Goal: Task Accomplishment & Management: Manage account settings

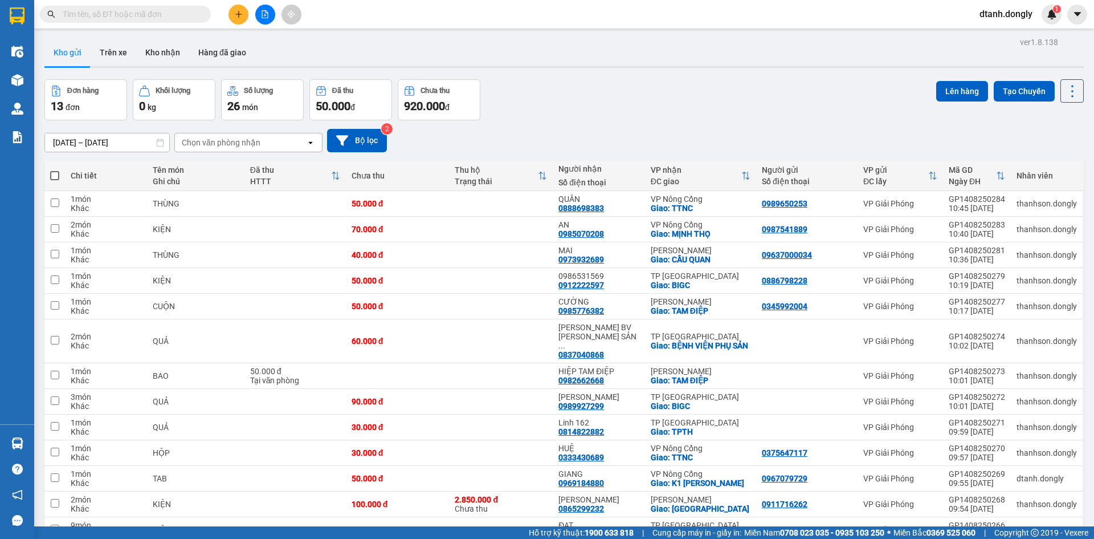
click at [634, 103] on div "Đơn hàng 13 đơn Khối lượng 0 kg Số lượng 26 món Đã thu 50.000 đ Chưa thu 920.00…" at bounding box center [564, 99] width 1040 height 41
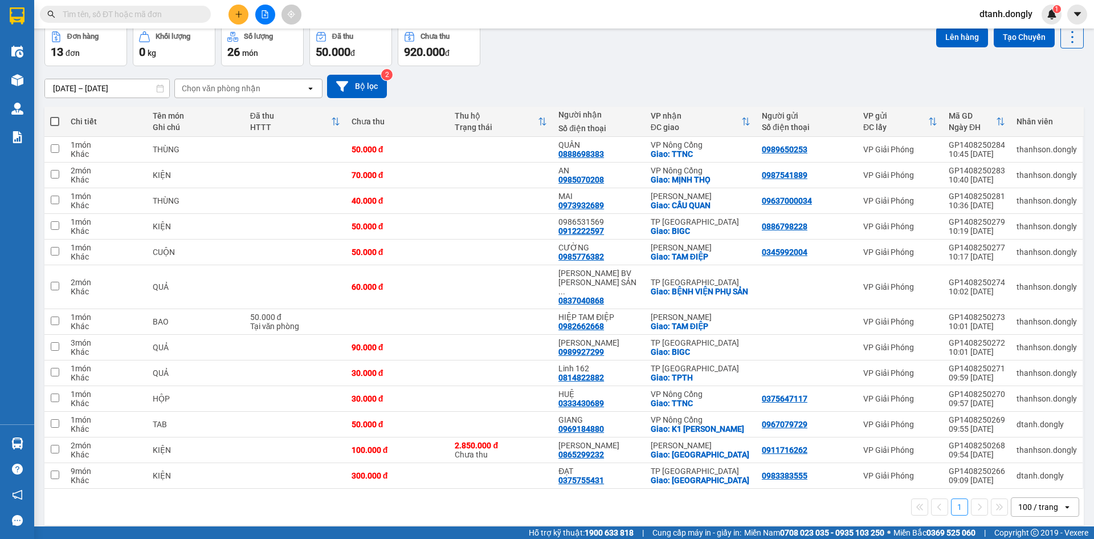
click at [248, 8] on div at bounding box center [264, 15] width 85 height 20
click at [241, 11] on icon "plus" at bounding box center [239, 14] width 8 height 8
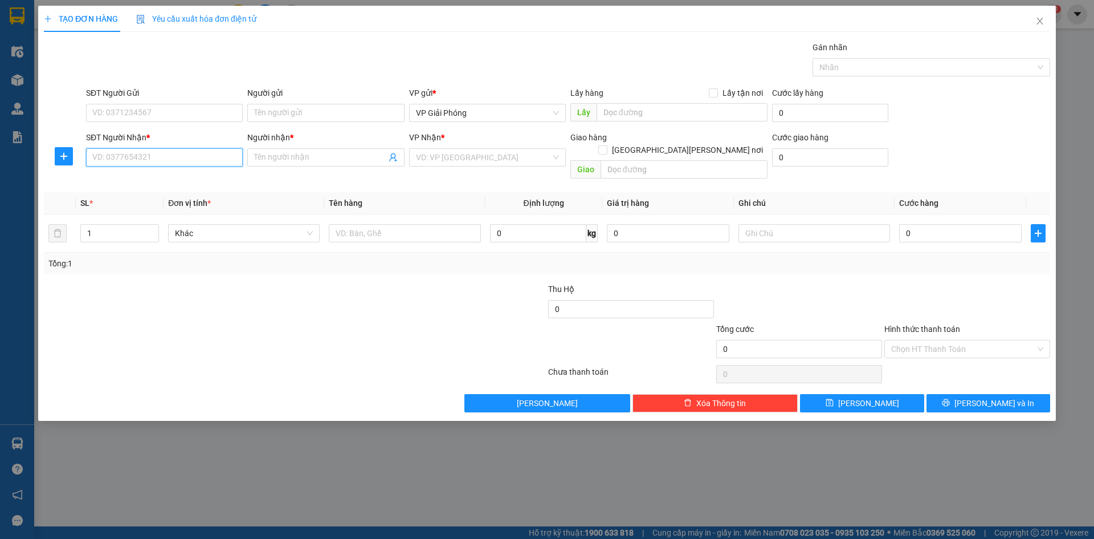
click at [194, 160] on input "SĐT Người Nhận *" at bounding box center [164, 157] width 157 height 18
click at [186, 108] on input "SĐT Người Gửi" at bounding box center [164, 113] width 157 height 18
type input "0344175123"
click at [182, 157] on input "SĐT Người Nhận *" at bounding box center [164, 157] width 157 height 18
click at [179, 160] on input "SĐT Người Nhận *" at bounding box center [164, 157] width 157 height 18
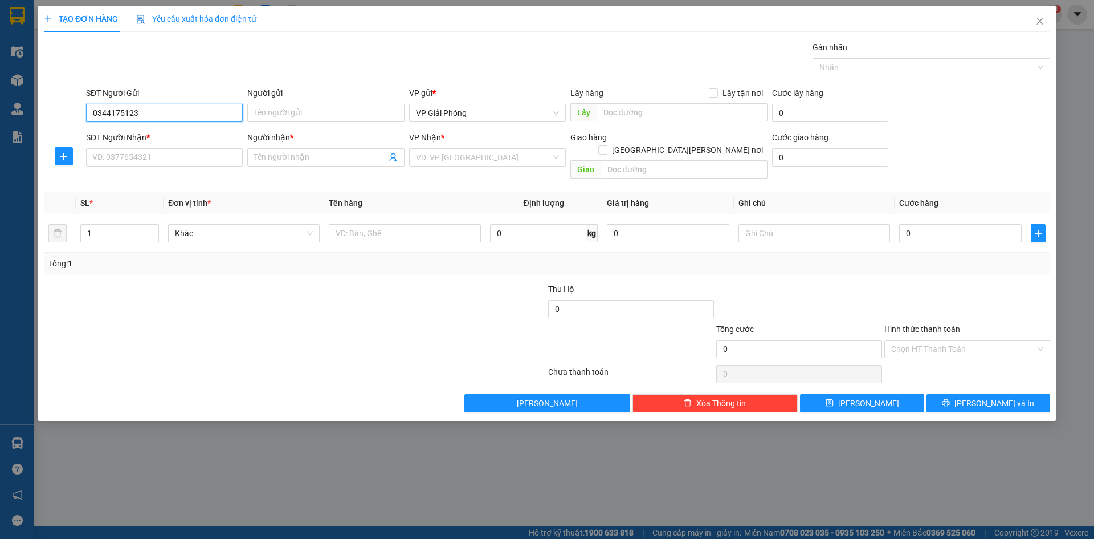
drag, startPoint x: 107, startPoint y: 113, endPoint x: 162, endPoint y: 112, distance: 54.7
click at [162, 112] on input "0344175123" at bounding box center [164, 113] width 157 height 18
type input "0344175123"
click at [158, 113] on input "SĐT Người Gửi" at bounding box center [164, 113] width 157 height 18
type input "0944291567"
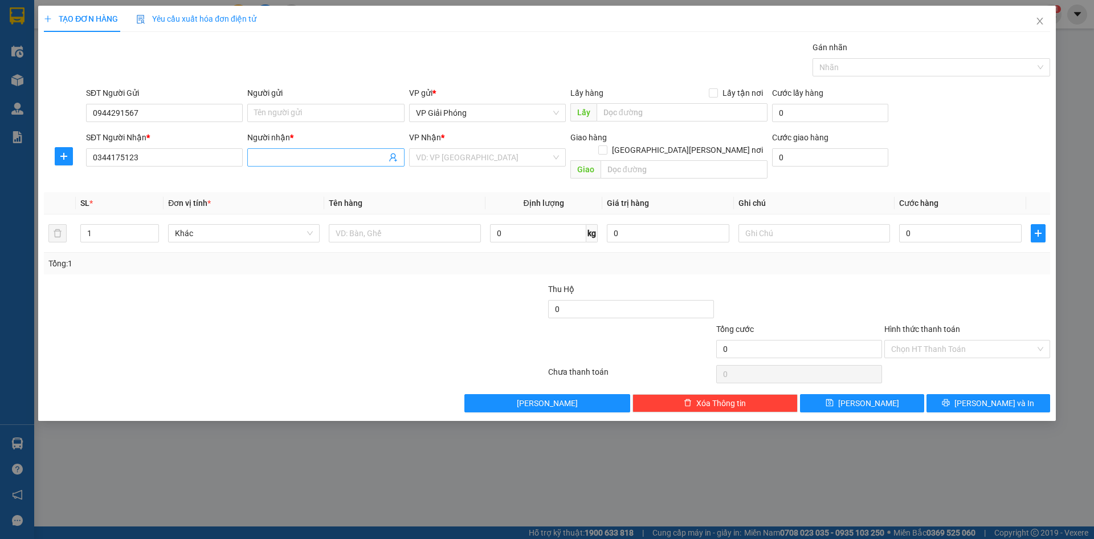
click at [290, 156] on input "Người nhận *" at bounding box center [320, 157] width 132 height 13
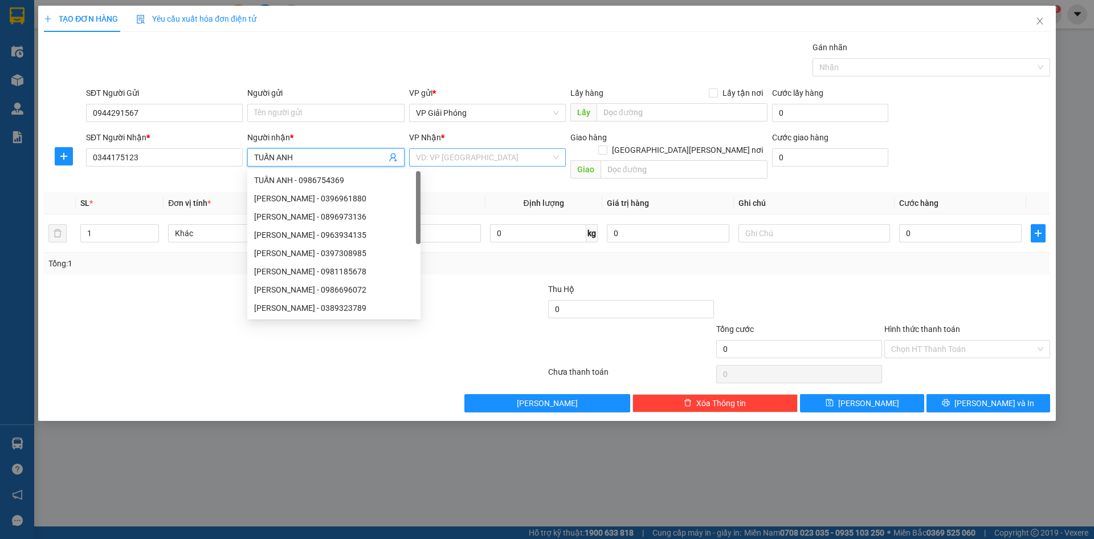
drag, startPoint x: 488, startPoint y: 166, endPoint x: 496, endPoint y: 165, distance: 8.0
click at [492, 166] on div "VD: VP [GEOGRAPHIC_DATA]" at bounding box center [487, 157] width 157 height 18
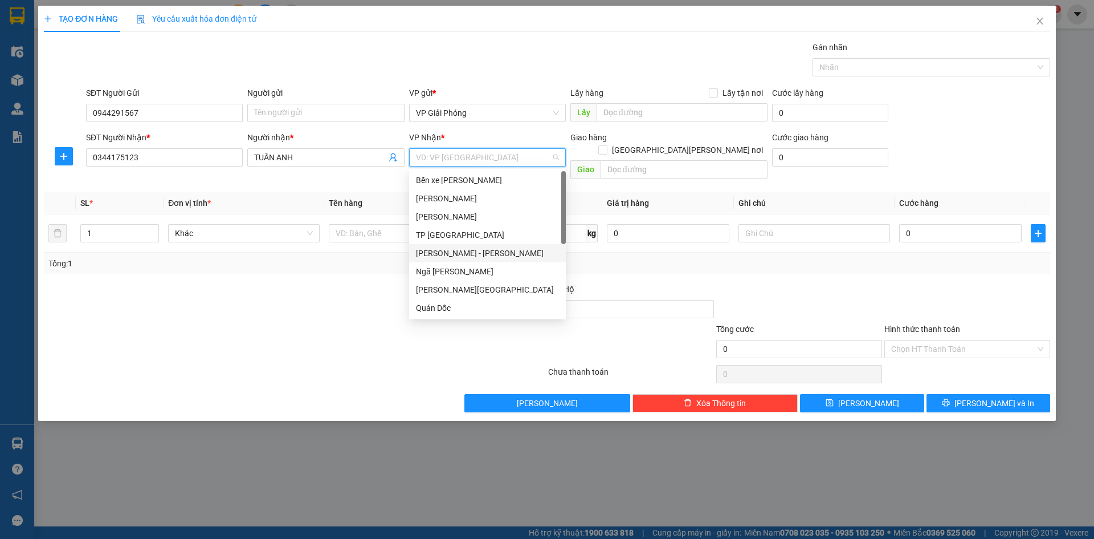
scroll to position [164, 0]
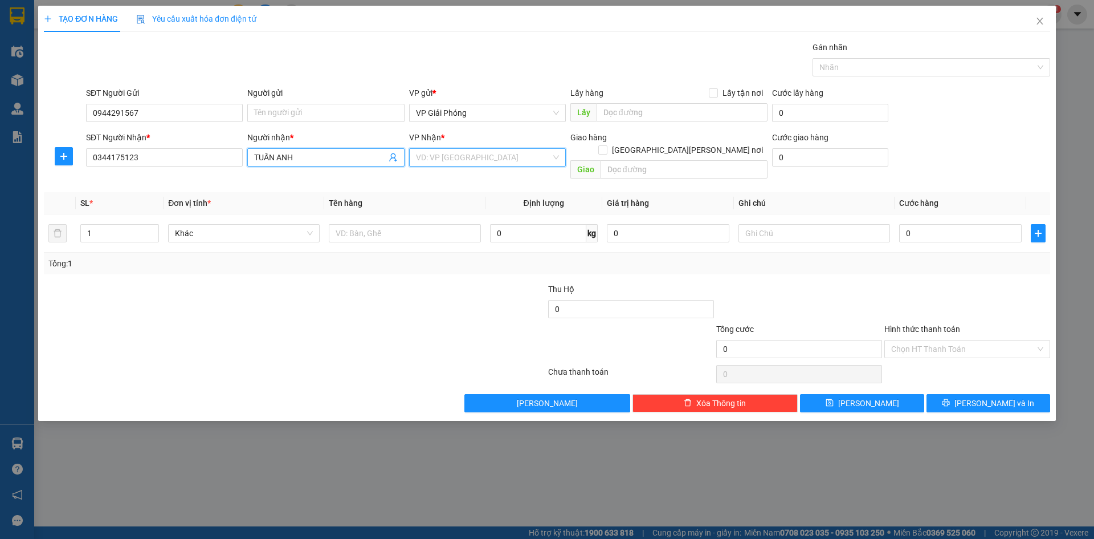
click at [278, 156] on input "TUẤN ANH" at bounding box center [320, 157] width 132 height 13
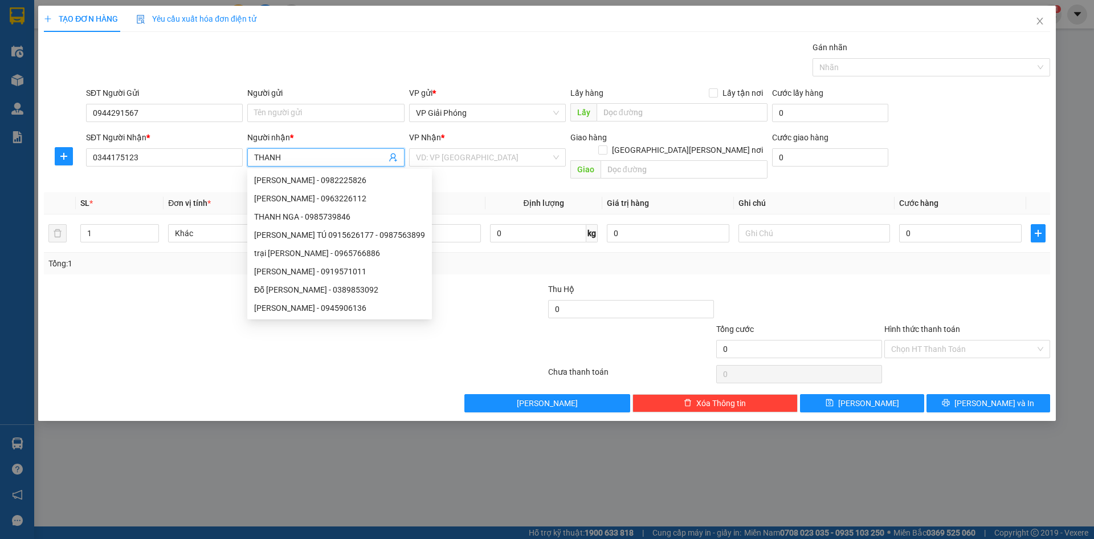
click at [365, 156] on input "THANH" at bounding box center [320, 157] width 132 height 13
type input "T"
click at [216, 156] on input "0344175123" at bounding box center [164, 157] width 157 height 18
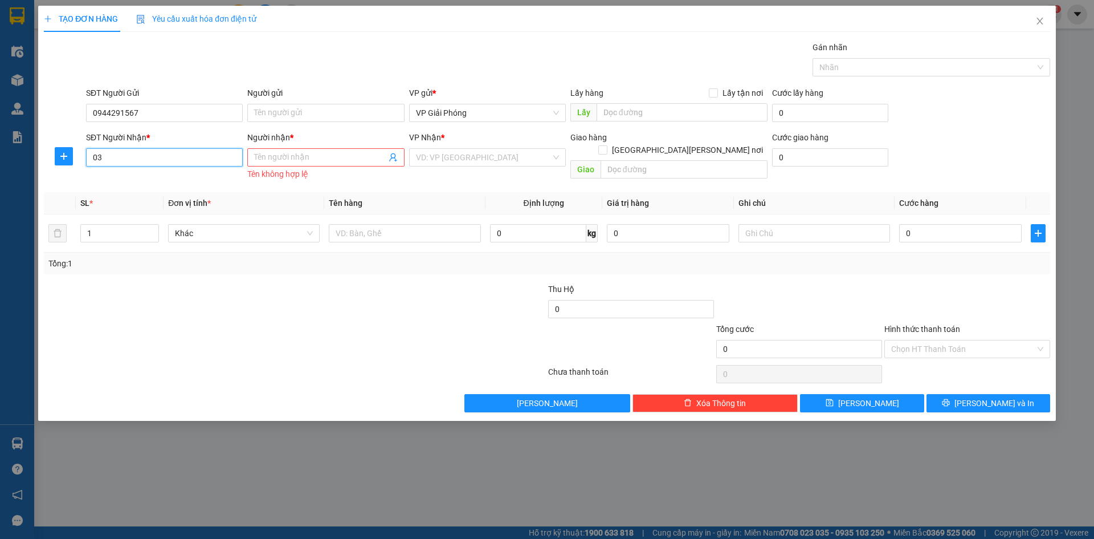
type input "0"
click at [1041, 20] on icon "close" at bounding box center [1040, 21] width 9 height 9
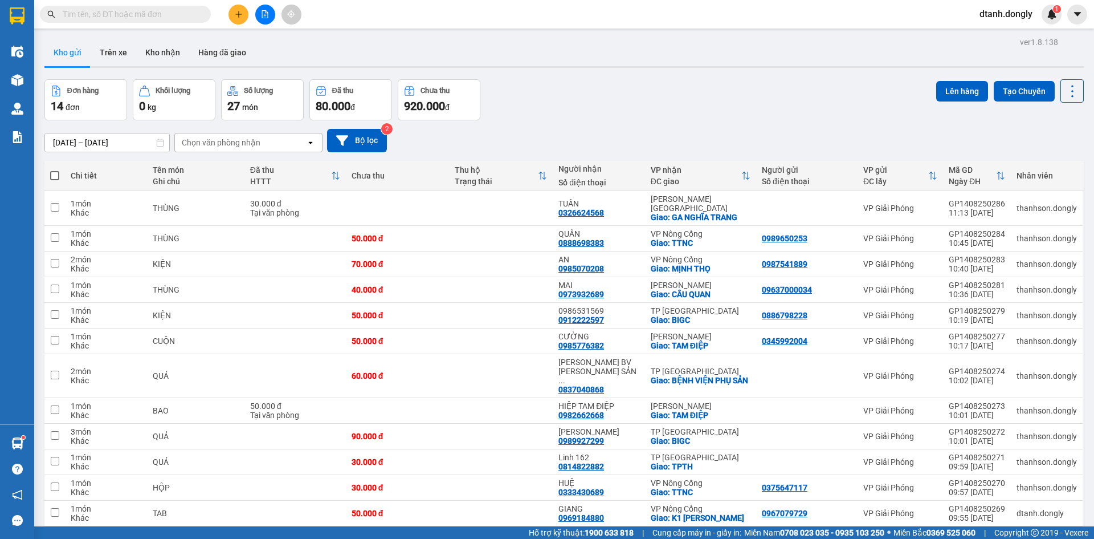
click at [234, 15] on button at bounding box center [239, 15] width 20 height 20
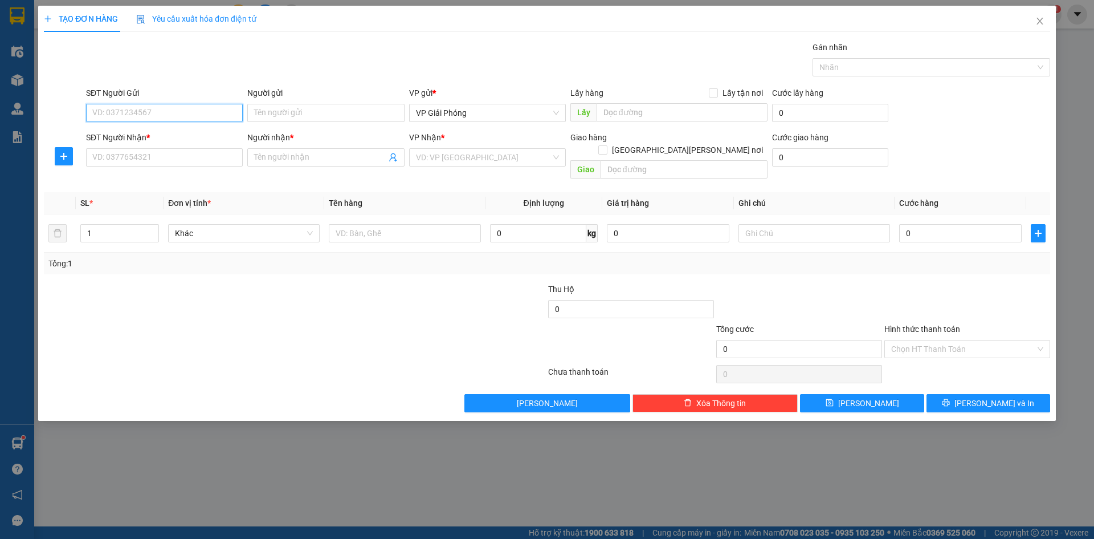
click at [181, 115] on input "SĐT Người Gửi" at bounding box center [164, 113] width 157 height 18
click at [122, 164] on input "SĐT Người Nhận *" at bounding box center [164, 157] width 157 height 18
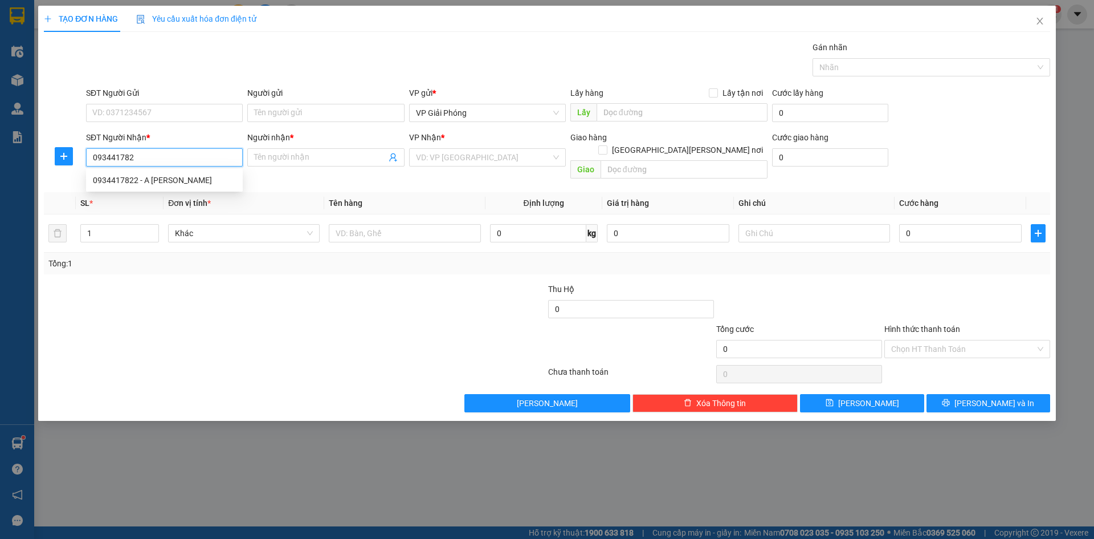
type input "0934417822"
click at [127, 176] on div "0934417822 - A LINH" at bounding box center [164, 180] width 143 height 13
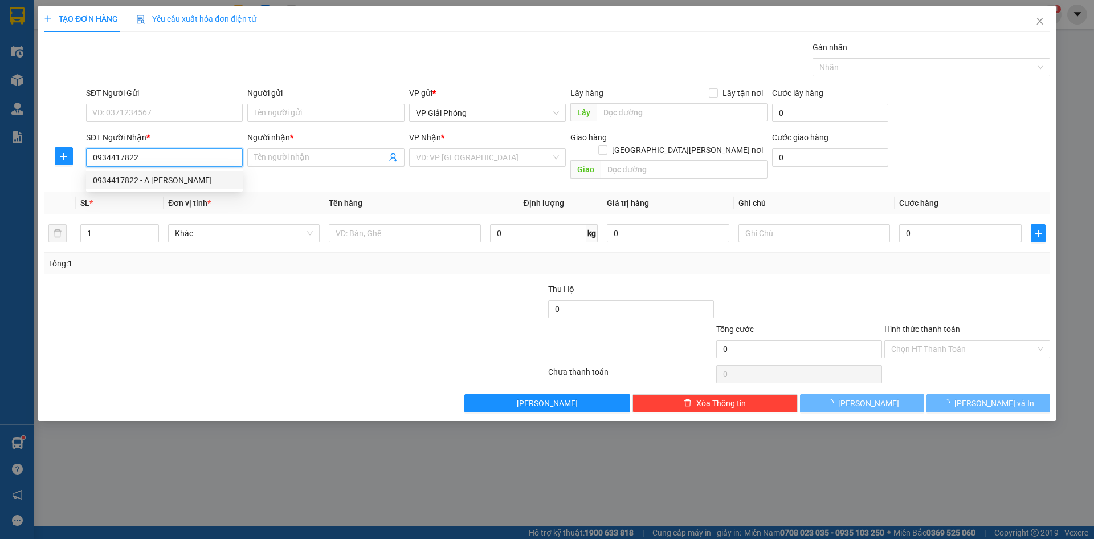
type input "A LINH"
checkbox input "true"
type input "TPTH"
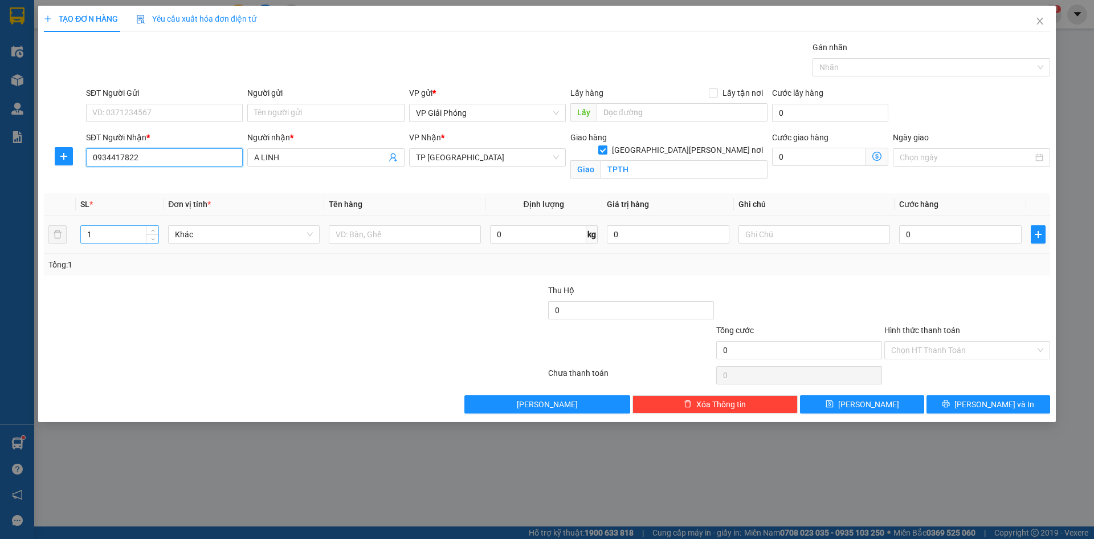
type input "0934417822"
click at [131, 234] on input "1" at bounding box center [120, 234] width 78 height 17
type input "2"
click at [397, 235] on input "text" at bounding box center [405, 234] width 152 height 18
type input "KIỆN"
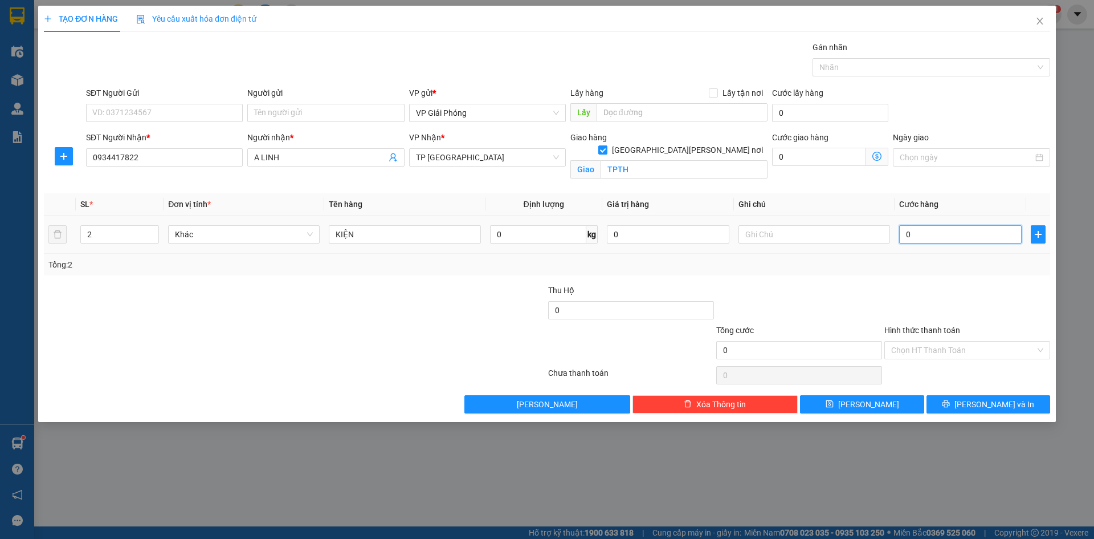
click at [924, 230] on input "0" at bounding box center [960, 234] width 123 height 18
type input "1"
type input "10"
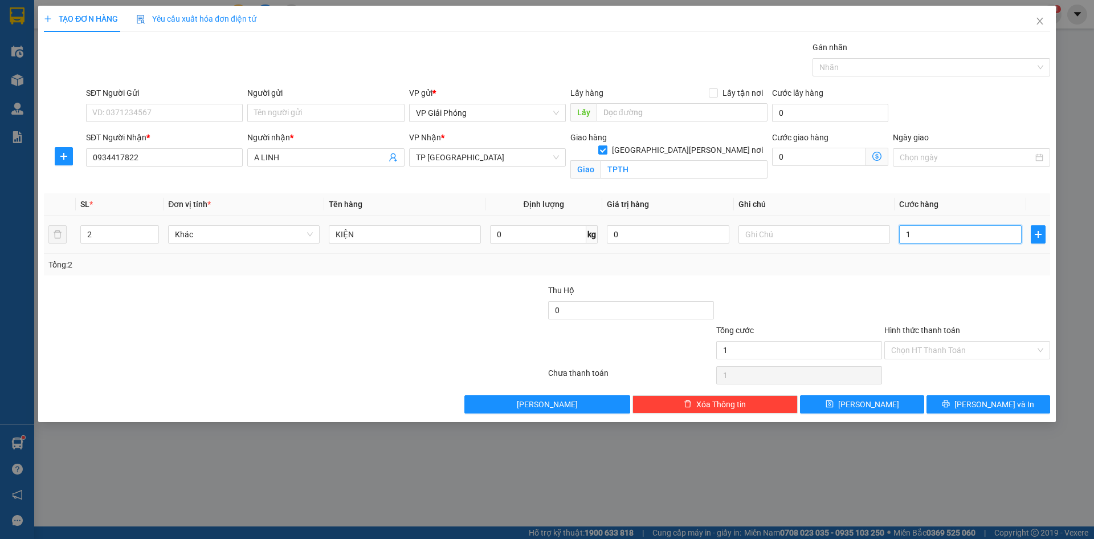
type input "10"
type input "100"
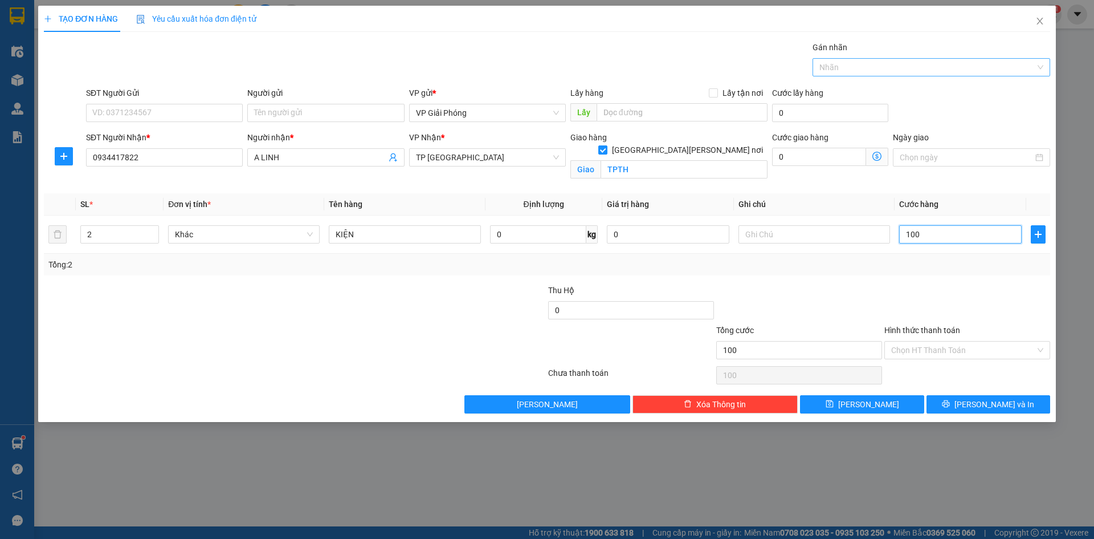
click at [870, 71] on div at bounding box center [926, 67] width 221 height 14
type input "100.000"
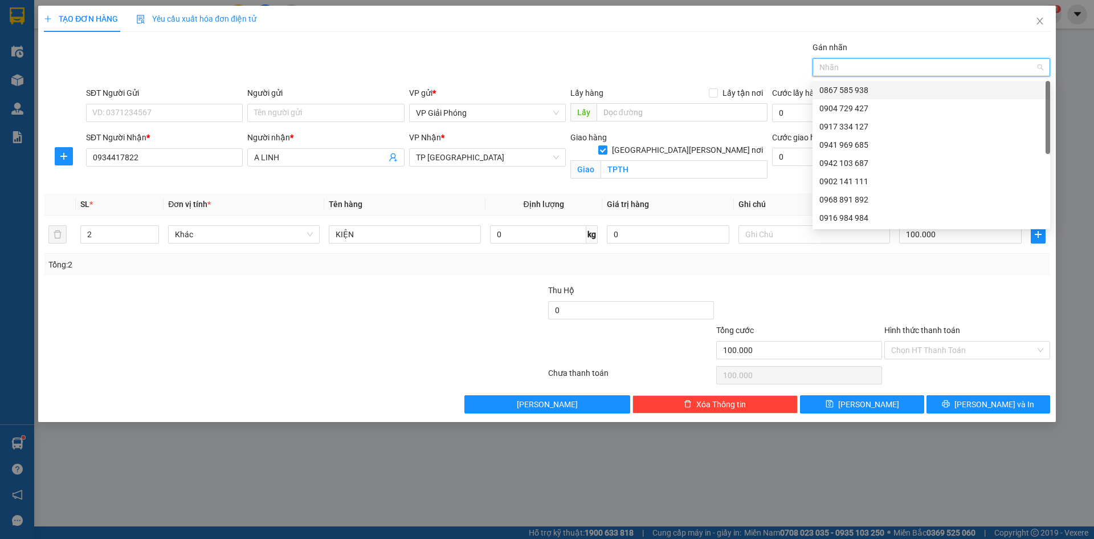
drag, startPoint x: 869, startPoint y: 83, endPoint x: 891, endPoint y: 132, distance: 53.5
click at [869, 84] on div "0867 585 938" at bounding box center [932, 90] width 238 height 18
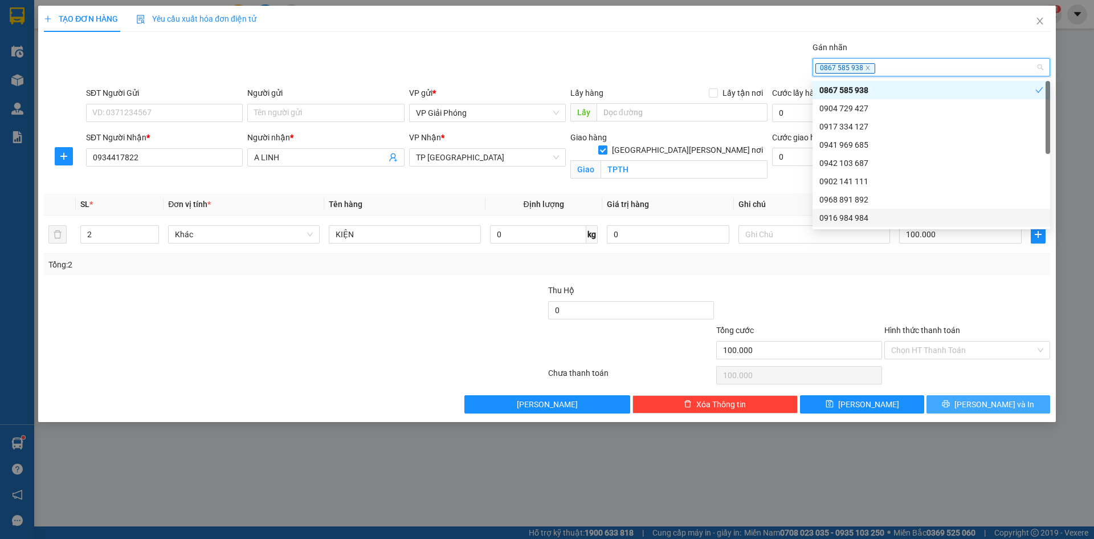
click at [971, 409] on button "[PERSON_NAME] và In" at bounding box center [989, 404] width 124 height 18
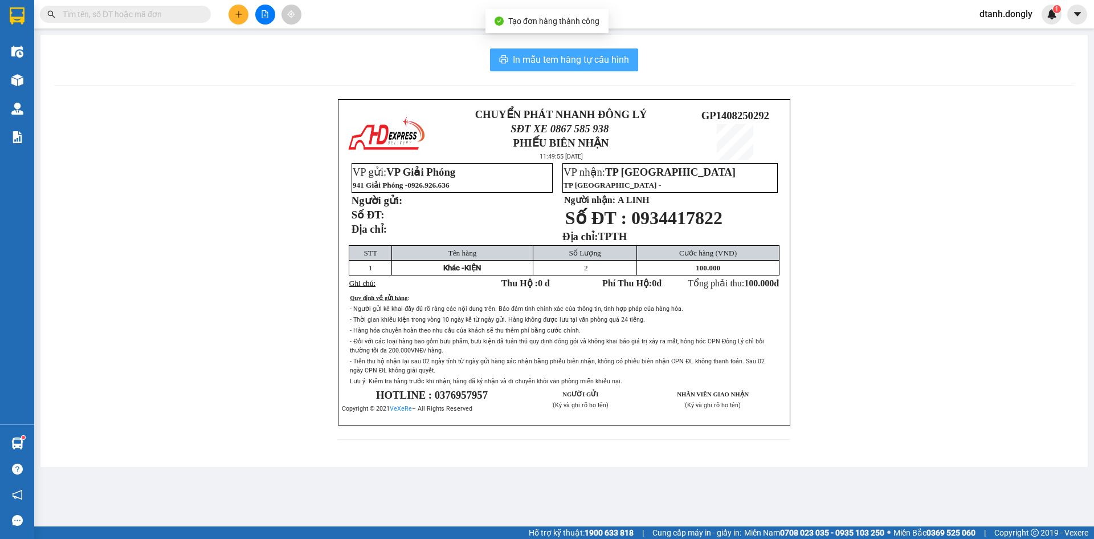
click at [602, 53] on span "In mẫu tem hàng tự cấu hình" at bounding box center [571, 59] width 116 height 14
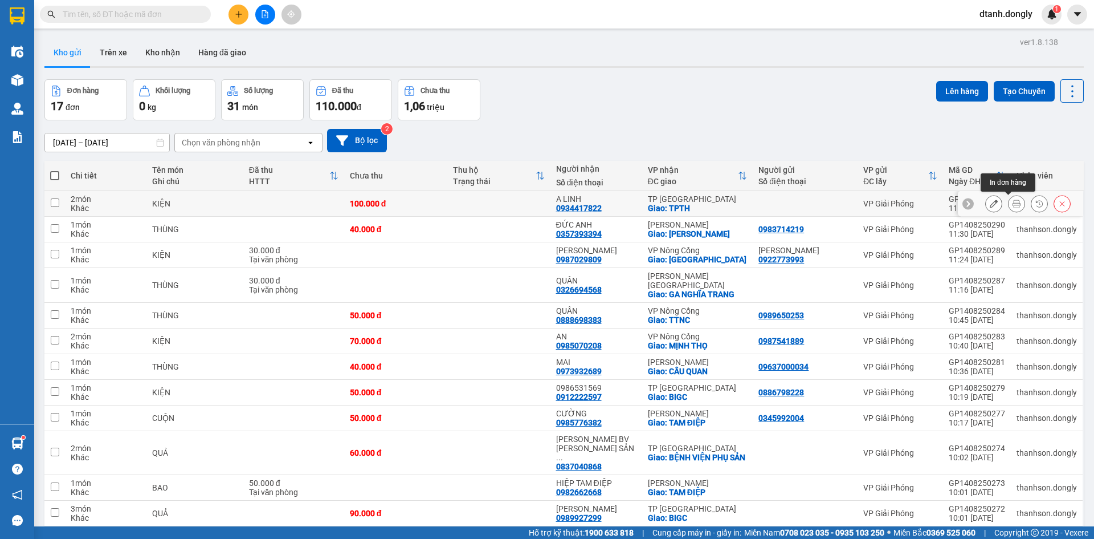
click at [1013, 201] on icon at bounding box center [1017, 203] width 8 height 8
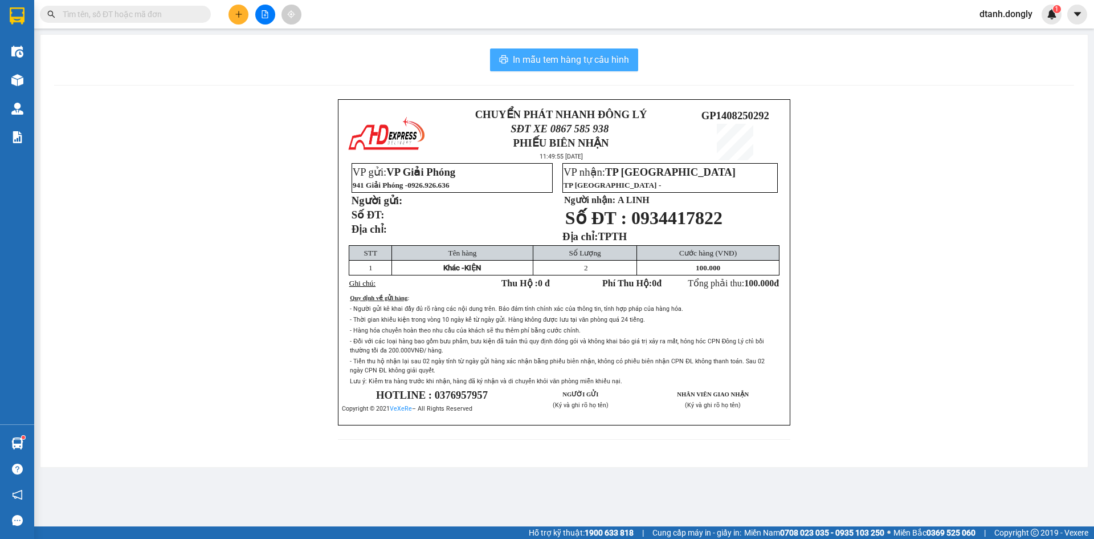
click at [567, 57] on span "In mẫu tem hàng tự cấu hình" at bounding box center [571, 59] width 116 height 14
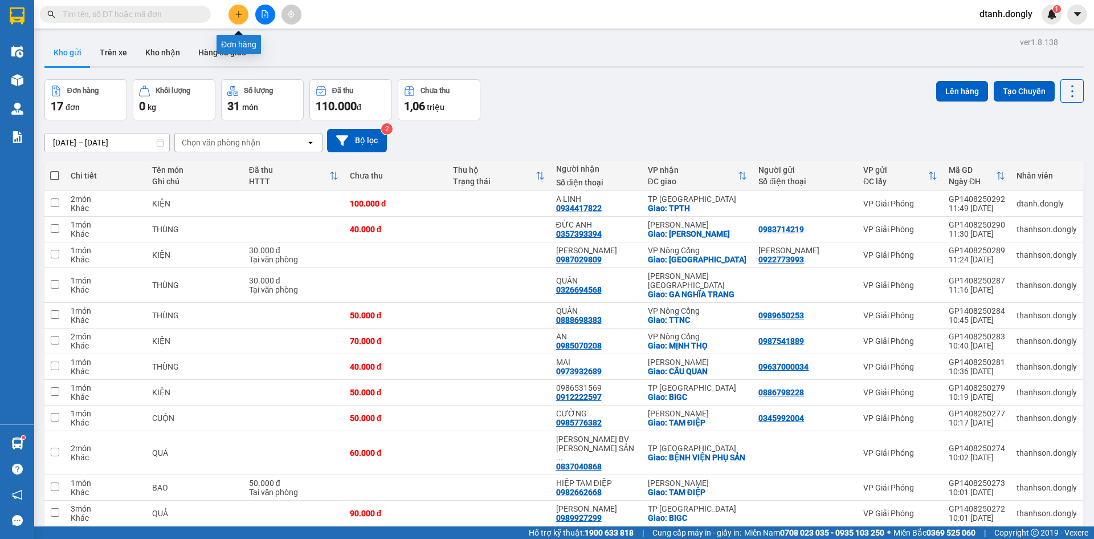
click at [235, 14] on icon "plus" at bounding box center [239, 14] width 8 height 8
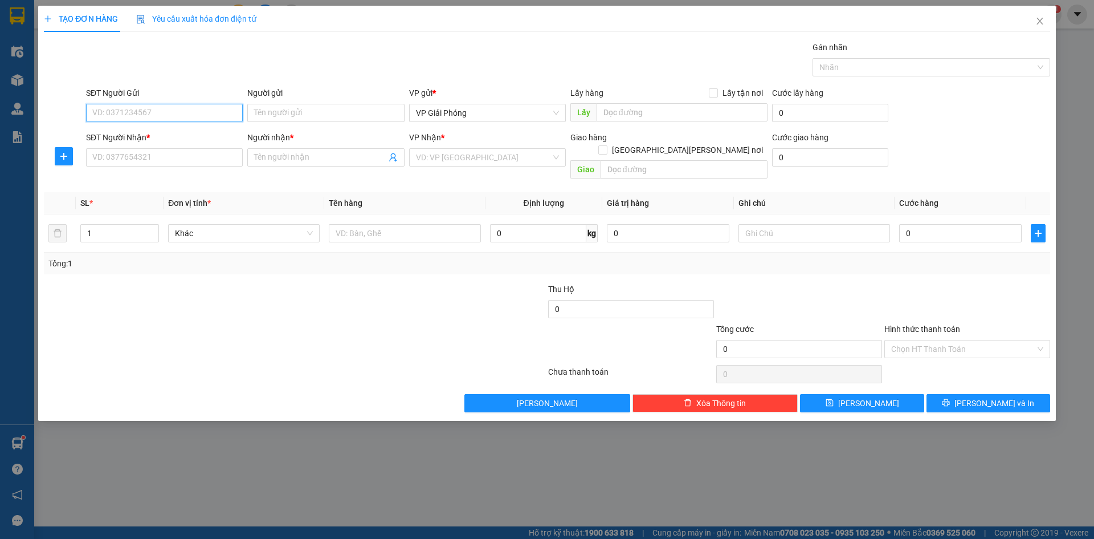
click at [188, 114] on input "SĐT Người Gửi" at bounding box center [164, 113] width 157 height 18
type input "0983434193"
click at [154, 165] on input "SĐT Người Nhận *" at bounding box center [164, 157] width 157 height 18
type input "0972726331"
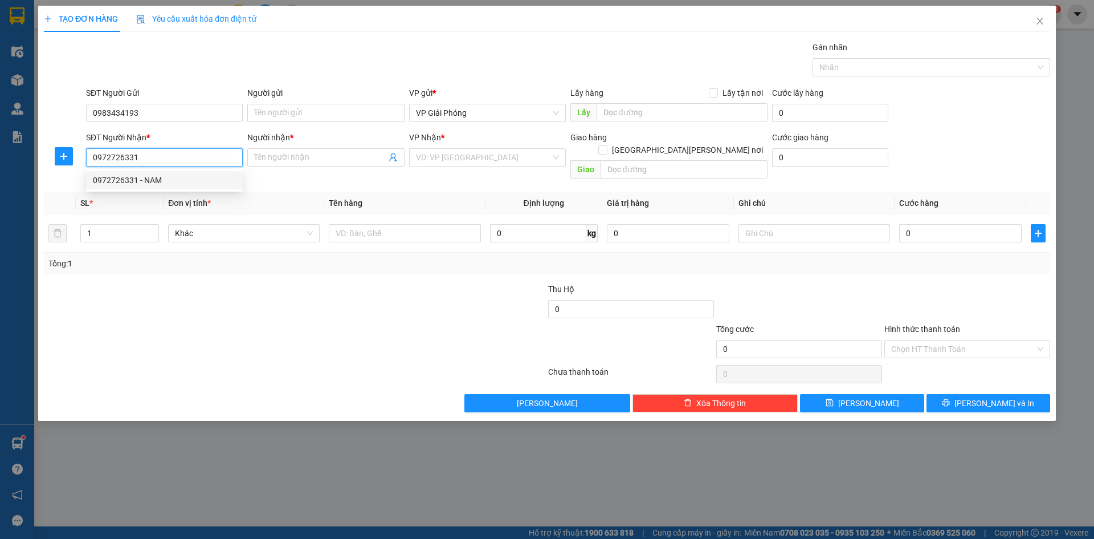
click at [172, 180] on div "0972726331 - NAM" at bounding box center [164, 180] width 143 height 13
type input "NAM"
checkbox input "true"
type input "CẦU NGUYỆT VIÊN"
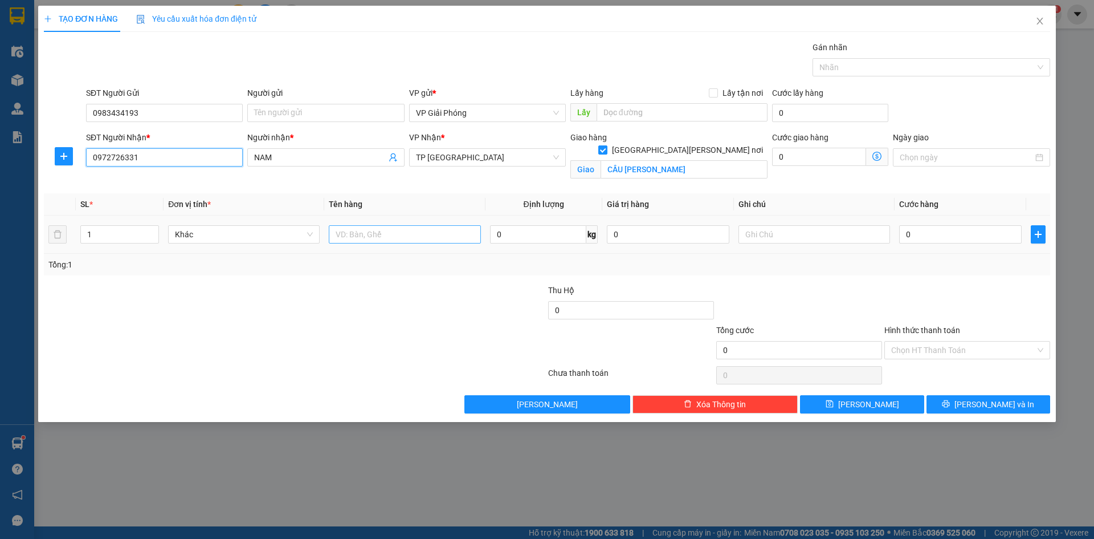
type input "0972726331"
click at [374, 231] on input "text" at bounding box center [405, 234] width 152 height 18
type input "THÙNG"
click at [120, 233] on input "1" at bounding box center [120, 234] width 78 height 17
type input "5"
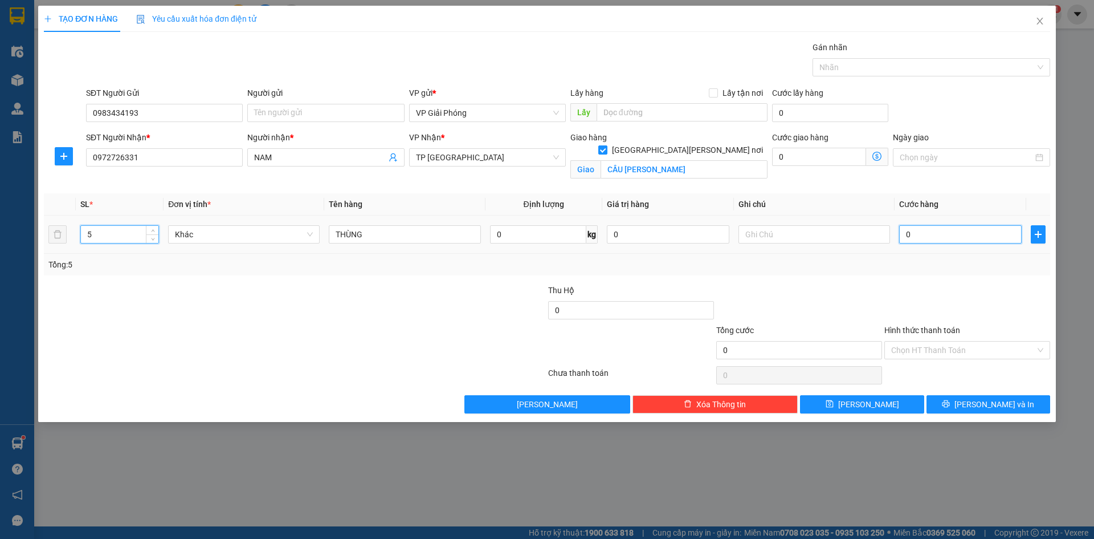
click at [933, 236] on input "0" at bounding box center [960, 234] width 123 height 18
type input "2"
type input "25"
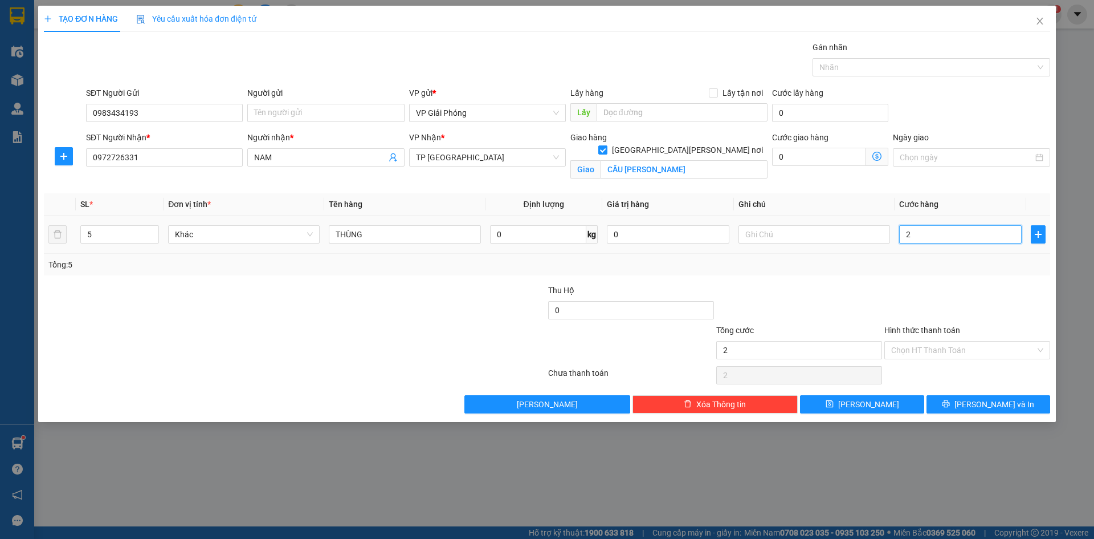
type input "25"
type input "250"
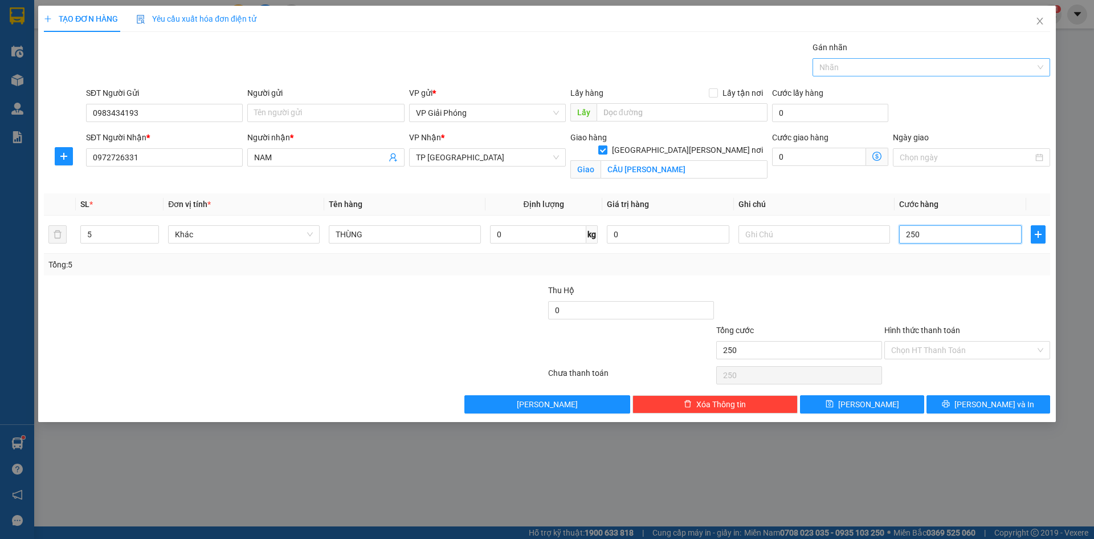
click at [881, 72] on div at bounding box center [926, 67] width 221 height 14
type input "250.000"
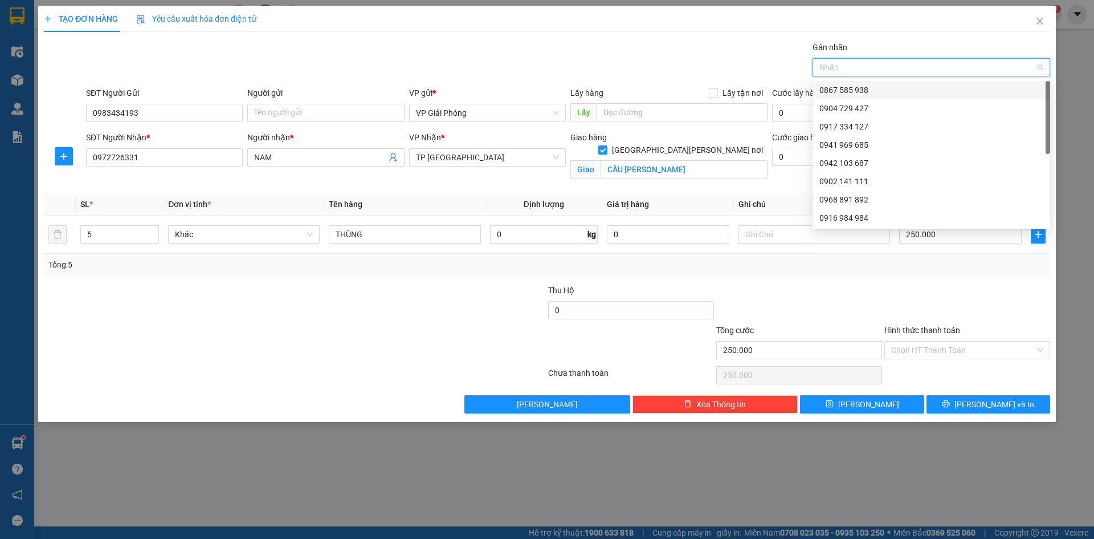
drag, startPoint x: 880, startPoint y: 85, endPoint x: 903, endPoint y: 140, distance: 59.8
click at [880, 85] on div "0867 585 938" at bounding box center [932, 90] width 224 height 13
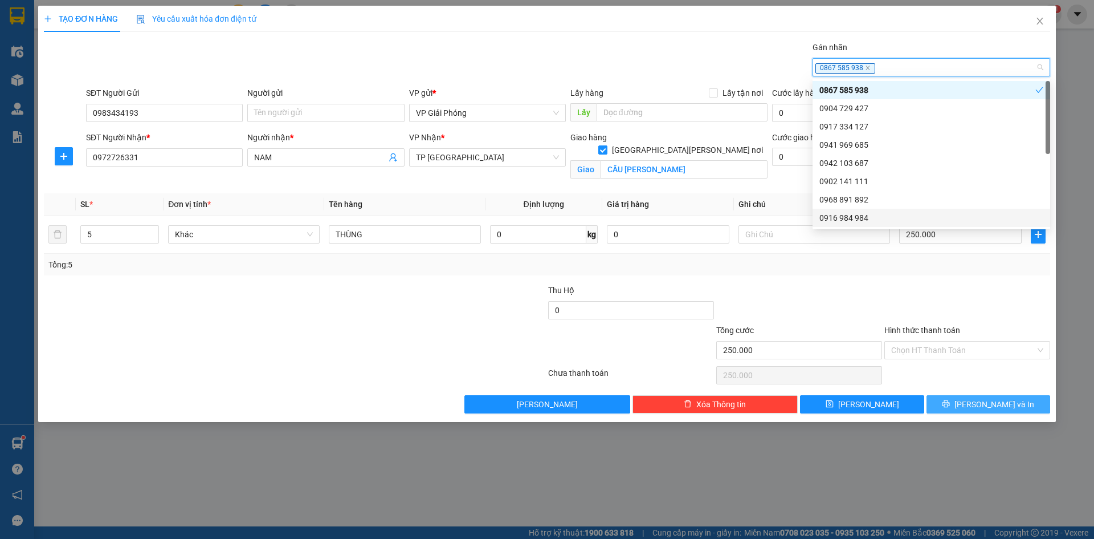
click at [992, 398] on span "[PERSON_NAME] và In" at bounding box center [995, 404] width 80 height 13
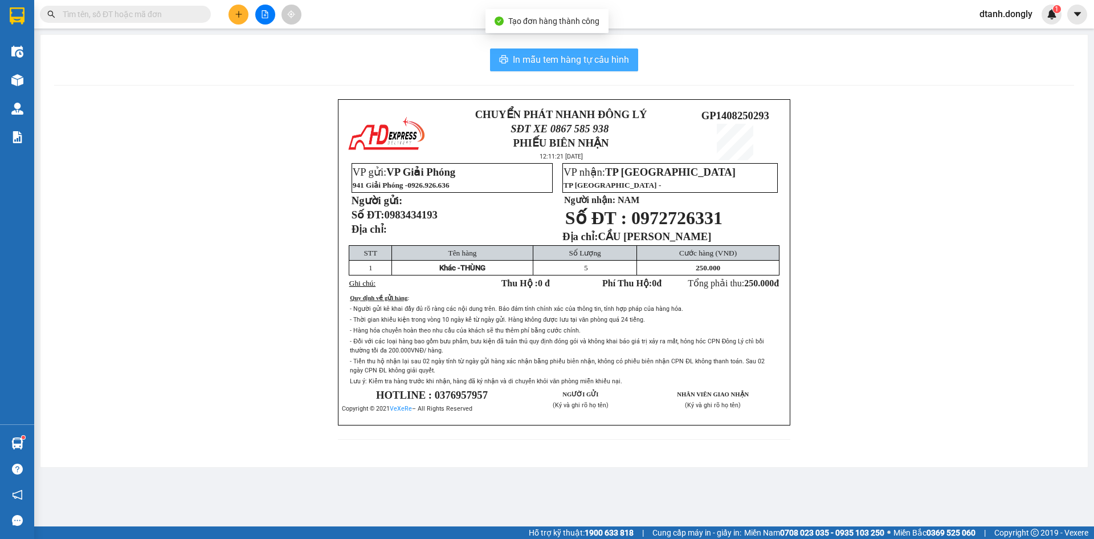
drag, startPoint x: 558, startPoint y: 59, endPoint x: 608, endPoint y: 91, distance: 59.3
click at [560, 59] on span "In mẫu tem hàng tự cấu hình" at bounding box center [571, 59] width 116 height 14
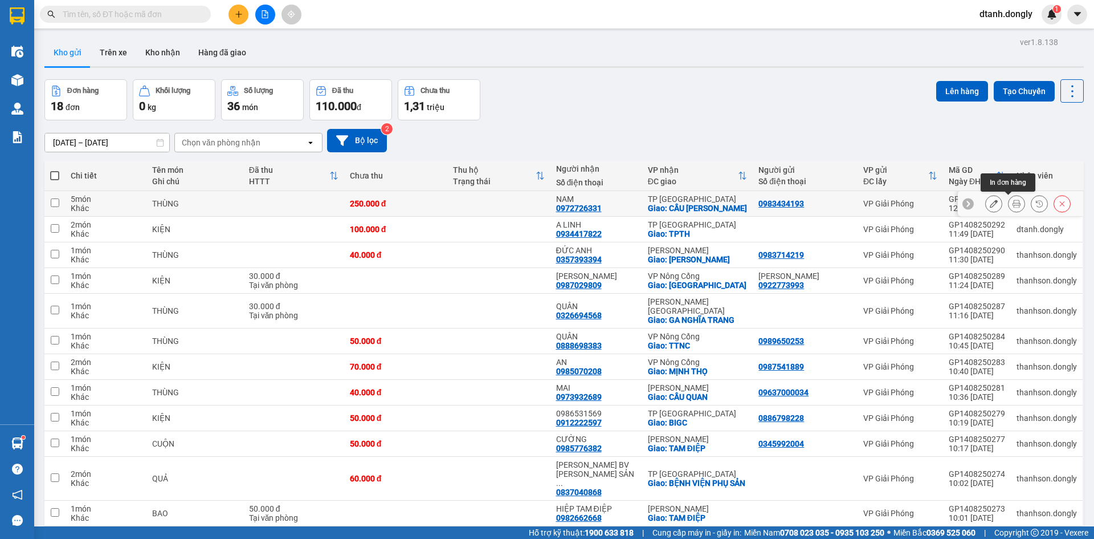
click at [1013, 201] on icon at bounding box center [1017, 203] width 8 height 8
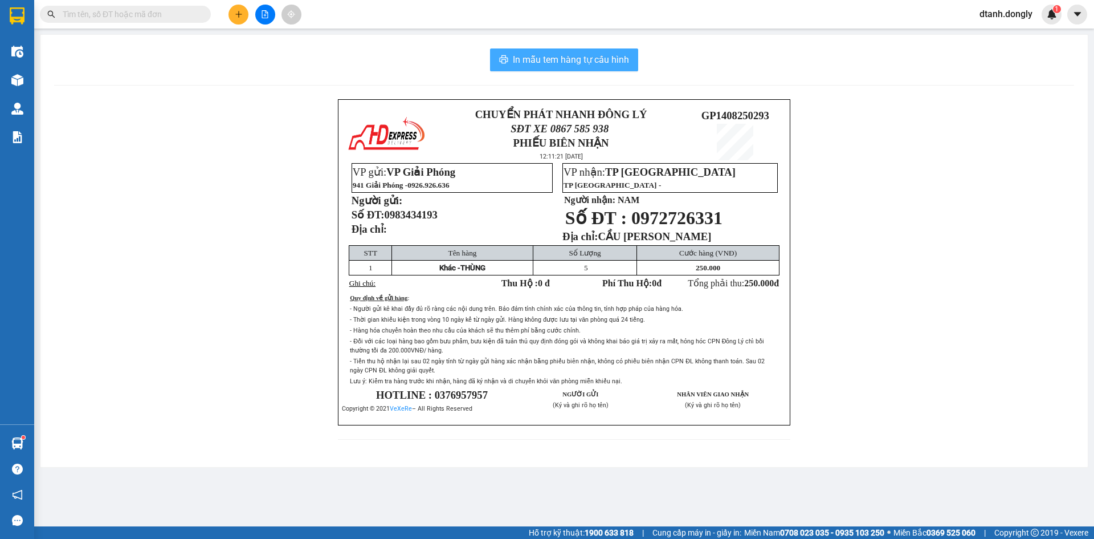
click at [601, 60] on span "In mẫu tem hàng tự cấu hình" at bounding box center [571, 59] width 116 height 14
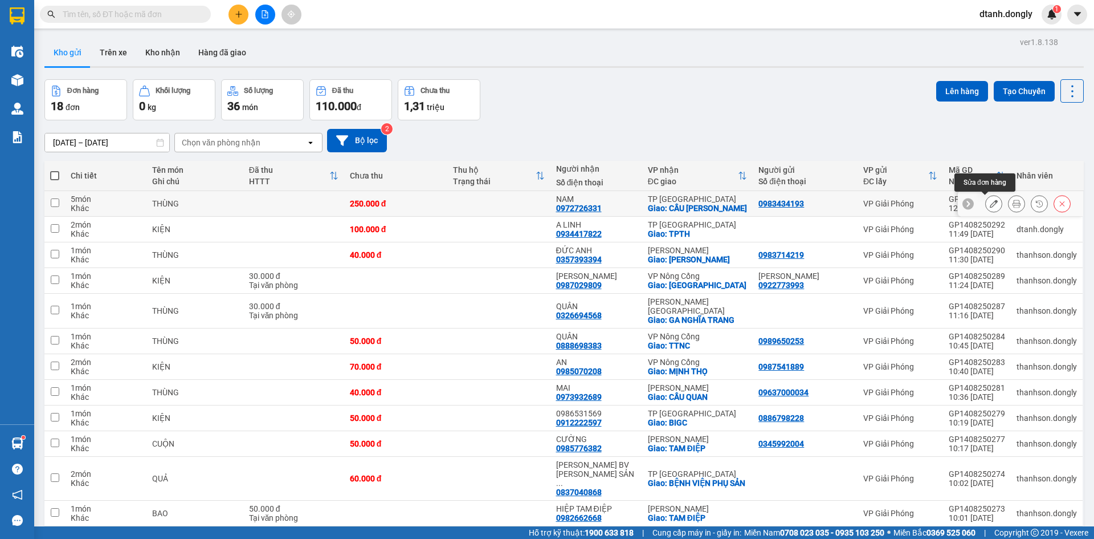
click at [990, 201] on icon at bounding box center [994, 203] width 8 height 8
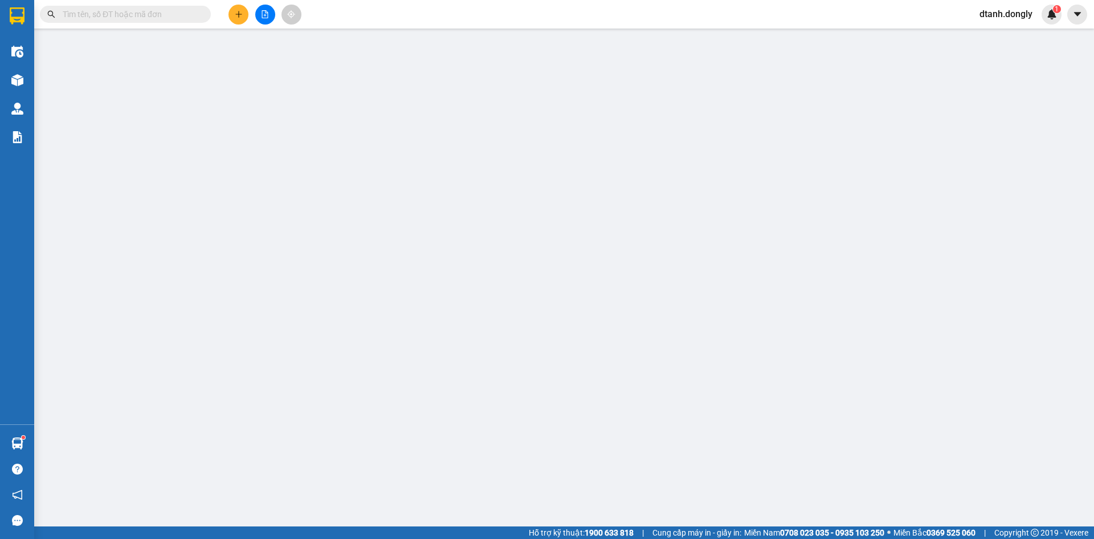
type input "0983434193"
type input "0972726331"
type input "NAM"
checkbox input "true"
type input "CẦU NGUYỆT VIÊN"
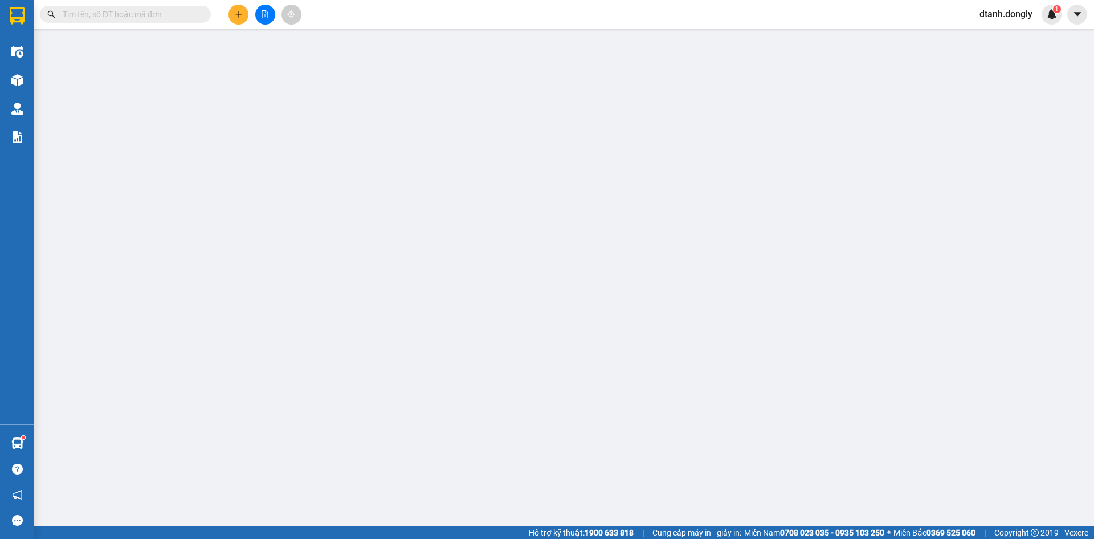
type input "250.000"
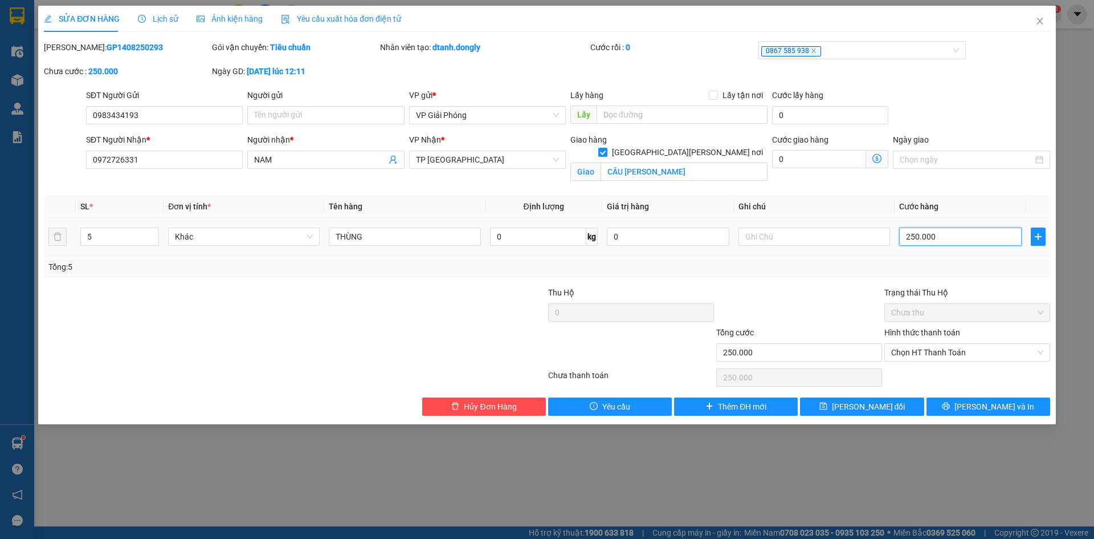
click at [937, 233] on input "250.000" at bounding box center [960, 236] width 123 height 18
type input "0"
type input "2"
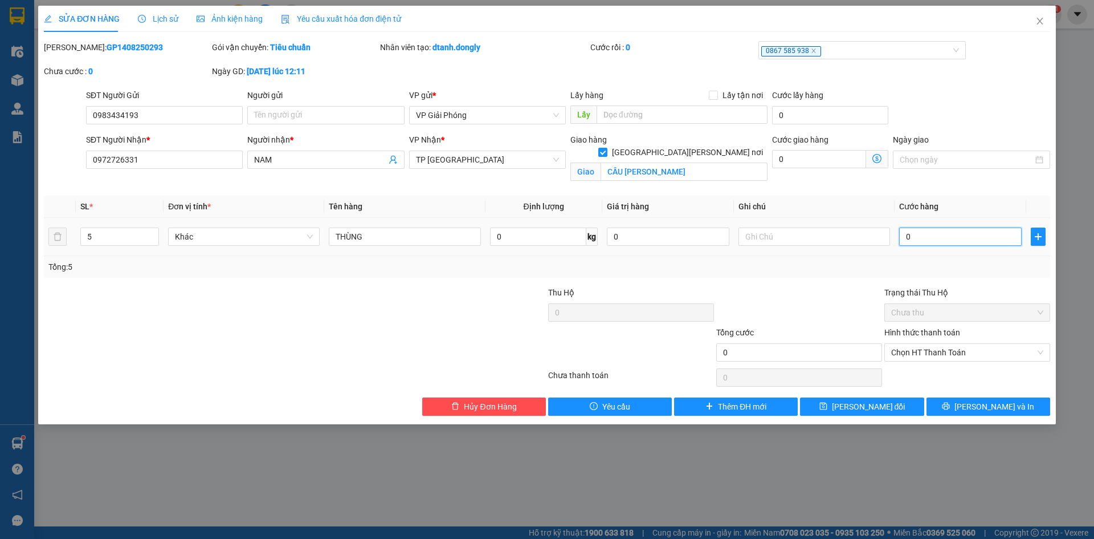
type input "2"
type input "02"
type input "20"
type input "020"
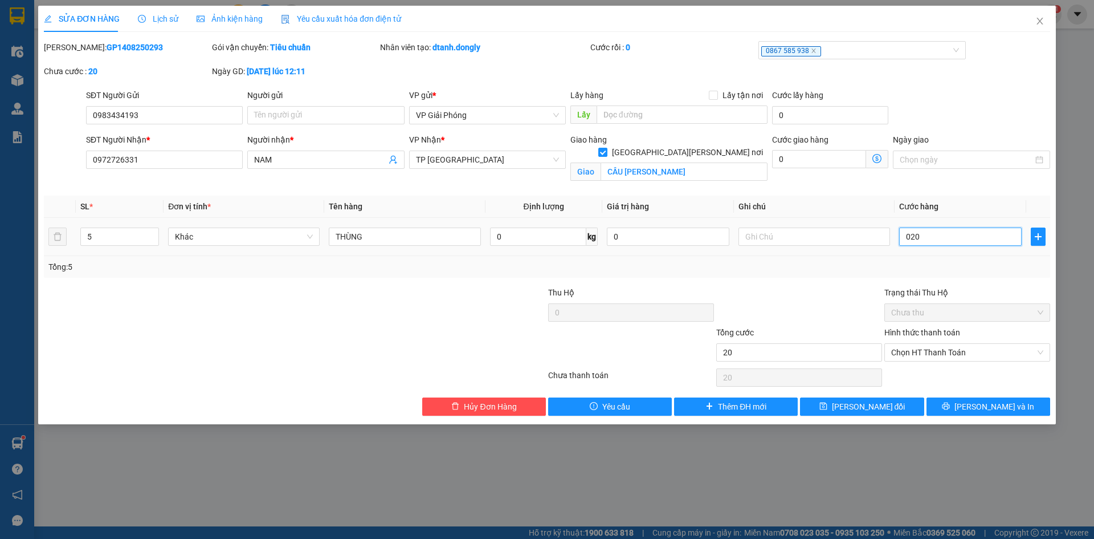
type input "200"
type input "0.200"
type input "20"
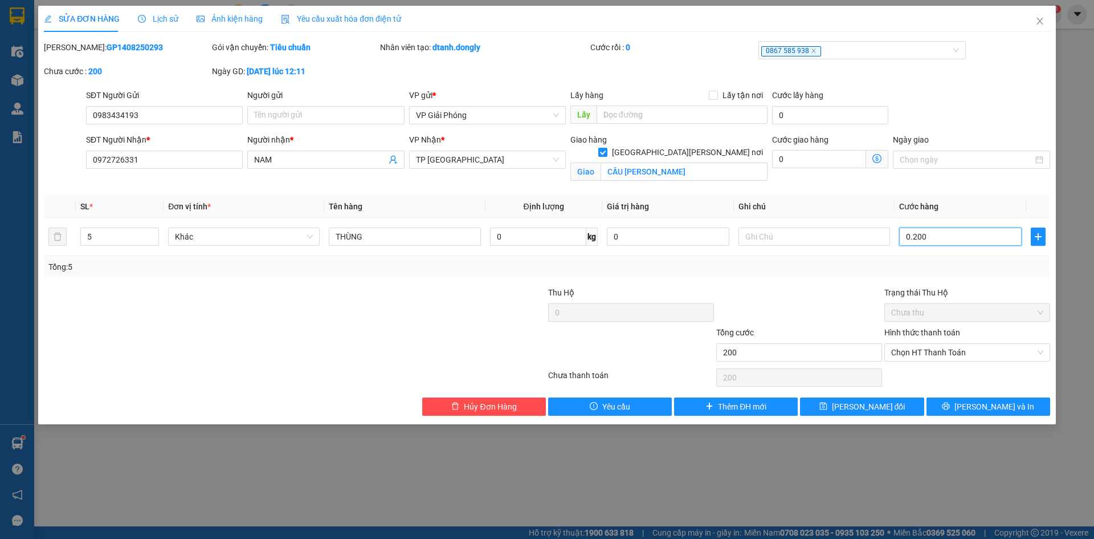
type input "020"
type input "2"
type input "02"
type input "0"
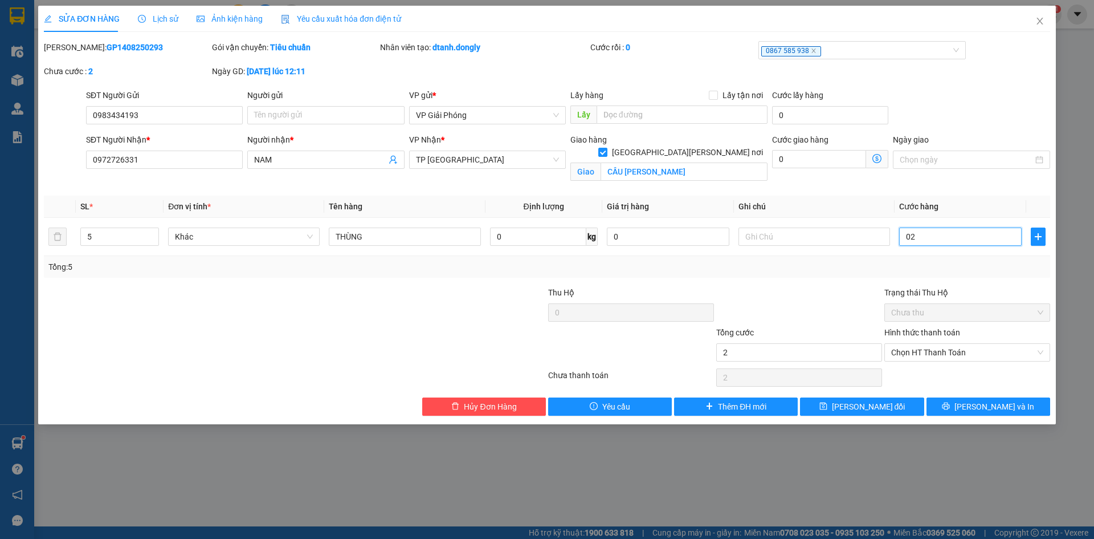
type input "0"
type input "2"
type input "02"
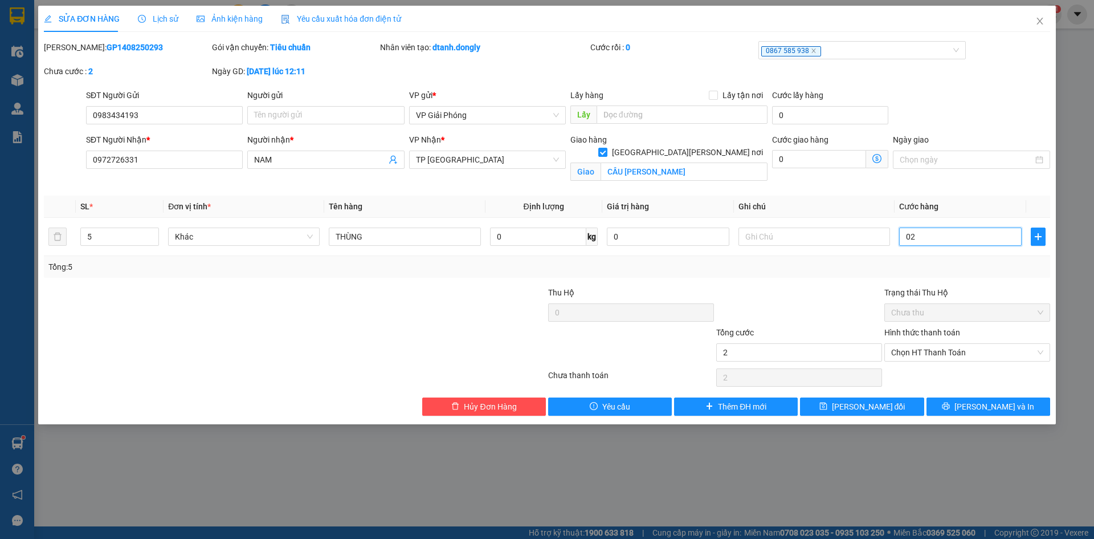
type input "20"
type input "020"
type input "200"
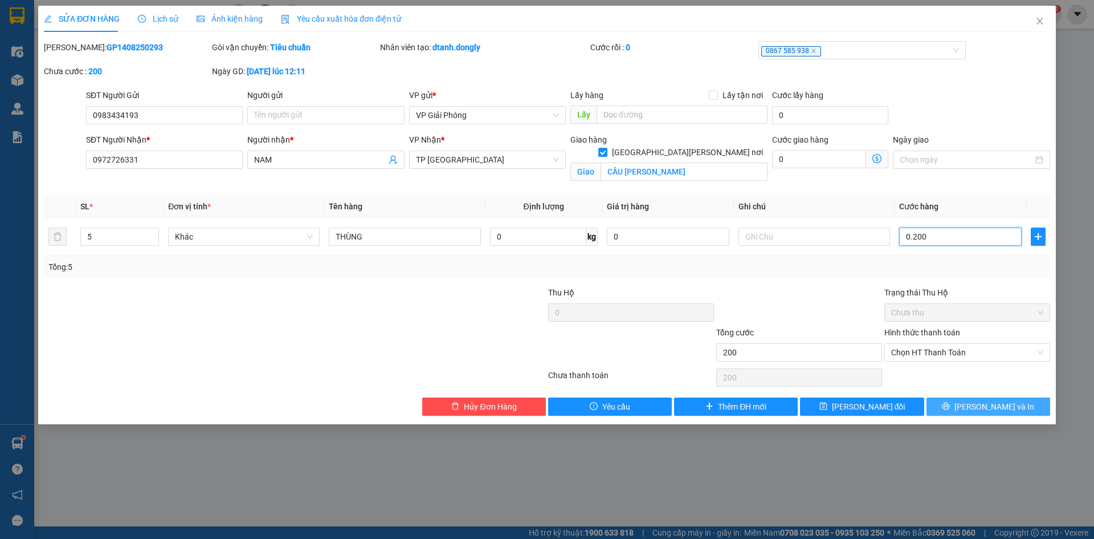
type input "0.200"
type input "200.000"
click at [950, 404] on icon "printer" at bounding box center [946, 406] width 8 height 8
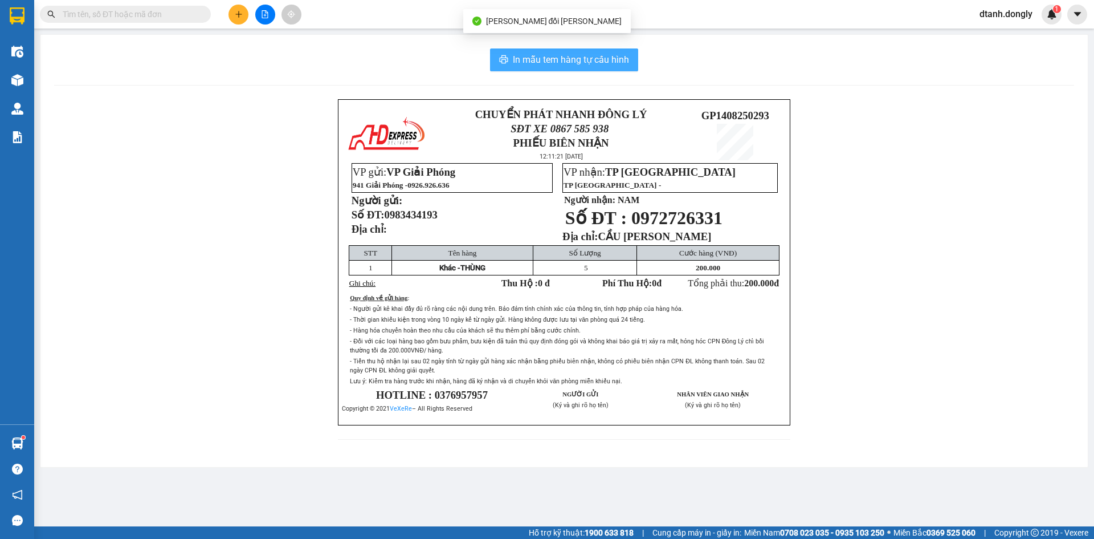
click at [597, 56] on span "In mẫu tem hàng tự cấu hình" at bounding box center [571, 59] width 116 height 14
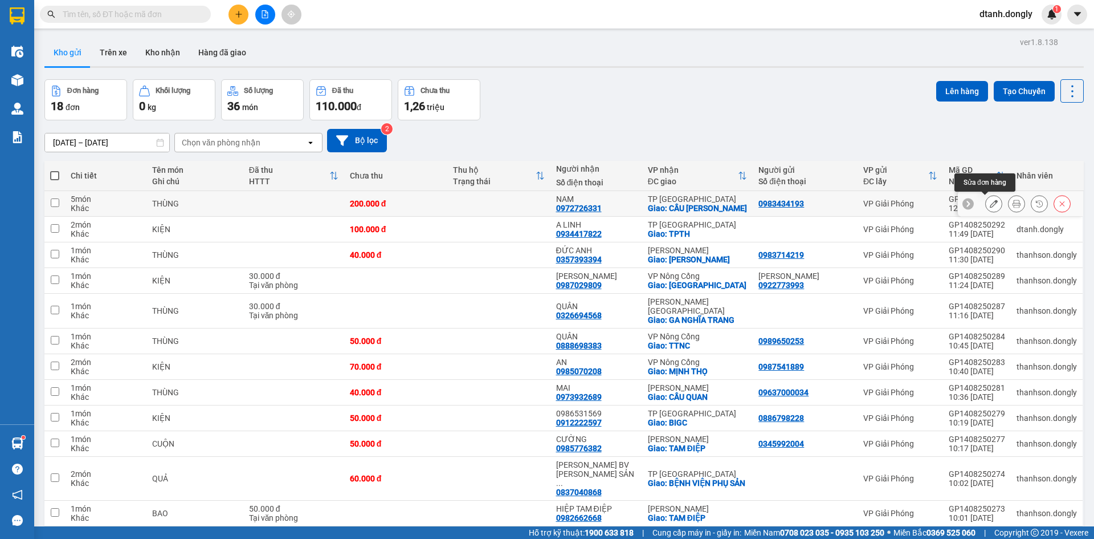
click at [990, 206] on icon at bounding box center [994, 203] width 8 height 8
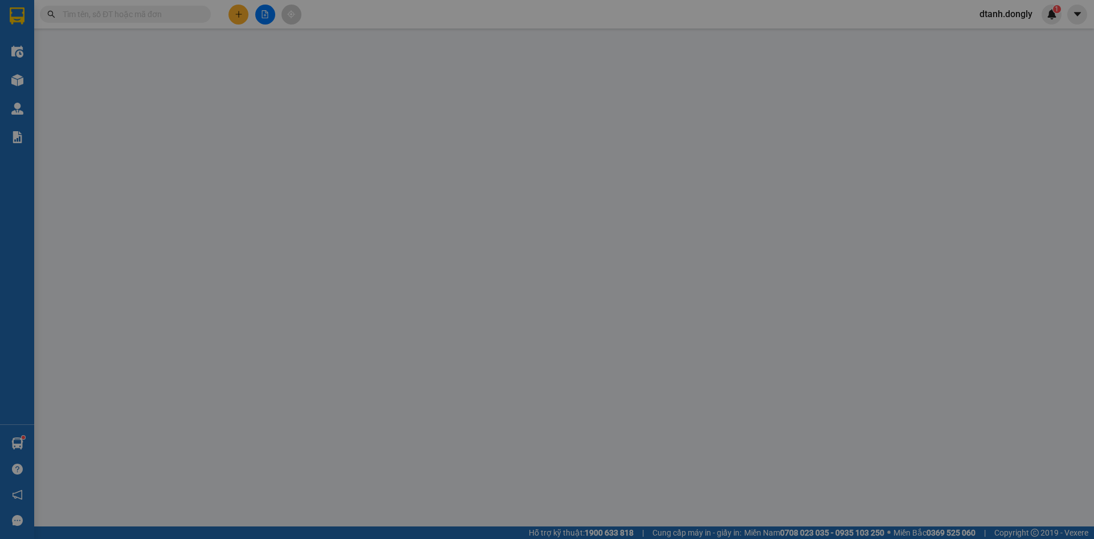
type input "0983434193"
type input "0972726331"
type input "NAM"
checkbox input "true"
type input "CẦU NGUYỆT VIÊN"
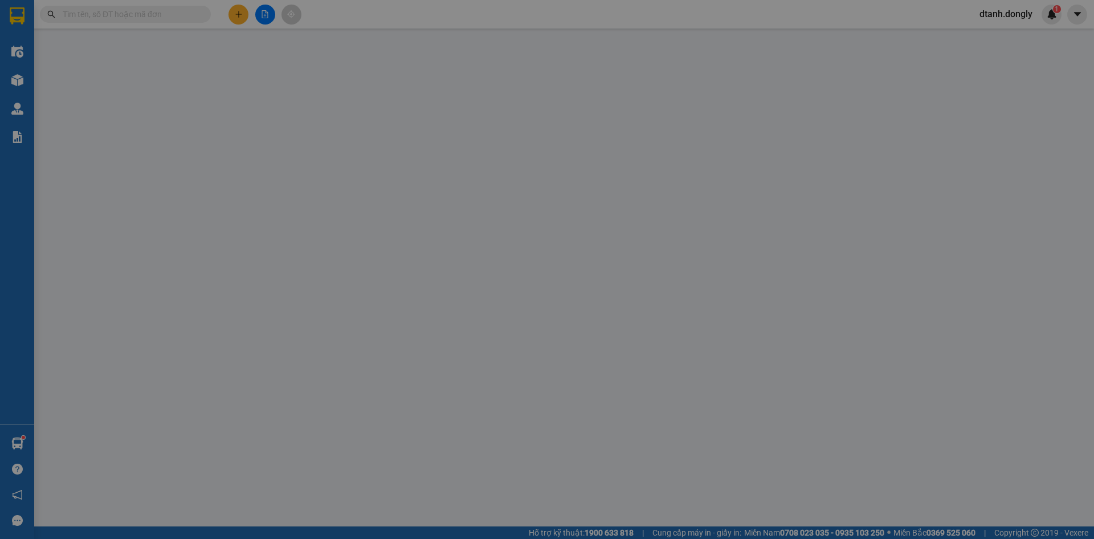
type input "200.000"
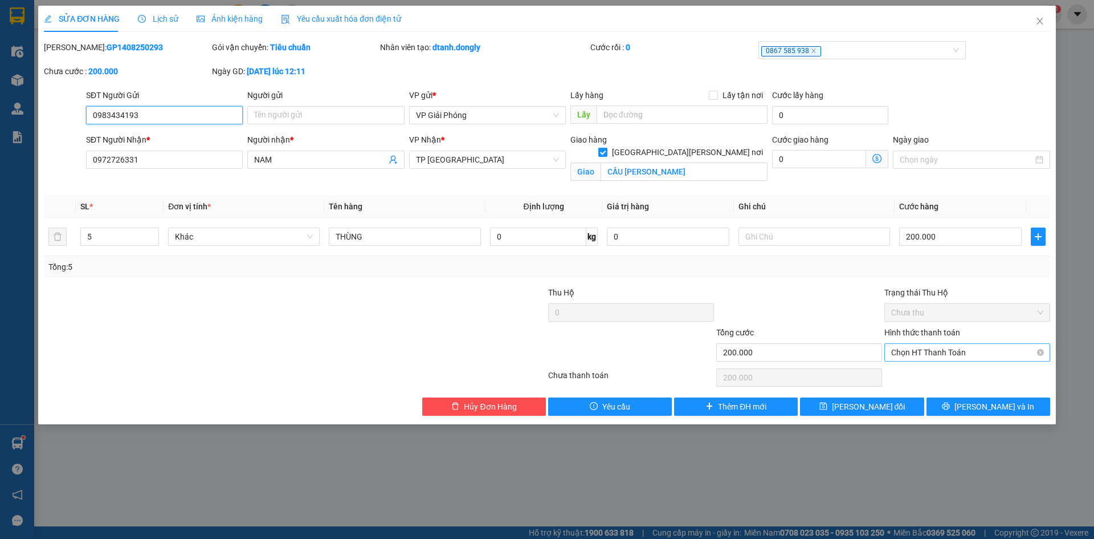
click at [930, 351] on span "Chọn HT Thanh Toán" at bounding box center [967, 352] width 152 height 17
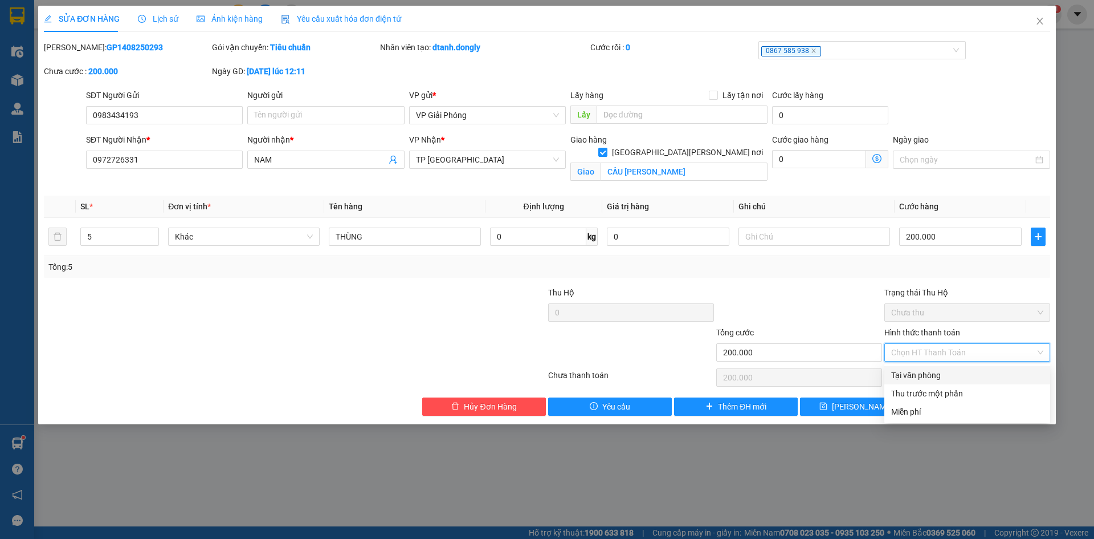
click at [916, 377] on div "Tại văn phòng" at bounding box center [967, 375] width 152 height 13
type input "0"
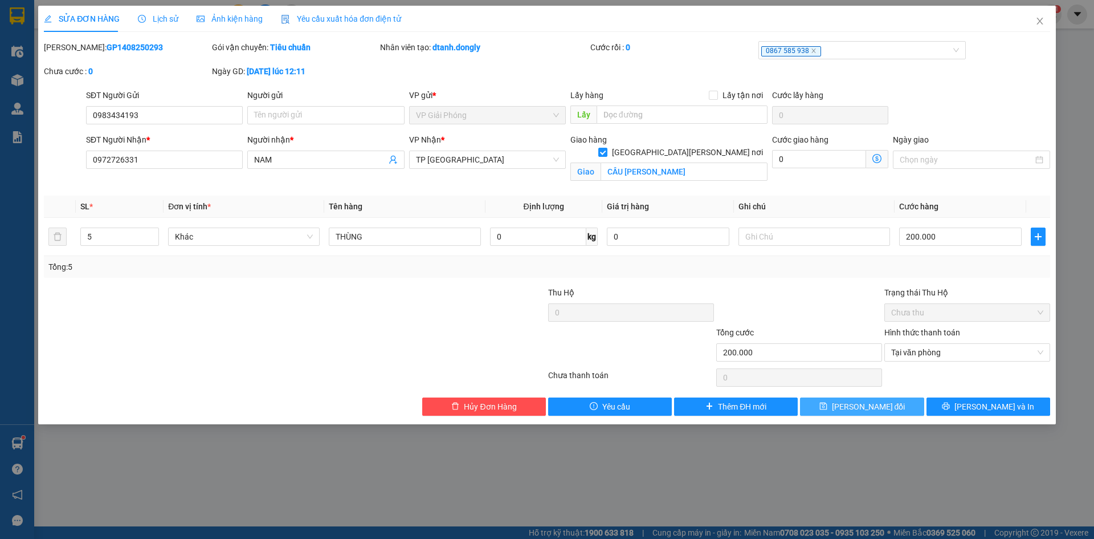
click at [874, 404] on span "[PERSON_NAME] thay đổi" at bounding box center [869, 406] width 74 height 13
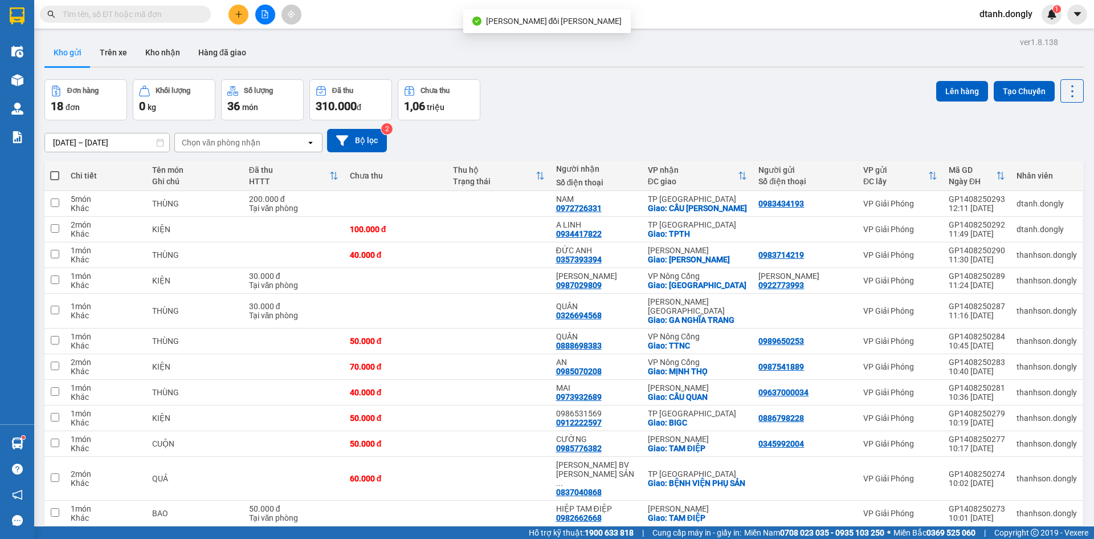
click at [764, 148] on div "12/08/2025 – 14/08/2025 Press the down arrow key to interact with the calendar …" at bounding box center [564, 140] width 1040 height 23
click at [52, 173] on span at bounding box center [54, 175] width 9 height 9
click at [55, 170] on input "checkbox" at bounding box center [55, 170] width 0 height 0
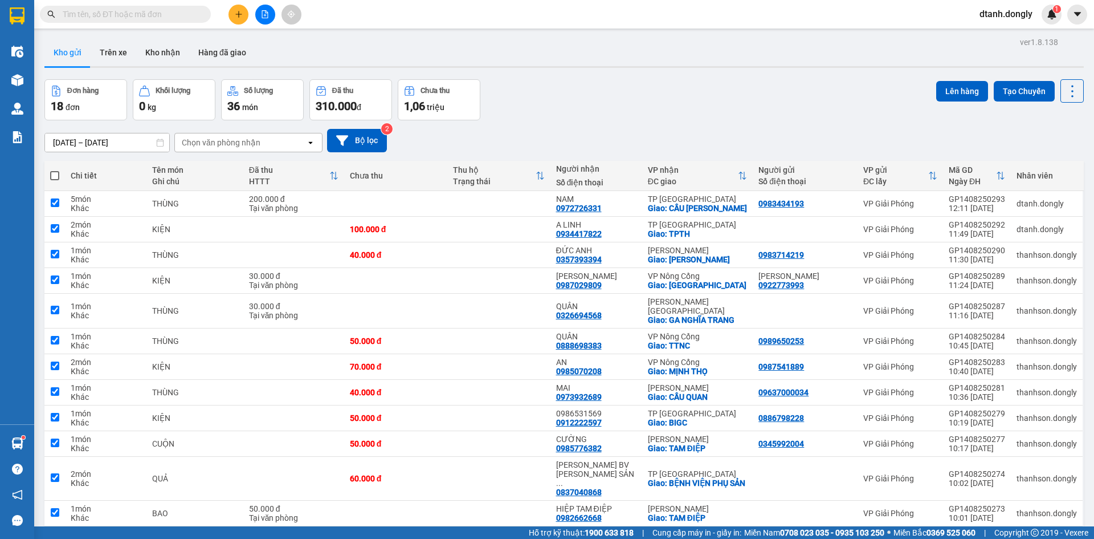
checkbox input "true"
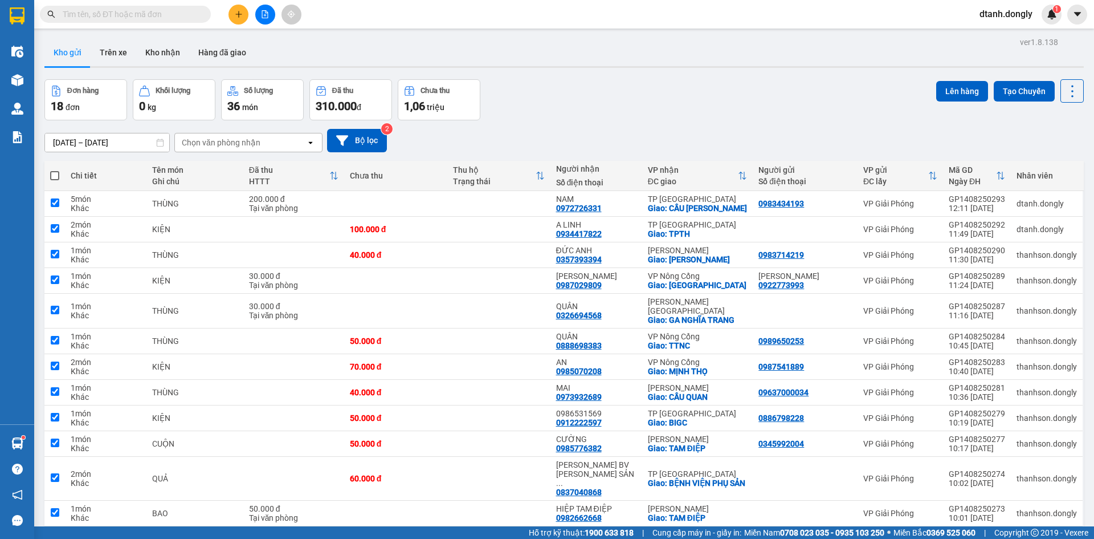
checkbox input "true"
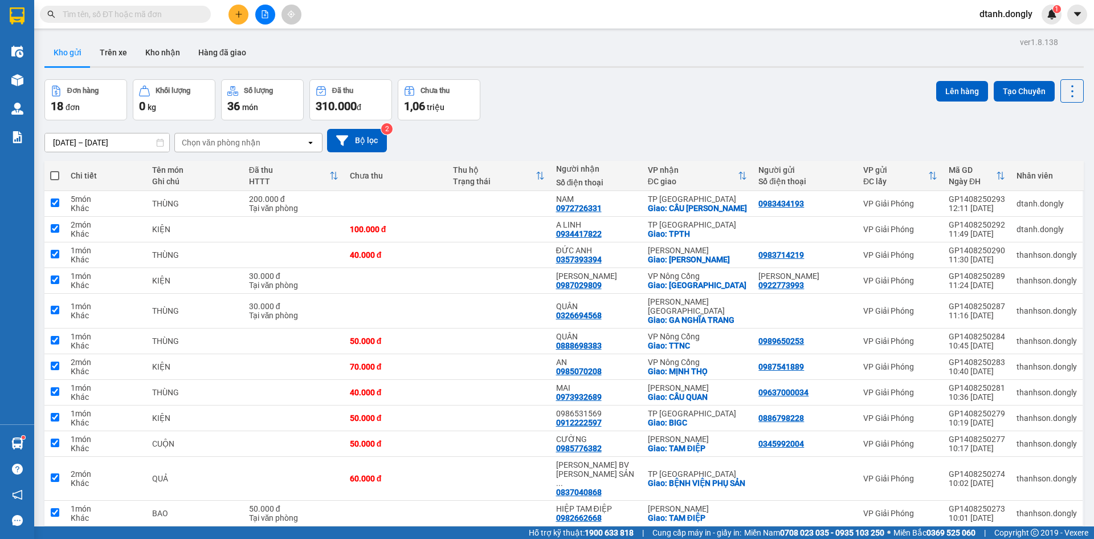
checkbox input "true"
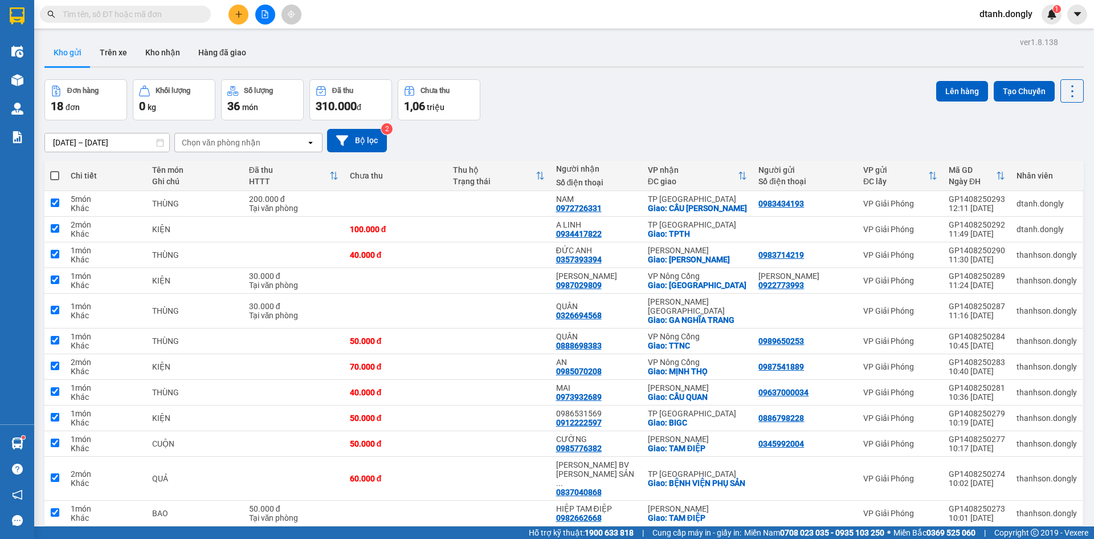
checkbox input "true"
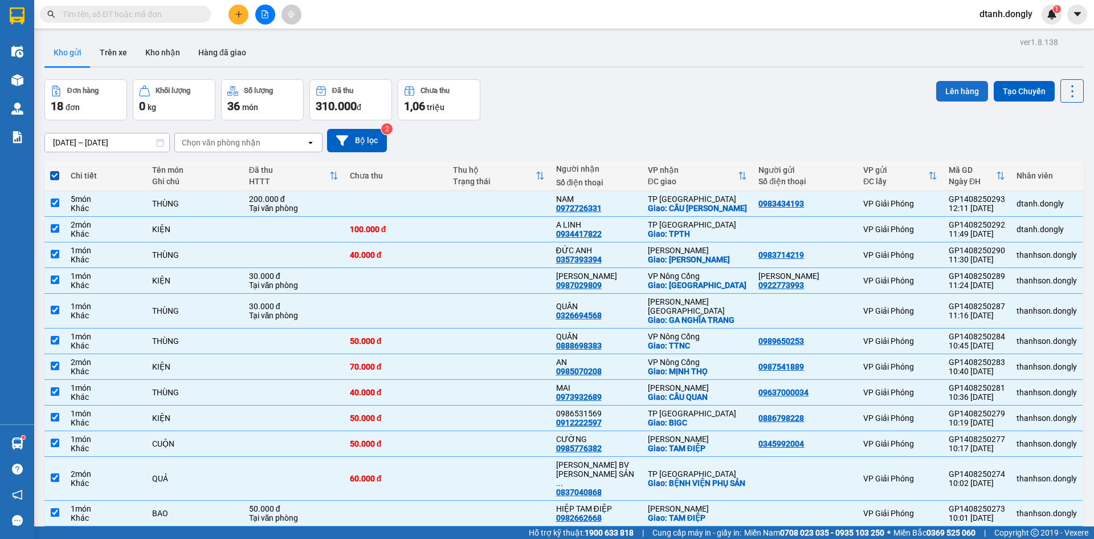
click at [947, 89] on button "Lên hàng" at bounding box center [962, 91] width 52 height 21
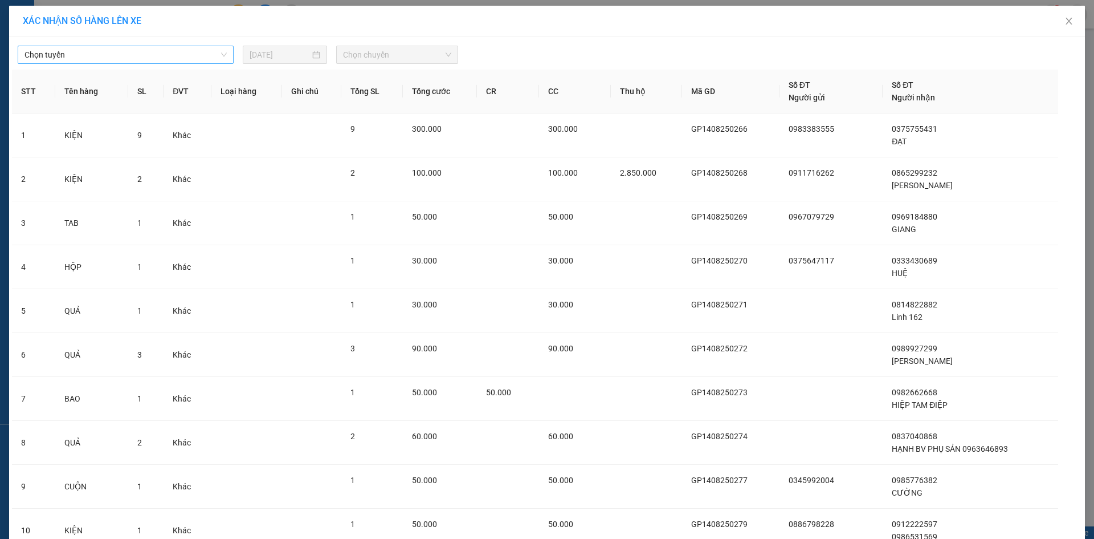
drag, startPoint x: 213, startPoint y: 56, endPoint x: 231, endPoint y: 46, distance: 21.4
click at [213, 56] on span "Chọn tuyến" at bounding box center [126, 54] width 202 height 17
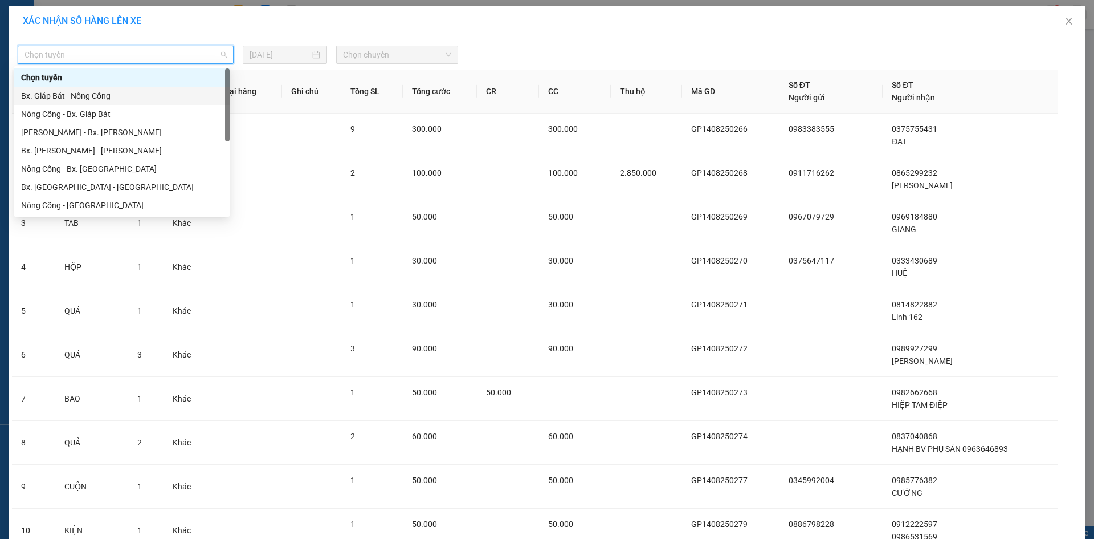
drag, startPoint x: 170, startPoint y: 95, endPoint x: 184, endPoint y: 91, distance: 14.2
click at [171, 95] on div "Bx. Giáp Bát - Nông Cống" at bounding box center [122, 95] width 202 height 13
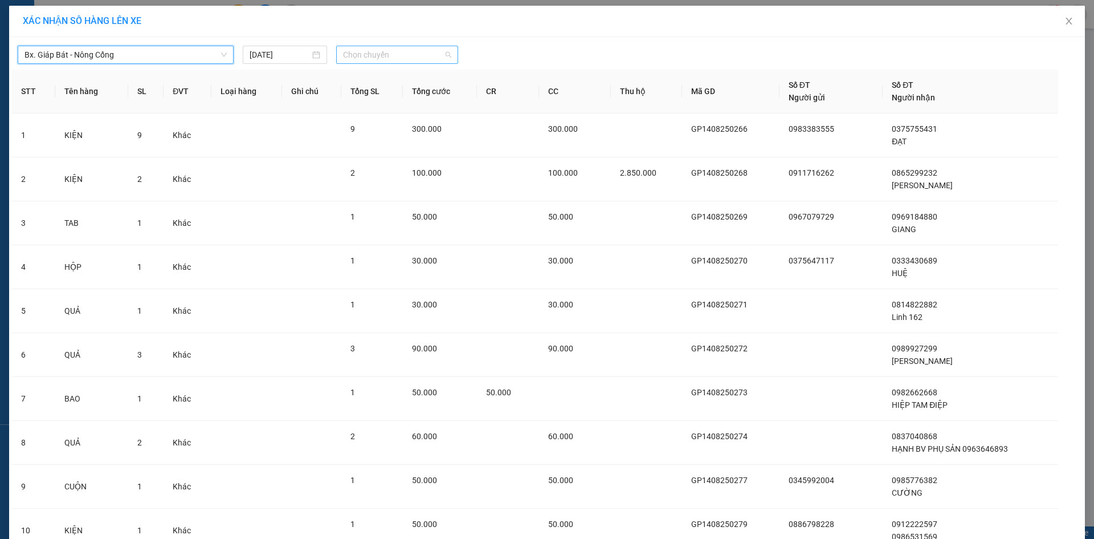
click at [443, 55] on span "Chọn chuyến" at bounding box center [397, 54] width 108 height 17
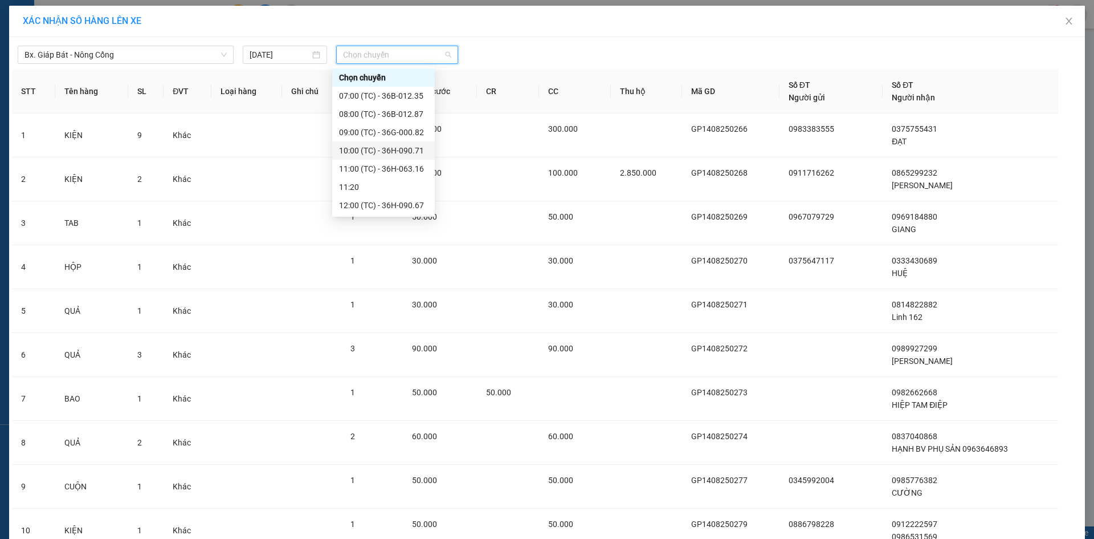
scroll to position [73, 0]
click at [385, 147] on div "12:15 (TC) - 29H-859.38" at bounding box center [383, 150] width 89 height 13
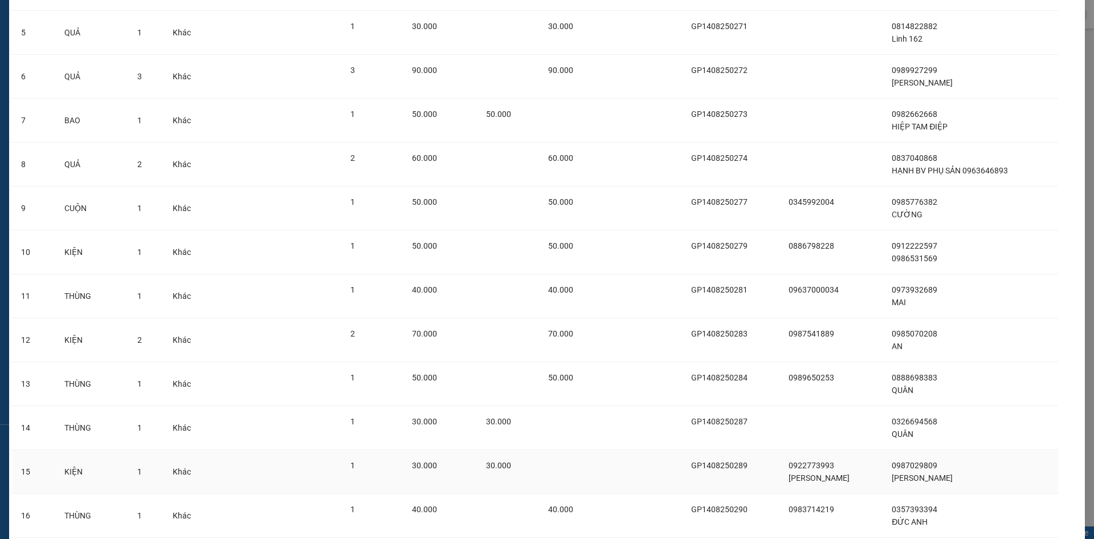
scroll to position [455, 0]
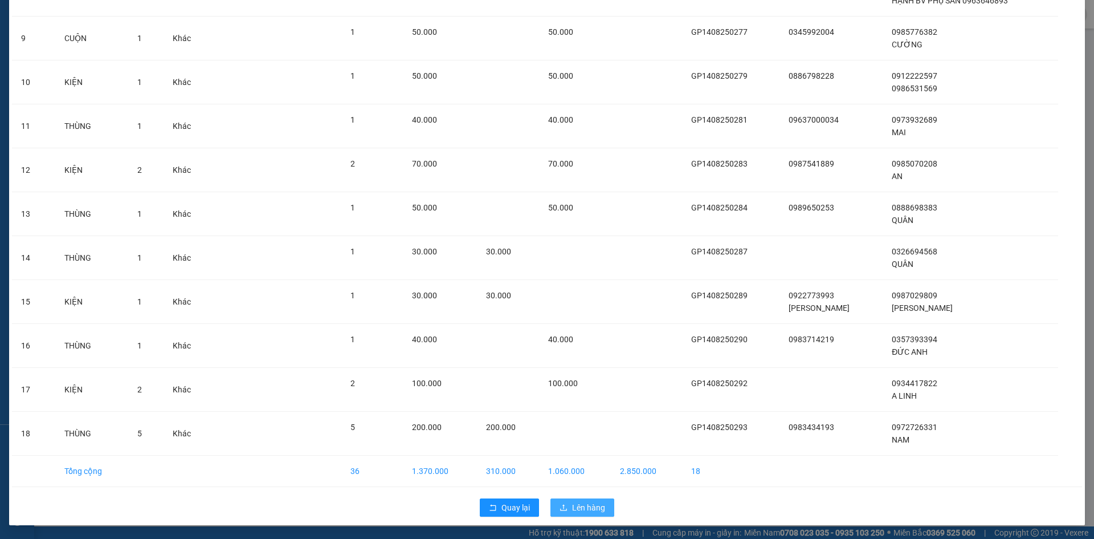
click at [576, 506] on span "Lên hàng" at bounding box center [588, 507] width 33 height 13
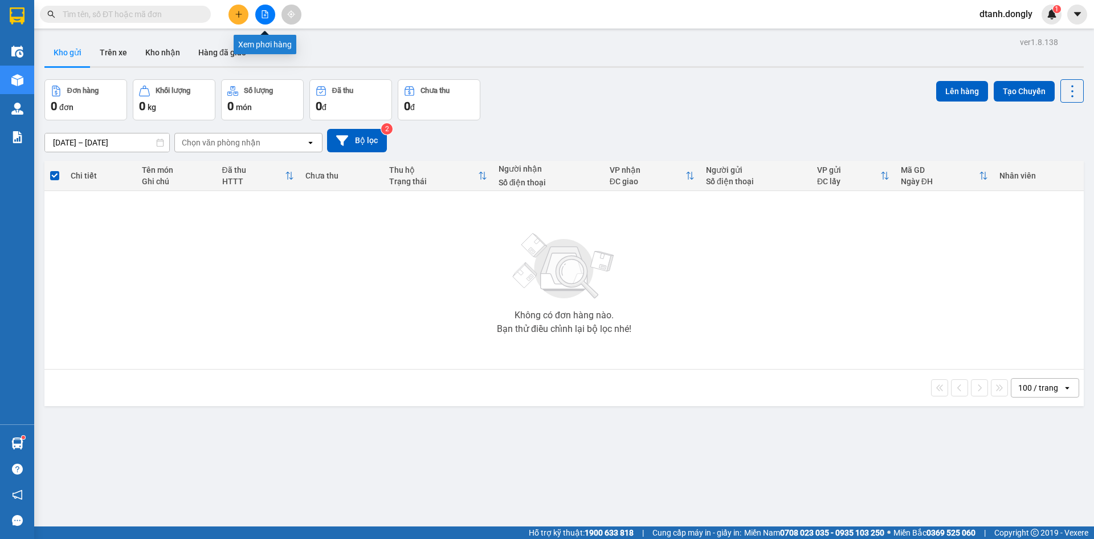
click at [262, 9] on button at bounding box center [265, 15] width 20 height 20
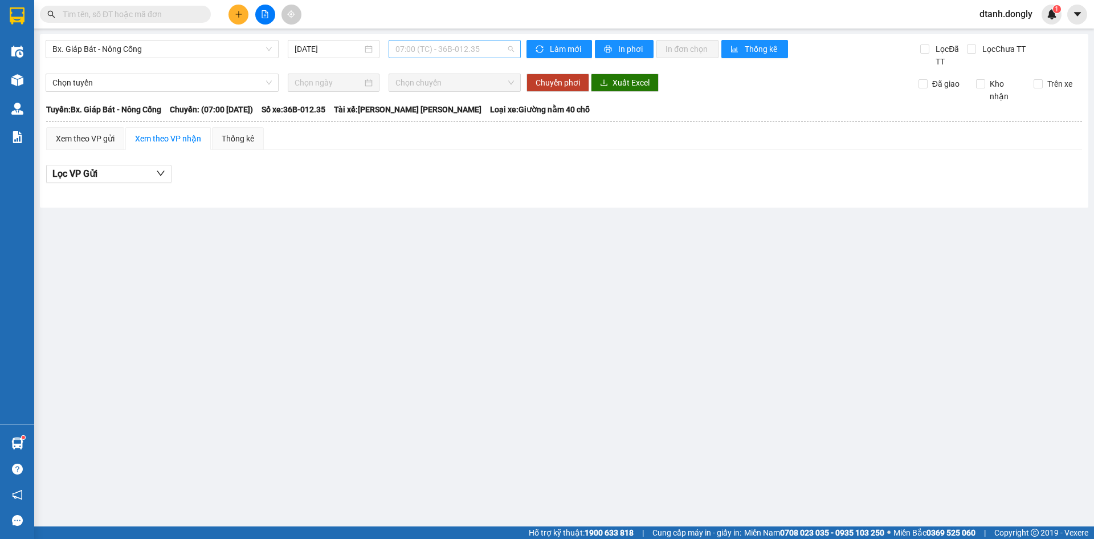
click at [513, 46] on span "07:00 (TC) - 36B-012.35" at bounding box center [455, 48] width 119 height 17
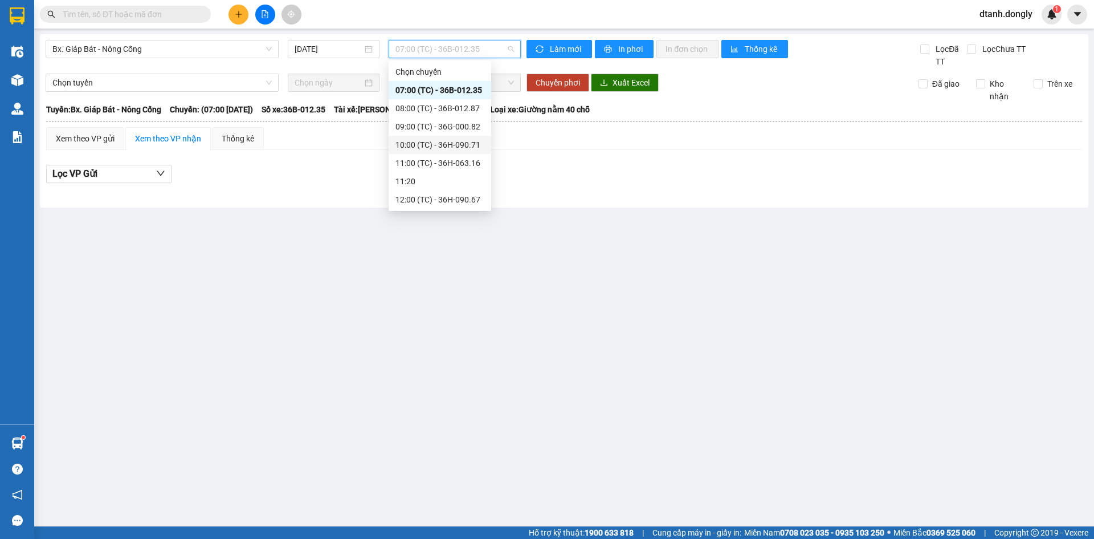
scroll to position [57, 0]
click at [459, 156] on div "12:15 (TC) - 29H-859.38" at bounding box center [440, 160] width 89 height 13
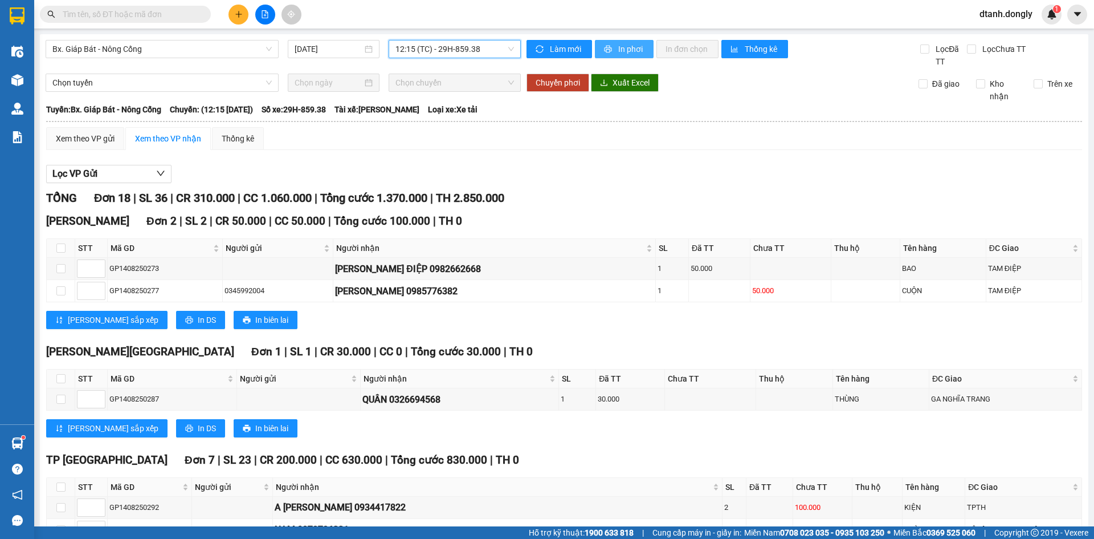
click at [629, 46] on span "In phơi" at bounding box center [631, 49] width 26 height 13
click at [235, 7] on button at bounding box center [239, 15] width 20 height 20
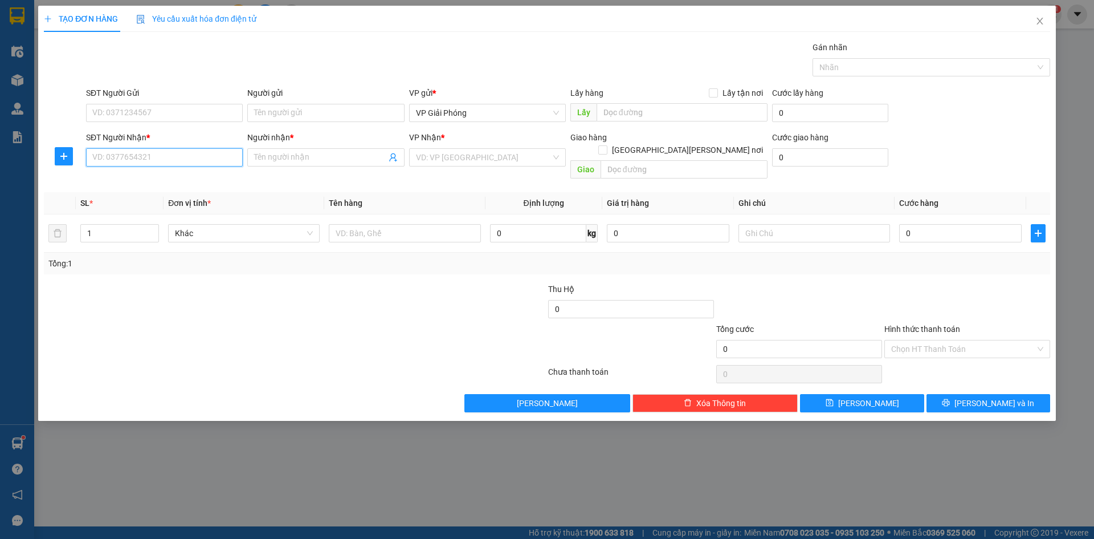
click at [164, 163] on input "SĐT Người Nhận *" at bounding box center [164, 157] width 157 height 18
click at [105, 157] on input "0345132145" at bounding box center [164, 157] width 157 height 18
click at [119, 157] on input "0385132145" at bounding box center [164, 157] width 157 height 18
type input "0385142145"
click at [286, 156] on input "Người nhận *" at bounding box center [320, 157] width 132 height 13
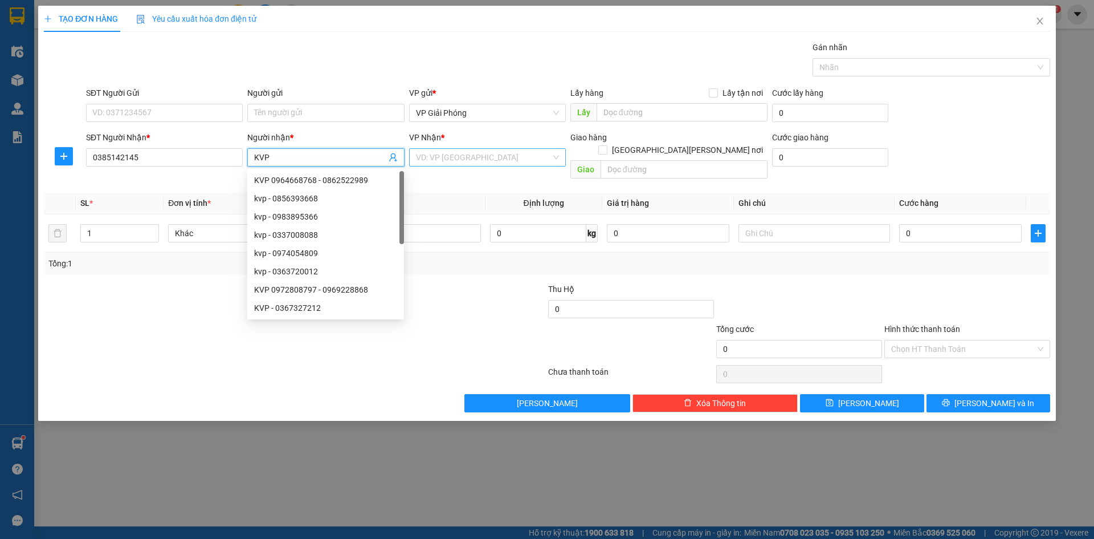
type input "KVP"
drag, startPoint x: 478, startPoint y: 155, endPoint x: 487, endPoint y: 158, distance: 9.7
click at [478, 156] on input "search" at bounding box center [483, 157] width 135 height 17
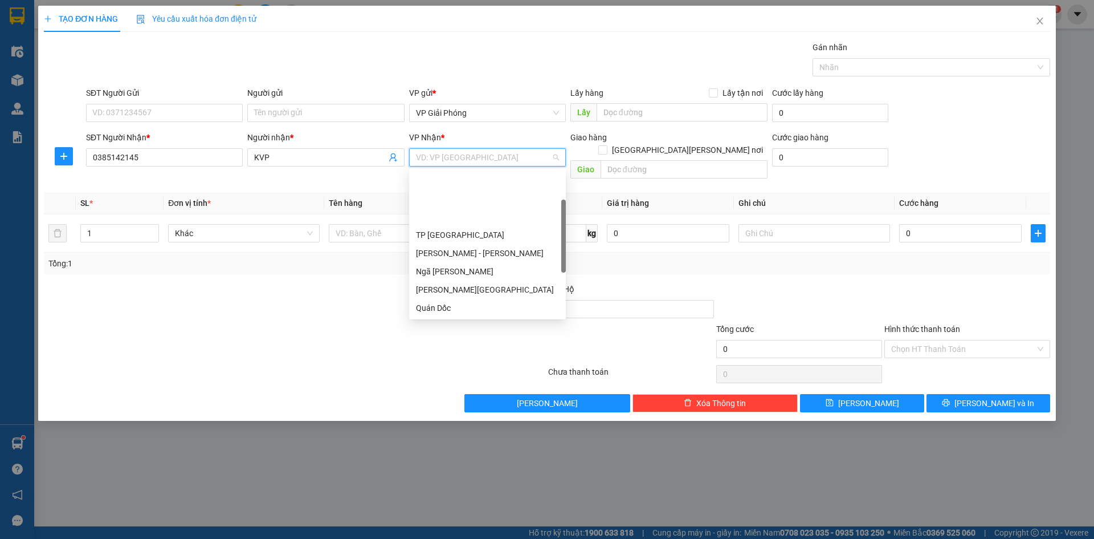
scroll to position [160, 0]
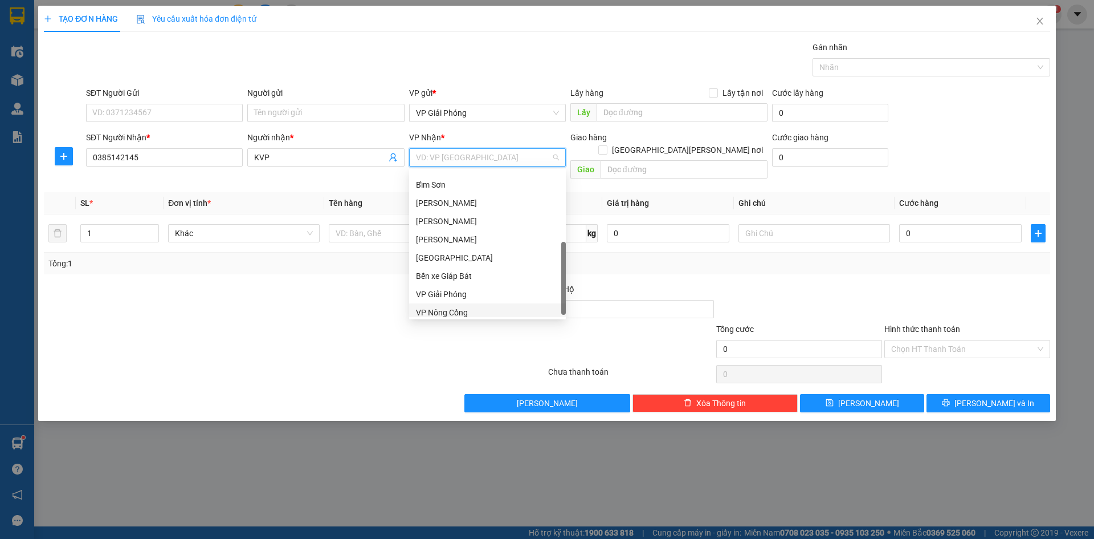
drag, startPoint x: 467, startPoint y: 311, endPoint x: 514, endPoint y: 261, distance: 68.6
click at [470, 308] on div "VP Nông Cống" at bounding box center [487, 312] width 143 height 13
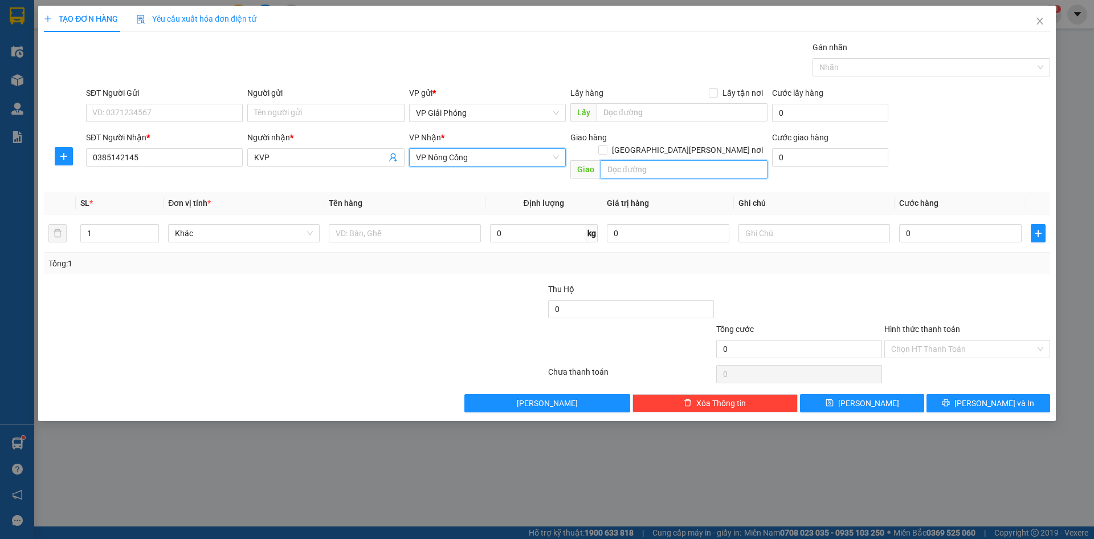
click at [657, 160] on input "text" at bounding box center [684, 169] width 167 height 18
click at [663, 160] on input "text" at bounding box center [684, 169] width 167 height 18
type input "TT NC"
click at [606, 145] on input "[GEOGRAPHIC_DATA] tận nơi" at bounding box center [602, 149] width 8 height 8
checkbox input "true"
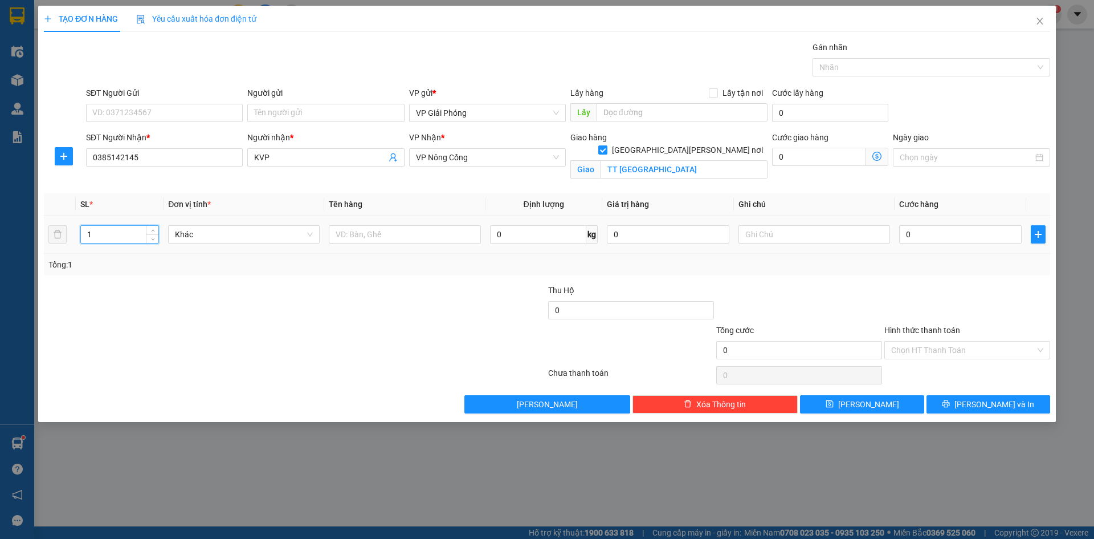
click at [123, 238] on input "1" at bounding box center [120, 234] width 78 height 17
type input "2"
click at [378, 231] on input "text" at bounding box center [405, 234] width 152 height 18
type input "THÙNG SẦU"
click at [912, 234] on input "0" at bounding box center [960, 234] width 123 height 18
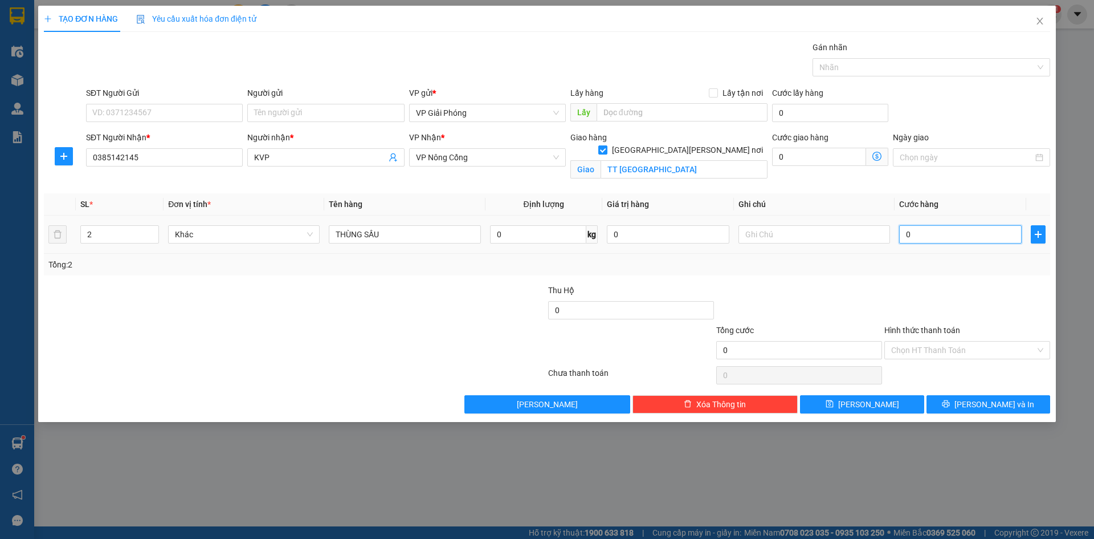
type input "1"
type input "10"
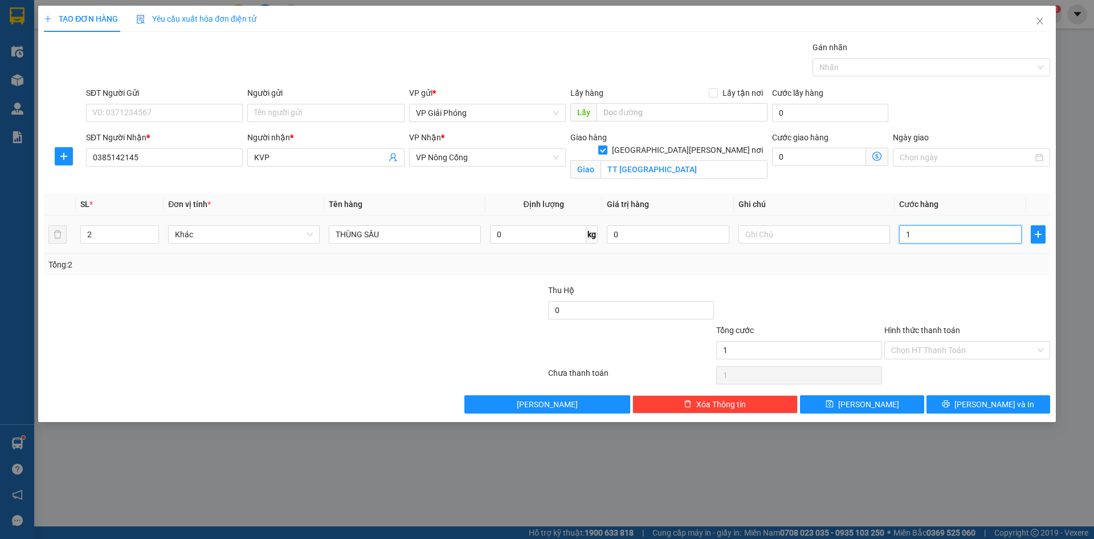
type input "10"
type input "100"
type input "100.000"
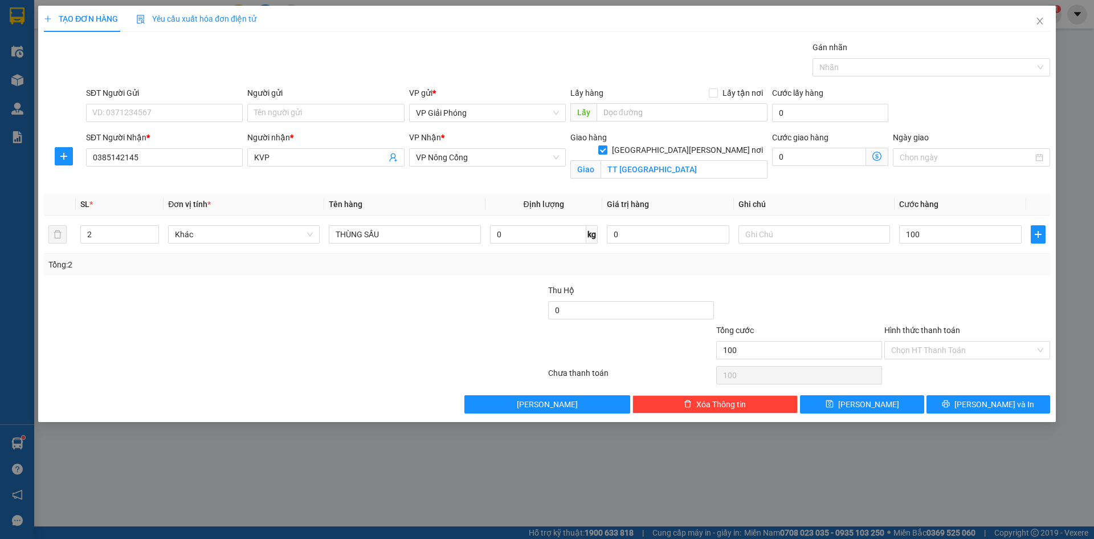
type input "100.000"
drag, startPoint x: 857, startPoint y: 52, endPoint x: 860, endPoint y: 58, distance: 6.1
click at [857, 52] on div "Gán nhãn" at bounding box center [932, 49] width 238 height 17
click at [858, 70] on div at bounding box center [926, 67] width 221 height 14
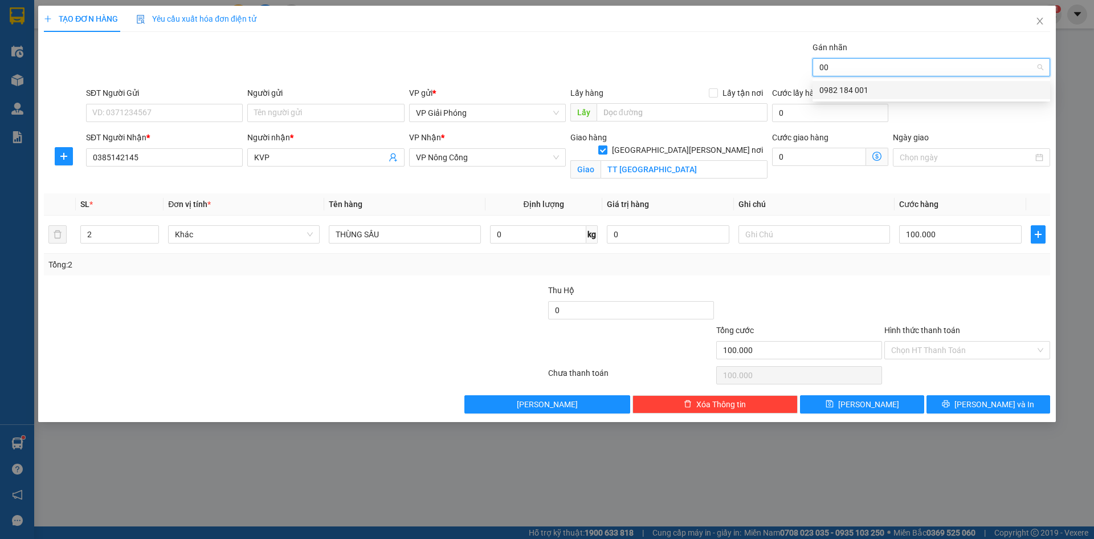
type input "001"
click at [858, 87] on div "0982 184 001" at bounding box center [932, 90] width 224 height 13
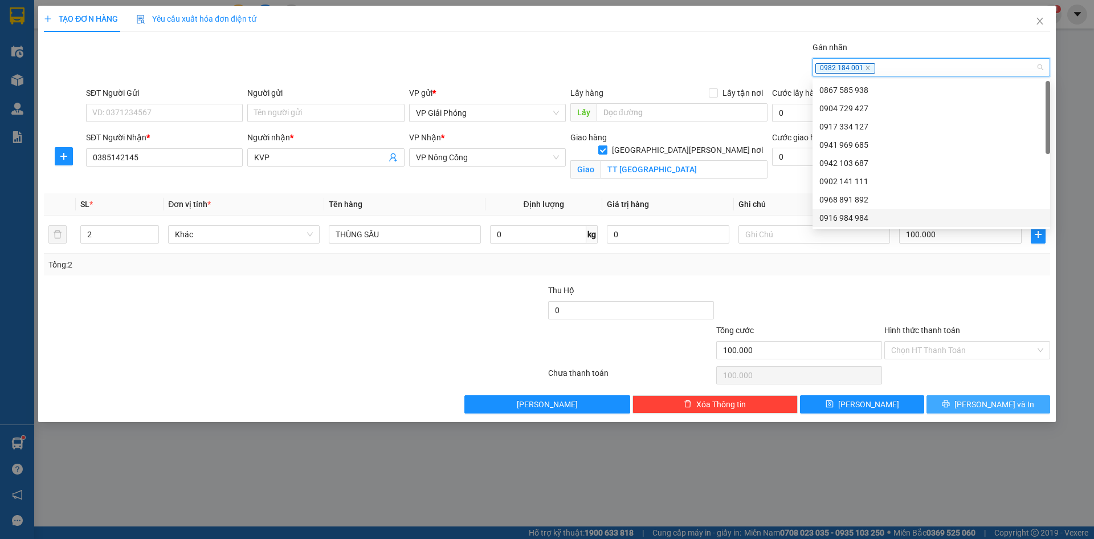
click at [982, 404] on span "[PERSON_NAME] và In" at bounding box center [995, 404] width 80 height 13
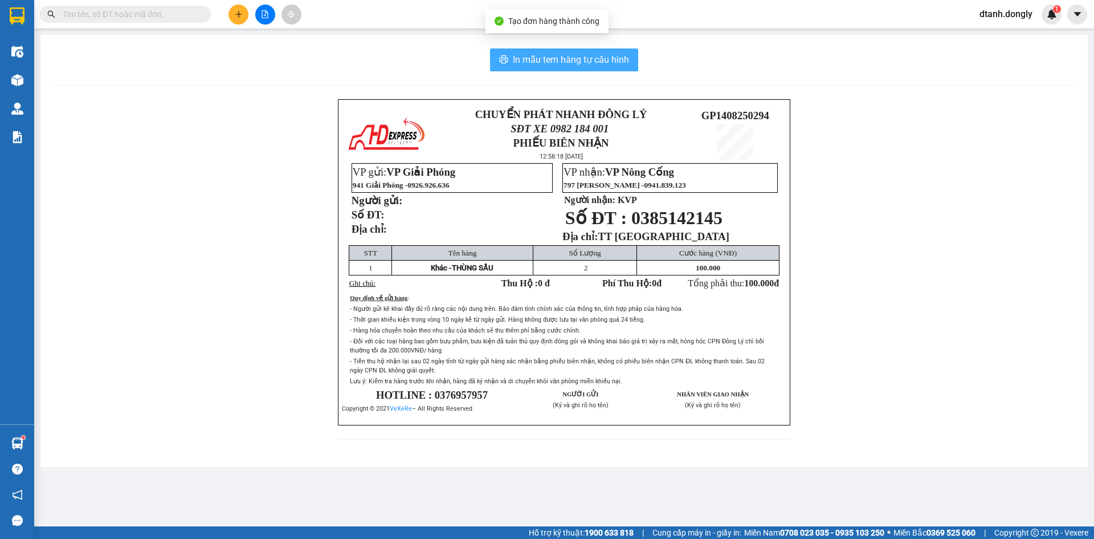
click at [572, 59] on span "In mẫu tem hàng tự cấu hình" at bounding box center [571, 59] width 116 height 14
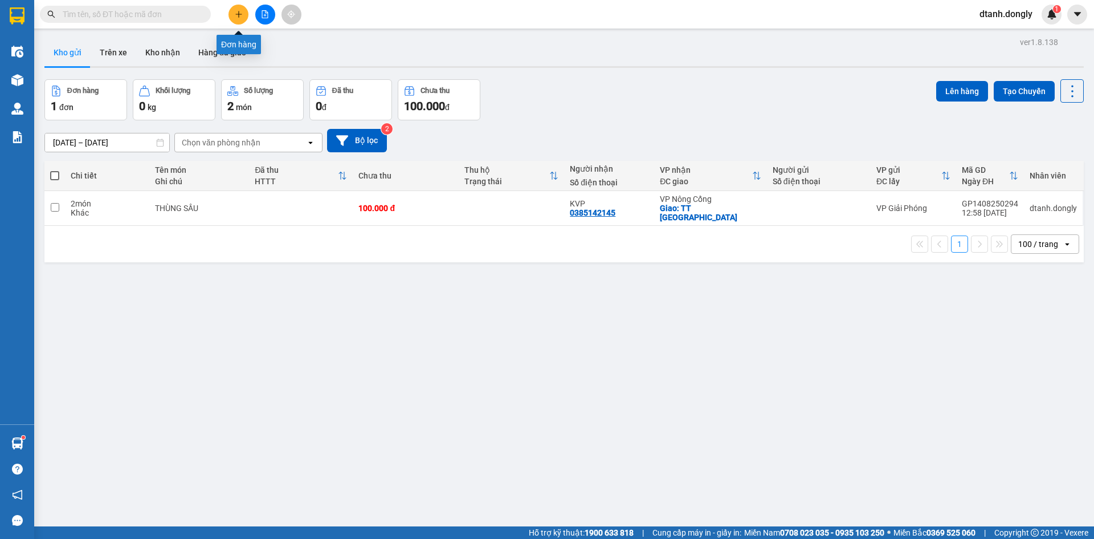
click at [240, 12] on icon "plus" at bounding box center [239, 14] width 8 height 8
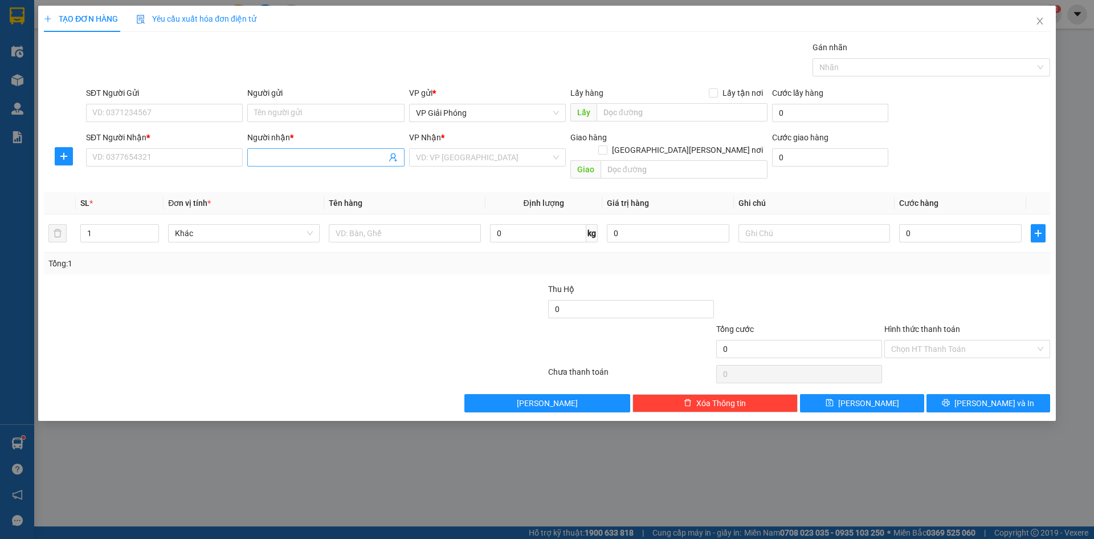
click at [274, 157] on input "Người nhận *" at bounding box center [320, 157] width 132 height 13
type input "TRÌNH OANH"
click at [284, 180] on div "TRÌNH OANH - 0379500183" at bounding box center [325, 180] width 143 height 13
type input "0379500183"
checkbox input "true"
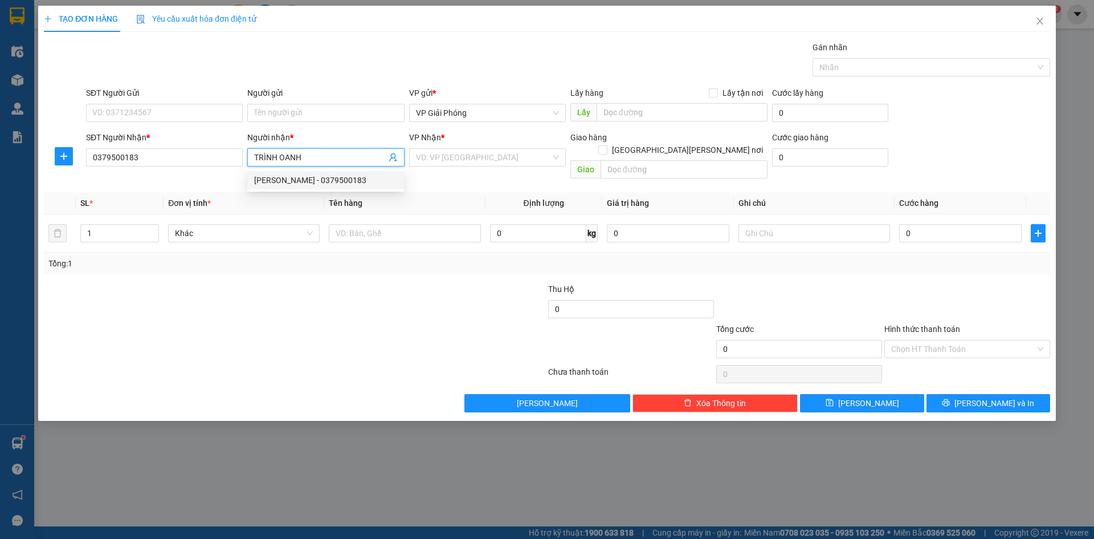
type input "CÔNG LIÊM"
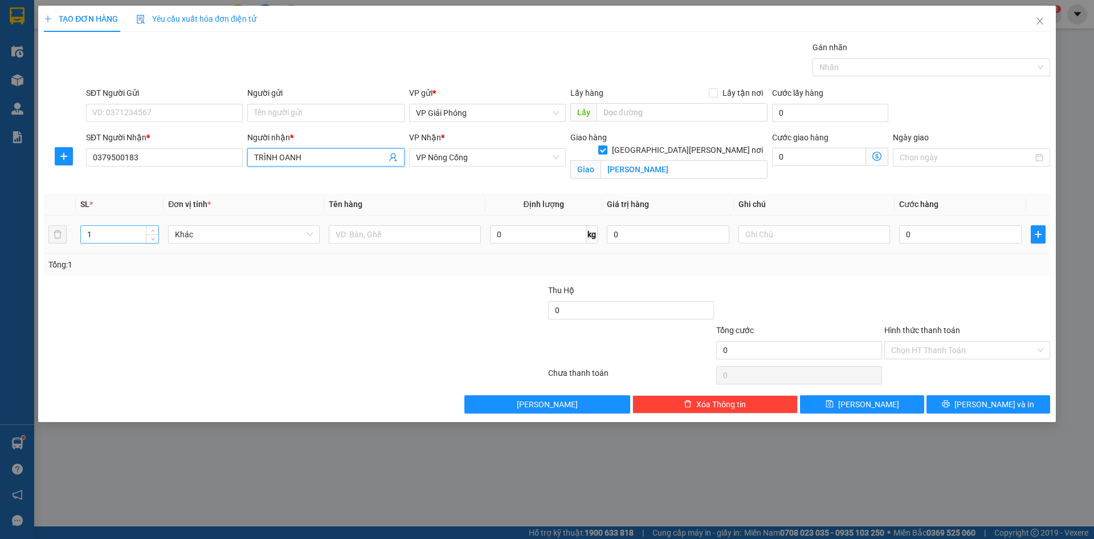
type input "TRÌNH OANH"
click at [121, 238] on input "1" at bounding box center [120, 234] width 78 height 17
type input "2"
click at [368, 231] on input "text" at bounding box center [405, 234] width 152 height 18
type input "KIỆN"
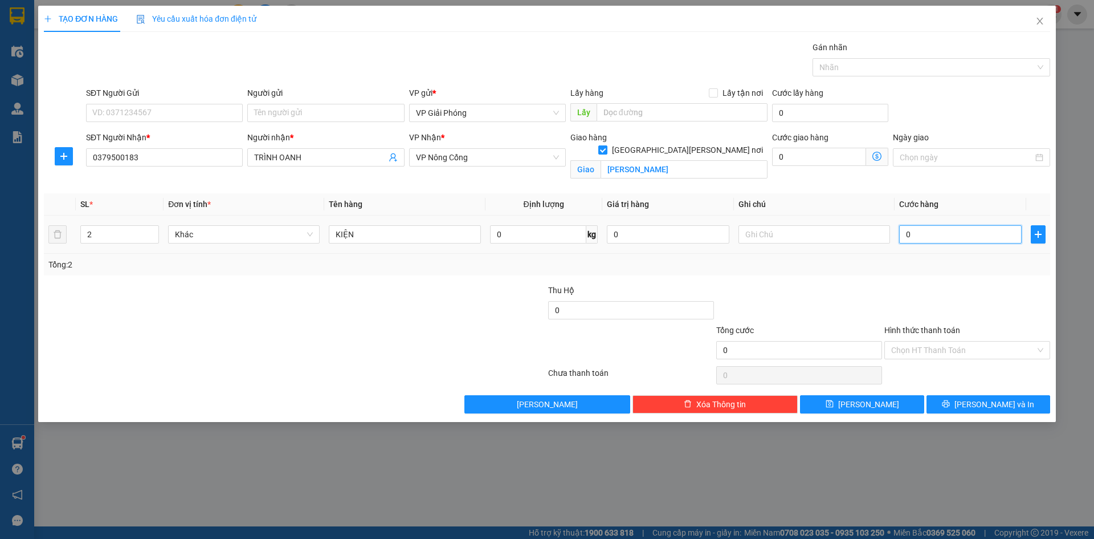
click at [948, 235] on input "0" at bounding box center [960, 234] width 123 height 18
type input "7"
type input "70"
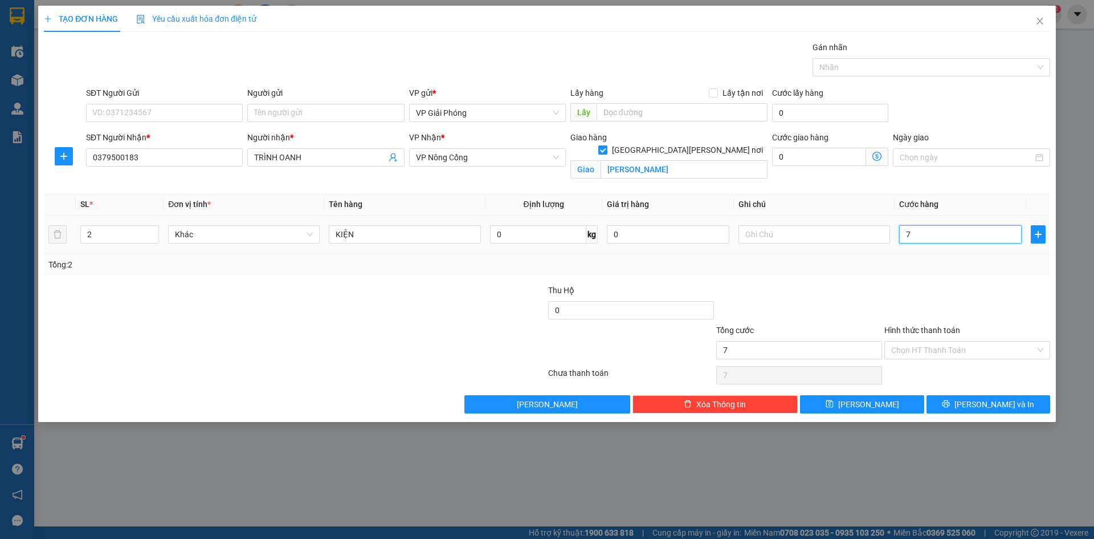
type input "70"
click at [864, 68] on div at bounding box center [926, 67] width 221 height 14
type input "70.000"
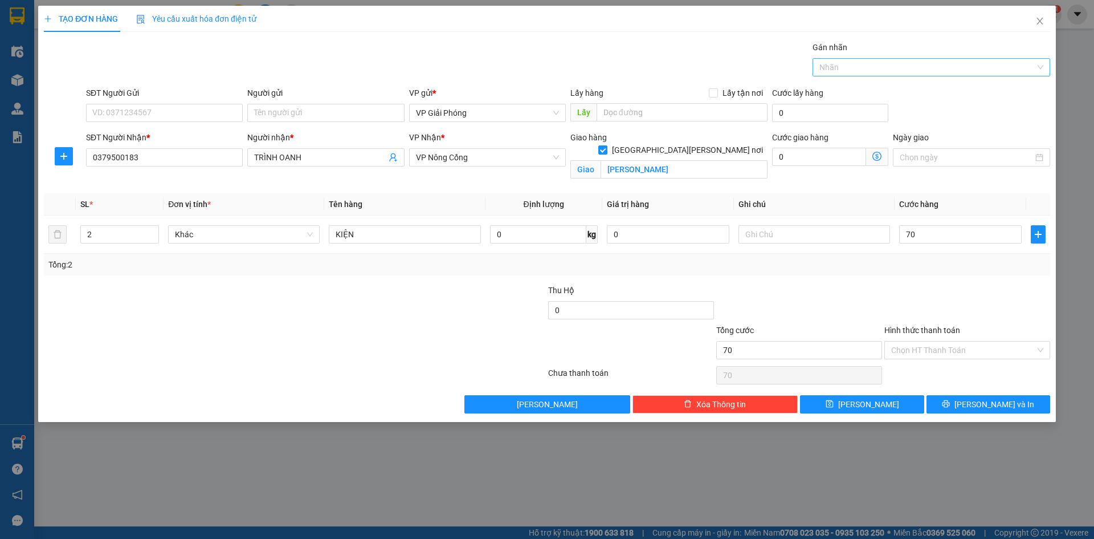
type input "70.000"
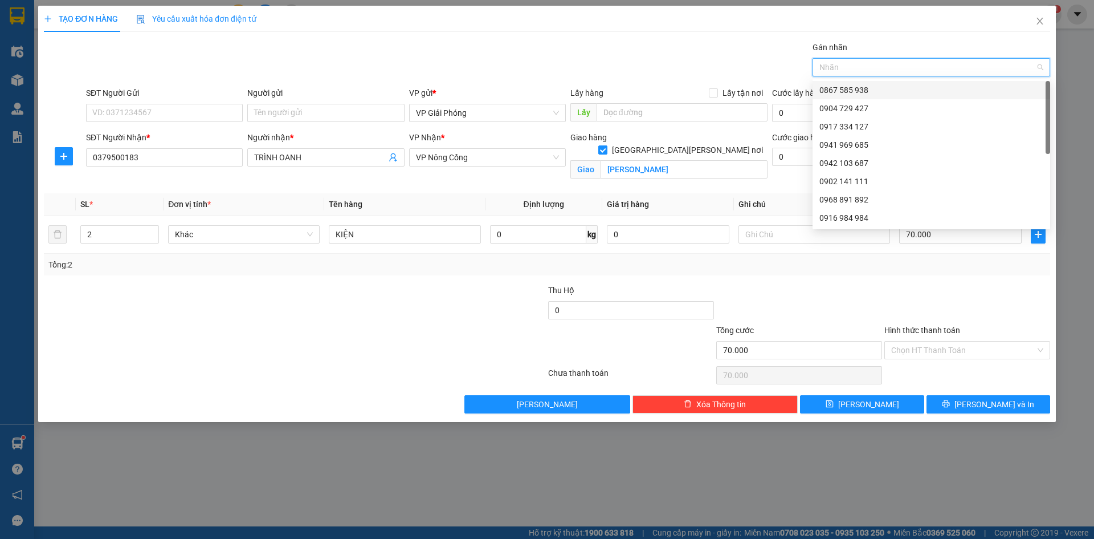
click at [877, 69] on div at bounding box center [926, 67] width 221 height 14
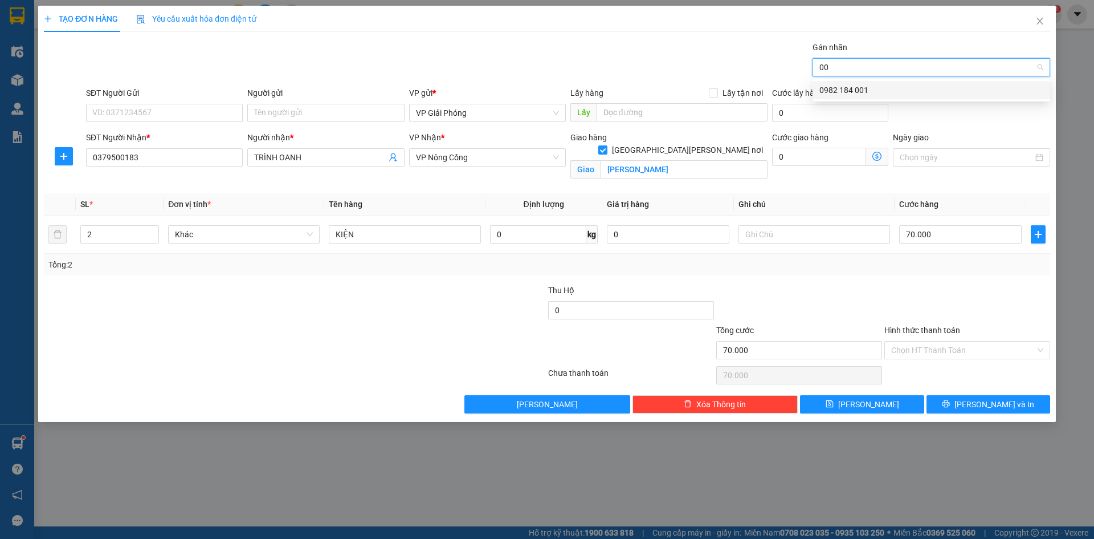
type input "001"
click at [876, 85] on div "0982 184 001" at bounding box center [932, 90] width 224 height 13
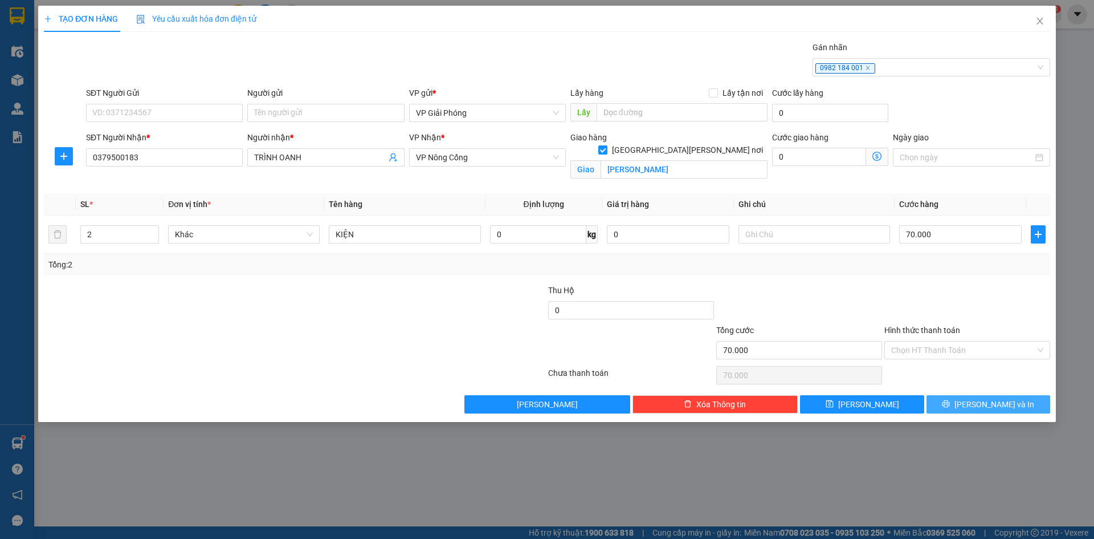
click at [950, 402] on icon "printer" at bounding box center [946, 403] width 7 height 7
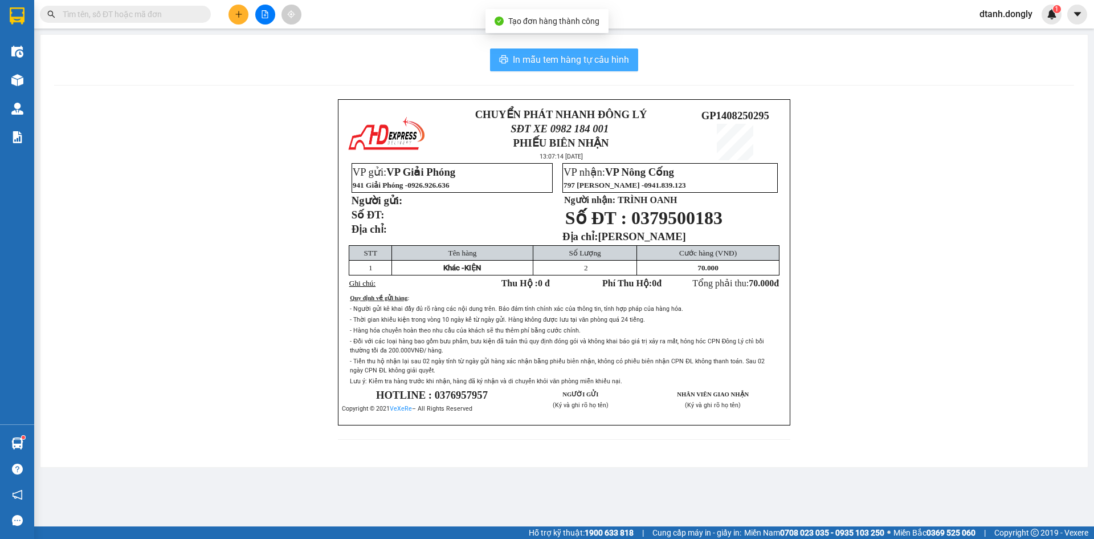
click at [584, 58] on span "In mẫu tem hàng tự cấu hình" at bounding box center [571, 59] width 116 height 14
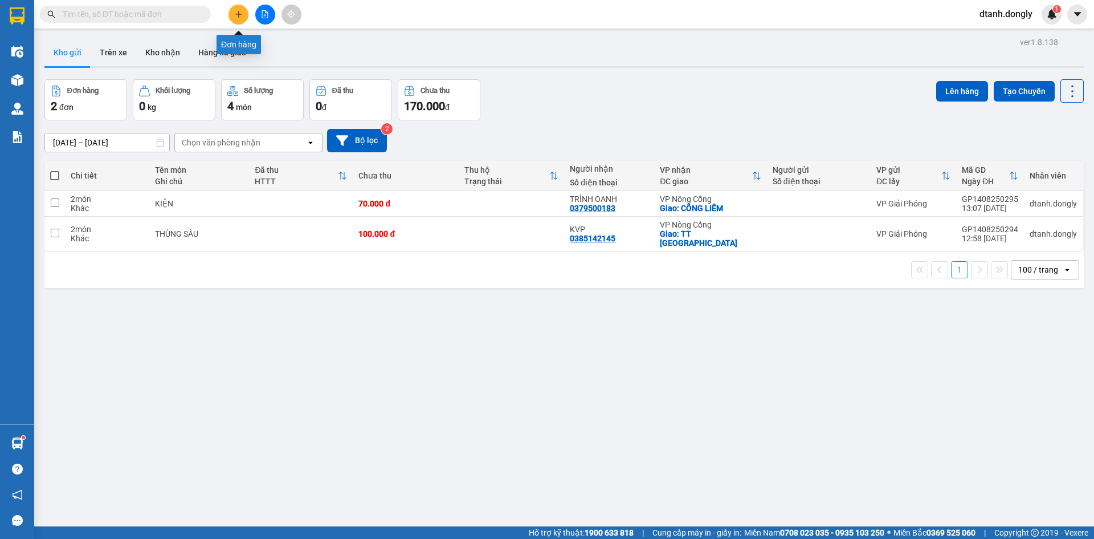
click at [237, 18] on button at bounding box center [239, 15] width 20 height 20
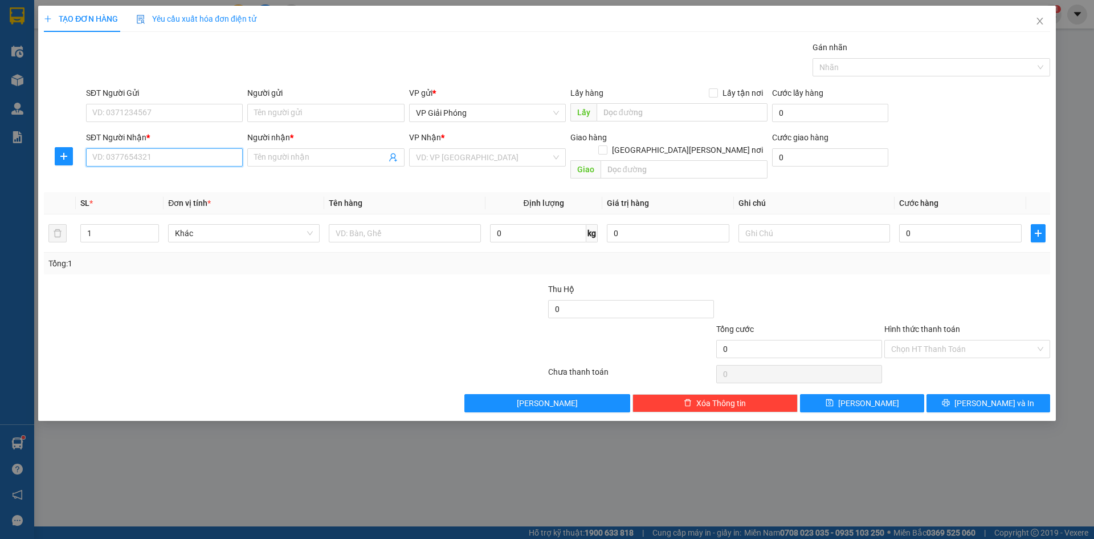
click at [153, 158] on input "SĐT Người Nhận *" at bounding box center [164, 157] width 157 height 18
click at [1040, 23] on icon "close" at bounding box center [1040, 21] width 9 height 9
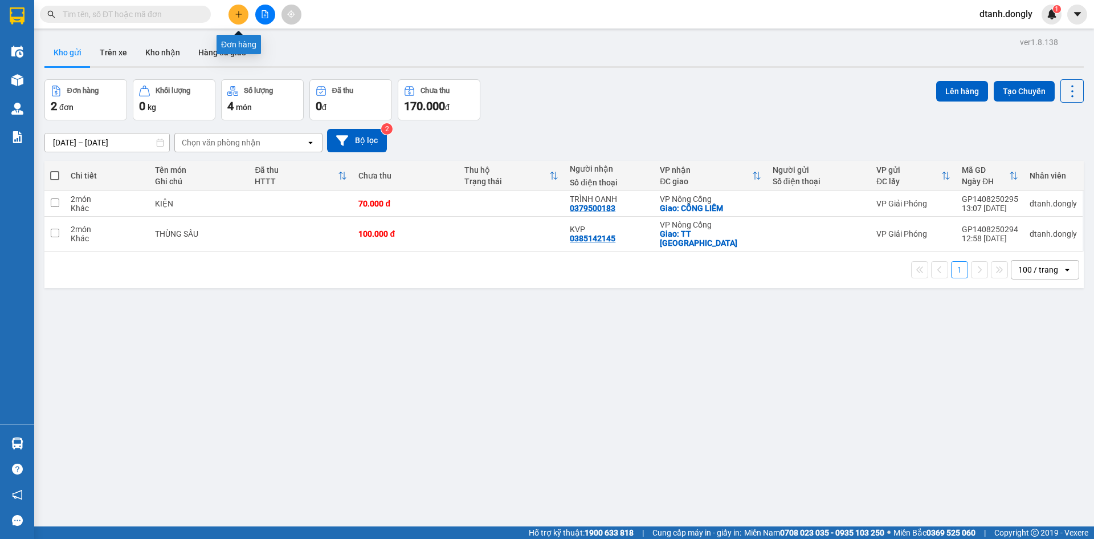
click at [238, 15] on icon "plus" at bounding box center [239, 14] width 8 height 8
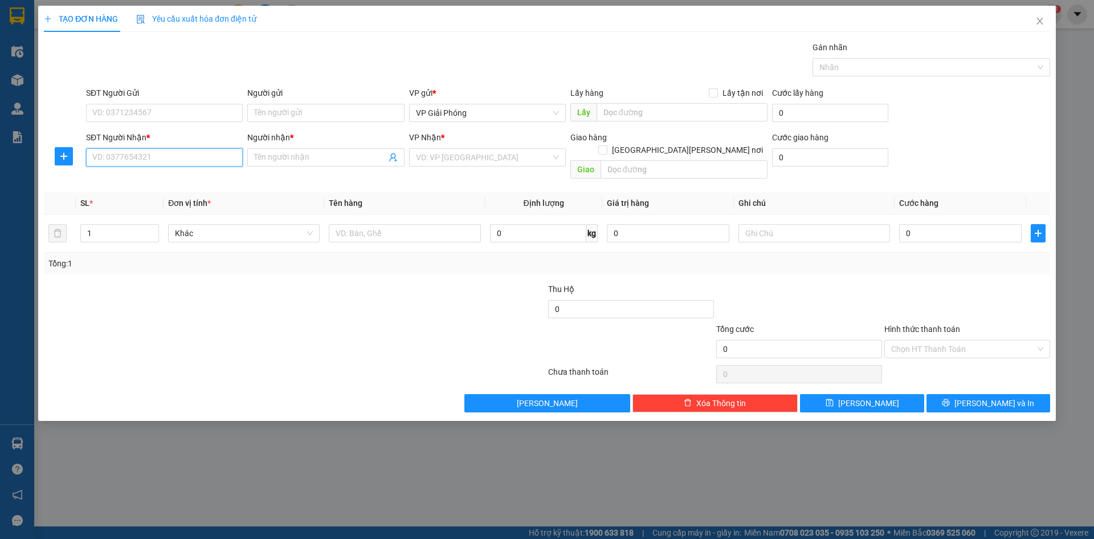
click at [181, 164] on input "SĐT Người Nhận *" at bounding box center [164, 157] width 157 height 18
type input "0868790720"
click at [180, 178] on div "0868790720 - LÊ KIM CHIẾN" at bounding box center [164, 180] width 143 height 13
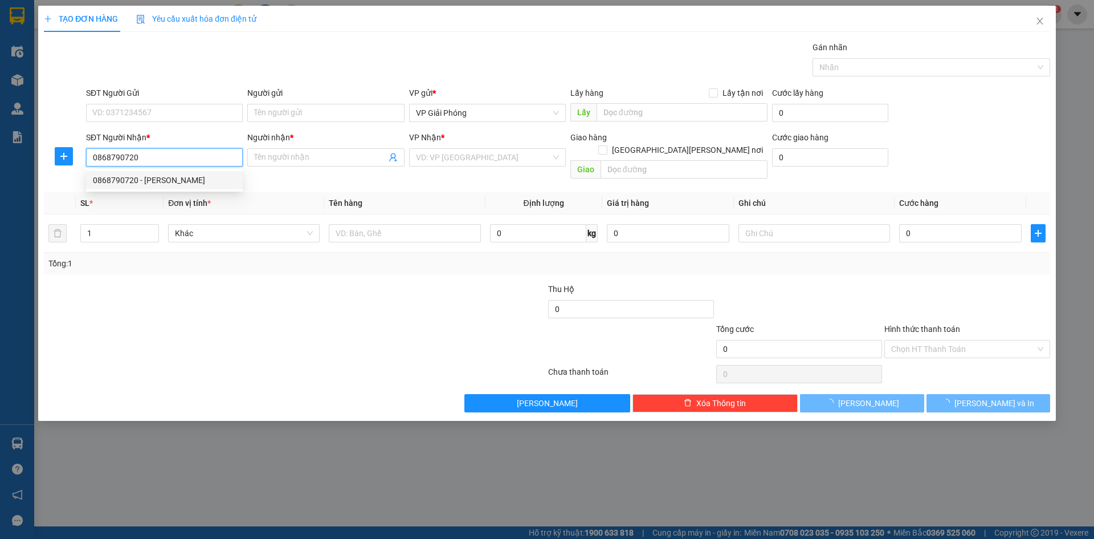
type input "LÊ KIM CHIẾN"
checkbox input "true"
type input "BIG C THANH HÓA"
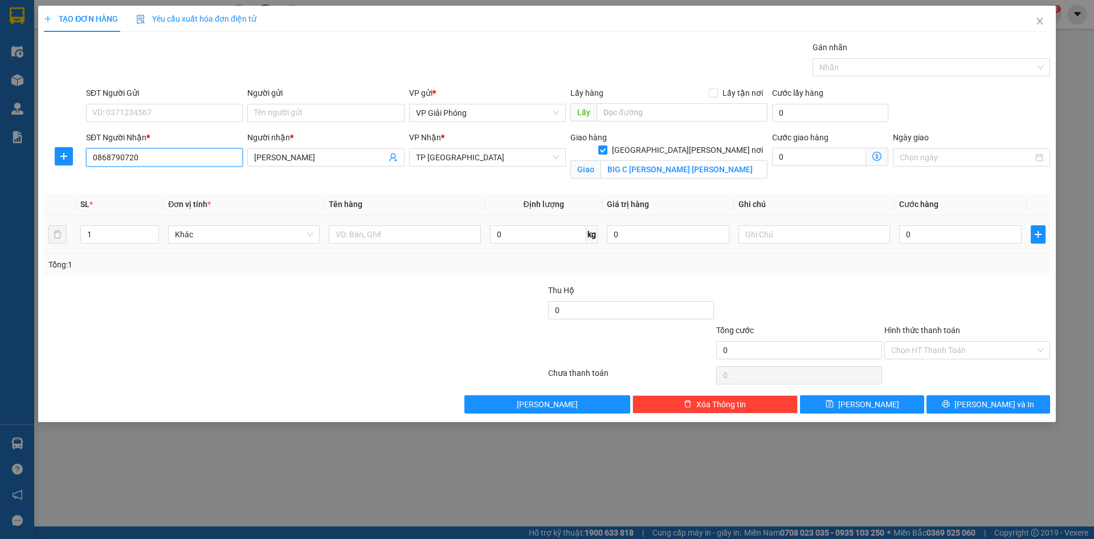
type input "0868790720"
click at [129, 247] on td "1" at bounding box center [120, 234] width 88 height 38
click at [135, 237] on input "1" at bounding box center [120, 234] width 78 height 17
type input "9"
click at [361, 230] on input "text" at bounding box center [405, 234] width 152 height 18
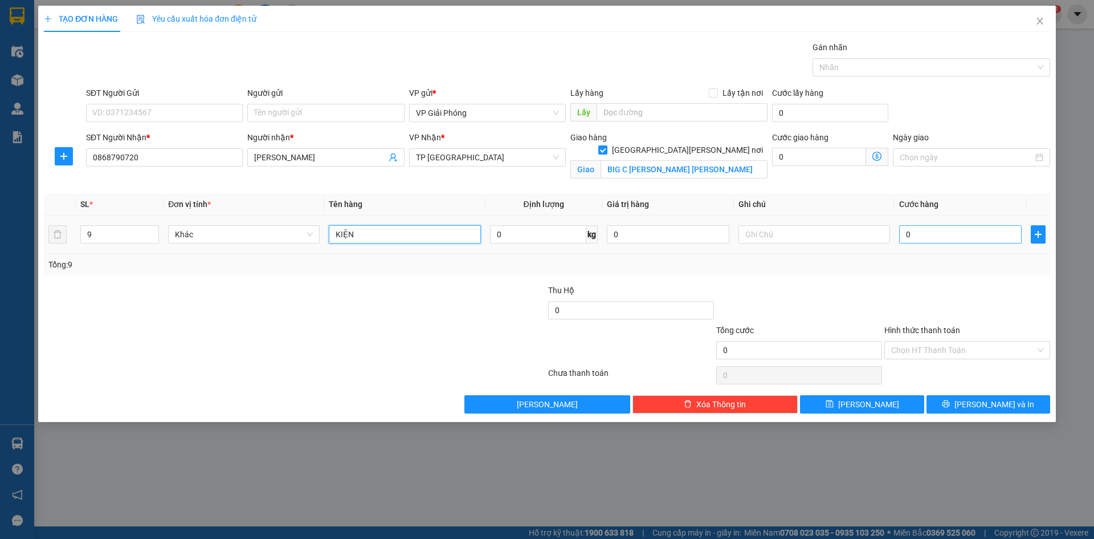
type input "KIỆN"
click at [949, 234] on input "0" at bounding box center [960, 234] width 123 height 18
type input "4"
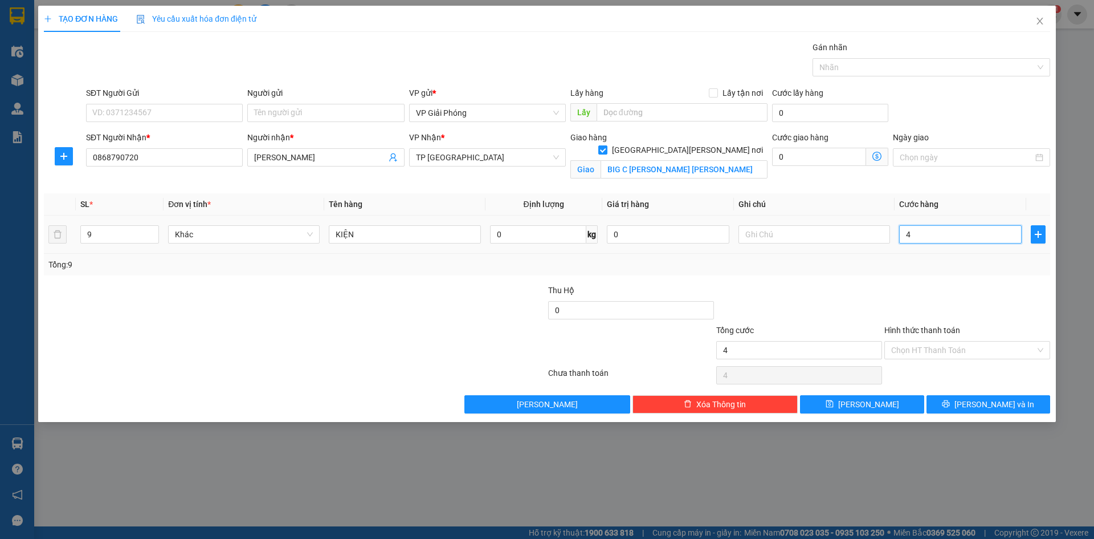
type input "45"
type input "450"
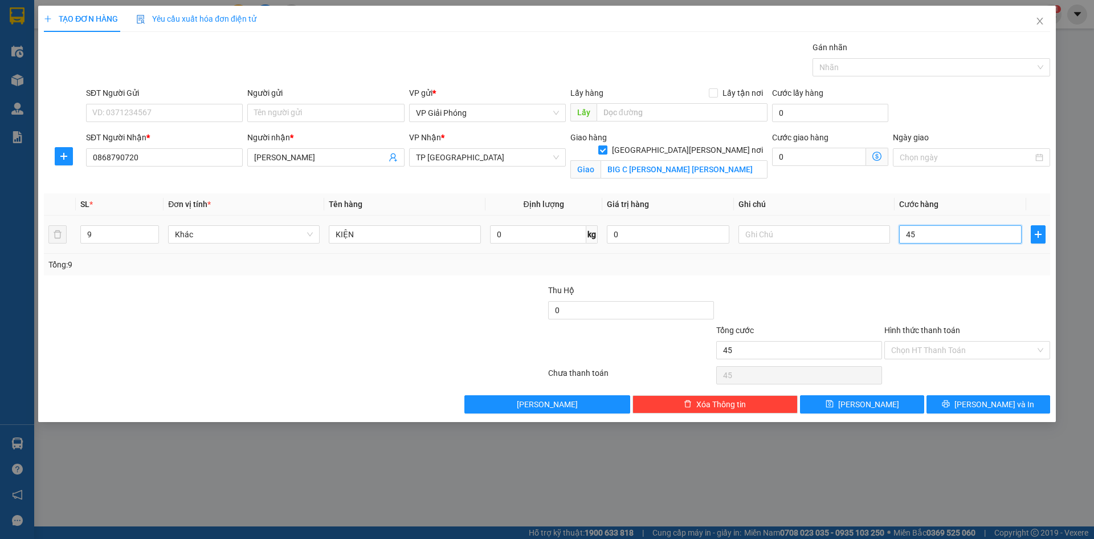
type input "450"
click at [869, 58] on div "Nhãn" at bounding box center [932, 67] width 238 height 18
type input "450.000"
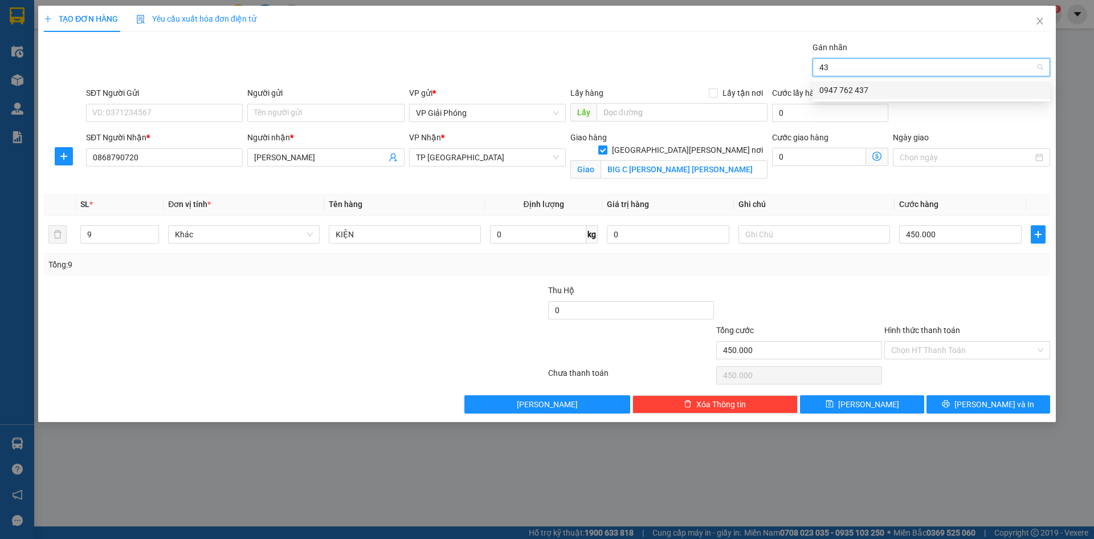
type input "437"
click at [883, 84] on div "0947 762 437" at bounding box center [932, 90] width 238 height 18
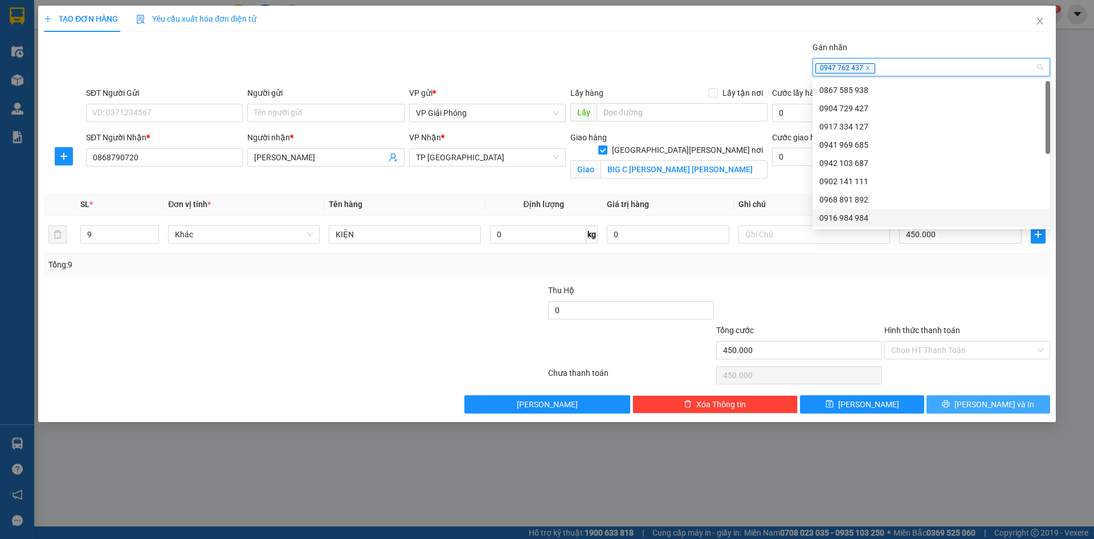
click at [980, 401] on span "[PERSON_NAME] và In" at bounding box center [995, 404] width 80 height 13
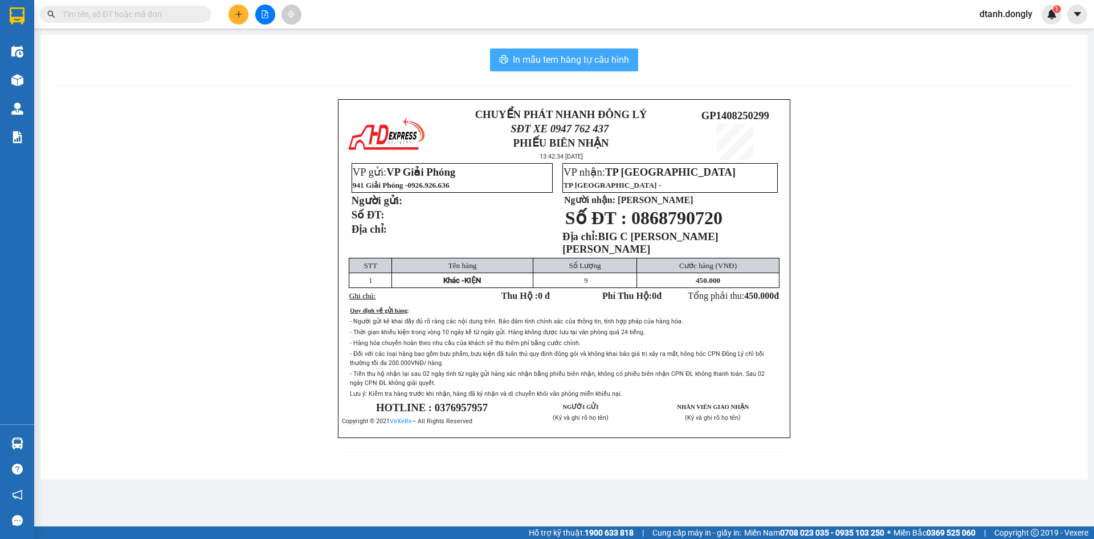
click at [568, 54] on span "In mẫu tem hàng tự cấu hình" at bounding box center [571, 59] width 116 height 14
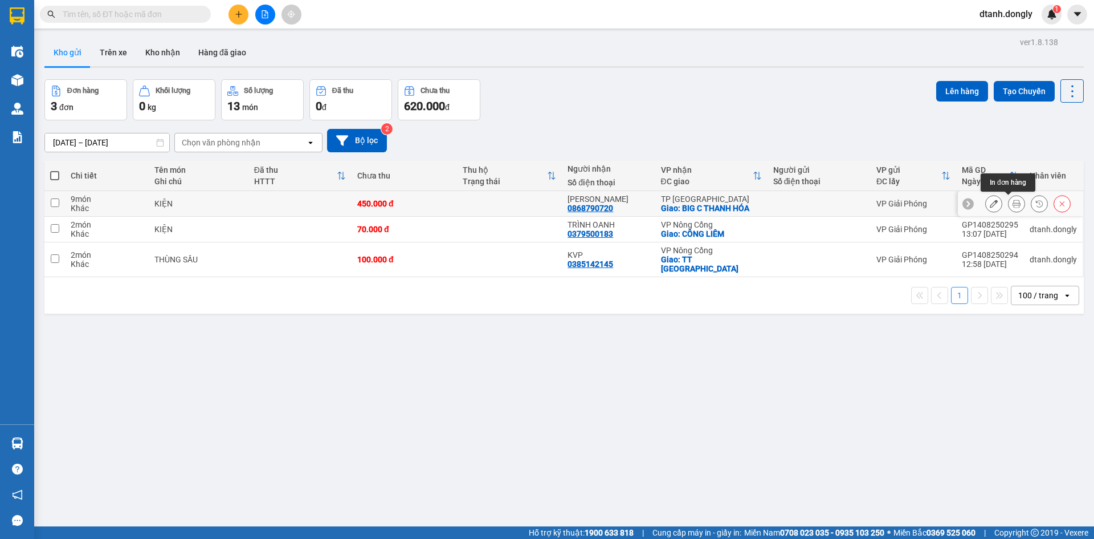
click at [1013, 201] on icon at bounding box center [1017, 203] width 8 height 8
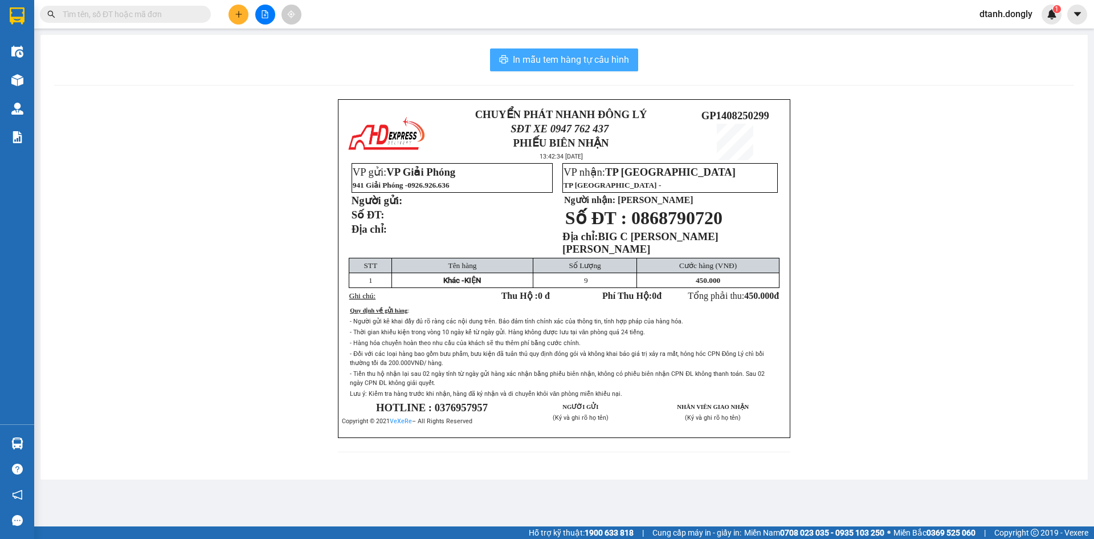
click at [593, 60] on span "In mẫu tem hàng tự cấu hình" at bounding box center [571, 59] width 116 height 14
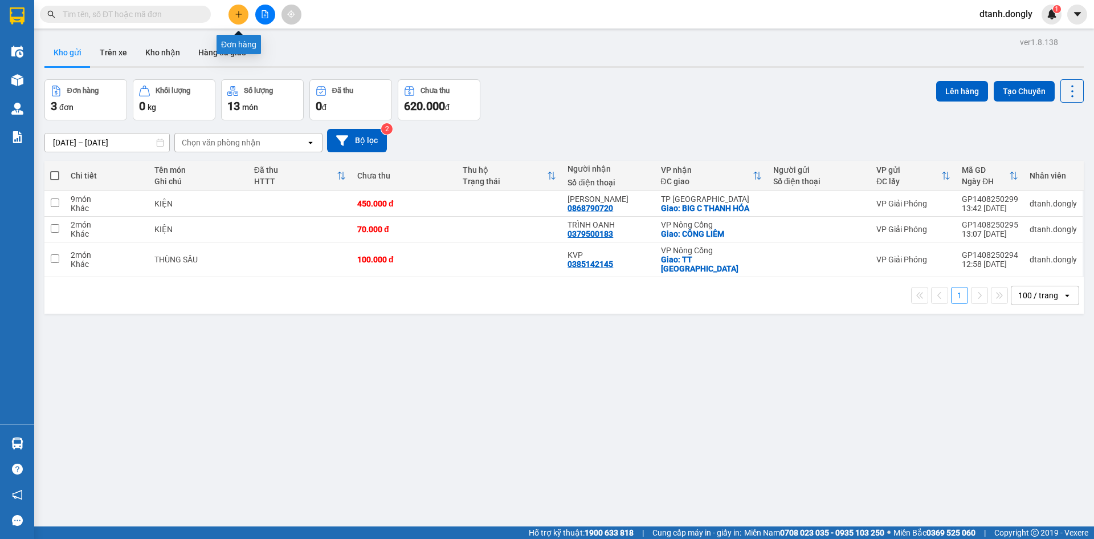
click at [235, 17] on icon "plus" at bounding box center [239, 14] width 8 height 8
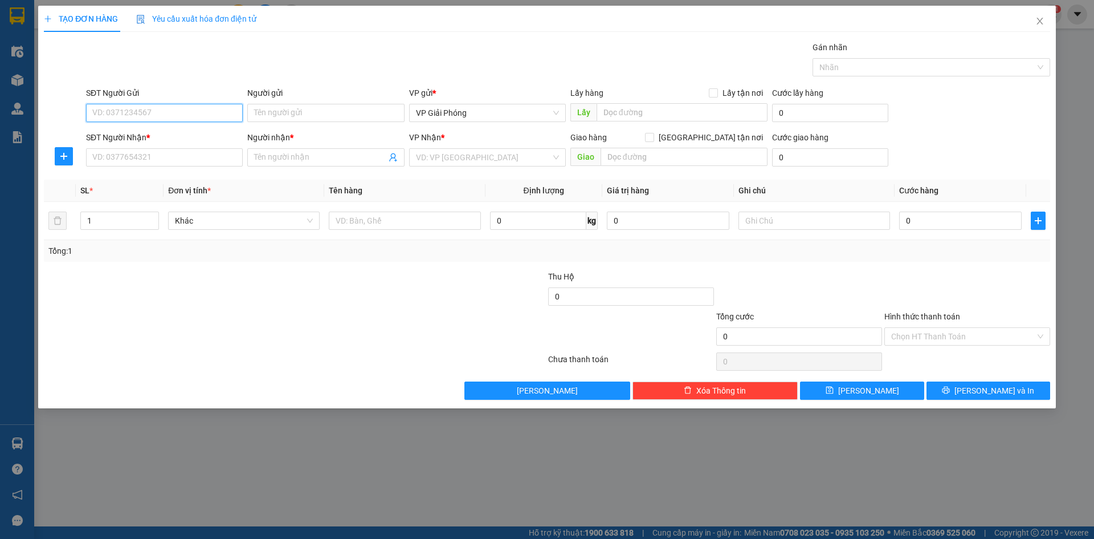
click at [172, 114] on input "SĐT Người Gửi" at bounding box center [164, 113] width 157 height 18
click at [139, 110] on input "SĐT Người Gửi" at bounding box center [164, 113] width 157 height 18
drag, startPoint x: 155, startPoint y: 136, endPoint x: 169, endPoint y: 143, distance: 15.3
click at [158, 139] on div "0393973146" at bounding box center [164, 135] width 143 height 13
type input "0393973146"
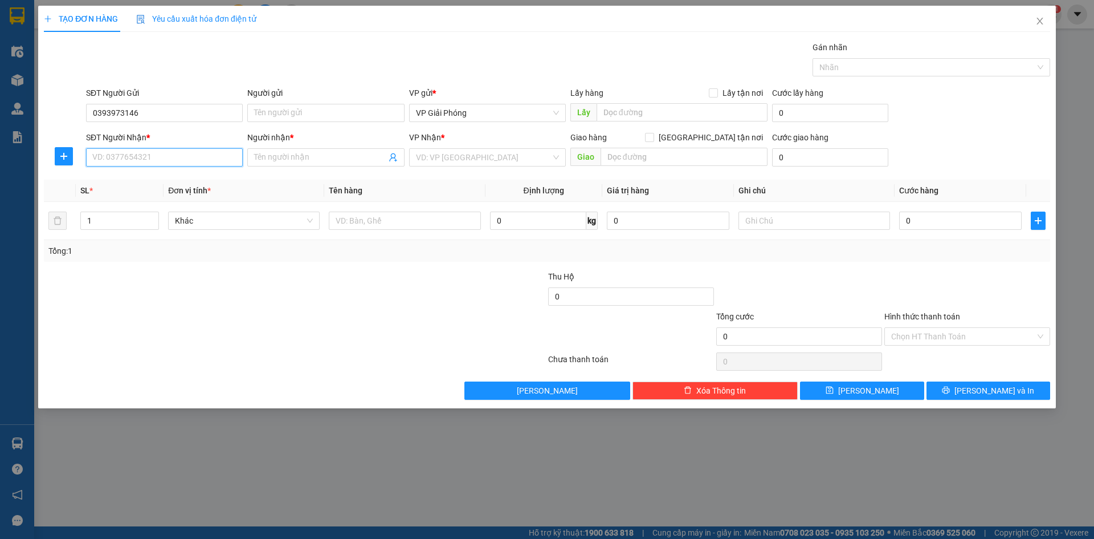
click at [158, 162] on input "SĐT Người Nhận *" at bounding box center [164, 157] width 157 height 18
click at [164, 178] on div "0857203333 - TRANG" at bounding box center [164, 180] width 143 height 13
type input "0857203333"
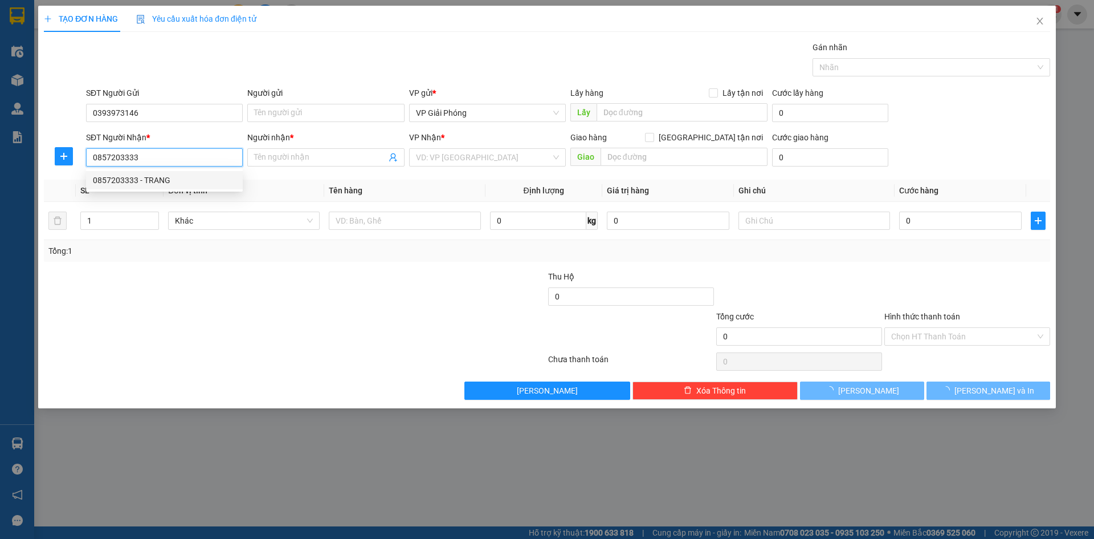
type input "TRANG"
checkbox input "true"
type input "VẠN HOÀ"
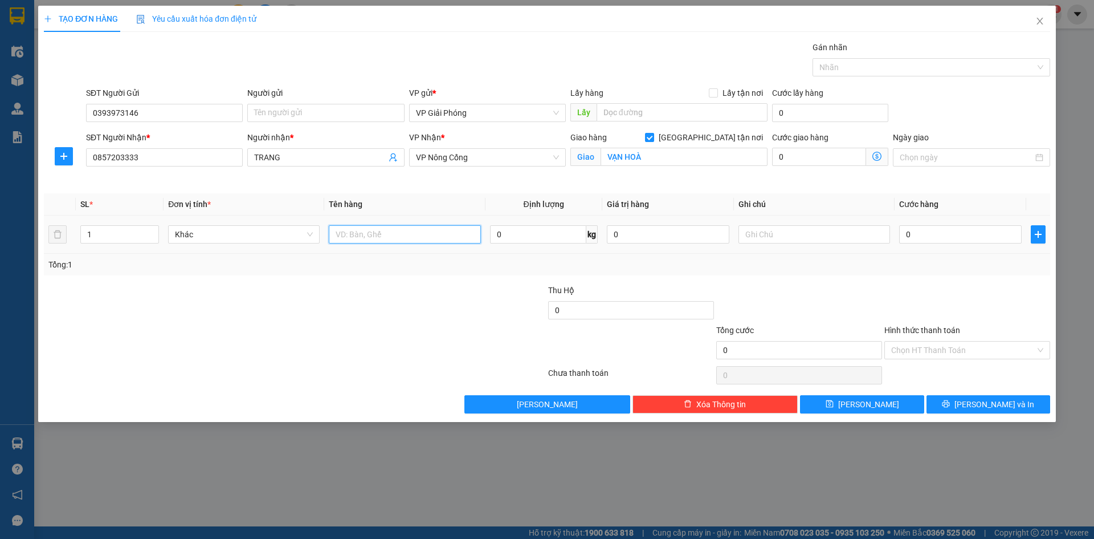
click at [374, 234] on input "text" at bounding box center [405, 234] width 152 height 18
type input "KIỆN"
click at [932, 230] on input "0" at bounding box center [960, 234] width 123 height 18
type input "5"
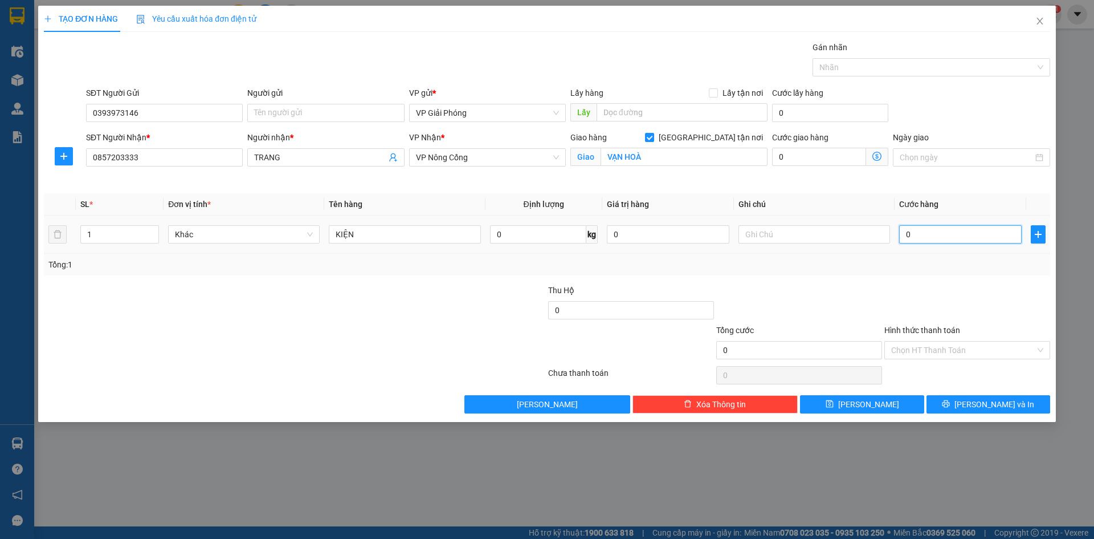
type input "5"
type input "50"
click at [872, 69] on div at bounding box center [926, 67] width 221 height 14
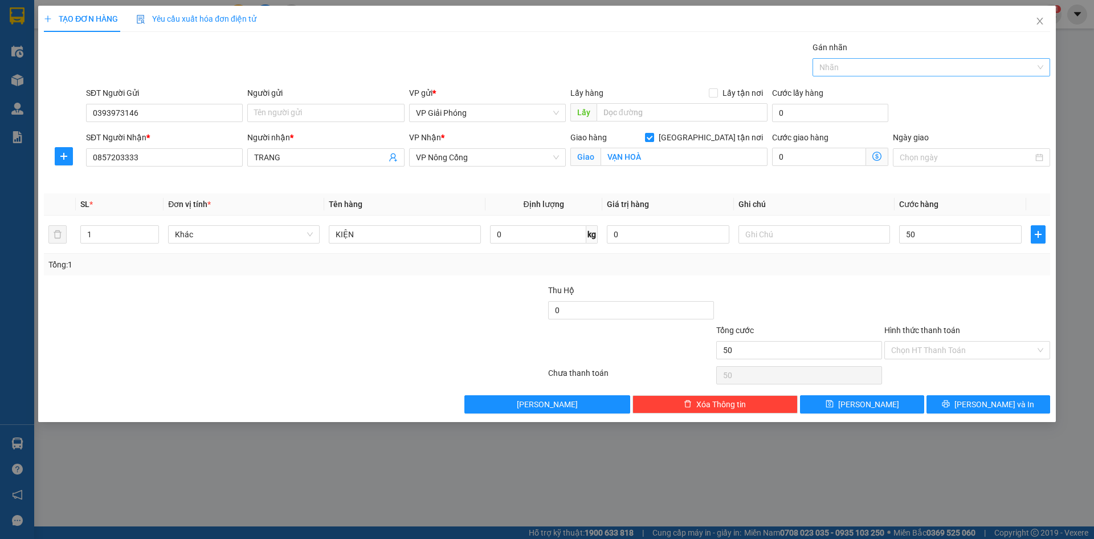
type input "50.000"
type input "001"
click at [872, 88] on div "0982 184 001" at bounding box center [932, 90] width 224 height 13
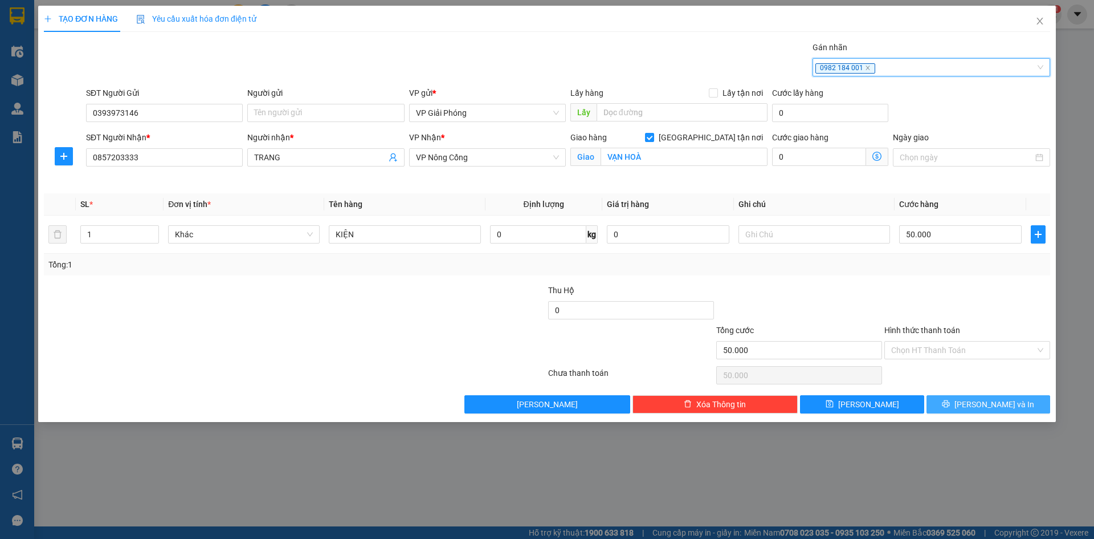
click at [986, 405] on span "[PERSON_NAME] và In" at bounding box center [995, 404] width 80 height 13
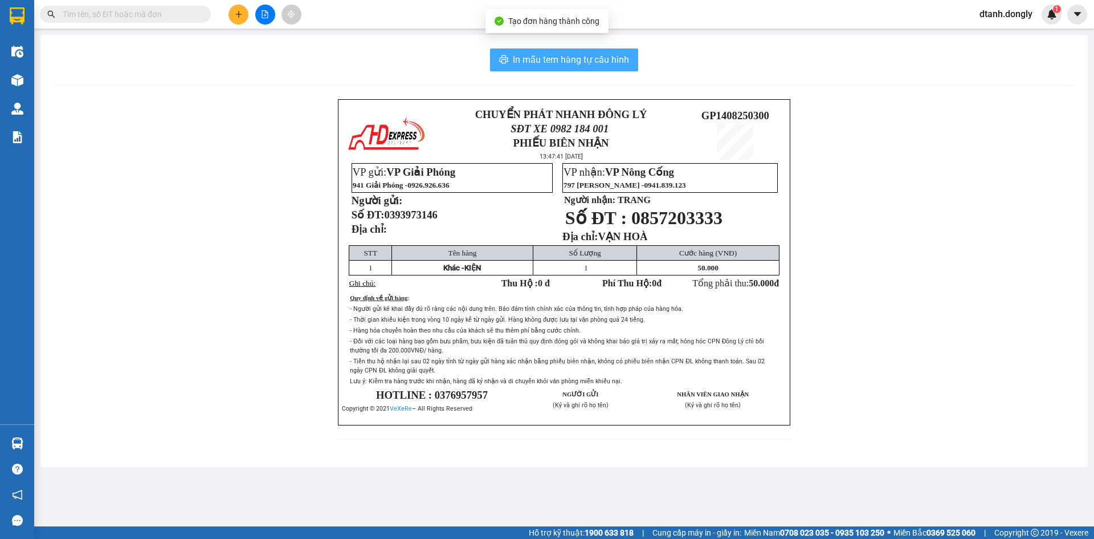
drag, startPoint x: 584, startPoint y: 58, endPoint x: 663, endPoint y: 100, distance: 89.8
click at [585, 58] on span "In mẫu tem hàng tự cấu hình" at bounding box center [571, 59] width 116 height 14
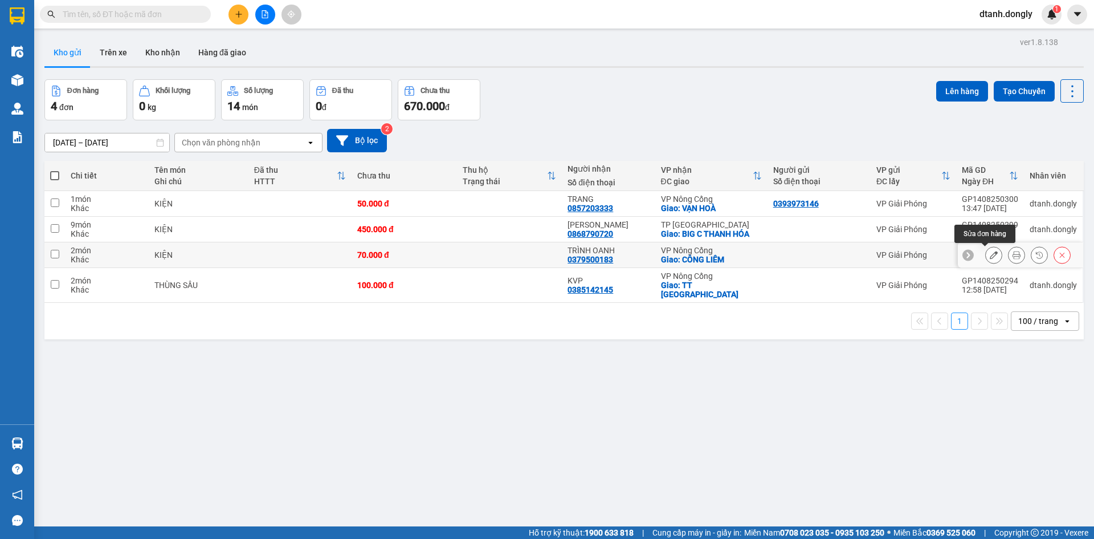
click at [990, 255] on icon at bounding box center [994, 255] width 8 height 8
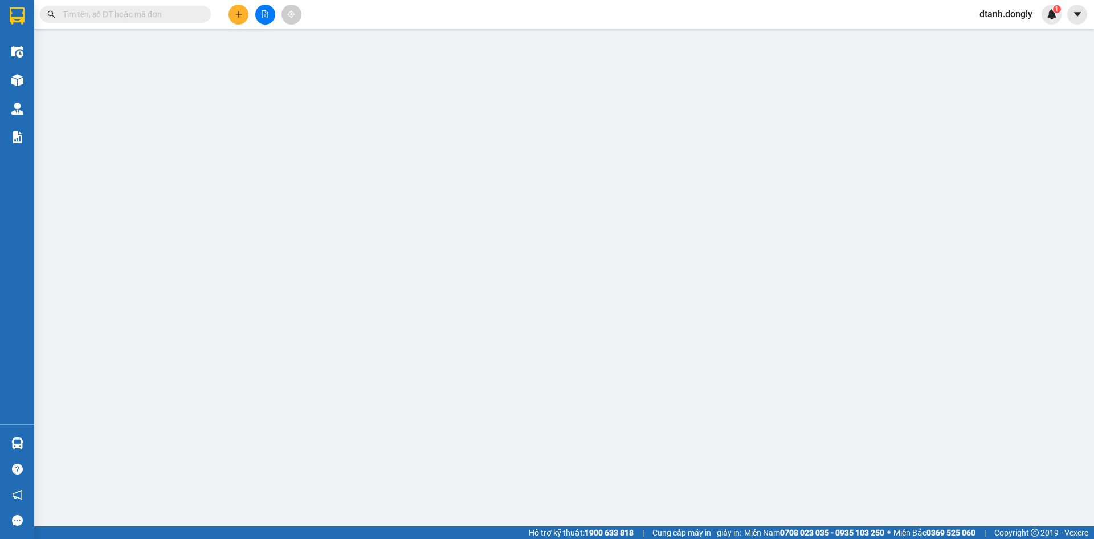
type input "0379500183"
type input "TRÌNH OANH"
checkbox input "true"
type input "CÔNG LIÊM"
type input "70.000"
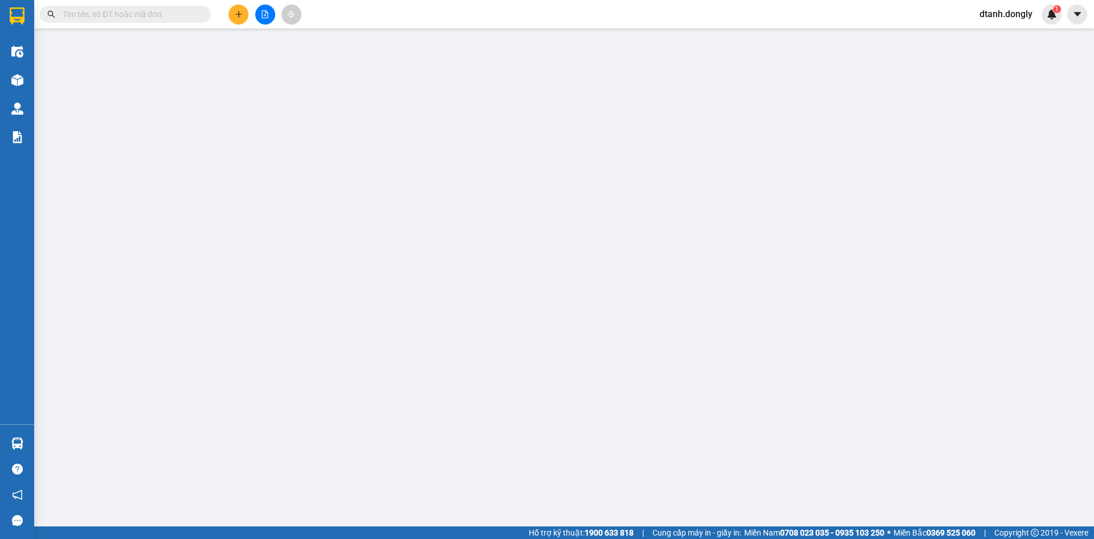
type input "70.000"
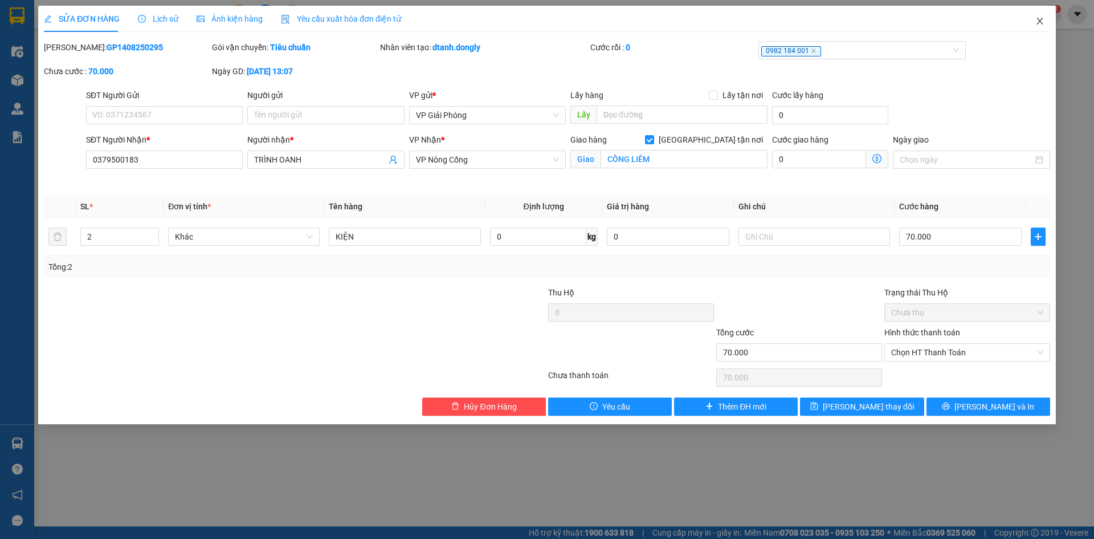
click at [1041, 18] on icon "close" at bounding box center [1040, 21] width 9 height 9
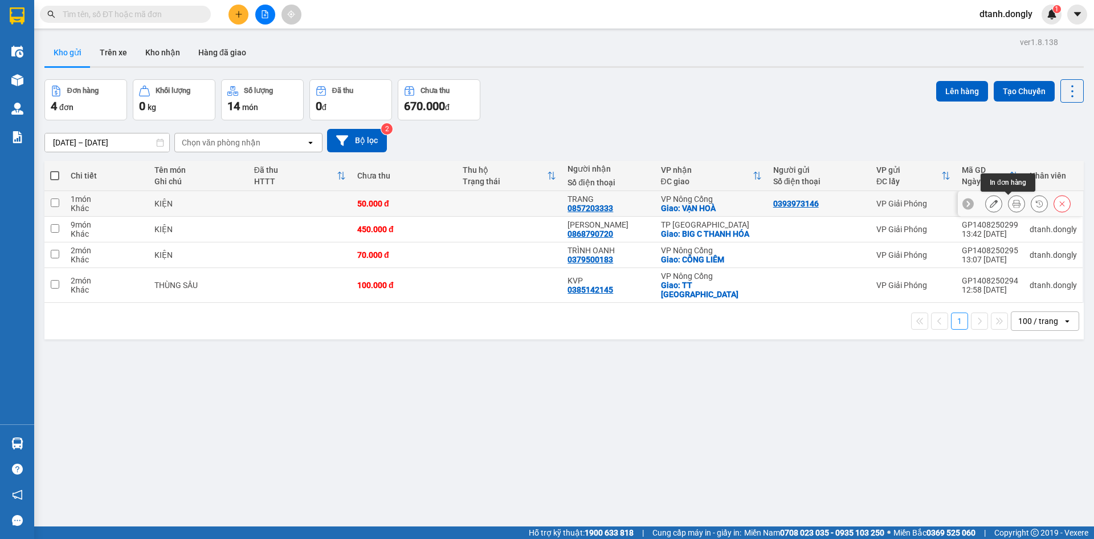
click at [1013, 202] on icon at bounding box center [1017, 203] width 8 height 8
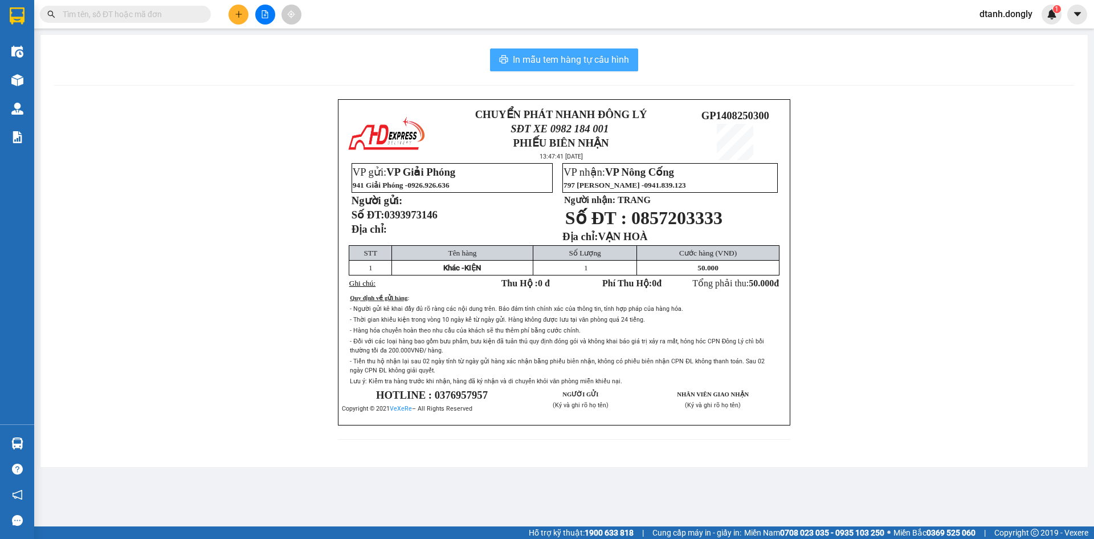
click at [613, 52] on button "In mẫu tem hàng tự cấu hình" at bounding box center [564, 59] width 148 height 23
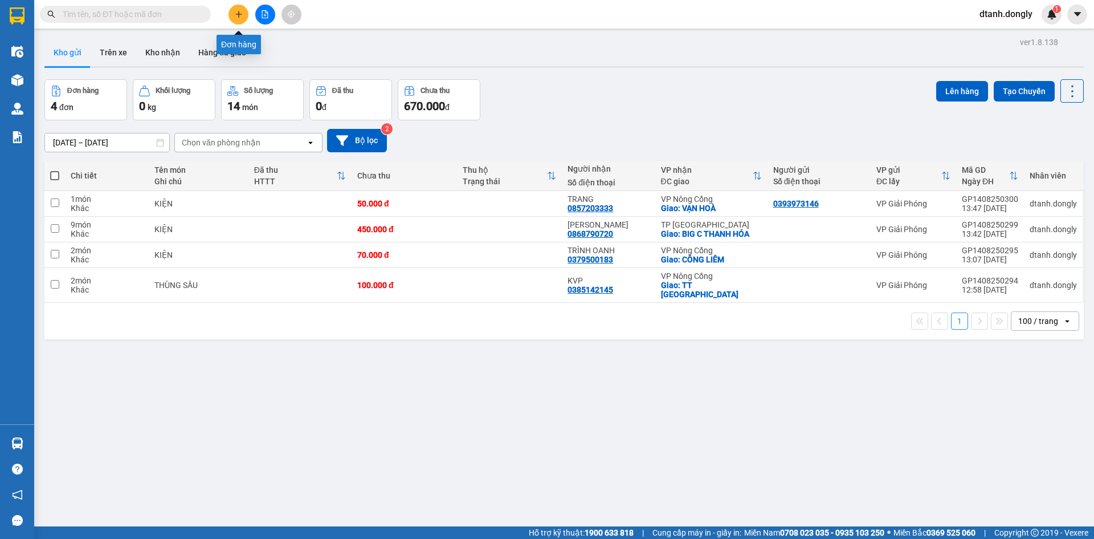
click at [237, 11] on icon "plus" at bounding box center [239, 14] width 8 height 8
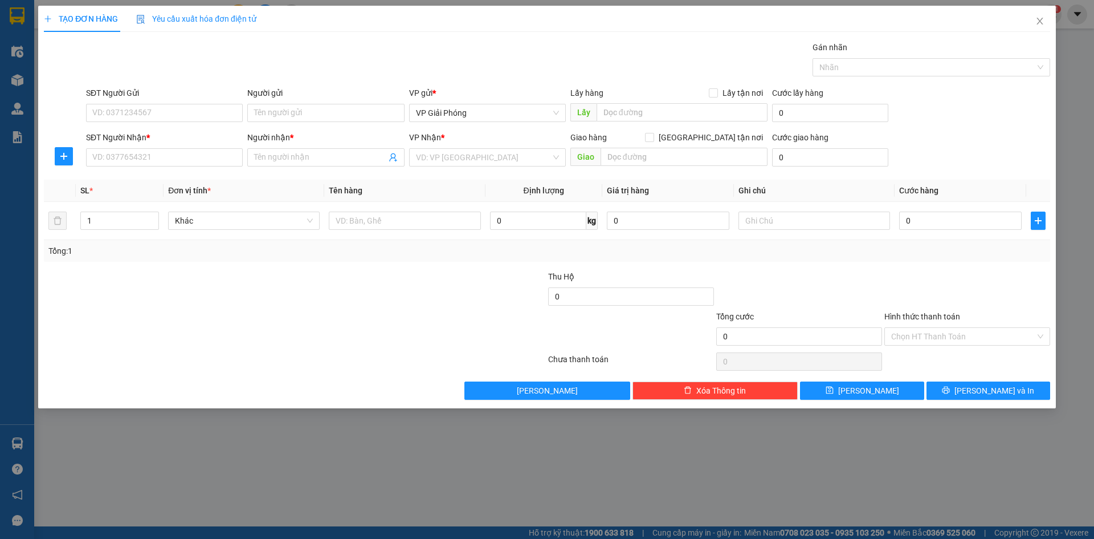
click at [176, 103] on div "SĐT Người Gửi" at bounding box center [164, 95] width 157 height 17
click at [173, 109] on input "SĐT Người Gửi" at bounding box center [164, 113] width 157 height 18
type input "0968635707"
click at [155, 156] on input "SĐT Người Nhận *" at bounding box center [164, 157] width 157 height 18
type input "0936160255"
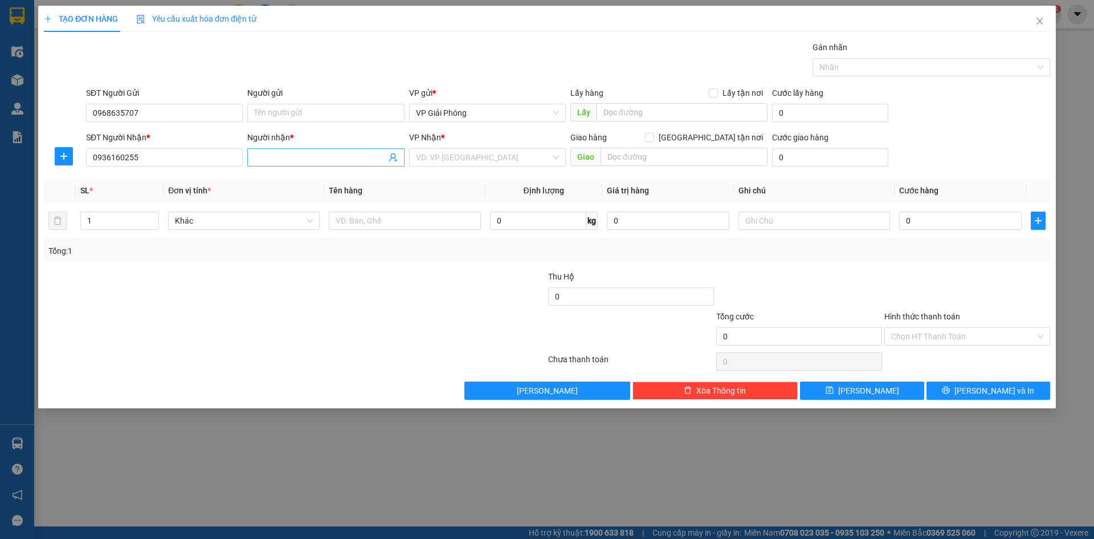
click at [338, 154] on input "Người nhận *" at bounding box center [320, 157] width 132 height 13
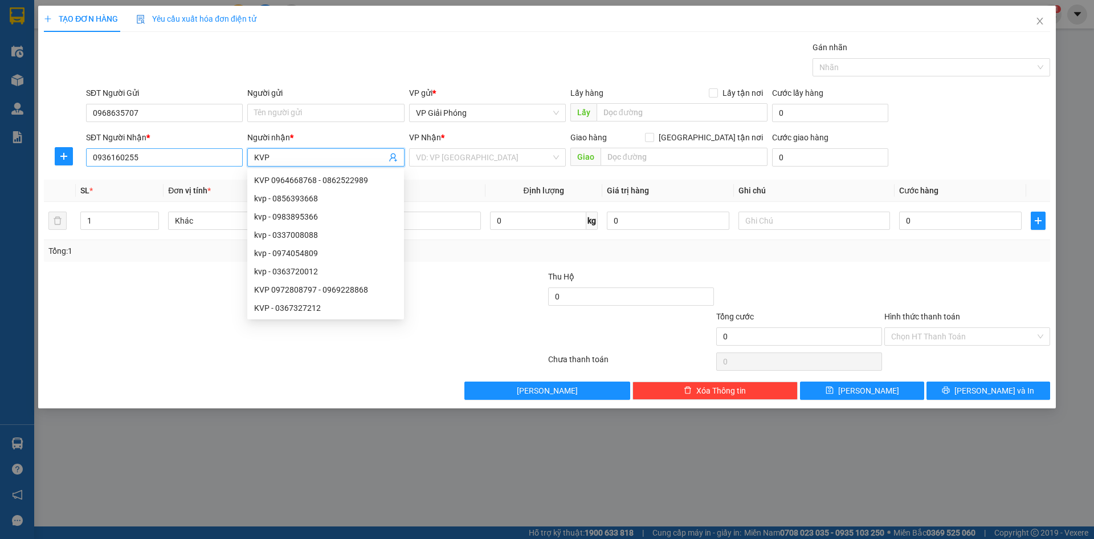
type input "KVP"
click at [186, 160] on input "0936160255" at bounding box center [164, 157] width 157 height 18
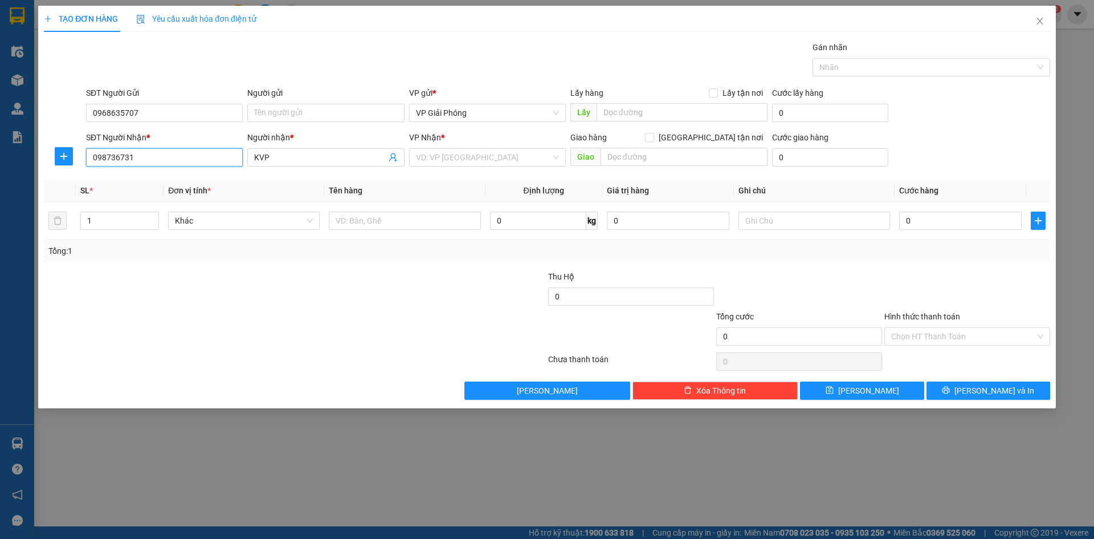
type input "0987367315"
click at [172, 179] on div "0987367315 - HIẾU THUẬN" at bounding box center [164, 180] width 143 height 13
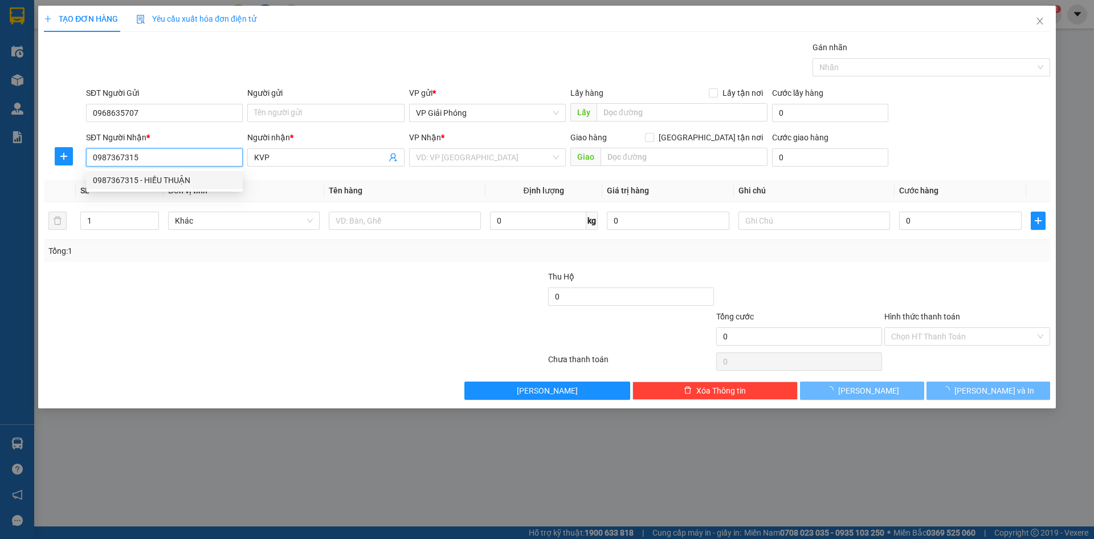
type input "HIẾU THUẬN"
checkbox input "true"
type input "VẠN THÀNH"
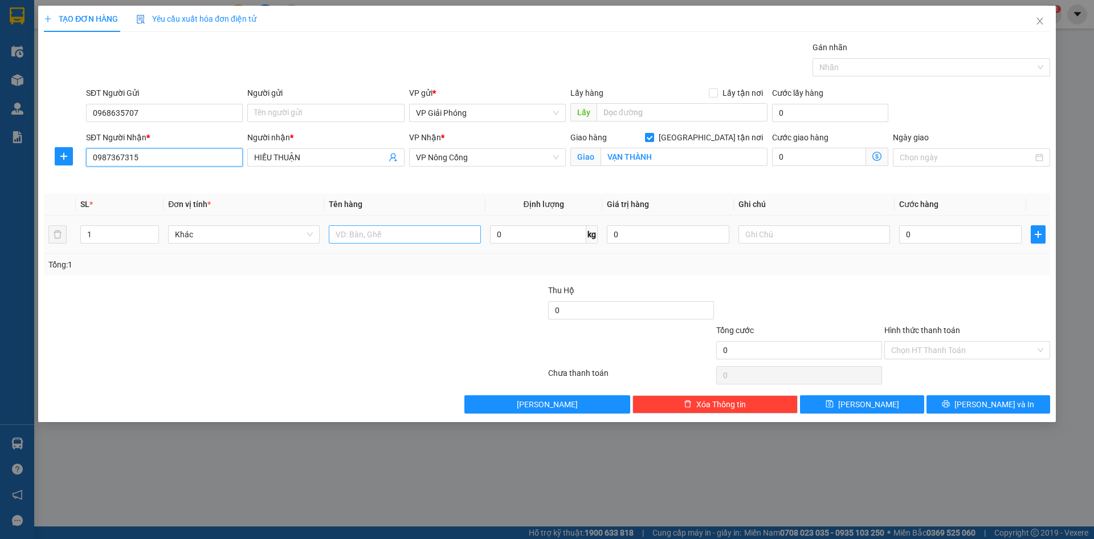
type input "0987367315"
click at [380, 238] on input "text" at bounding box center [405, 234] width 152 height 18
type input "KIỆN"
click at [957, 230] on input "0" at bounding box center [960, 234] width 123 height 18
type input "5"
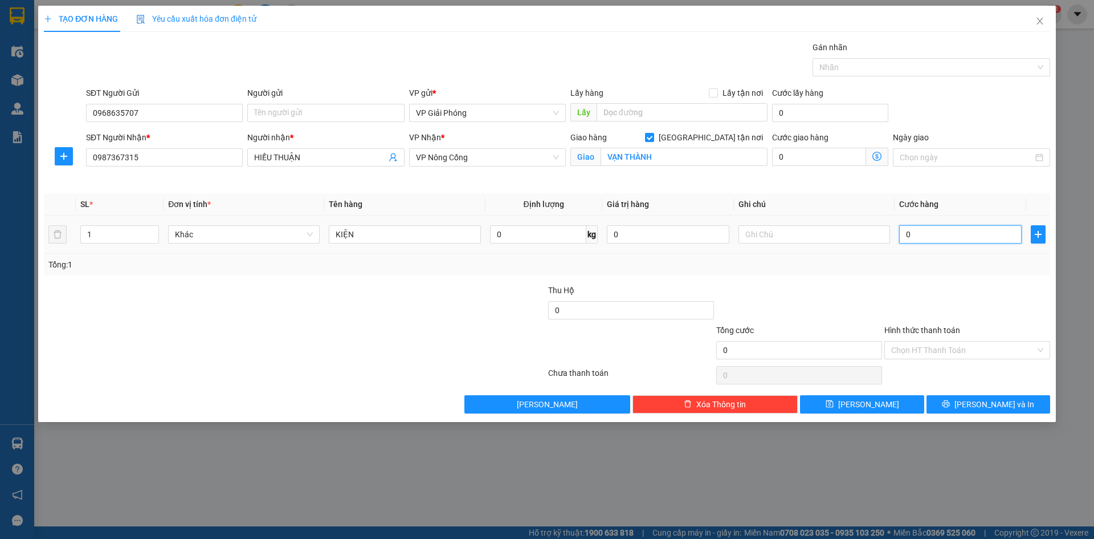
type input "5"
type input "50"
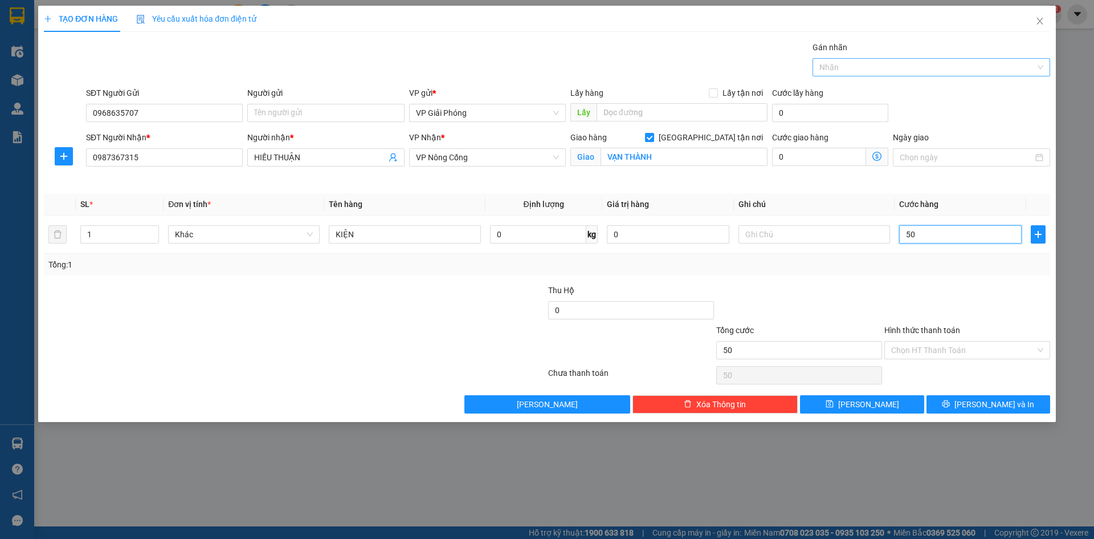
click at [902, 72] on div at bounding box center [926, 67] width 221 height 14
type input "50.000"
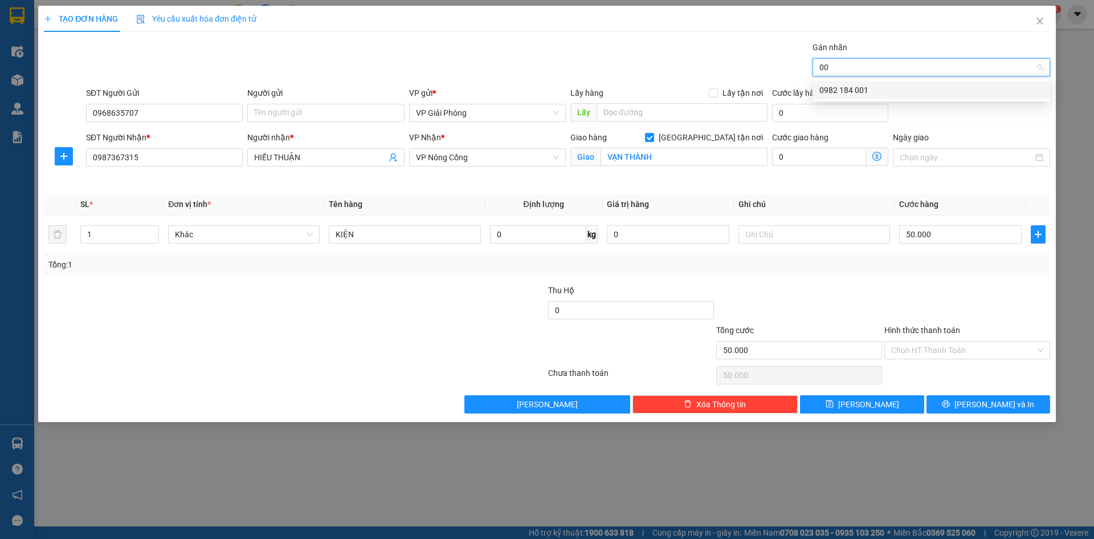
type input "0"
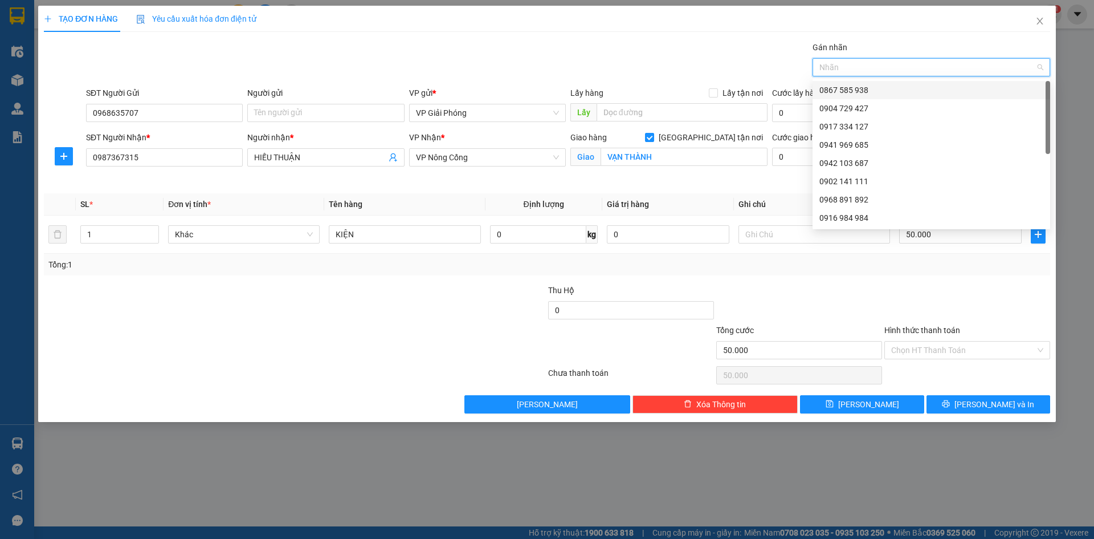
click at [883, 75] on div "Nhãn" at bounding box center [932, 67] width 238 height 18
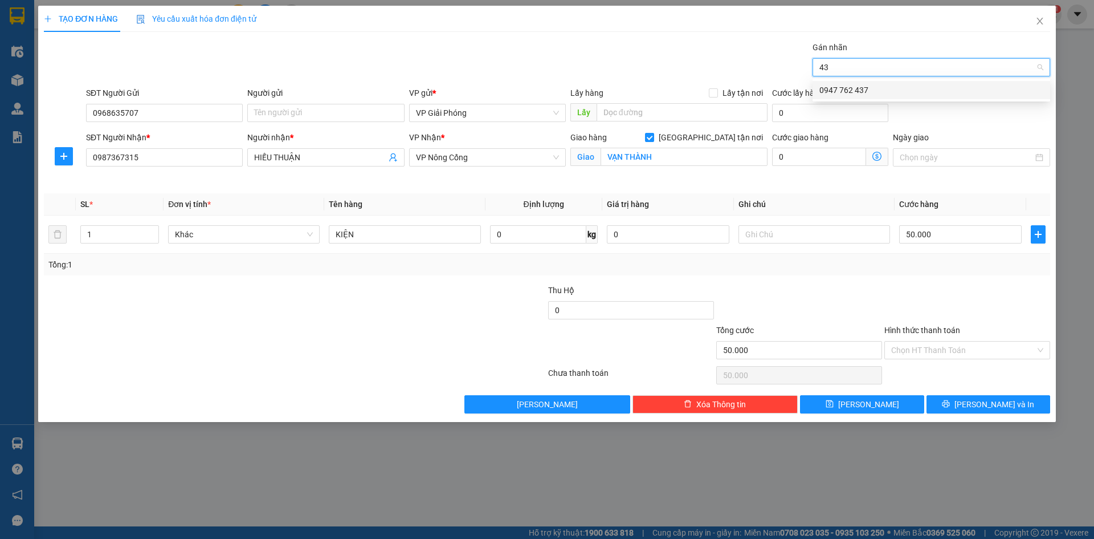
type input "437"
click at [874, 85] on div "0947 762 437" at bounding box center [932, 90] width 224 height 13
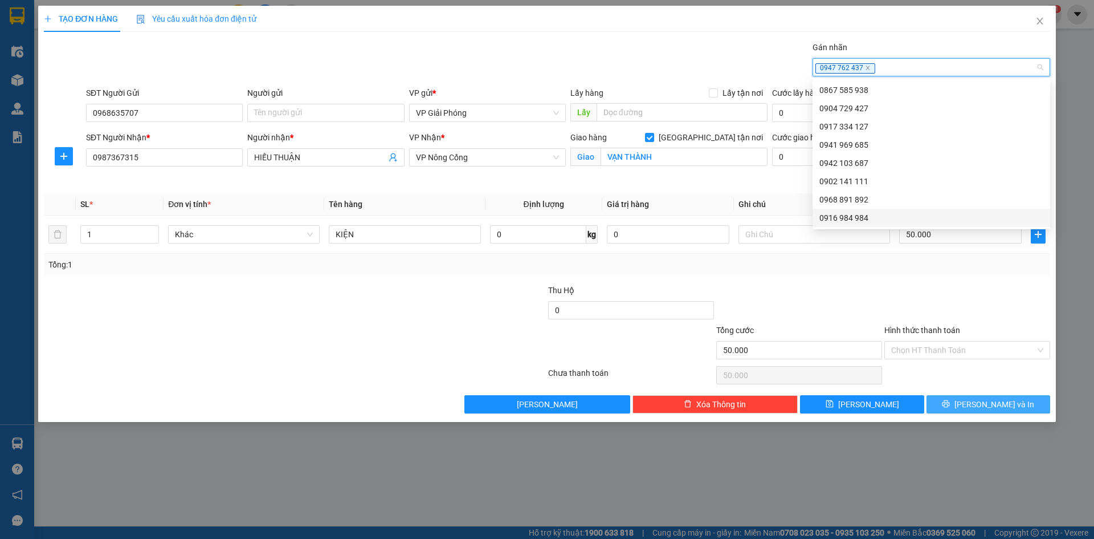
click at [966, 399] on button "[PERSON_NAME] và In" at bounding box center [989, 404] width 124 height 18
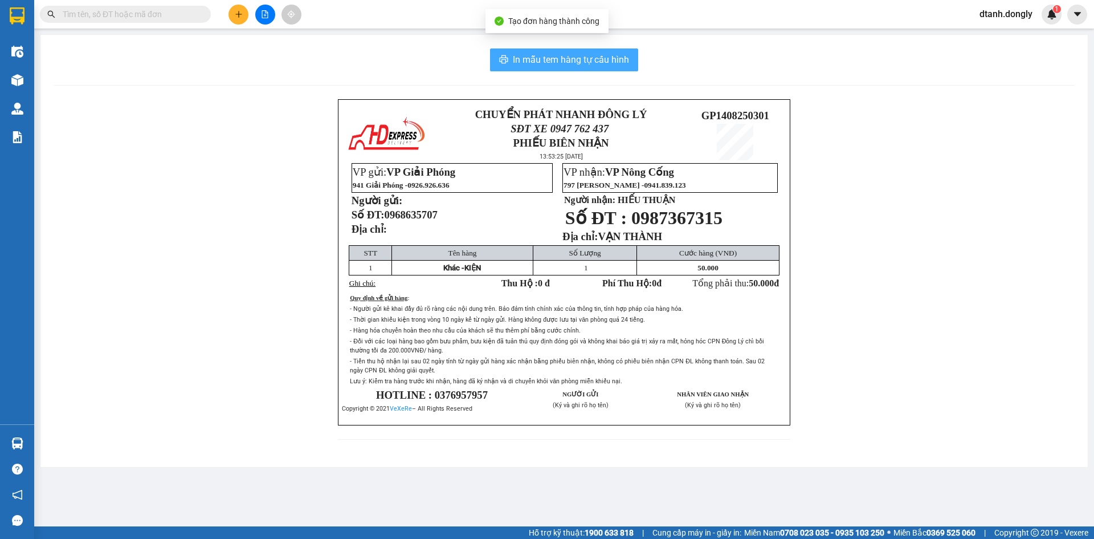
click at [601, 58] on span "In mẫu tem hàng tự cấu hình" at bounding box center [571, 59] width 116 height 14
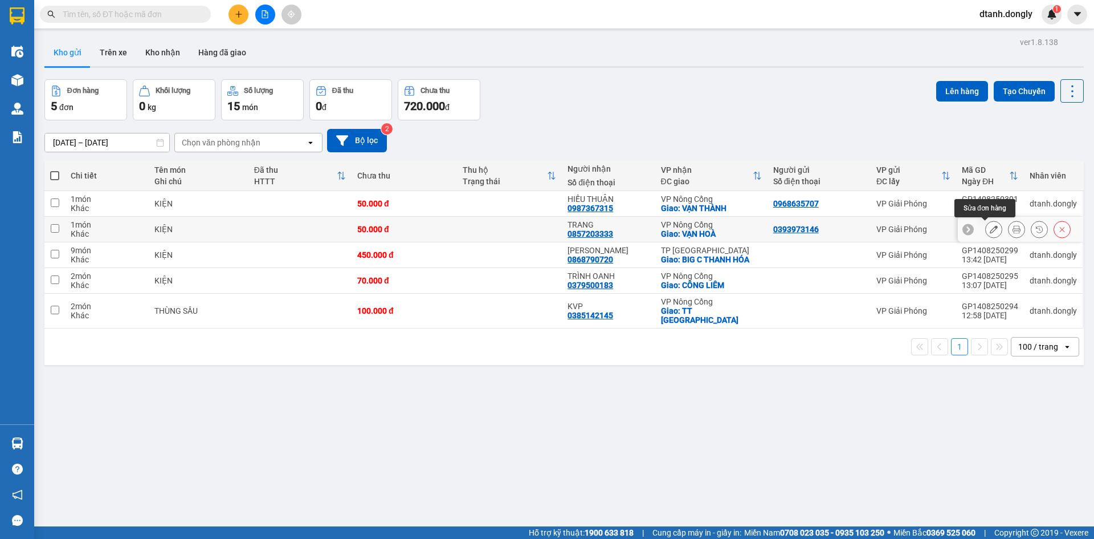
click at [990, 229] on icon at bounding box center [994, 229] width 8 height 8
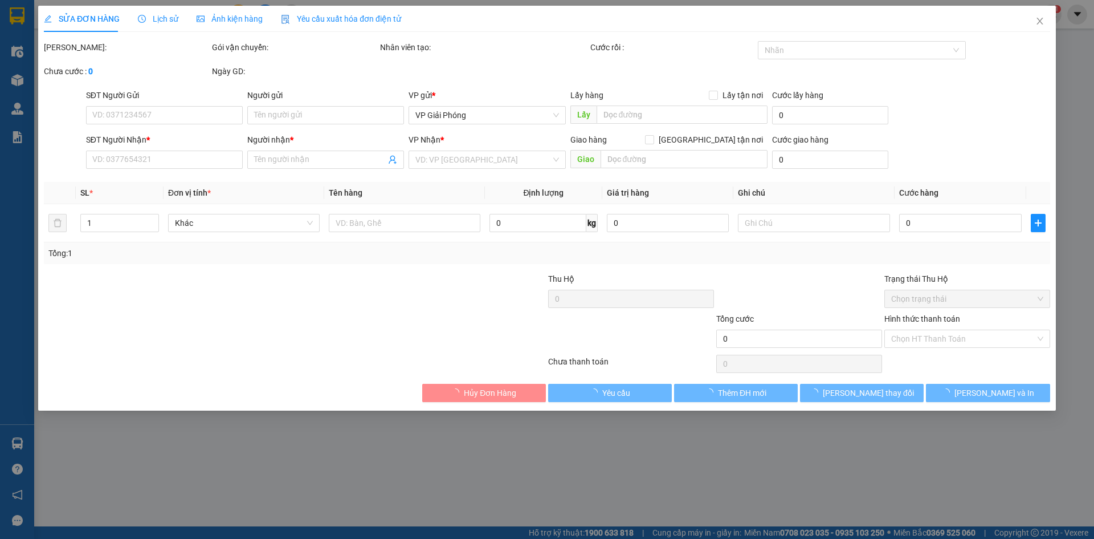
type input "0393973146"
type input "0857203333"
type input "TRANG"
checkbox input "true"
type input "VẠN HOÀ"
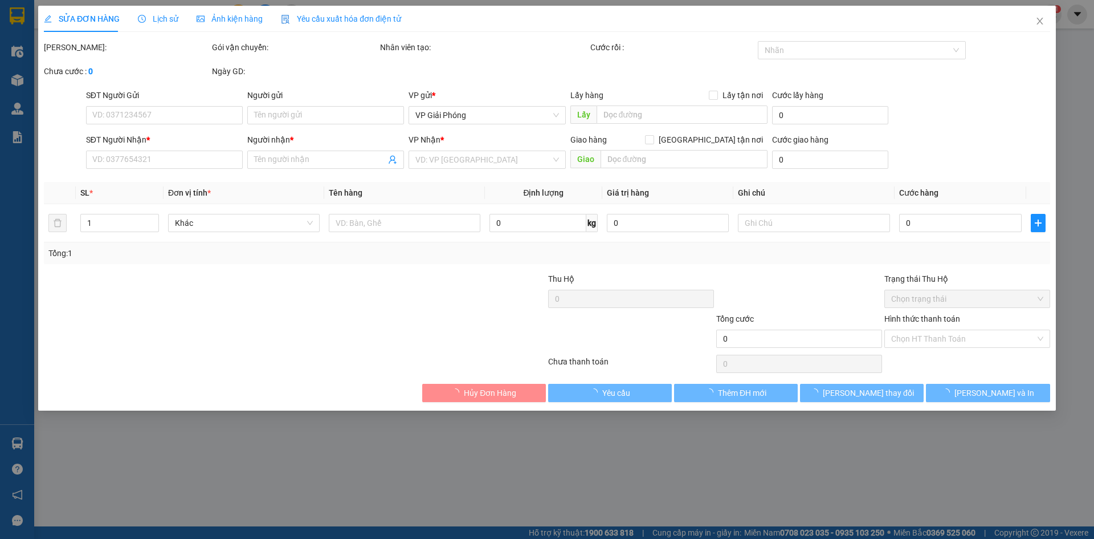
type input "50.000"
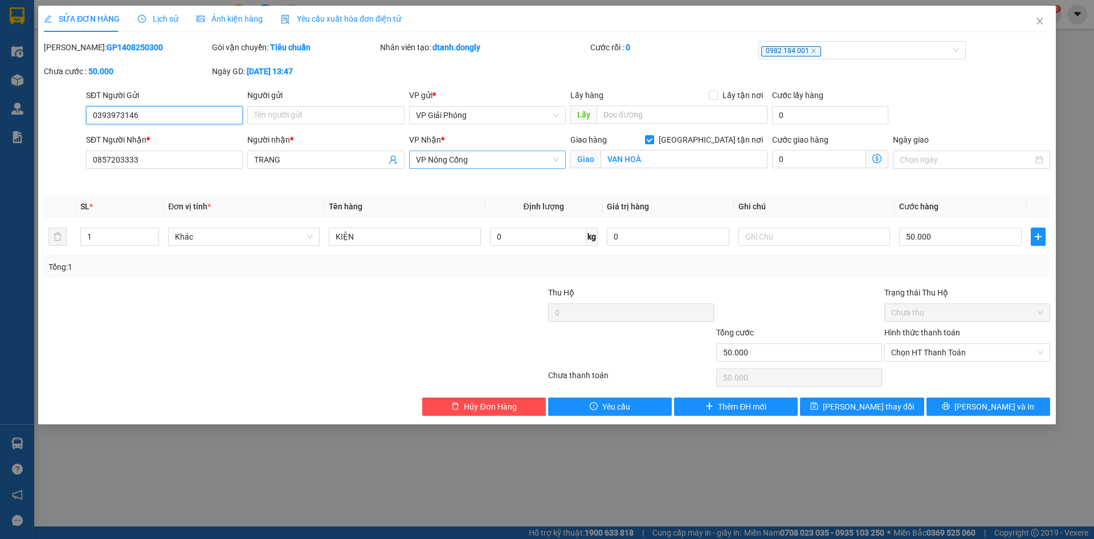
click at [550, 159] on span "VP Nông Cống" at bounding box center [487, 159] width 143 height 17
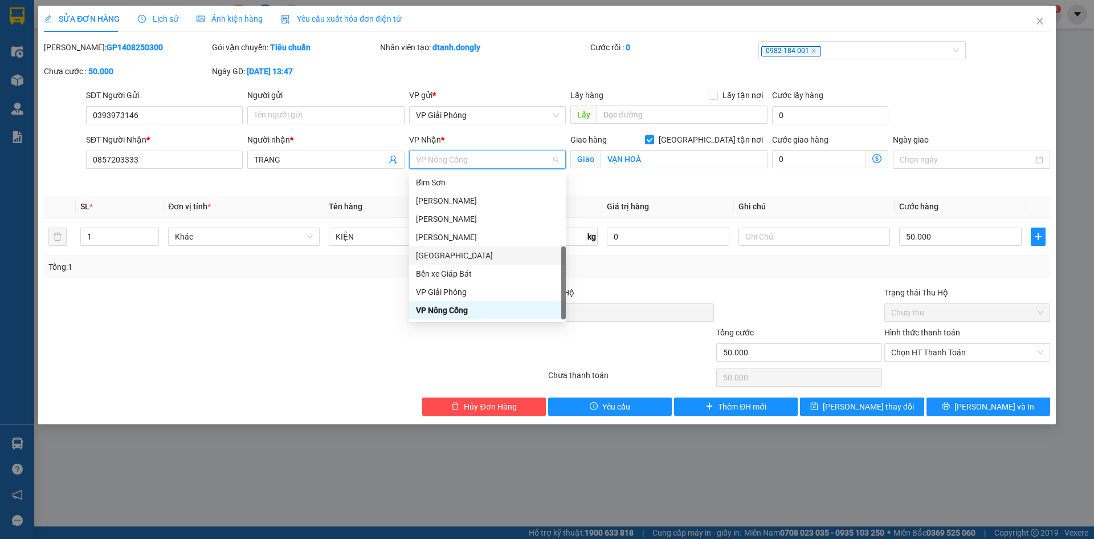
scroll to position [50, 0]
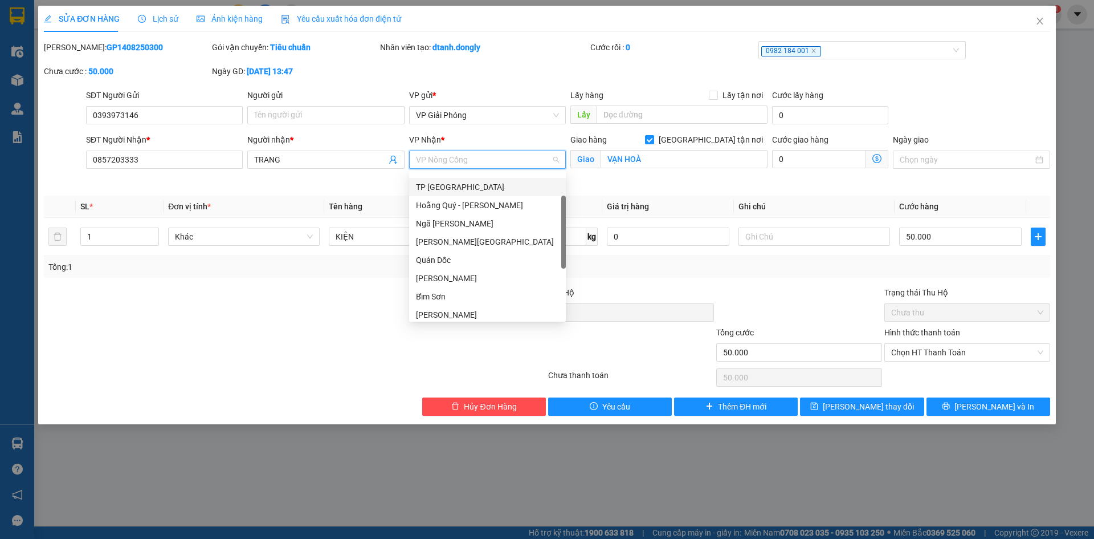
drag, startPoint x: 479, startPoint y: 186, endPoint x: 485, endPoint y: 184, distance: 6.7
click at [480, 185] on div "TP [GEOGRAPHIC_DATA]" at bounding box center [487, 187] width 143 height 13
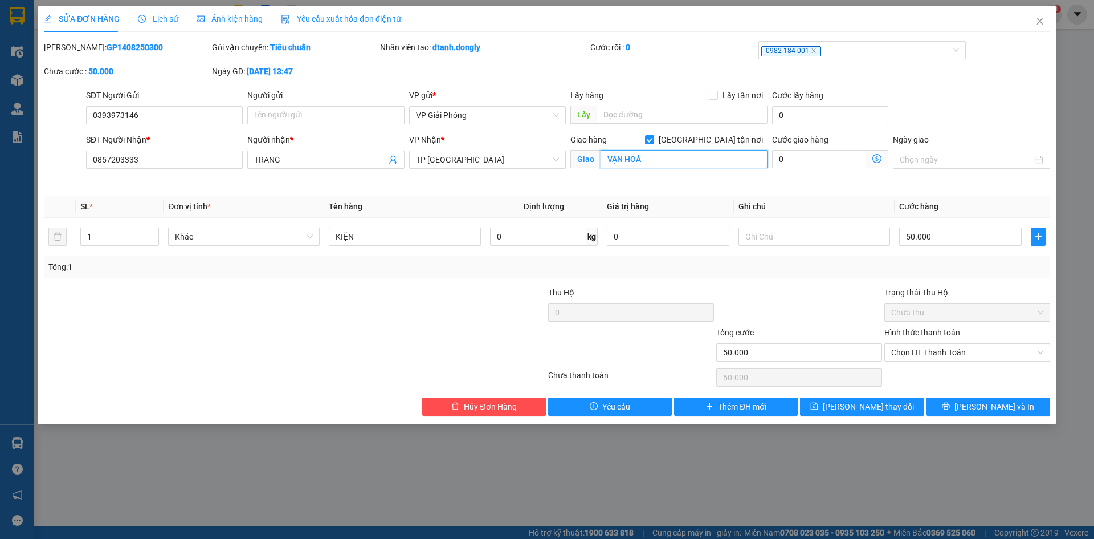
click at [655, 156] on input "VẠN HOÀ" at bounding box center [684, 159] width 167 height 18
type input "BIG C"
click at [950, 408] on icon "printer" at bounding box center [946, 406] width 8 height 8
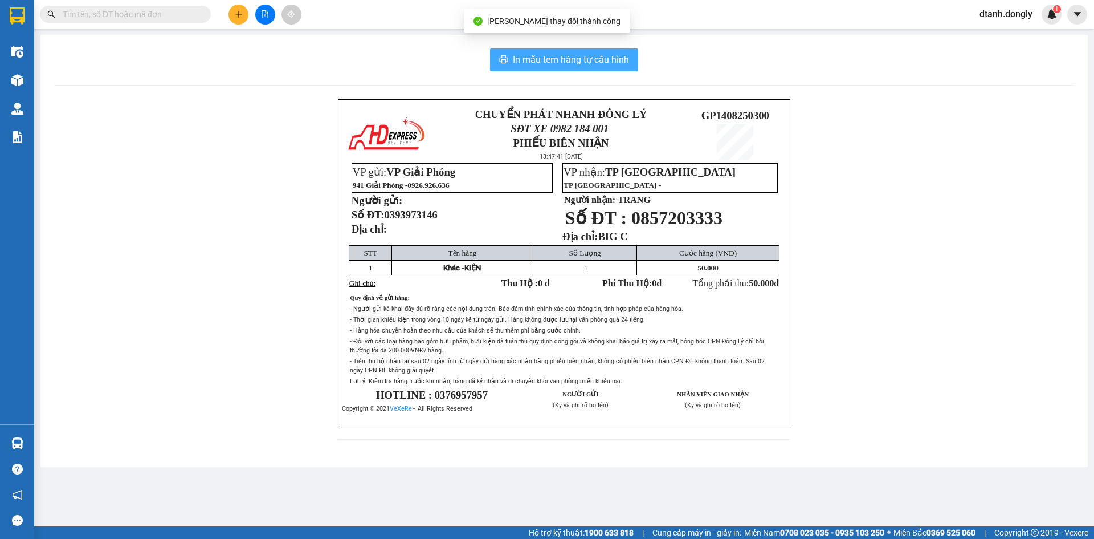
click at [580, 62] on span "In mẫu tem hàng tự cấu hình" at bounding box center [571, 59] width 116 height 14
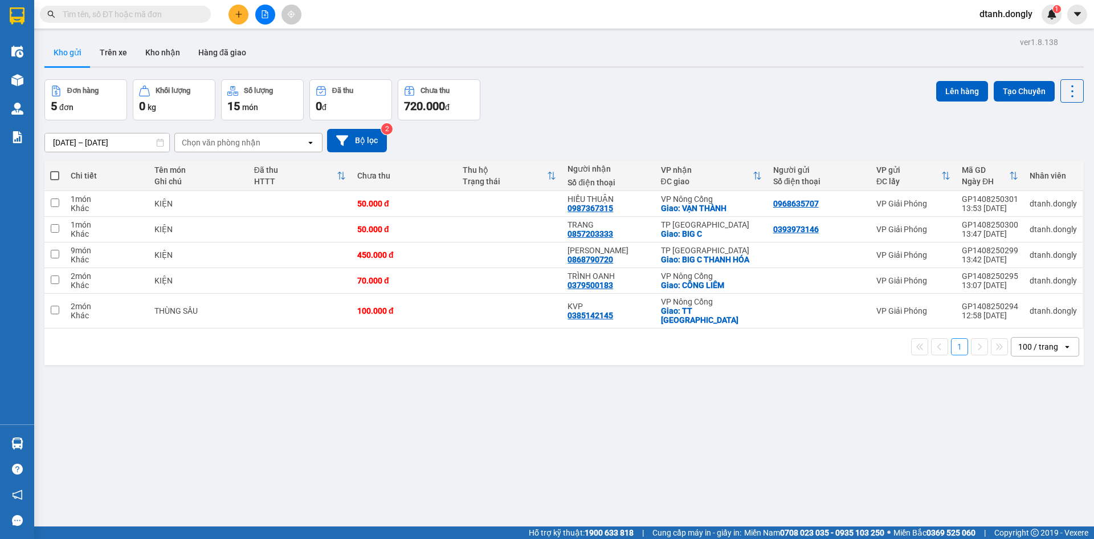
click at [55, 175] on span at bounding box center [54, 175] width 9 height 9
click at [55, 170] on input "checkbox" at bounding box center [55, 170] width 0 height 0
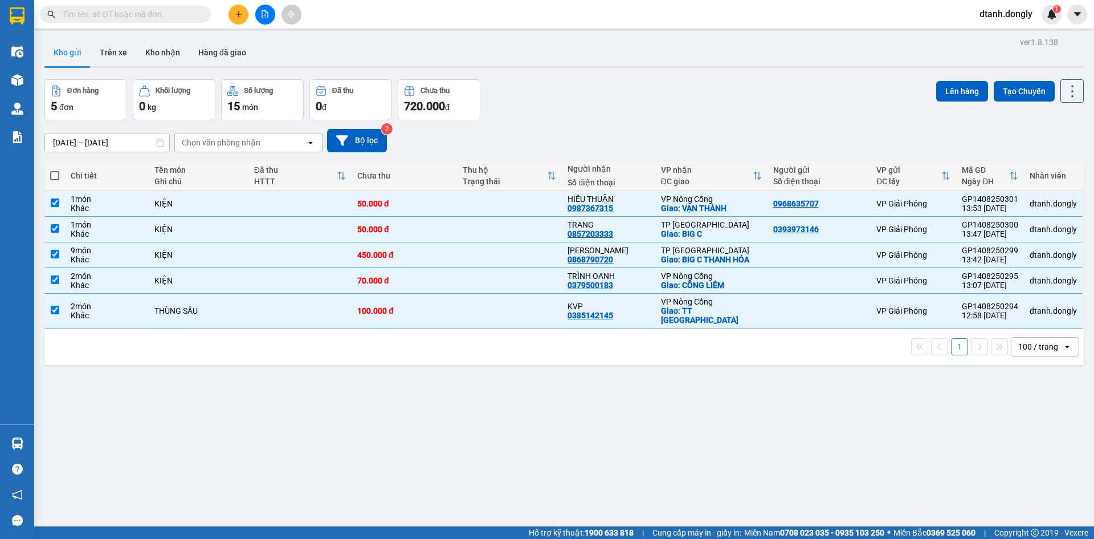
checkbox input "true"
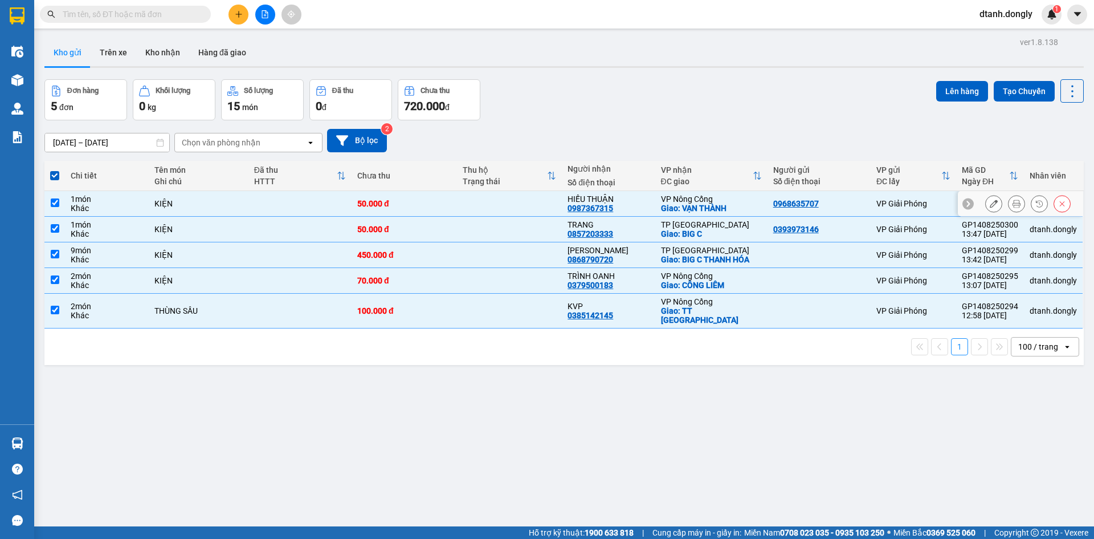
click at [54, 197] on td at bounding box center [54, 204] width 21 height 26
checkbox input "false"
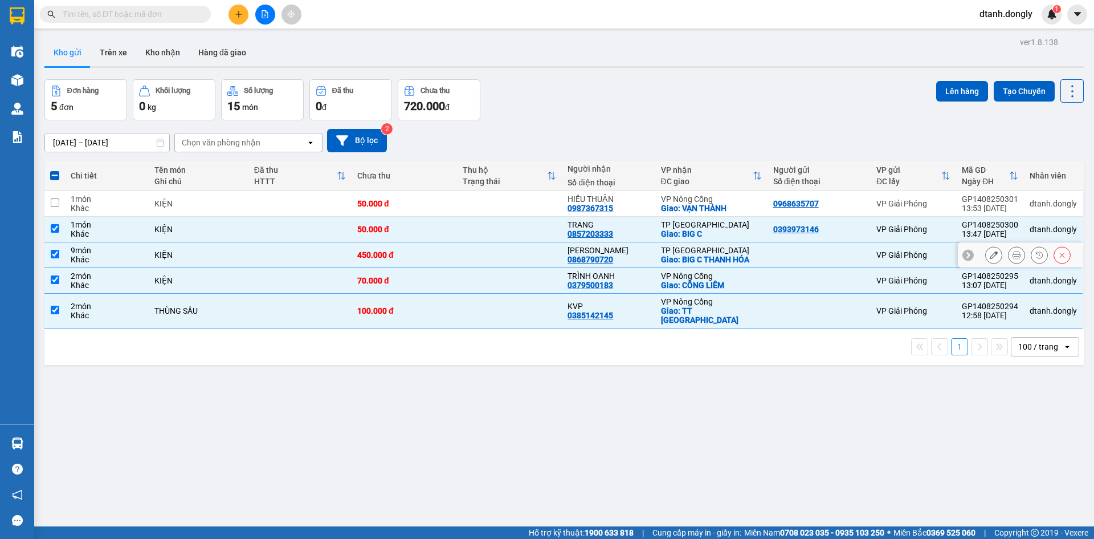
click at [54, 254] on input "checkbox" at bounding box center [55, 254] width 9 height 9
checkbox input "false"
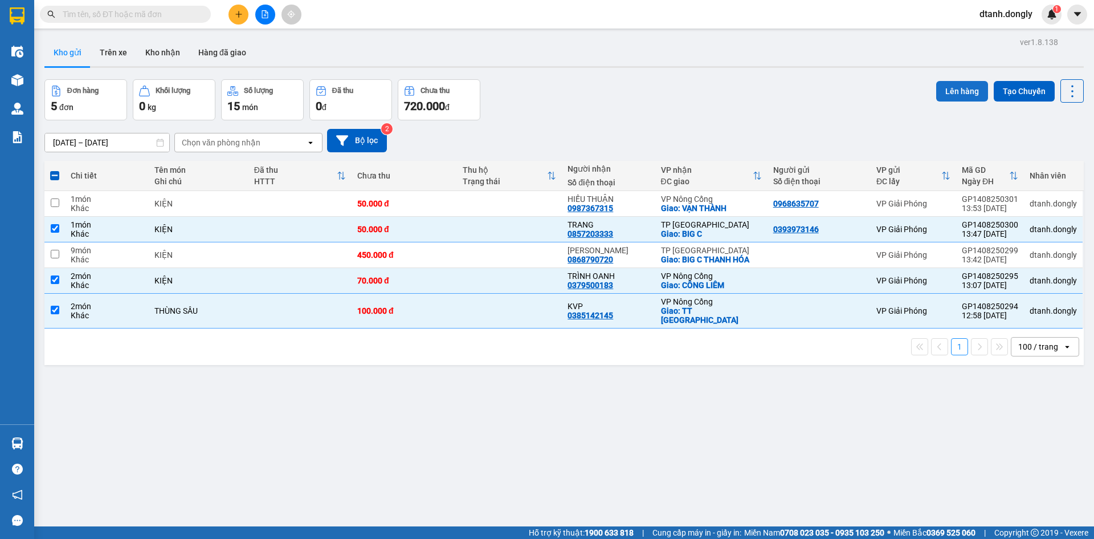
click at [954, 90] on button "Lên hàng" at bounding box center [962, 91] width 52 height 21
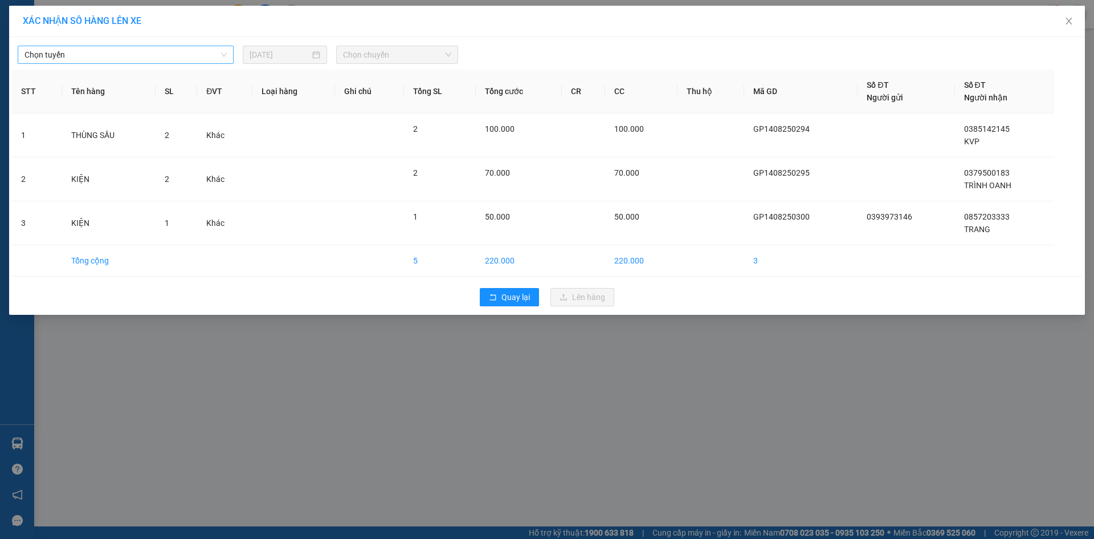
click at [217, 52] on span "Chọn tuyến" at bounding box center [126, 54] width 202 height 17
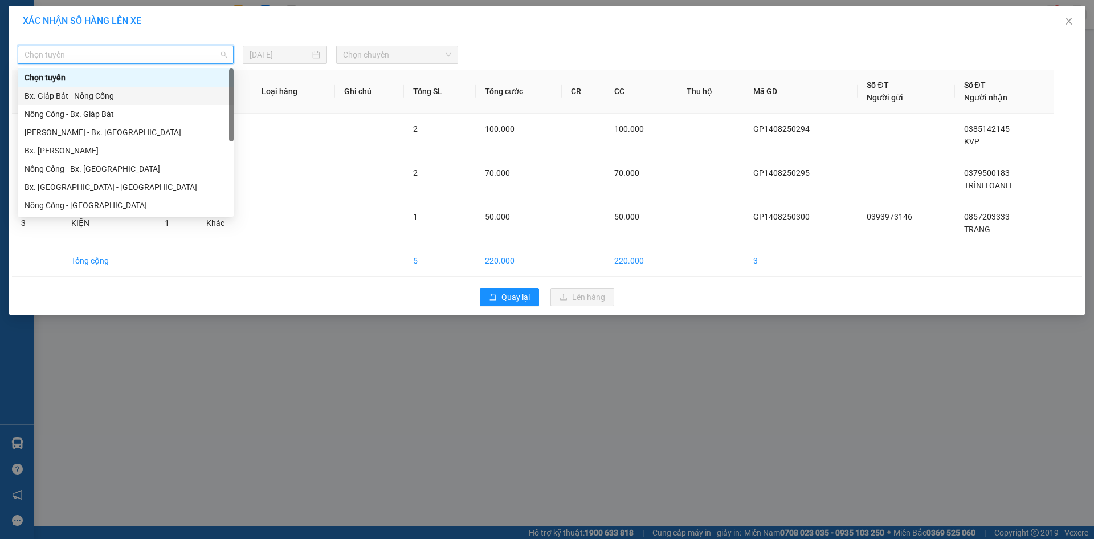
click at [193, 95] on div "Bx. Giáp Bát - Nông Cống" at bounding box center [126, 95] width 202 height 13
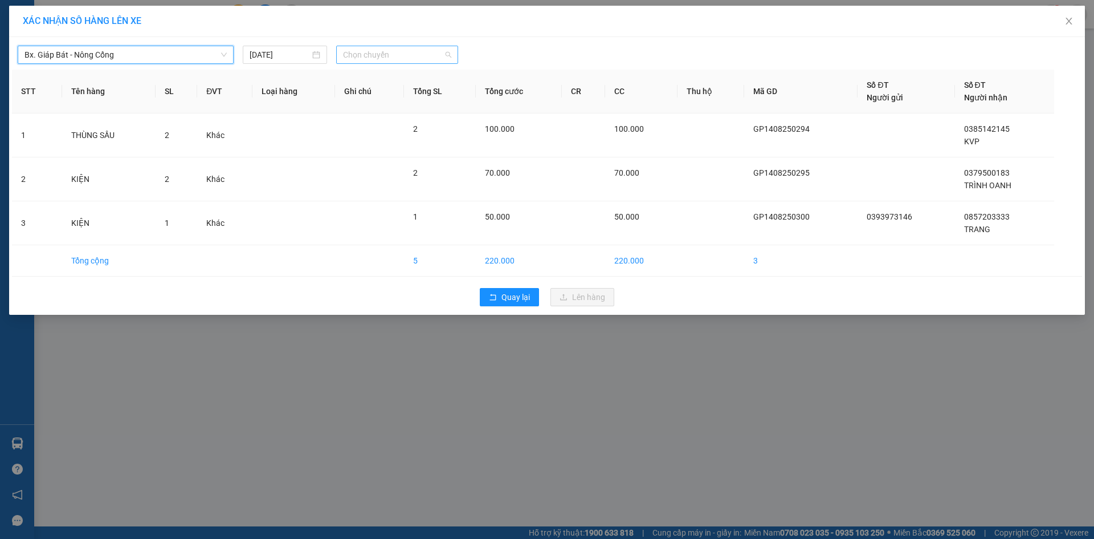
click at [442, 55] on span "Chọn chuyến" at bounding box center [397, 54] width 108 height 17
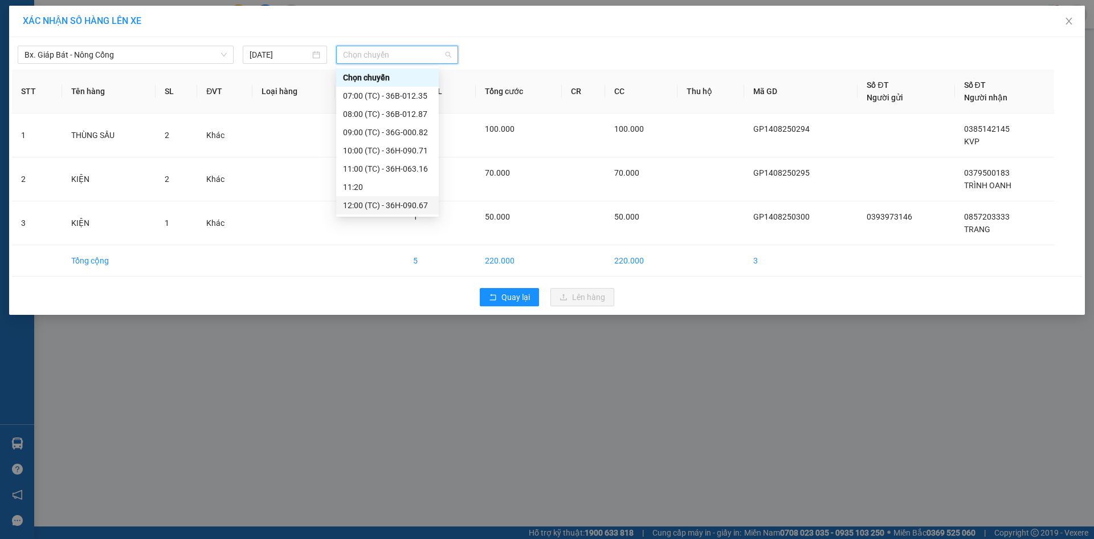
scroll to position [73, 0]
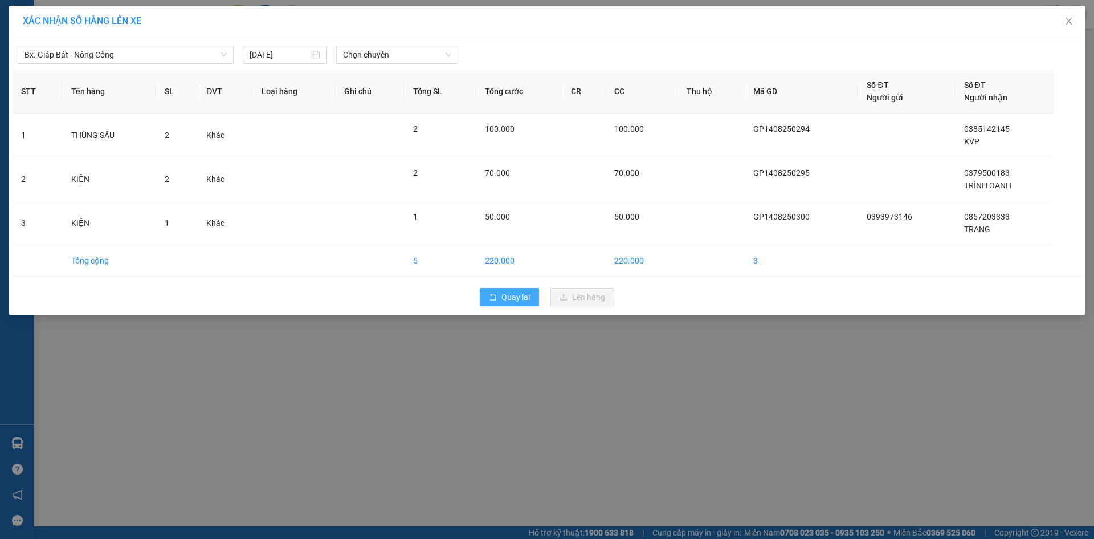
click at [514, 294] on span "Quay lại" at bounding box center [516, 297] width 28 height 13
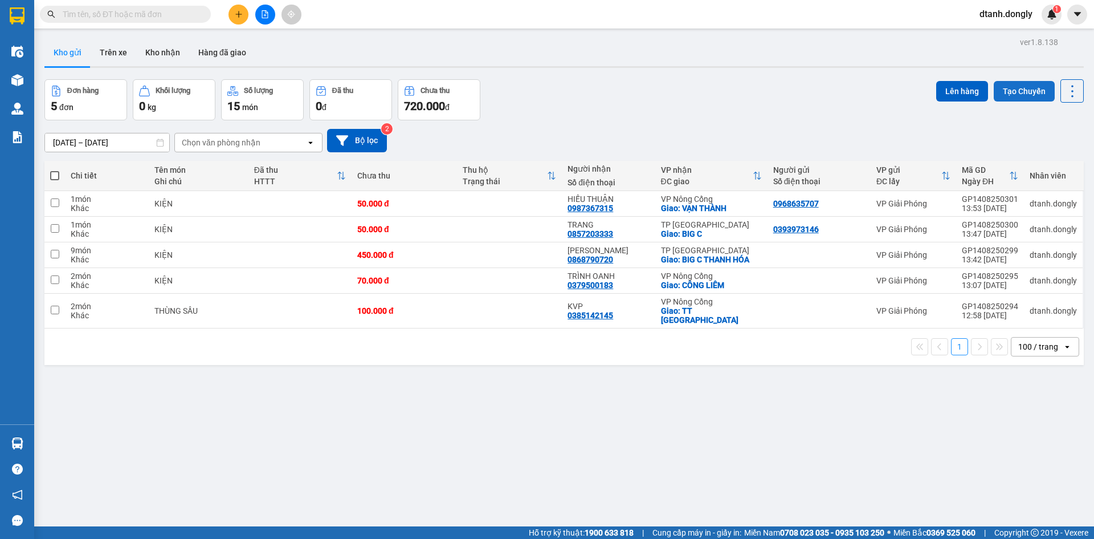
click at [997, 93] on button "Tạo Chuyến" at bounding box center [1024, 91] width 61 height 21
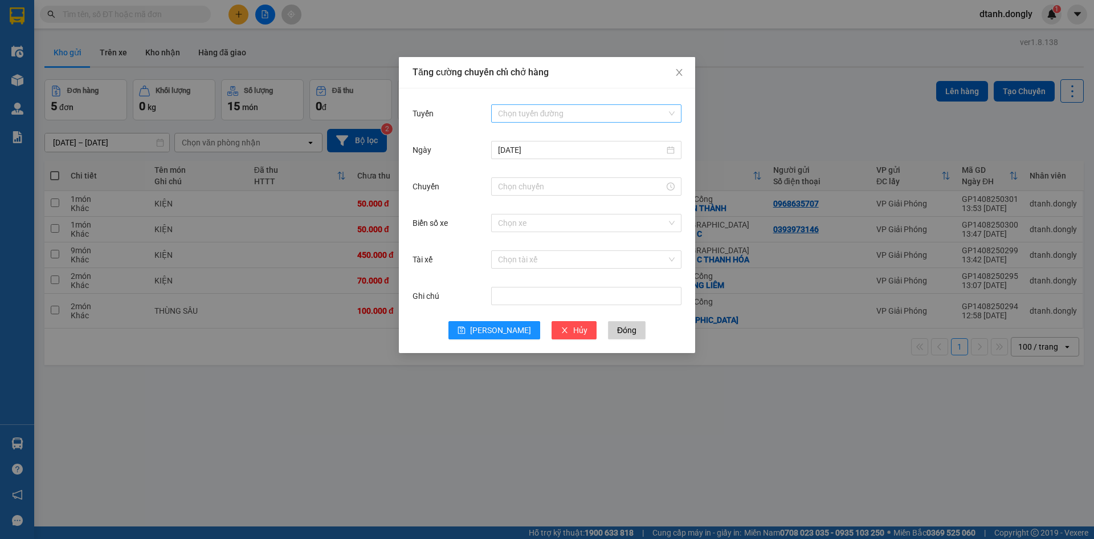
click at [607, 112] on input "Tuyến" at bounding box center [582, 113] width 169 height 17
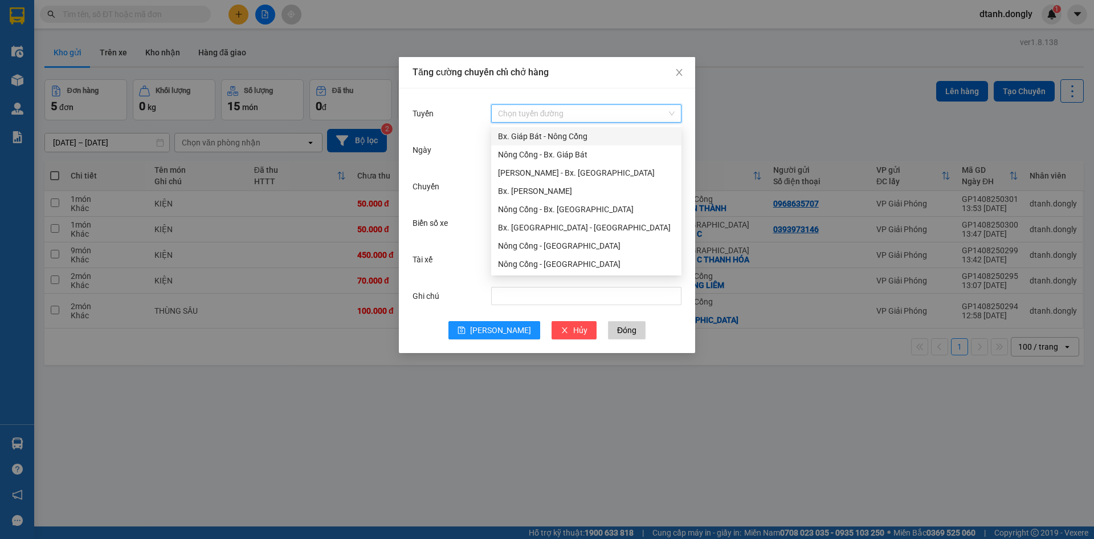
click at [614, 132] on div "Bx. Giáp Bát - Nông Cống" at bounding box center [586, 136] width 177 height 13
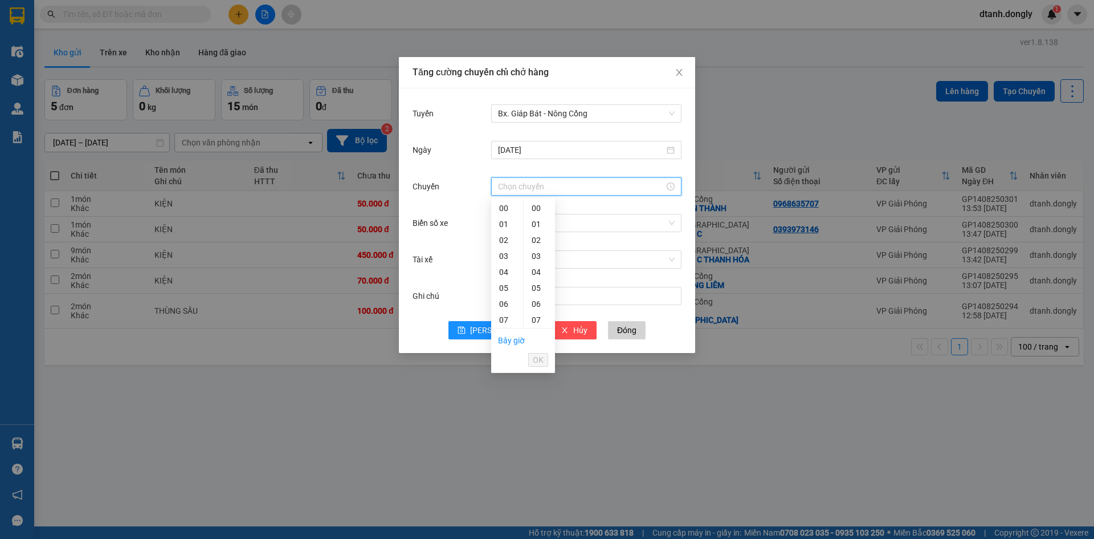
click at [594, 188] on input "Chuyến" at bounding box center [581, 186] width 166 height 13
drag, startPoint x: 507, startPoint y: 255, endPoint x: 519, endPoint y: 261, distance: 13.3
click at [506, 256] on div "14" at bounding box center [507, 261] width 32 height 16
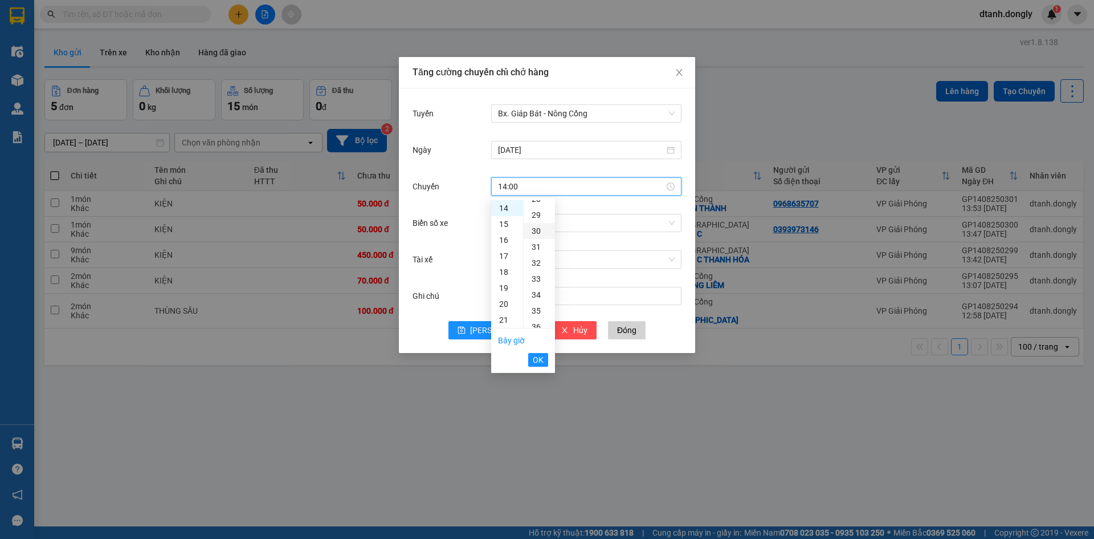
click at [536, 232] on div "30" at bounding box center [539, 231] width 31 height 16
type input "14:30"
click at [538, 356] on span "OK" at bounding box center [538, 359] width 11 height 13
click at [538, 221] on input "Biển số xe" at bounding box center [582, 222] width 169 height 17
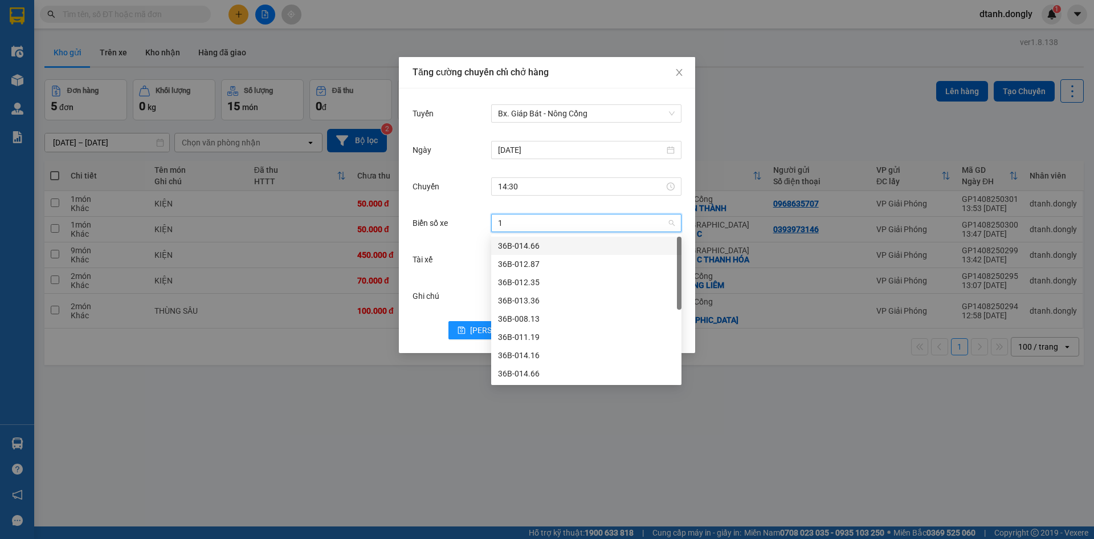
type input "16"
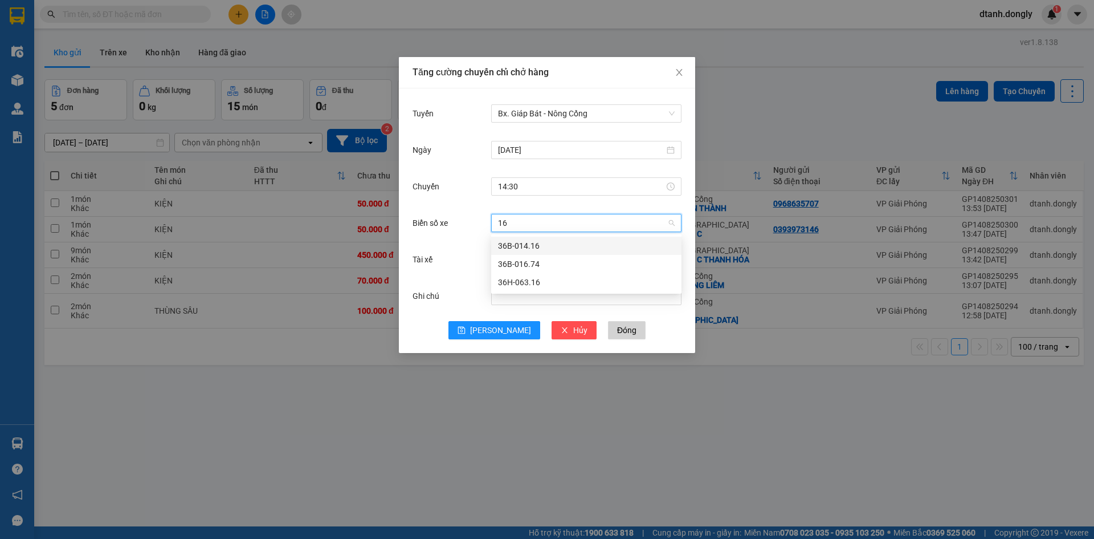
click at [549, 243] on div "36B-014.16" at bounding box center [586, 245] width 177 height 13
click at [522, 260] on input "Tài xế" at bounding box center [582, 259] width 169 height 17
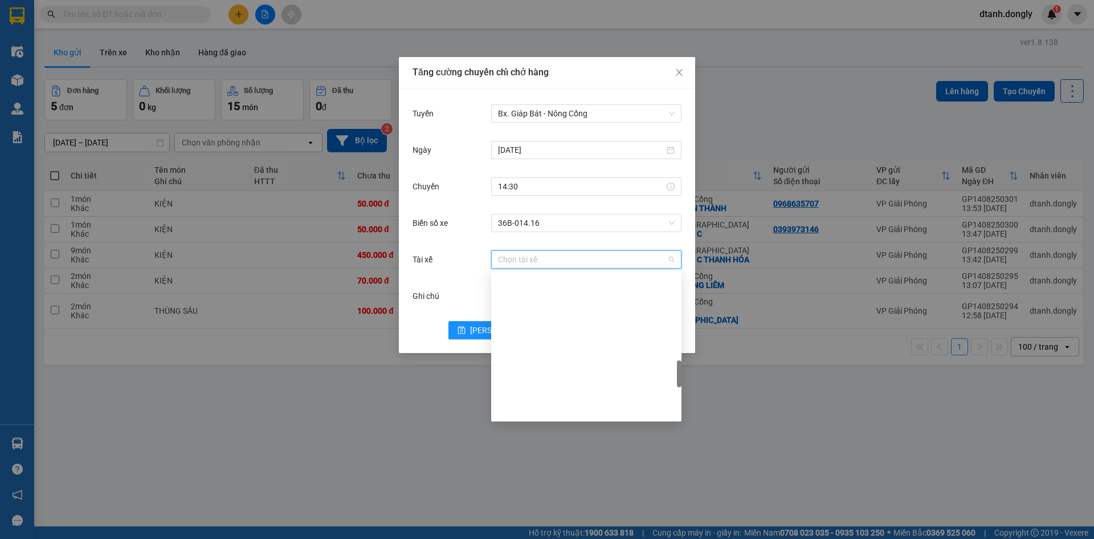
scroll to position [570, 0]
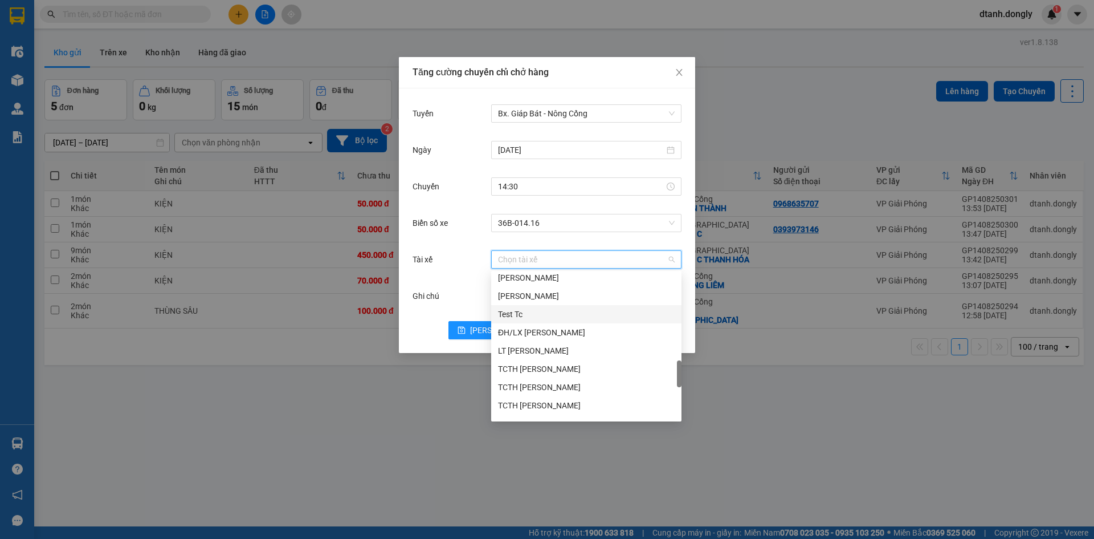
drag, startPoint x: 539, startPoint y: 311, endPoint x: 560, endPoint y: 324, distance: 25.1
click at [539, 310] on div "Test Tc" at bounding box center [586, 314] width 177 height 13
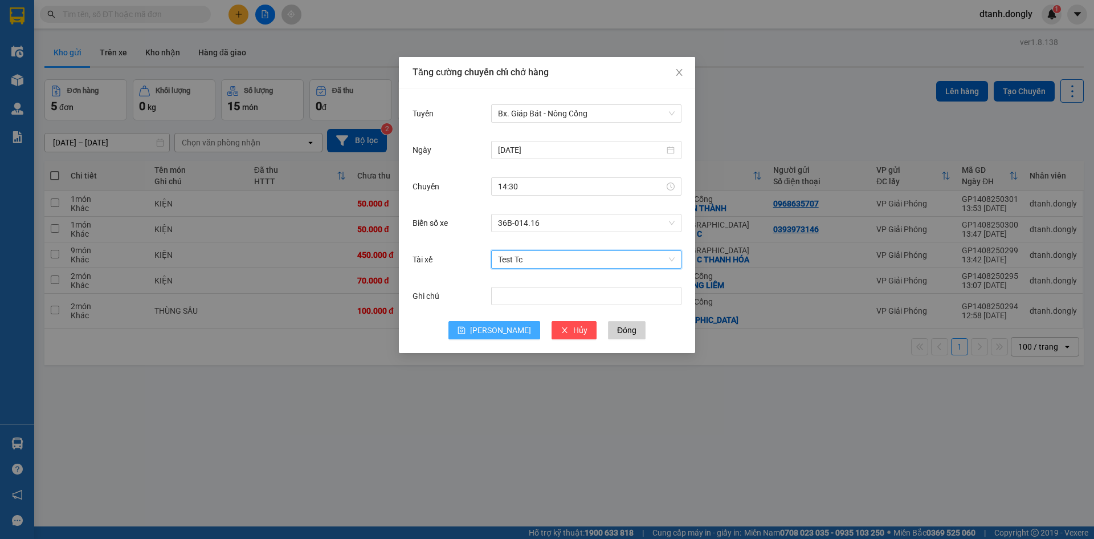
click at [496, 330] on span "[PERSON_NAME]" at bounding box center [500, 330] width 61 height 13
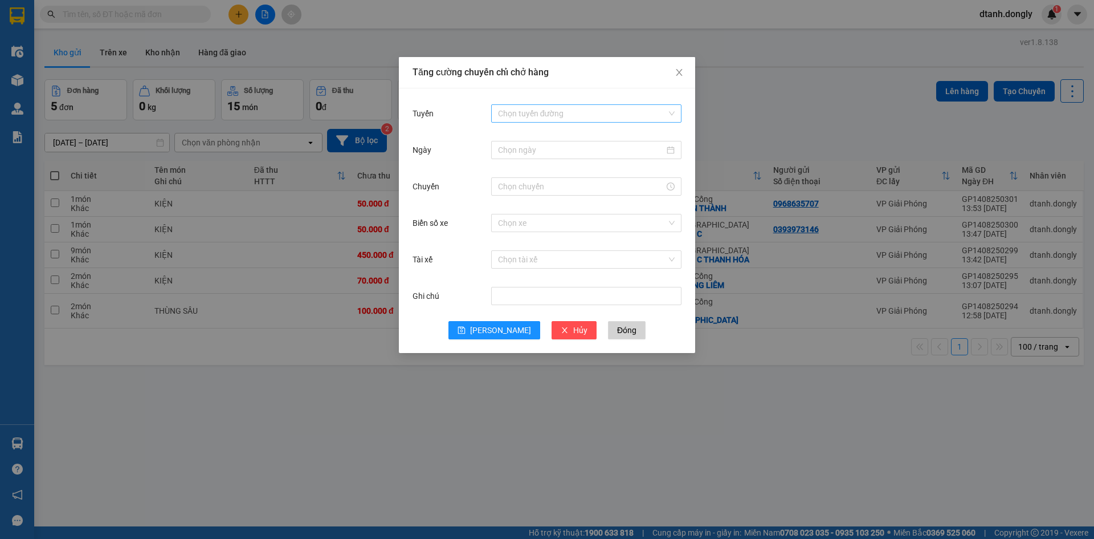
click at [541, 111] on input "Tuyến" at bounding box center [582, 113] width 169 height 17
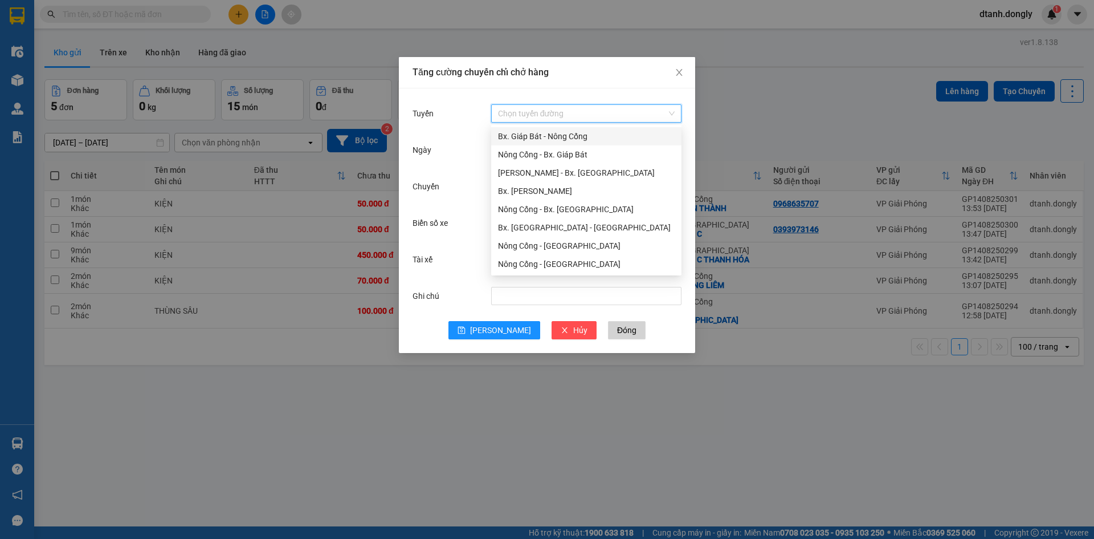
click at [543, 133] on div "Bx. Giáp Bát - Nông Cống" at bounding box center [586, 136] width 177 height 13
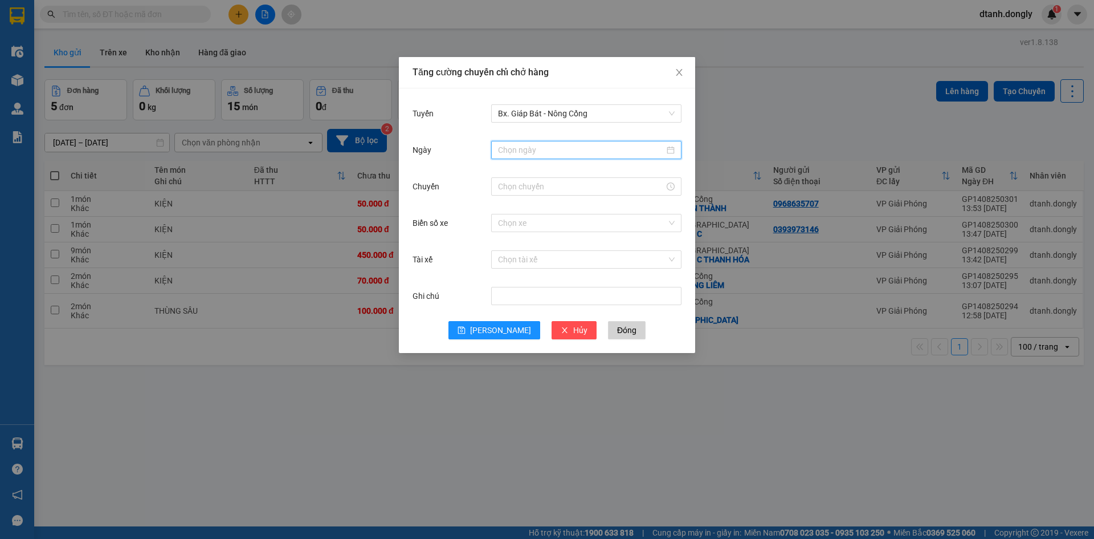
click at [530, 146] on input "Ngày" at bounding box center [581, 150] width 166 height 13
type input "[DATE]"
click at [588, 248] on div "14" at bounding box center [591, 250] width 14 height 14
click at [519, 177] on div at bounding box center [586, 186] width 190 height 23
click at [522, 190] on input "Chuyến" at bounding box center [581, 186] width 166 height 13
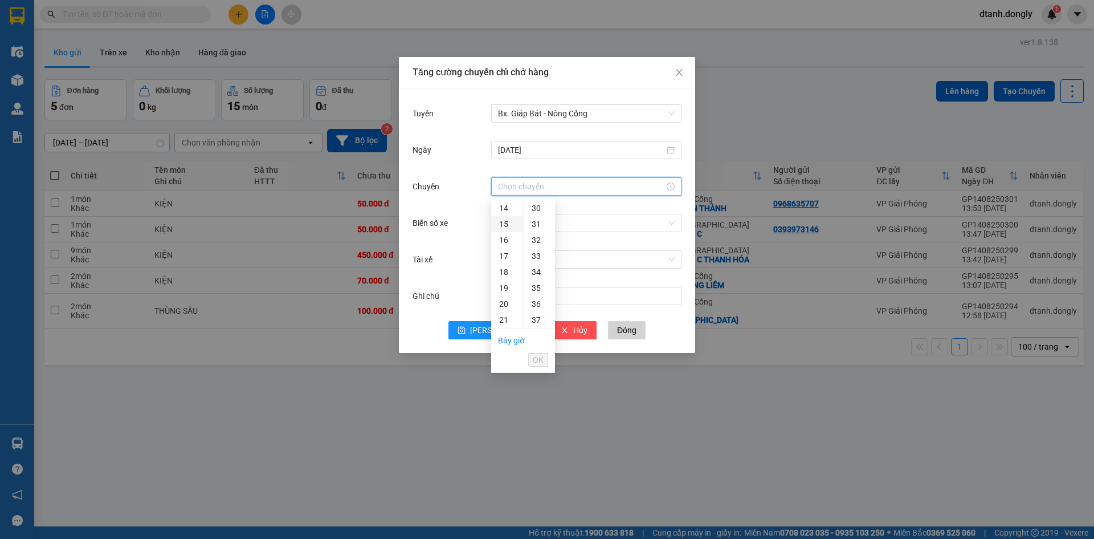
click at [506, 224] on div "15" at bounding box center [507, 224] width 32 height 16
click at [539, 231] on div "30" at bounding box center [539, 231] width 31 height 16
type input "15:30"
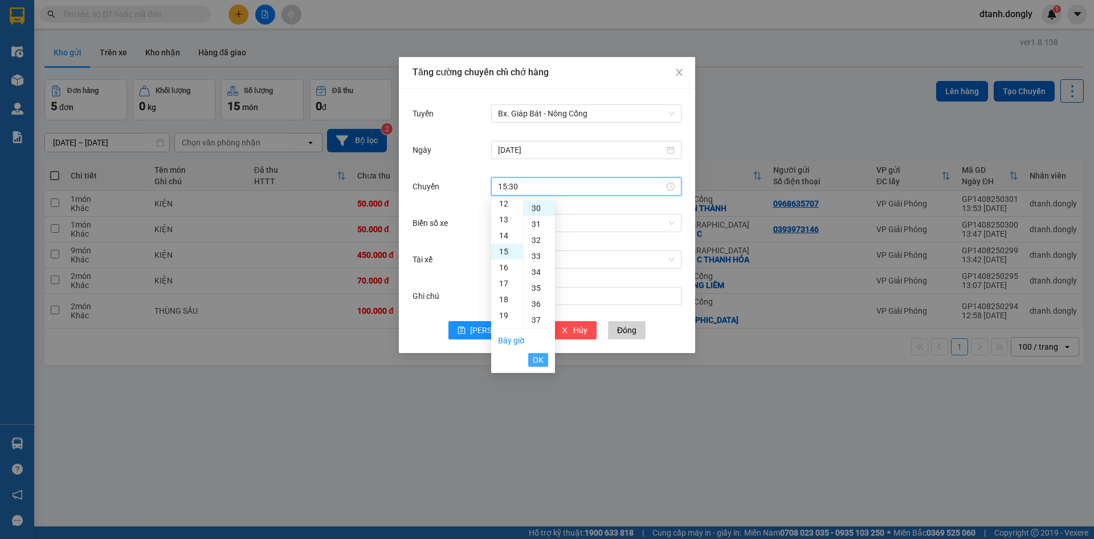
click at [541, 361] on span "OK" at bounding box center [538, 359] width 11 height 13
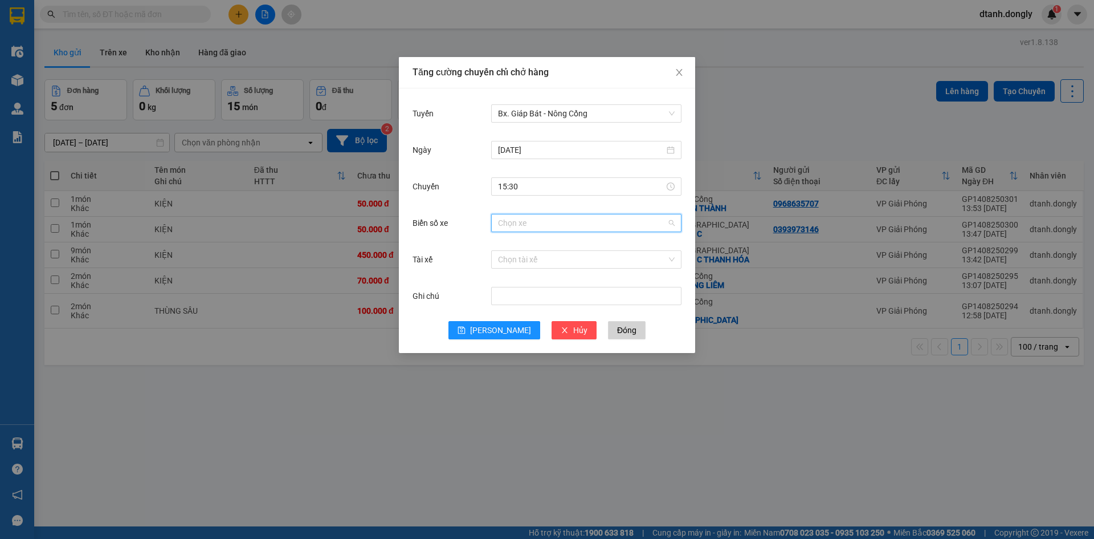
click at [533, 225] on input "Biển số xe" at bounding box center [582, 222] width 169 height 17
type input "24"
click at [558, 266] on div "36B-024.24" at bounding box center [586, 264] width 177 height 13
click at [558, 266] on input "Tài xế" at bounding box center [582, 259] width 169 height 17
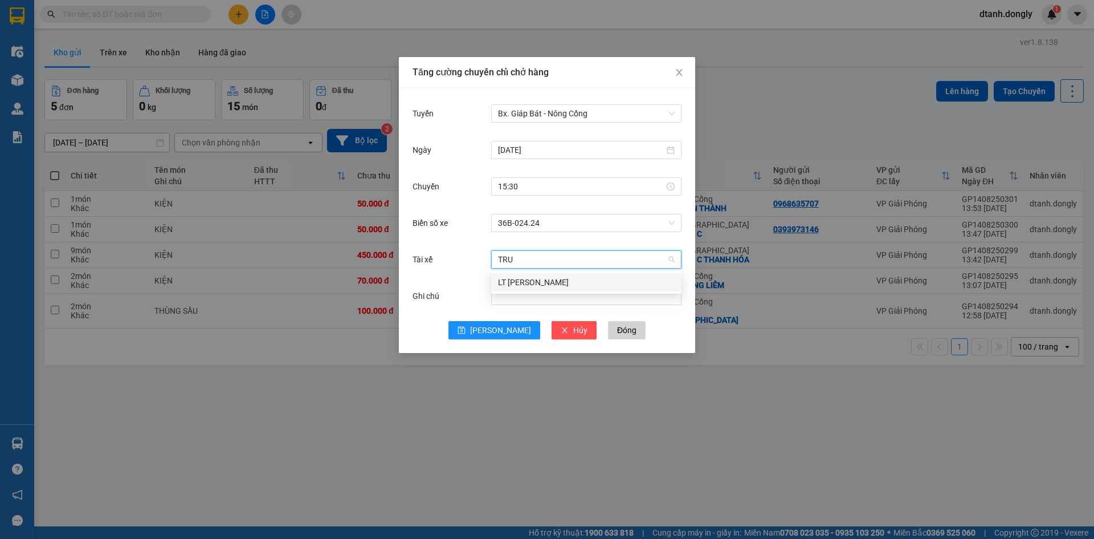
scroll to position [0, 0]
type input "TRUO"
click at [576, 276] on div "LT [PERSON_NAME]" at bounding box center [586, 282] width 177 height 13
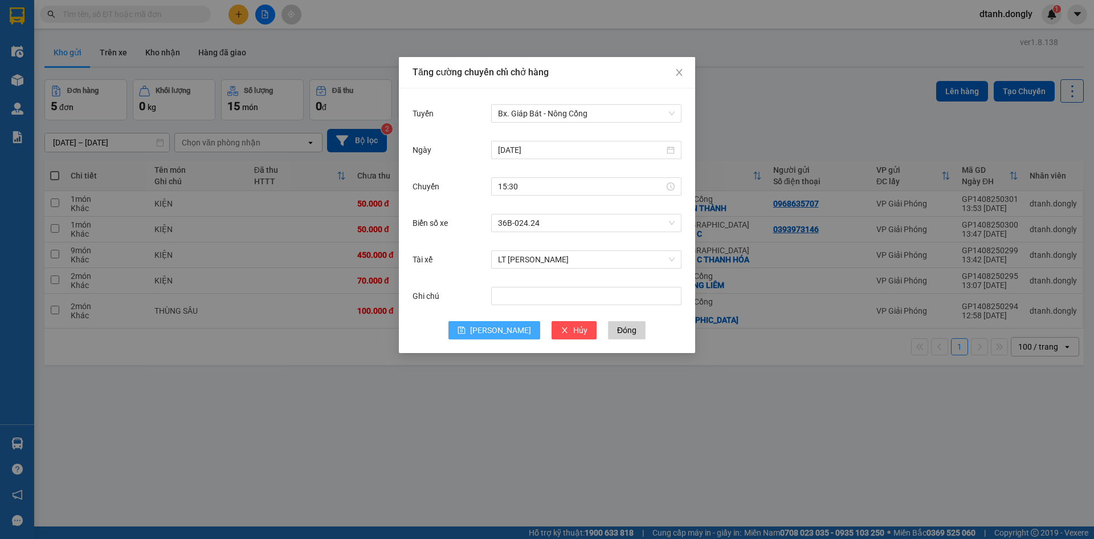
click at [495, 331] on span "[PERSON_NAME]" at bounding box center [500, 330] width 61 height 13
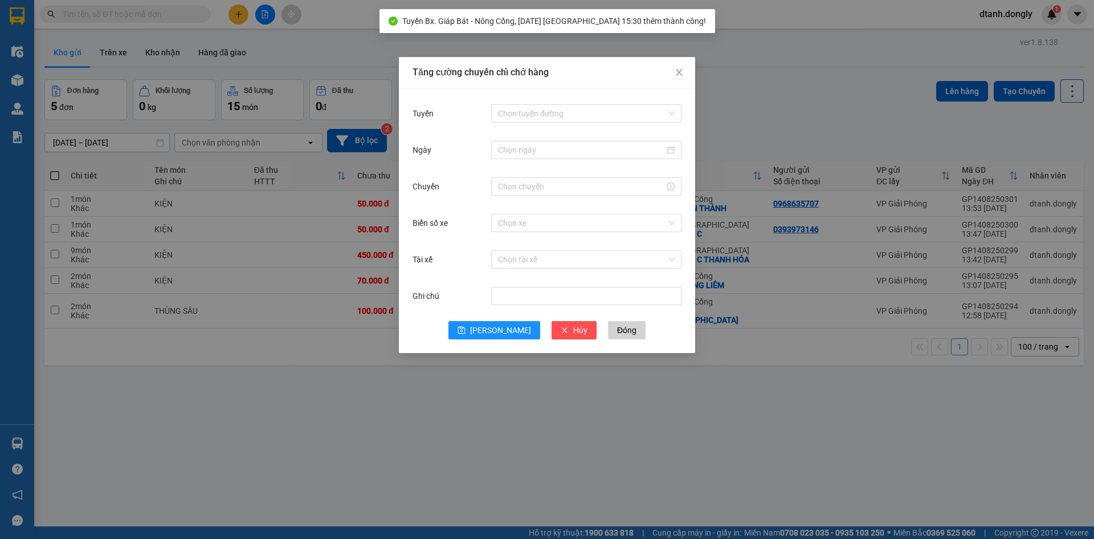
click at [752, 86] on div "Tăng cường chuyến chỉ chở hàng Tuyến Chọn tuyến đường Ngày Chuyến Biển số xe Ch…" at bounding box center [547, 269] width 1094 height 539
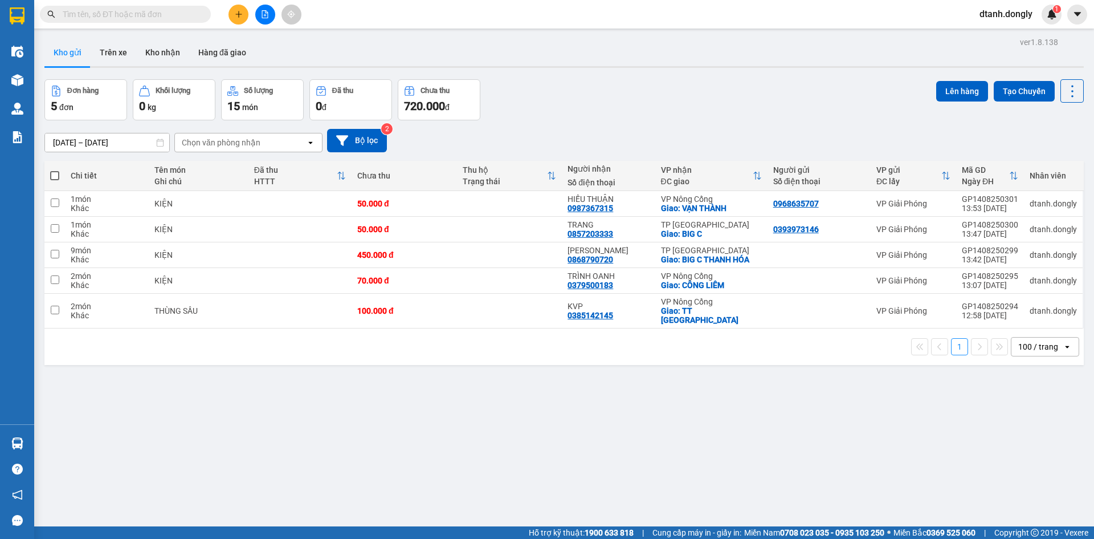
click at [55, 173] on span at bounding box center [54, 175] width 9 height 9
click at [55, 170] on input "checkbox" at bounding box center [55, 170] width 0 height 0
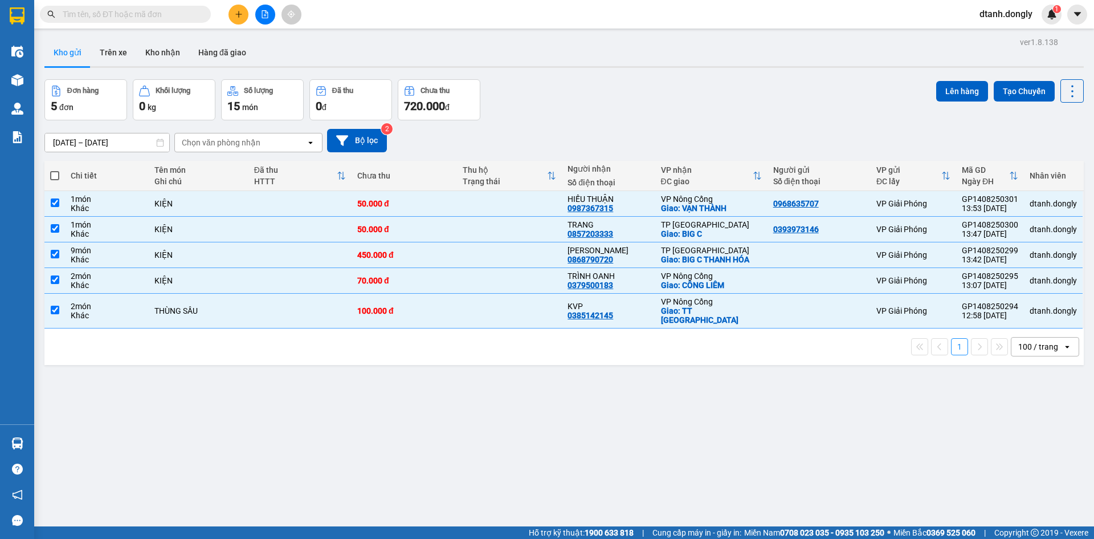
checkbox input "true"
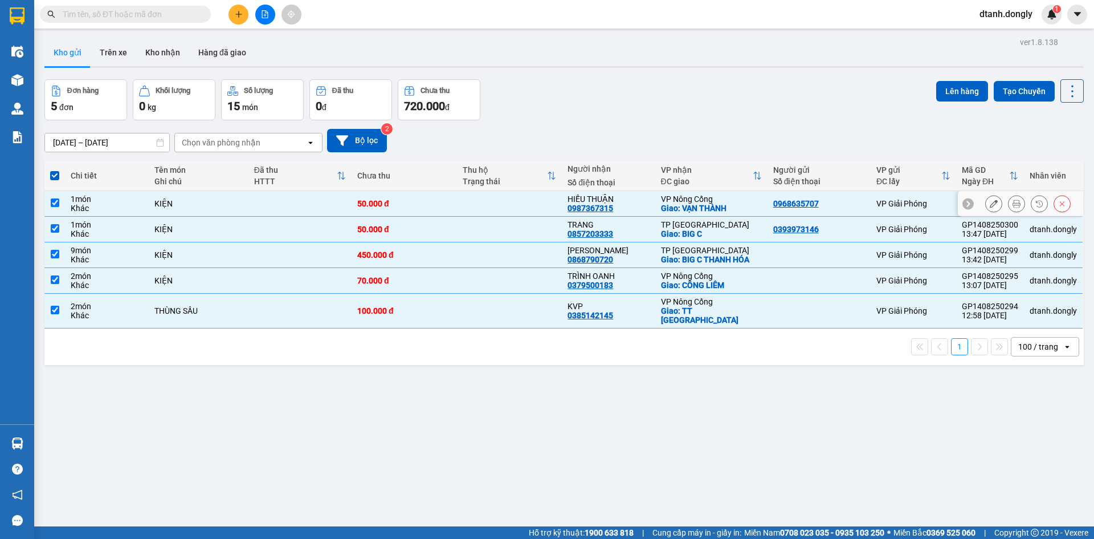
click at [53, 206] on input "checkbox" at bounding box center [55, 202] width 9 height 9
checkbox input "false"
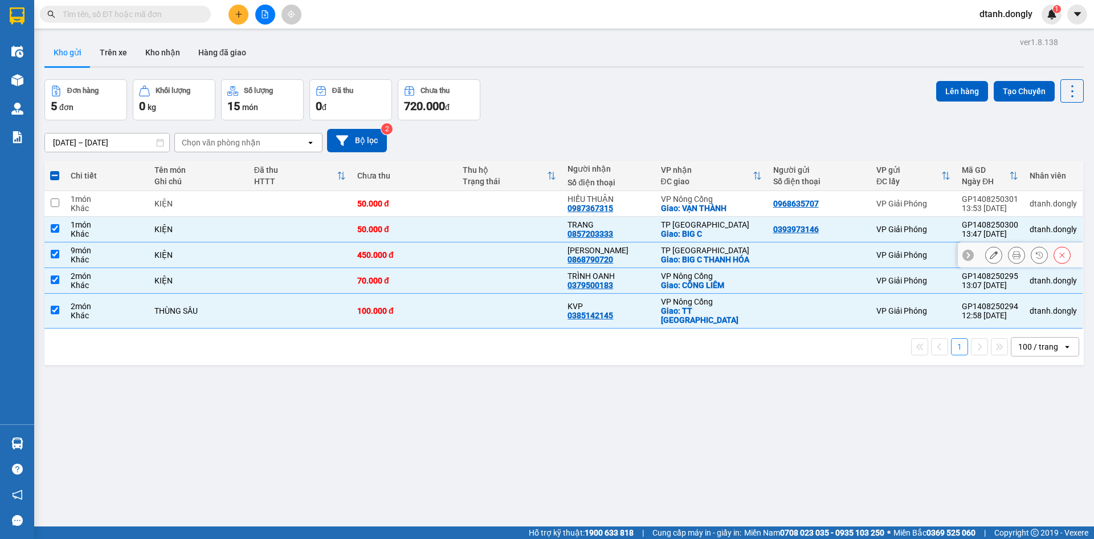
click at [54, 253] on input "checkbox" at bounding box center [55, 254] width 9 height 9
checkbox input "false"
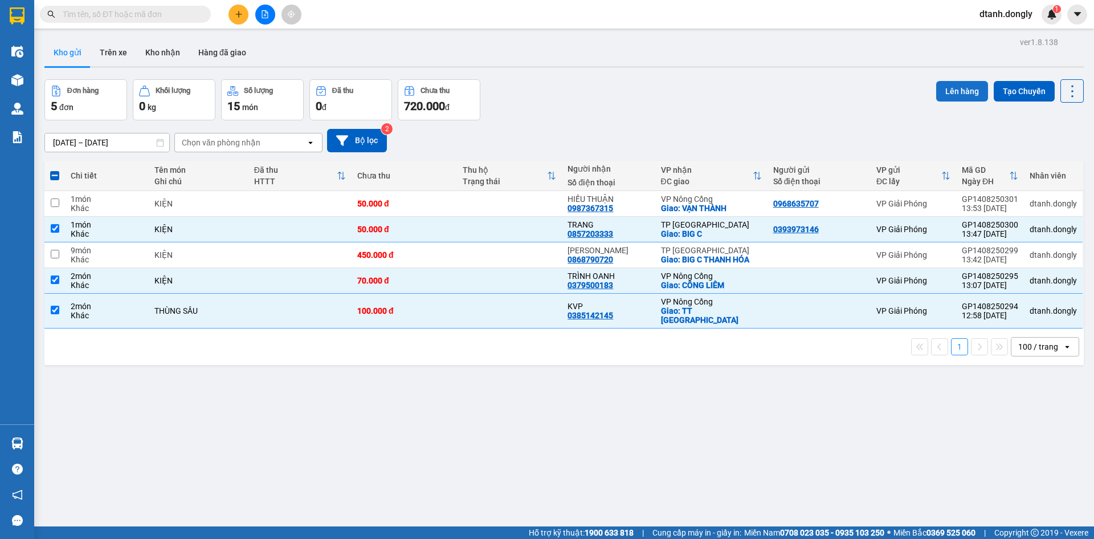
click at [960, 89] on button "Lên hàng" at bounding box center [962, 91] width 52 height 21
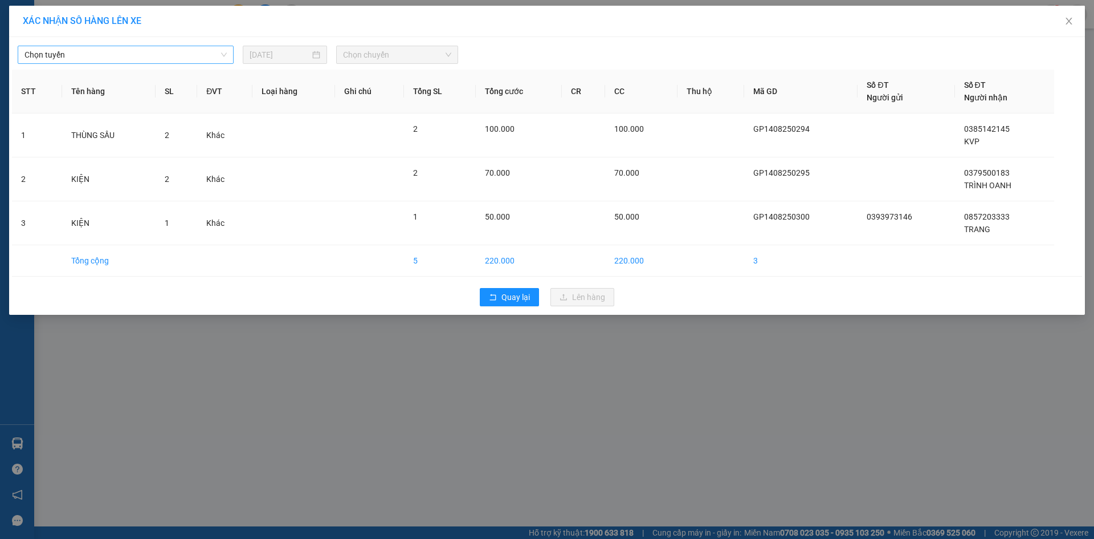
click at [227, 51] on div "Chọn tuyến" at bounding box center [126, 55] width 216 height 18
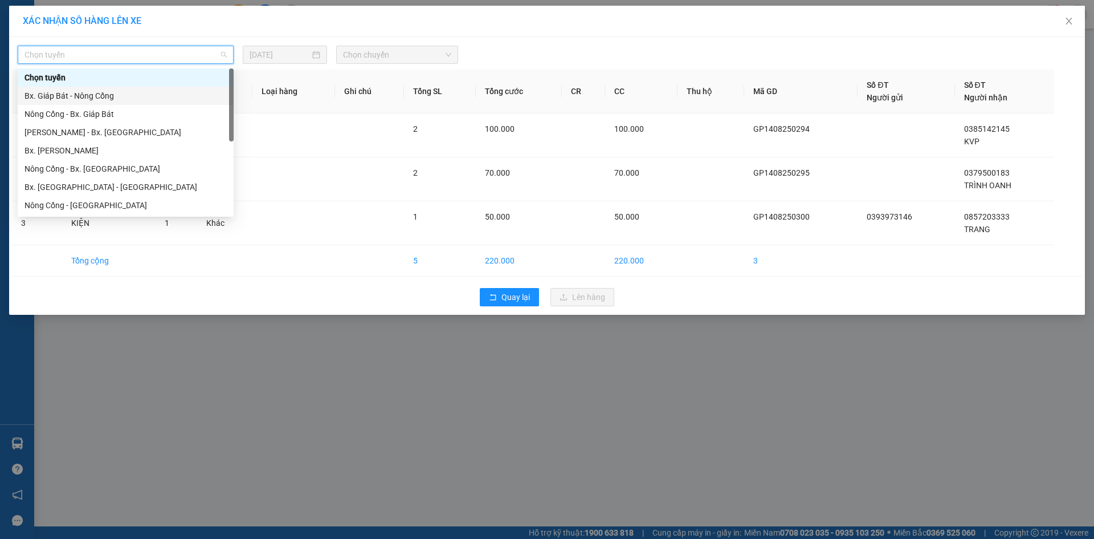
click at [161, 92] on div "Bx. Giáp Bát - Nông Cống" at bounding box center [126, 95] width 202 height 13
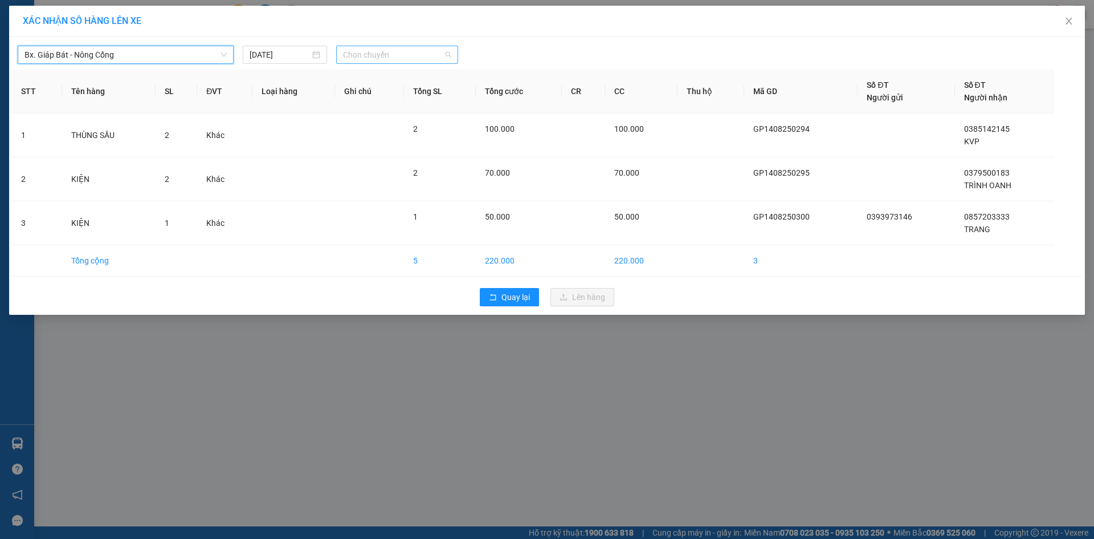
click at [446, 55] on span "Chọn chuyến" at bounding box center [397, 54] width 108 height 17
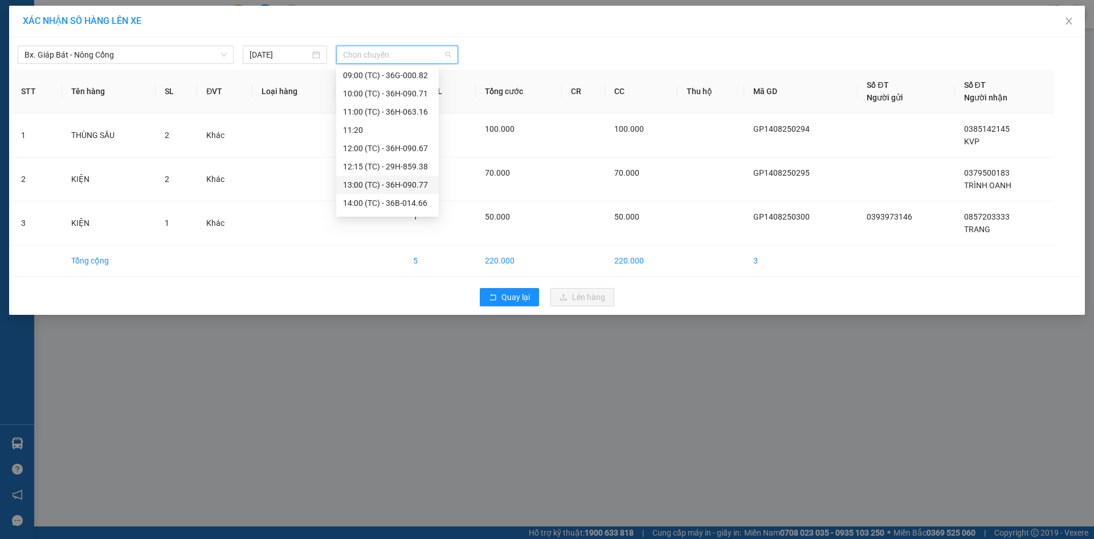
scroll to position [109, 0]
click at [404, 165] on div "14:30 (TC) - 36B-014.16" at bounding box center [387, 168] width 89 height 13
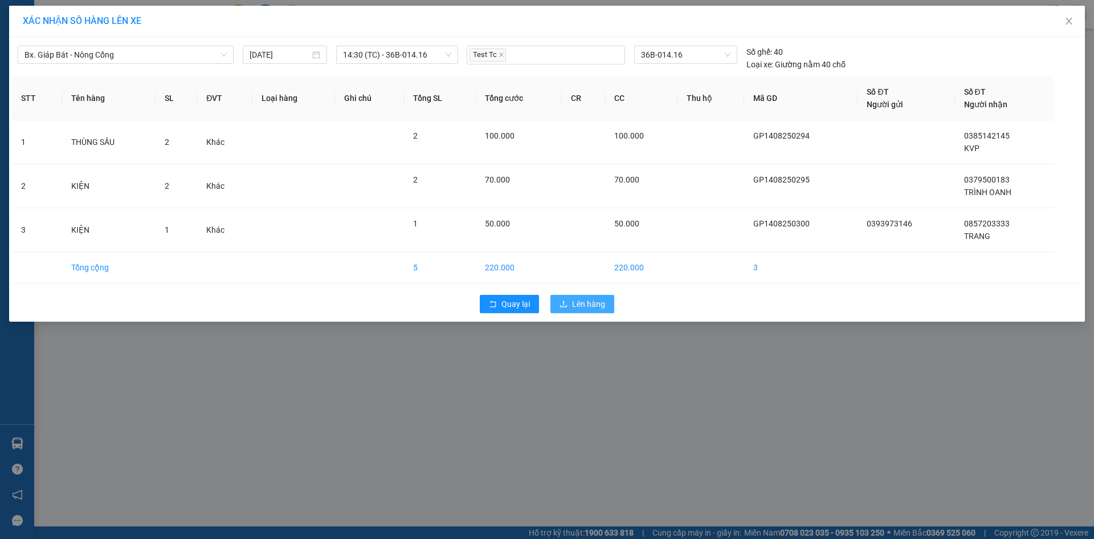
click at [580, 304] on span "Lên hàng" at bounding box center [588, 304] width 33 height 13
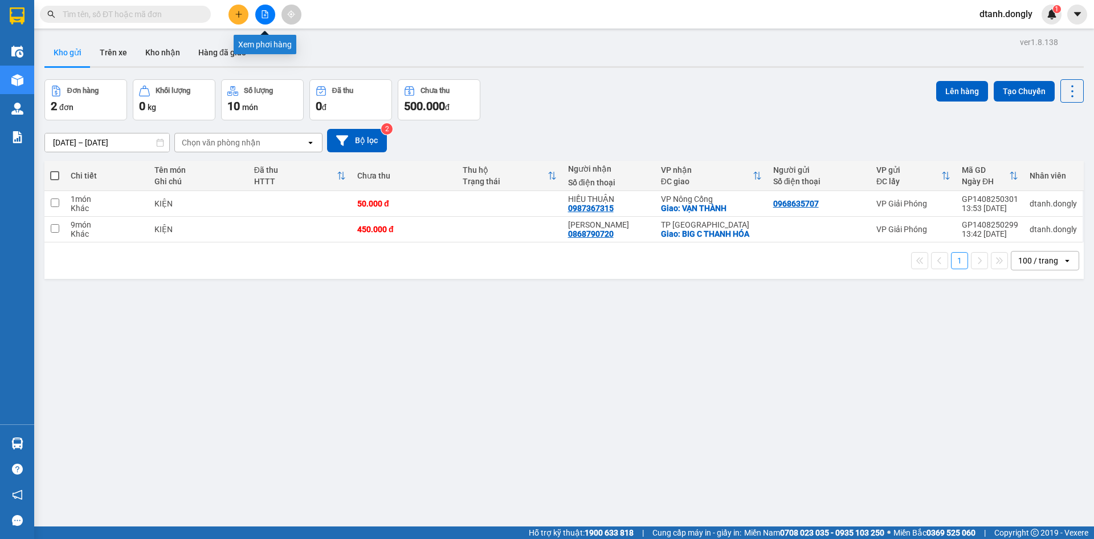
click at [264, 14] on icon "file-add" at bounding box center [265, 14] width 8 height 8
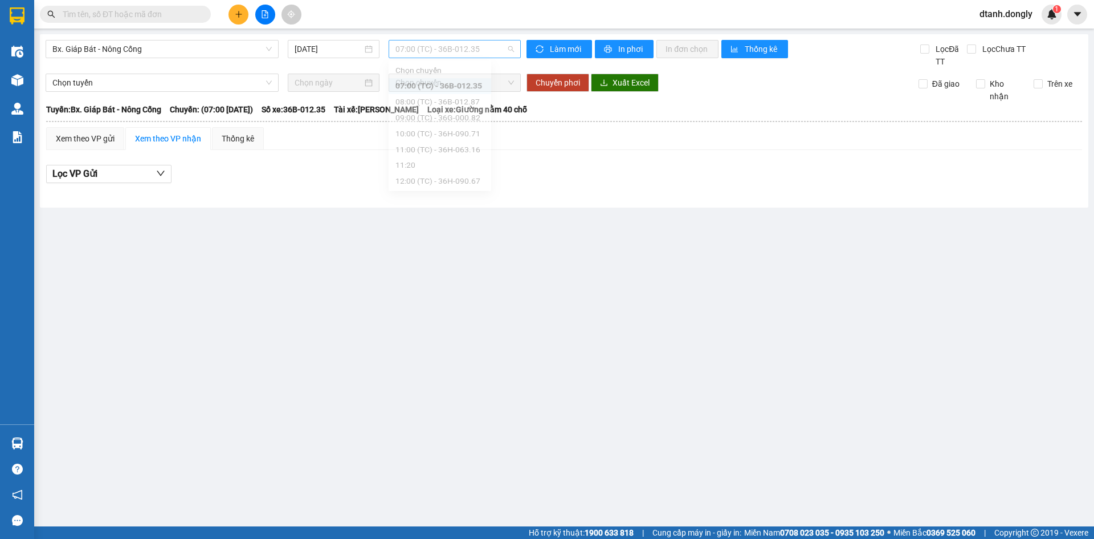
click at [507, 48] on span "07:00 (TC) - 36B-012.35" at bounding box center [455, 48] width 119 height 17
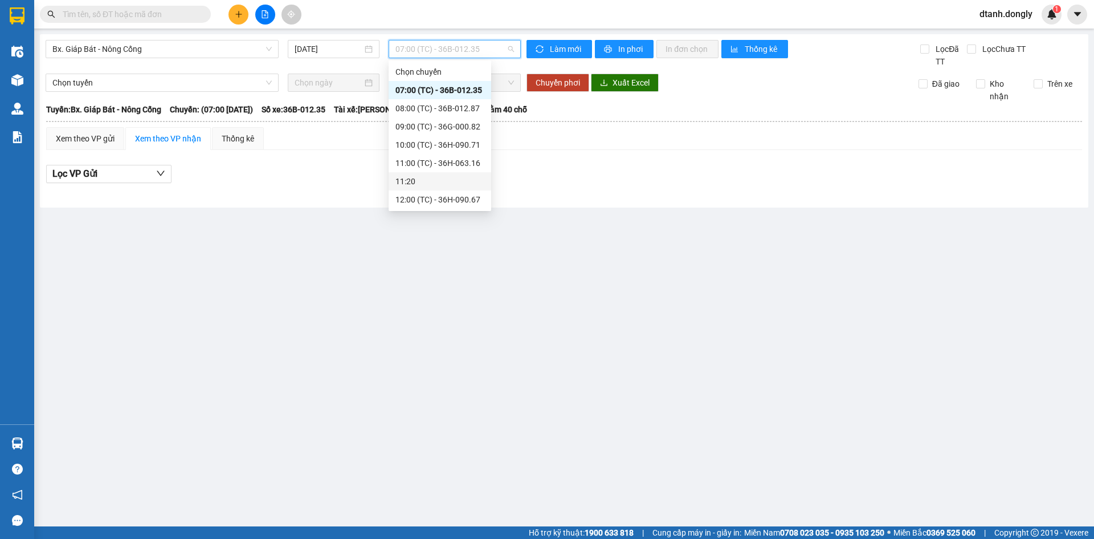
scroll to position [109, 0]
click at [462, 160] on div "14:30 (TC) - 36B-014.16" at bounding box center [440, 163] width 89 height 13
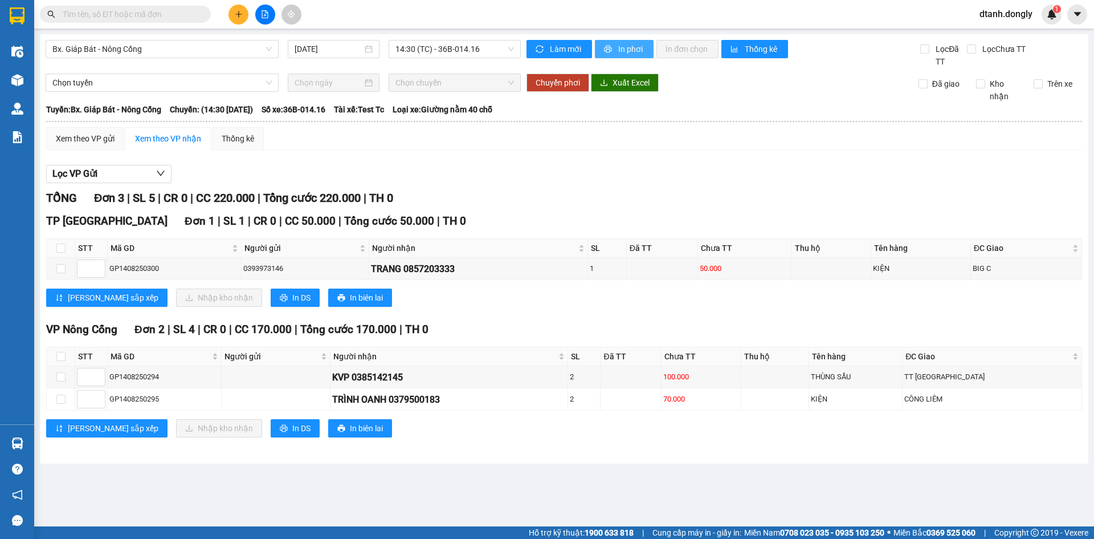
click at [638, 50] on span "In phơi" at bounding box center [631, 49] width 26 height 13
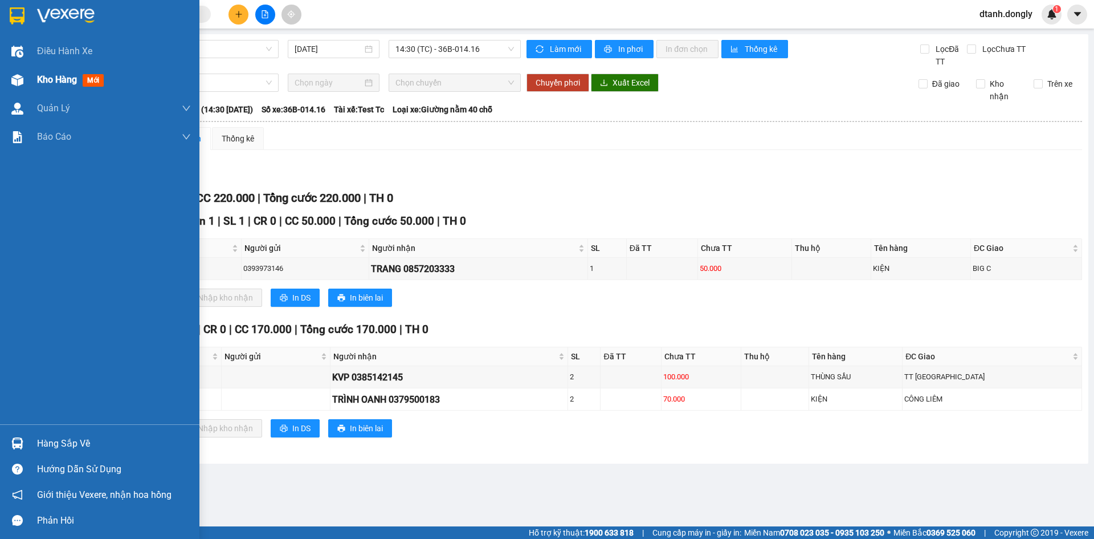
click at [36, 76] on div "Kho hàng mới" at bounding box center [99, 80] width 199 height 28
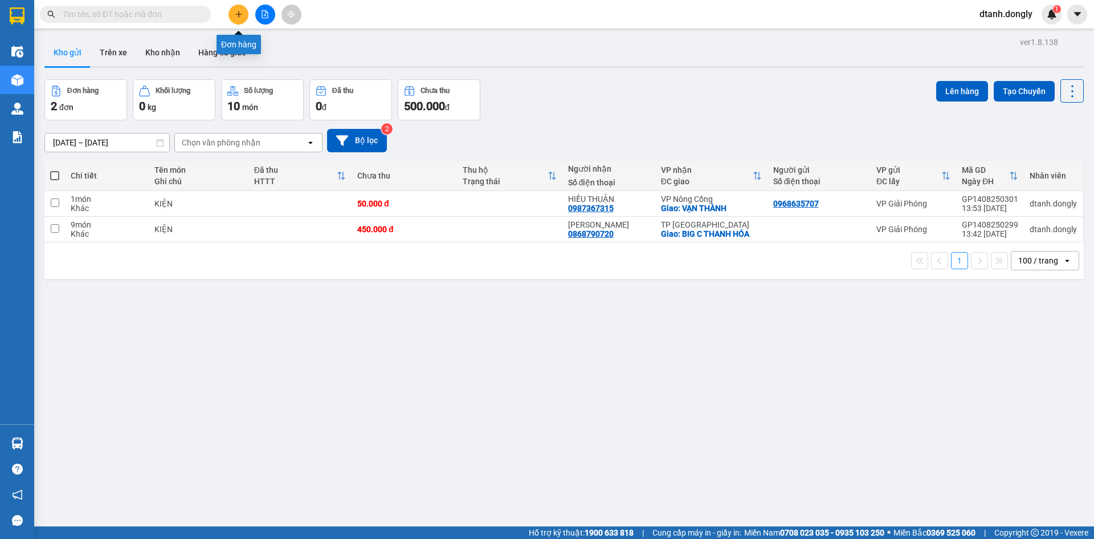
click at [239, 12] on icon "plus" at bounding box center [239, 14] width 8 height 8
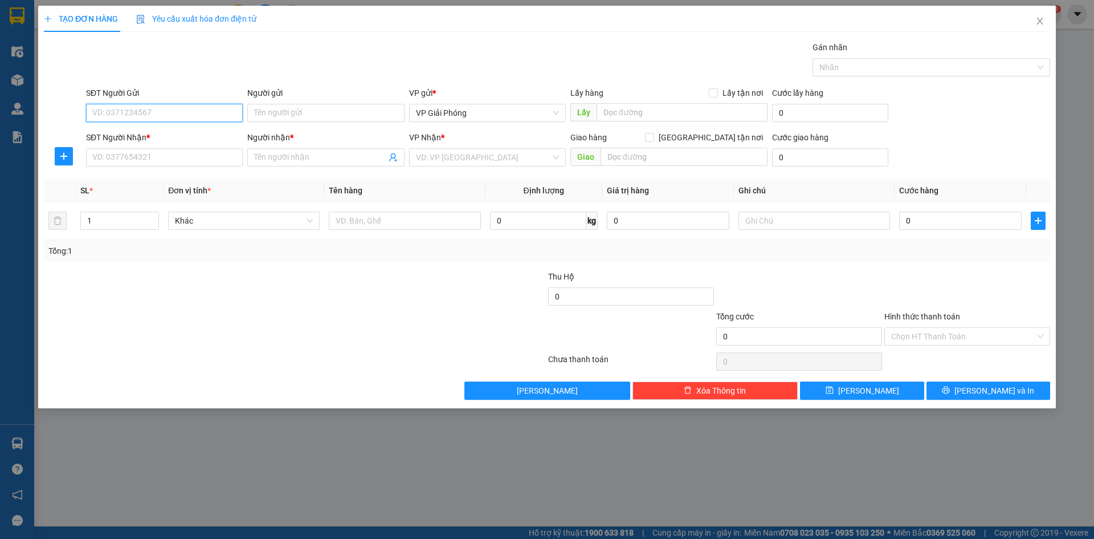
click at [172, 117] on input "SĐT Người Gửi" at bounding box center [164, 113] width 157 height 18
click at [170, 132] on div "0386470382" at bounding box center [164, 135] width 143 height 13
type input "0386470382"
click at [171, 155] on input "SĐT Người Nhận *" at bounding box center [164, 157] width 157 height 18
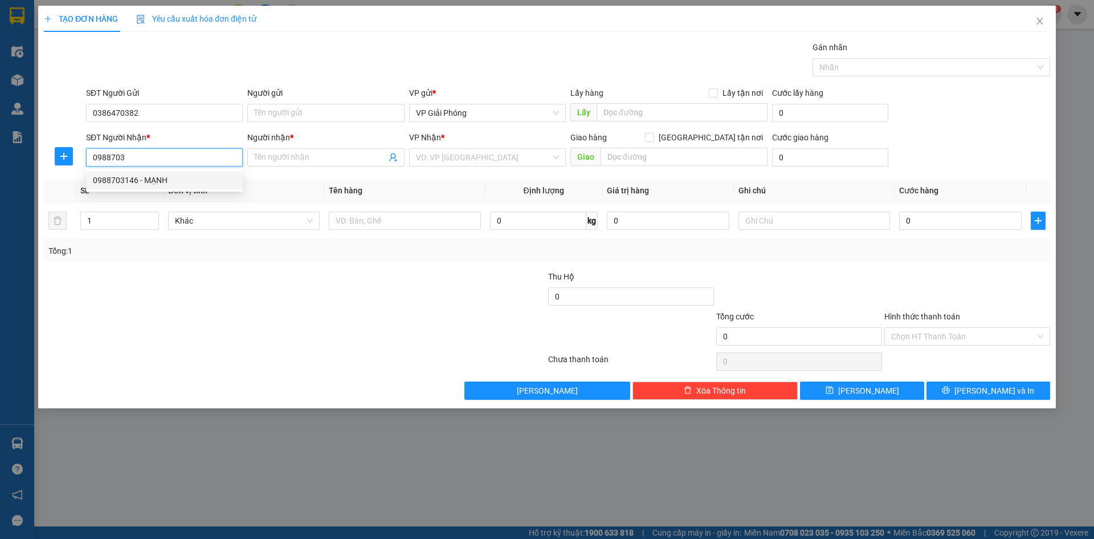
click at [161, 176] on div "0988703146 - MẠNH" at bounding box center [164, 180] width 143 height 13
type input "0988703146"
type input "MẠNH"
checkbox input "true"
type input "CÔNG CHÍNH"
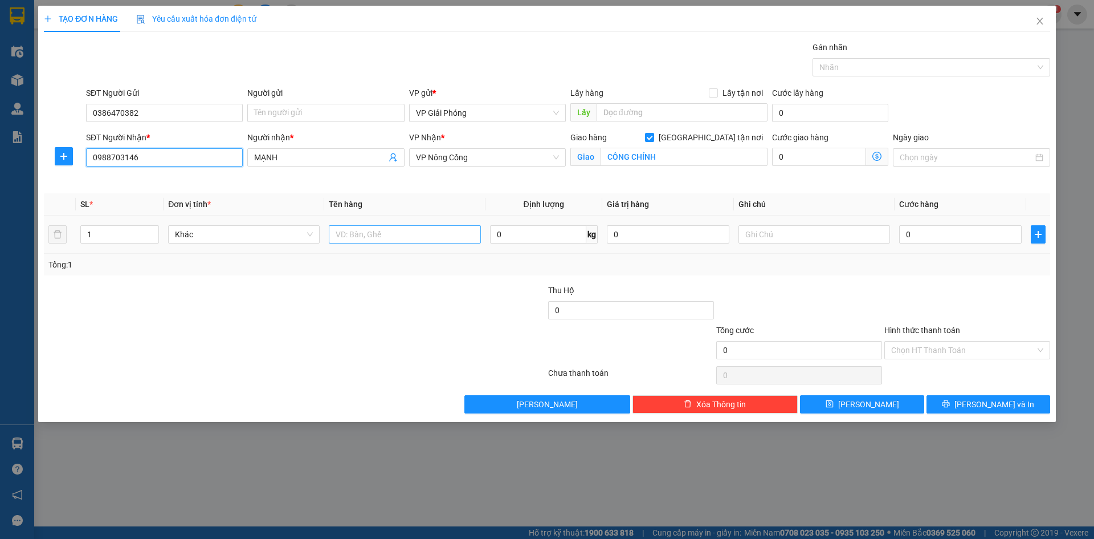
type input "0988703146"
click at [372, 234] on input "text" at bounding box center [405, 234] width 152 height 18
type input "KIỆN"
click at [925, 231] on input "0" at bounding box center [960, 234] width 123 height 18
type input "5"
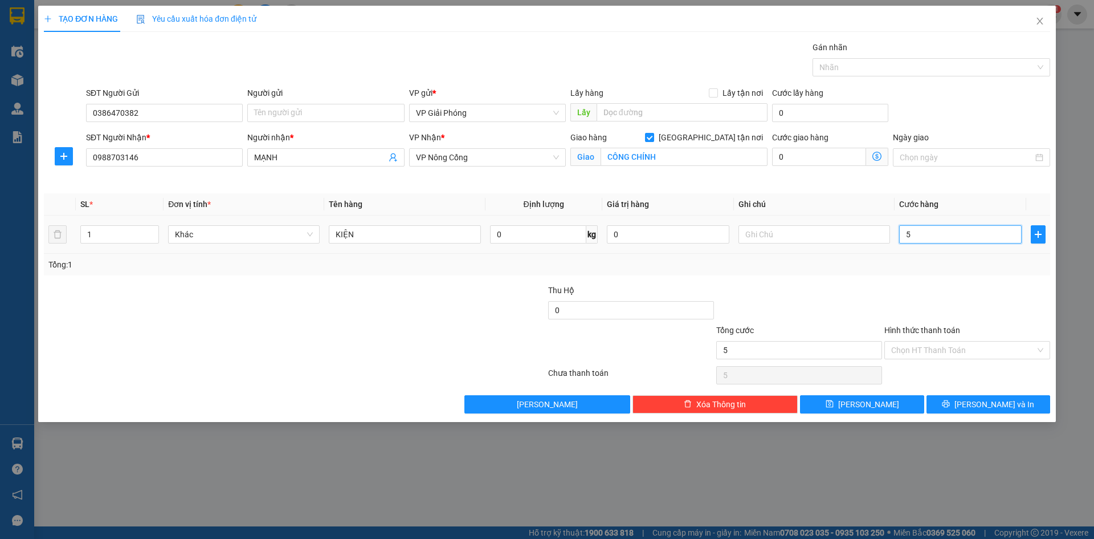
type input "5"
type input "50"
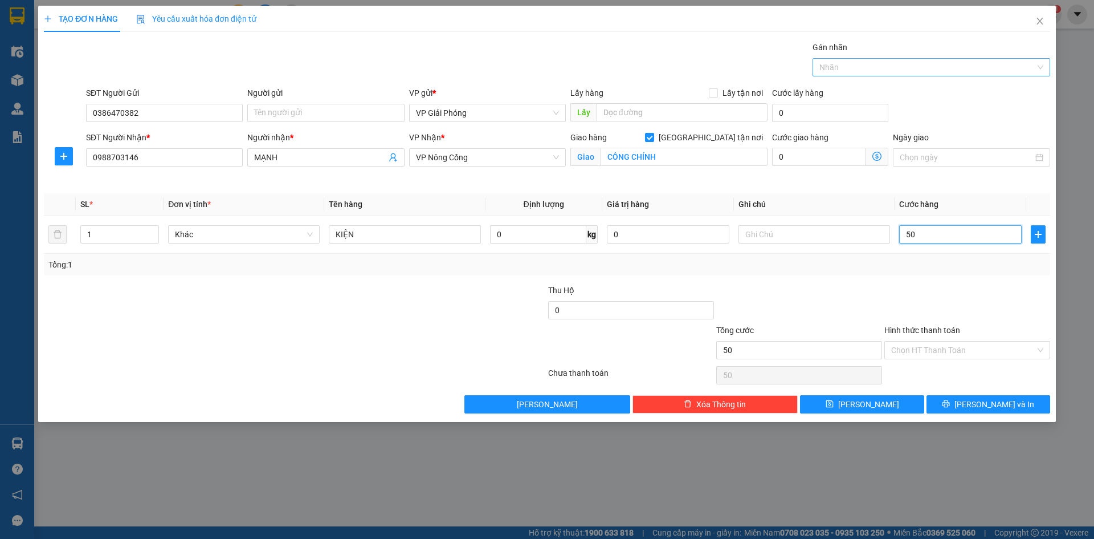
click at [856, 62] on div at bounding box center [926, 67] width 221 height 14
type input "50.000"
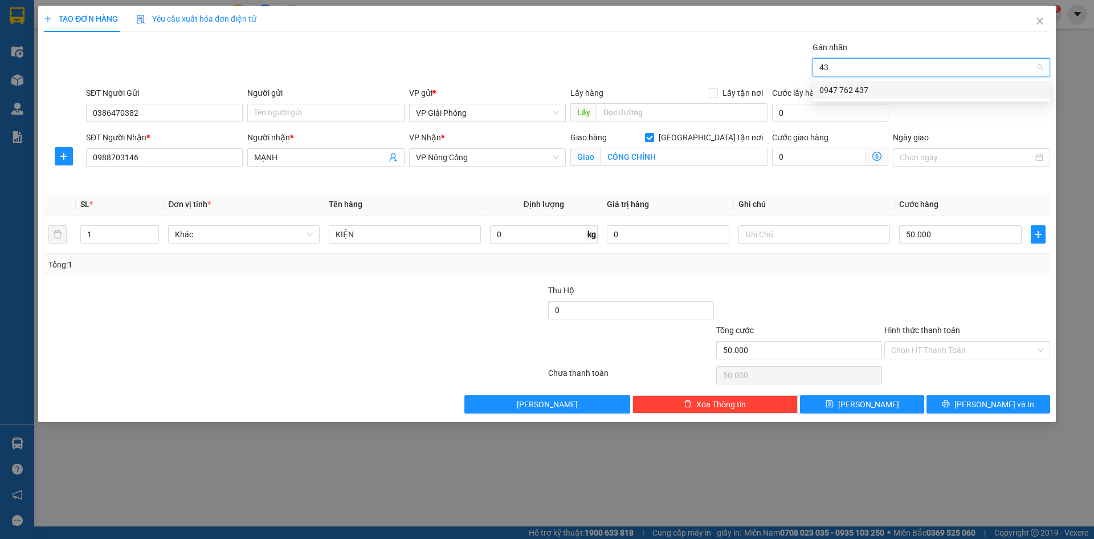
type input "437"
click at [882, 91] on div "0947 762 437" at bounding box center [932, 90] width 224 height 13
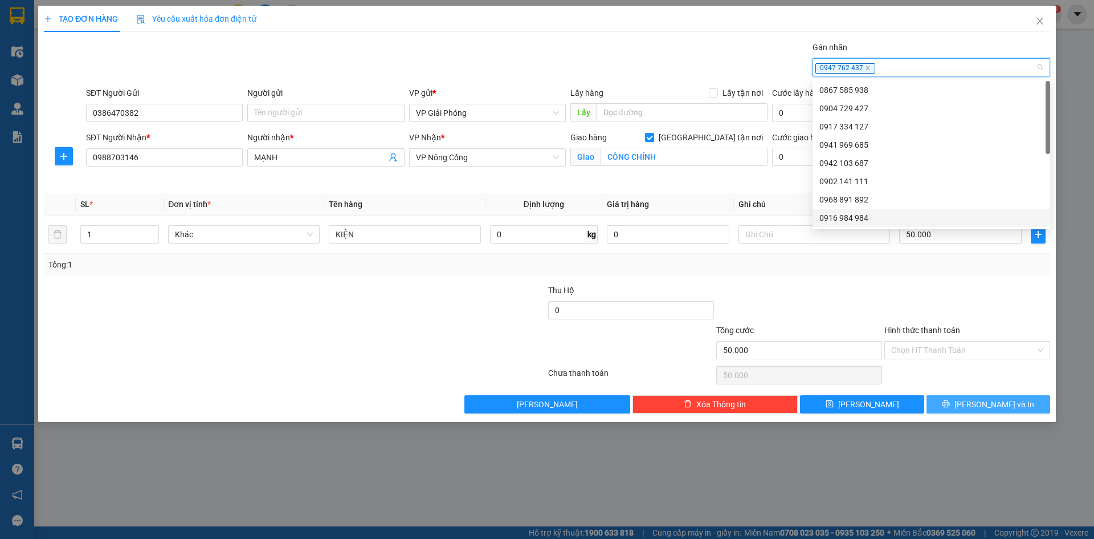
click at [980, 406] on span "[PERSON_NAME] và In" at bounding box center [995, 404] width 80 height 13
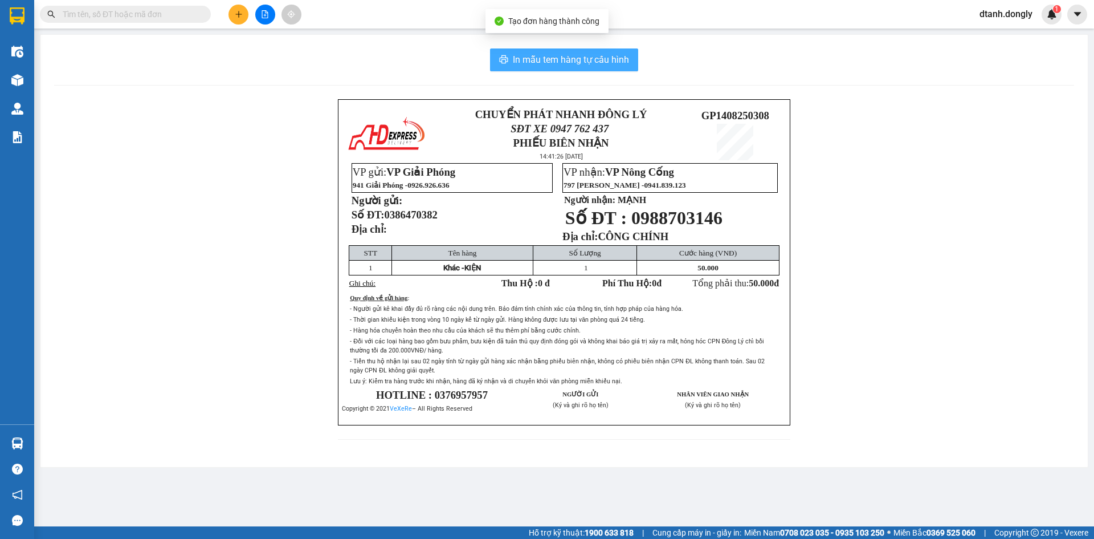
drag, startPoint x: 601, startPoint y: 54, endPoint x: 707, endPoint y: 123, distance: 126.5
click at [601, 54] on span "In mẫu tem hàng tự cấu hình" at bounding box center [571, 59] width 116 height 14
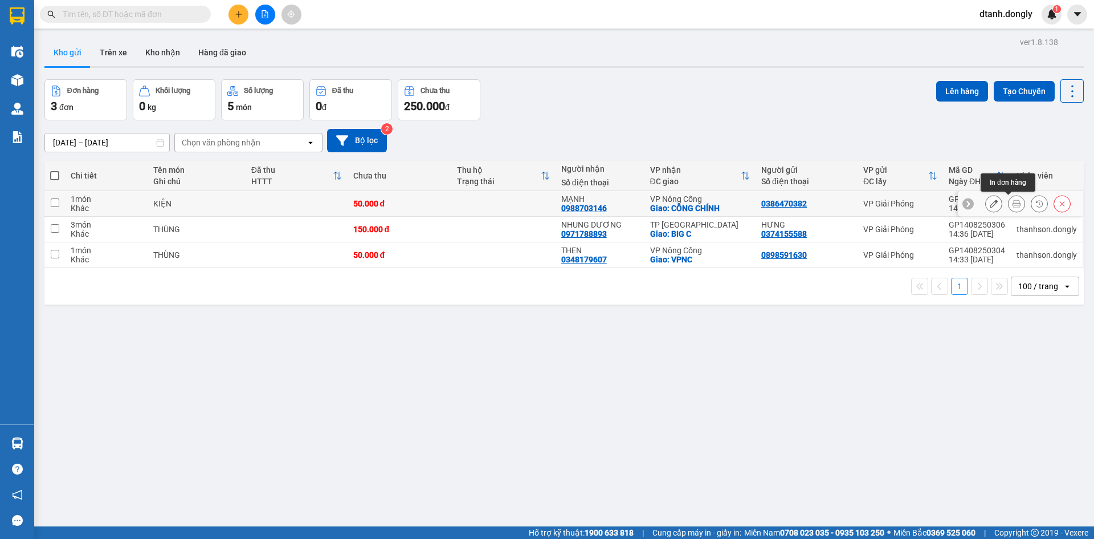
click at [1009, 199] on button at bounding box center [1017, 204] width 16 height 20
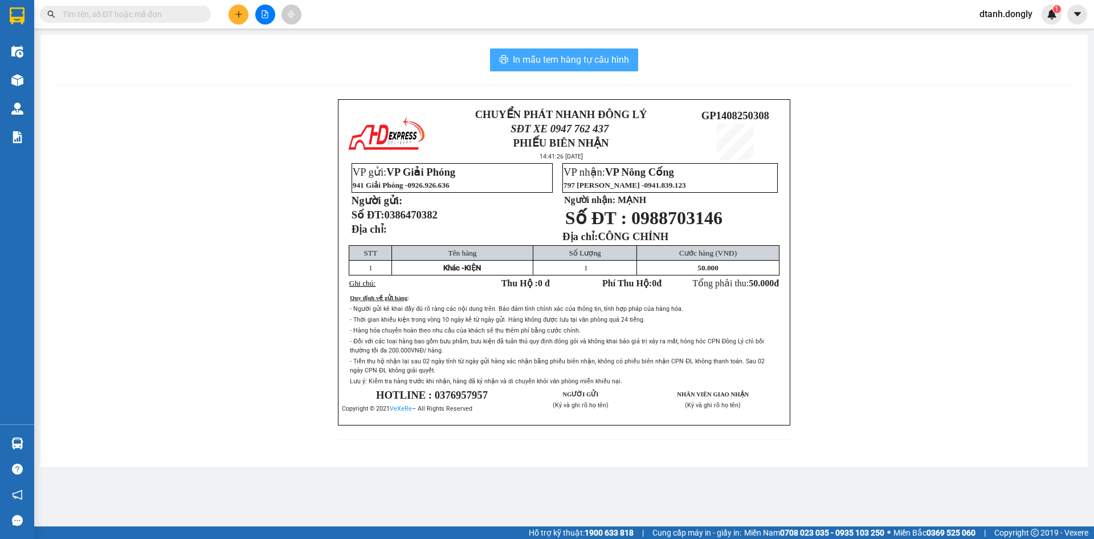
click at [602, 54] on span "In mẫu tem hàng tự cấu hình" at bounding box center [571, 59] width 116 height 14
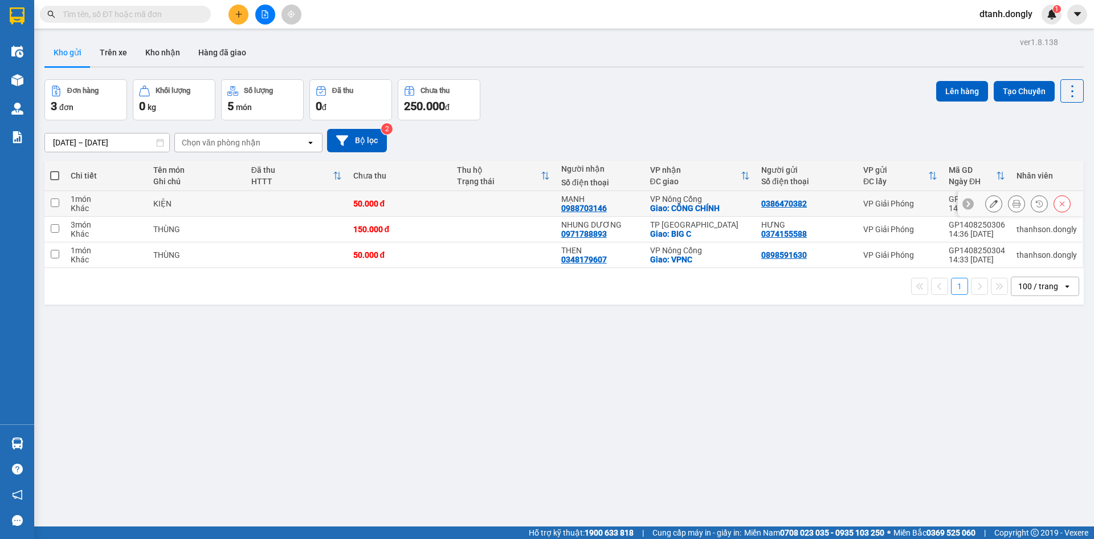
click at [60, 201] on td at bounding box center [54, 204] width 21 height 26
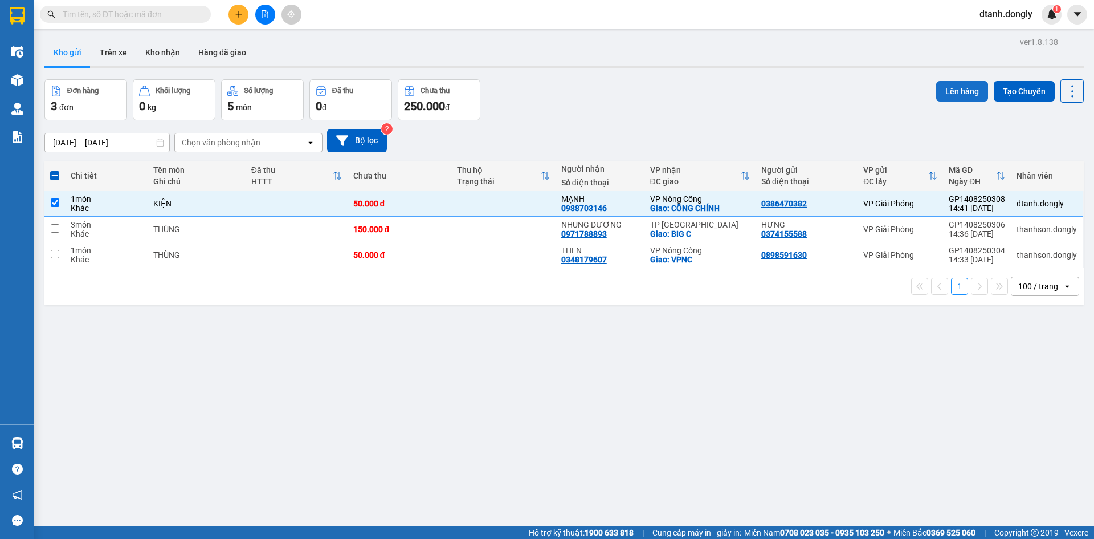
click at [959, 90] on button "Lên hàng" at bounding box center [962, 91] width 52 height 21
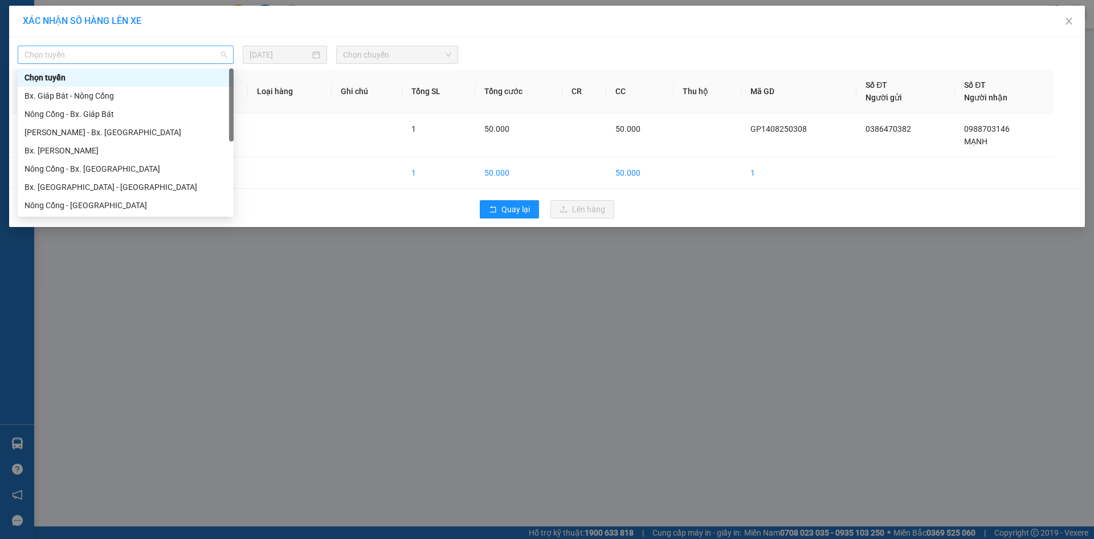
drag, startPoint x: 187, startPoint y: 51, endPoint x: 152, endPoint y: 80, distance: 45.8
click at [187, 52] on span "Chọn tuyến" at bounding box center [126, 54] width 202 height 17
click at [129, 97] on div "Bx. Giáp Bát - Nông Cống" at bounding box center [126, 95] width 202 height 13
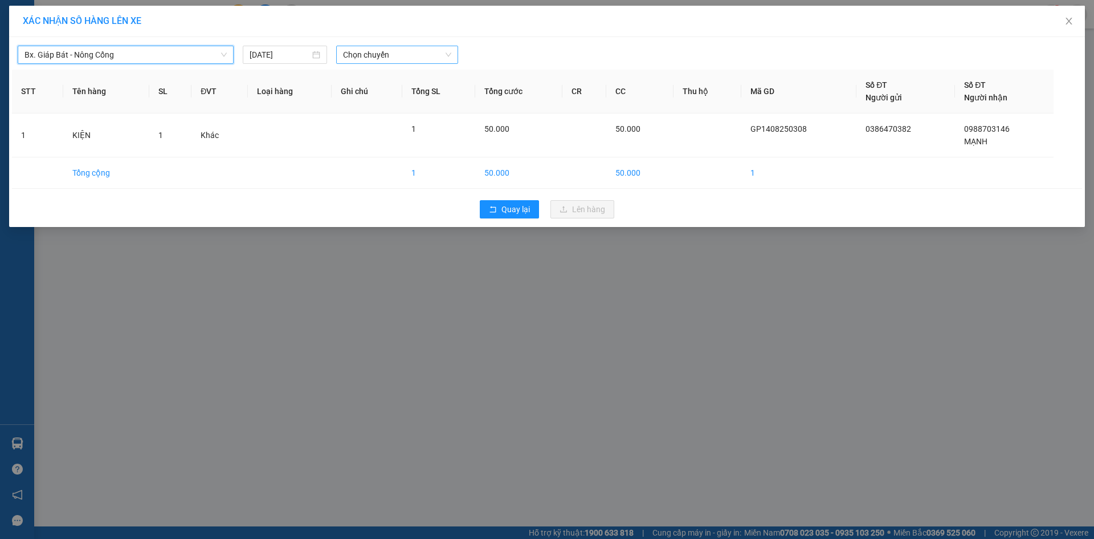
click at [360, 53] on span "Chọn chuyến" at bounding box center [397, 54] width 108 height 17
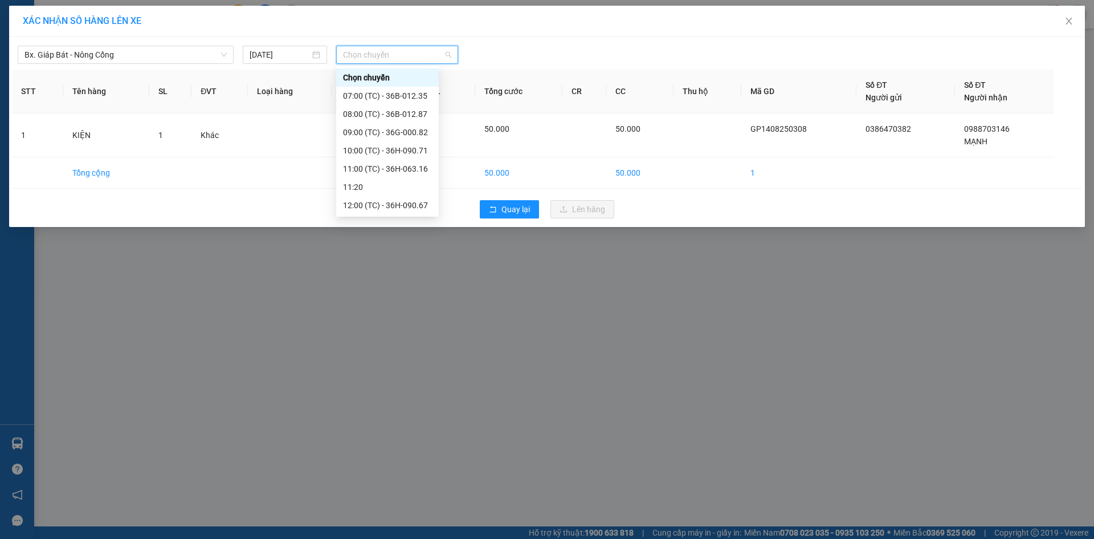
click at [408, 290] on div "15:30 (TC) - 36B-024.24" at bounding box center [387, 296] width 89 height 13
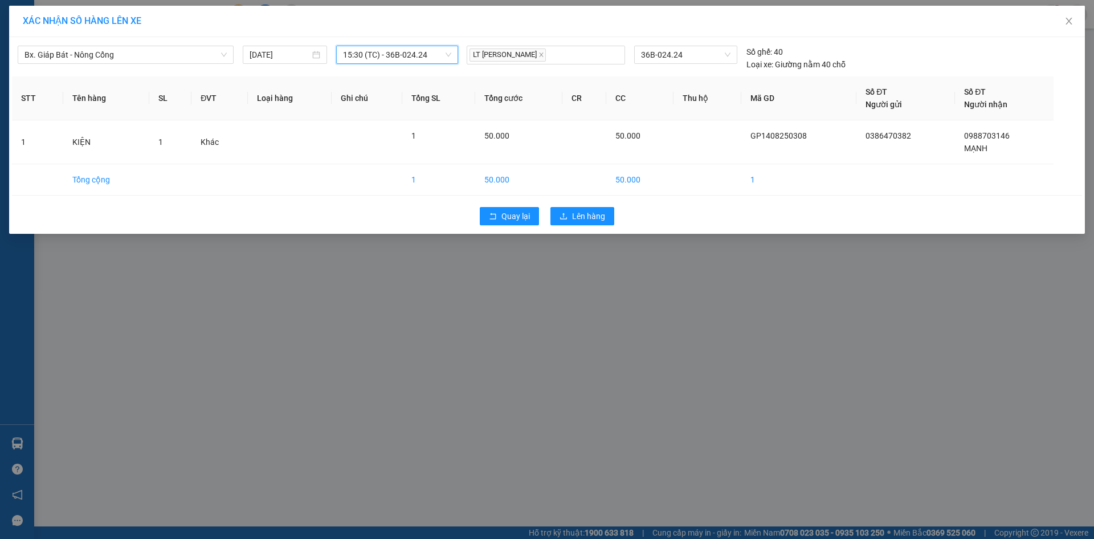
click at [569, 226] on div "Quay lại Lên hàng" at bounding box center [547, 216] width 1070 height 30
click at [589, 219] on span "Lên hàng" at bounding box center [588, 216] width 33 height 13
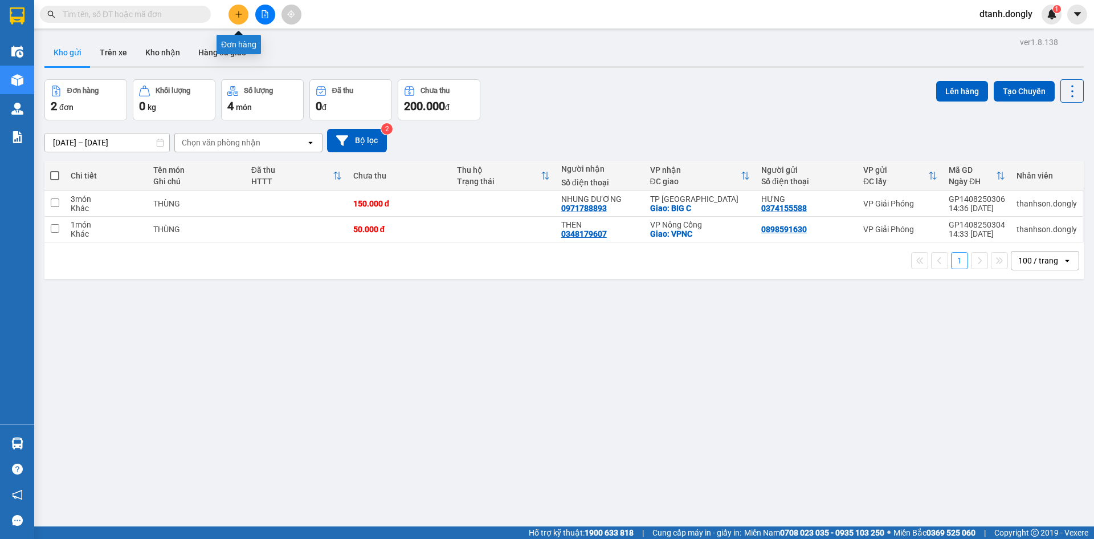
click at [238, 11] on icon "plus" at bounding box center [239, 14] width 8 height 8
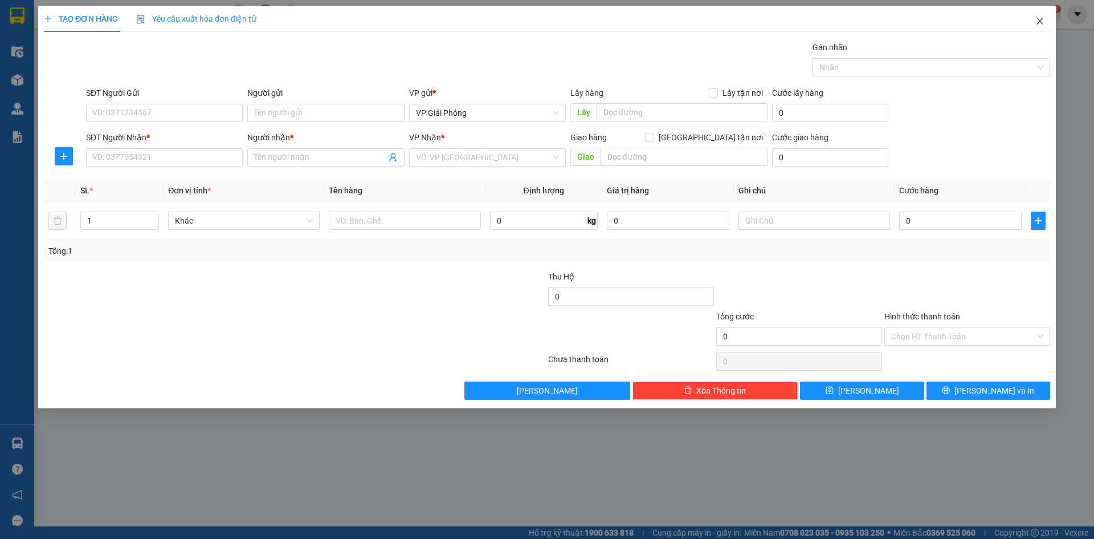
click at [1041, 21] on icon "close" at bounding box center [1040, 21] width 6 height 7
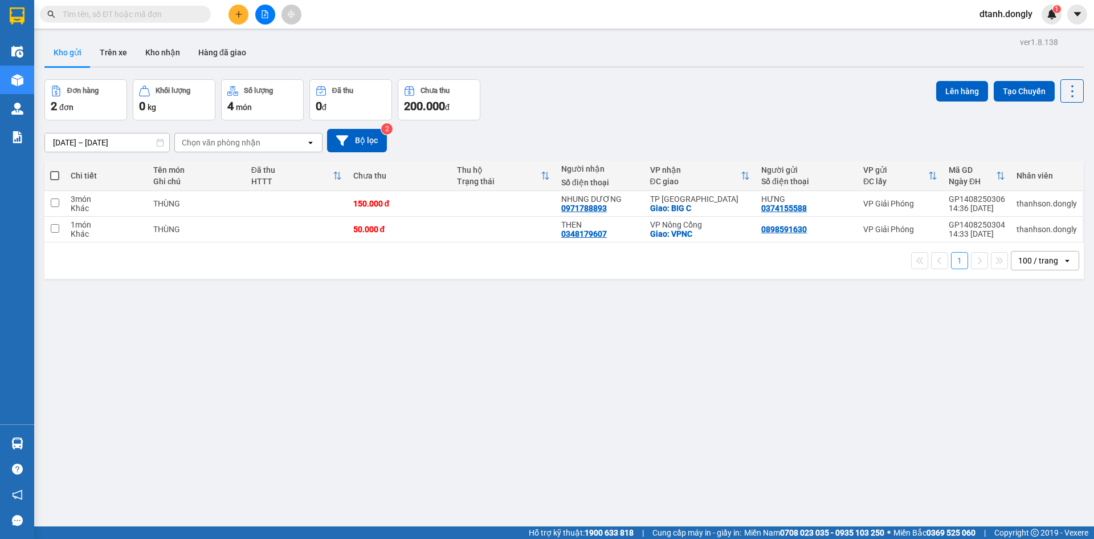
click at [156, 14] on input "text" at bounding box center [130, 14] width 135 height 13
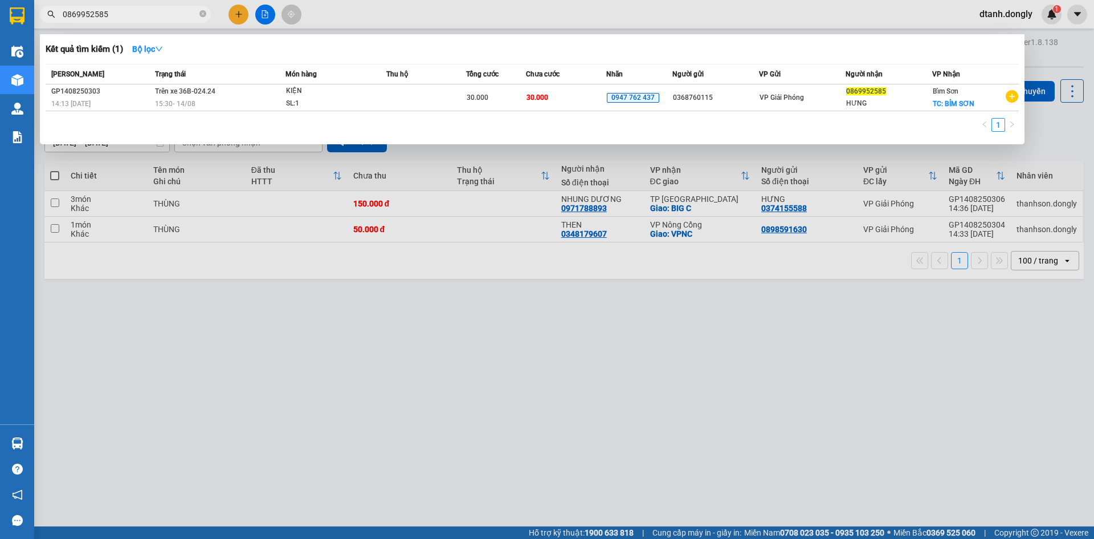
type input "0869952585"
click at [826, 317] on div at bounding box center [547, 269] width 1094 height 539
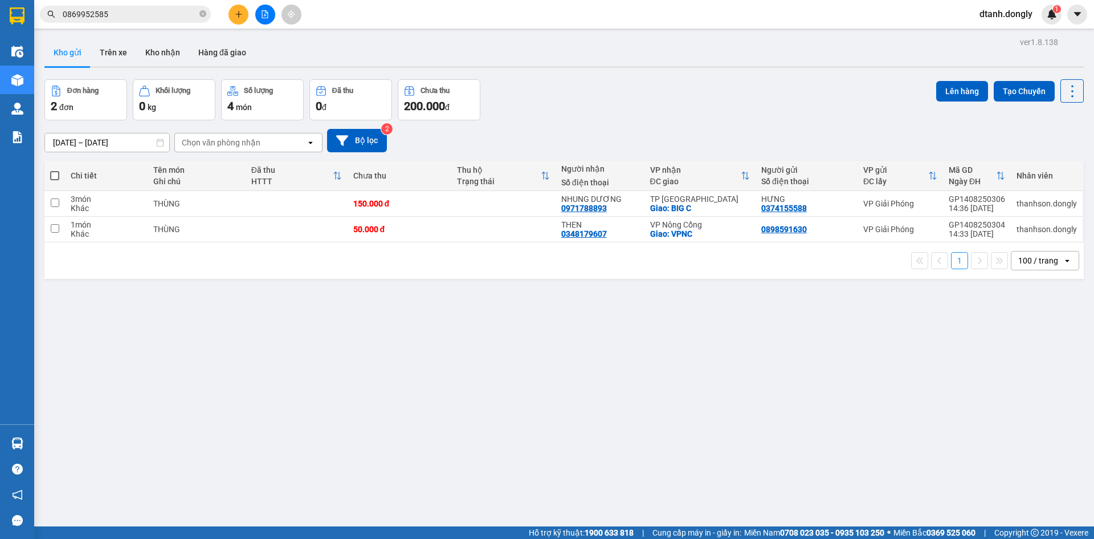
click at [256, 28] on div "Kết quả tìm kiếm ( 1 ) Bộ lọc Mã ĐH Trạng thái Món hàng Thu hộ Tổng cước Chưa c…" at bounding box center [547, 14] width 1094 height 28
click at [263, 17] on icon "file-add" at bounding box center [265, 14] width 8 height 8
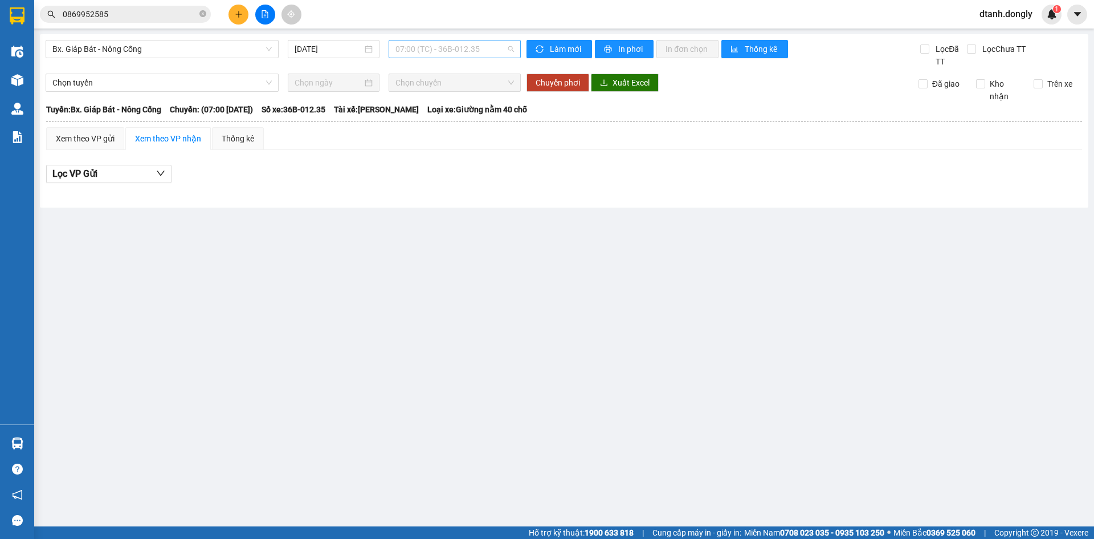
click at [418, 52] on span "07:00 (TC) - 36B-012.35" at bounding box center [455, 48] width 119 height 17
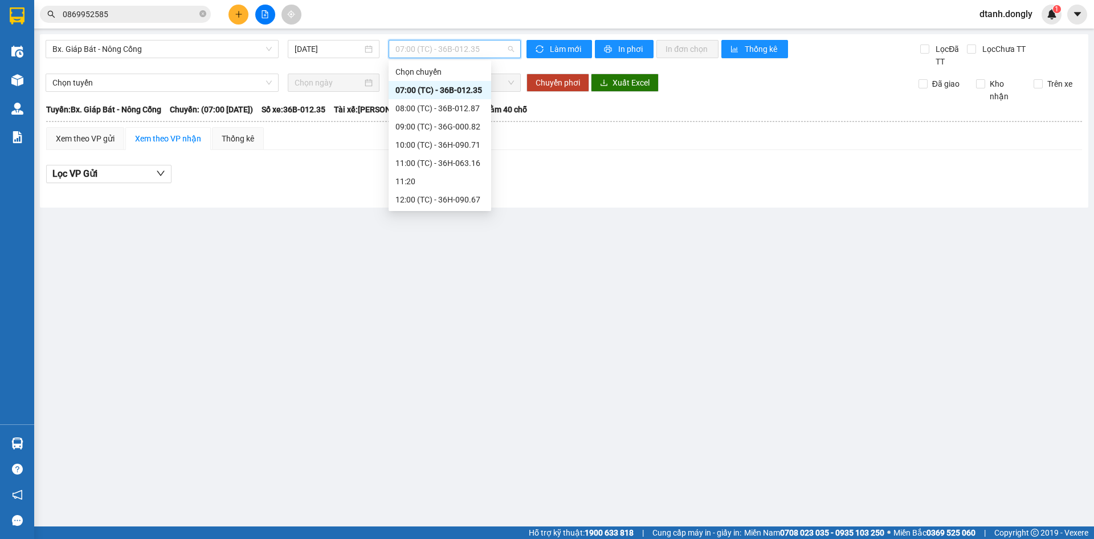
click at [446, 284] on div "15:30 (TC) - 36B-024.24" at bounding box center [440, 290] width 89 height 13
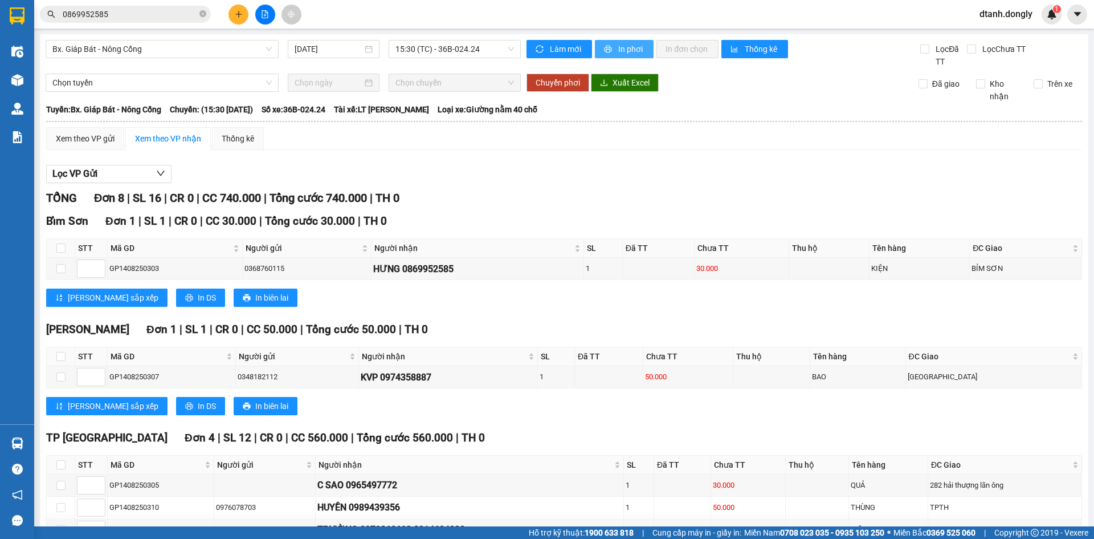
click at [628, 48] on span "In phơi" at bounding box center [631, 49] width 26 height 13
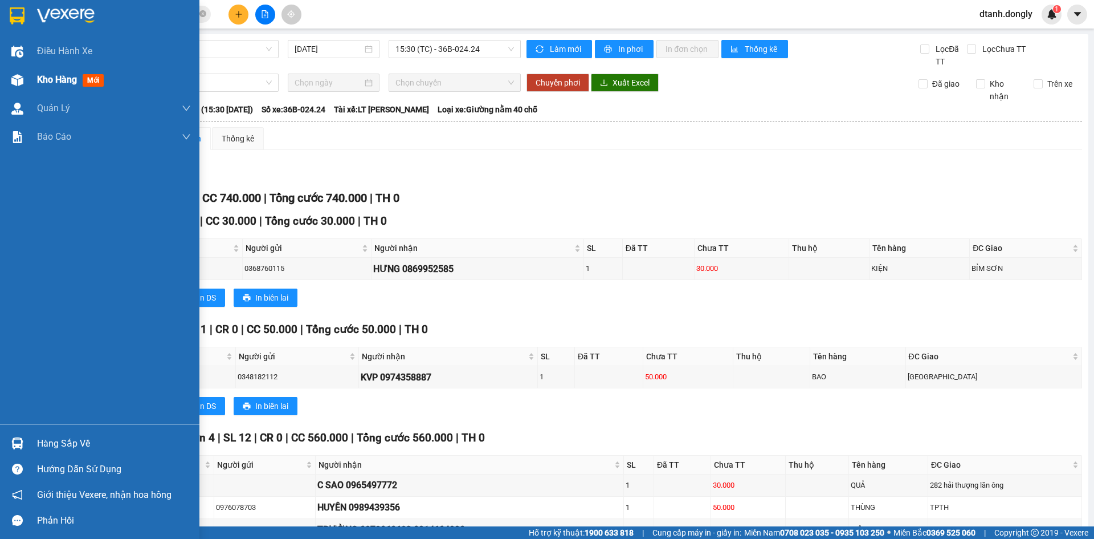
click at [44, 78] on span "Kho hàng" at bounding box center [57, 79] width 40 height 11
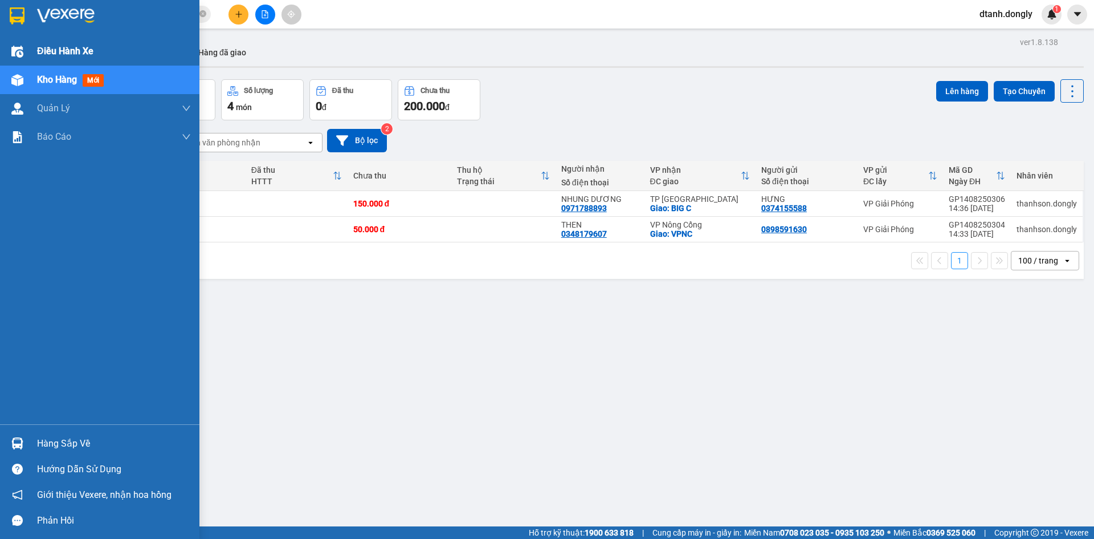
click at [36, 47] on div "Điều hành xe" at bounding box center [99, 51] width 199 height 28
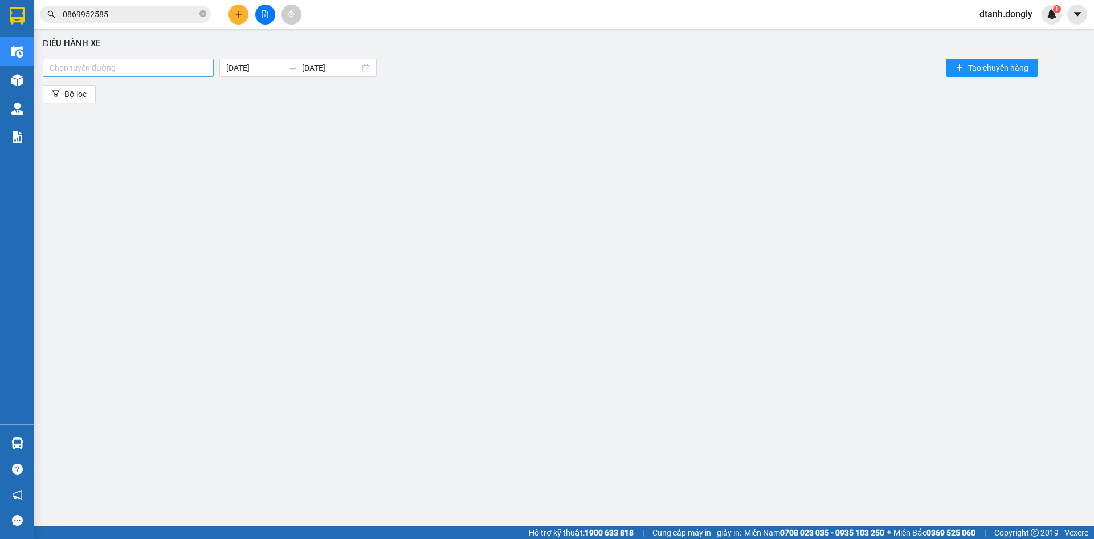
click at [205, 68] on div at bounding box center [128, 68] width 165 height 14
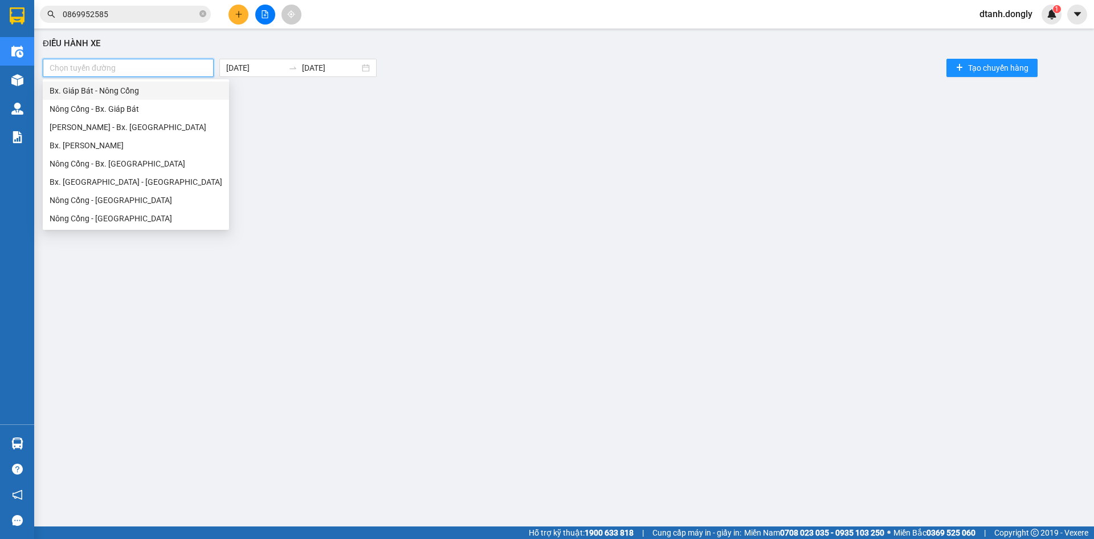
click at [192, 96] on div "Bx. Giáp Bát - Nông Cống" at bounding box center [136, 90] width 173 height 13
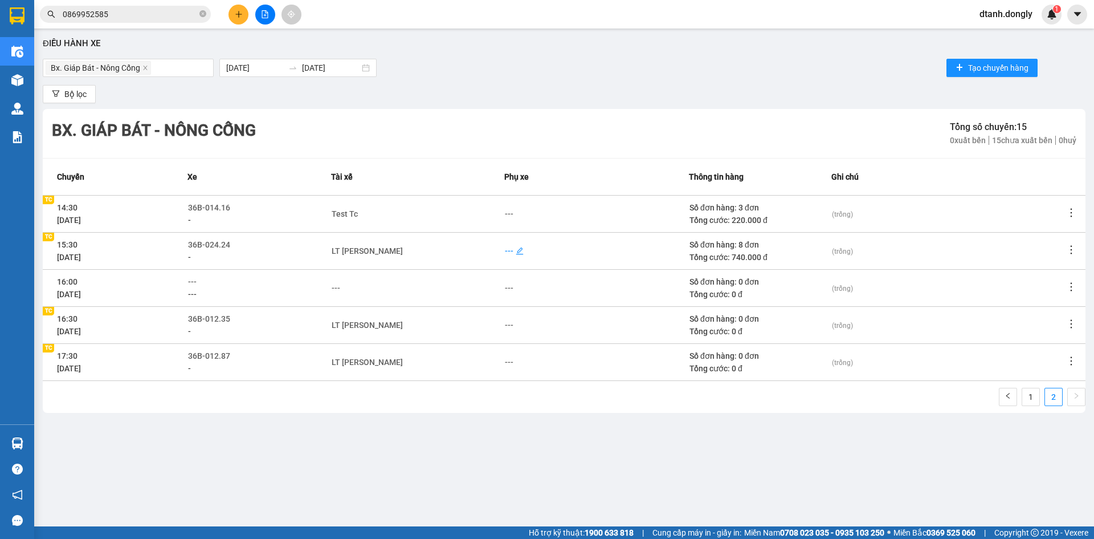
click at [506, 250] on div "---" at bounding box center [509, 251] width 9 height 13
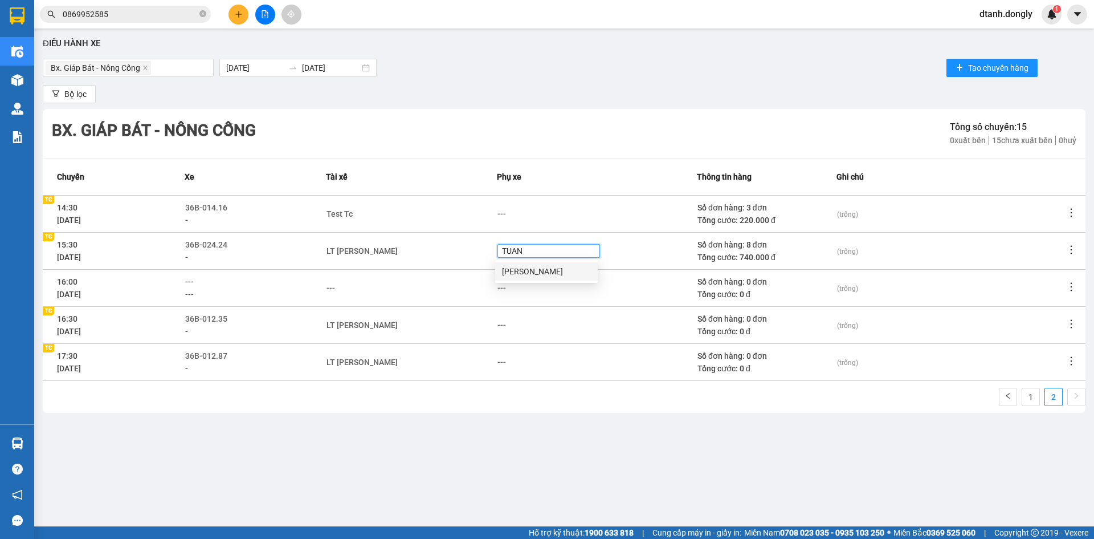
click at [515, 268] on div "[PERSON_NAME]" at bounding box center [546, 271] width 89 height 13
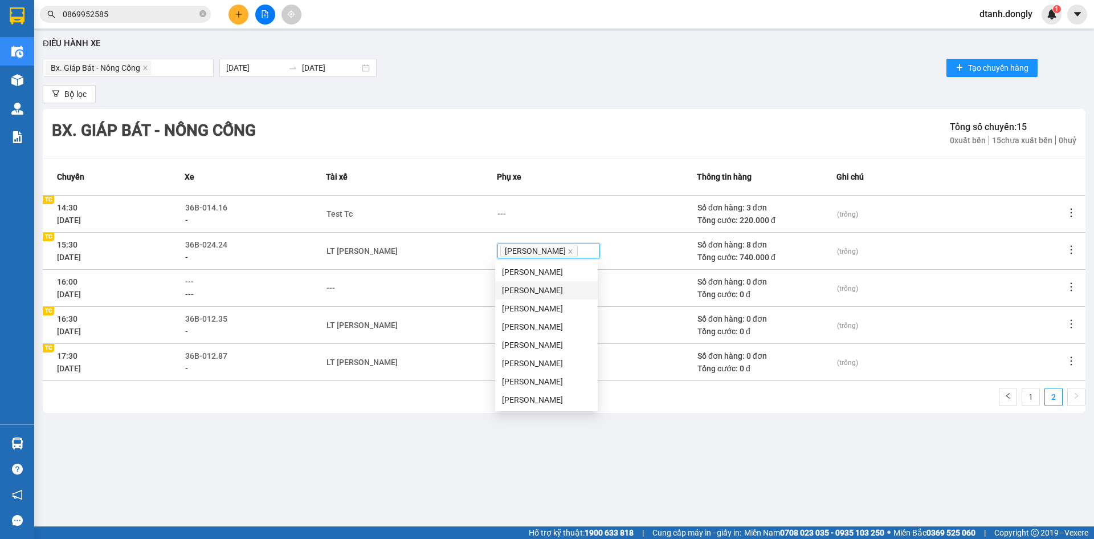
click at [471, 446] on div "Điều hành xe Bx. Giáp Bát - Nông Cống 14/08/2025 14/08/2025 Tạo chuyến hàng Bộ …" at bounding box center [564, 268] width 1049 height 469
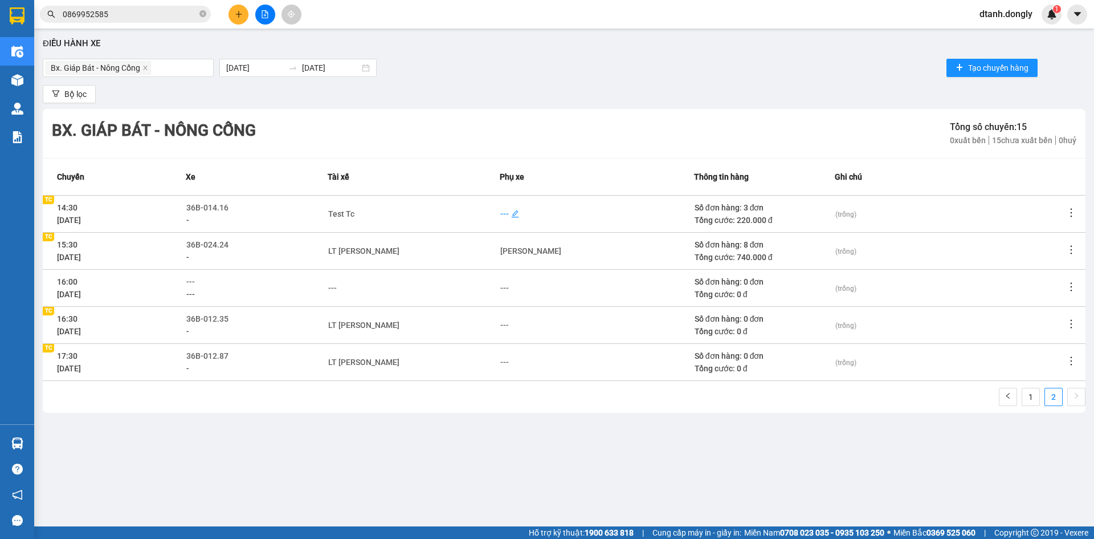
click at [506, 211] on div "---" at bounding box center [504, 213] width 9 height 13
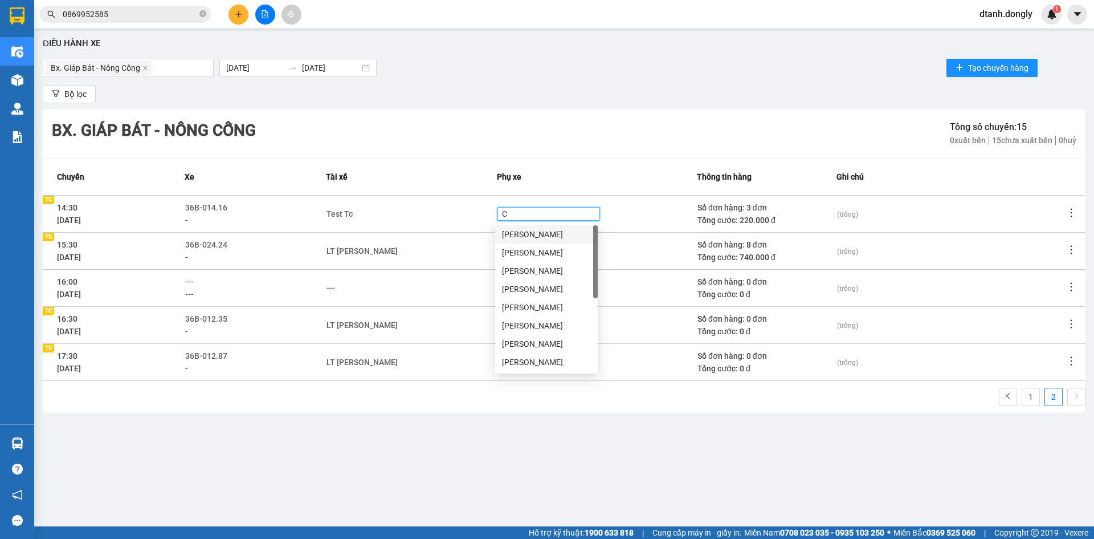
type input "CH"
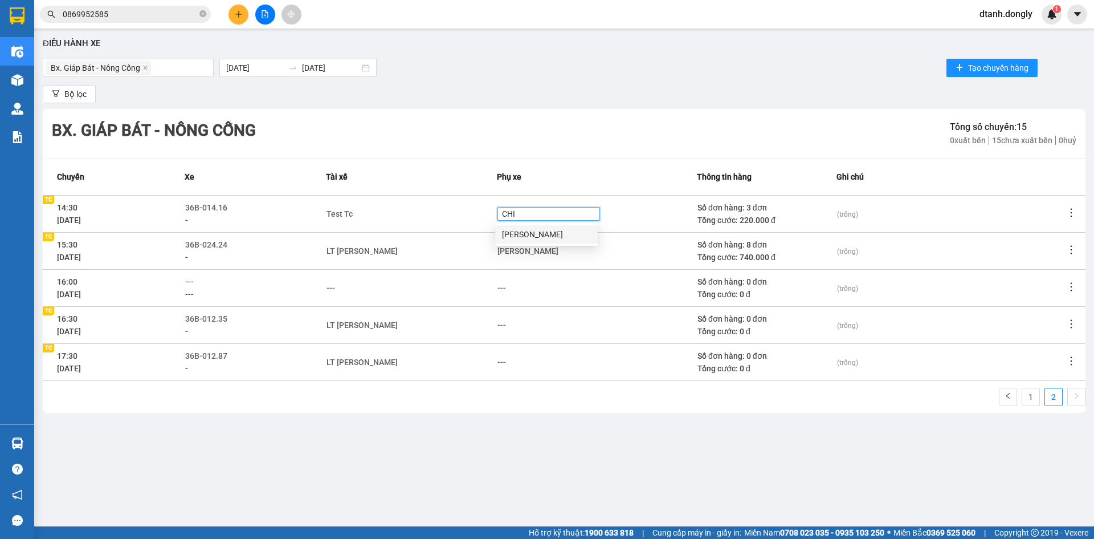
click at [519, 232] on div "[PERSON_NAME]" at bounding box center [546, 234] width 89 height 13
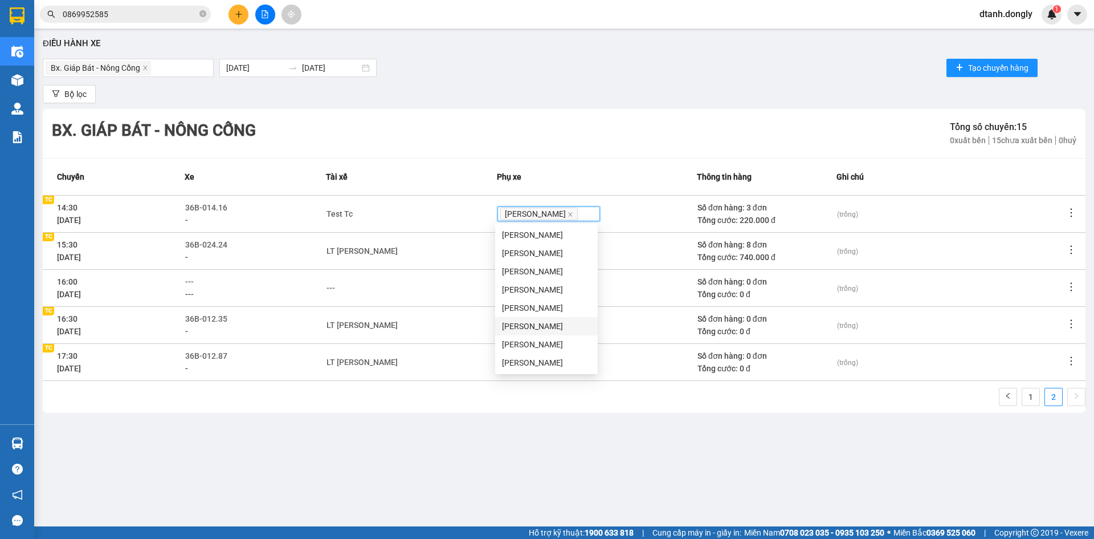
click at [462, 323] on div "LT [PERSON_NAME]" at bounding box center [412, 325] width 170 height 13
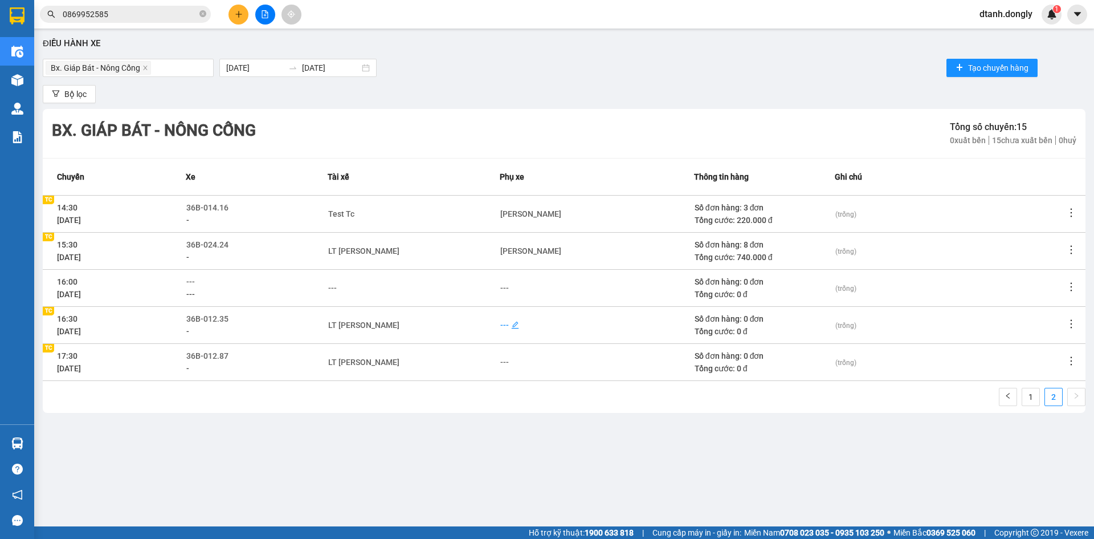
click at [503, 325] on div "---" at bounding box center [504, 325] width 9 height 13
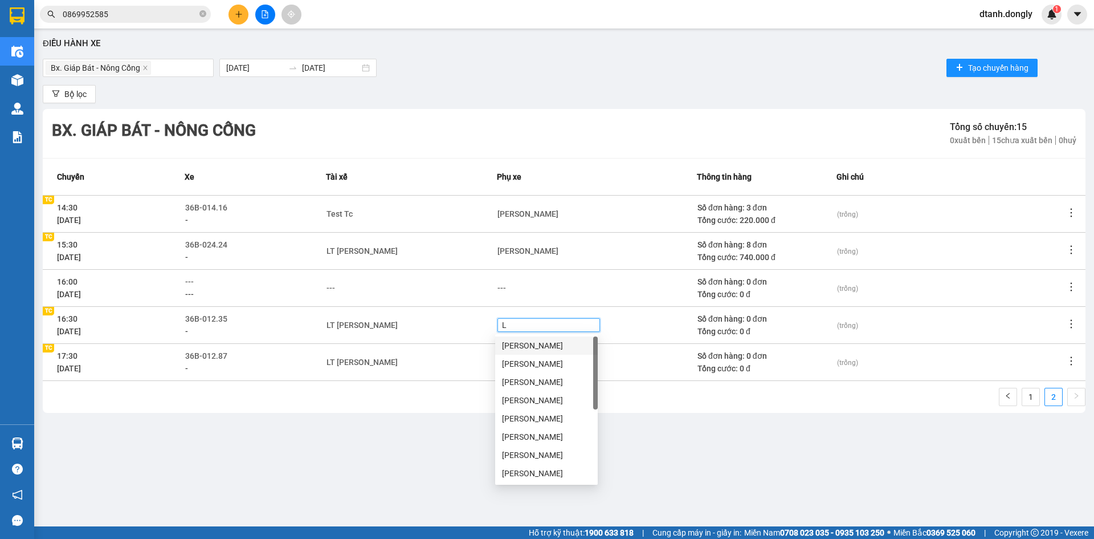
type input "LI"
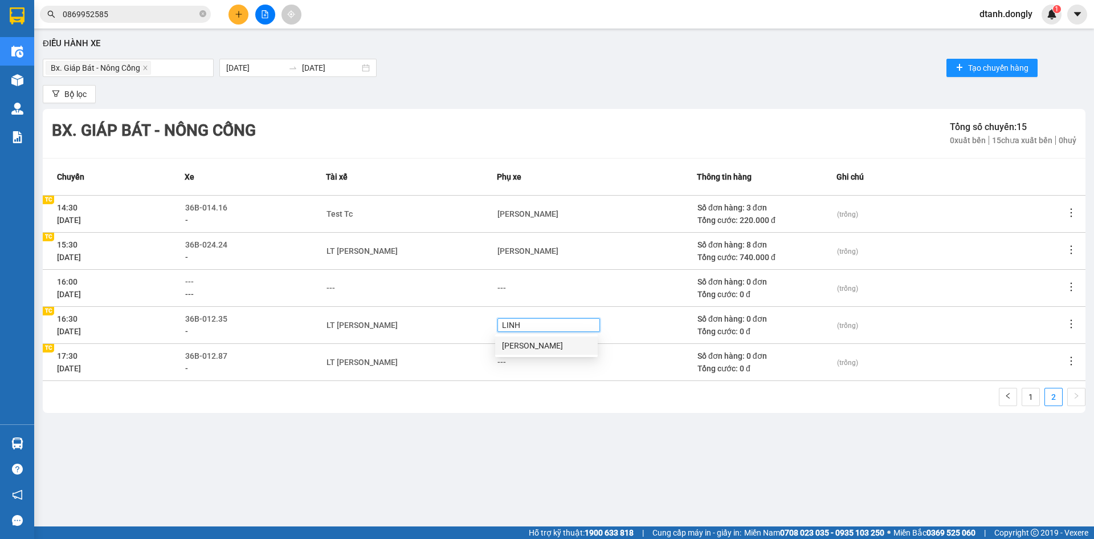
click at [513, 342] on div "[PERSON_NAME]" at bounding box center [546, 345] width 89 height 13
click at [438, 365] on div "LT [PERSON_NAME]" at bounding box center [412, 362] width 170 height 13
click at [504, 360] on div "---" at bounding box center [504, 362] width 9 height 13
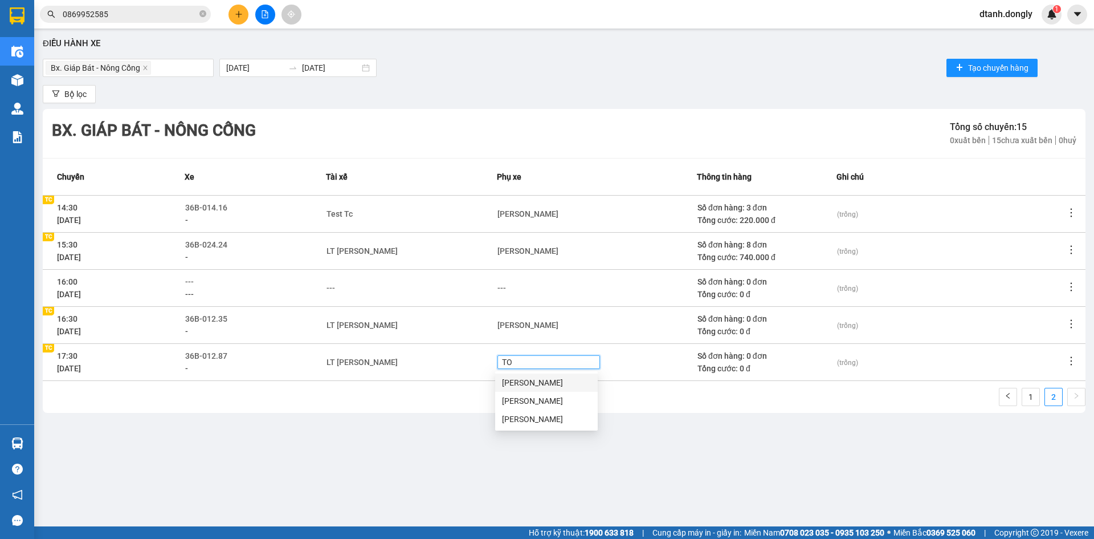
type input "TOI"
click at [512, 382] on div "[PERSON_NAME]" at bounding box center [546, 382] width 89 height 13
click at [454, 408] on div "1 2" at bounding box center [564, 400] width 1043 height 25
click at [987, 68] on span "Tạo chuyến hàng" at bounding box center [998, 68] width 60 height 13
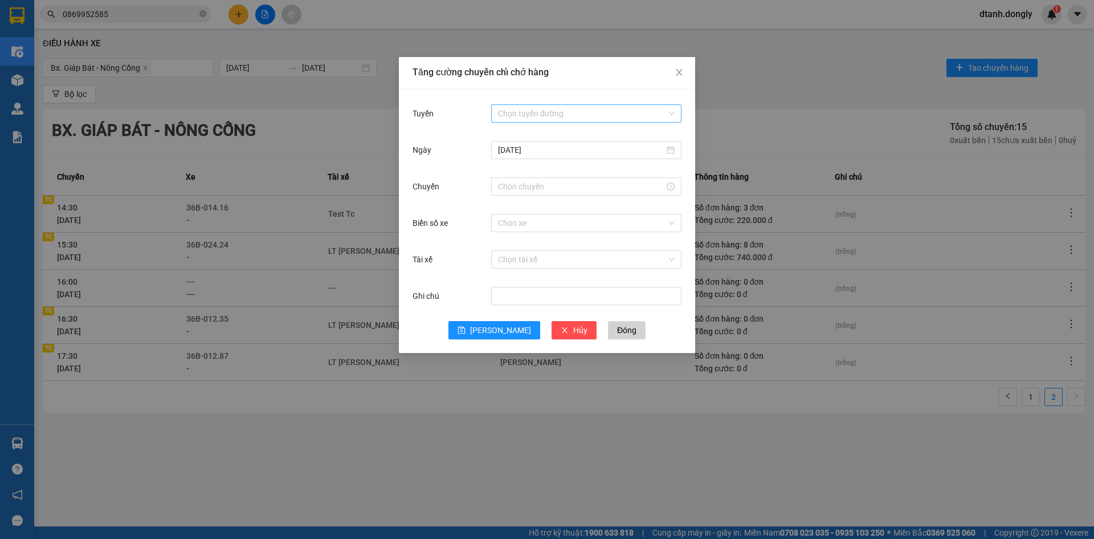
click at [580, 111] on input "Tuyến" at bounding box center [582, 113] width 169 height 17
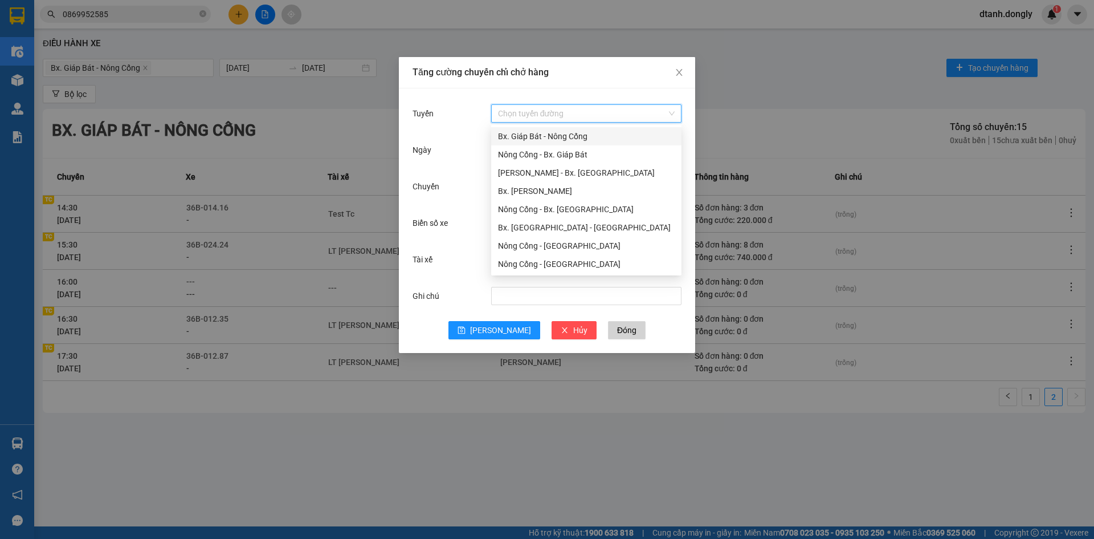
click at [575, 140] on div "Bx. Giáp Bát - Nông Cống" at bounding box center [586, 136] width 177 height 13
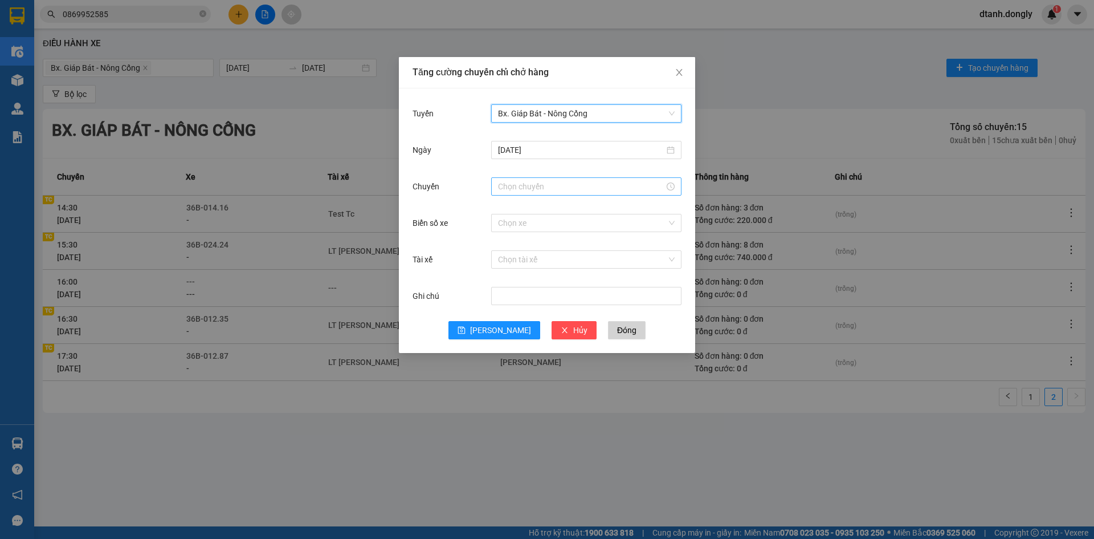
click at [553, 188] on input "Chuyến" at bounding box center [581, 186] width 166 height 13
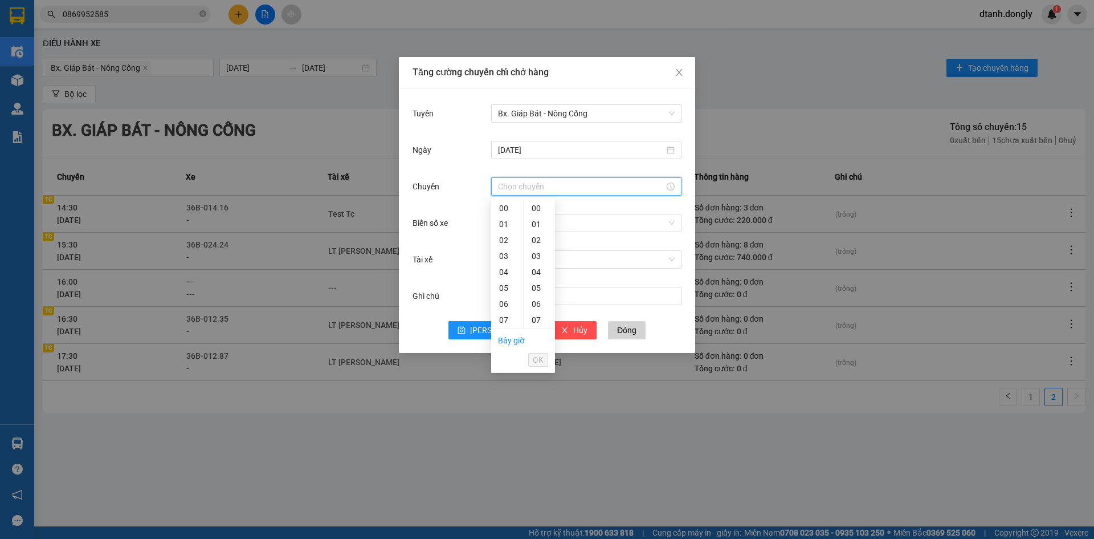
click at [500, 487] on div "18" at bounding box center [507, 495] width 32 height 16
type input "18:30"
click at [538, 356] on span "OK" at bounding box center [538, 359] width 11 height 13
click at [515, 218] on input "Biển số xe" at bounding box center [582, 222] width 169 height 17
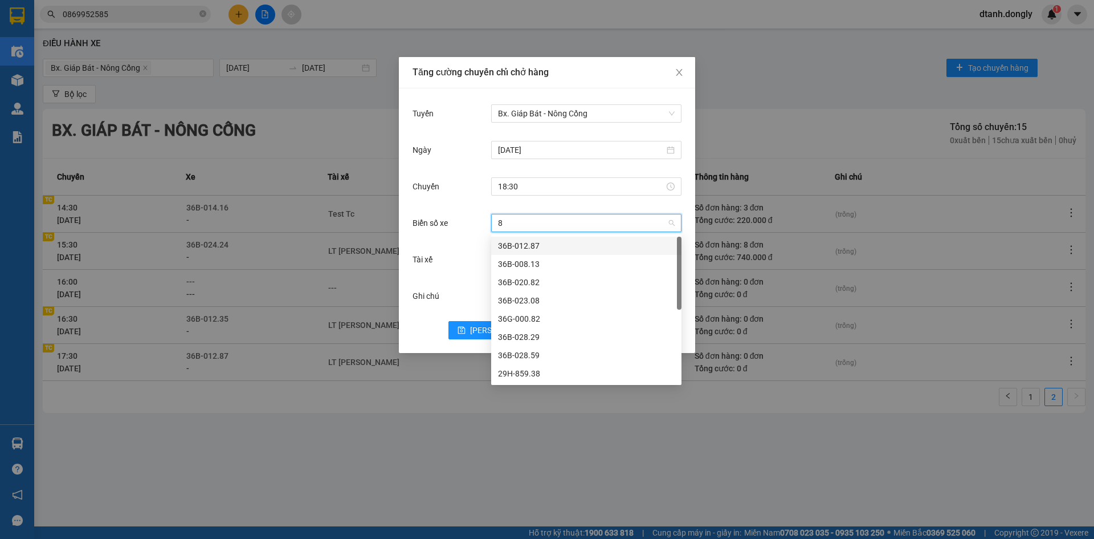
type input "82"
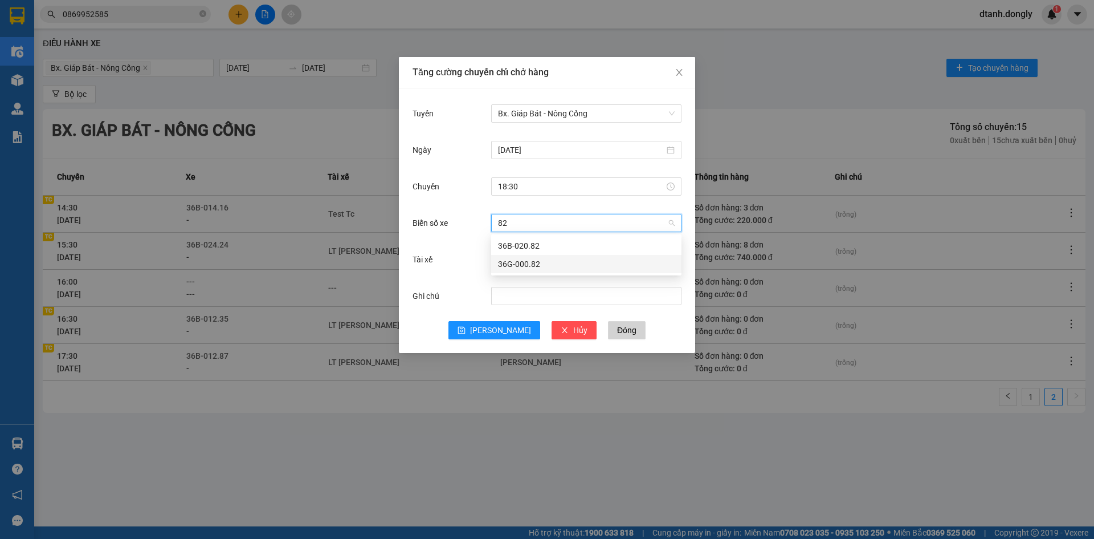
click at [533, 262] on div "36G-000.82" at bounding box center [586, 264] width 177 height 13
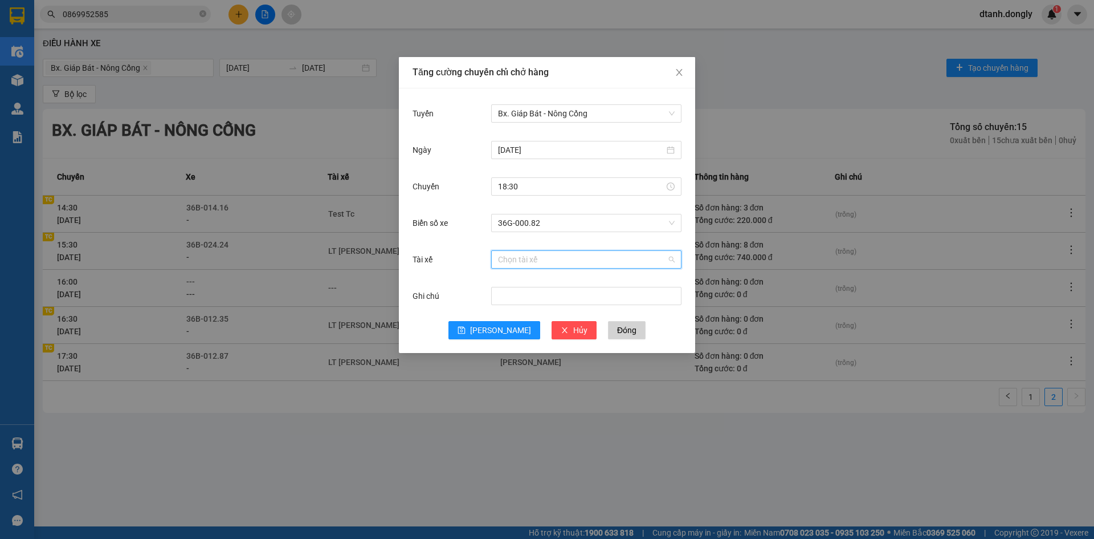
click at [523, 265] on input "Tài xế" at bounding box center [582, 259] width 169 height 17
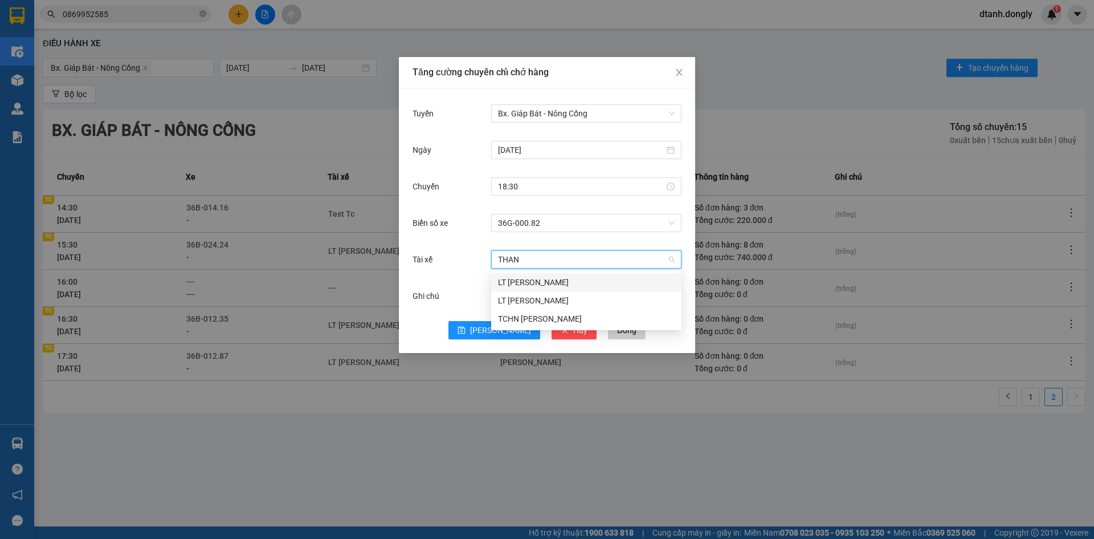
type input "THANH"
click at [556, 300] on div "LT [PERSON_NAME]" at bounding box center [586, 300] width 177 height 13
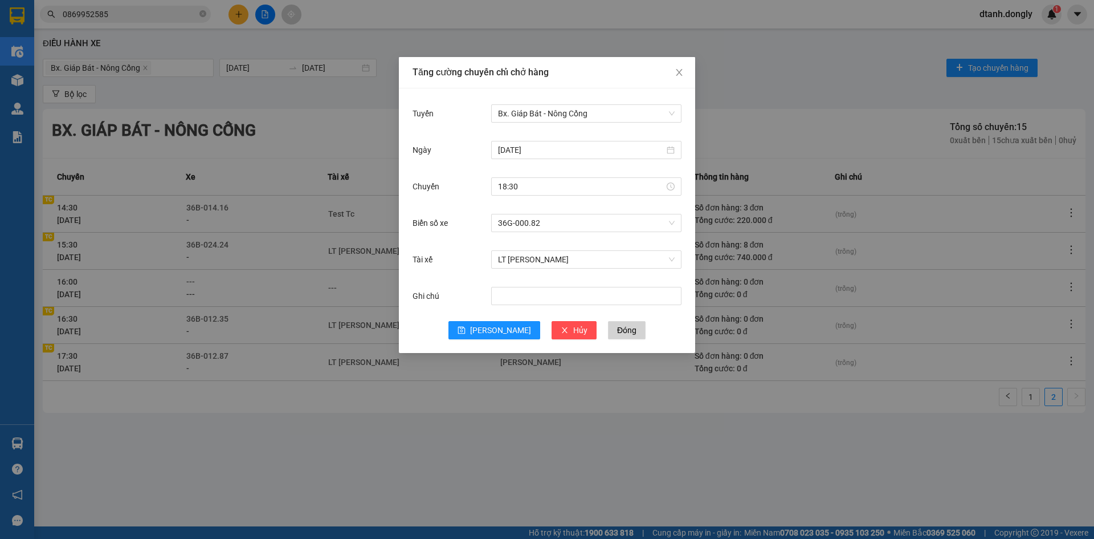
click at [588, 444] on div "Tăng cường chuyến chỉ chở hàng Tuyến Bx. Giáp Bát - Nông Cống Ngày 14/08/2025 C…" at bounding box center [547, 269] width 1094 height 539
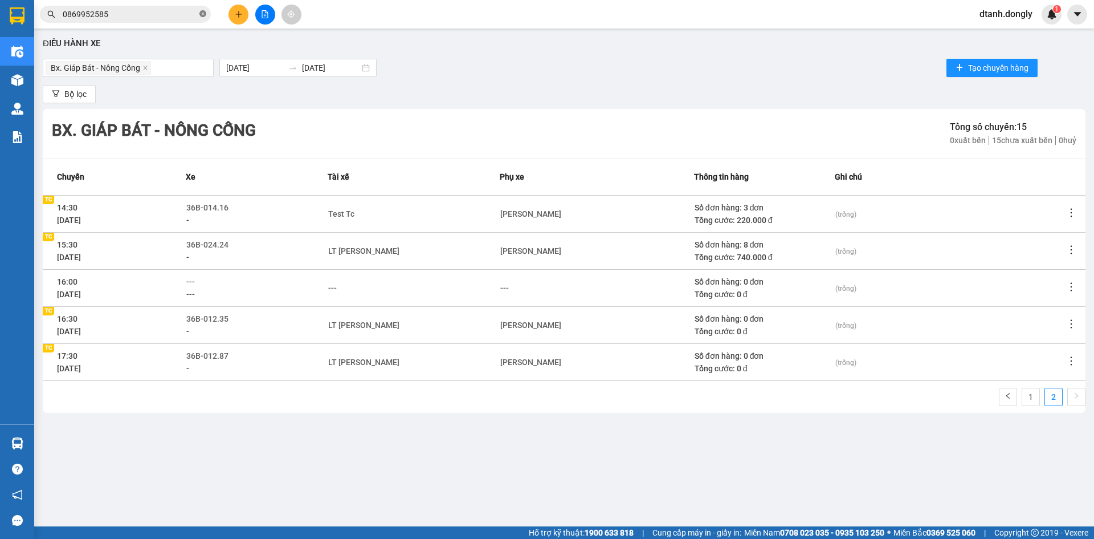
click at [202, 13] on icon "close-circle" at bounding box center [202, 13] width 7 height 7
click at [156, 17] on input "text" at bounding box center [130, 14] width 135 height 13
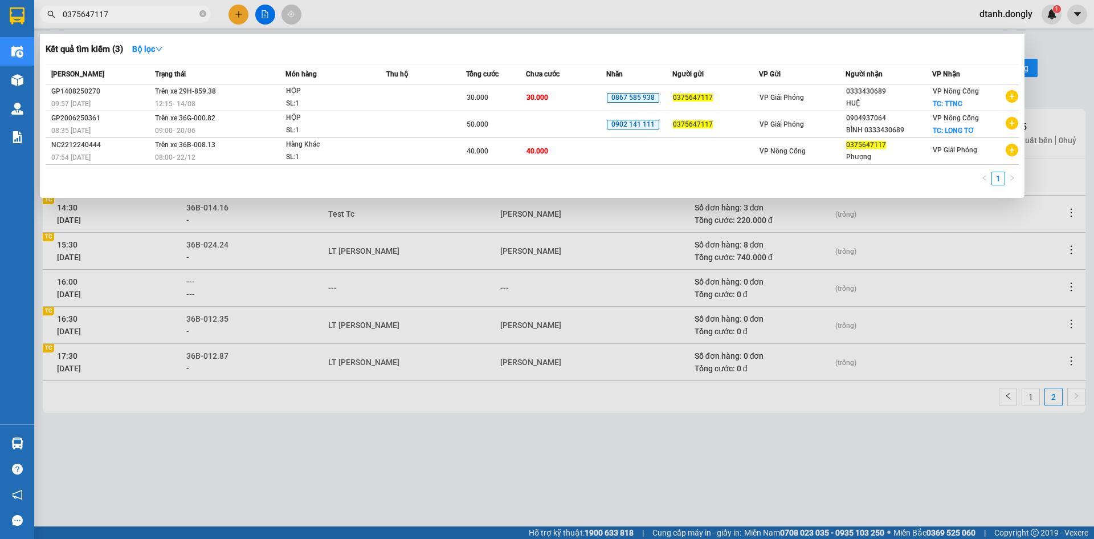
type input "0375647117"
click at [1036, 53] on div at bounding box center [547, 269] width 1094 height 539
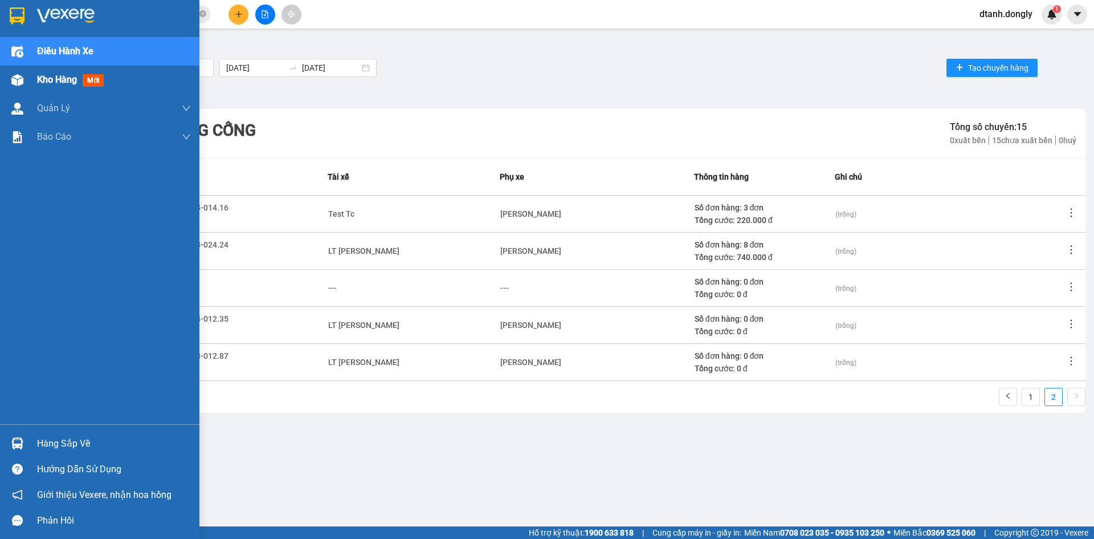
click at [51, 76] on span "Kho hàng" at bounding box center [57, 79] width 40 height 11
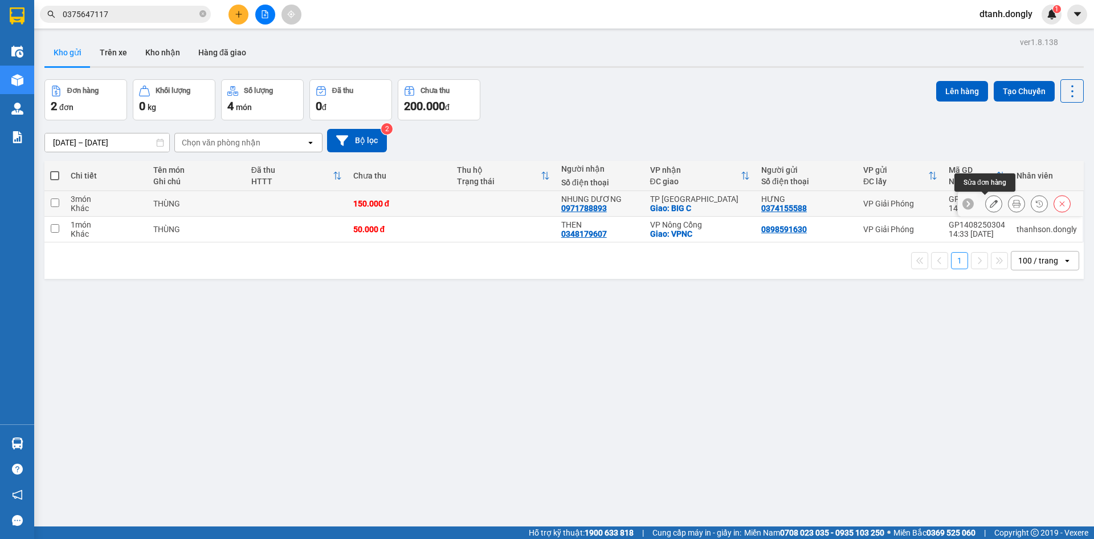
click at [990, 202] on icon at bounding box center [994, 203] width 8 height 8
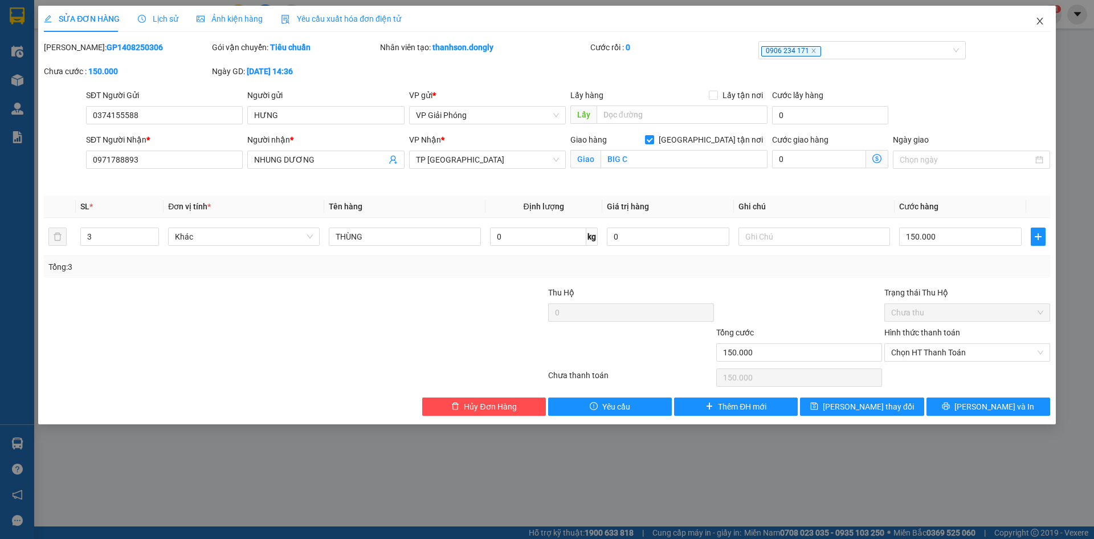
click at [1040, 20] on icon "close" at bounding box center [1040, 21] width 9 height 9
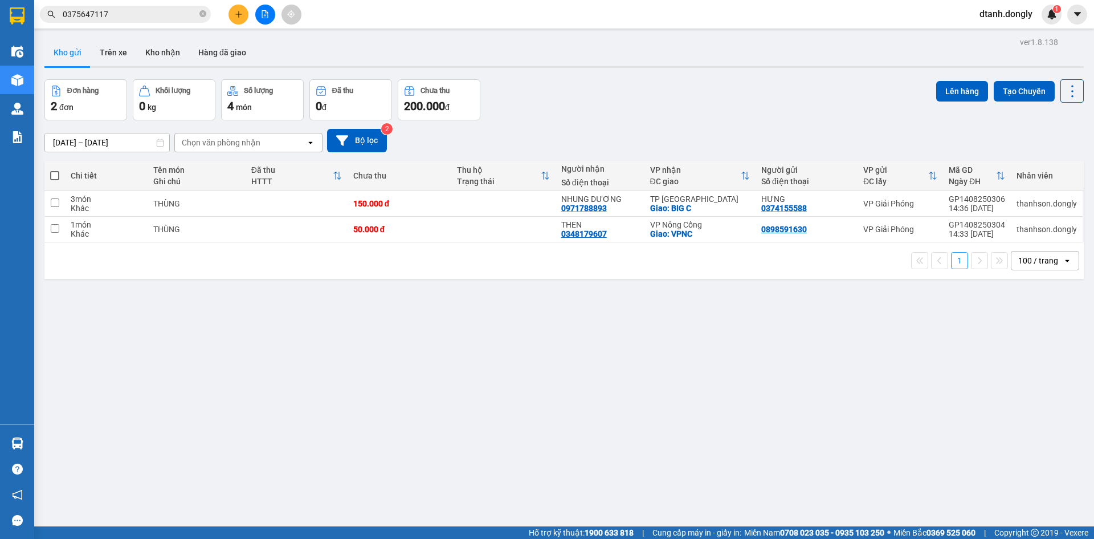
click at [921, 424] on div "ver 1.8.138 Kho gửi Trên xe Kho nhận Hàng đã giao Đơn hàng 2 đơn Khối lượng 0 k…" at bounding box center [564, 303] width 1049 height 539
click at [235, 13] on icon "plus" at bounding box center [239, 14] width 8 height 8
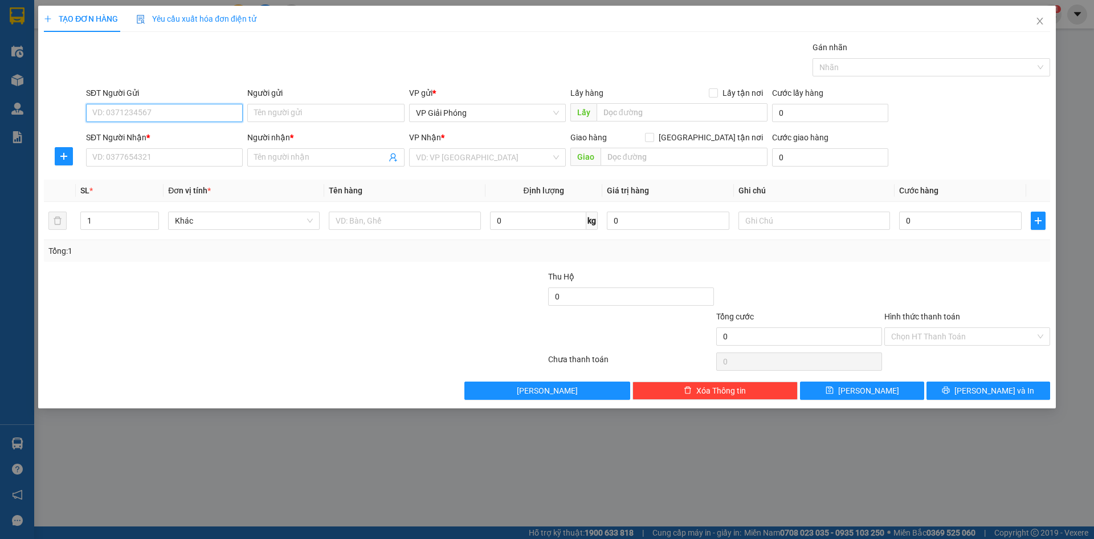
click at [197, 113] on input "SĐT Người Gửi" at bounding box center [164, 113] width 157 height 18
click at [171, 129] on div "0822499999" at bounding box center [164, 135] width 143 height 13
type input "0822499999"
click at [196, 160] on input "SĐT Người Nhận *" at bounding box center [164, 157] width 157 height 18
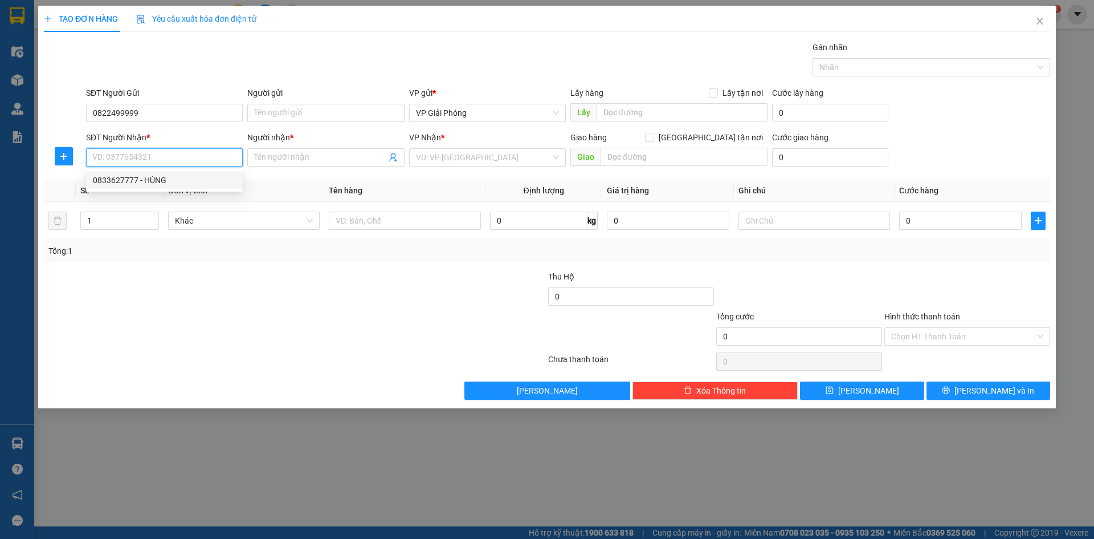
click at [185, 177] on div "0833627777 - HÙNG" at bounding box center [164, 180] width 143 height 13
type input "0833627777"
type input "HÙNG"
checkbox input "true"
type input "TPTH"
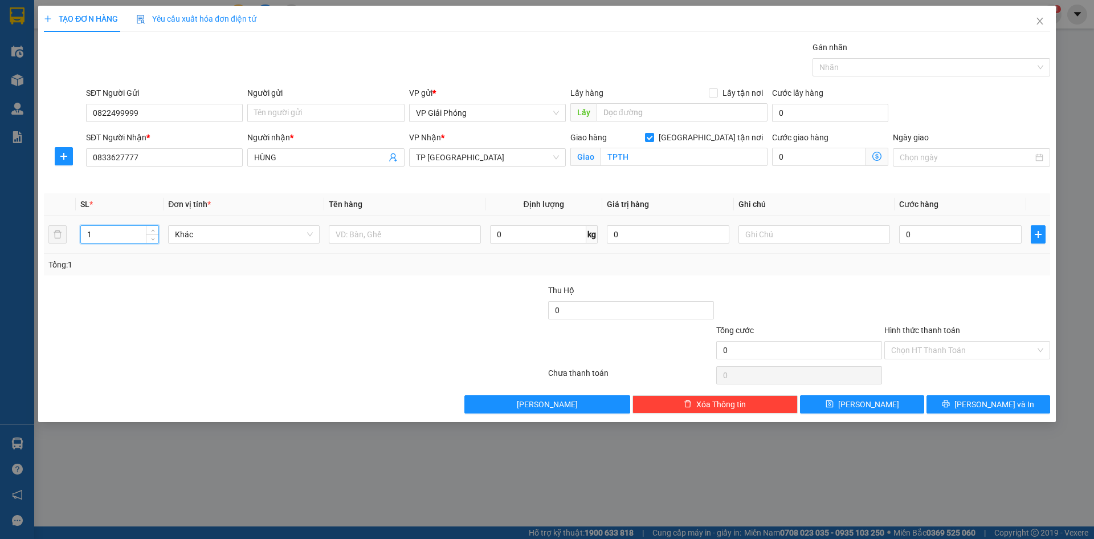
click at [116, 234] on input "1" at bounding box center [120, 234] width 78 height 17
click at [380, 239] on input "text" at bounding box center [405, 234] width 152 height 18
type input "KIỆN"
click at [955, 239] on input "0" at bounding box center [960, 234] width 123 height 18
type input "5"
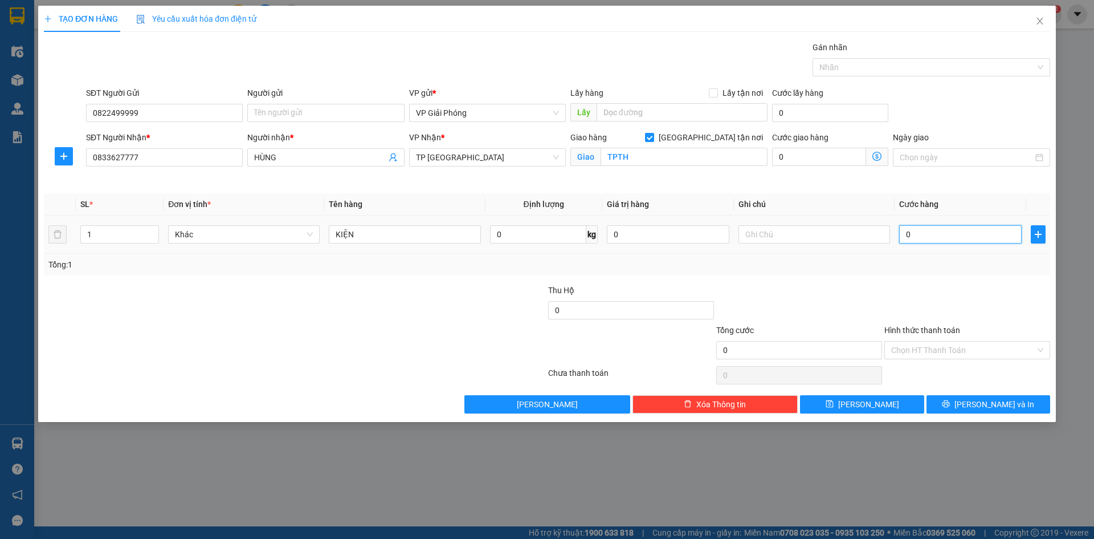
type input "5"
type input "50"
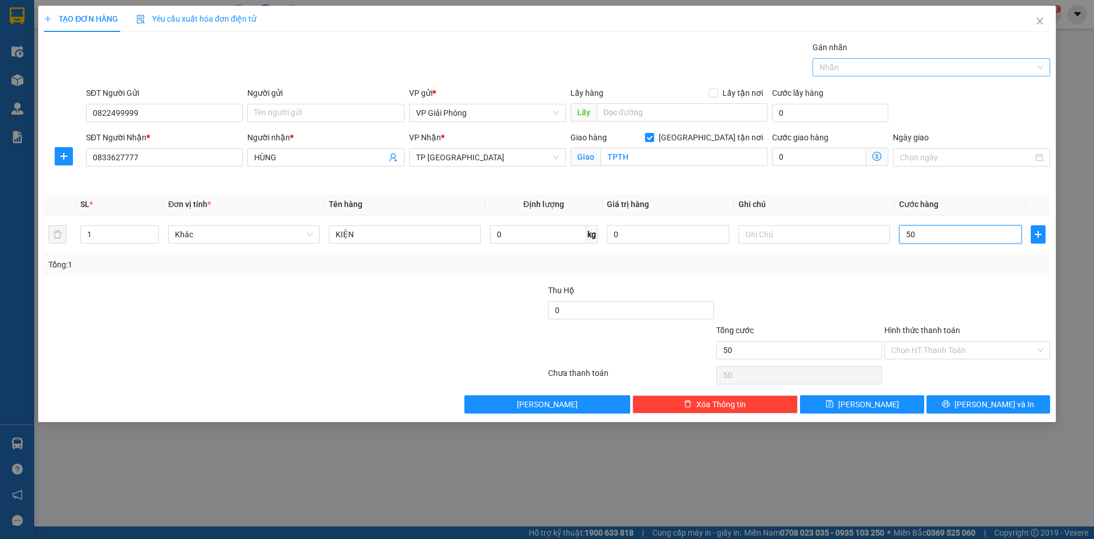
click at [858, 65] on div at bounding box center [926, 67] width 221 height 14
type input "50.000"
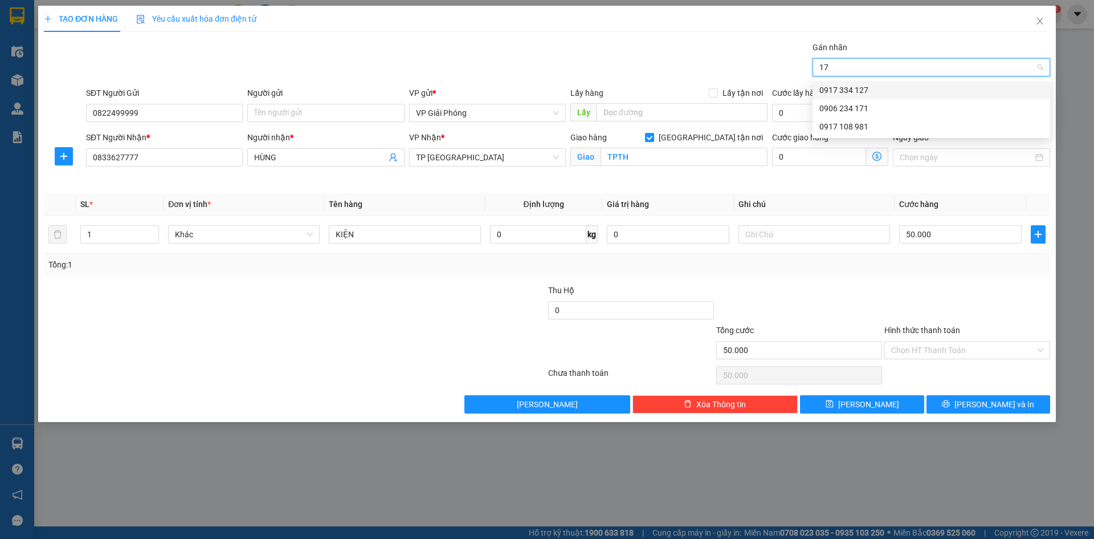
type input "171"
click at [877, 91] on div "0906 234 171" at bounding box center [932, 90] width 224 height 13
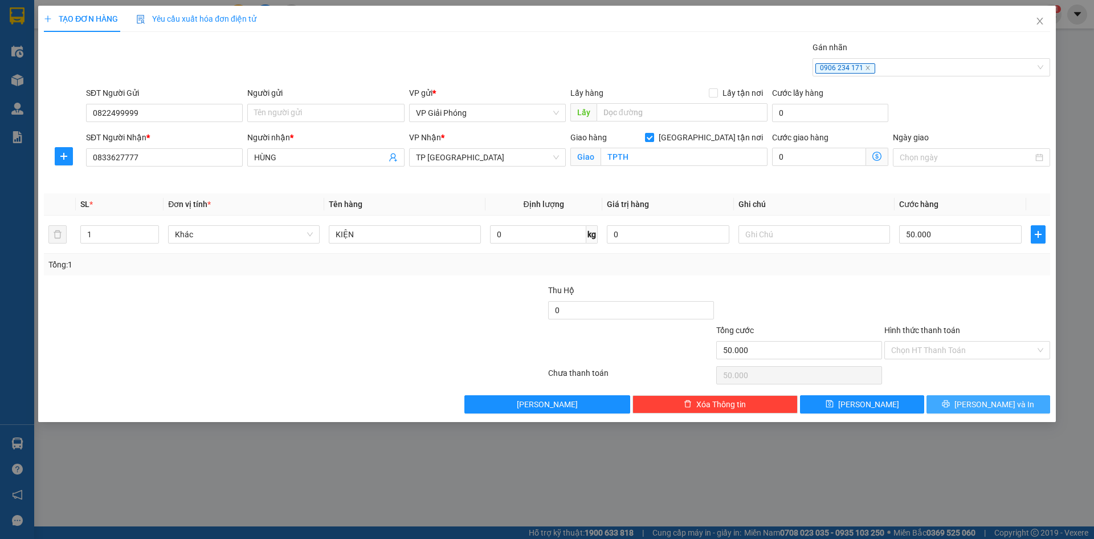
drag, startPoint x: 965, startPoint y: 403, endPoint x: 921, endPoint y: 370, distance: 54.6
click at [964, 403] on button "[PERSON_NAME] và In" at bounding box center [989, 404] width 124 height 18
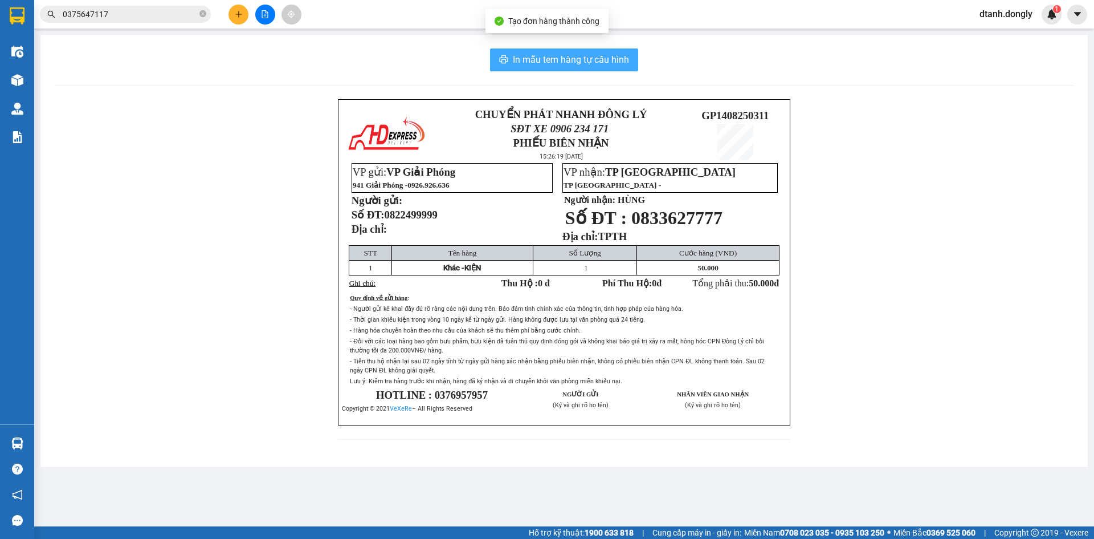
click at [593, 65] on span "In mẫu tem hàng tự cấu hình" at bounding box center [571, 59] width 116 height 14
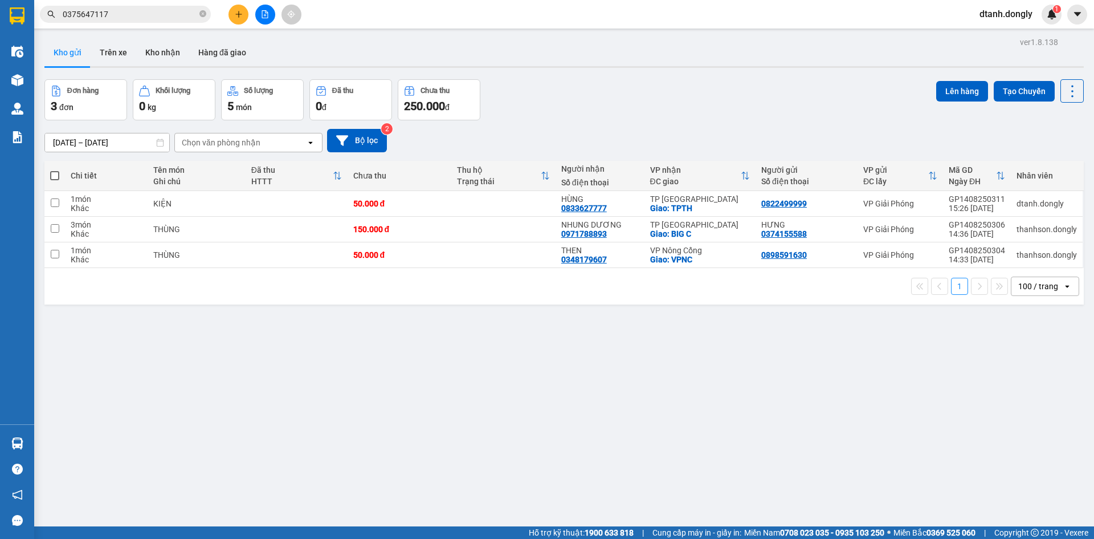
click at [238, 19] on button at bounding box center [239, 15] width 20 height 20
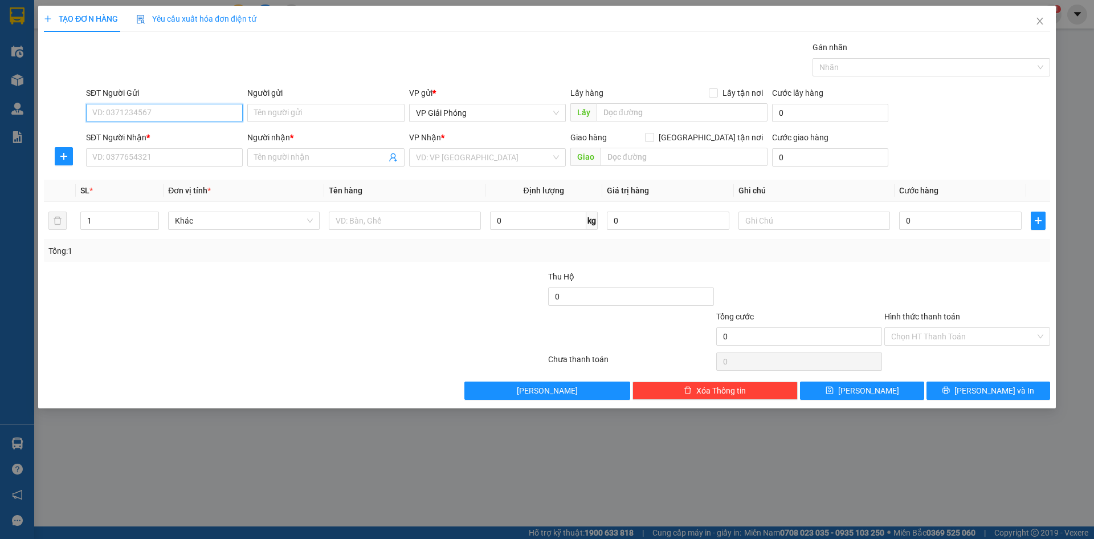
click at [159, 112] on input "SĐT Người Gửi" at bounding box center [164, 113] width 157 height 18
click at [142, 137] on div "0913040606" at bounding box center [164, 135] width 143 height 13
type input "0913040606"
click at [145, 151] on input "SĐT Người Nhận *" at bounding box center [164, 157] width 157 height 18
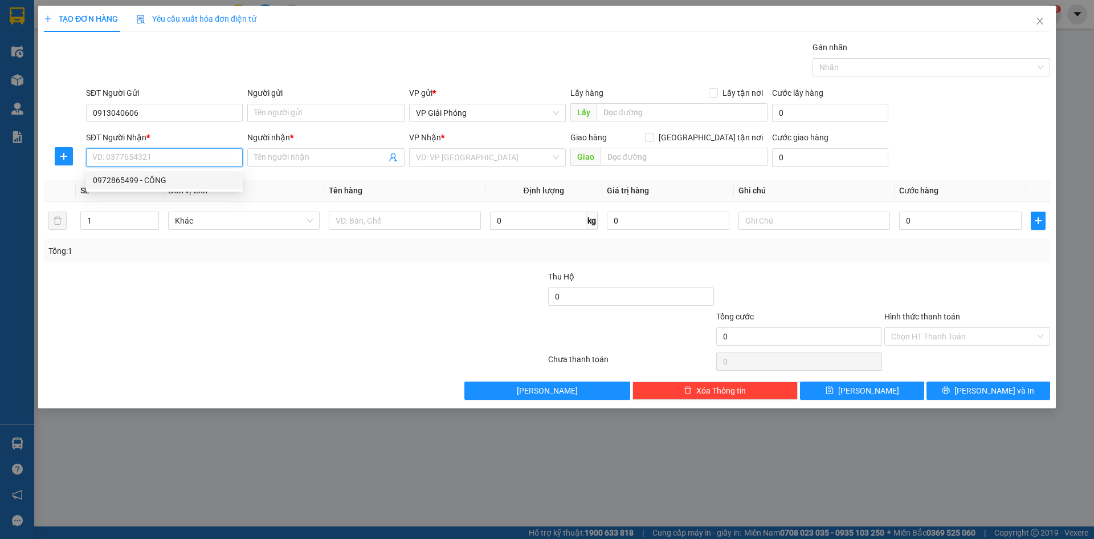
click at [148, 174] on div "0972865499 - CÔNG" at bounding box center [164, 180] width 143 height 13
type input "0972865499"
type input "CÔNG"
checkbox input "true"
type input "XUÂN PHÚC"
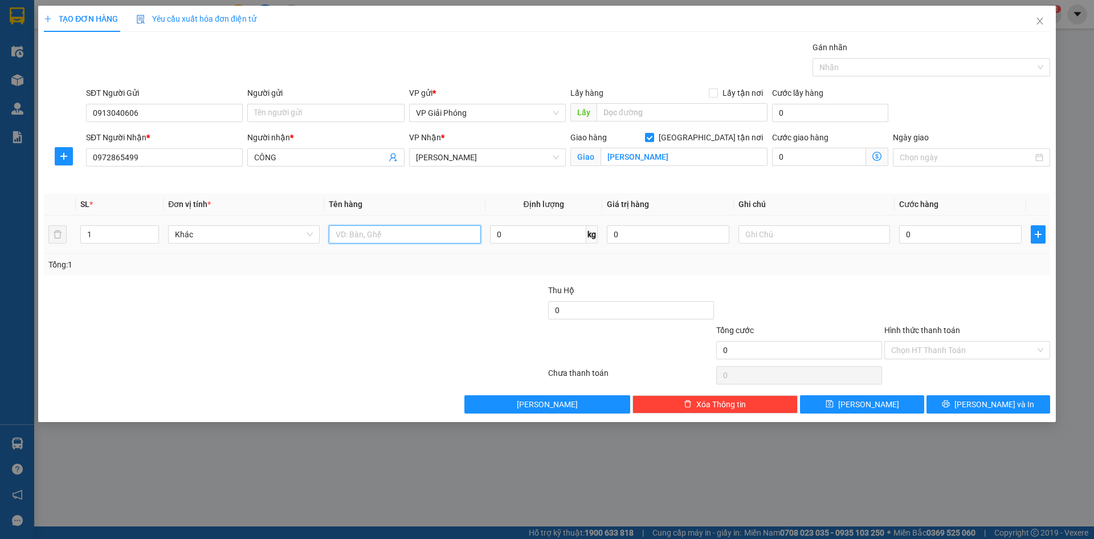
click at [417, 236] on input "text" at bounding box center [405, 234] width 152 height 18
type input "KIỆN"
drag, startPoint x: 918, startPoint y: 235, endPoint x: 894, endPoint y: 229, distance: 24.2
click at [918, 235] on input "0" at bounding box center [960, 234] width 123 height 18
type input "7"
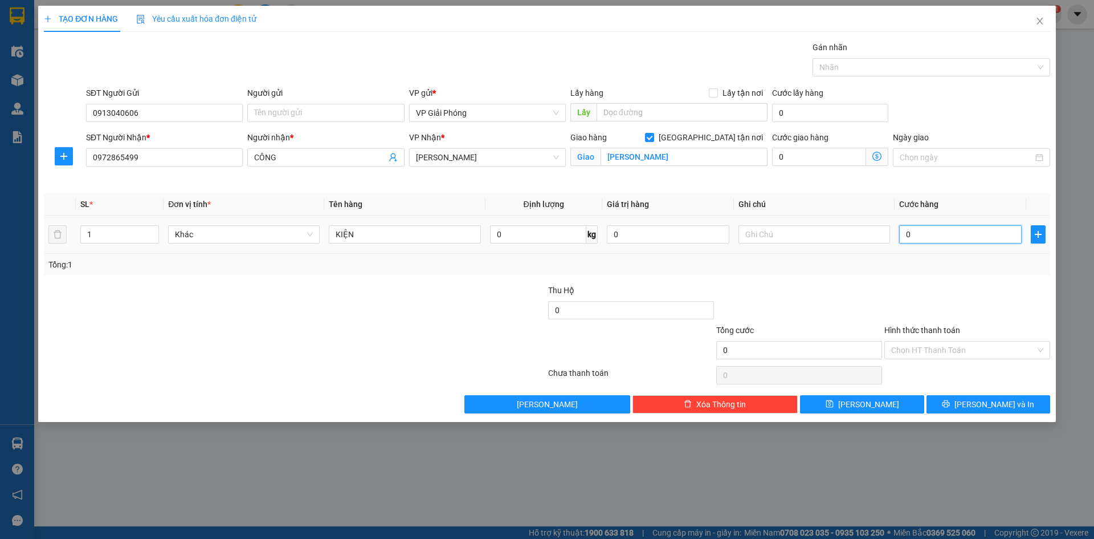
type input "7"
type input "70"
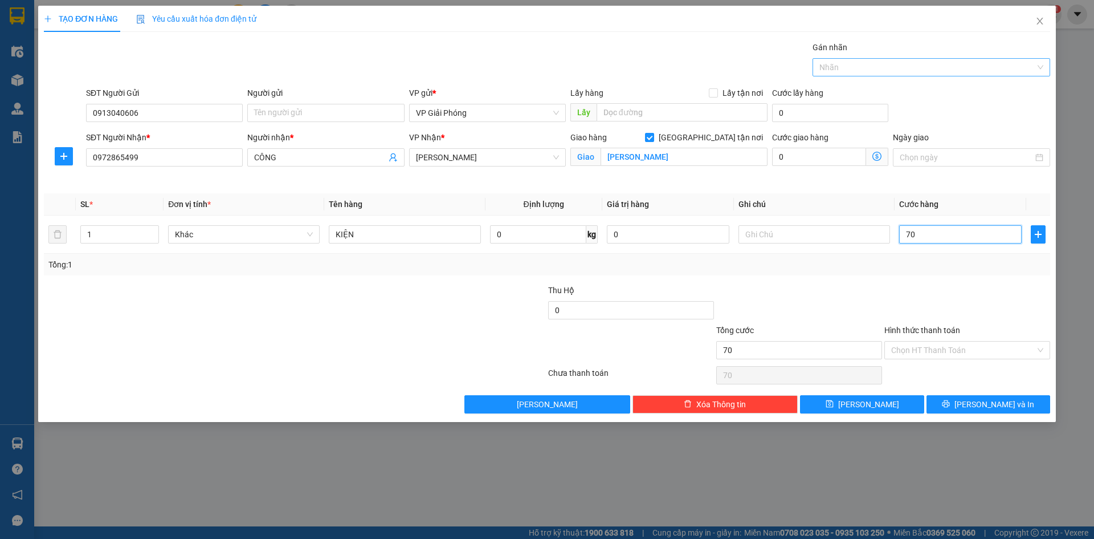
click at [871, 67] on div at bounding box center [926, 67] width 221 height 14
type input "70.000"
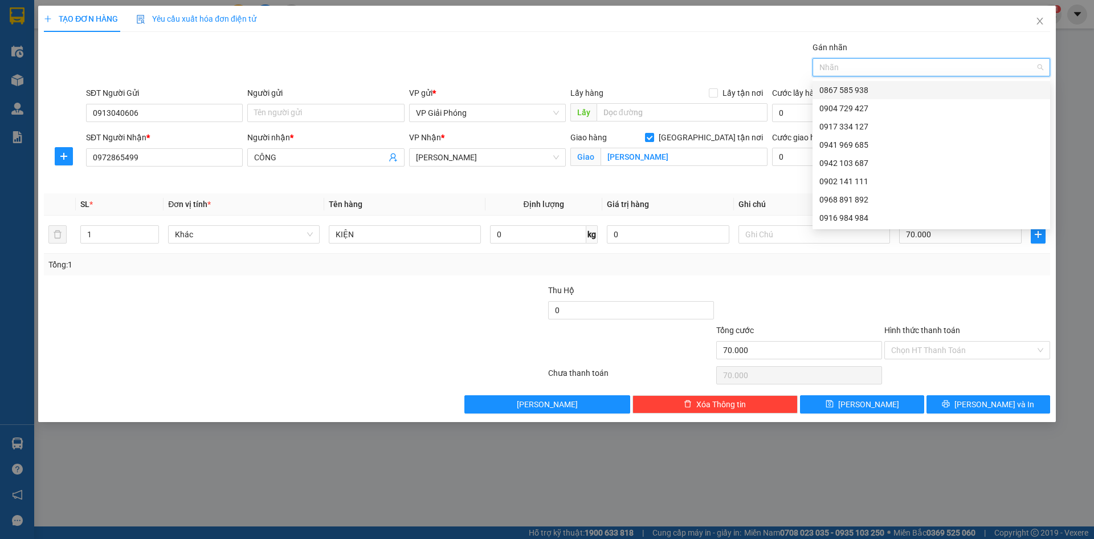
click at [883, 68] on div at bounding box center [926, 67] width 221 height 14
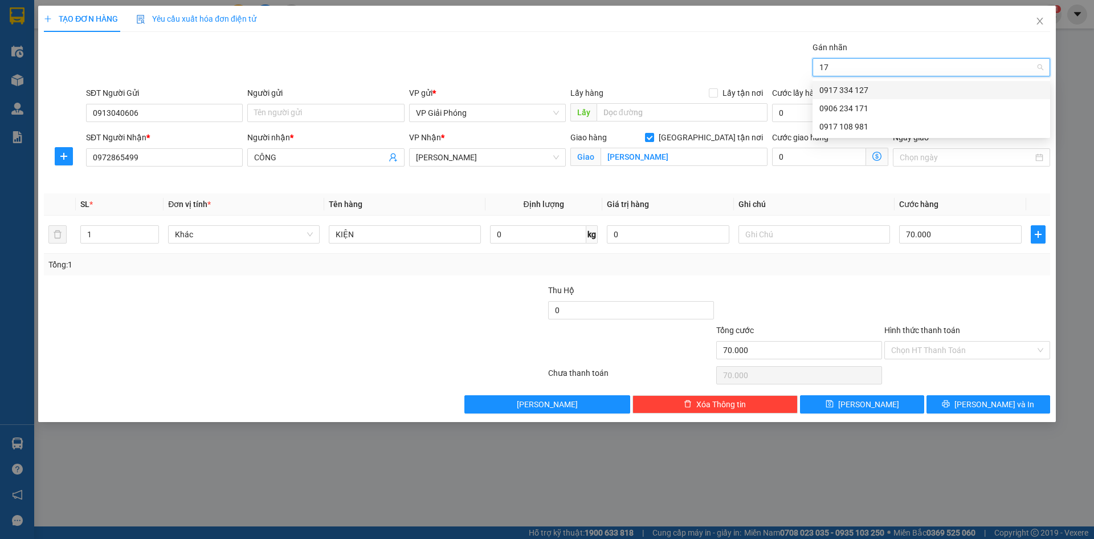
type input "171"
click at [888, 91] on div "0906 234 171" at bounding box center [932, 90] width 224 height 13
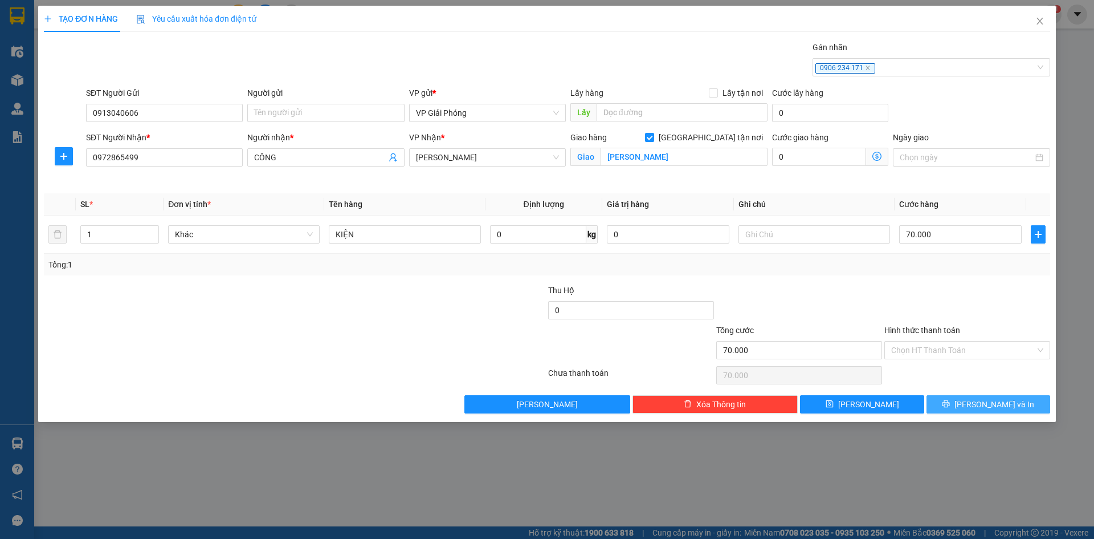
click at [962, 398] on button "[PERSON_NAME] và In" at bounding box center [989, 404] width 124 height 18
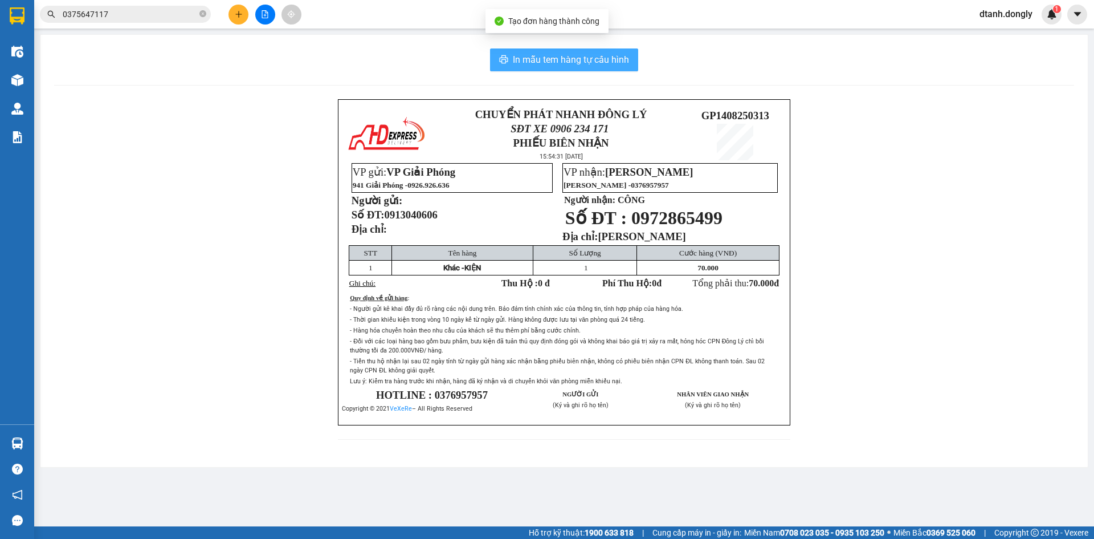
click at [599, 56] on span "In mẫu tem hàng tự cấu hình" at bounding box center [571, 59] width 116 height 14
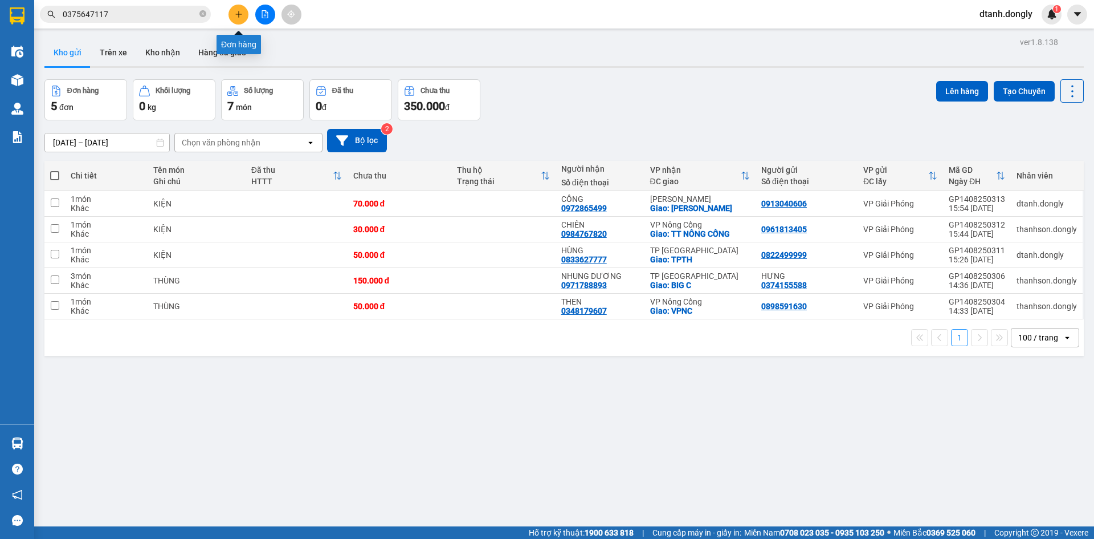
click at [238, 12] on icon "plus" at bounding box center [239, 14] width 8 height 8
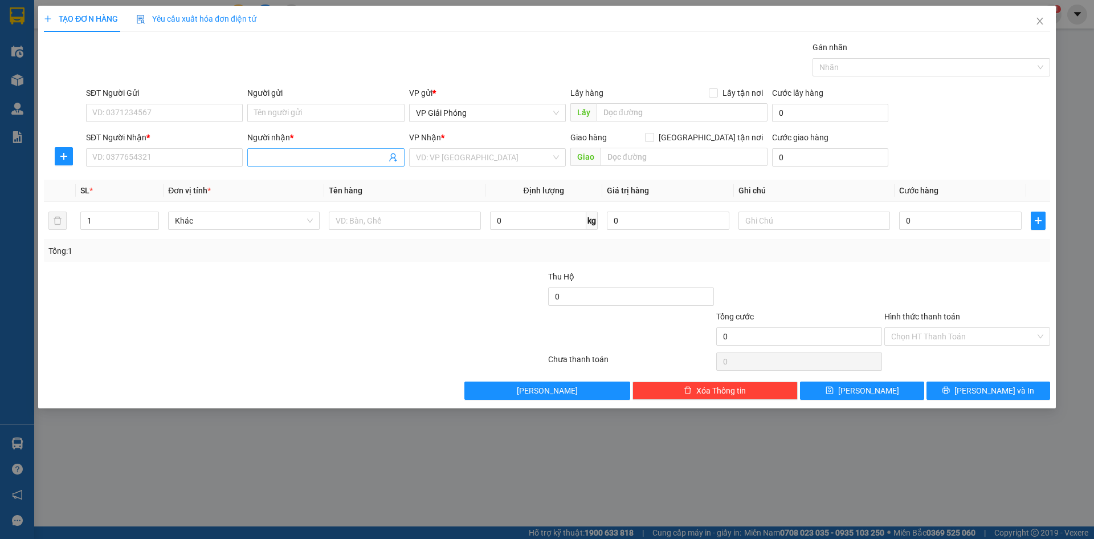
click at [296, 158] on input "Người nhận *" at bounding box center [320, 157] width 132 height 13
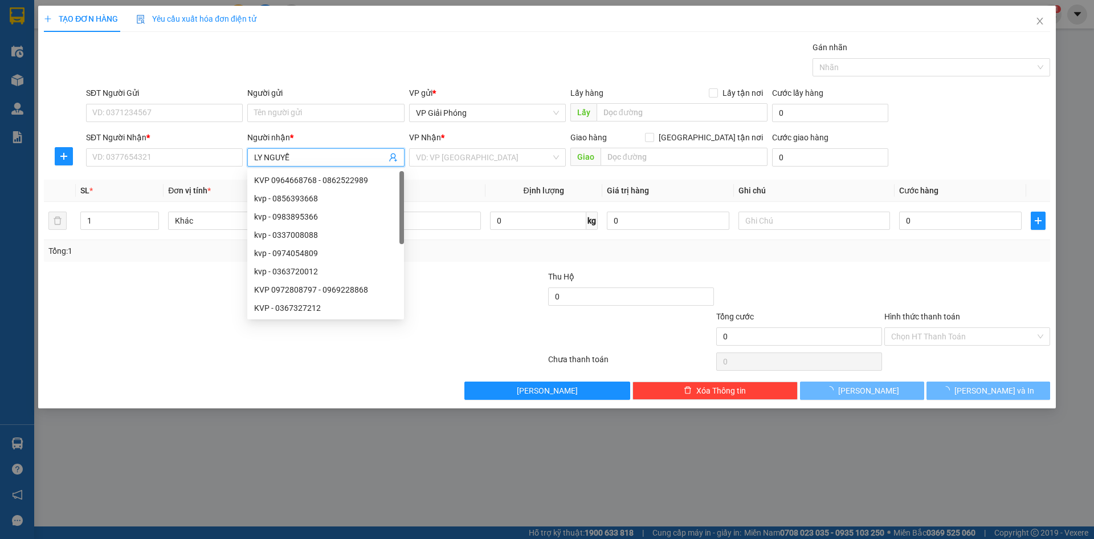
type input "LY NGUYỄN"
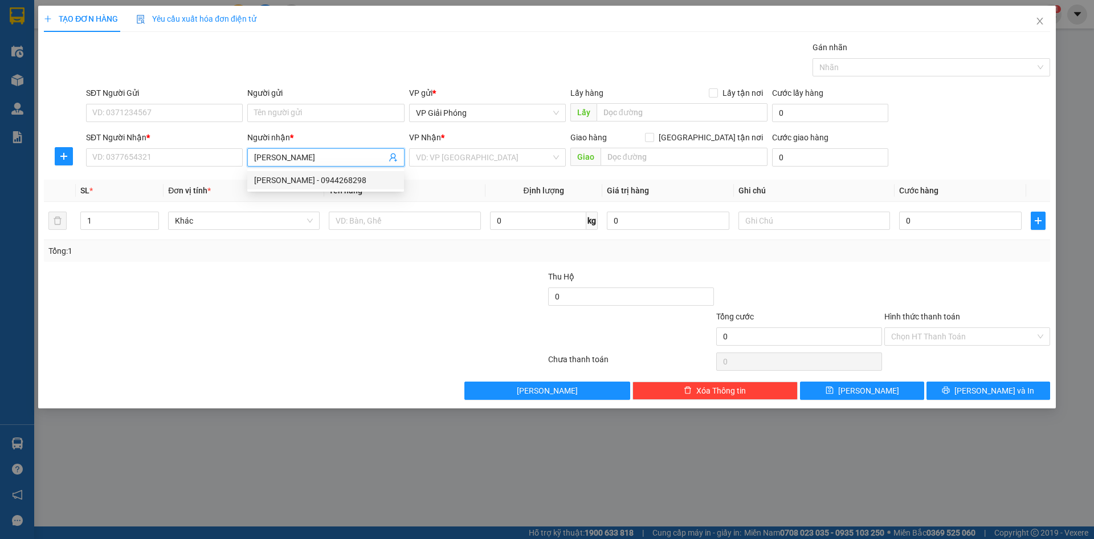
click at [326, 180] on div "LY NGUYỄN - 0944268298" at bounding box center [325, 180] width 143 height 13
type input "0944268298"
type input "LY NGUYỄN"
checkbox input "true"
type input "MƯỜNG THANH"
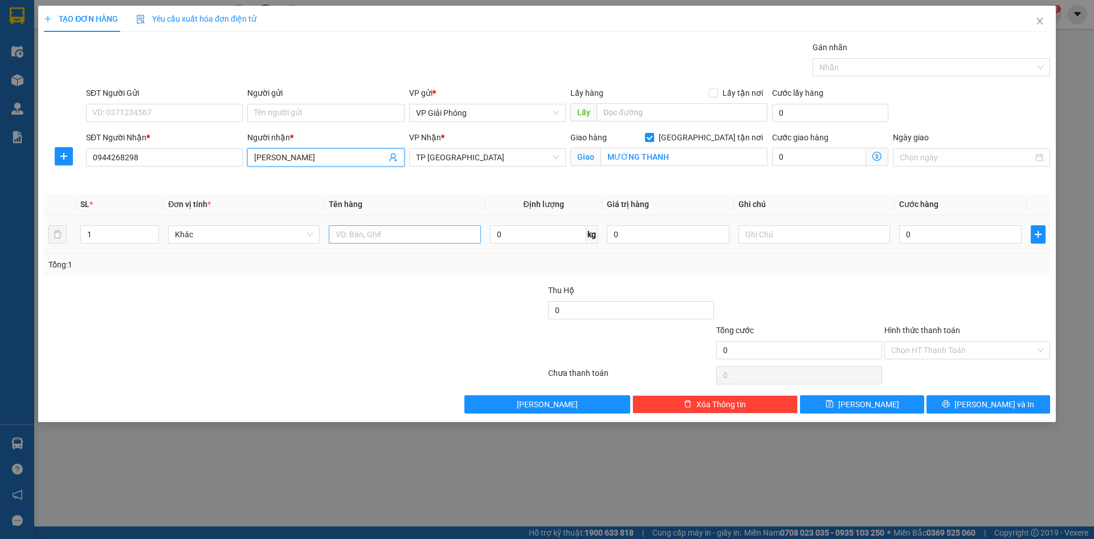
type input "LY NGUYỄN"
click at [357, 231] on input "text" at bounding box center [405, 234] width 152 height 18
type input "KIỆN"
click at [933, 229] on input "0" at bounding box center [960, 234] width 123 height 18
type input "3"
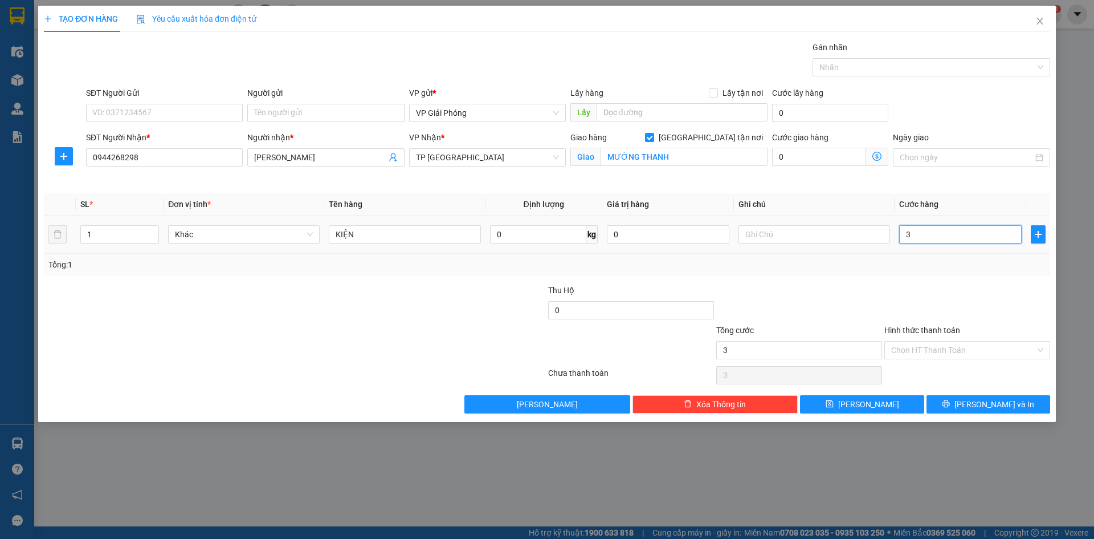
type input "3"
type input "30"
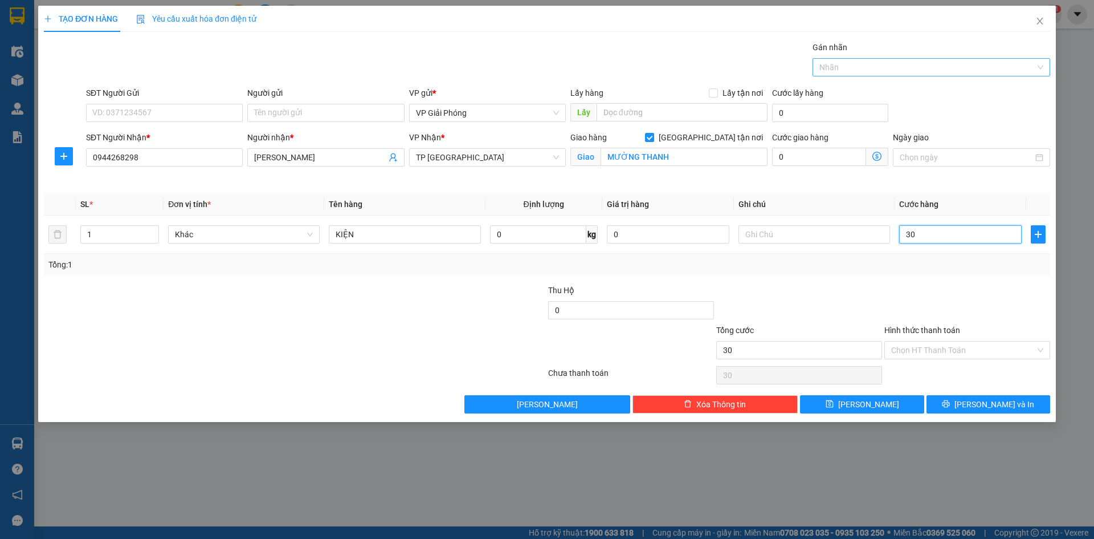
click at [841, 66] on div at bounding box center [926, 67] width 221 height 14
type input "30.000"
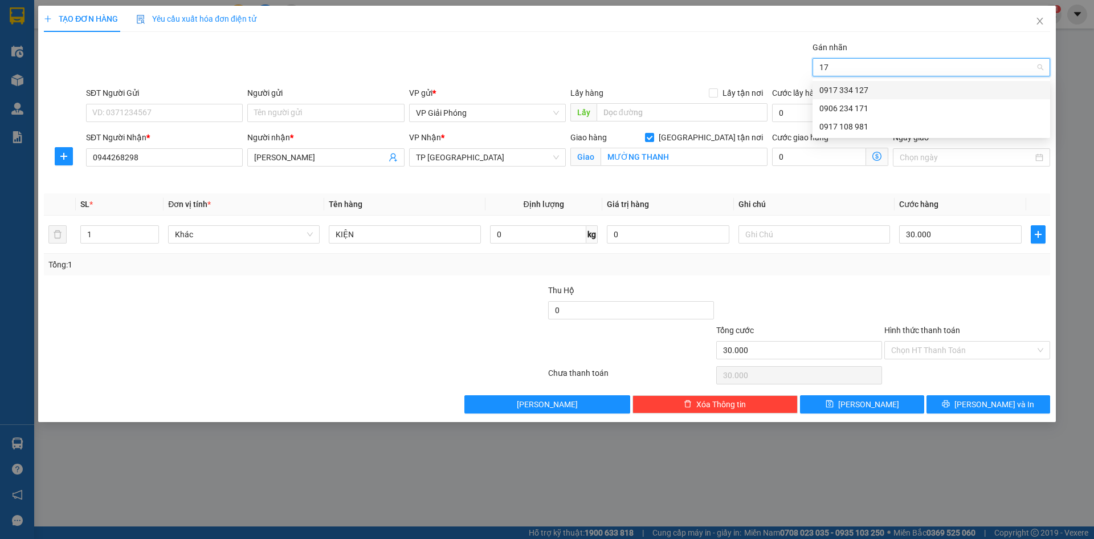
type input "171"
click at [880, 93] on div "0906 234 171" at bounding box center [932, 90] width 224 height 13
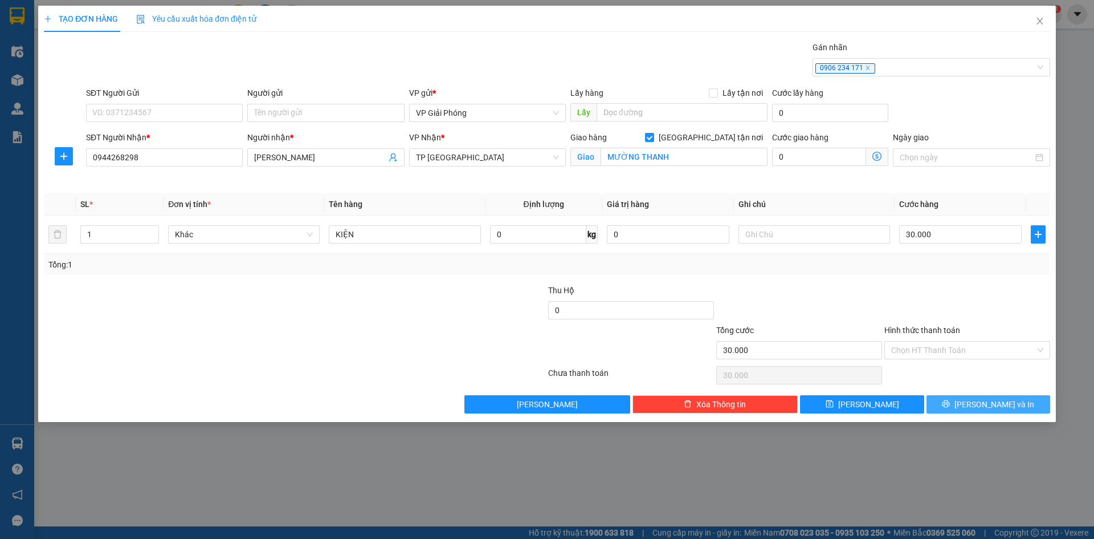
click at [996, 402] on span "[PERSON_NAME] và In" at bounding box center [995, 404] width 80 height 13
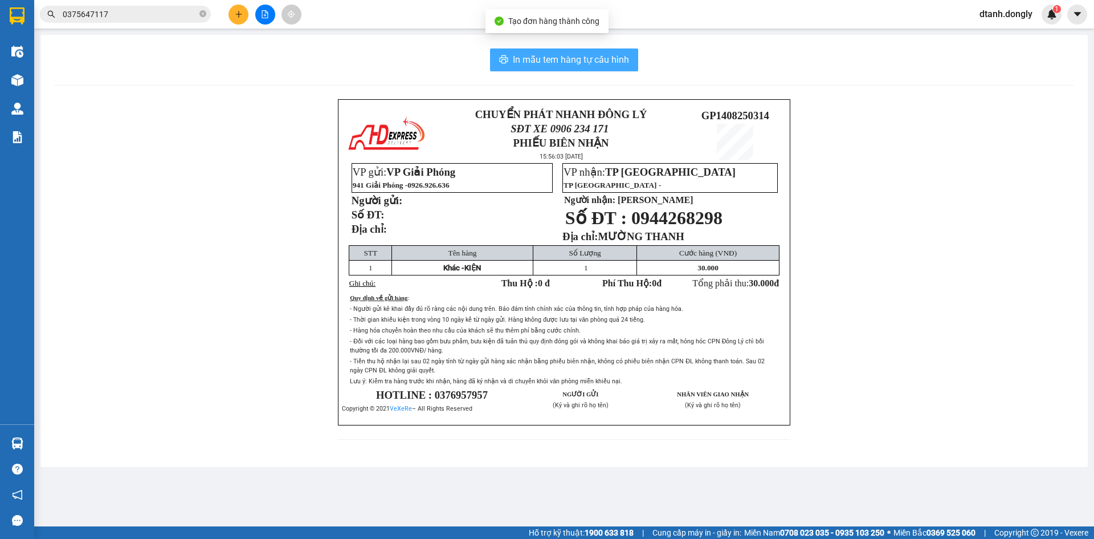
click at [573, 60] on span "In mẫu tem hàng tự cấu hình" at bounding box center [571, 59] width 116 height 14
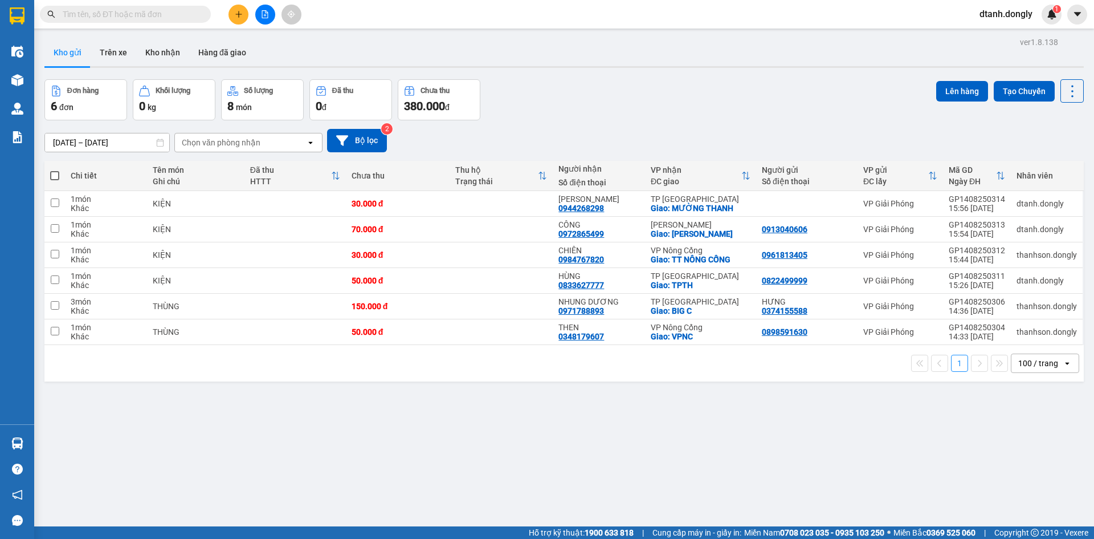
click at [55, 173] on span at bounding box center [54, 175] width 9 height 9
click at [55, 170] on input "checkbox" at bounding box center [55, 170] width 0 height 0
checkbox input "true"
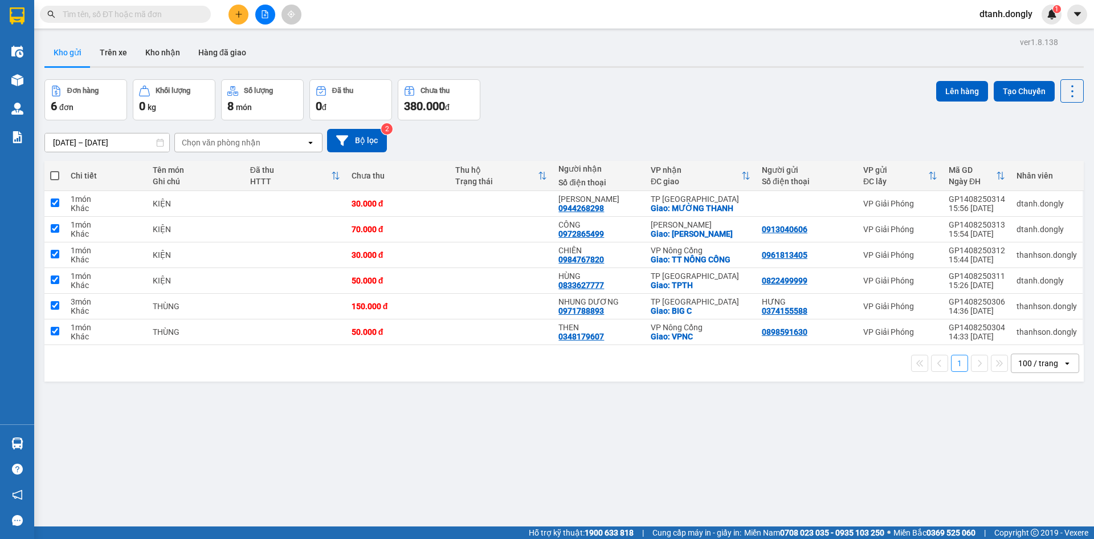
checkbox input "true"
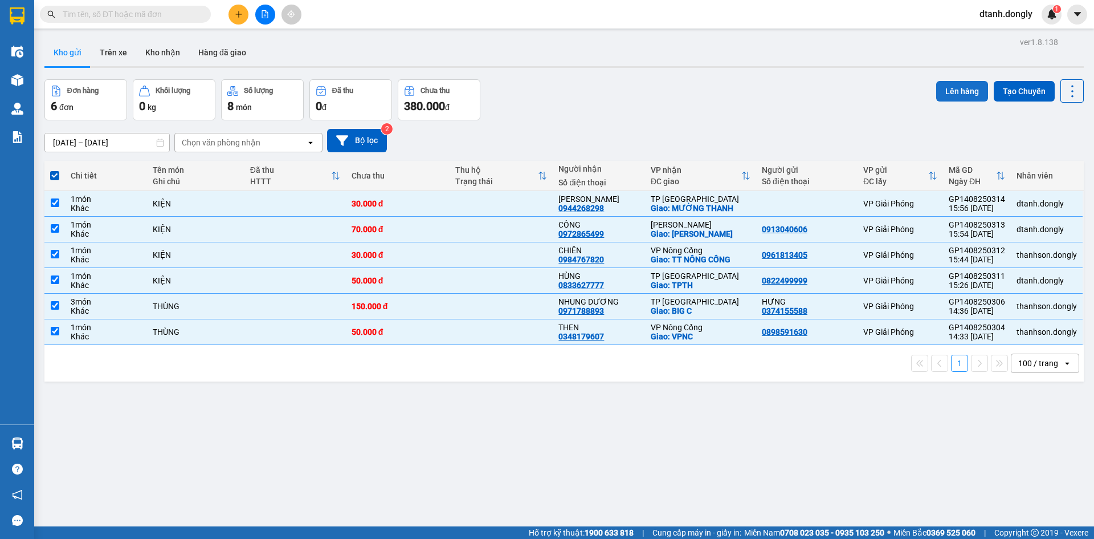
click at [956, 87] on button "Lên hàng" at bounding box center [962, 91] width 52 height 21
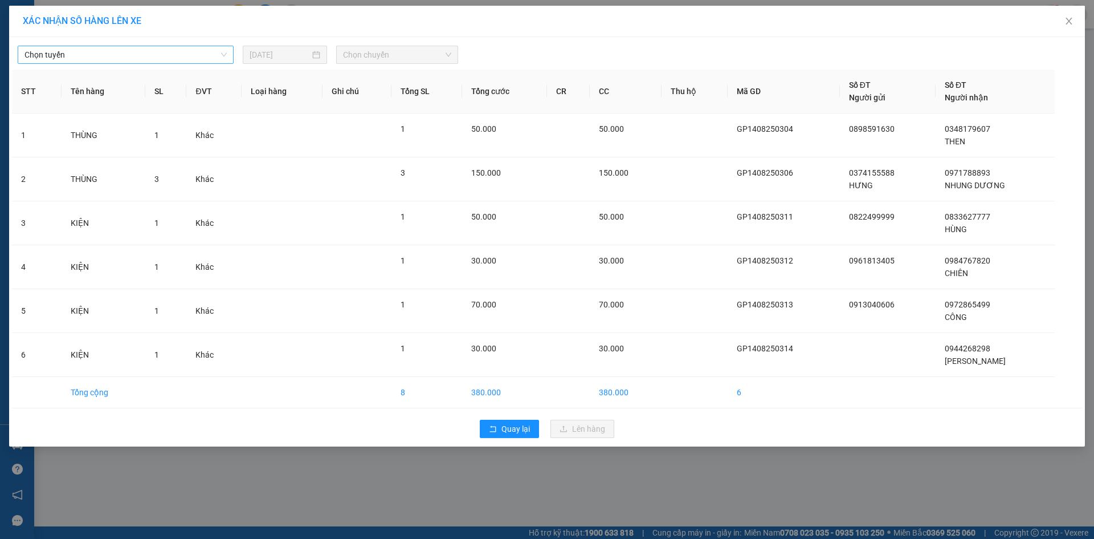
click at [221, 52] on span "Chọn tuyến" at bounding box center [126, 54] width 202 height 17
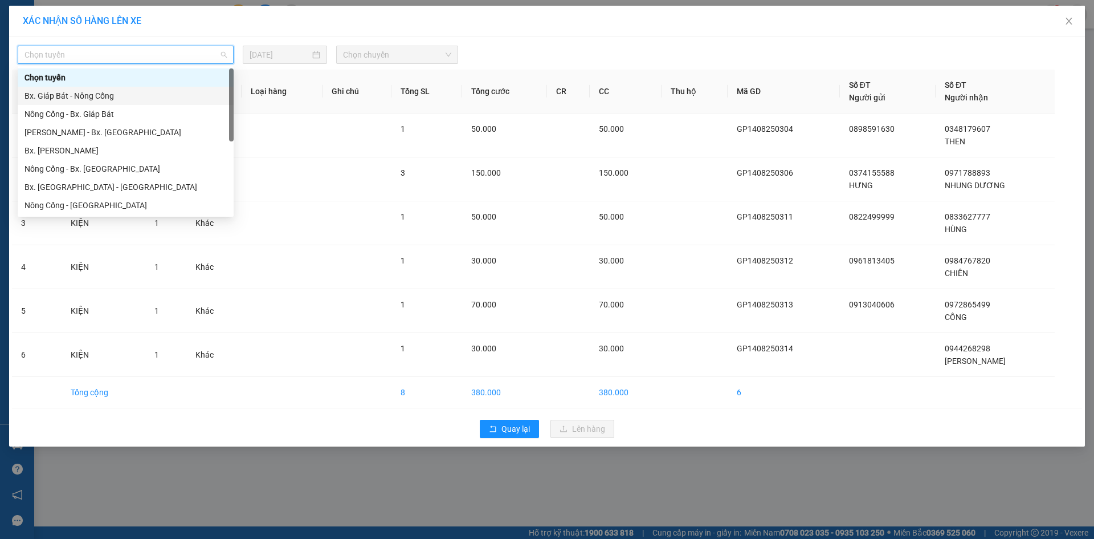
click at [204, 92] on div "Bx. Giáp Bát - Nông Cống" at bounding box center [126, 95] width 202 height 13
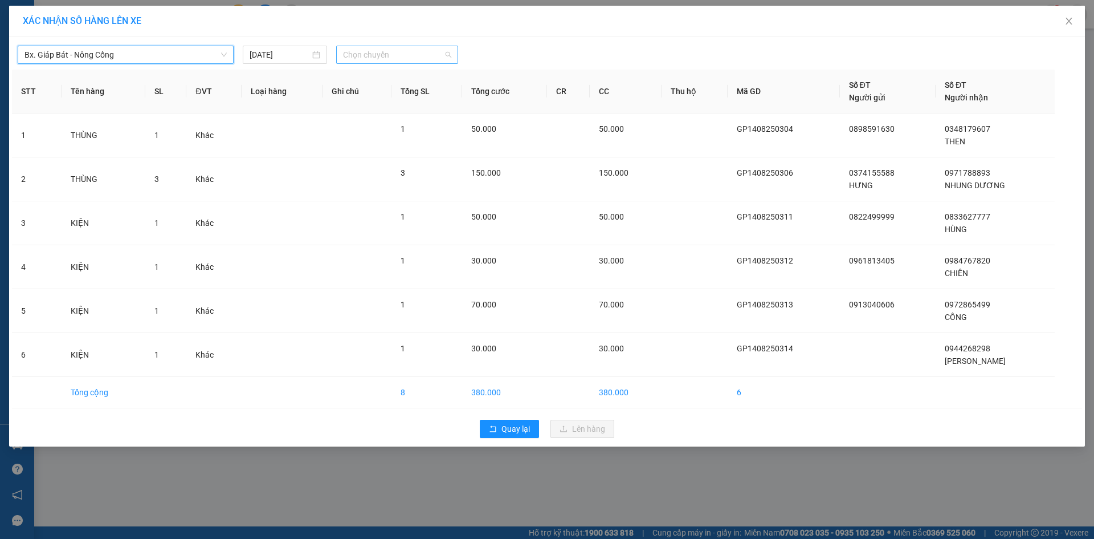
click at [444, 54] on span "Chọn chuyến" at bounding box center [397, 54] width 108 height 17
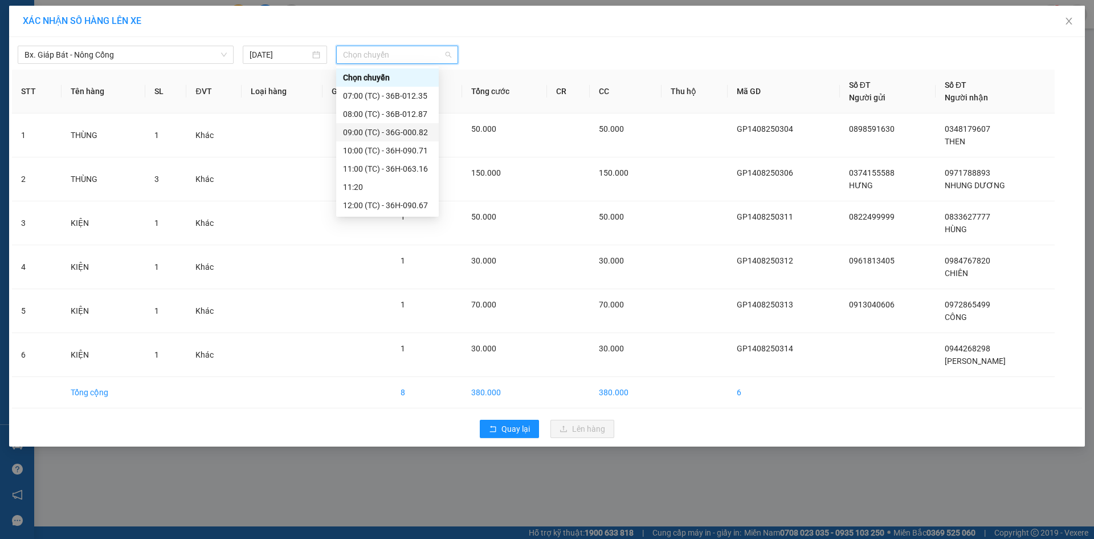
scroll to position [146, 0]
click at [399, 188] on div "16:30 (TC) - 36B-012.35" at bounding box center [387, 187] width 89 height 13
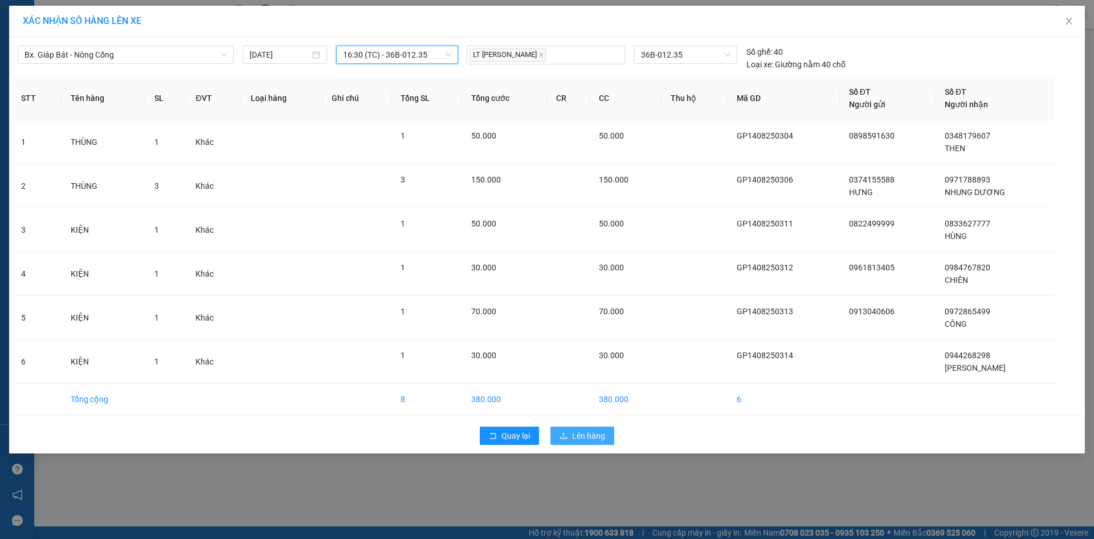
click at [592, 433] on span "Lên hàng" at bounding box center [588, 435] width 33 height 13
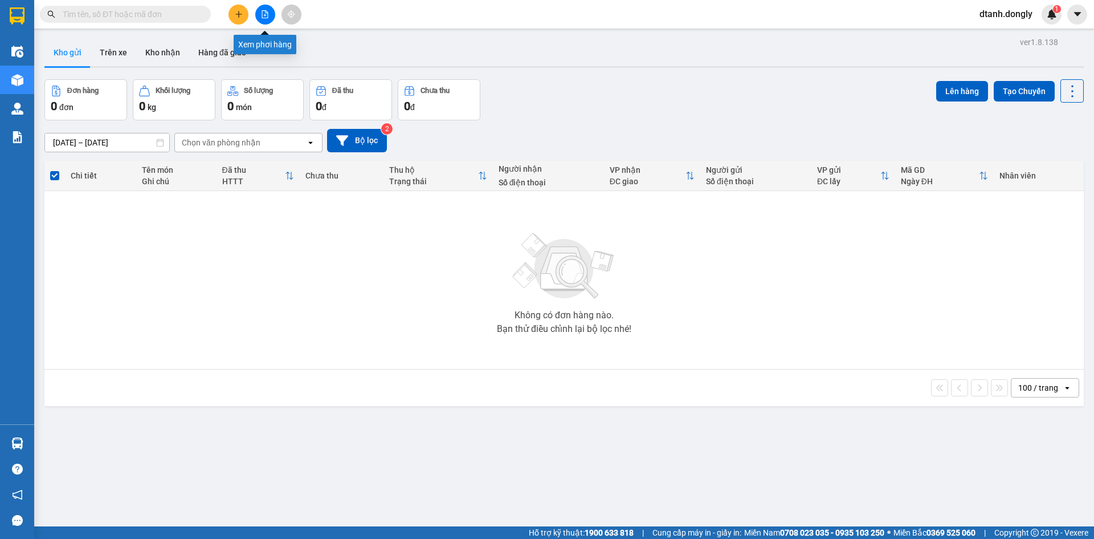
click at [267, 13] on icon "file-add" at bounding box center [265, 14] width 8 height 8
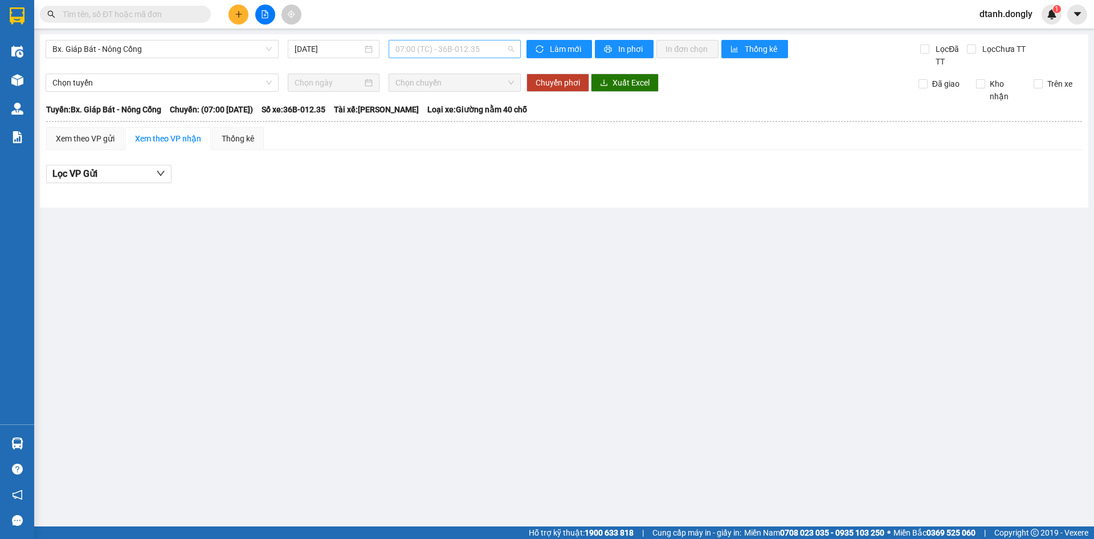
click at [509, 52] on span "07:00 (TC) - 36B-012.35" at bounding box center [455, 48] width 119 height 17
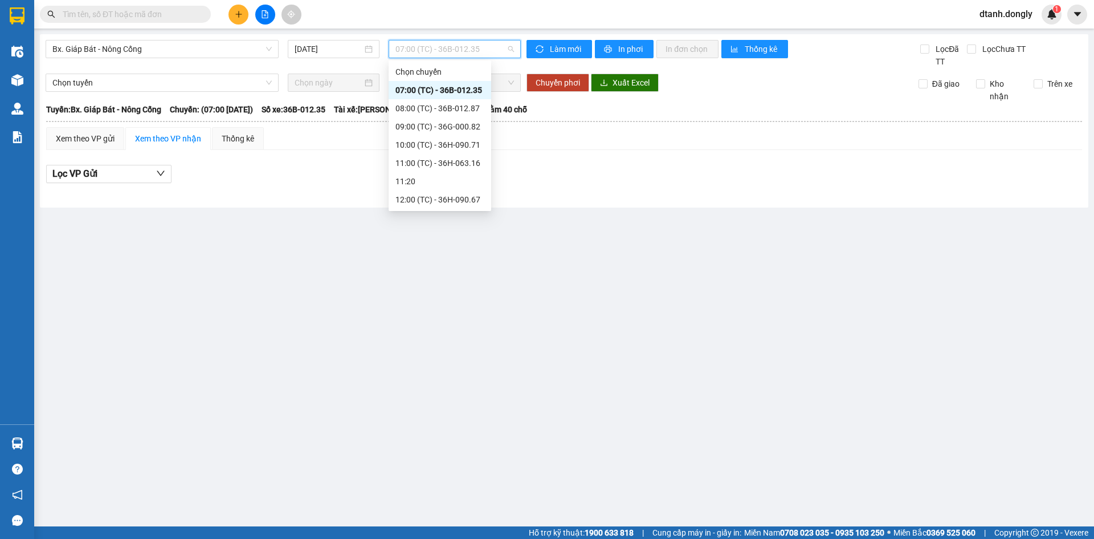
scroll to position [146, 0]
click at [461, 180] on div "16:30 (TC) - 36B-012.35" at bounding box center [440, 181] width 89 height 13
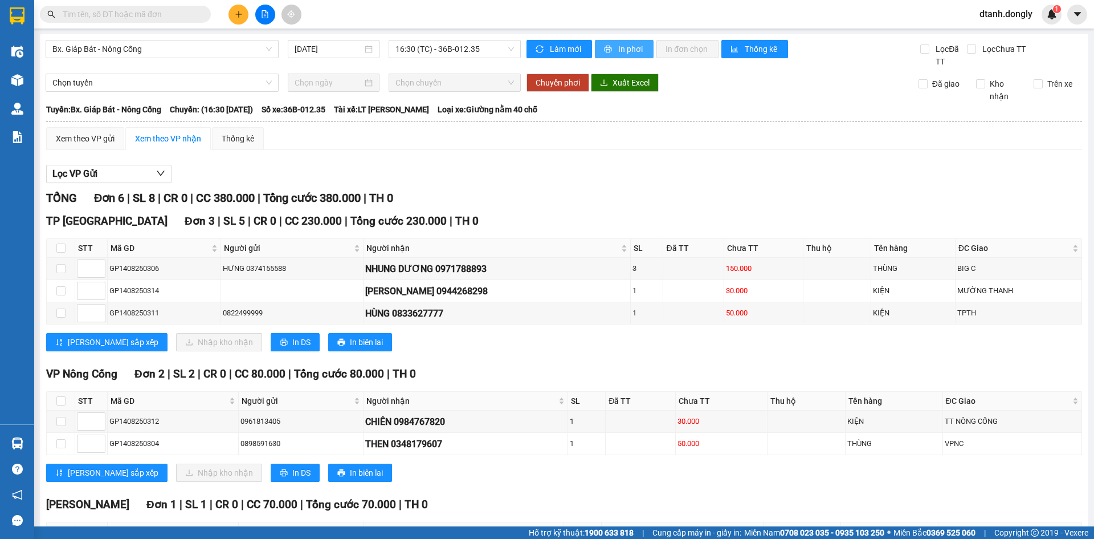
click at [625, 44] on span "In phơi" at bounding box center [631, 49] width 26 height 13
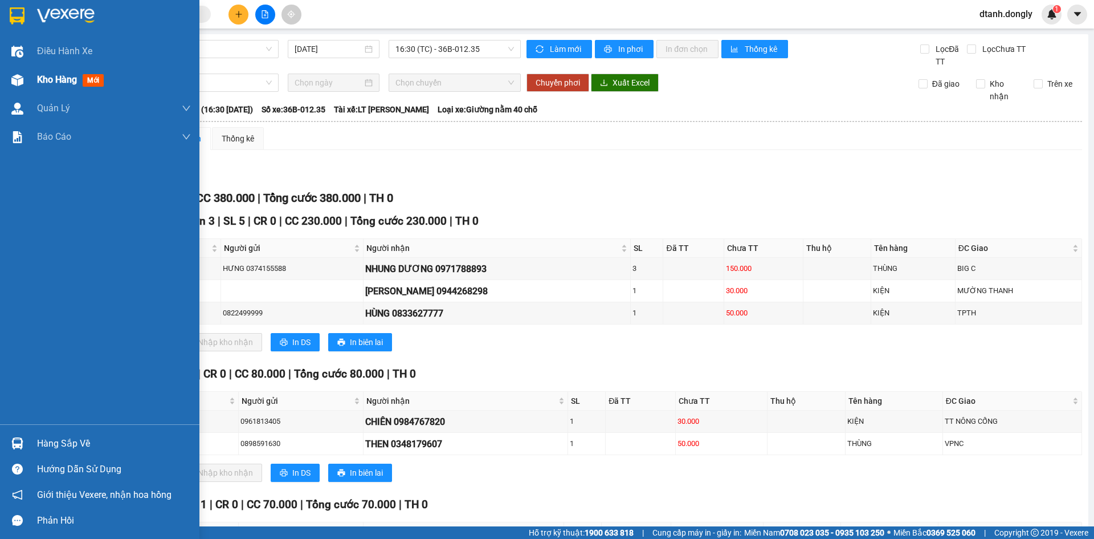
click at [48, 79] on span "Kho hàng" at bounding box center [57, 79] width 40 height 11
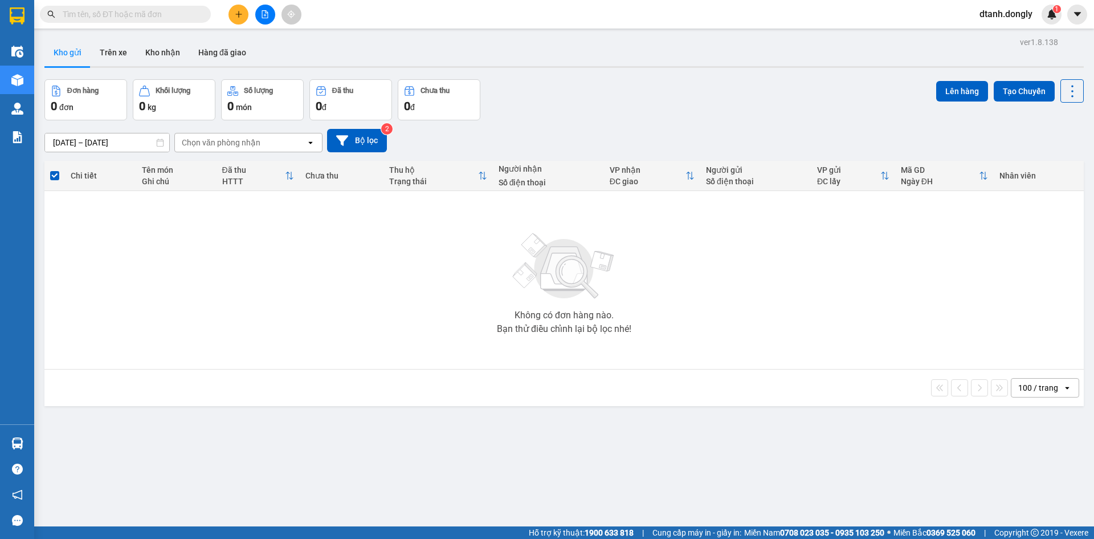
click at [240, 7] on button at bounding box center [239, 15] width 20 height 20
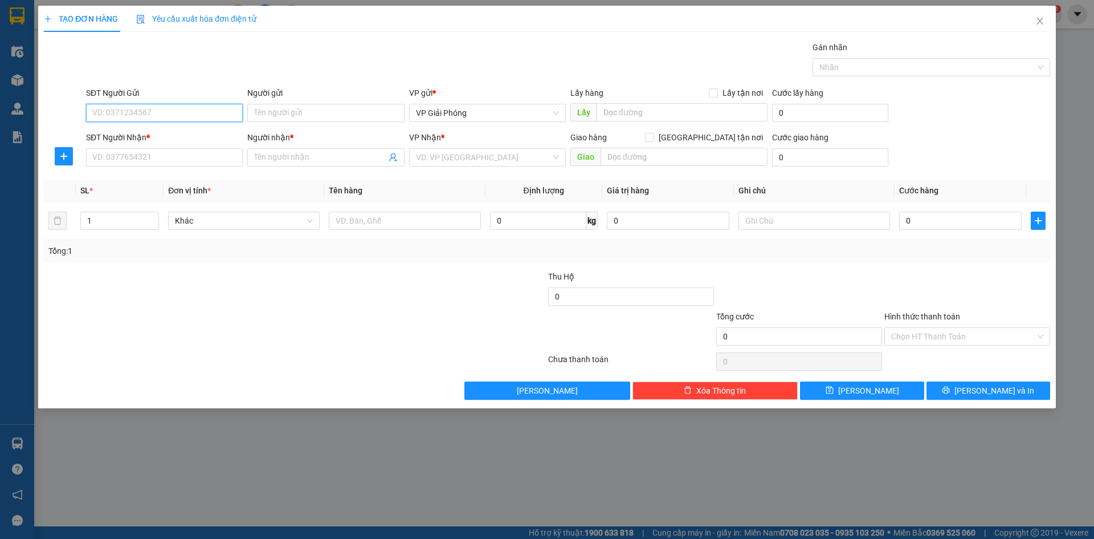
click at [172, 120] on input "SĐT Người Gửi" at bounding box center [164, 113] width 157 height 18
type input "0847160320"
click at [144, 161] on input "SĐT Người Nhận *" at bounding box center [164, 157] width 157 height 18
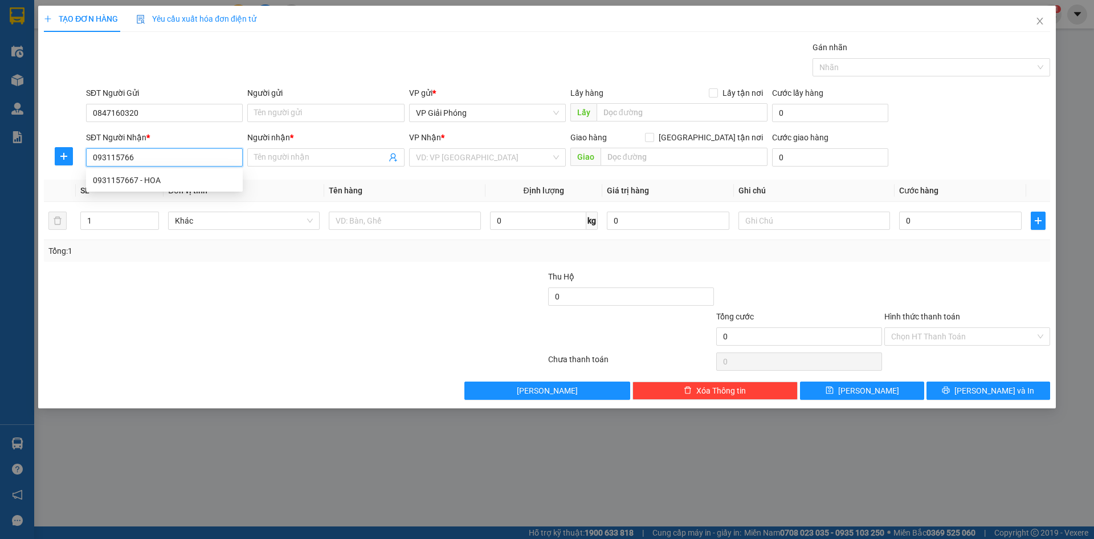
type input "0931157667"
drag, startPoint x: 144, startPoint y: 177, endPoint x: 149, endPoint y: 210, distance: 33.5
click at [143, 177] on div "0931157667 - HOA" at bounding box center [164, 180] width 143 height 13
type input "HOA"
checkbox input "true"
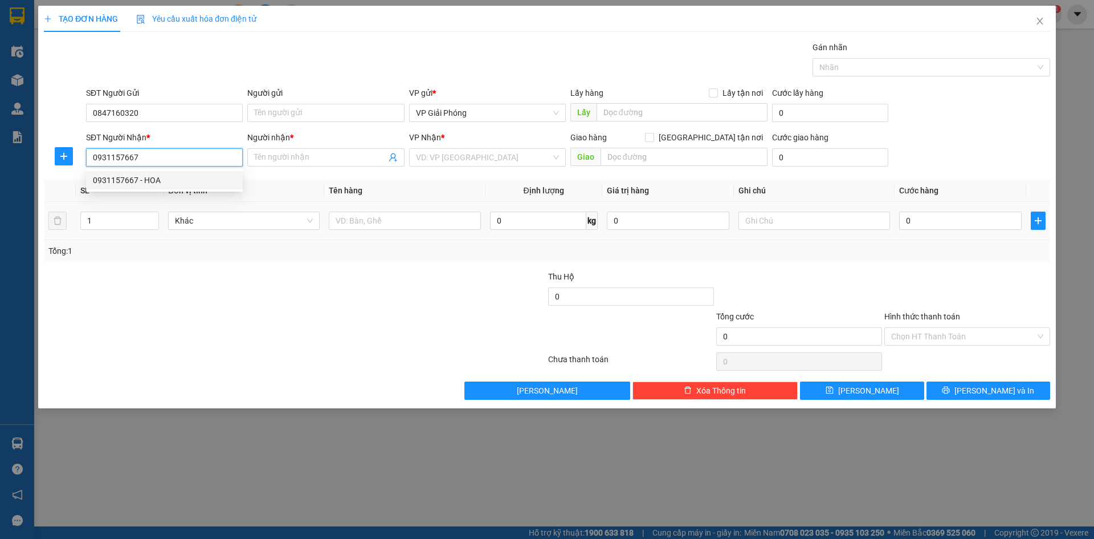
type input "NÔNG CỐNG"
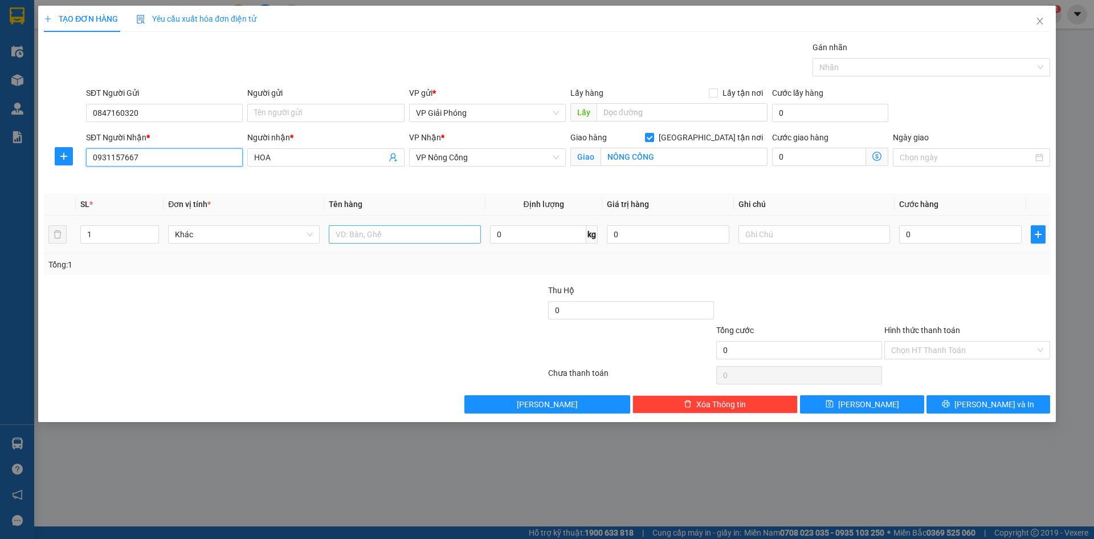
type input "0931157667"
click at [392, 232] on input "text" at bounding box center [405, 234] width 152 height 18
type input "KIỆN"
click at [924, 232] on input "0" at bounding box center [960, 234] width 123 height 18
type input "5"
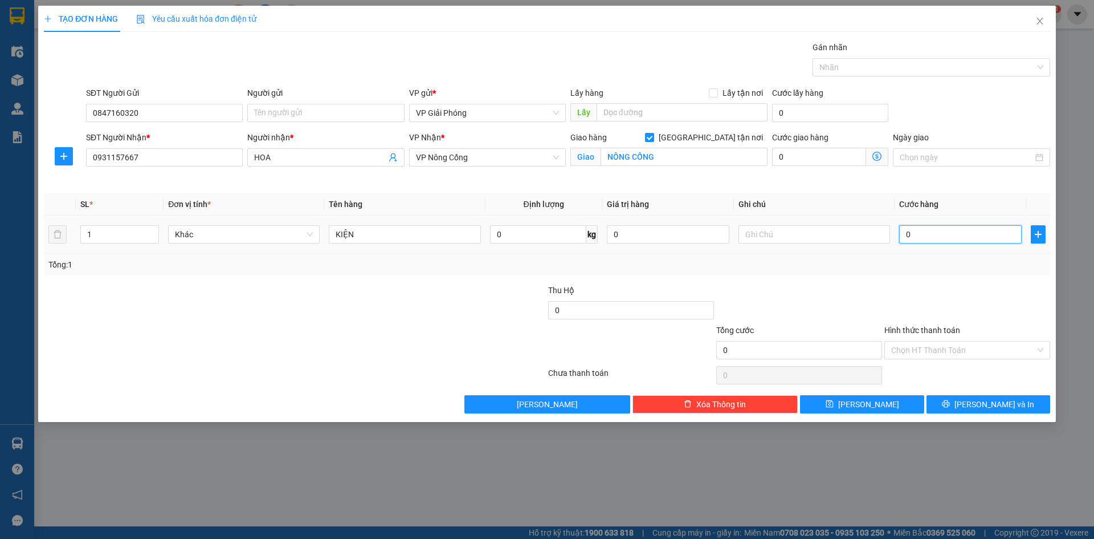
type input "5"
type input "50"
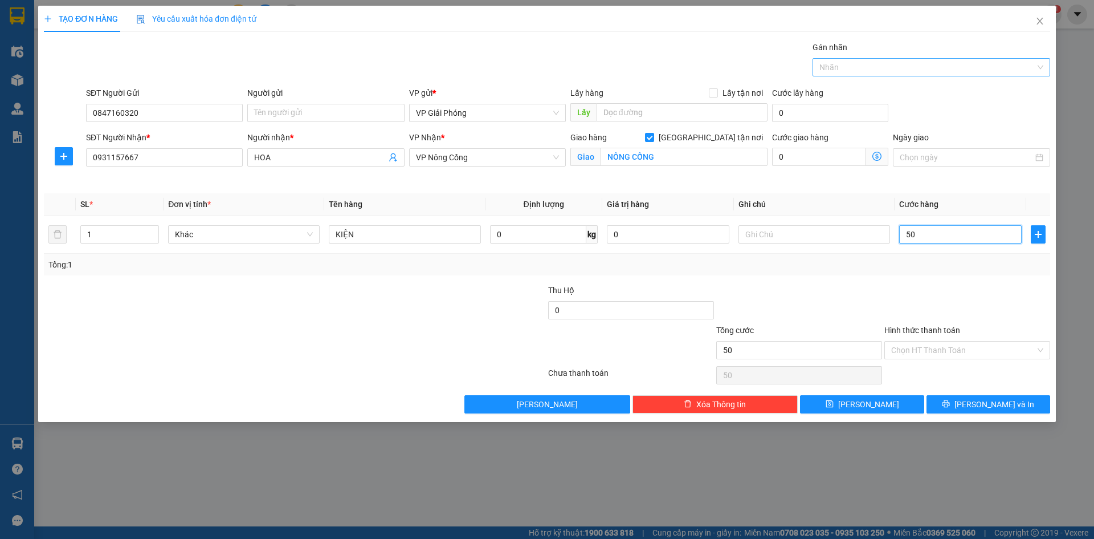
click at [878, 71] on div at bounding box center [926, 67] width 221 height 14
type input "50.000"
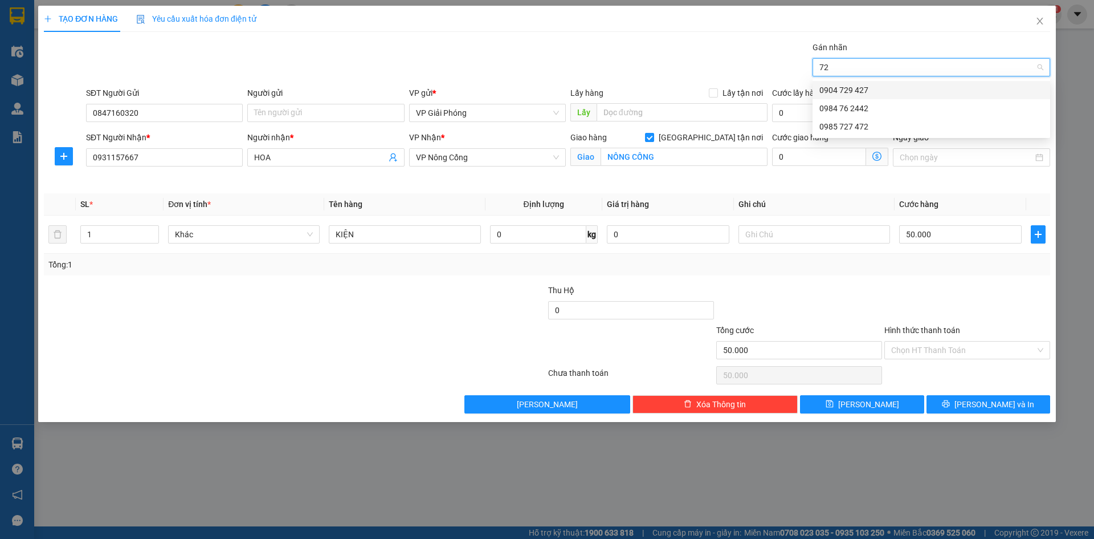
type input "727"
click at [885, 85] on div "0985 727 472" at bounding box center [932, 90] width 224 height 13
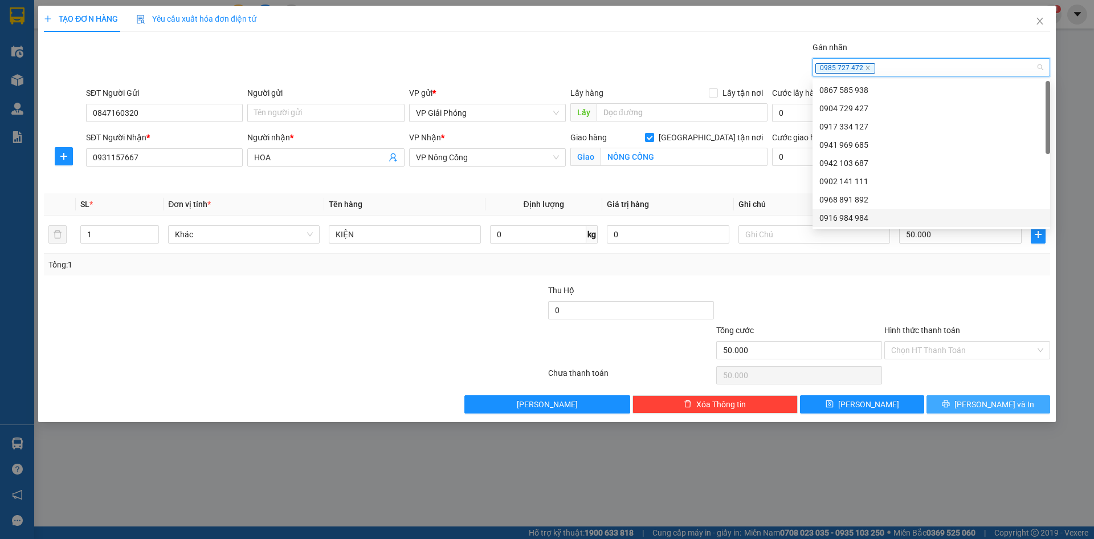
click at [975, 404] on button "[PERSON_NAME] và In" at bounding box center [989, 404] width 124 height 18
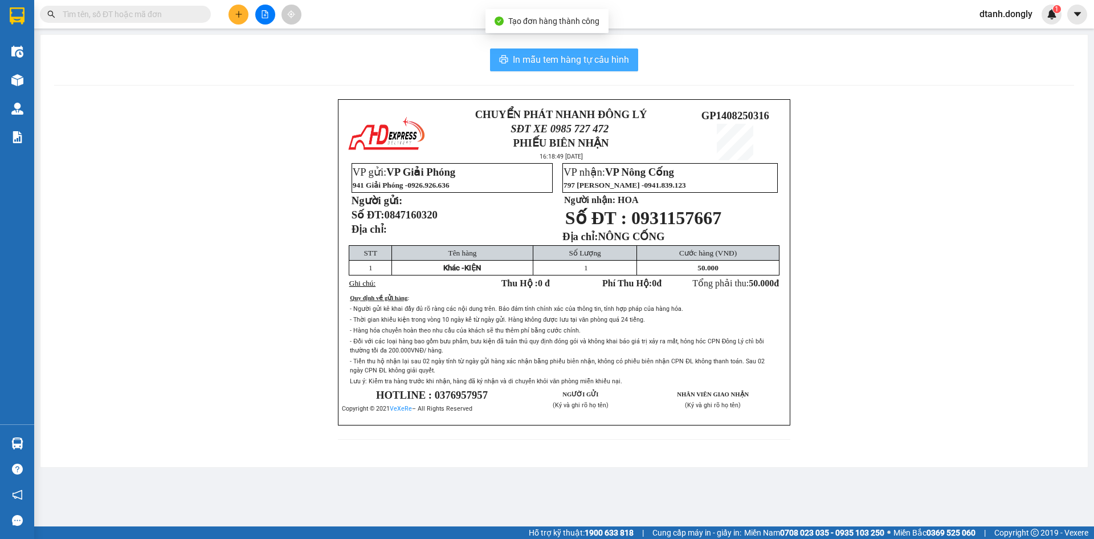
drag, startPoint x: 557, startPoint y: 63, endPoint x: 587, endPoint y: 75, distance: 31.4
click at [560, 62] on span "In mẫu tem hàng tự cấu hình" at bounding box center [571, 59] width 116 height 14
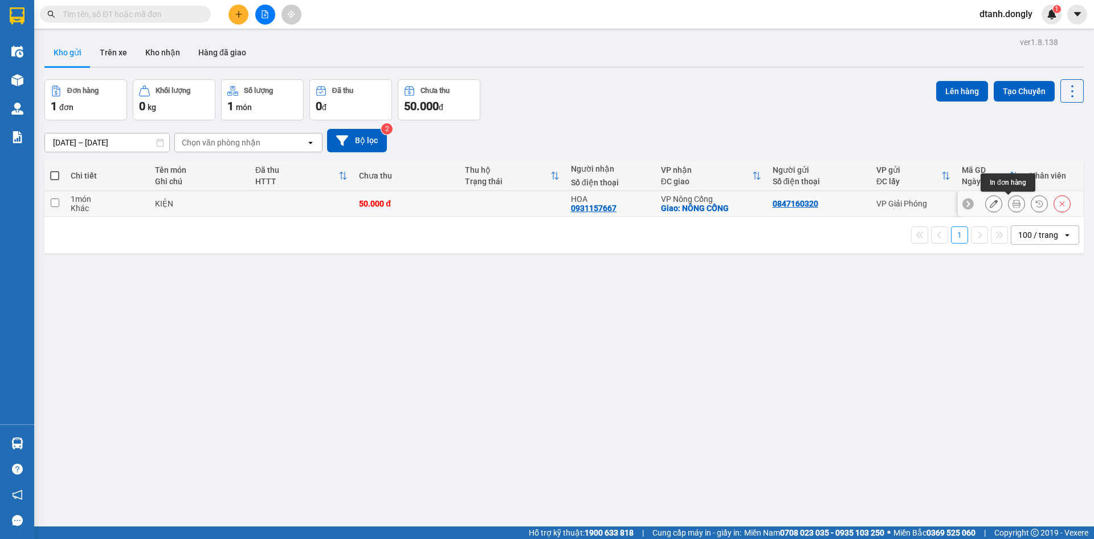
click at [1009, 201] on button at bounding box center [1017, 204] width 16 height 20
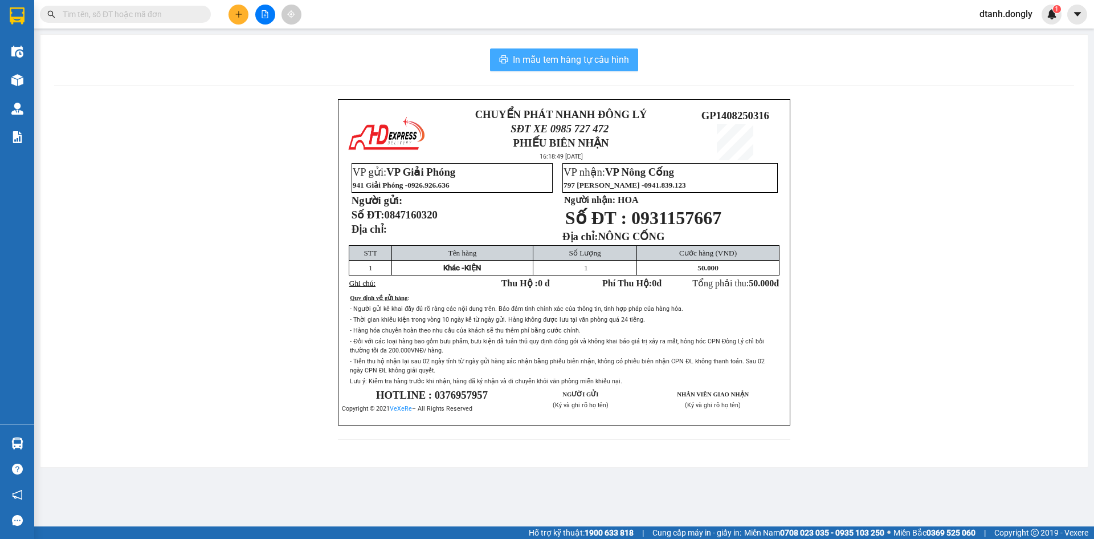
drag, startPoint x: 602, startPoint y: 65, endPoint x: 646, endPoint y: 88, distance: 49.2
click at [603, 69] on button "In mẫu tem hàng tự cấu hình" at bounding box center [564, 59] width 148 height 23
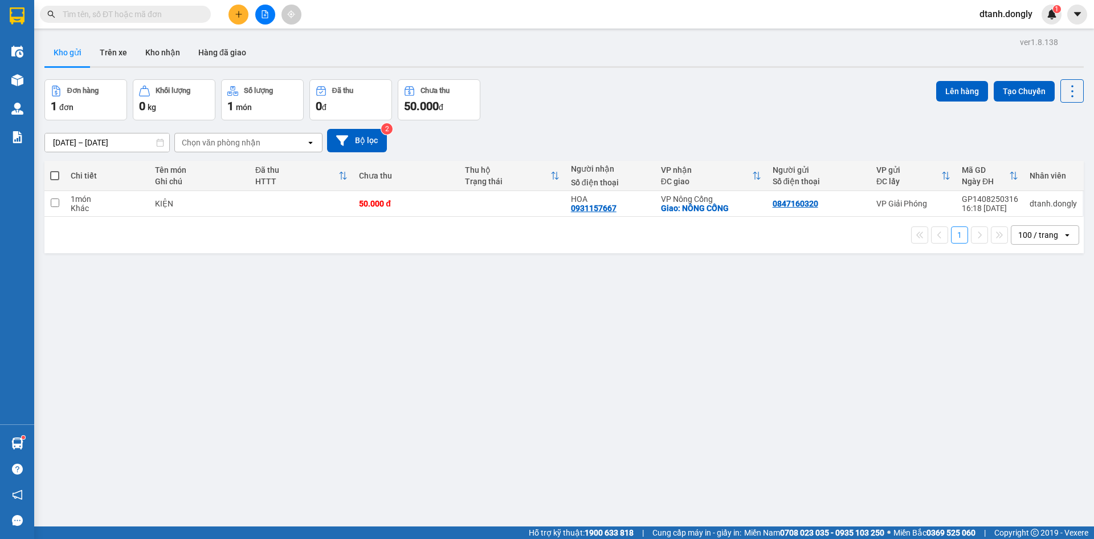
click at [168, 19] on input "text" at bounding box center [130, 14] width 135 height 13
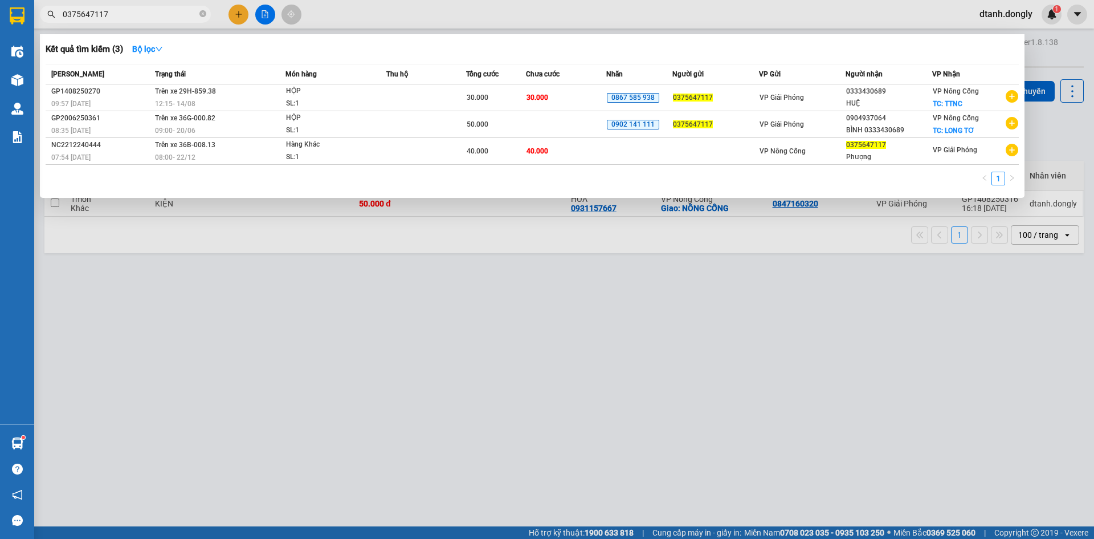
type input "0375647117"
click at [689, 365] on div at bounding box center [547, 269] width 1094 height 539
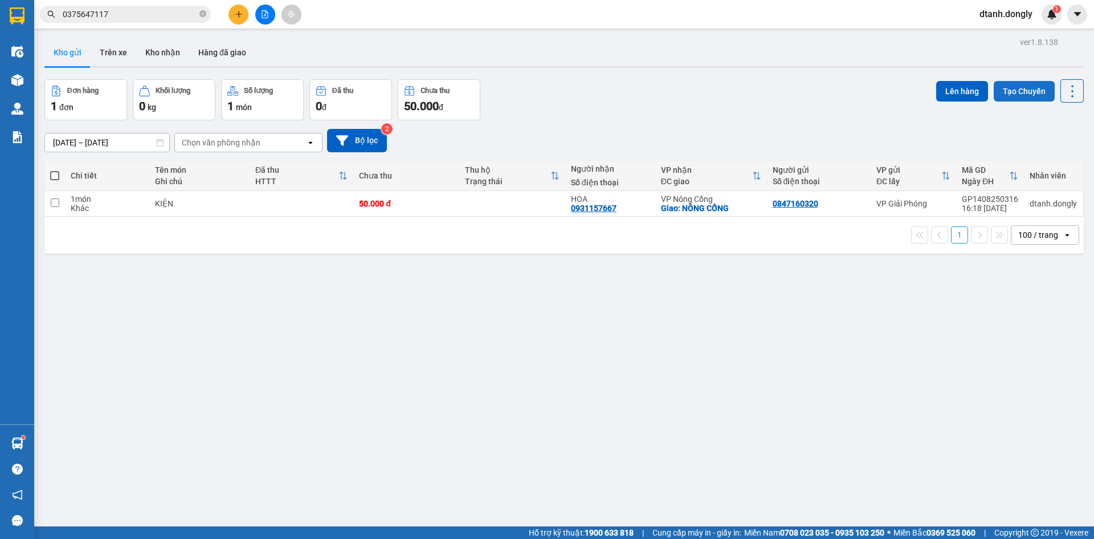
click at [1020, 87] on button "Tạo Chuyến" at bounding box center [1024, 91] width 61 height 21
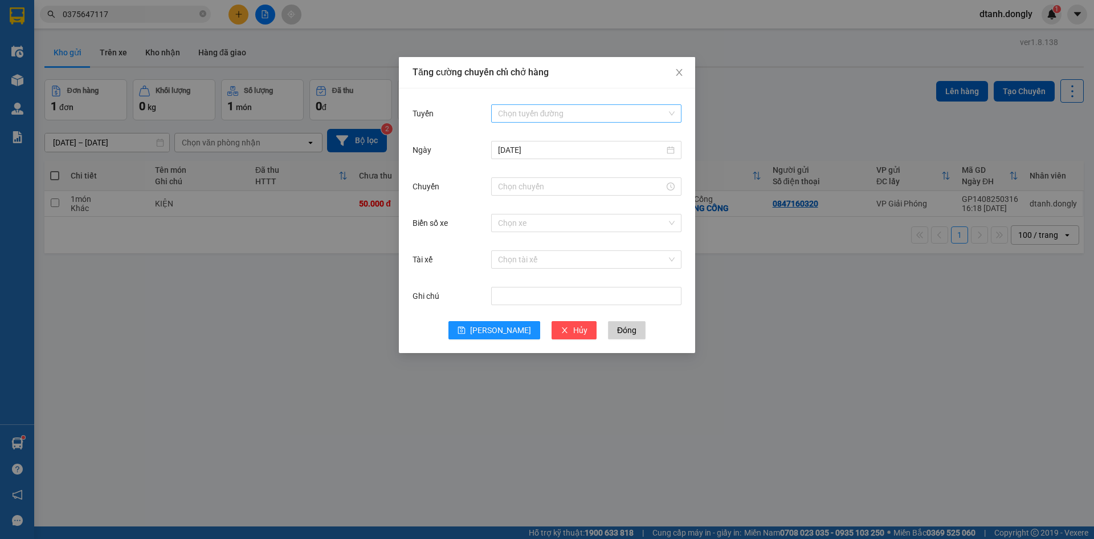
drag, startPoint x: 588, startPoint y: 112, endPoint x: 589, endPoint y: 121, distance: 9.1
click at [588, 116] on input "Tuyến" at bounding box center [582, 113] width 169 height 17
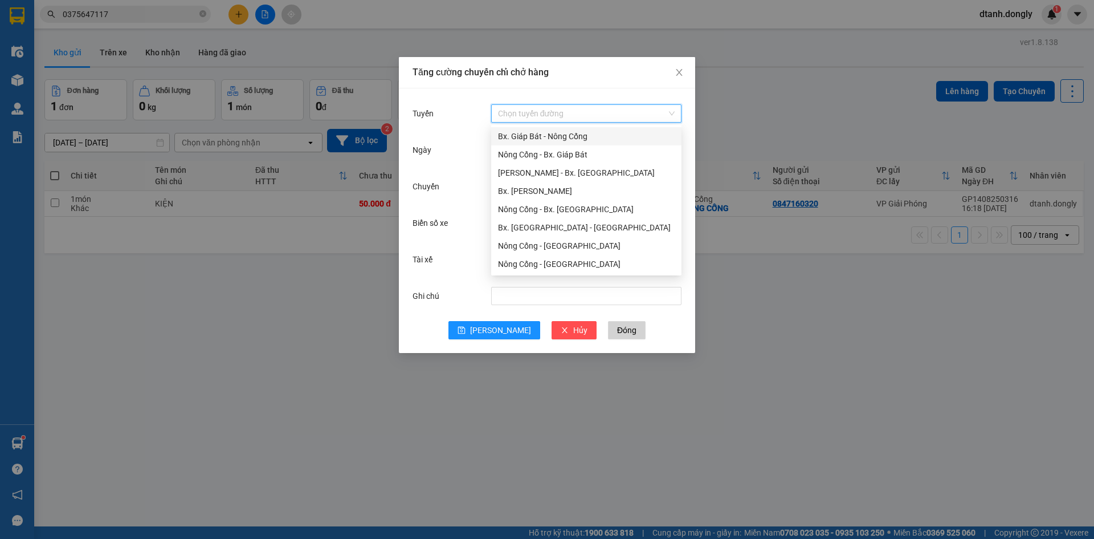
click at [579, 130] on div "Bx. Giáp Bát - Nông Cống" at bounding box center [586, 136] width 177 height 13
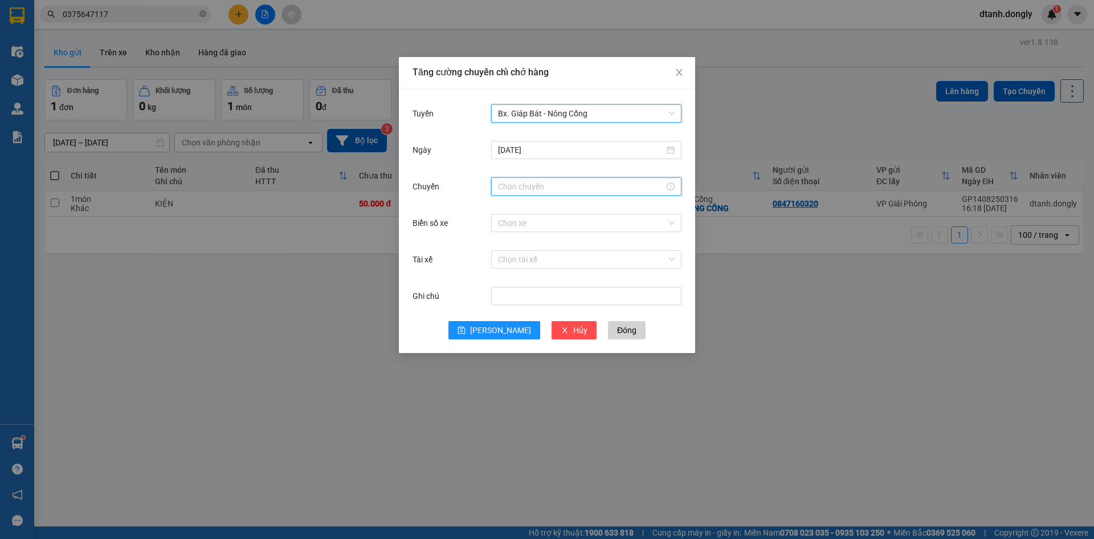
click at [548, 190] on input "Chuyến" at bounding box center [581, 186] width 166 height 13
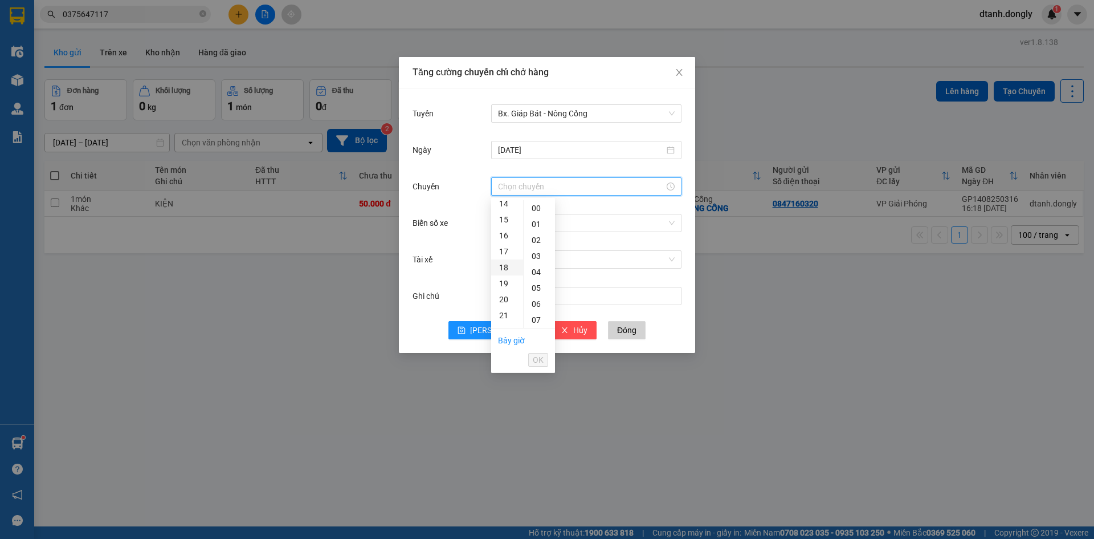
scroll to position [285, 0]
click at [503, 223] on div "19" at bounding box center [507, 226] width 32 height 16
click at [536, 287] on div "30" at bounding box center [539, 288] width 31 height 16
type input "19:30"
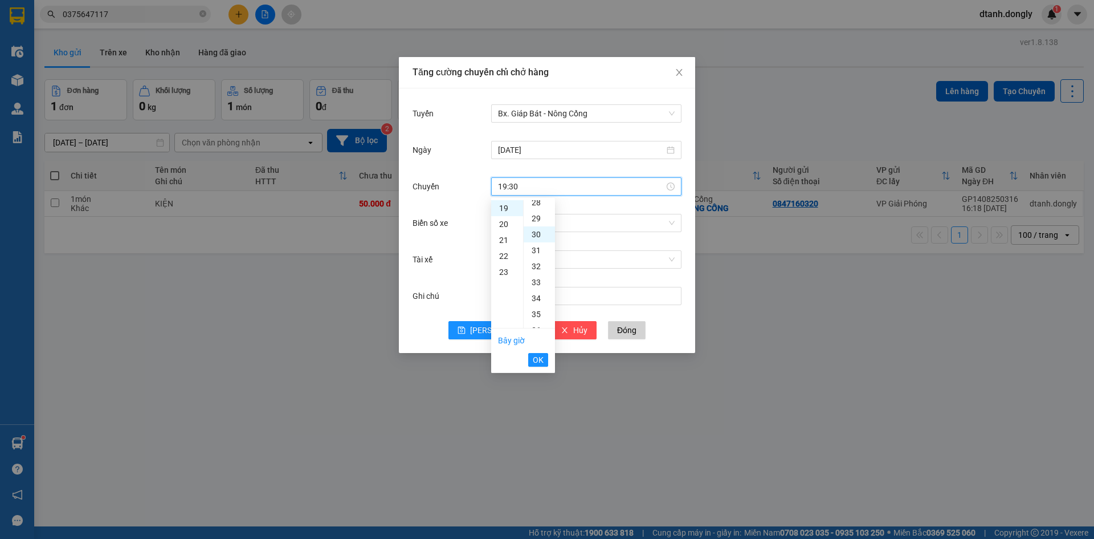
scroll to position [479, 0]
click at [533, 359] on span "OK" at bounding box center [538, 359] width 11 height 13
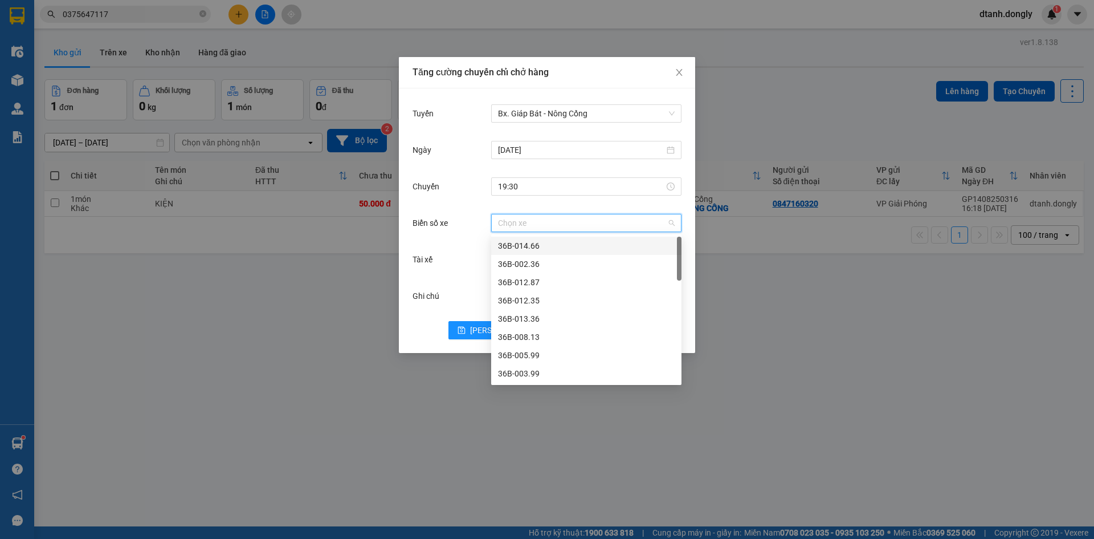
click at [535, 227] on input "Biển số xe" at bounding box center [582, 222] width 169 height 17
type input "71"
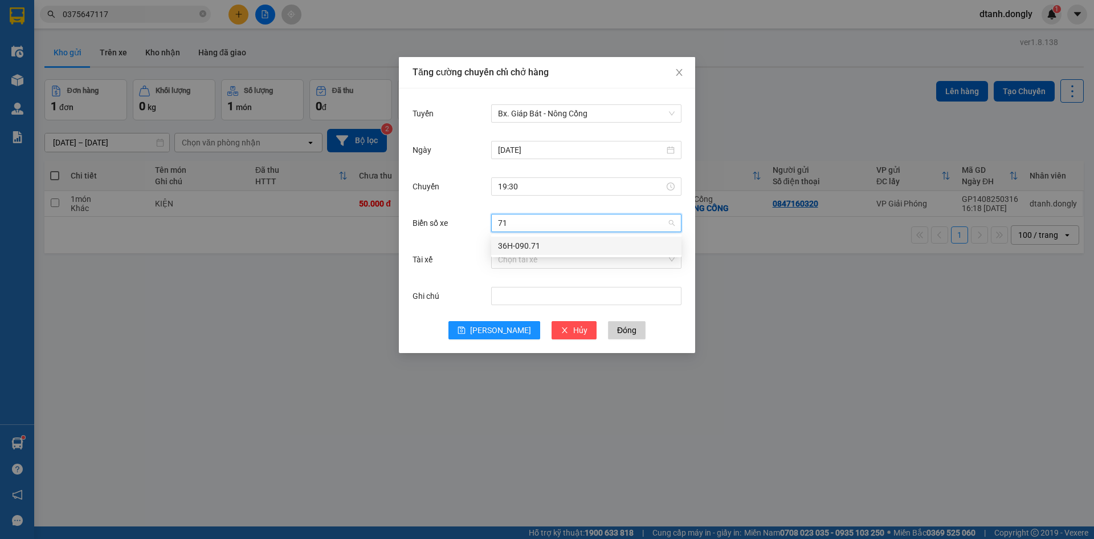
click at [544, 239] on div "36H-090.71" at bounding box center [586, 245] width 177 height 13
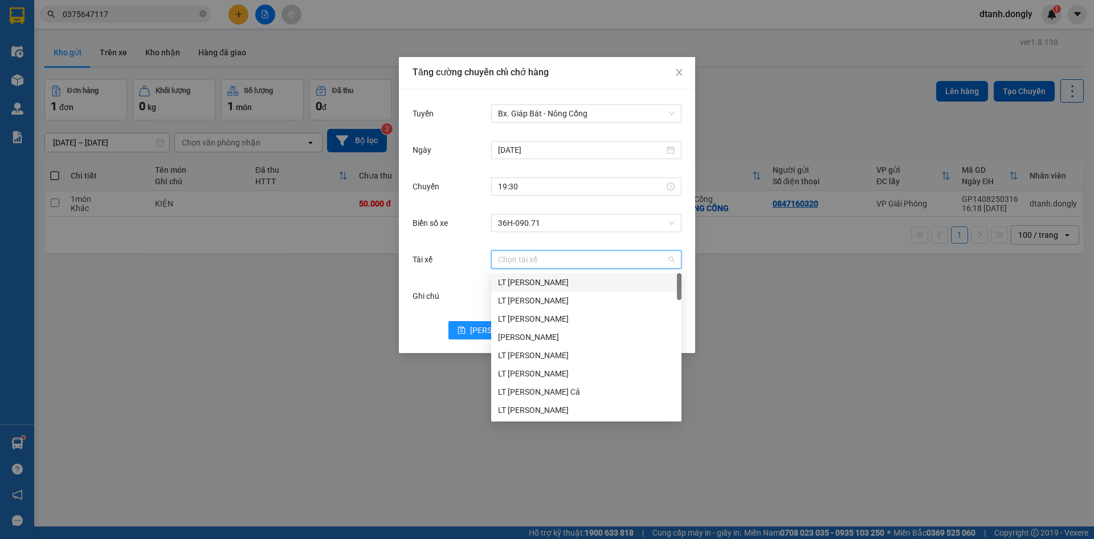
click at [553, 260] on input "Tài xế" at bounding box center [582, 259] width 169 height 17
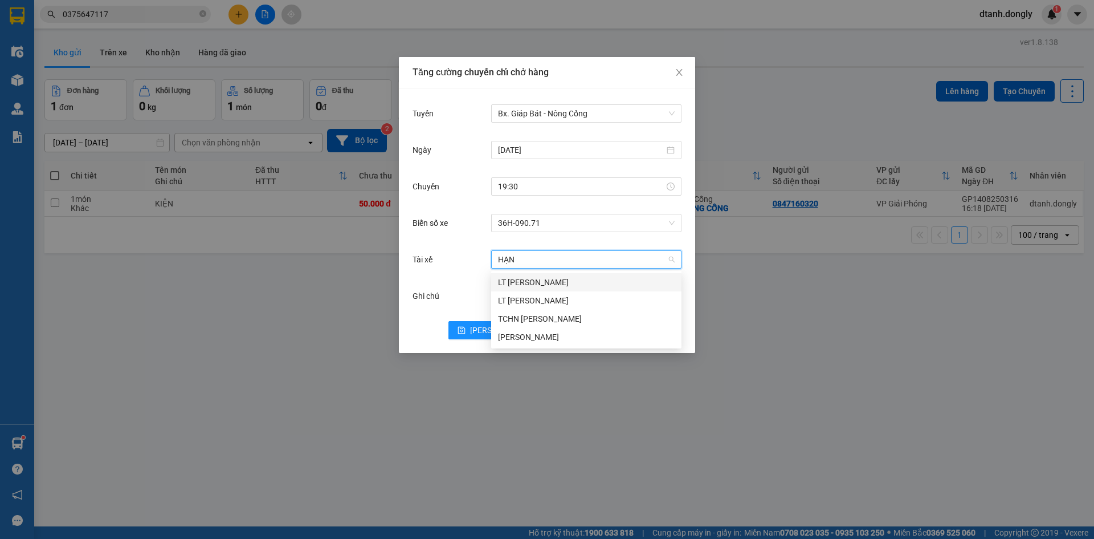
type input "HẠNH"
click at [553, 336] on div "[PERSON_NAME]" at bounding box center [586, 337] width 177 height 13
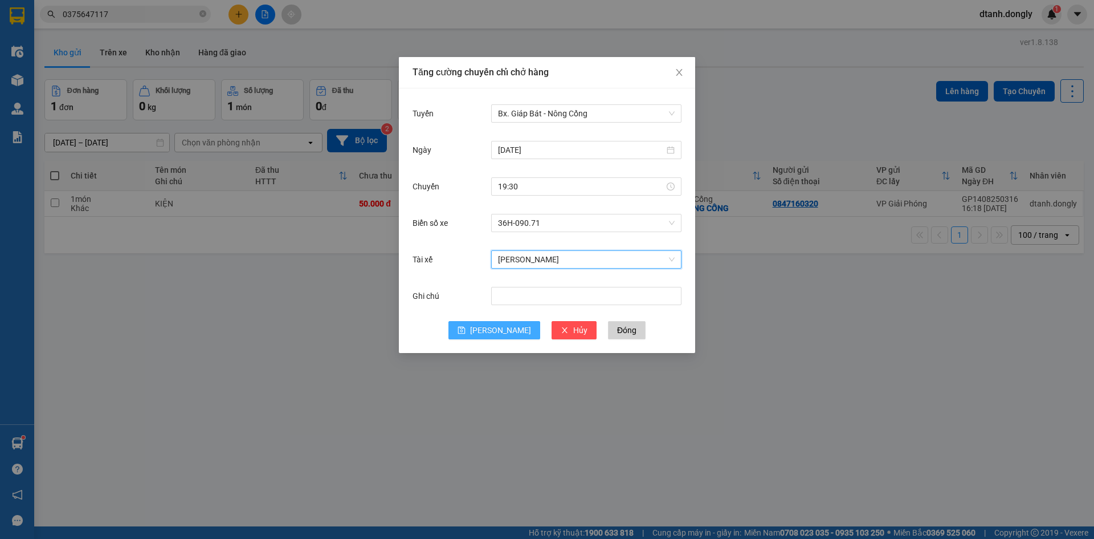
click at [492, 329] on button "[PERSON_NAME]" at bounding box center [495, 330] width 92 height 18
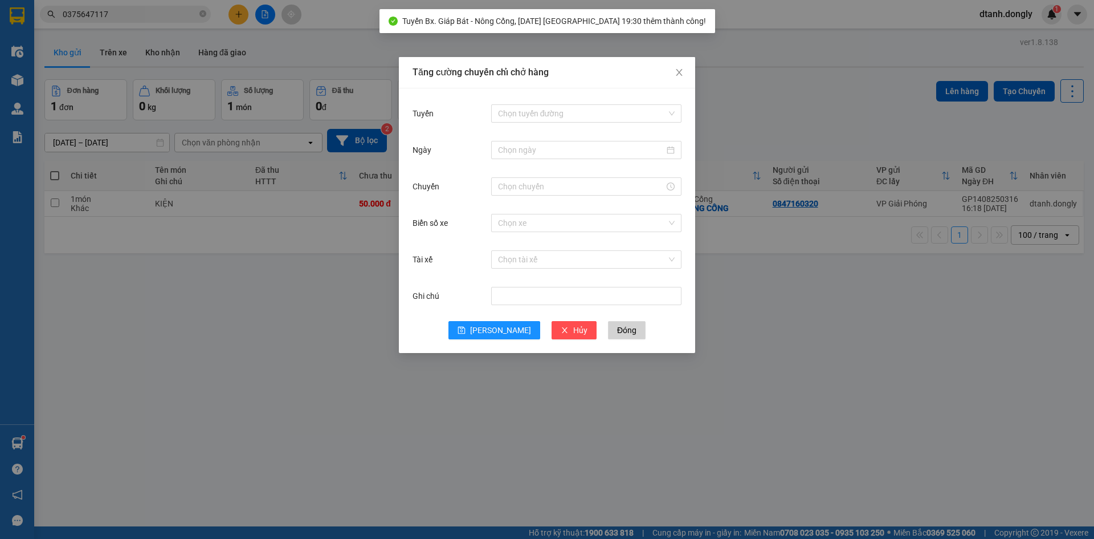
click at [348, 345] on div "Tăng cường chuyến chỉ chở hàng Tuyến Chọn tuyến đường Ngày Chuyến Biển số xe Ch…" at bounding box center [547, 269] width 1094 height 539
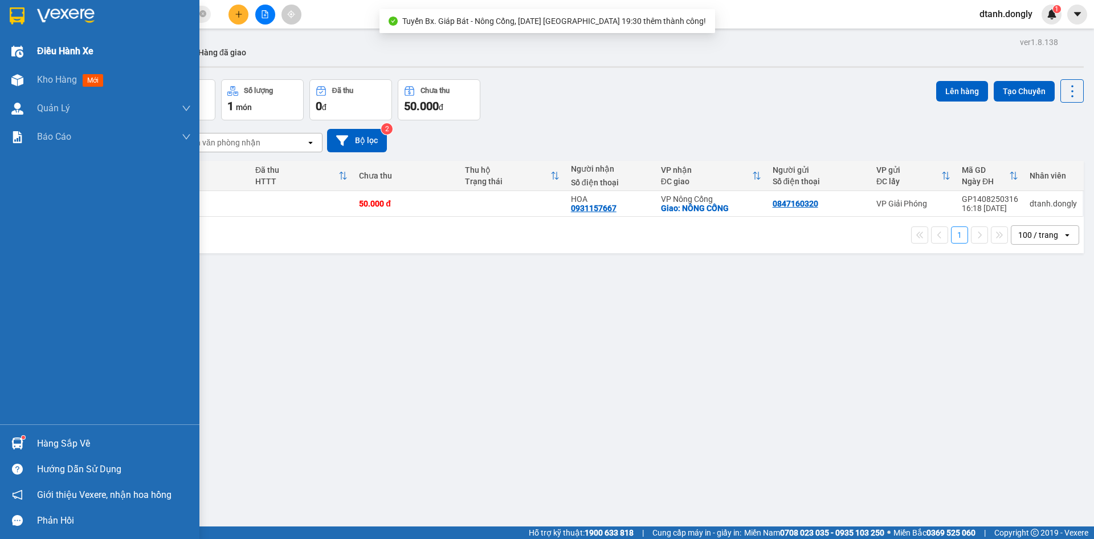
click at [56, 45] on span "Điều hành xe" at bounding box center [65, 51] width 56 height 14
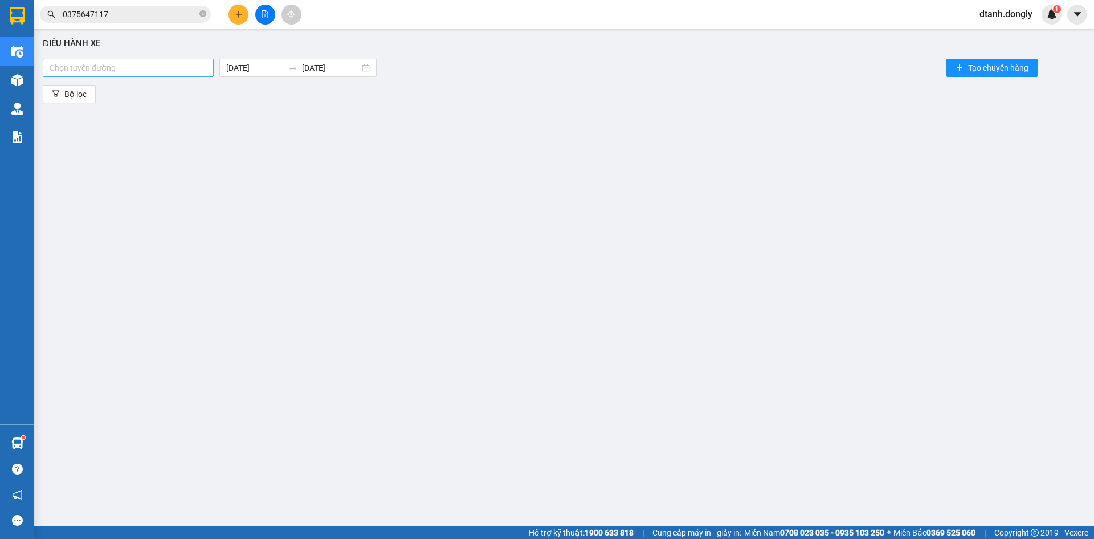
click at [200, 66] on div at bounding box center [128, 68] width 165 height 14
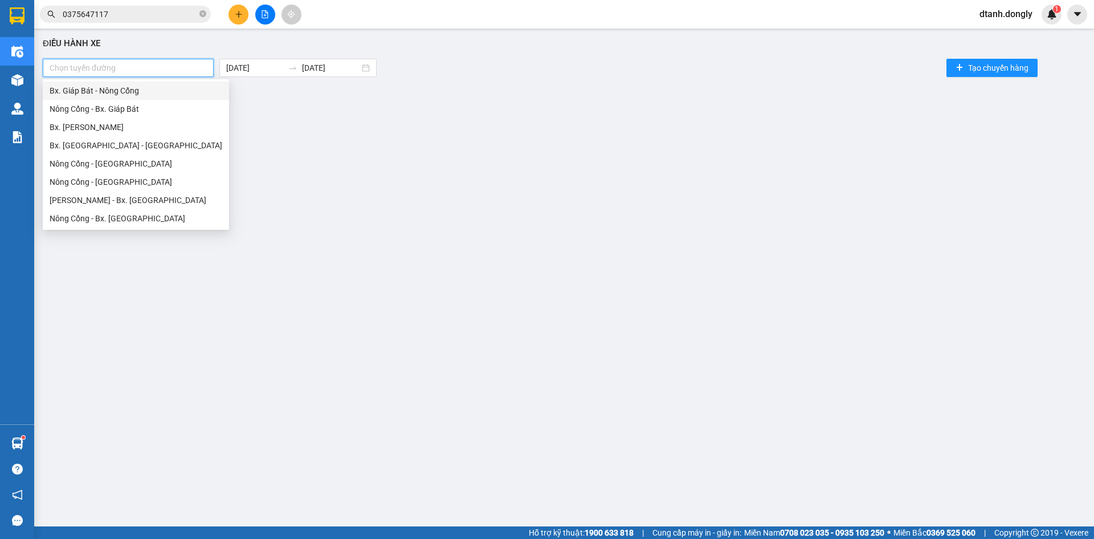
click at [180, 95] on div "Bx. Giáp Bát - Nông Cống" at bounding box center [136, 90] width 173 height 13
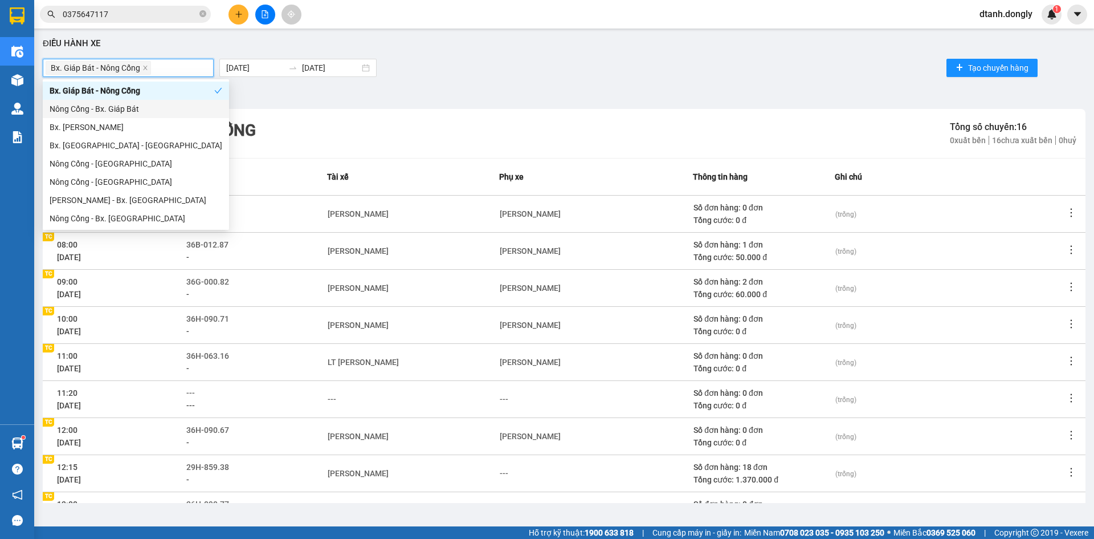
scroll to position [109, 0]
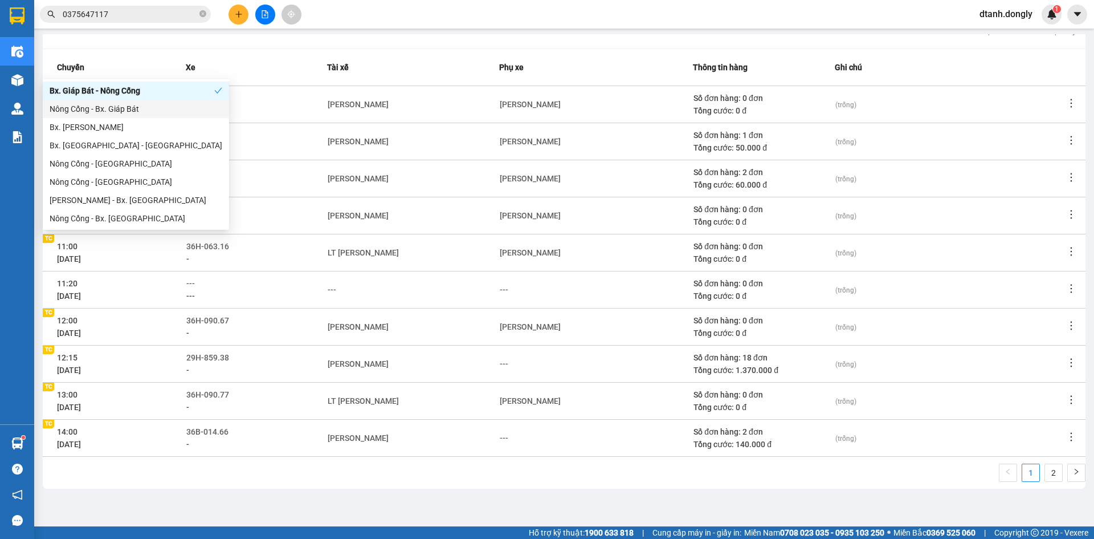
drag, startPoint x: 1045, startPoint y: 473, endPoint x: 986, endPoint y: 469, distance: 59.4
click at [1045, 474] on link "2" at bounding box center [1053, 472] width 17 height 17
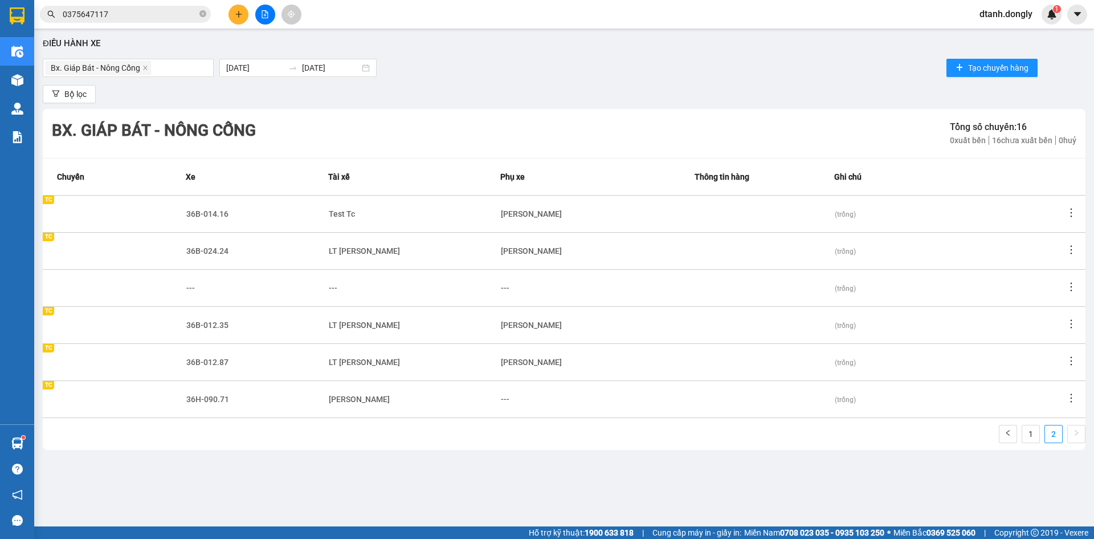
scroll to position [0, 0]
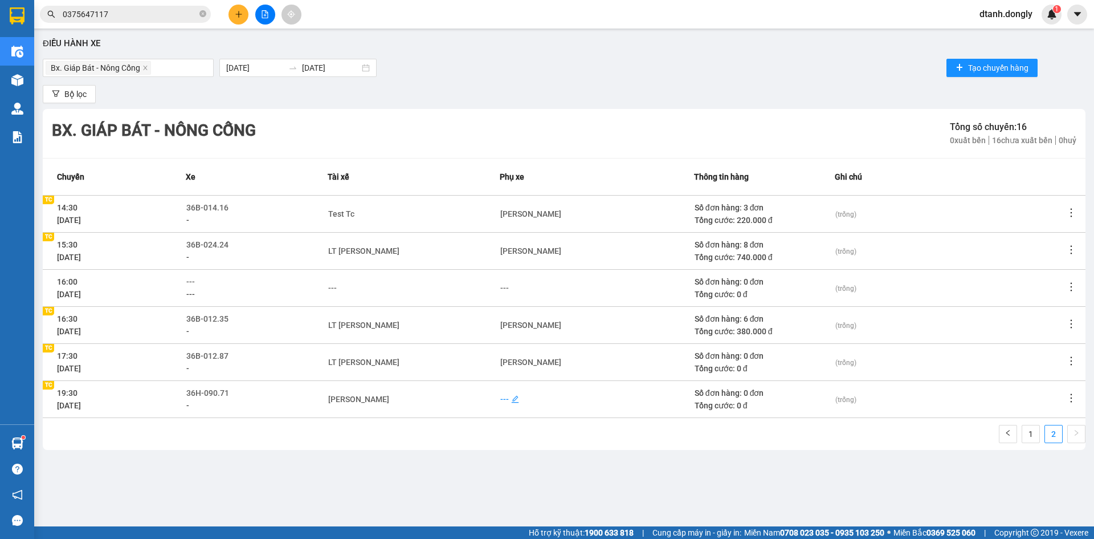
click at [507, 398] on div "---" at bounding box center [504, 399] width 9 height 13
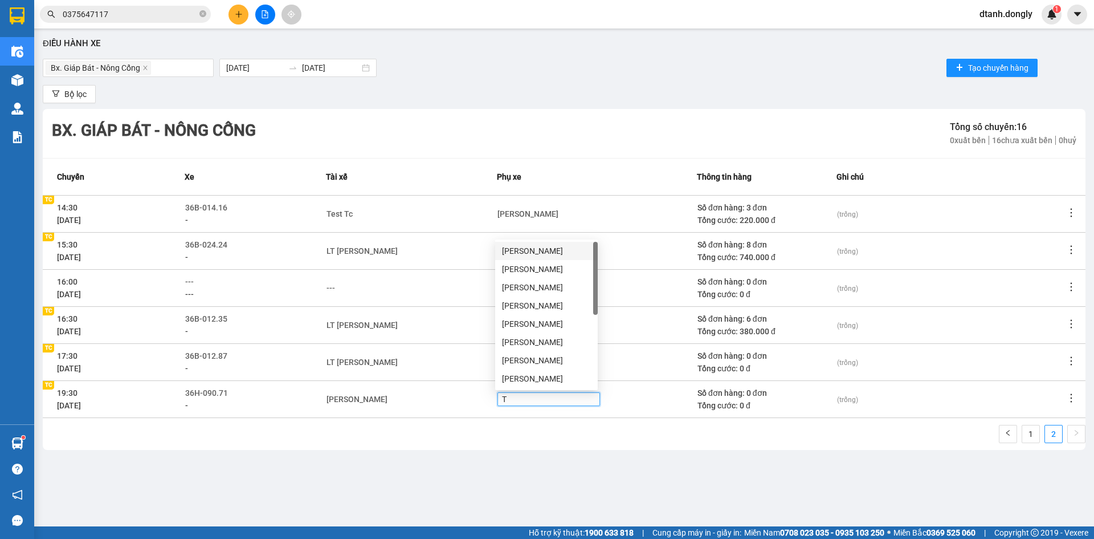
type input "TU"
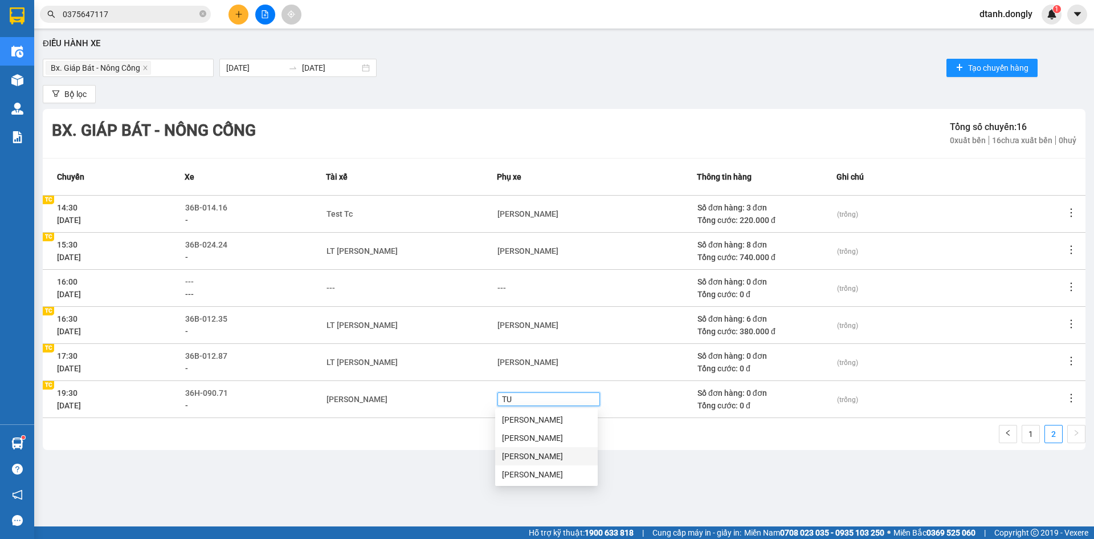
click at [542, 456] on div "[PERSON_NAME]" at bounding box center [546, 456] width 89 height 13
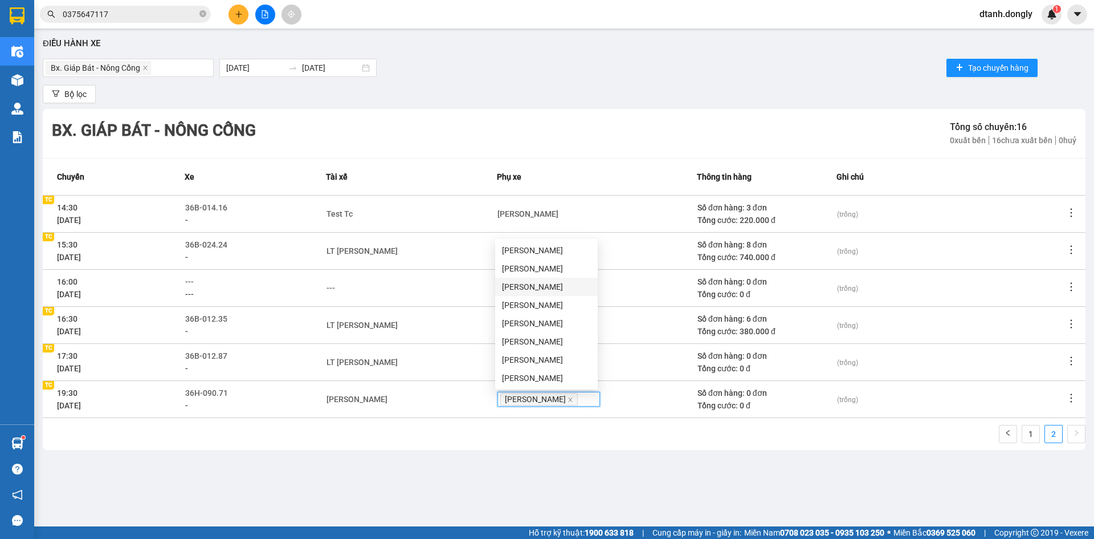
click at [680, 500] on div "Điều hành xe Bx. Giáp Bát - Nông Cống 14/08/2025 14/08/2025 Tạo chuyến hàng Bộ …" at bounding box center [564, 268] width 1049 height 469
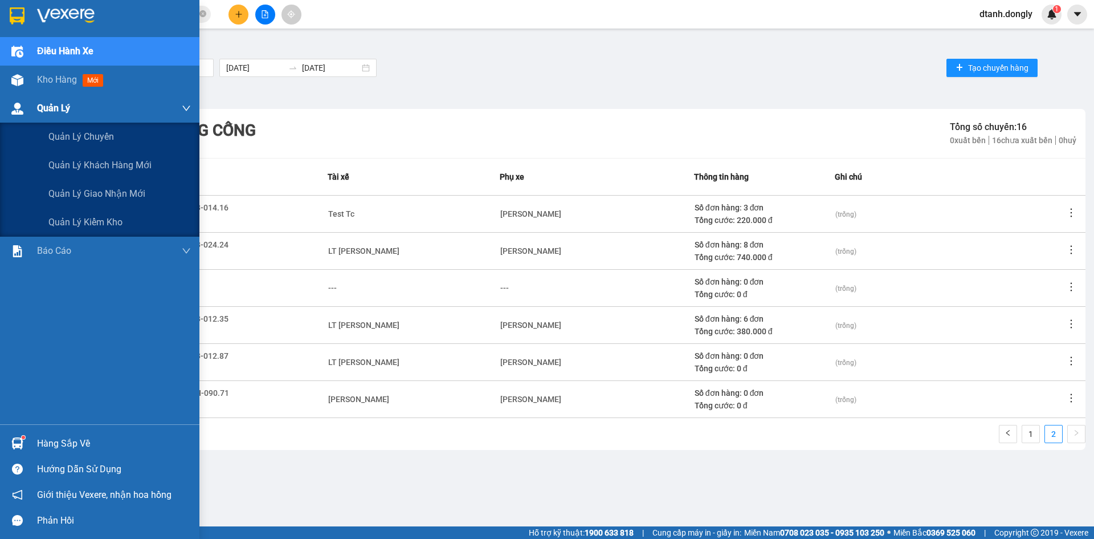
click at [46, 104] on span "Quản Lý" at bounding box center [53, 108] width 33 height 14
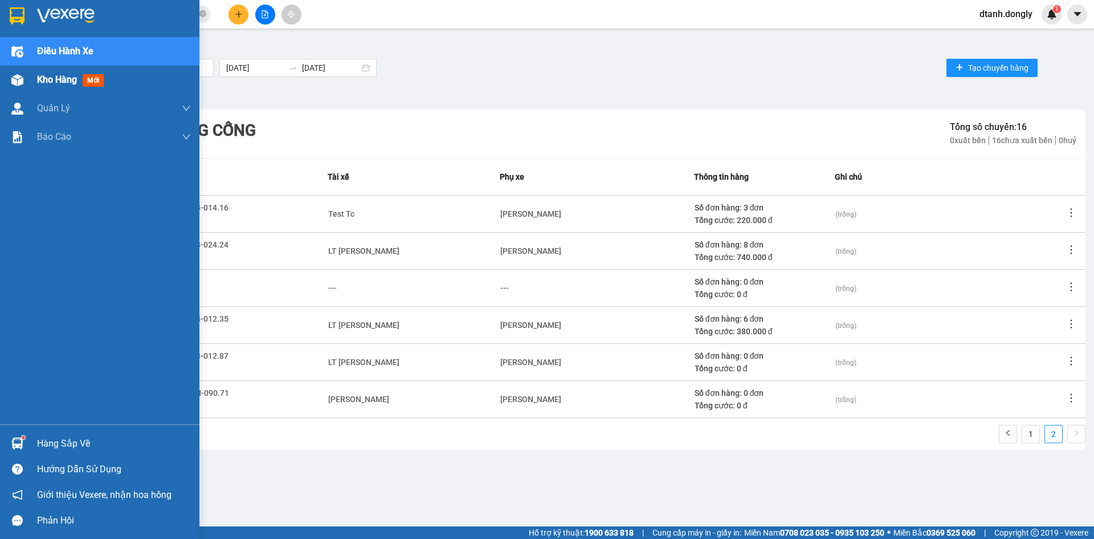
click at [54, 76] on span "Kho hàng" at bounding box center [57, 79] width 40 height 11
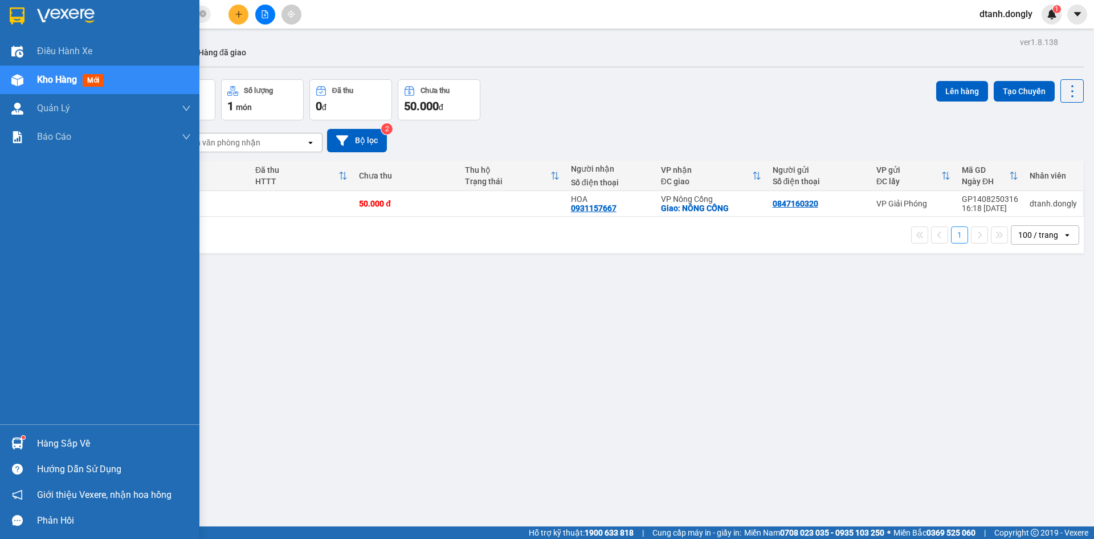
click at [51, 76] on span "Kho hàng" at bounding box center [57, 79] width 40 height 11
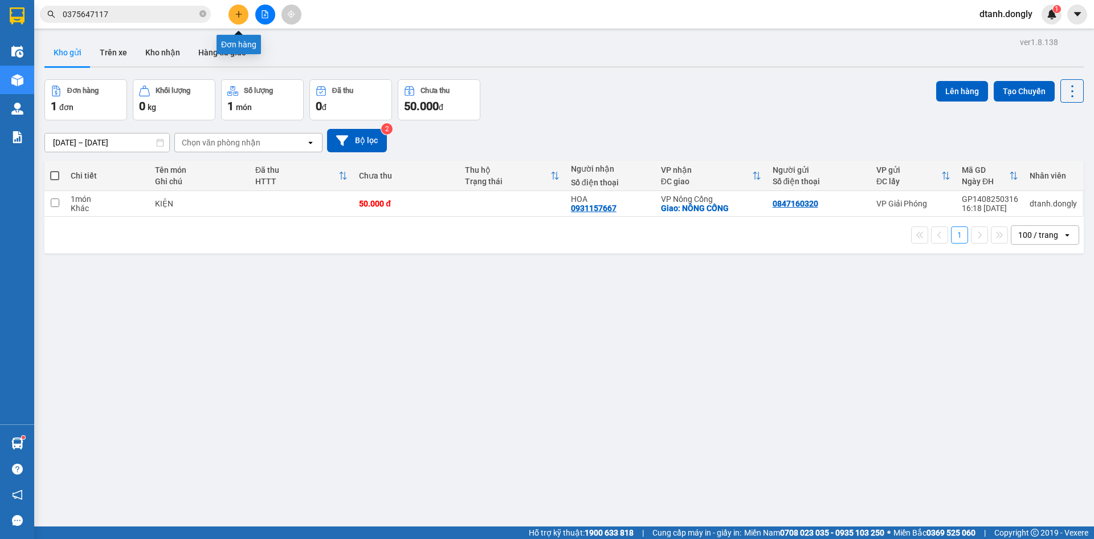
click at [246, 12] on button at bounding box center [239, 15] width 20 height 20
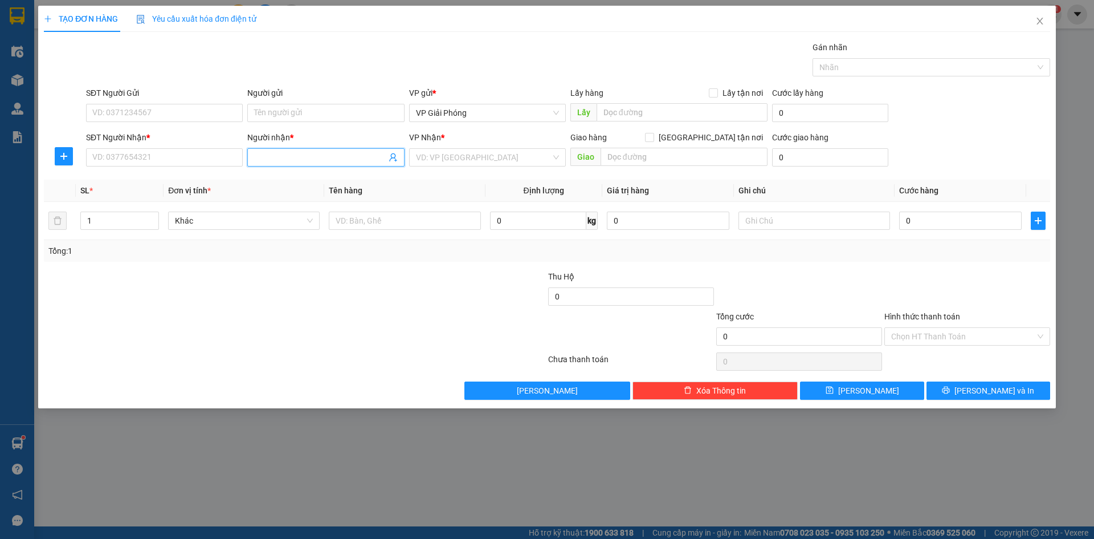
click at [276, 158] on input "Người nhận *" at bounding box center [320, 157] width 132 height 13
type input "LINH TRẦN"
click at [337, 178] on div "LINH TRẦN - 0985649257" at bounding box center [325, 180] width 143 height 13
type input "0985649257"
checkbox input "true"
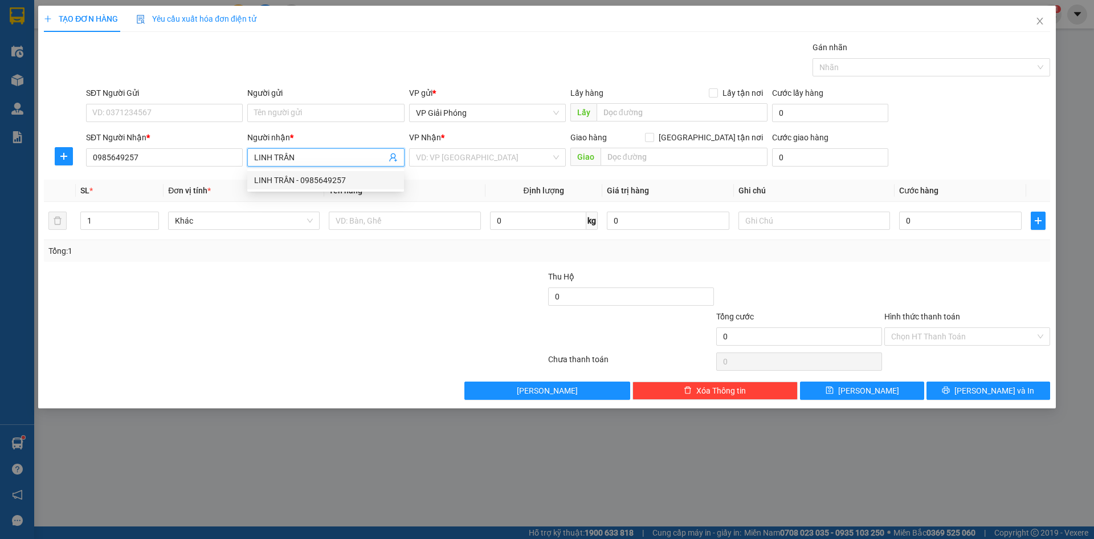
type input "BIG C THANH HOÁ"
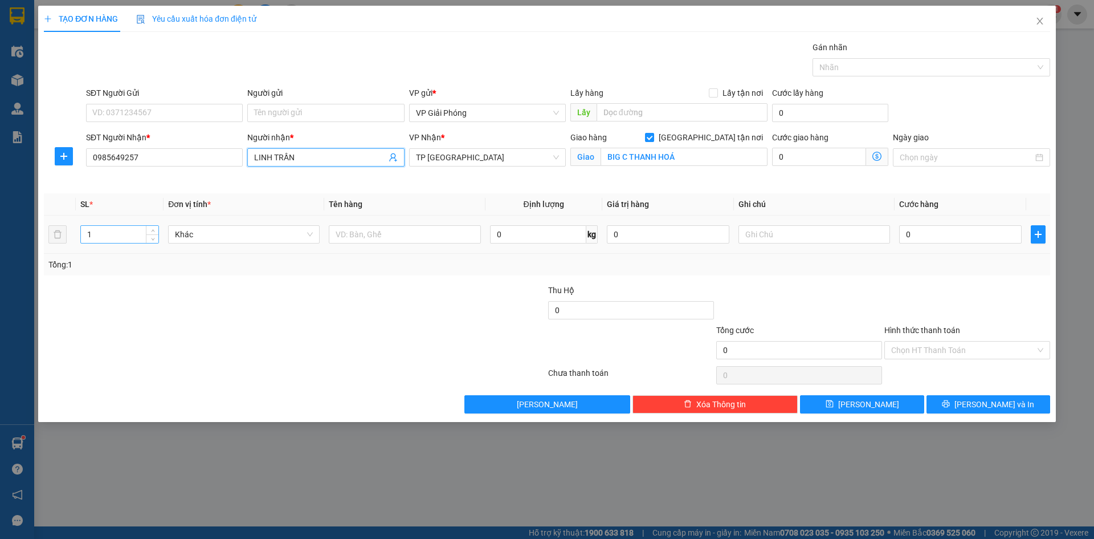
type input "LINH TRẦN"
click at [119, 239] on input "1" at bounding box center [120, 234] width 78 height 17
type input "4"
click at [370, 239] on input "text" at bounding box center [405, 234] width 152 height 18
type input "KIỆN"
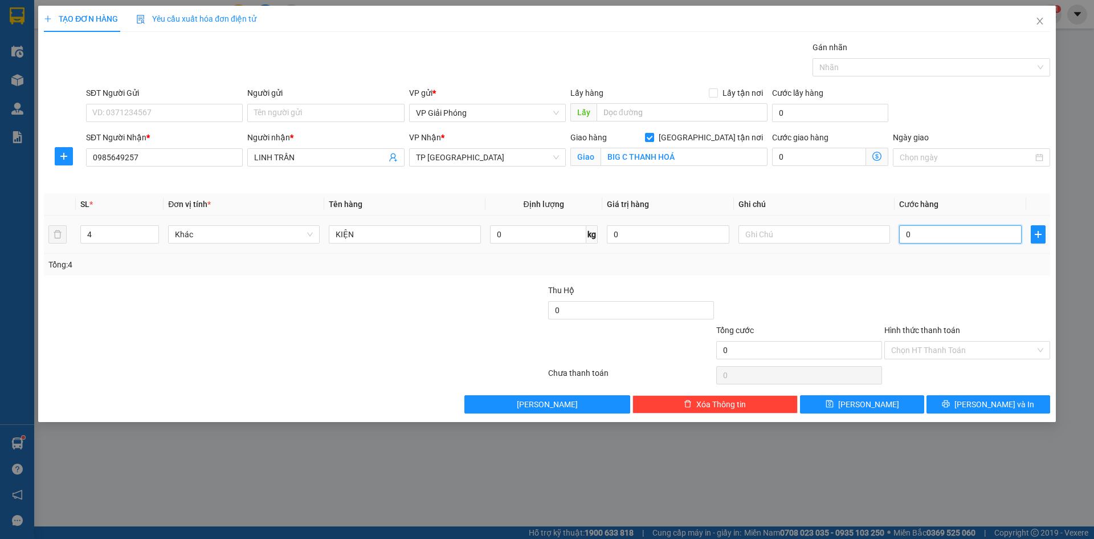
click at [918, 237] on input "0" at bounding box center [960, 234] width 123 height 18
type input "1"
type input "12"
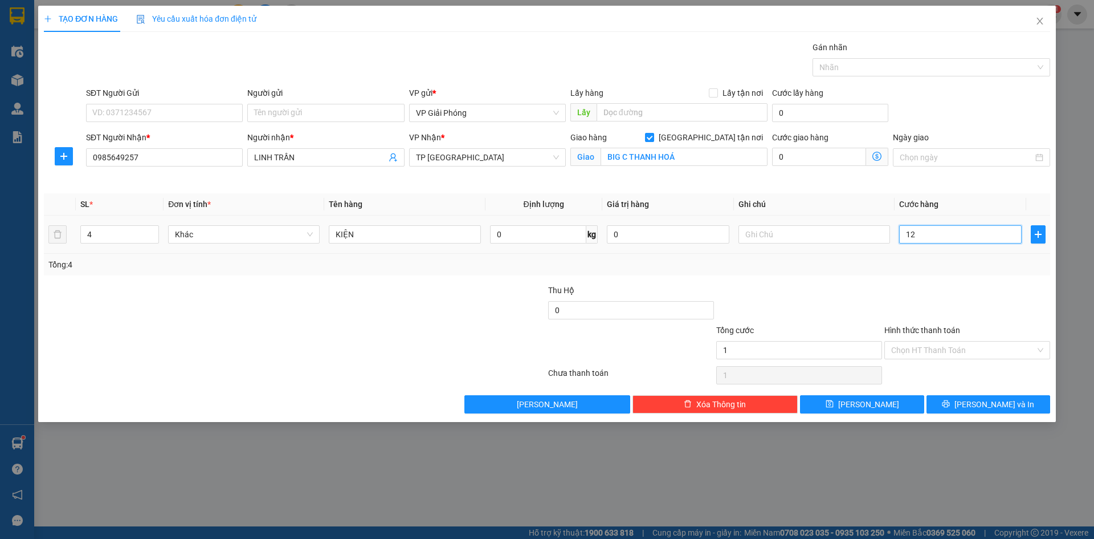
type input "12"
type input "120"
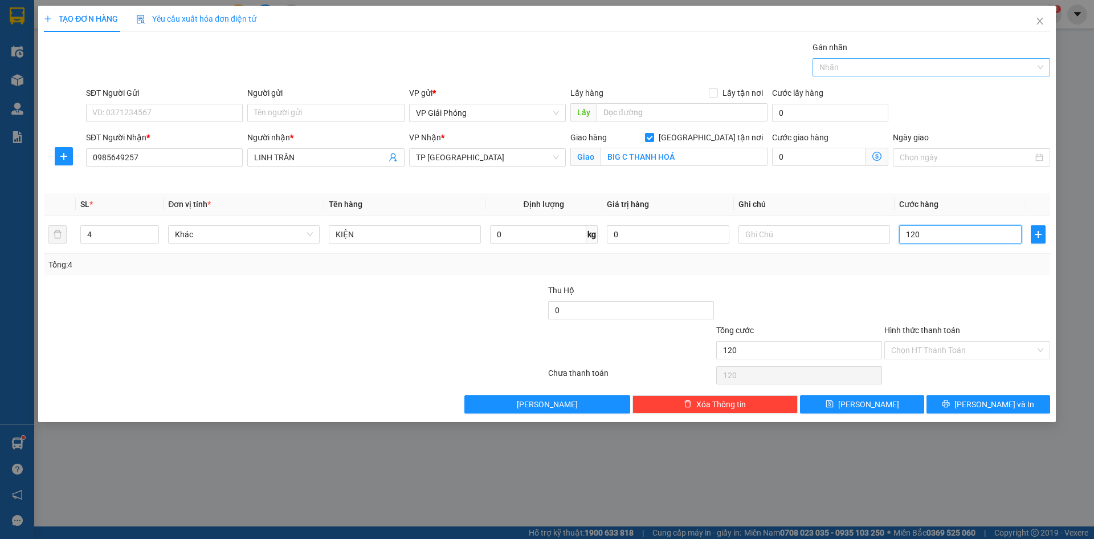
drag, startPoint x: 878, startPoint y: 65, endPoint x: 871, endPoint y: 74, distance: 11.8
click at [876, 66] on div at bounding box center [926, 67] width 221 height 14
type input "120.000"
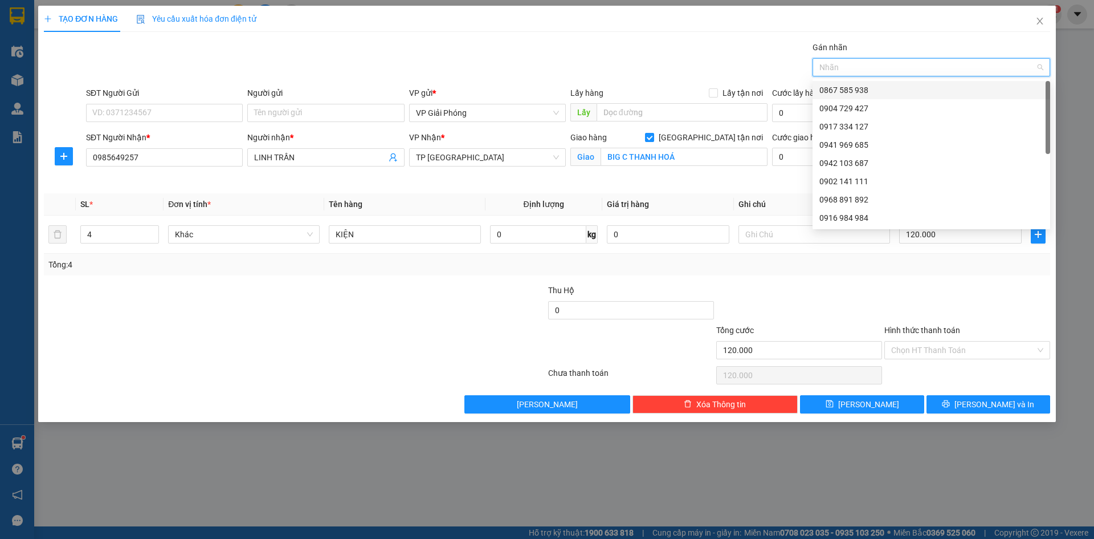
click at [856, 67] on div at bounding box center [926, 67] width 221 height 14
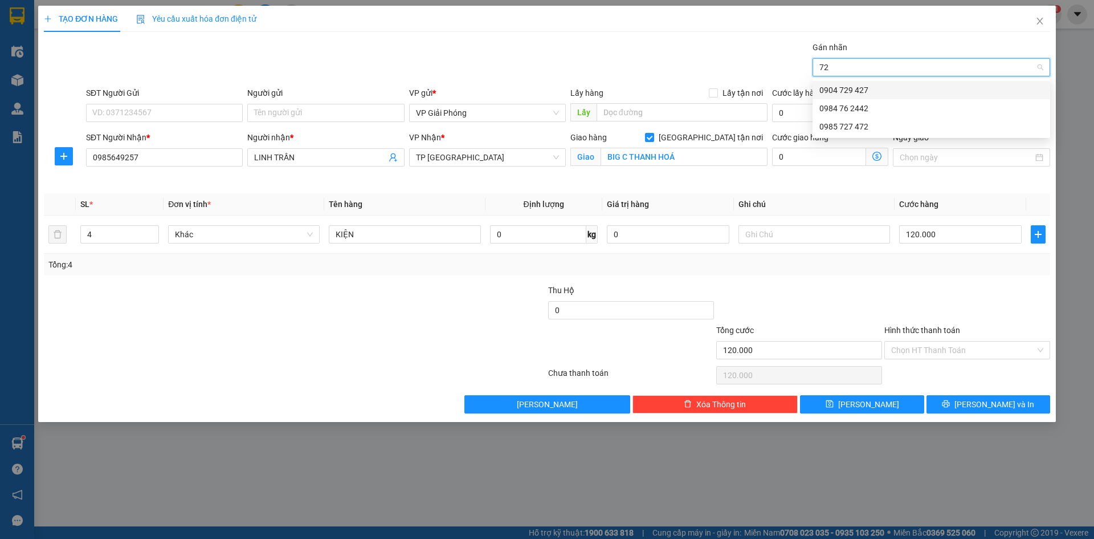
type input "727"
click at [871, 88] on div "0985 727 472" at bounding box center [932, 90] width 224 height 13
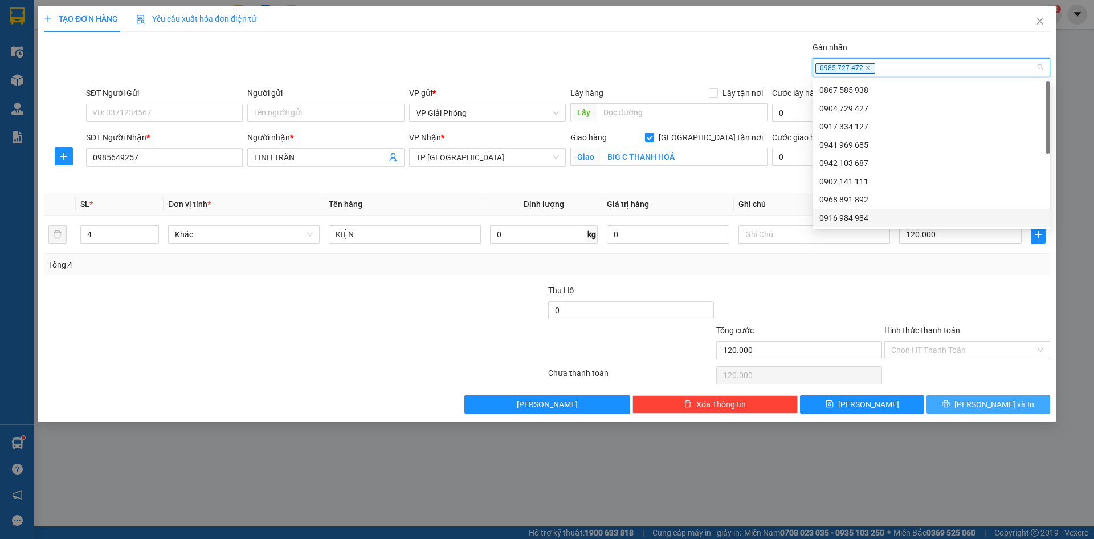
click at [979, 403] on span "[PERSON_NAME] và In" at bounding box center [995, 404] width 80 height 13
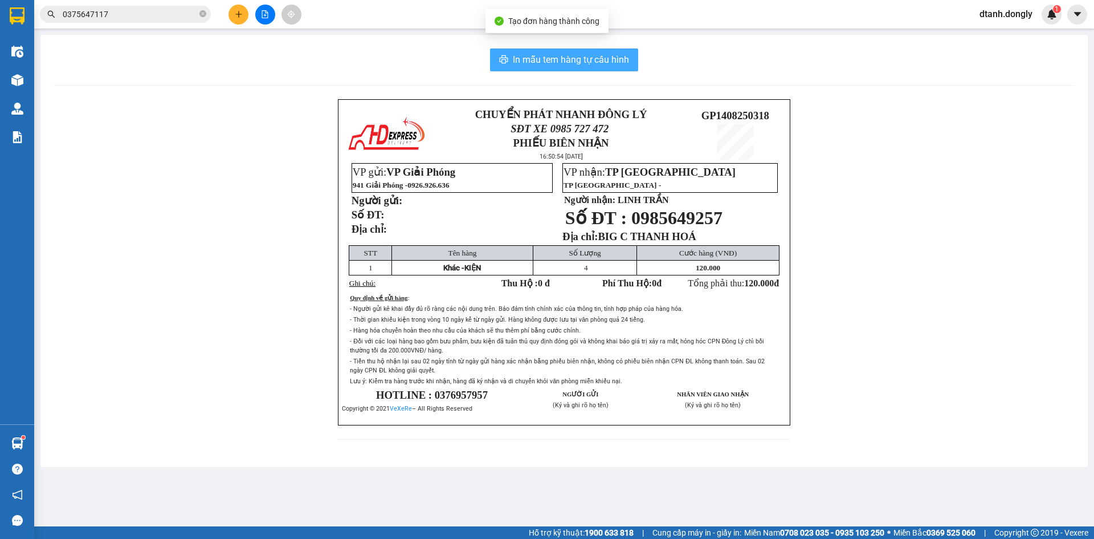
click at [567, 59] on span "In mẫu tem hàng tự cấu hình" at bounding box center [571, 59] width 116 height 14
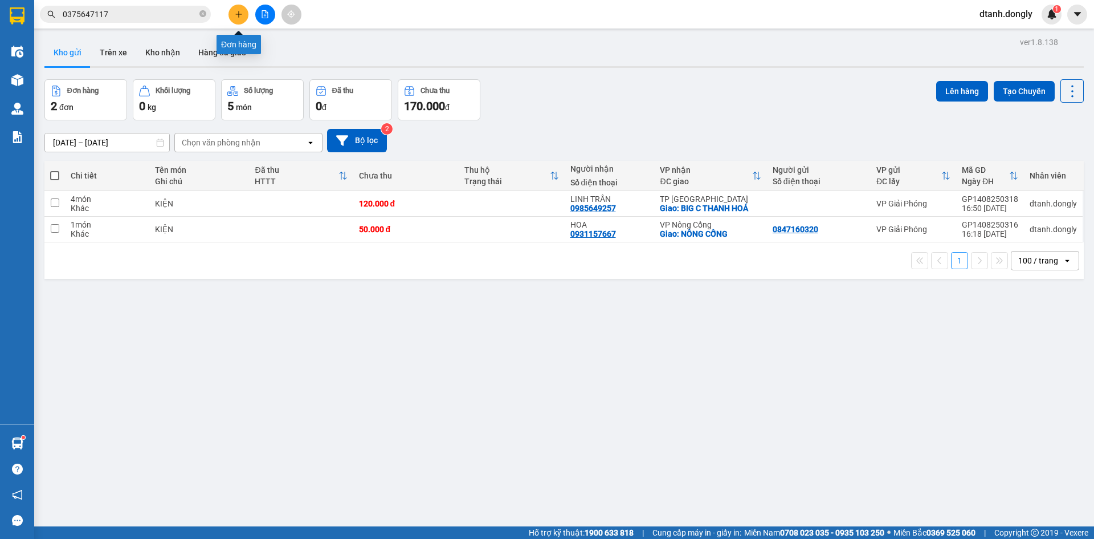
click at [234, 10] on button at bounding box center [239, 15] width 20 height 20
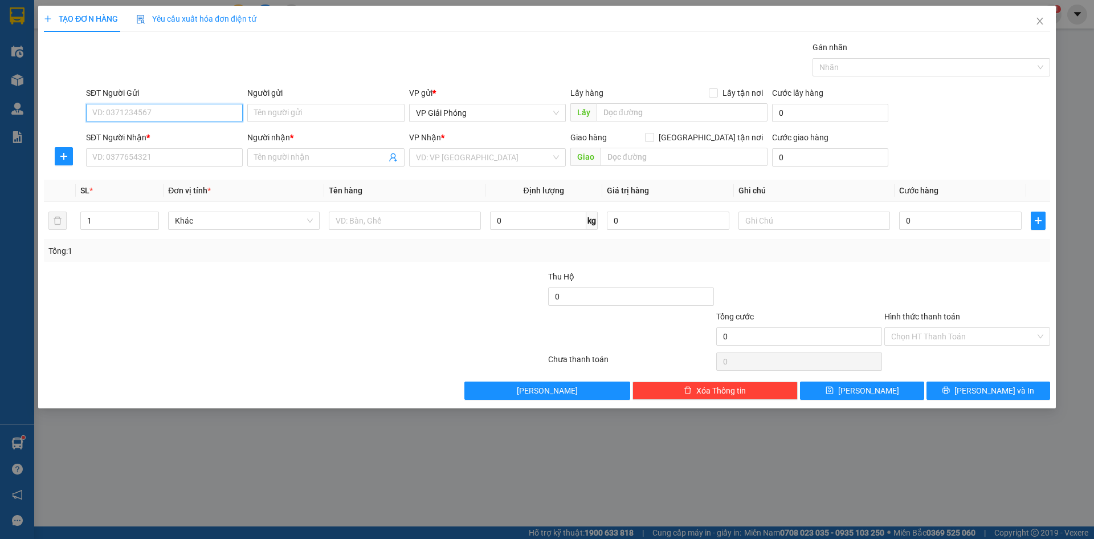
click at [169, 116] on input "SĐT Người Gửi" at bounding box center [164, 113] width 157 height 18
click at [146, 157] on input "SĐT Người Nhận *" at bounding box center [164, 157] width 157 height 18
type input "0822973456"
click at [151, 115] on input "SĐT Người Gửi" at bounding box center [164, 113] width 157 height 18
type input "0976168007"
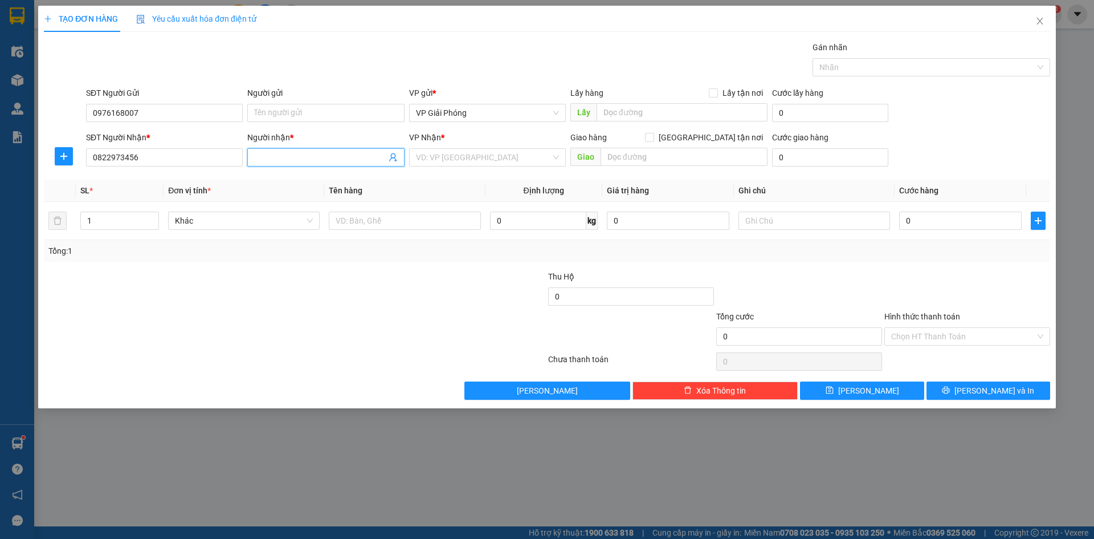
click at [317, 158] on input "Người nhận *" at bounding box center [320, 157] width 132 height 13
click at [266, 158] on input "LỖCAO" at bounding box center [320, 157] width 132 height 13
type input "[PERSON_NAME]"
click at [454, 155] on input "search" at bounding box center [483, 157] width 135 height 17
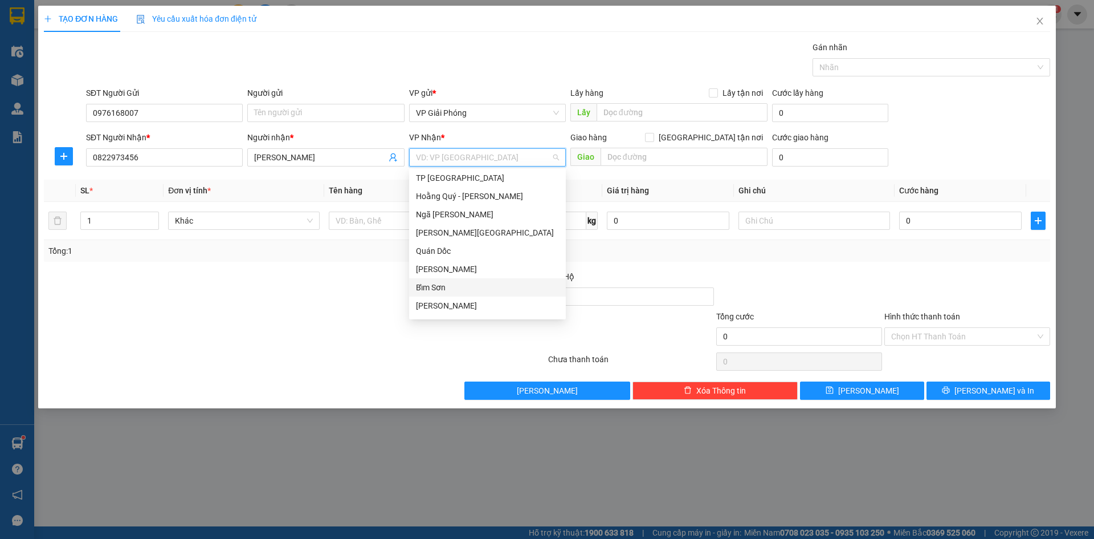
scroll to position [164, 0]
click at [471, 309] on div "VP Nông Cống" at bounding box center [487, 308] width 143 height 13
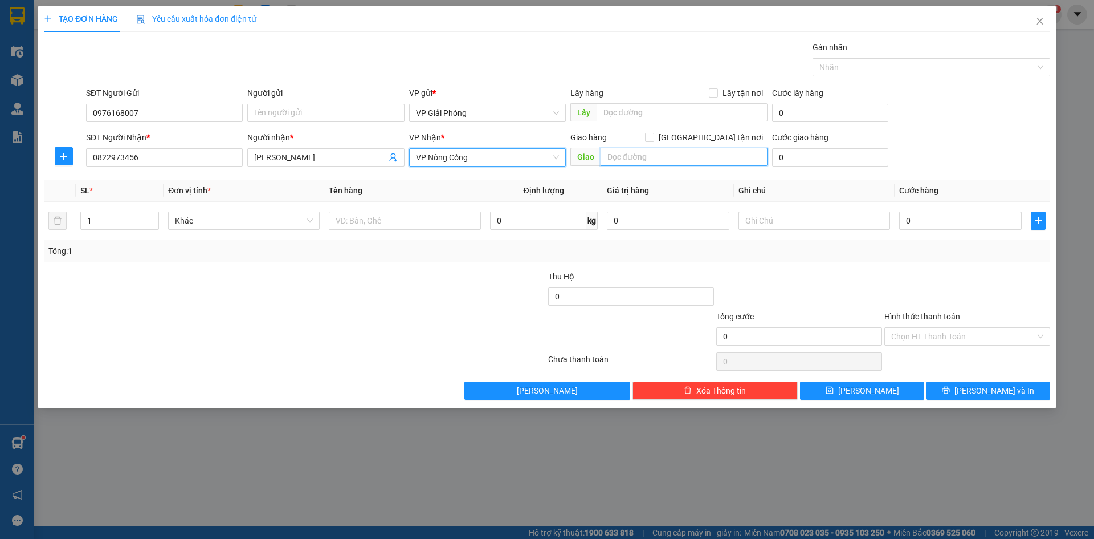
click at [693, 161] on input "text" at bounding box center [684, 157] width 167 height 18
type input "VP [GEOGRAPHIC_DATA]"
click at [653, 135] on input "[GEOGRAPHIC_DATA] tận nơi" at bounding box center [649, 137] width 8 height 8
checkbox input "true"
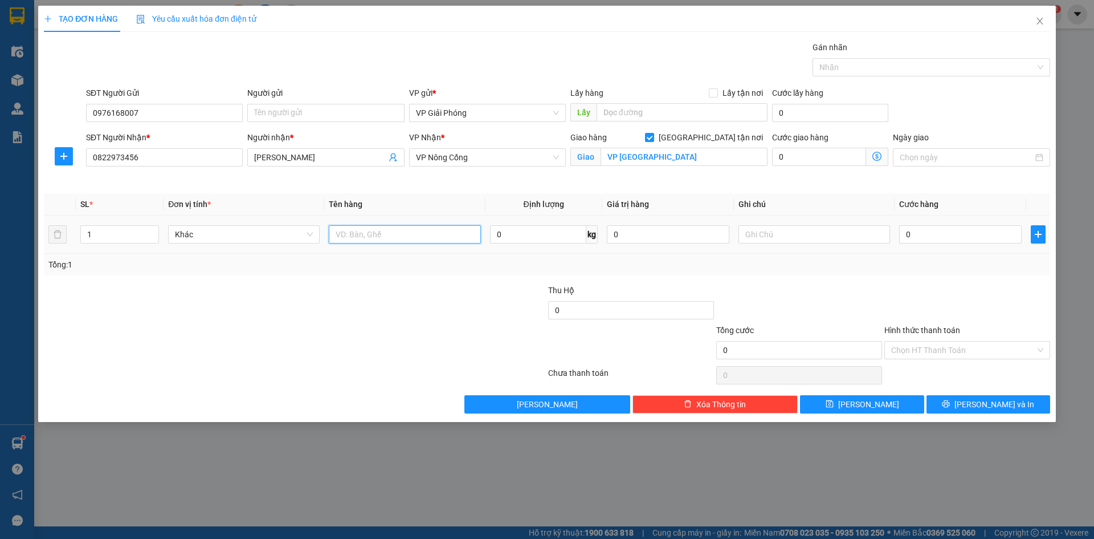
click at [380, 232] on input "text" at bounding box center [405, 234] width 152 height 18
type input "HỘP NHỎ"
click at [945, 233] on input "0" at bounding box center [960, 234] width 123 height 18
type input "3"
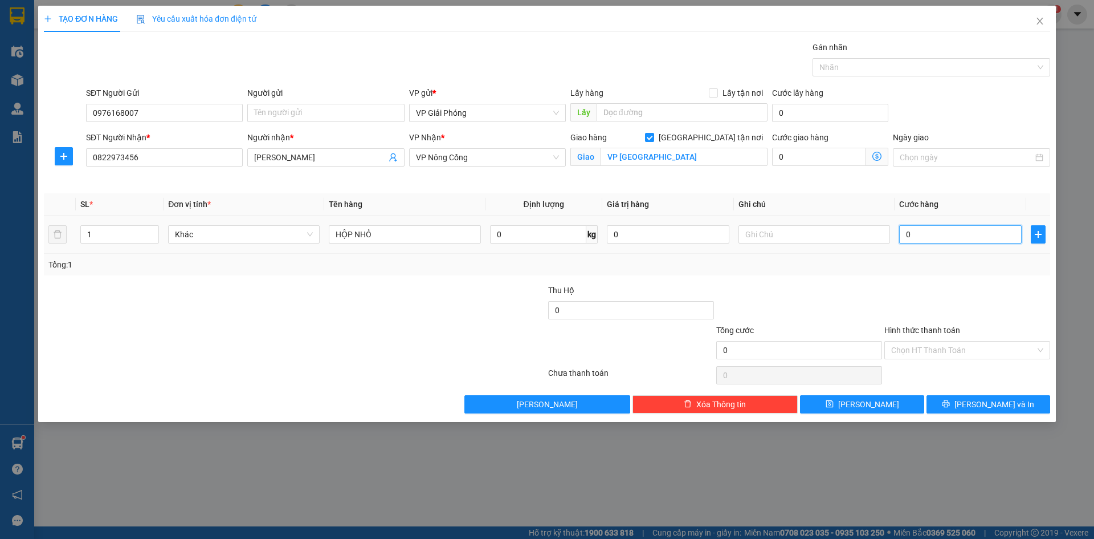
type input "3"
type input "30"
click at [856, 70] on div at bounding box center [926, 67] width 221 height 14
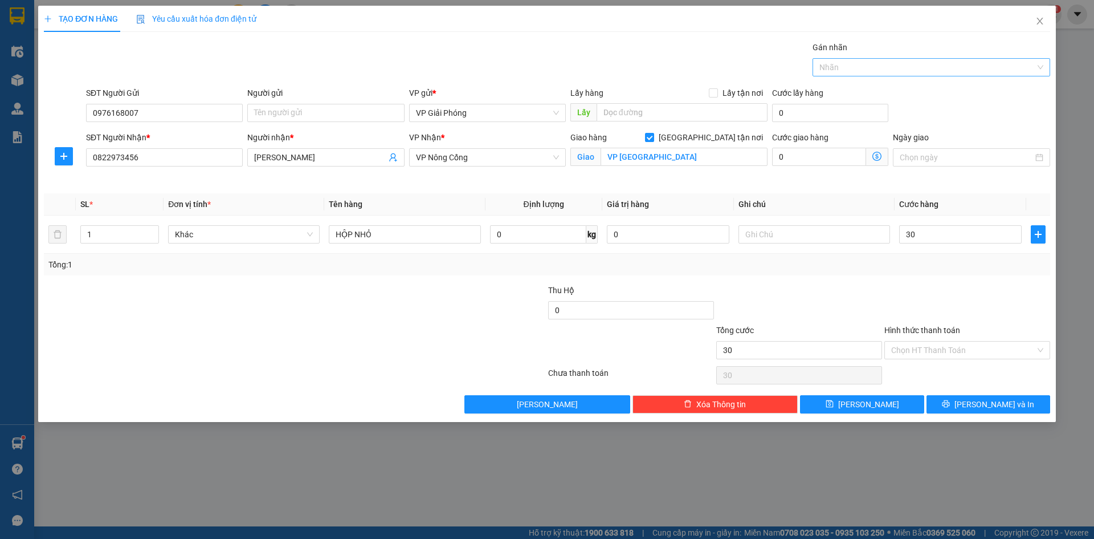
type input "30.000"
type input "727"
click at [863, 87] on div "0985 727 472" at bounding box center [932, 90] width 224 height 13
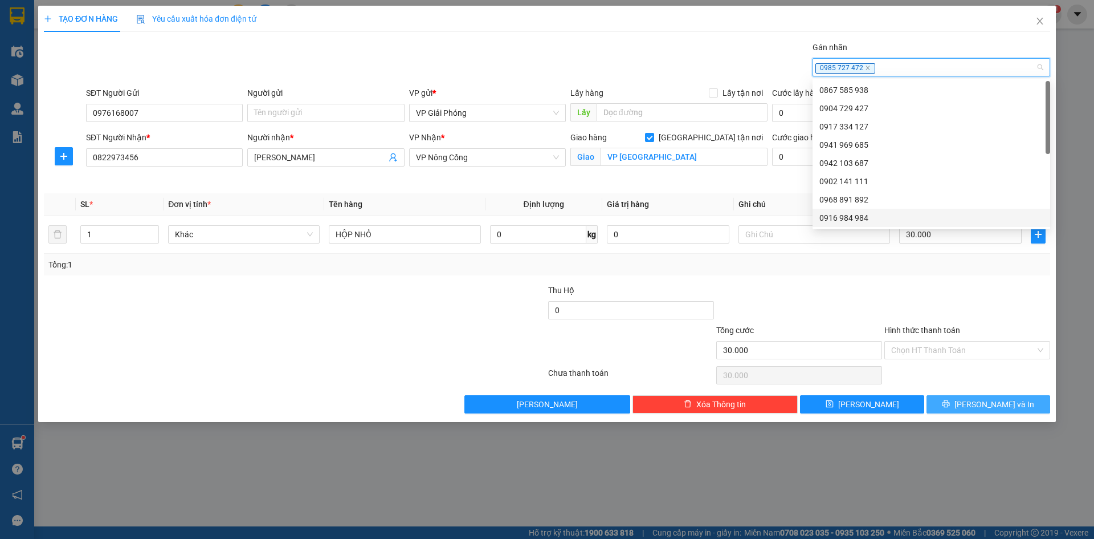
drag, startPoint x: 980, startPoint y: 408, endPoint x: 921, endPoint y: 371, distance: 69.6
click at [981, 408] on span "[PERSON_NAME] và In" at bounding box center [995, 404] width 80 height 13
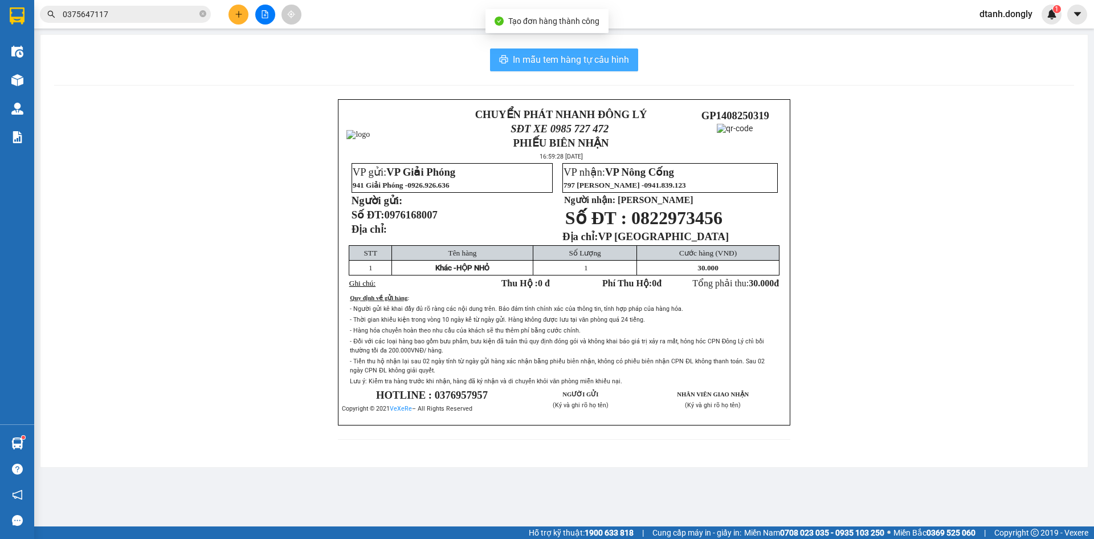
click at [579, 63] on span "In mẫu tem hàng tự cấu hình" at bounding box center [571, 59] width 116 height 14
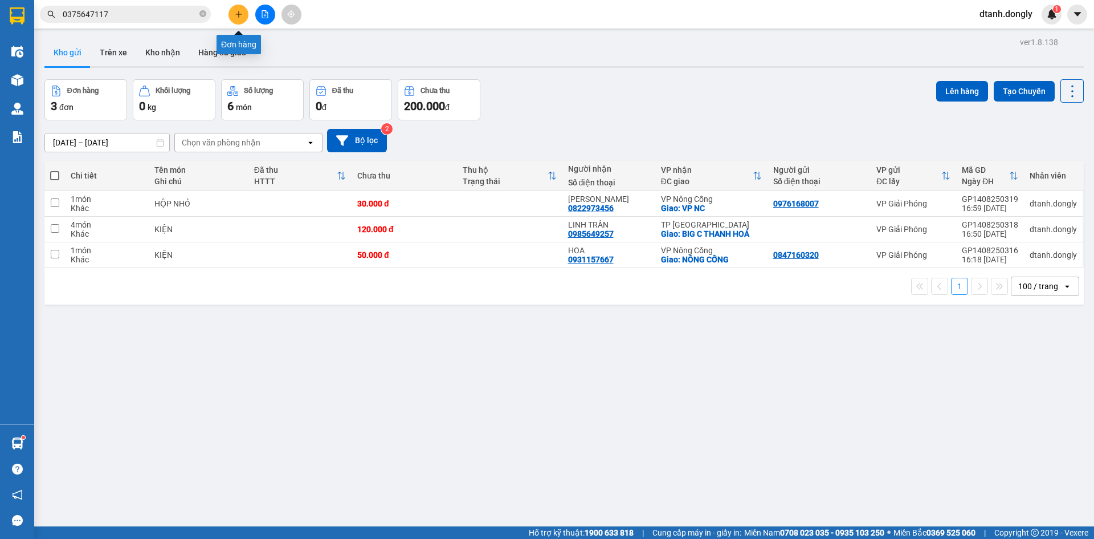
click at [235, 10] on button at bounding box center [239, 15] width 20 height 20
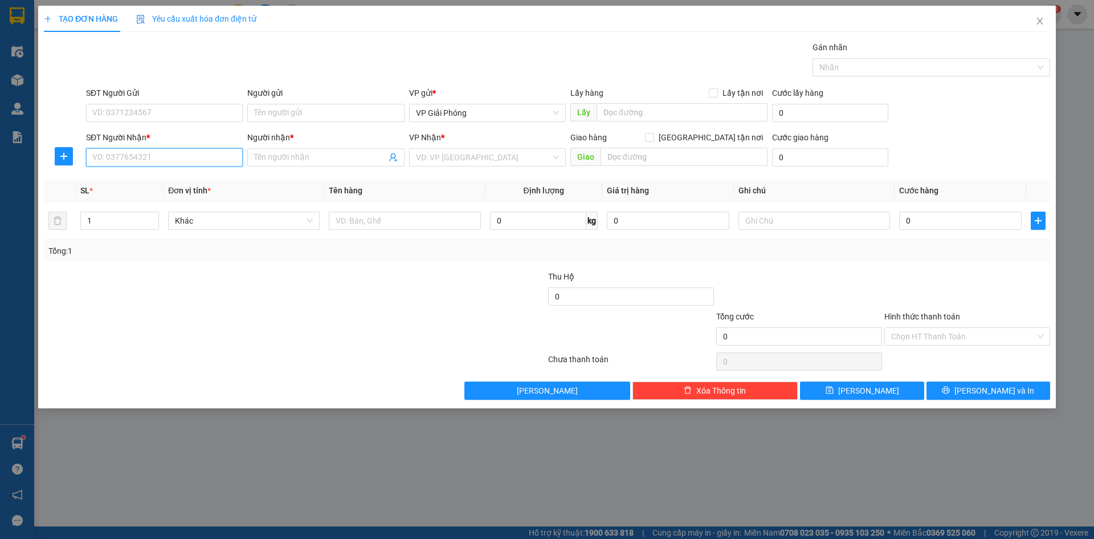
click at [129, 161] on input "SĐT Người Nhận *" at bounding box center [164, 157] width 157 height 18
type input "0977679639"
click at [176, 180] on div "0977679639 - HƯƠNG" at bounding box center [164, 180] width 143 height 13
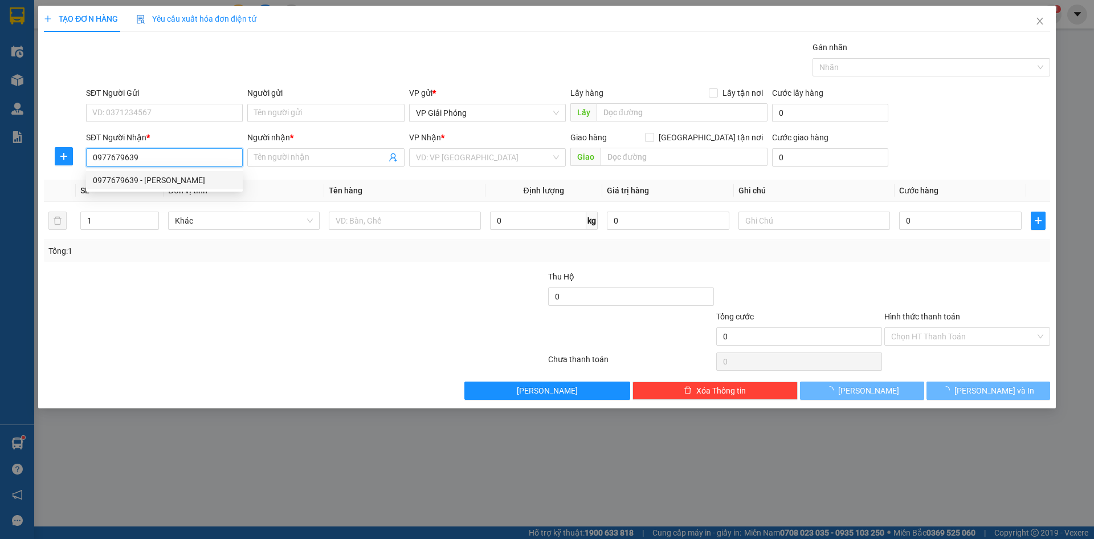
type input "HƯƠNG"
checkbox input "true"
type input "TAM ĐIỆP"
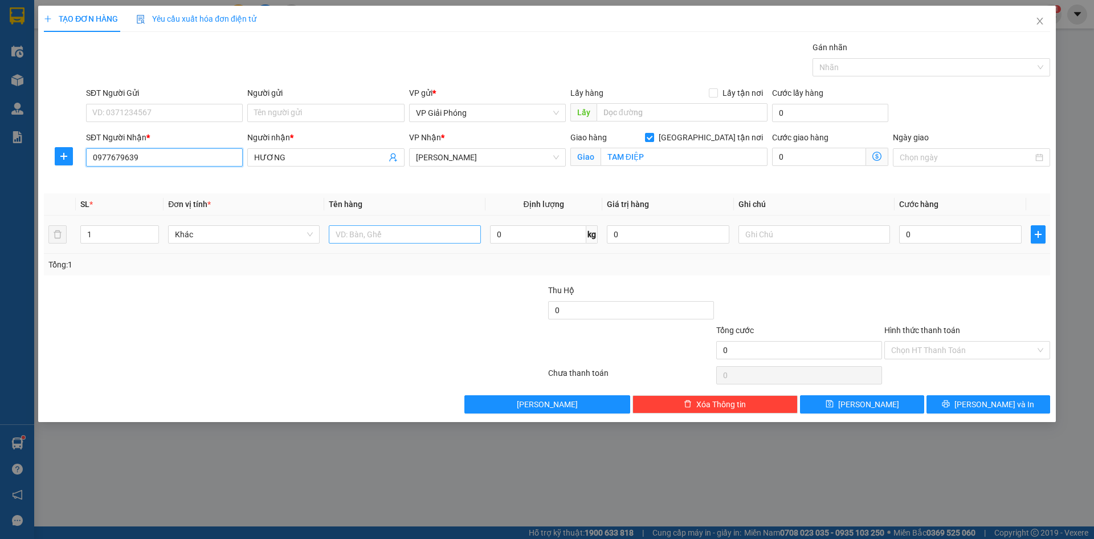
type input "0977679639"
click at [372, 236] on input "text" at bounding box center [405, 234] width 152 height 18
type input "KIỆN"
click at [946, 237] on input "0" at bounding box center [960, 234] width 123 height 18
type input "4"
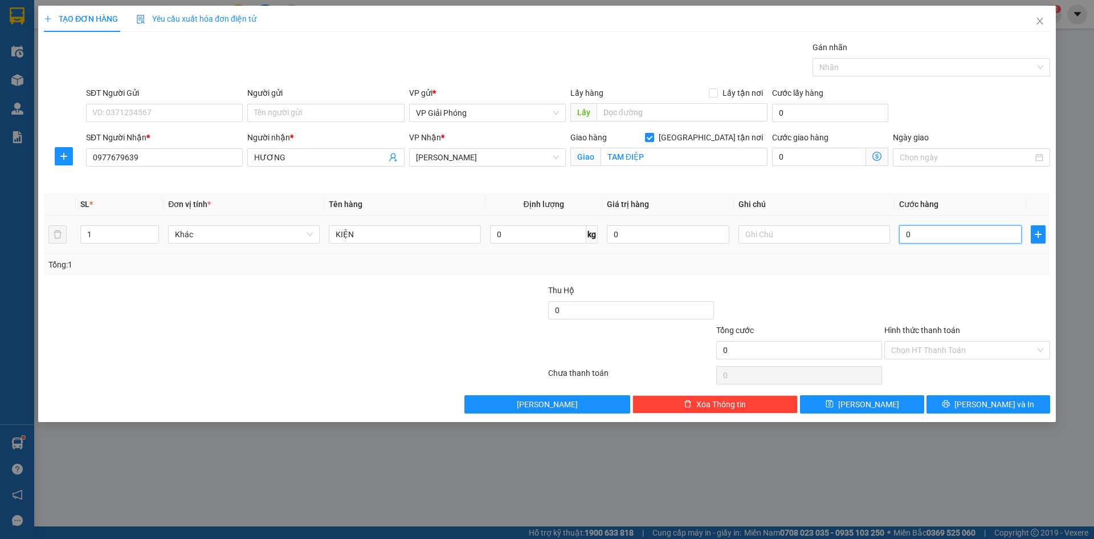
type input "4"
type input "40"
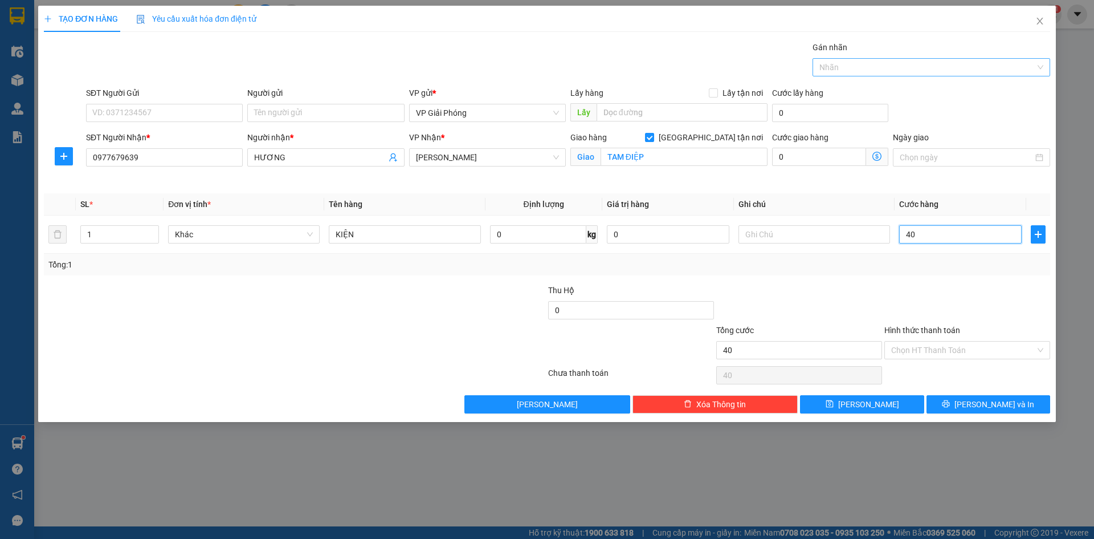
click at [844, 71] on div at bounding box center [926, 67] width 221 height 14
type input "40.000"
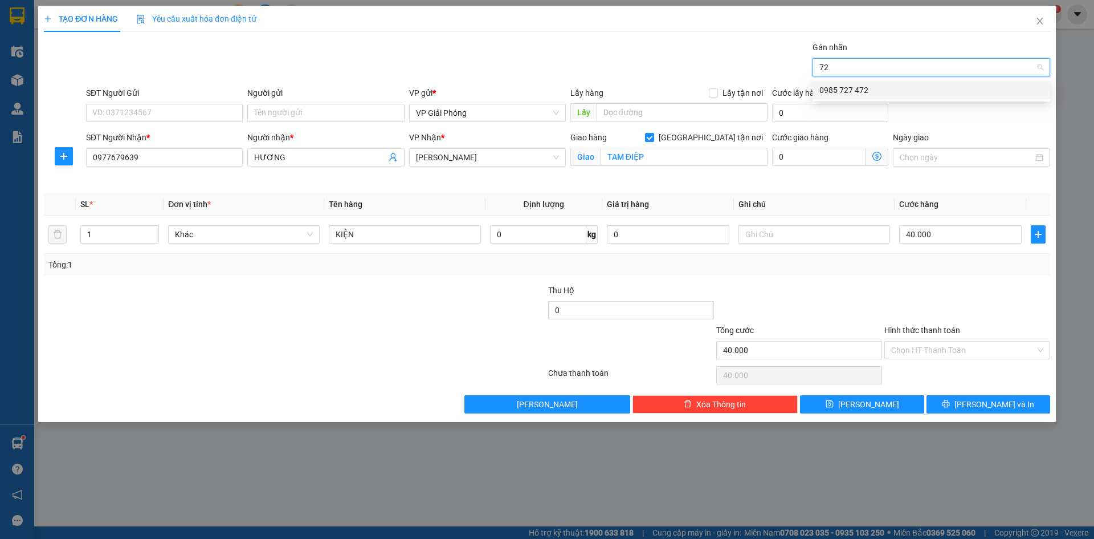
type input "727"
drag, startPoint x: 853, startPoint y: 84, endPoint x: 856, endPoint y: 91, distance: 6.9
click at [856, 91] on div "0985 727 472" at bounding box center [932, 90] width 224 height 13
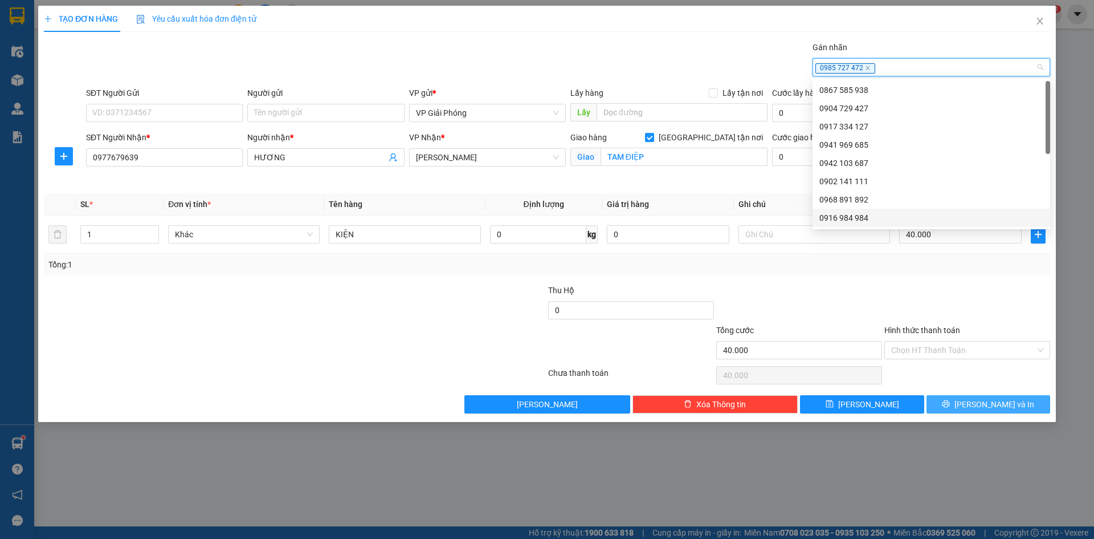
drag, startPoint x: 982, startPoint y: 405, endPoint x: 962, endPoint y: 398, distance: 21.6
click at [982, 405] on span "[PERSON_NAME] và In" at bounding box center [995, 404] width 80 height 13
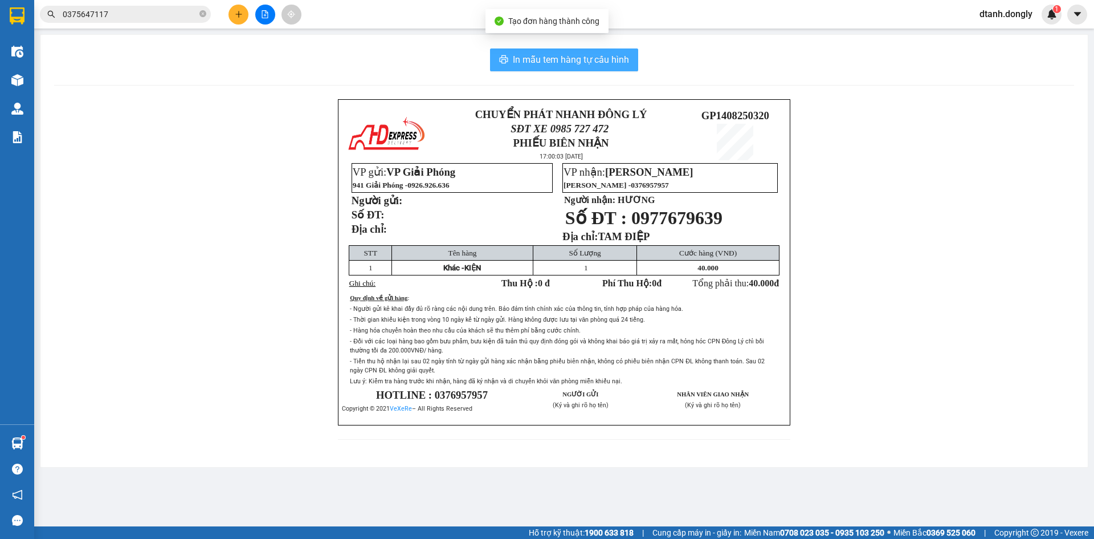
drag, startPoint x: 612, startPoint y: 61, endPoint x: 644, endPoint y: 70, distance: 33.0
click at [612, 63] on span "In mẫu tem hàng tự cấu hình" at bounding box center [571, 59] width 116 height 14
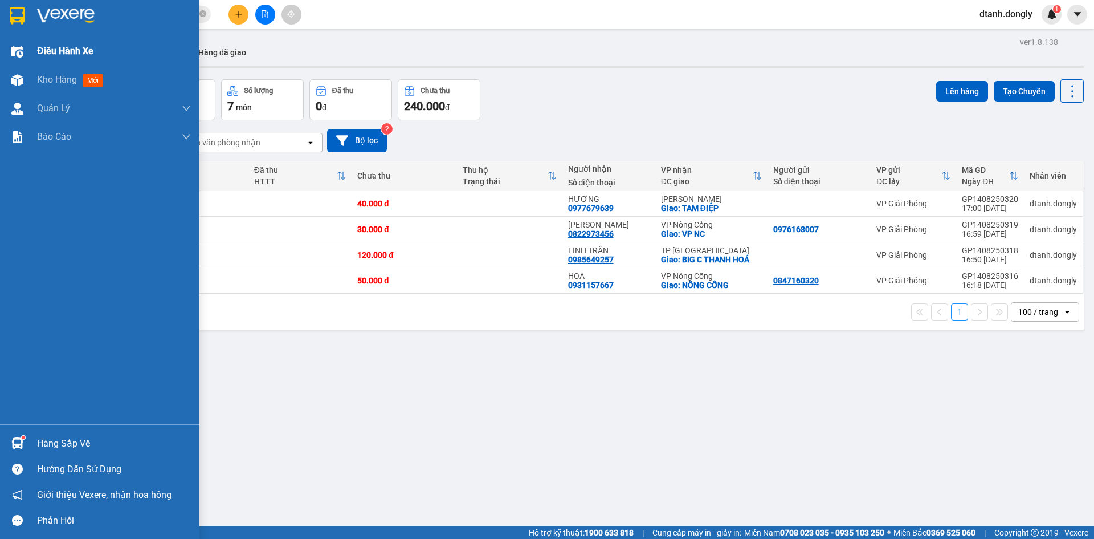
click at [56, 47] on span "Điều hành xe" at bounding box center [65, 51] width 56 height 14
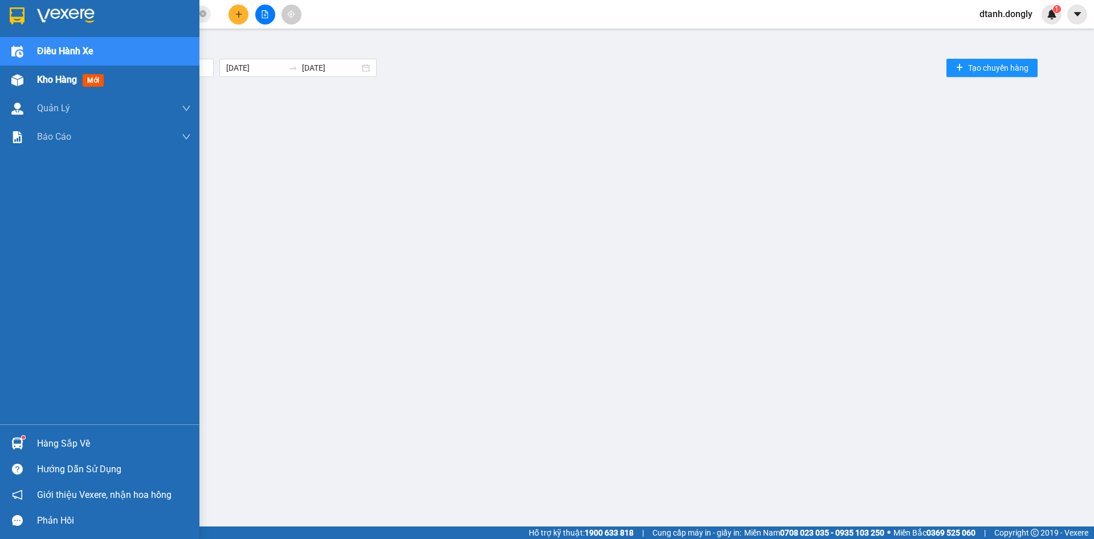
click at [44, 75] on span "Kho hàng" at bounding box center [57, 79] width 40 height 11
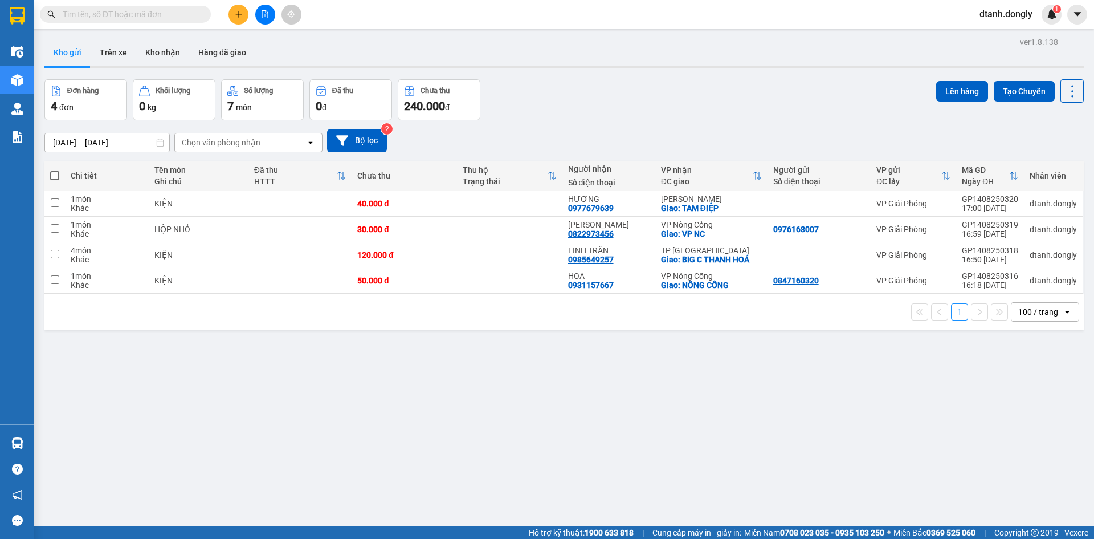
click at [53, 176] on span at bounding box center [54, 175] width 9 height 9
click at [55, 170] on input "checkbox" at bounding box center [55, 170] width 0 height 0
checkbox input "true"
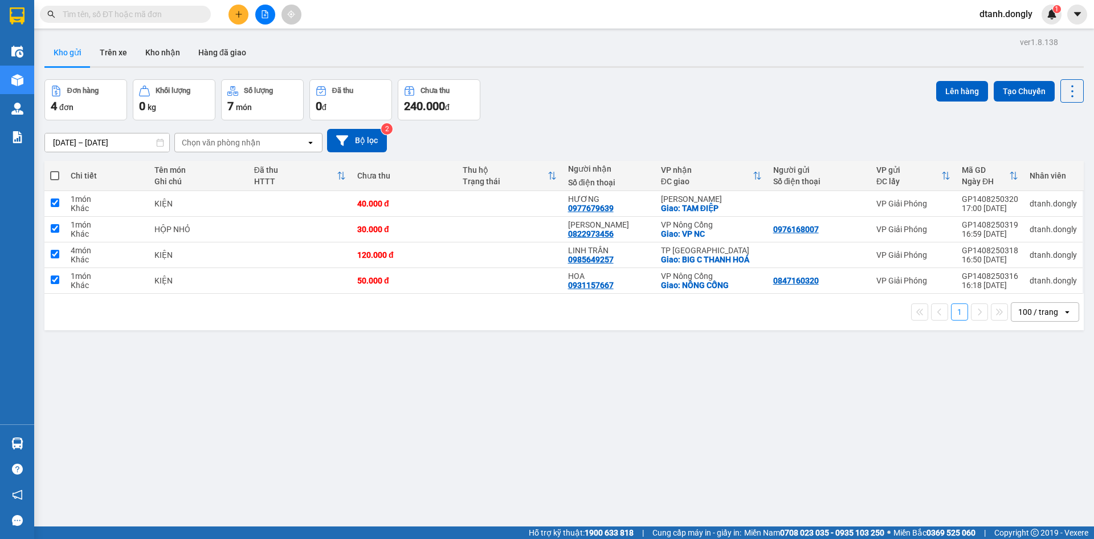
checkbox input "true"
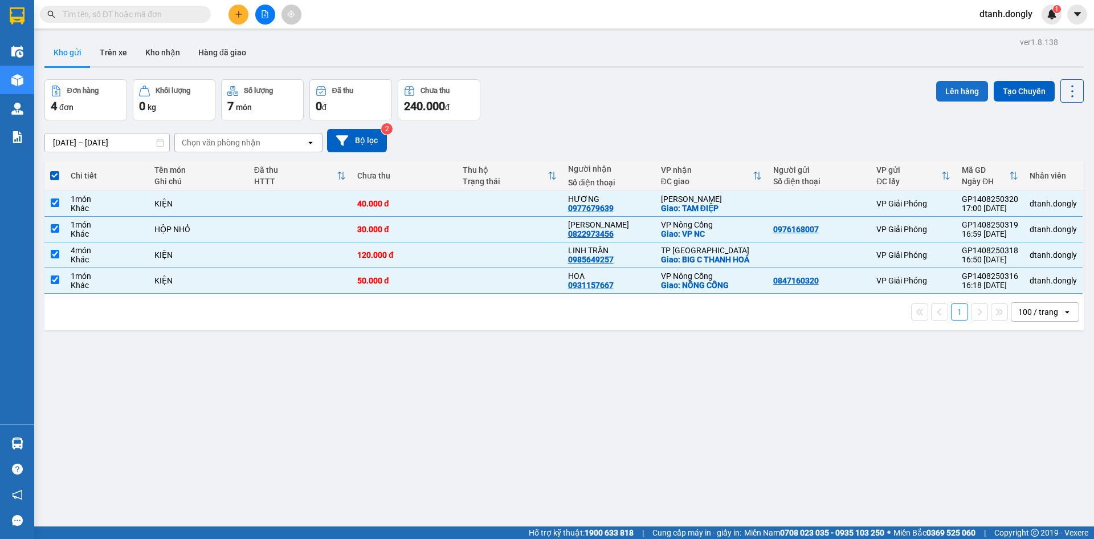
click at [965, 90] on button "Lên hàng" at bounding box center [962, 91] width 52 height 21
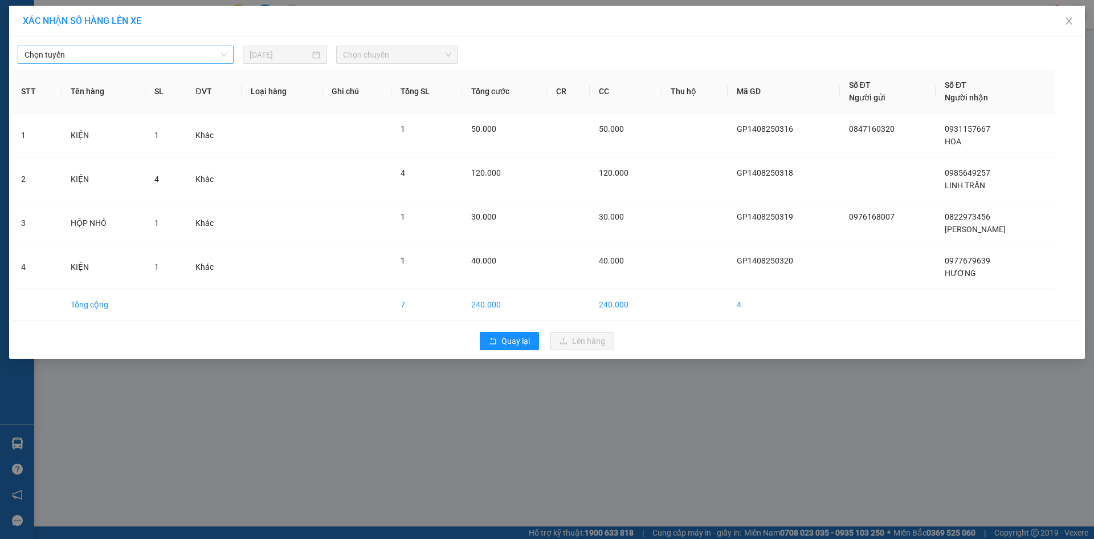
click at [221, 48] on span "Chọn tuyến" at bounding box center [126, 54] width 202 height 17
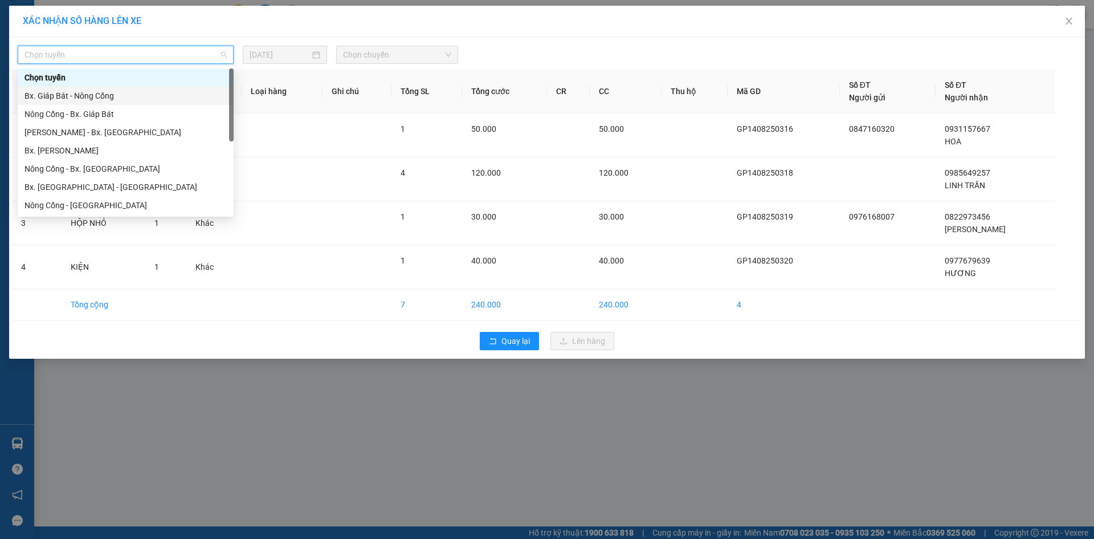
click at [218, 89] on div "Bx. Giáp Bát - Nông Cống" at bounding box center [126, 96] width 216 height 18
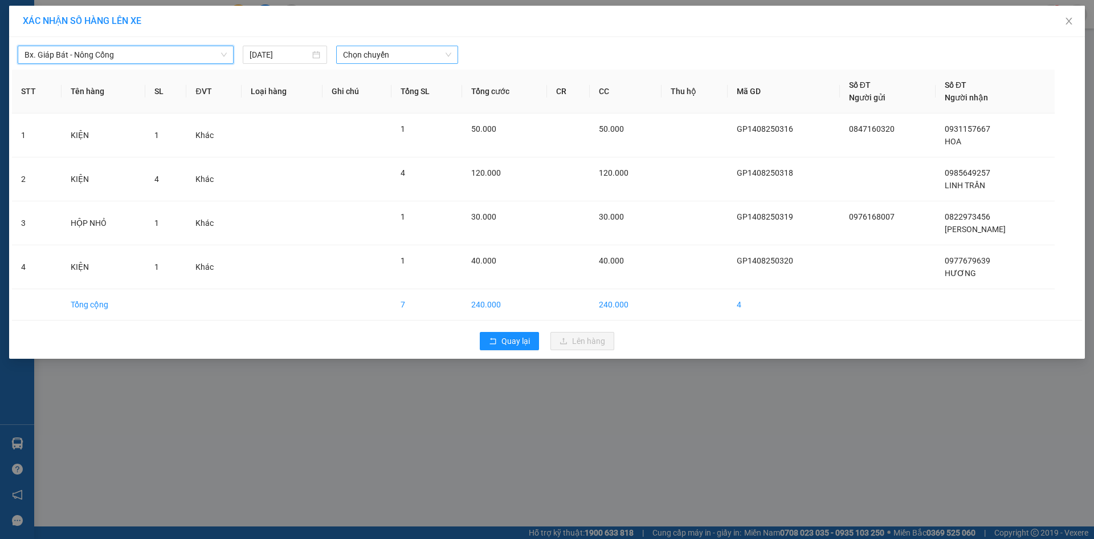
click at [442, 53] on span "Chọn chuyến" at bounding box center [397, 54] width 108 height 17
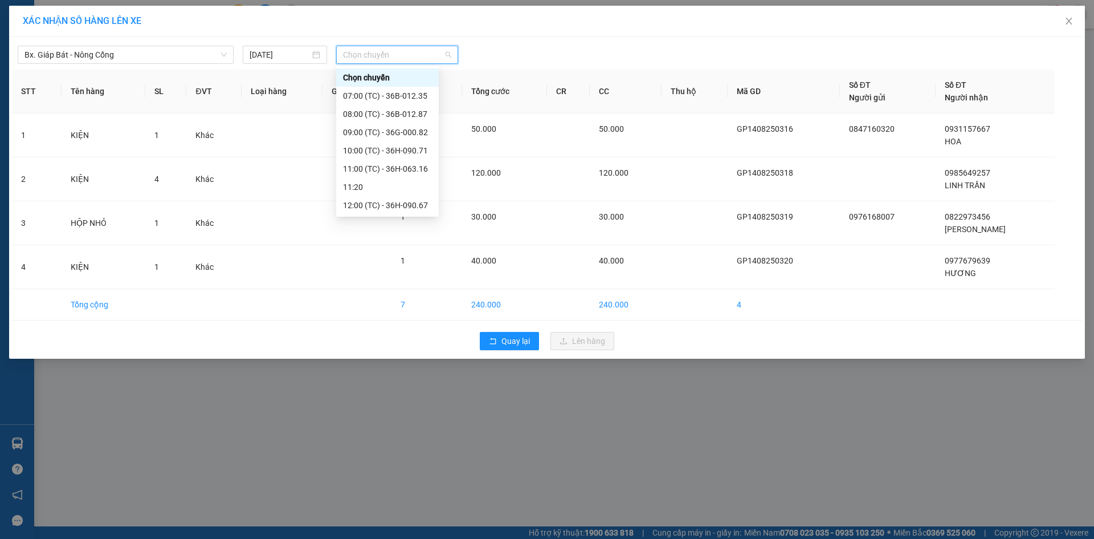
scroll to position [164, 0]
click at [401, 184] on div "17:30 (TC) - 36B-012.87" at bounding box center [387, 187] width 89 height 13
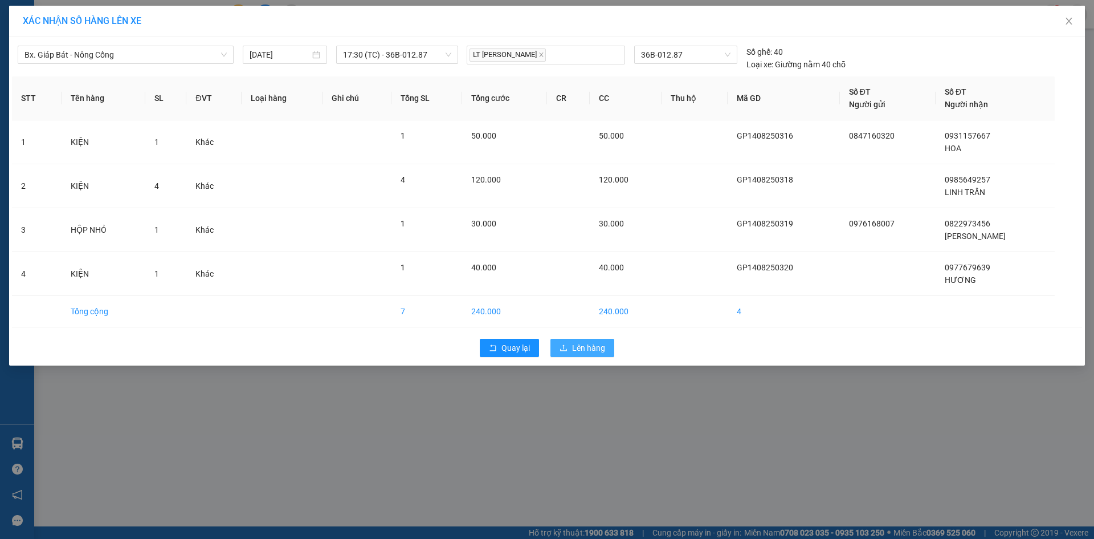
click at [593, 348] on span "Lên hàng" at bounding box center [588, 347] width 33 height 13
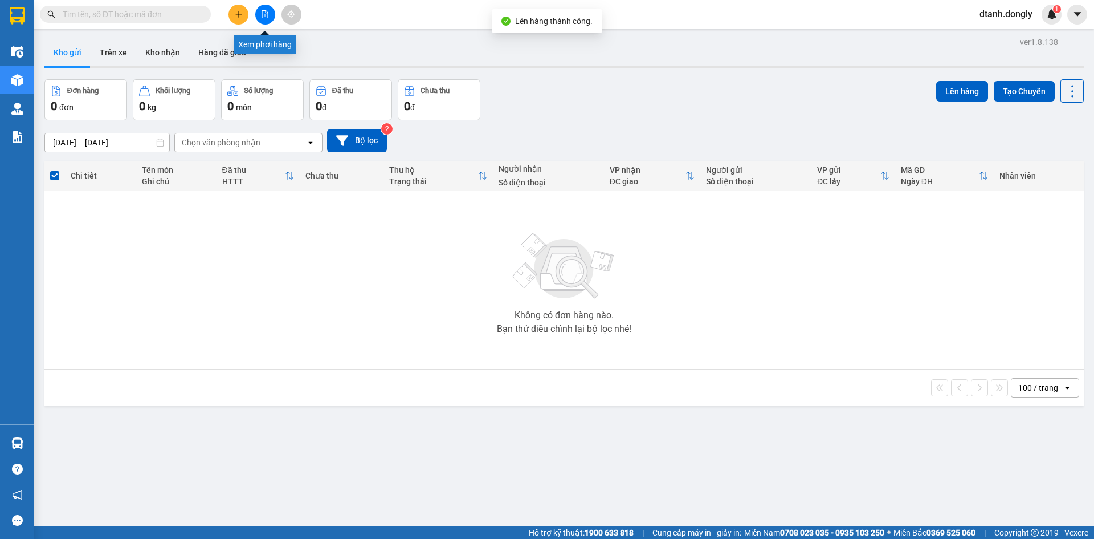
click at [270, 16] on button at bounding box center [265, 15] width 20 height 20
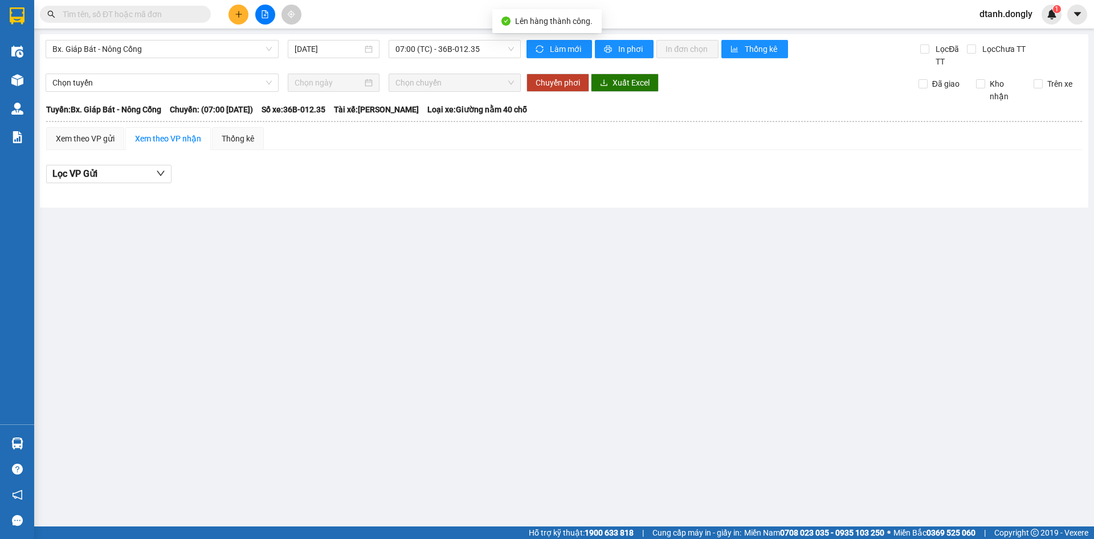
drag, startPoint x: 510, startPoint y: 41, endPoint x: 502, endPoint y: 65, distance: 25.2
click at [510, 42] on span "07:00 (TC) - 36B-012.35" at bounding box center [455, 48] width 119 height 17
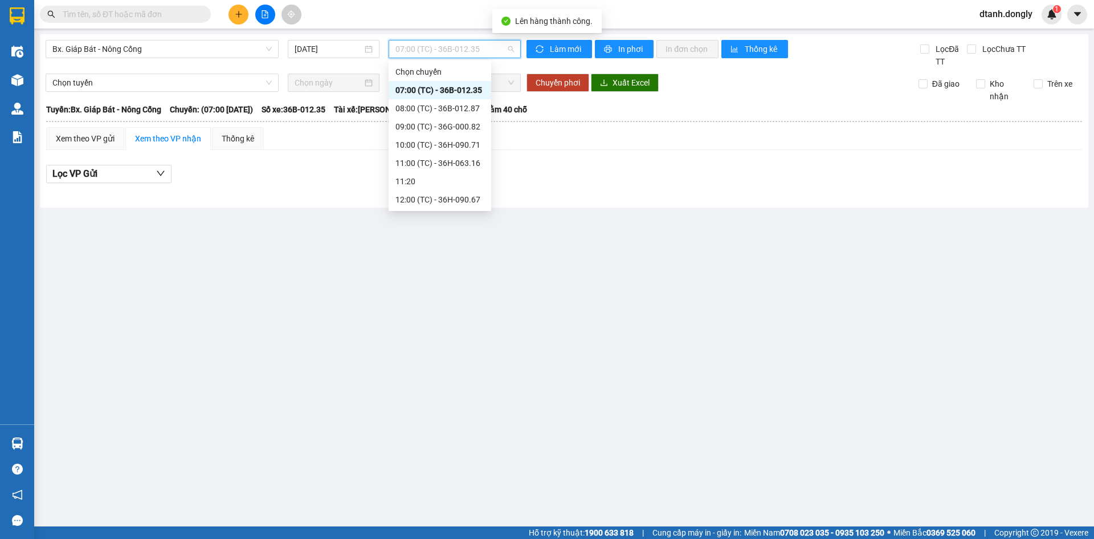
scroll to position [164, 0]
click at [447, 179] on div "17:30 (TC) - 36B-012.87" at bounding box center [440, 181] width 89 height 13
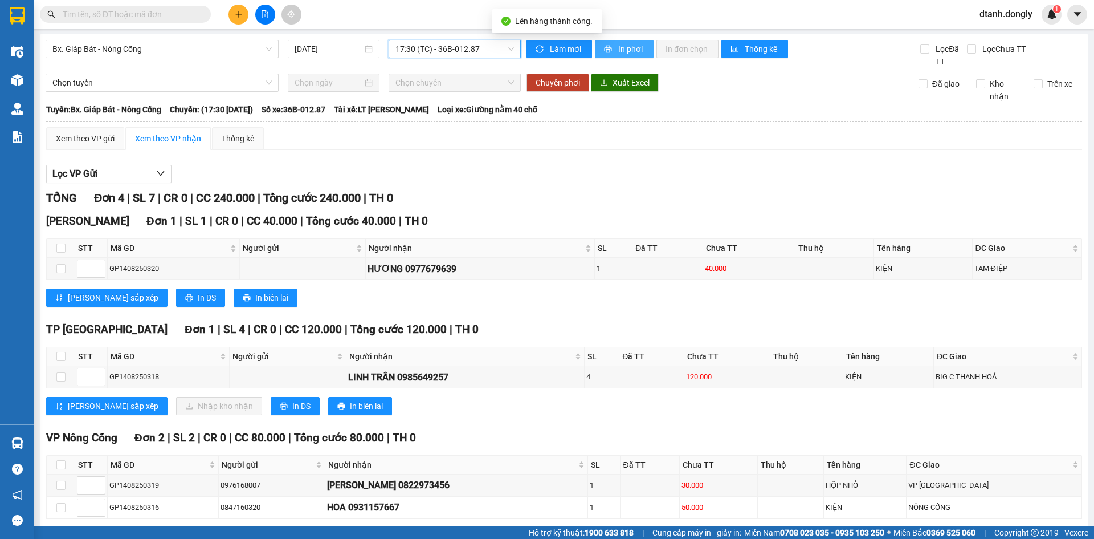
click at [626, 46] on span "In phơi" at bounding box center [631, 49] width 26 height 13
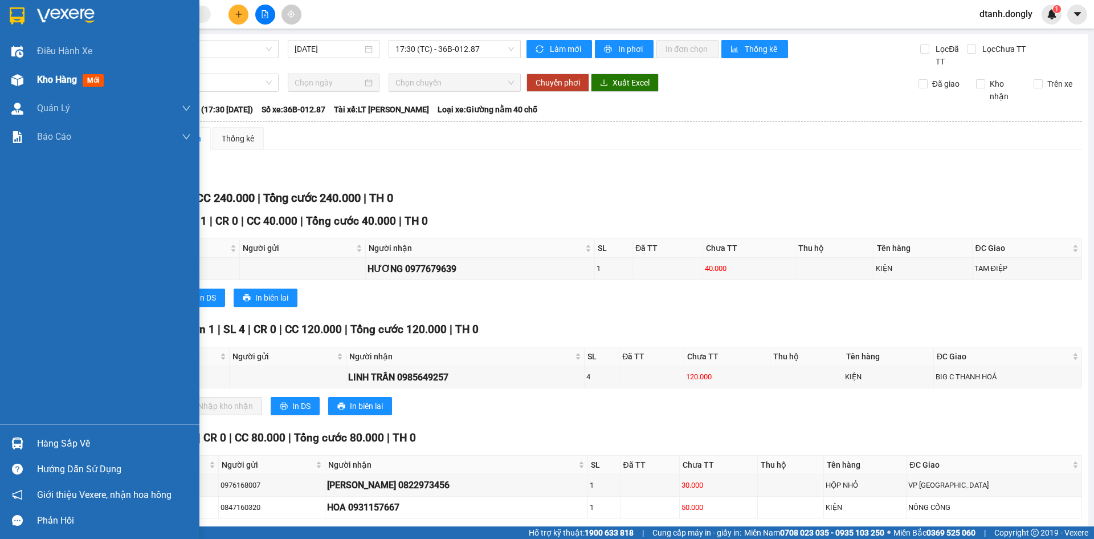
click at [39, 72] on div "Kho hàng mới" at bounding box center [114, 80] width 154 height 28
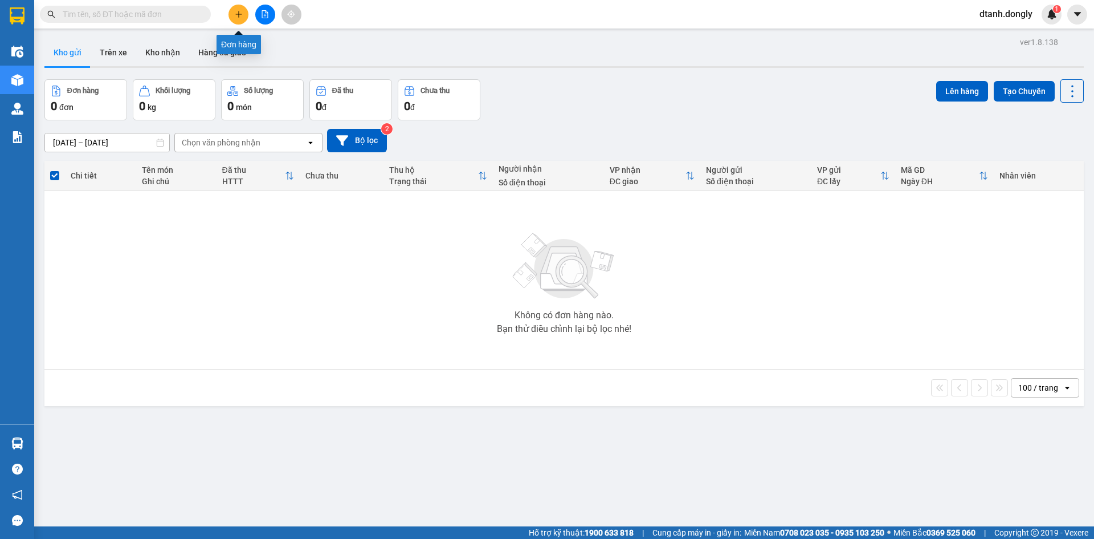
click at [236, 10] on button at bounding box center [239, 15] width 20 height 20
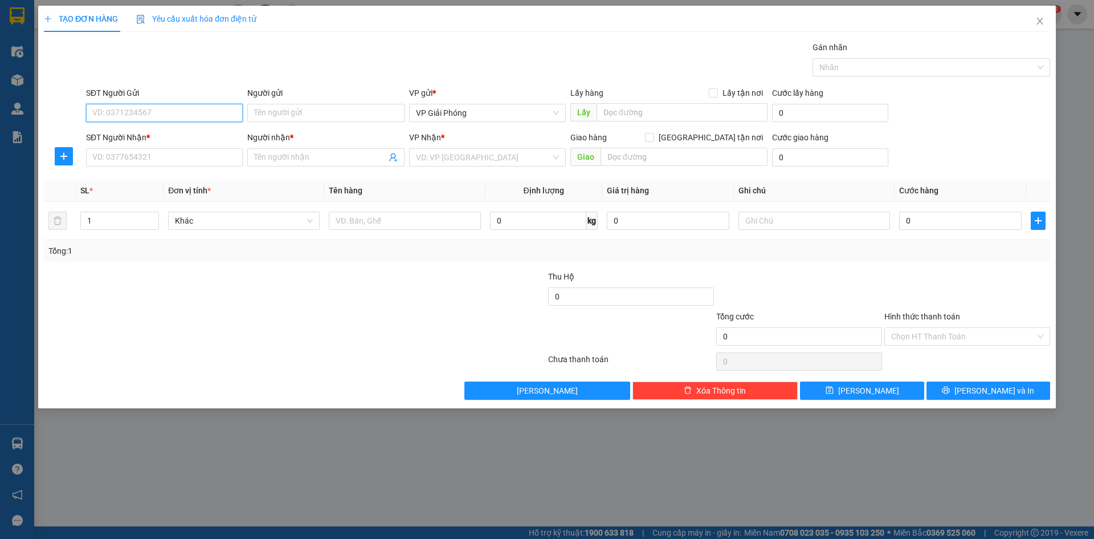
drag, startPoint x: 150, startPoint y: 120, endPoint x: 158, endPoint y: 117, distance: 8.5
click at [157, 118] on input "SĐT Người Gửi" at bounding box center [164, 113] width 157 height 18
type input "0888646888"
click at [160, 155] on input "SĐT Người Nhận *" at bounding box center [164, 157] width 157 height 18
drag, startPoint x: 93, startPoint y: 109, endPoint x: 143, endPoint y: 120, distance: 50.9
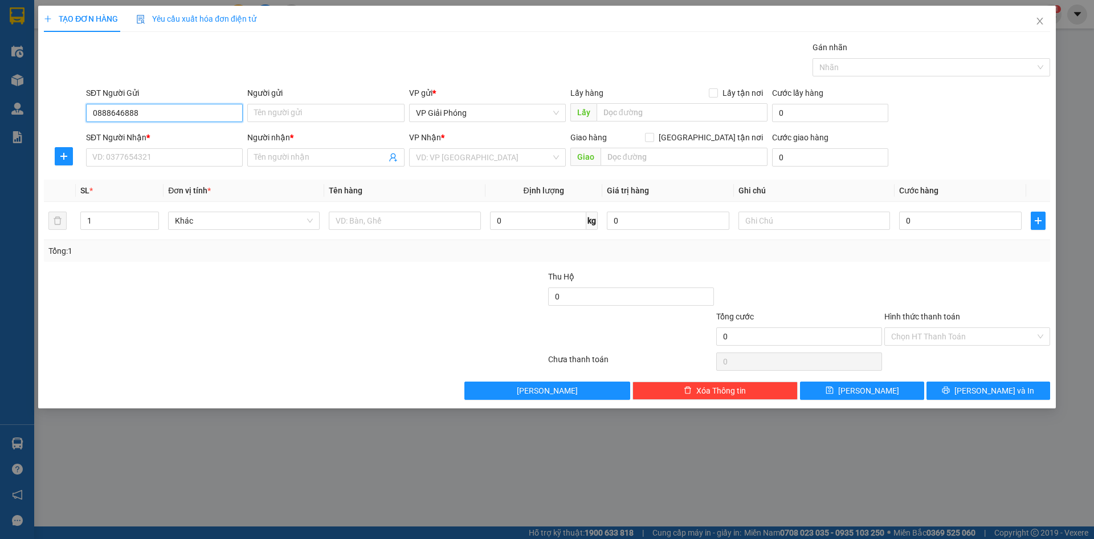
click at [154, 120] on input "0888646888" at bounding box center [164, 113] width 157 height 18
type input "0888646888"
click at [149, 111] on input "SĐT Người Gửi" at bounding box center [164, 113] width 157 height 18
type input "0963412210"
click at [333, 162] on span at bounding box center [325, 157] width 157 height 18
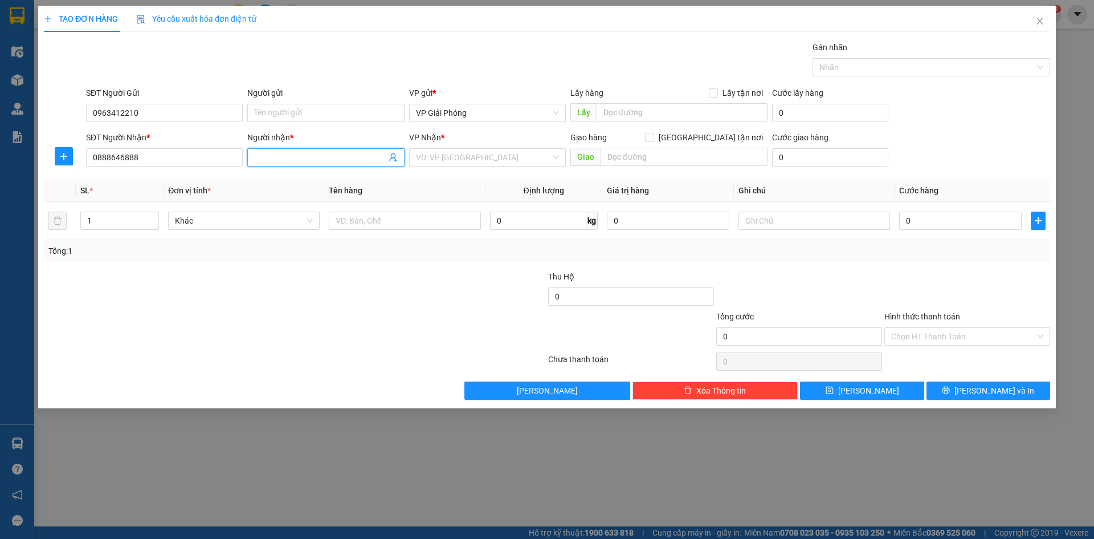
drag, startPoint x: 333, startPoint y: 161, endPoint x: 338, endPoint y: 156, distance: 7.3
click at [334, 160] on input "Người nhận *" at bounding box center [320, 157] width 132 height 13
type input "[PERSON_NAME]"
click at [436, 152] on input "search" at bounding box center [483, 157] width 135 height 17
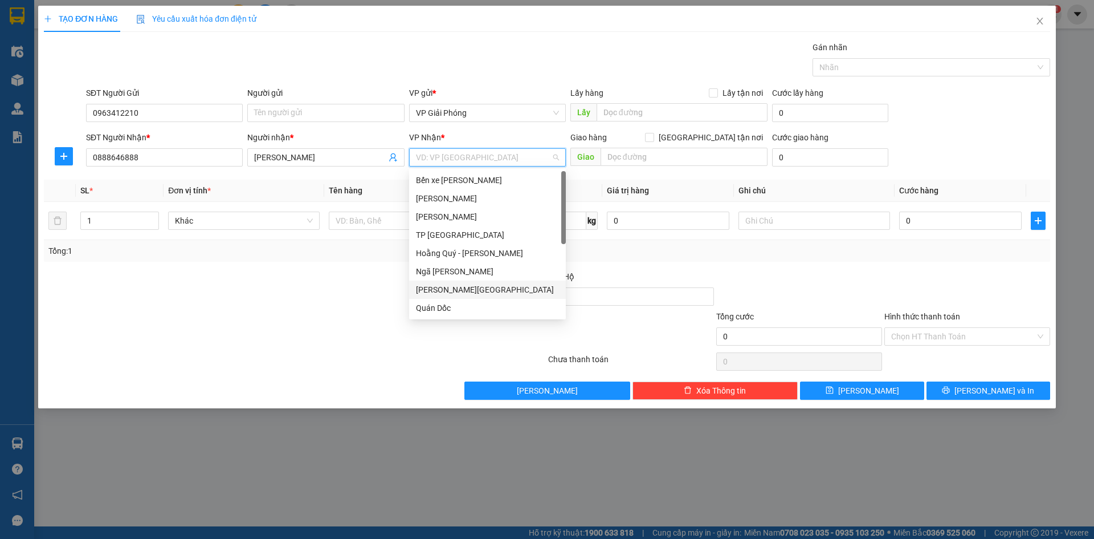
scroll to position [164, 0]
drag, startPoint x: 474, startPoint y: 304, endPoint x: 510, endPoint y: 259, distance: 57.5
click at [478, 300] on div "VP Nông Cống" at bounding box center [487, 308] width 157 height 18
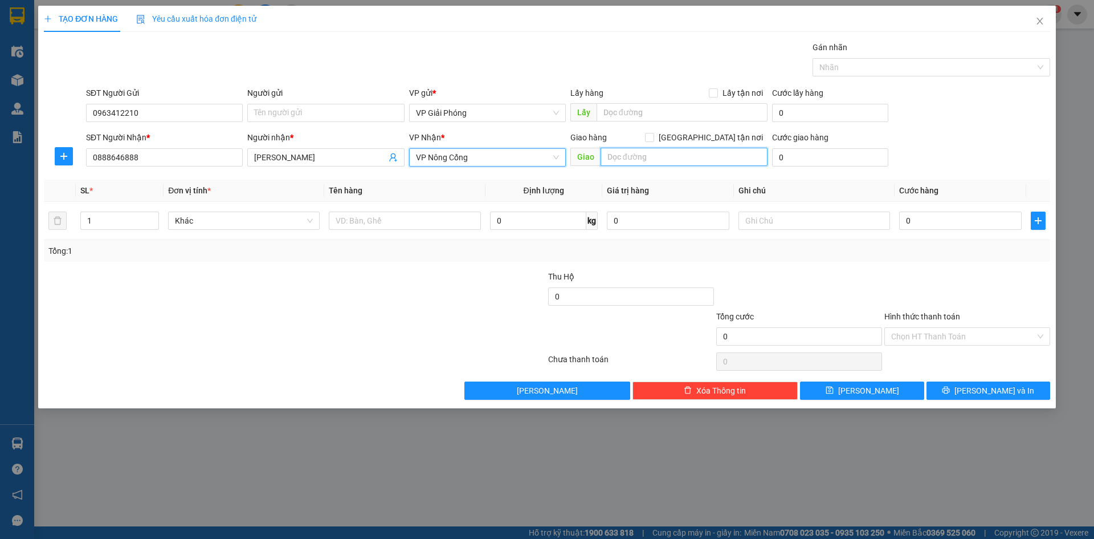
click at [630, 153] on input "text" at bounding box center [684, 157] width 167 height 18
click at [605, 158] on input "TẾ LỢI" at bounding box center [684, 157] width 167 height 18
type input "K3 TẾ LỢI"
click at [653, 137] on input "[GEOGRAPHIC_DATA] tận nơi" at bounding box center [649, 137] width 8 height 8
checkbox input "true"
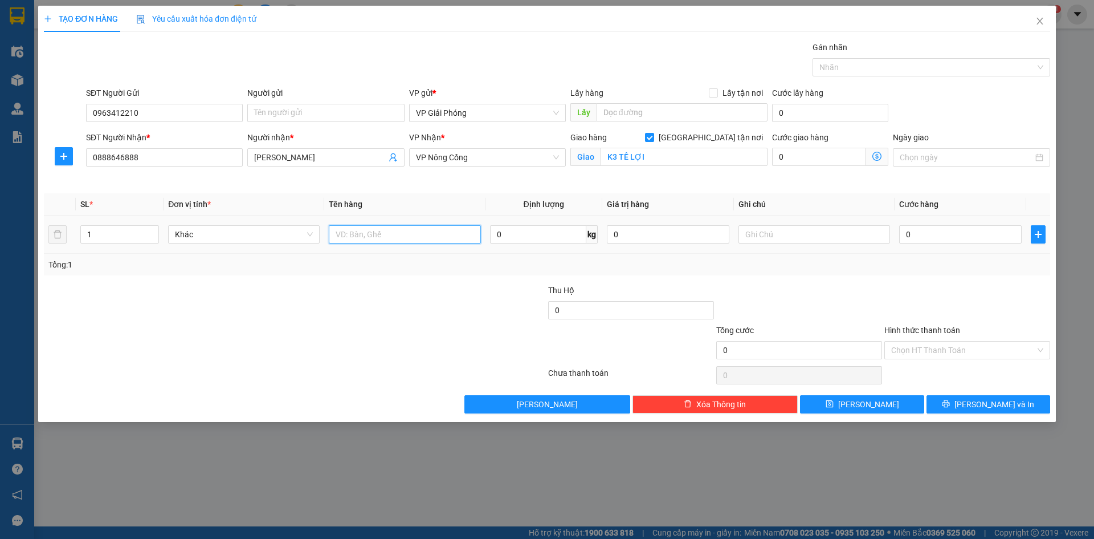
click at [370, 239] on input "text" at bounding box center [405, 234] width 152 height 18
type input "KIỆN"
click at [922, 228] on input "0" at bounding box center [960, 234] width 123 height 18
type input "5"
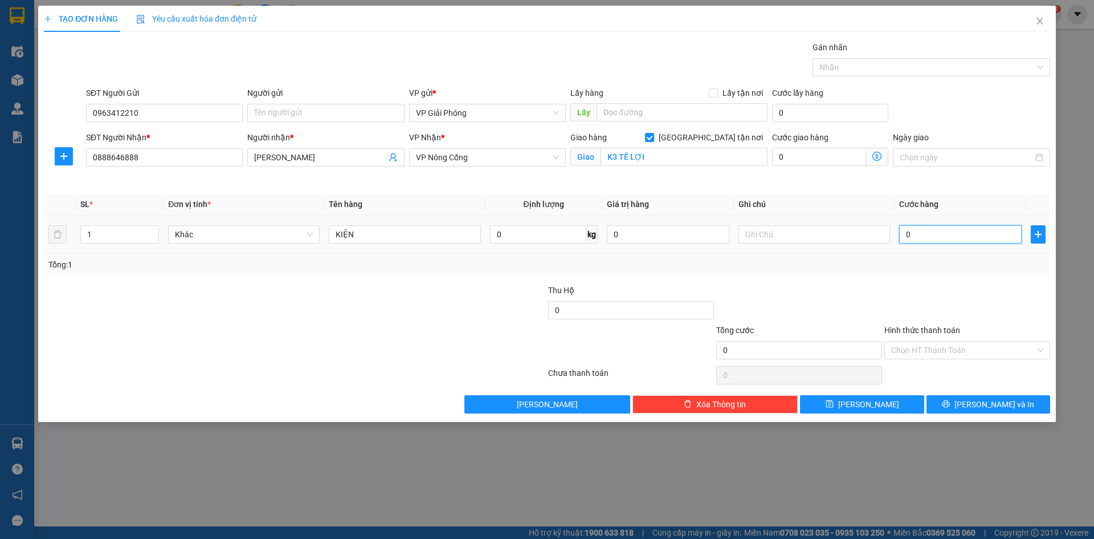
type input "5"
type input "50"
click at [870, 64] on div at bounding box center [926, 67] width 221 height 14
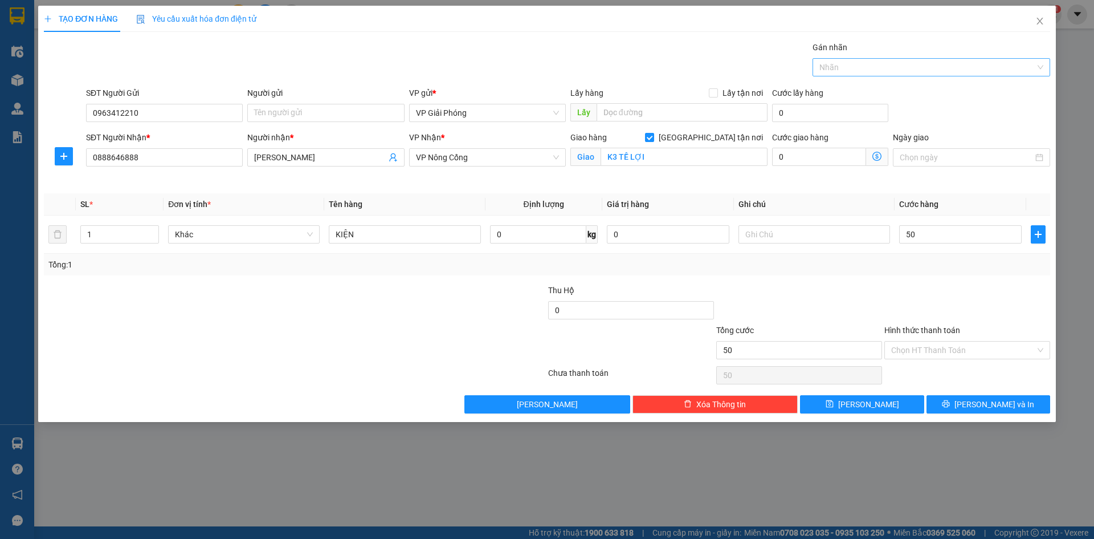
type input "50.000"
type input "468"
click at [883, 90] on div "0974 477 468" at bounding box center [932, 90] width 224 height 13
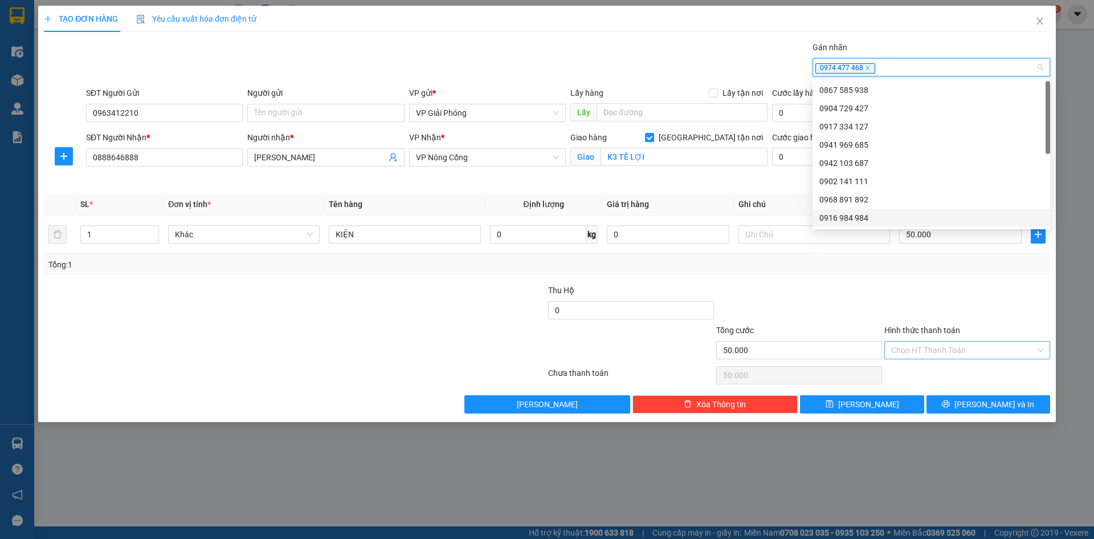
drag, startPoint x: 946, startPoint y: 344, endPoint x: 946, endPoint y: 351, distance: 6.8
click at [946, 344] on input "Hình thức thanh toán" at bounding box center [963, 349] width 144 height 17
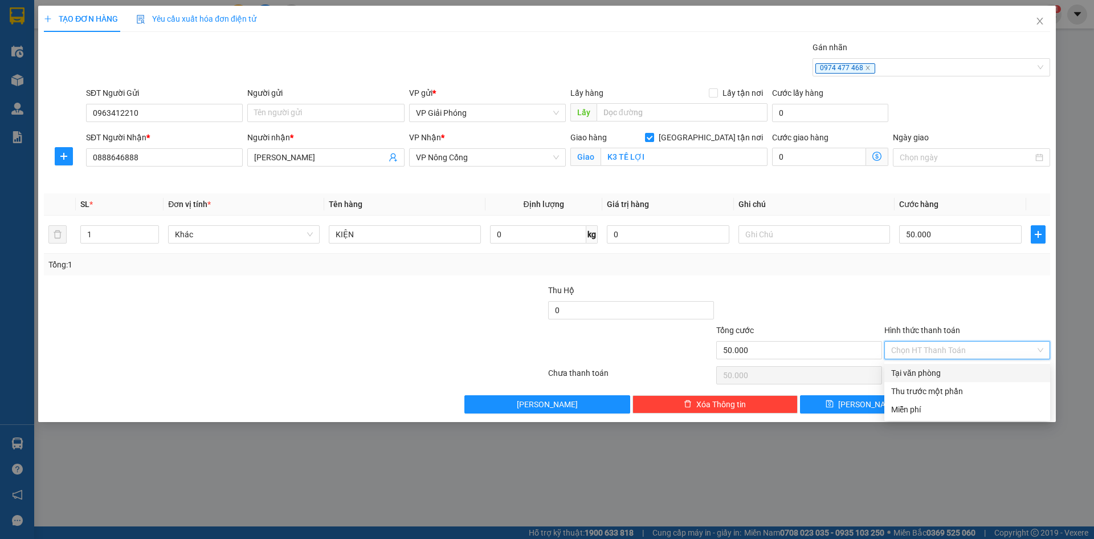
drag, startPoint x: 939, startPoint y: 369, endPoint x: 940, endPoint y: 376, distance: 6.5
click at [940, 370] on div "Tại văn phòng" at bounding box center [967, 373] width 152 height 13
type input "0"
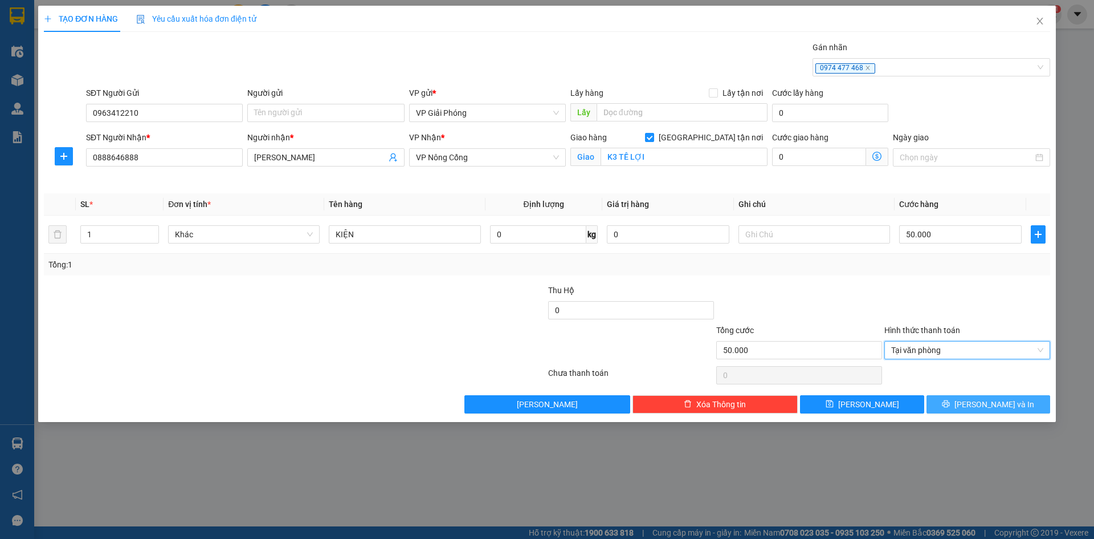
drag, startPoint x: 964, startPoint y: 403, endPoint x: 895, endPoint y: 389, distance: 70.3
click at [964, 403] on button "[PERSON_NAME] và In" at bounding box center [989, 404] width 124 height 18
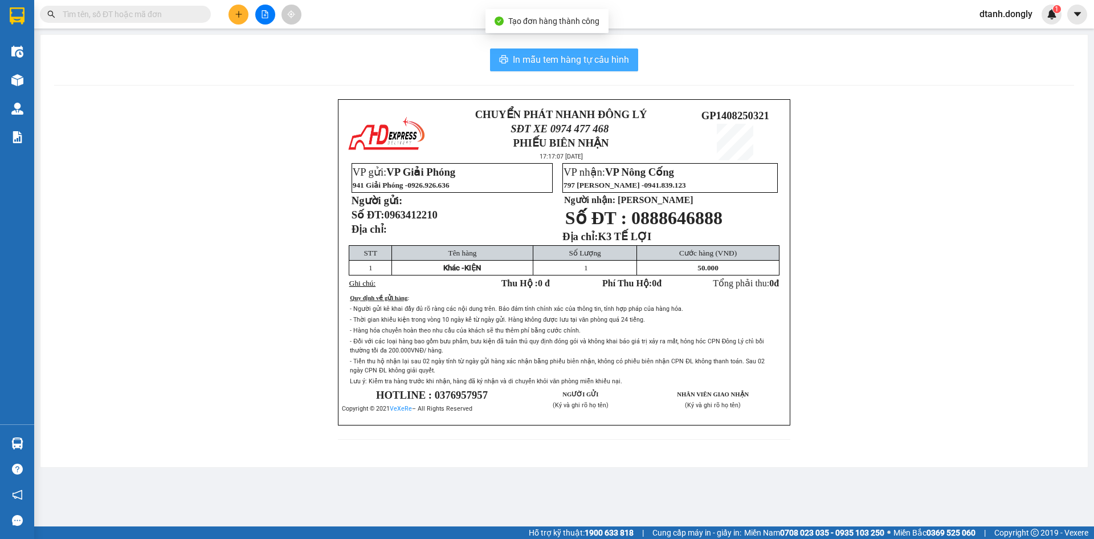
drag, startPoint x: 586, startPoint y: 58, endPoint x: 690, endPoint y: 149, distance: 138.1
click at [586, 58] on span "In mẫu tem hàng tự cấu hình" at bounding box center [571, 59] width 116 height 14
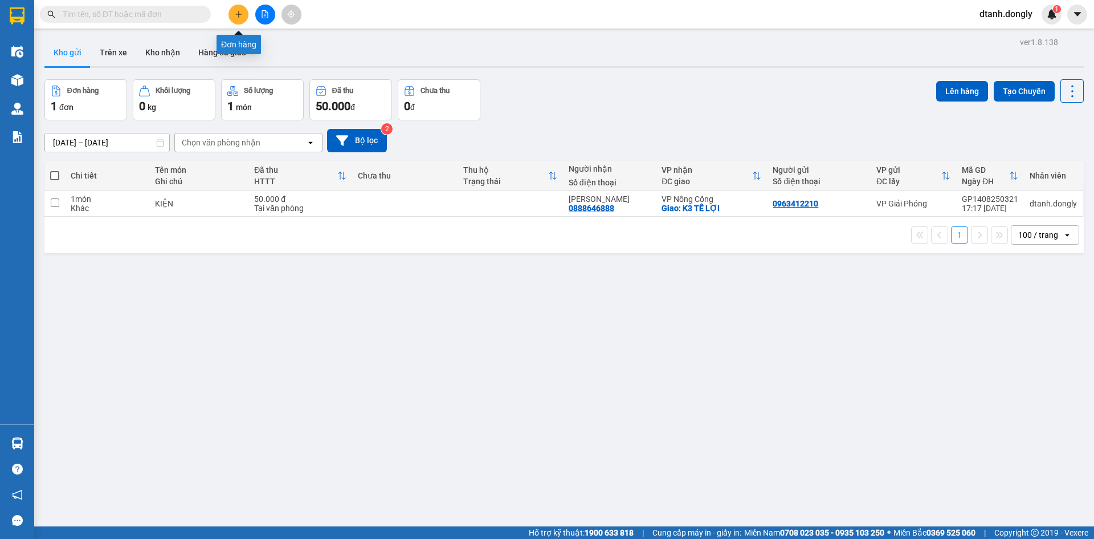
click at [237, 18] on button at bounding box center [239, 15] width 20 height 20
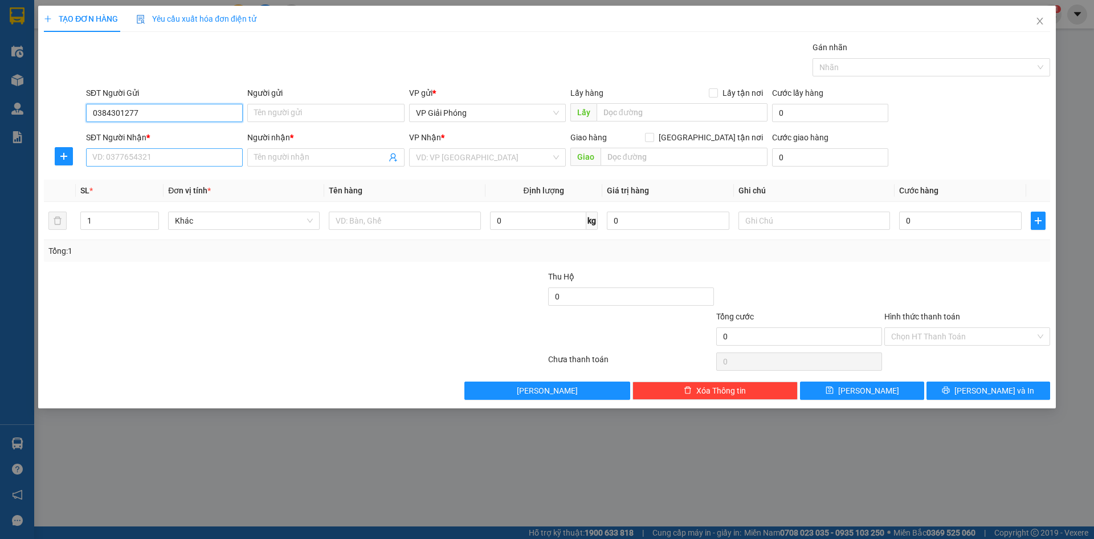
type input "0384301277"
click at [144, 148] on input "SĐT Người Nhận *" at bounding box center [164, 157] width 157 height 18
type input "0944141102"
click at [137, 178] on div "0944141102 - TUẤN" at bounding box center [164, 180] width 143 height 13
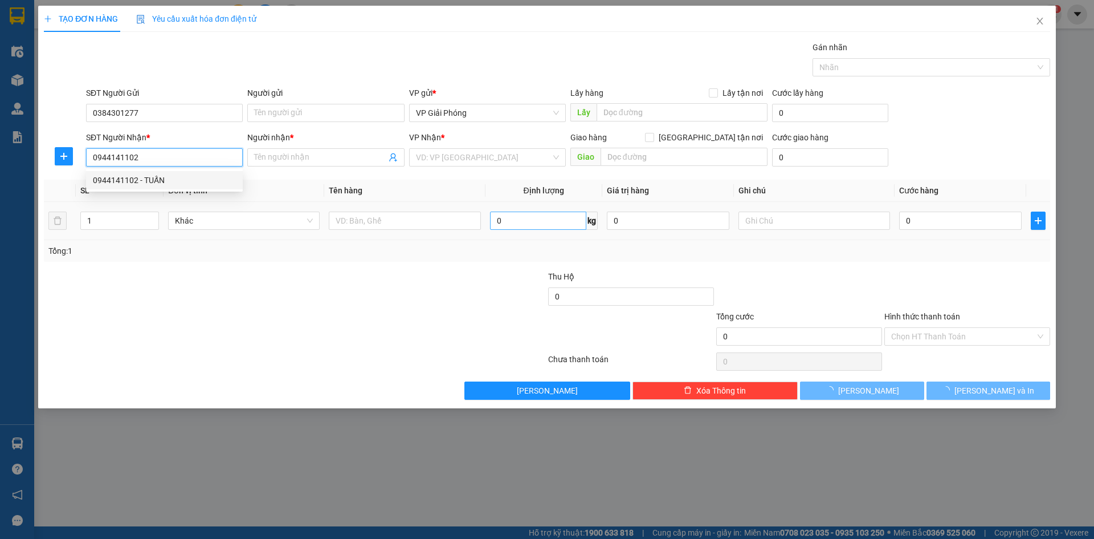
type input "TUẤN"
checkbox input "true"
type input "TT NC CTY HÀ DUY"
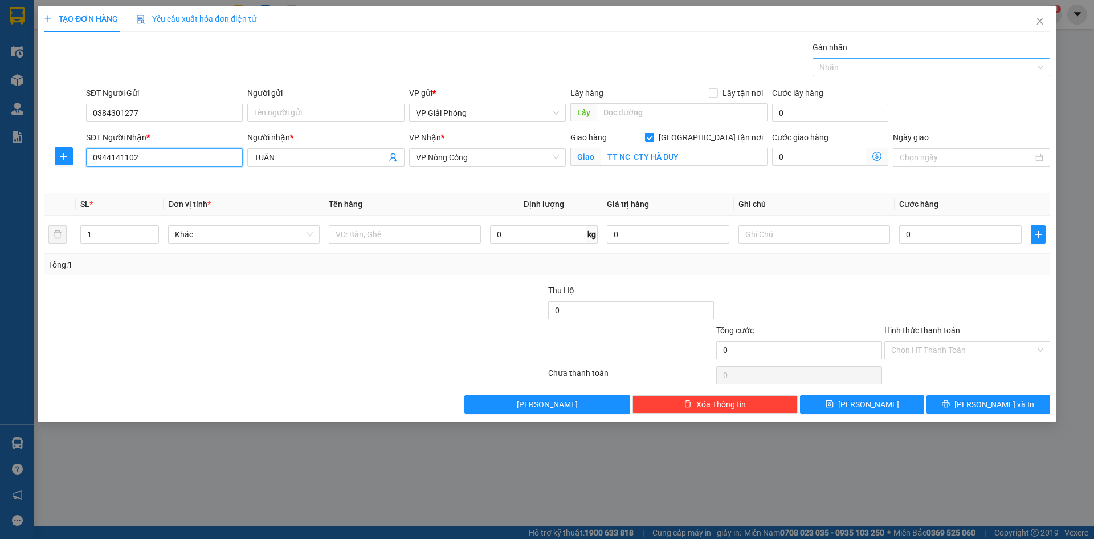
click at [829, 67] on div at bounding box center [926, 67] width 221 height 14
type input "0944141102"
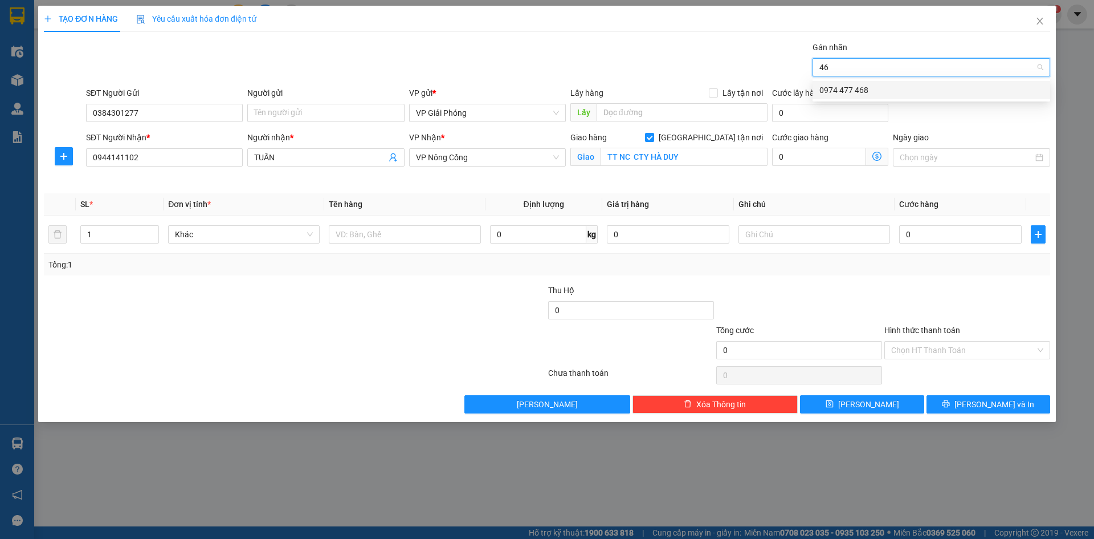
type input "468"
click at [840, 91] on div "0974 477 468" at bounding box center [932, 90] width 224 height 13
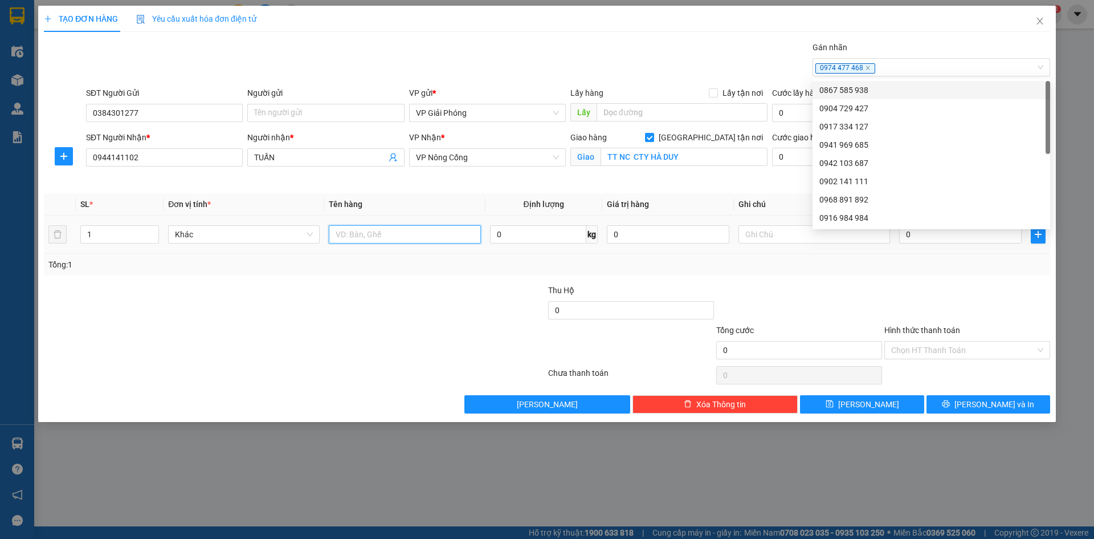
click at [368, 236] on input "text" at bounding box center [405, 234] width 152 height 18
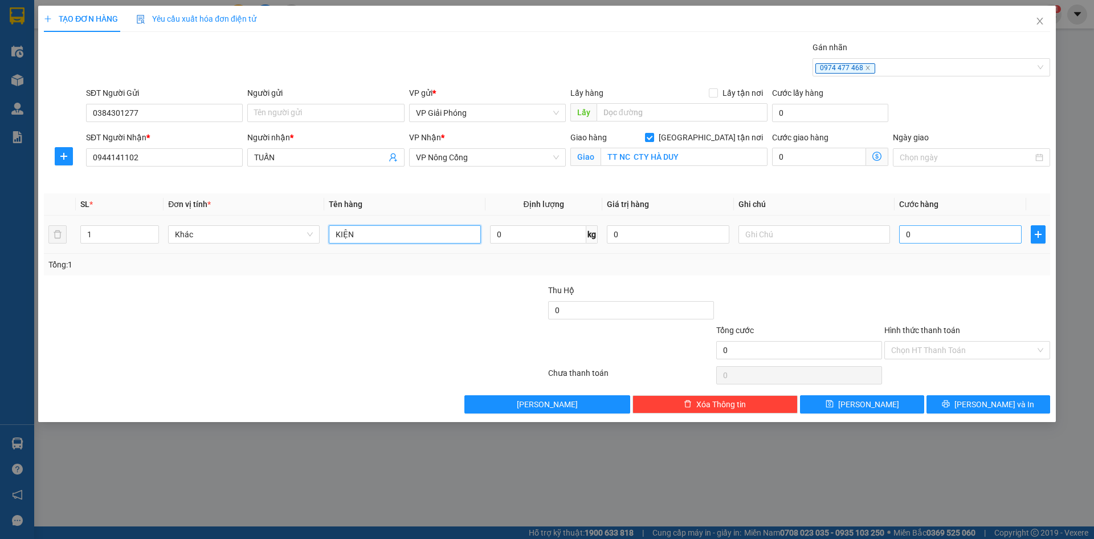
type input "KIỆN"
click at [943, 238] on input "0" at bounding box center [960, 234] width 123 height 18
type input "5"
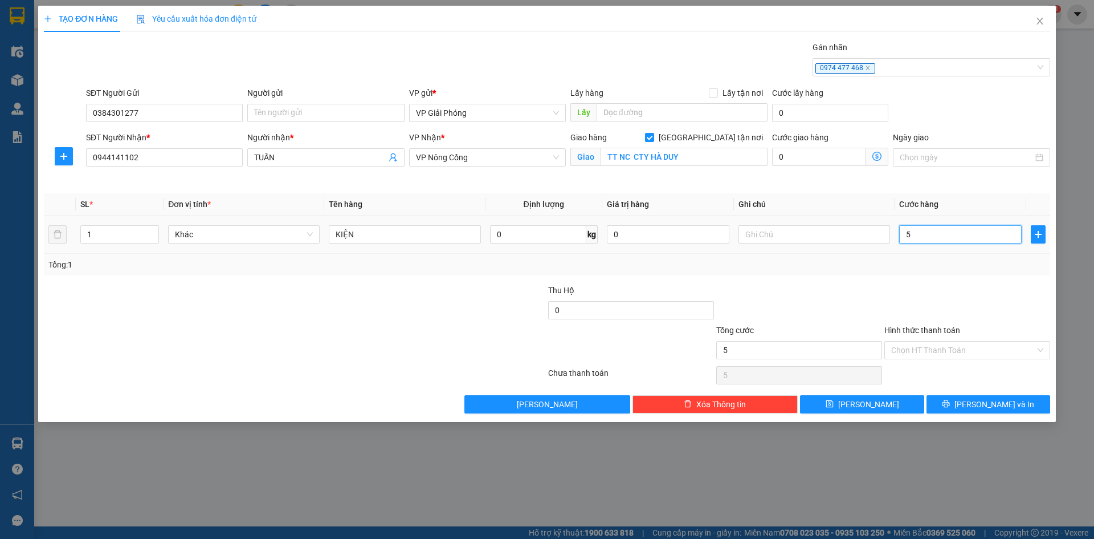
type input "50"
type input "50.000"
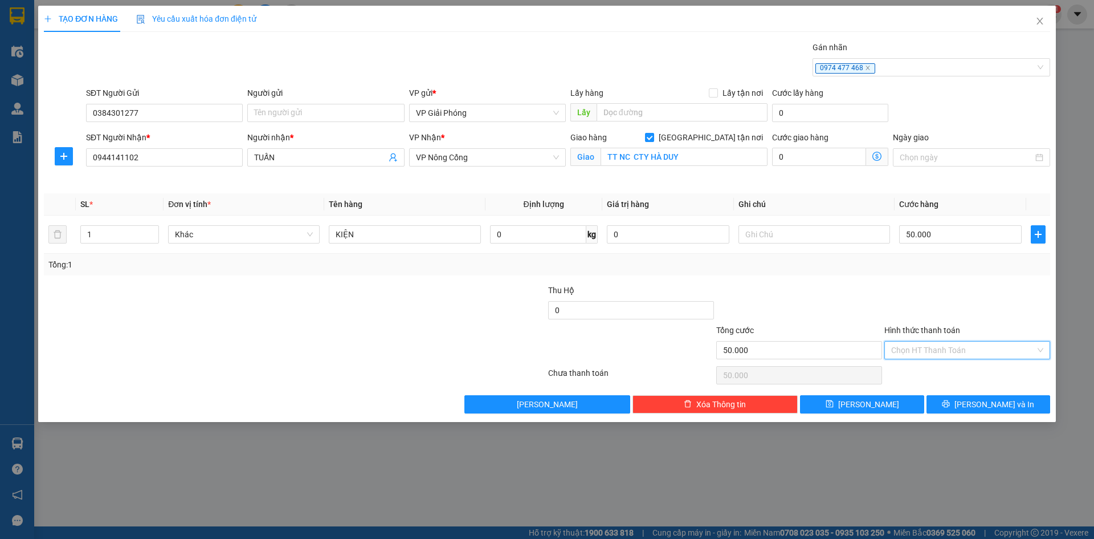
click at [933, 347] on input "Hình thức thanh toán" at bounding box center [963, 349] width 144 height 17
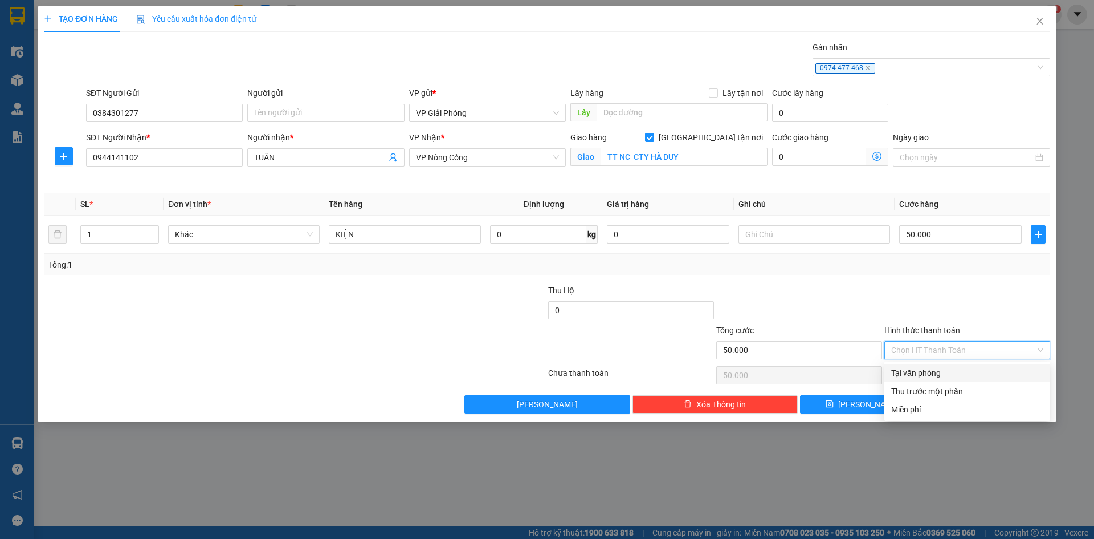
click at [921, 373] on div "Tại văn phòng" at bounding box center [967, 373] width 152 height 13
type input "0"
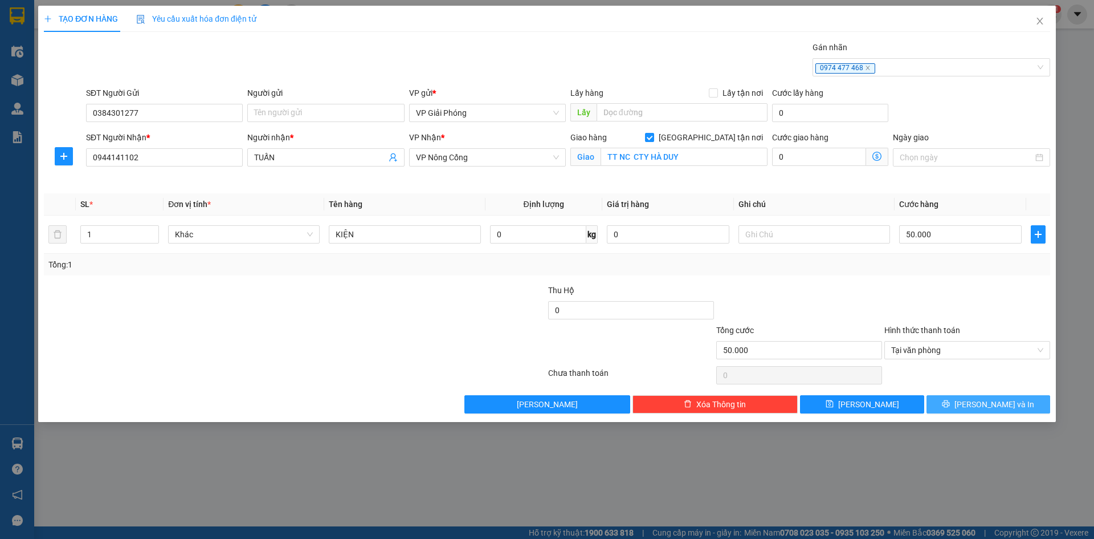
click at [927, 402] on button "[PERSON_NAME] và In" at bounding box center [989, 404] width 124 height 18
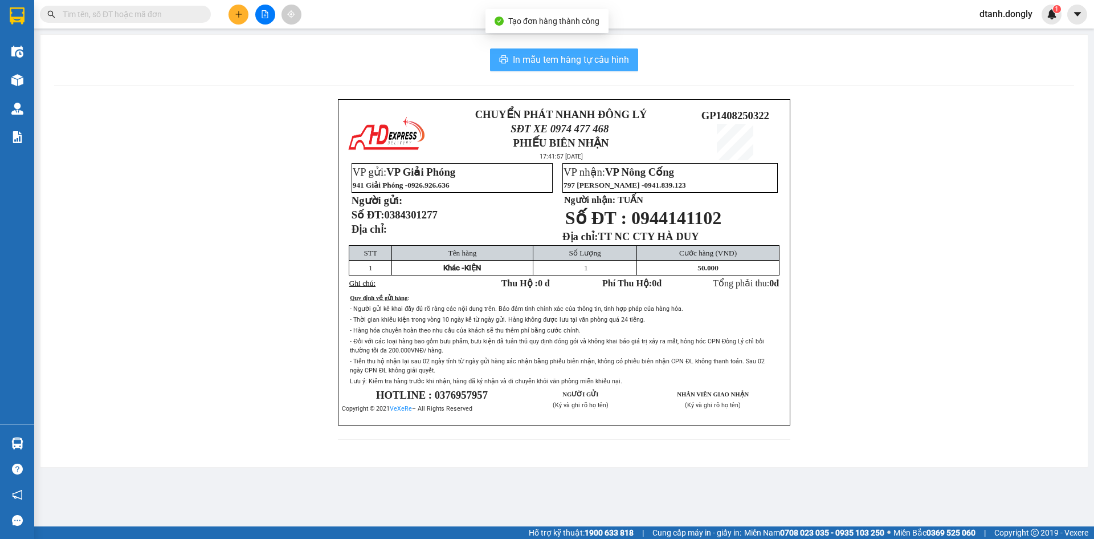
click at [566, 52] on button "In mẫu tem hàng tự cấu hình" at bounding box center [564, 59] width 148 height 23
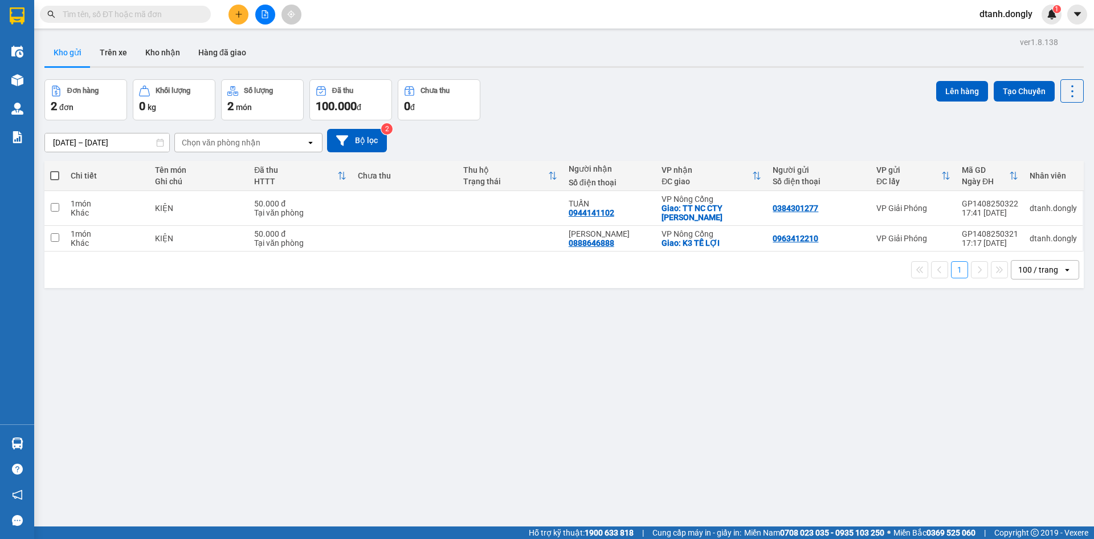
click at [162, 11] on input "text" at bounding box center [130, 14] width 135 height 13
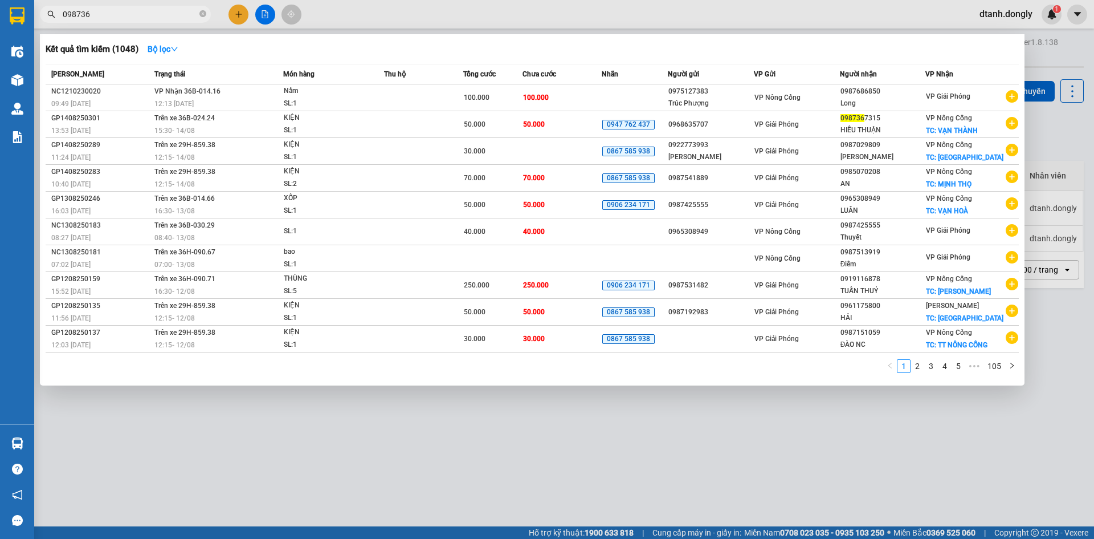
type input "0987367"
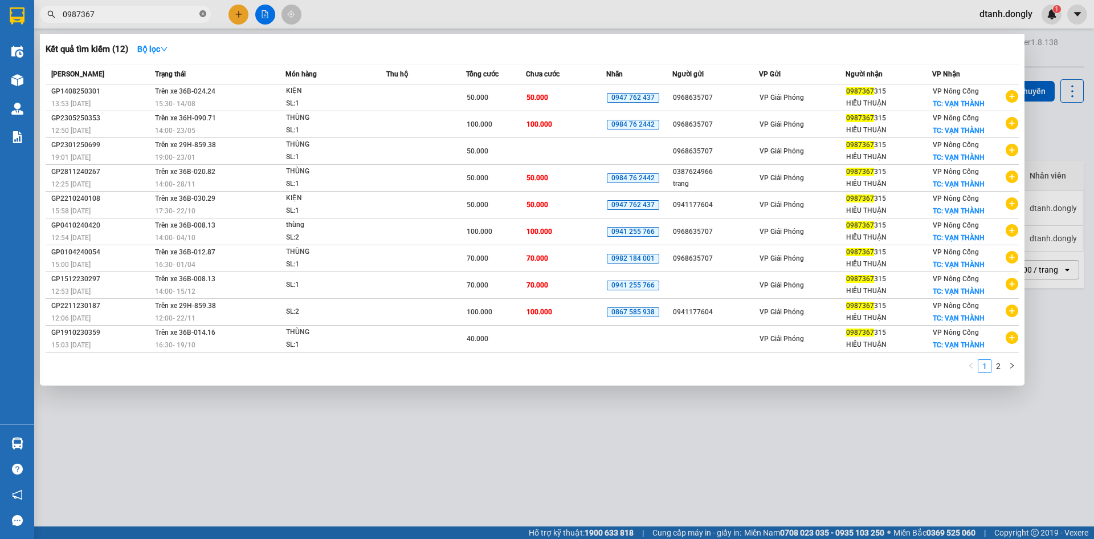
click at [203, 15] on icon "close-circle" at bounding box center [202, 13] width 7 height 7
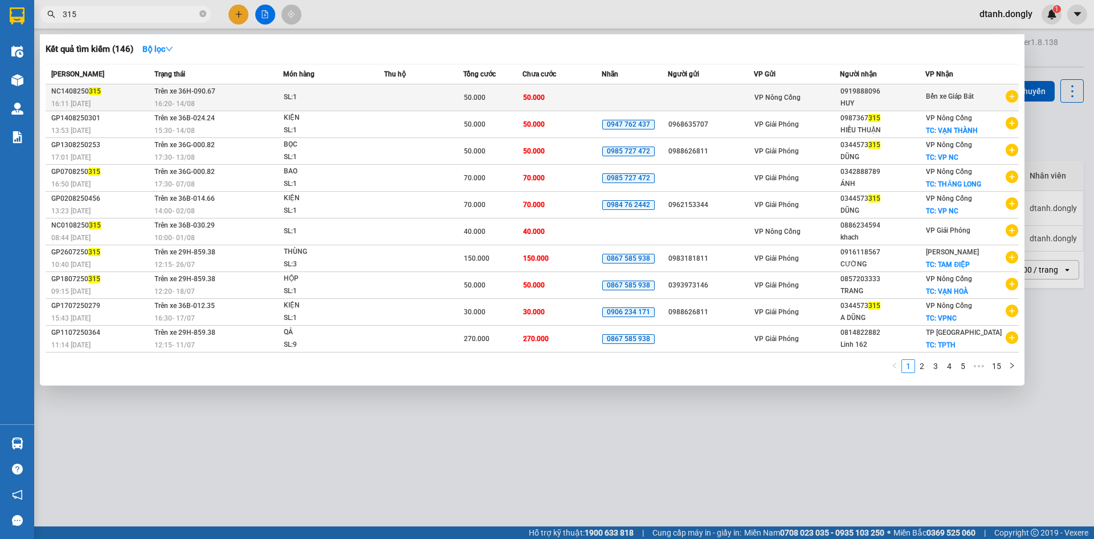
type input "315"
click at [65, 89] on div "NC1408250 315" at bounding box center [101, 91] width 100 height 12
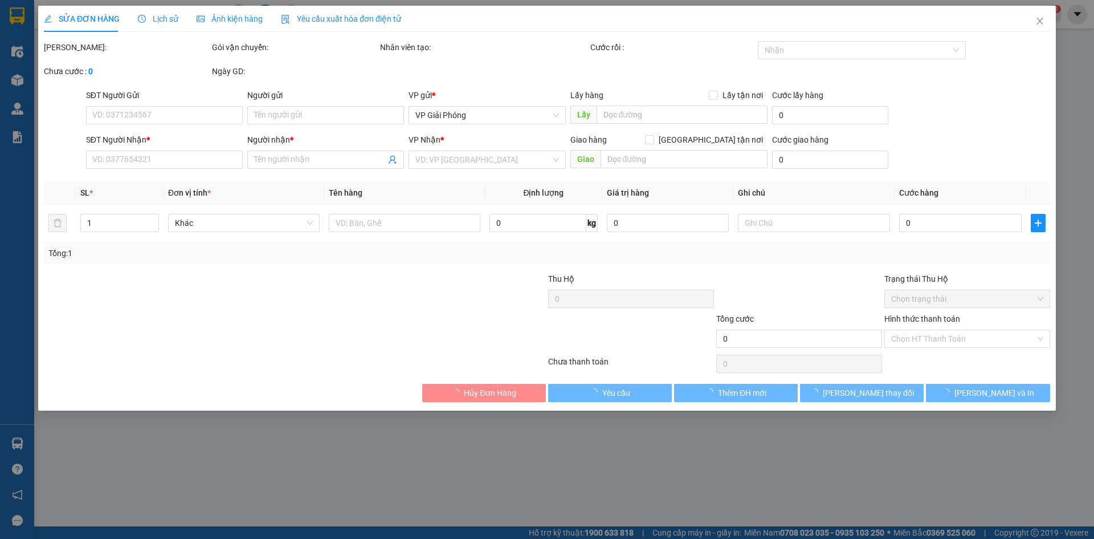
type input "0919888096"
type input "HUY"
type input "50.000"
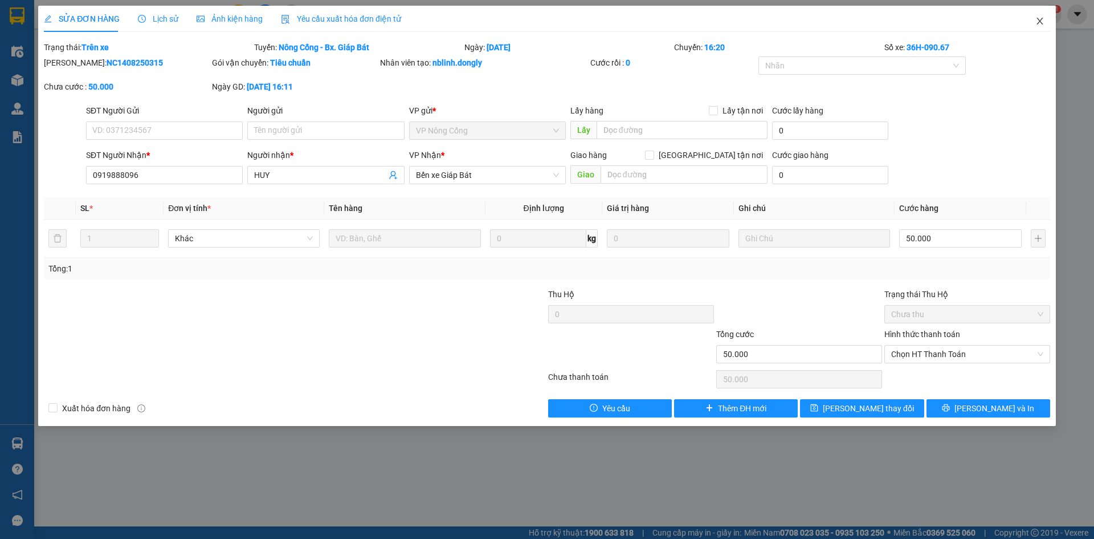
click at [1041, 21] on icon "close" at bounding box center [1040, 21] width 9 height 9
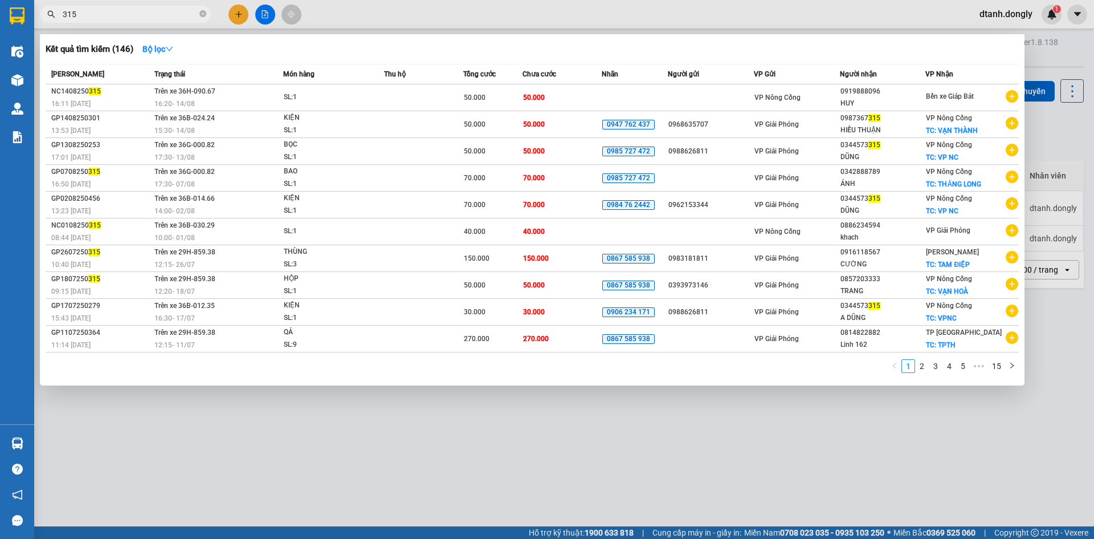
click at [126, 18] on input "315" at bounding box center [130, 14] width 135 height 13
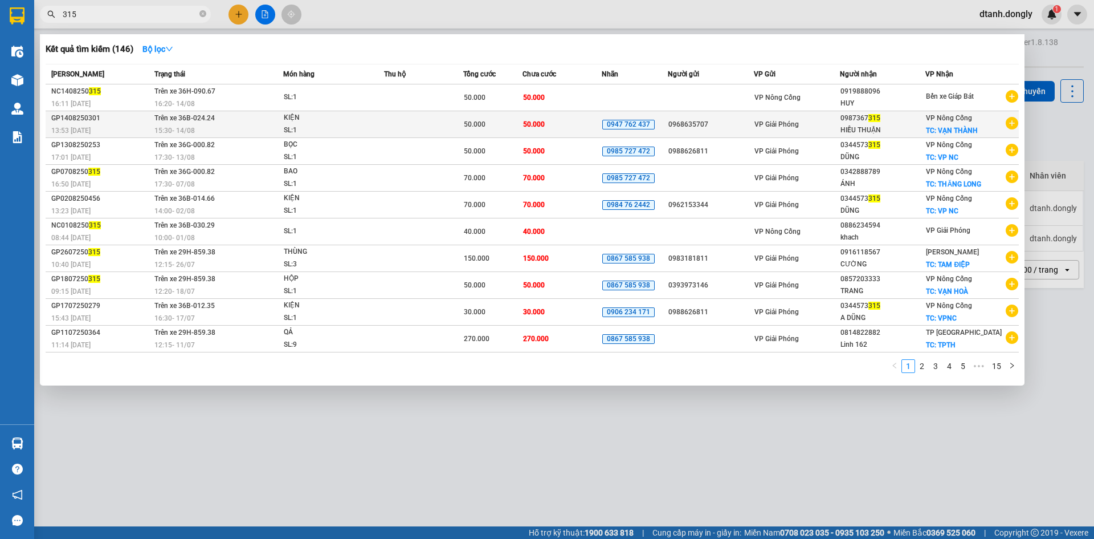
click at [76, 117] on div "GP1408250301" at bounding box center [101, 118] width 100 height 12
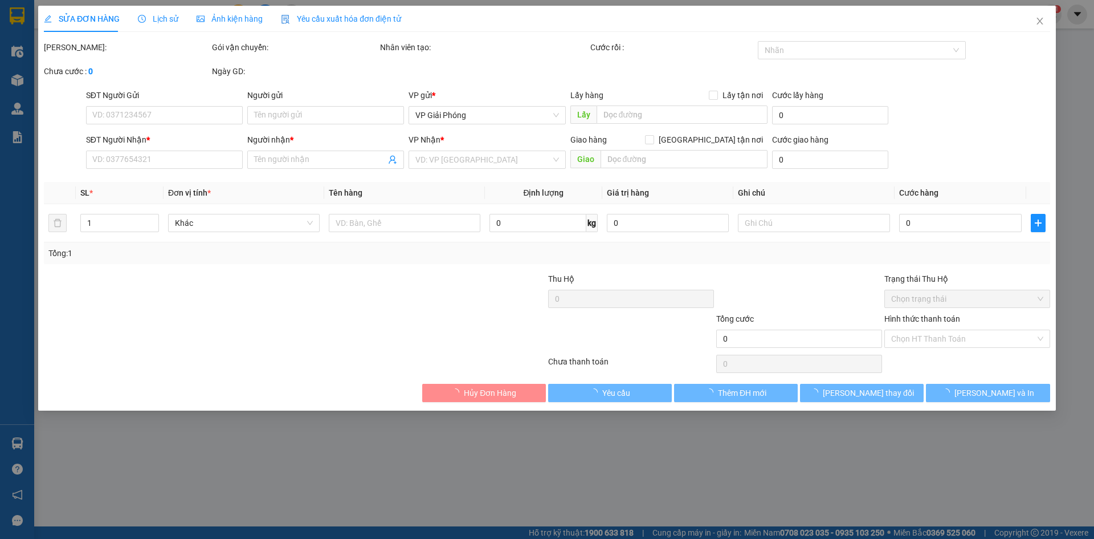
type input "0968635707"
type input "0987367315"
type input "HIẾU THUẬN"
checkbox input "true"
type input "VẠN THÀNH"
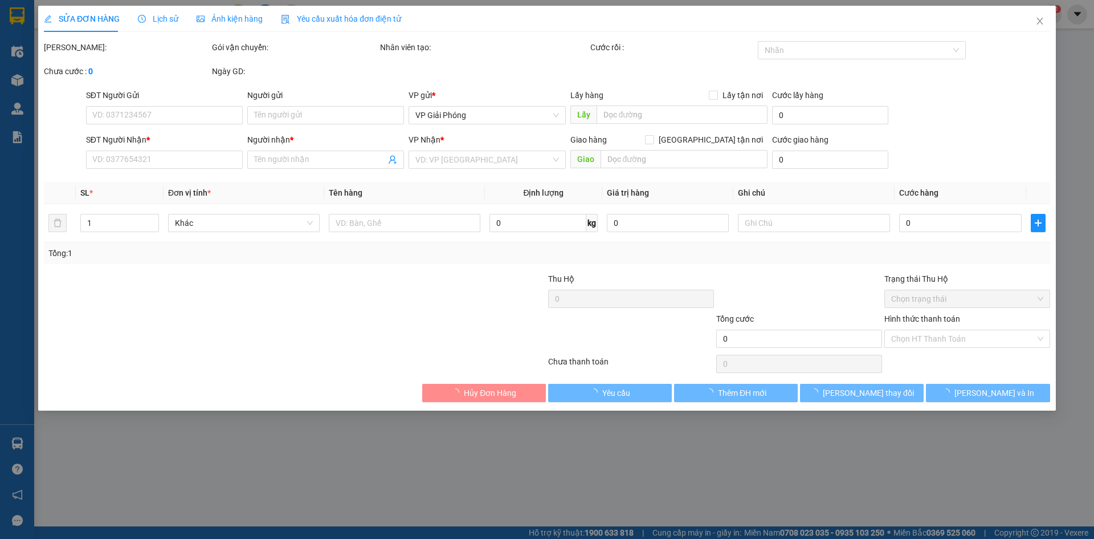
type input "50.000"
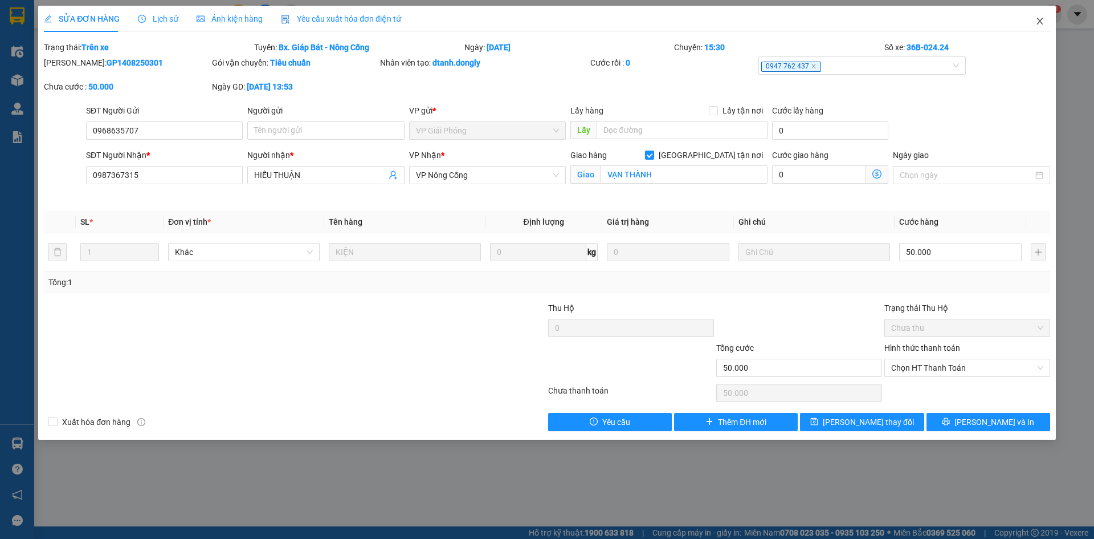
click at [1041, 22] on icon "close" at bounding box center [1040, 21] width 9 height 9
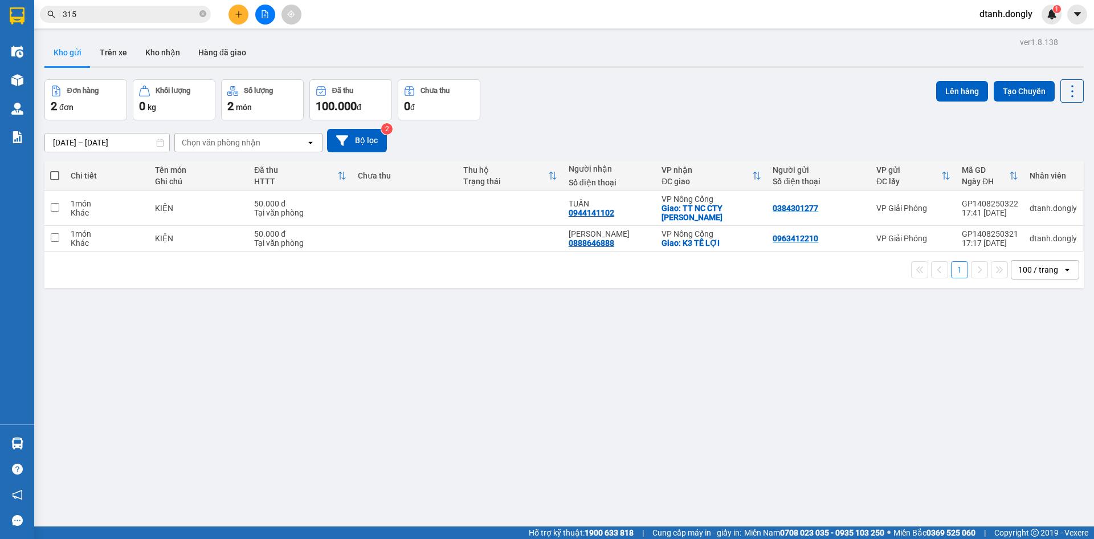
click at [57, 173] on span at bounding box center [54, 175] width 9 height 9
click at [55, 170] on input "checkbox" at bounding box center [55, 170] width 0 height 0
checkbox input "true"
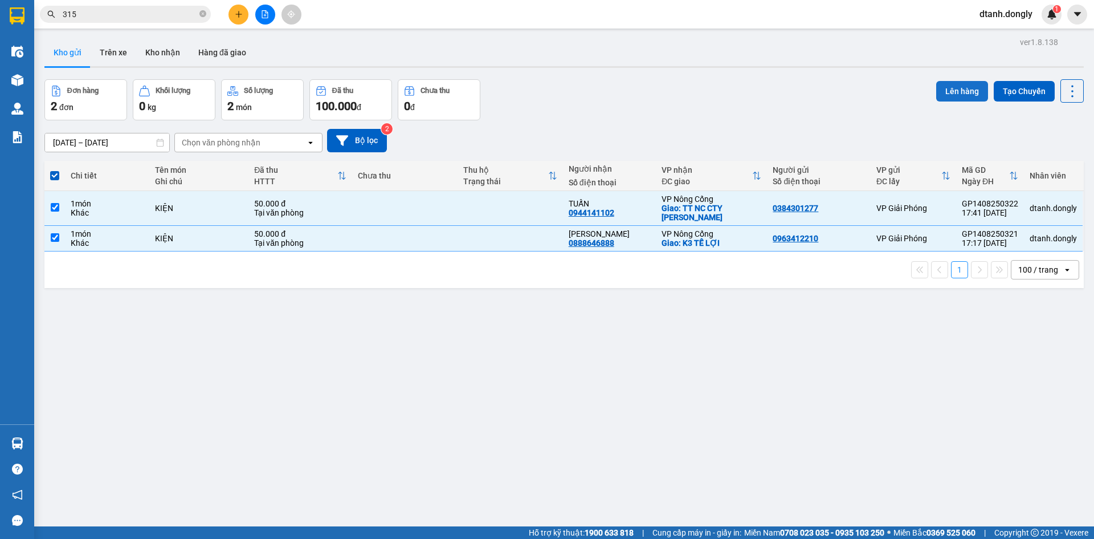
click at [944, 90] on button "Lên hàng" at bounding box center [962, 91] width 52 height 21
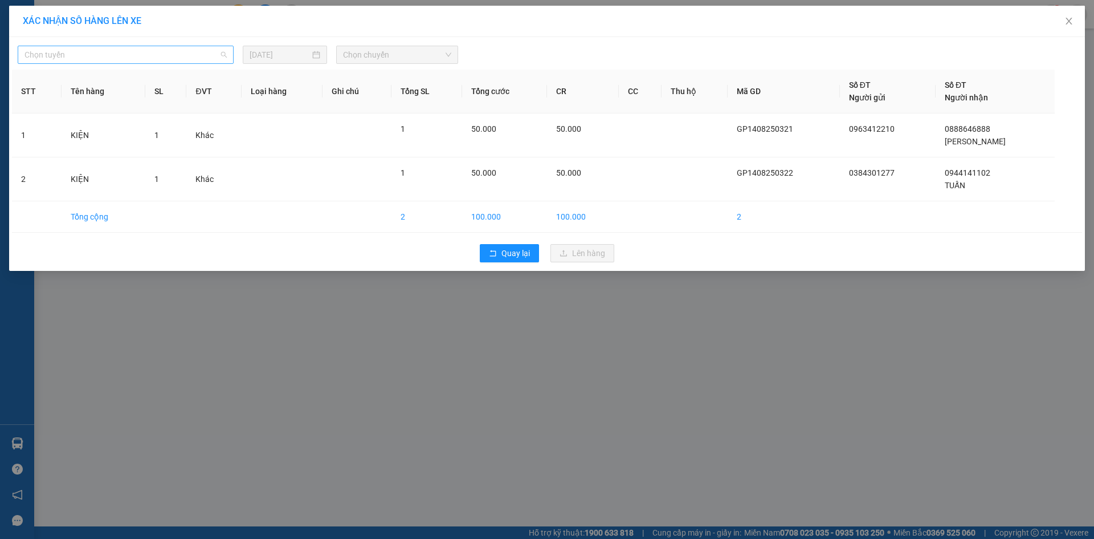
click at [115, 54] on span "Chọn tuyến" at bounding box center [126, 54] width 202 height 17
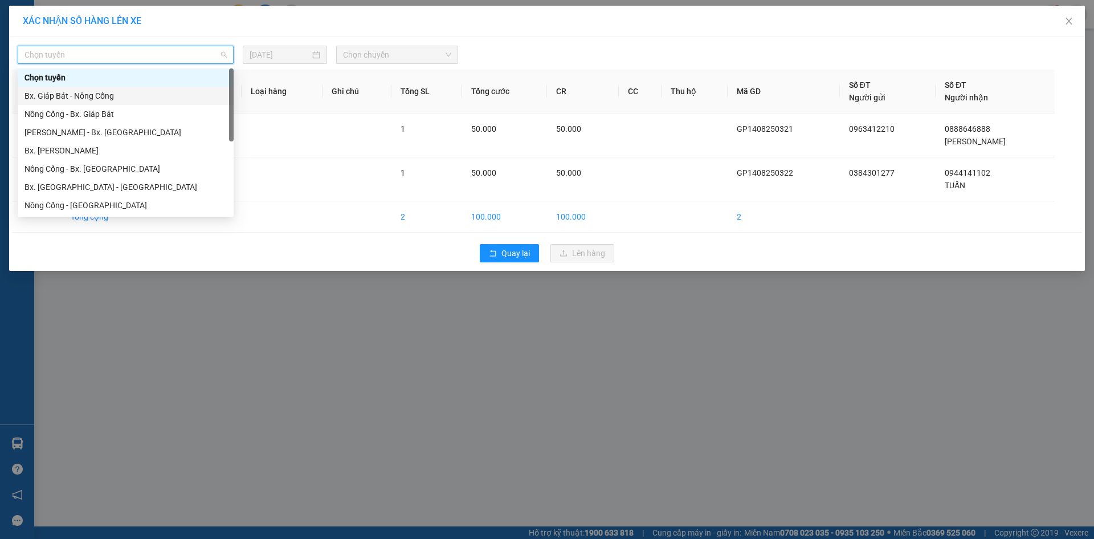
click at [103, 93] on div "Bx. Giáp Bát - Nông Cống" at bounding box center [126, 95] width 202 height 13
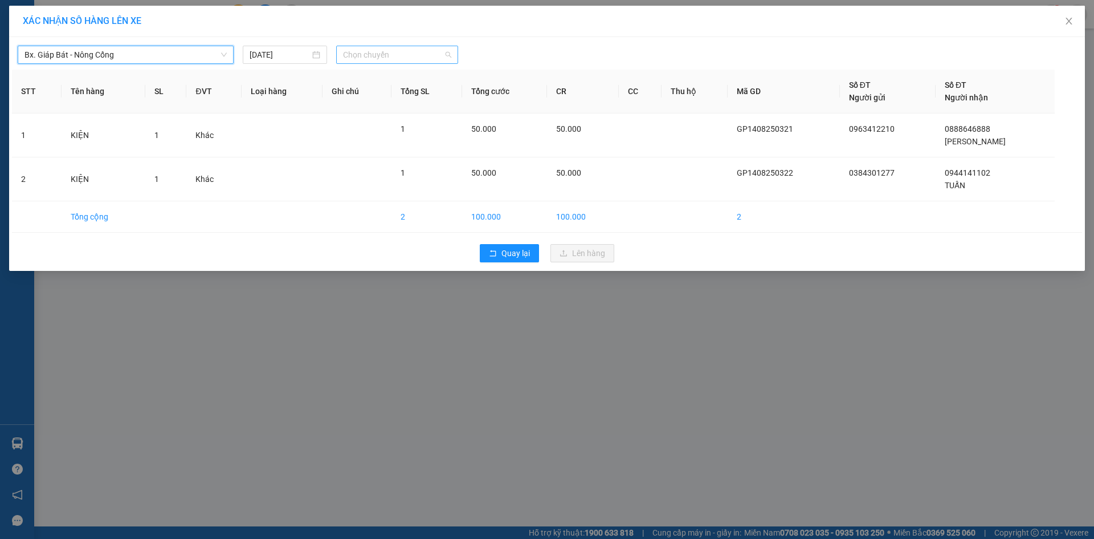
click at [348, 56] on span "Chọn chuyến" at bounding box center [397, 54] width 108 height 17
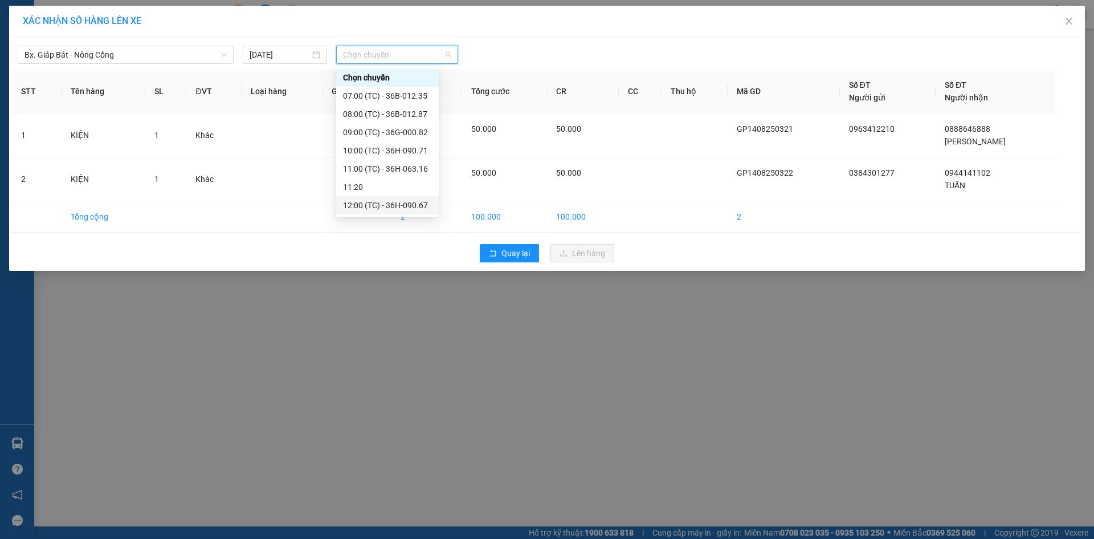
scroll to position [164, 0]
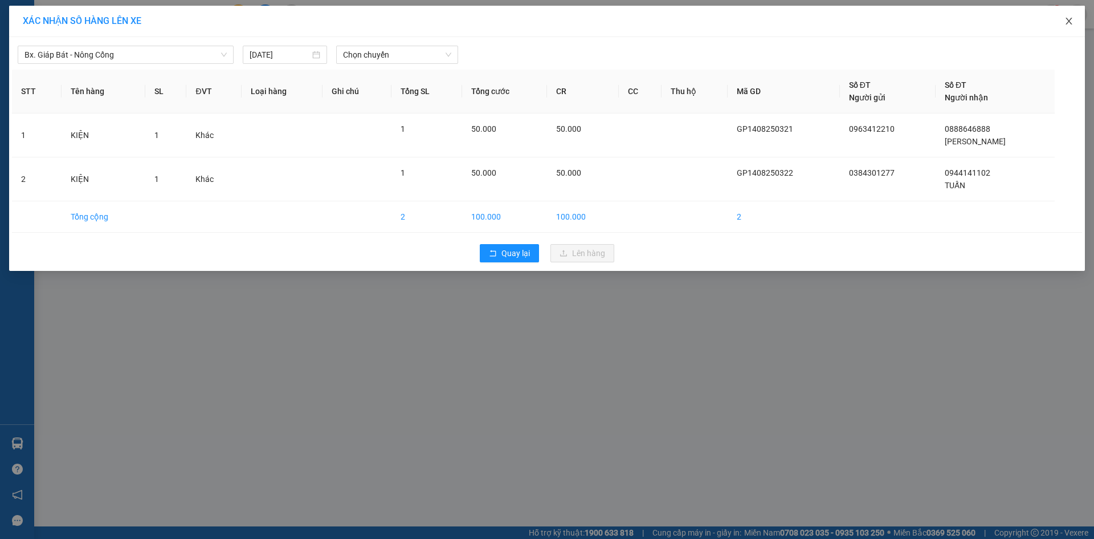
click at [1068, 21] on icon "close" at bounding box center [1069, 21] width 9 height 9
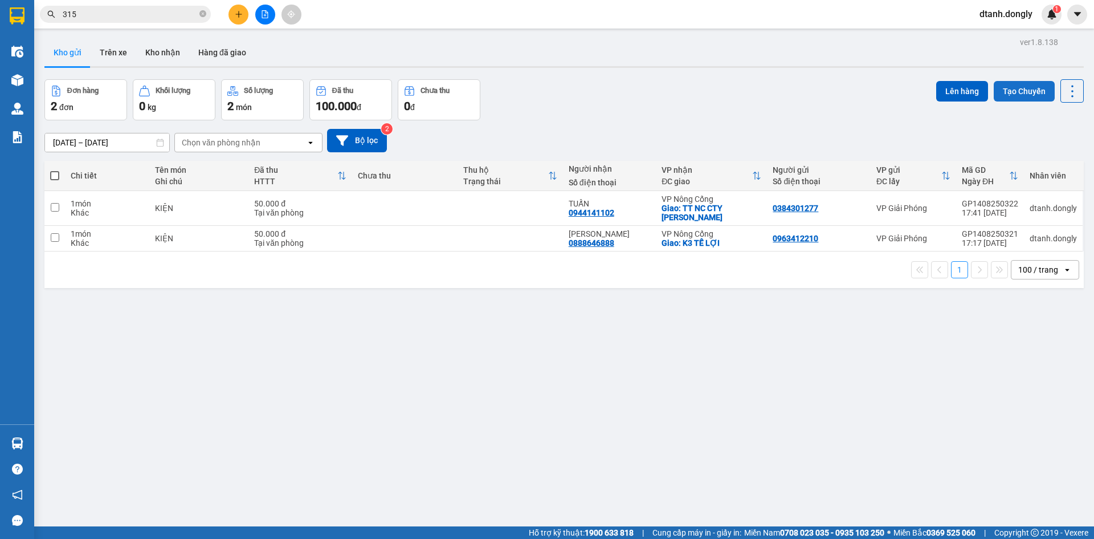
click at [999, 92] on button "Tạo Chuyến" at bounding box center [1024, 91] width 61 height 21
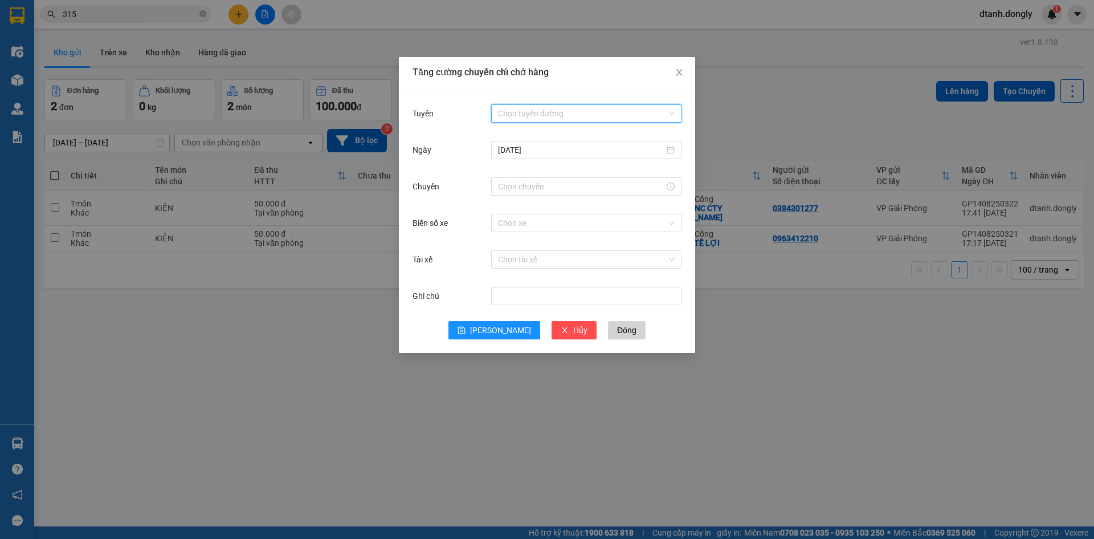
click at [548, 110] on input "Tuyến" at bounding box center [582, 113] width 169 height 17
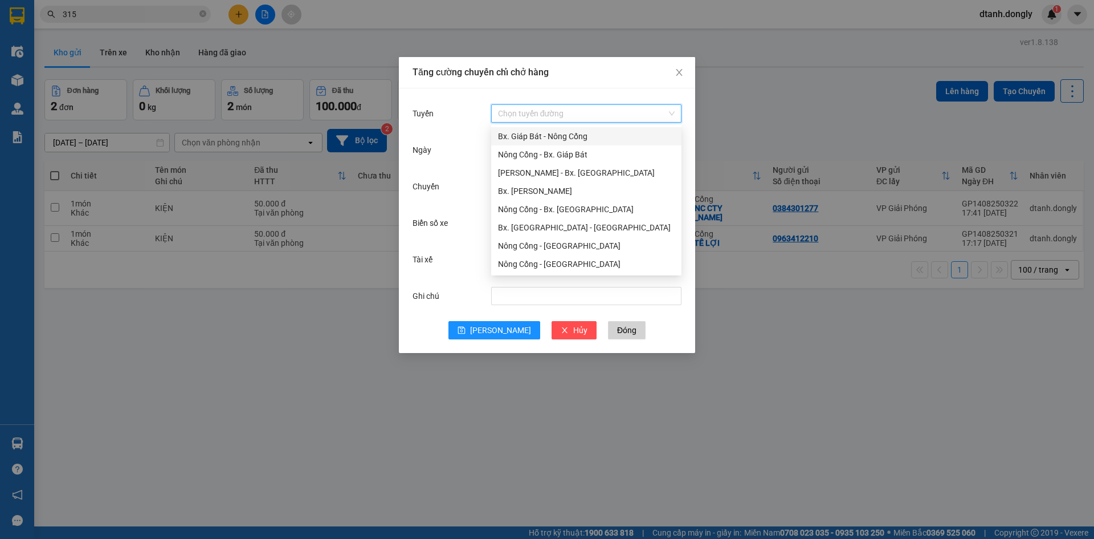
click at [547, 139] on div "Bx. Giáp Bát - Nông Cống" at bounding box center [586, 136] width 177 height 13
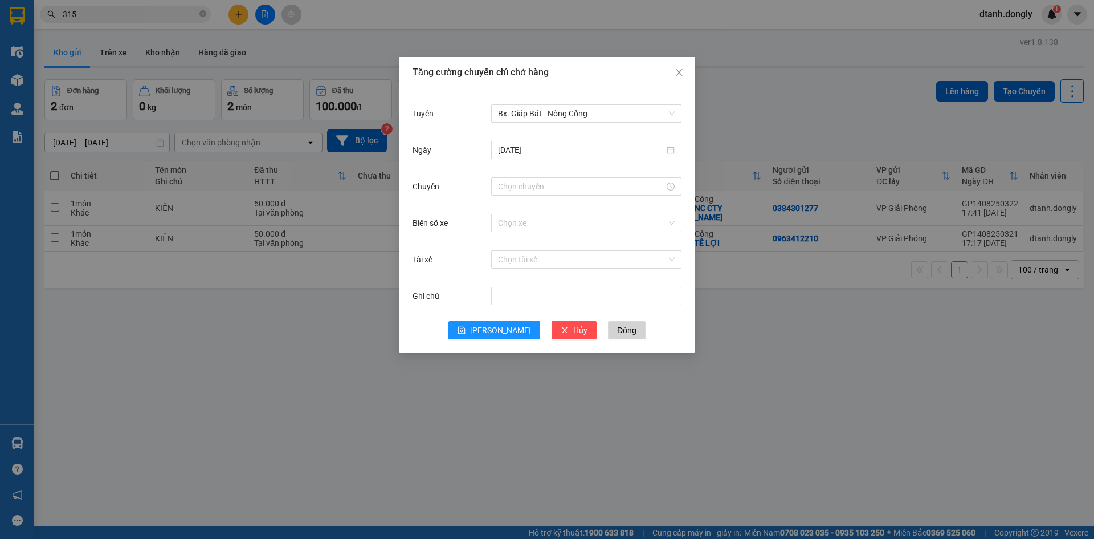
click at [880, 72] on div "Tăng cường chuyến chỉ chở hàng Tuyến Bx. Giáp Bát - Nông Cống [DATE] Chuyến Biể…" at bounding box center [547, 269] width 1094 height 539
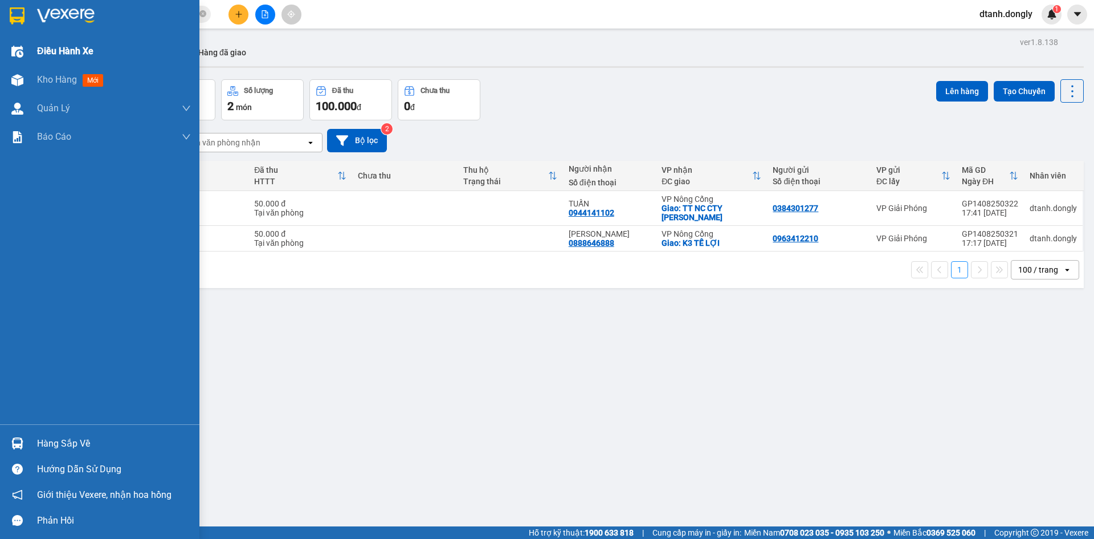
click at [30, 44] on div "Điều hành xe" at bounding box center [99, 51] width 199 height 28
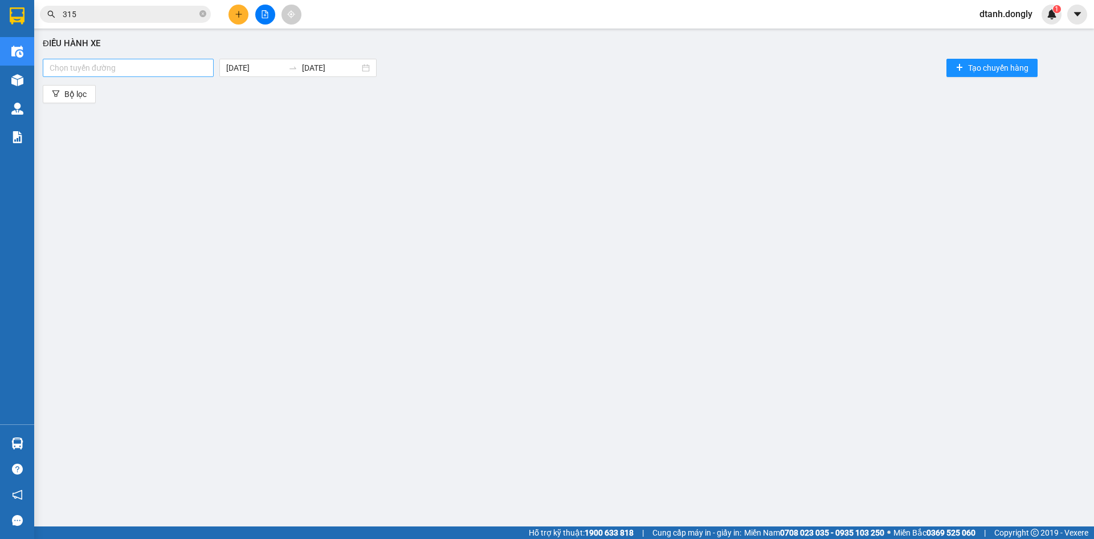
click at [132, 67] on div at bounding box center [128, 68] width 165 height 14
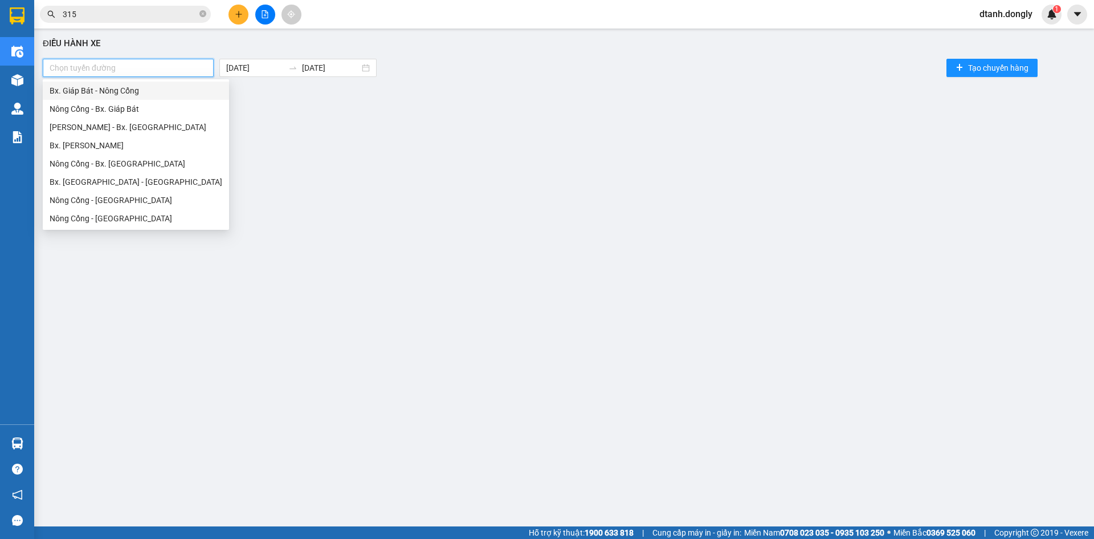
click at [106, 90] on div "Bx. Giáp Bát - Nông Cống" at bounding box center [136, 90] width 173 height 13
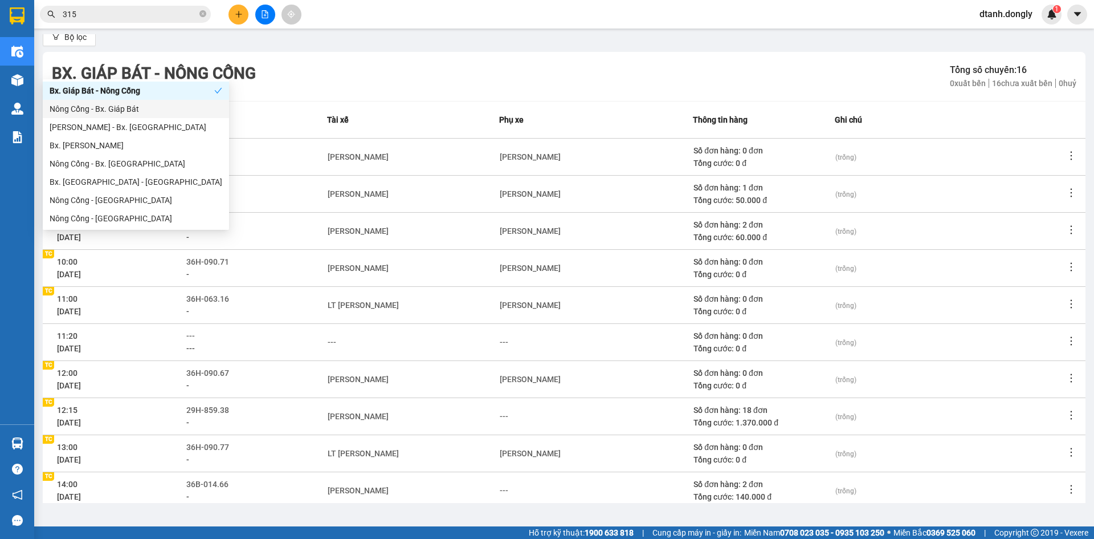
scroll to position [109, 0]
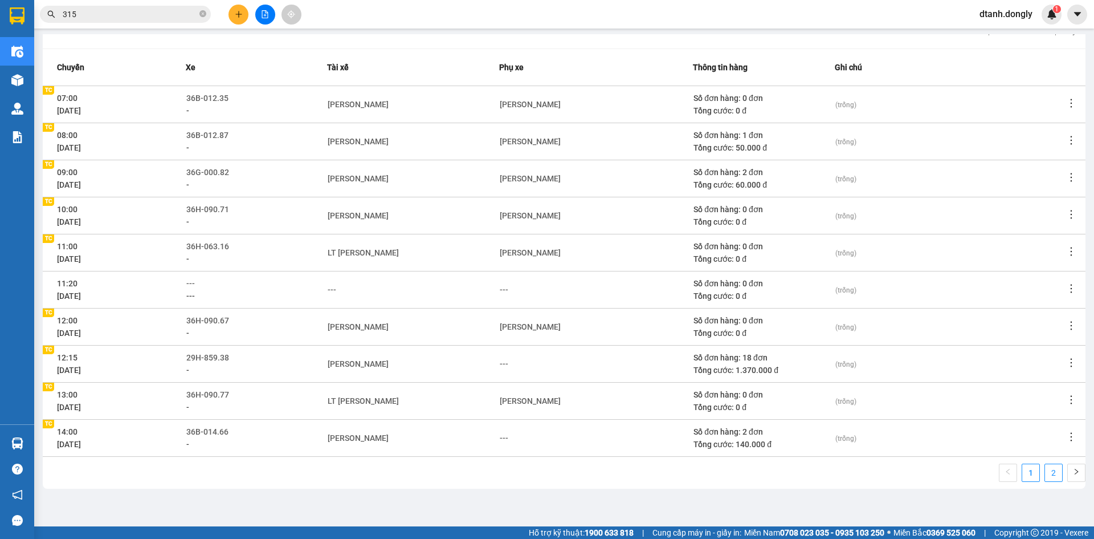
click at [1045, 475] on link "2" at bounding box center [1053, 472] width 17 height 17
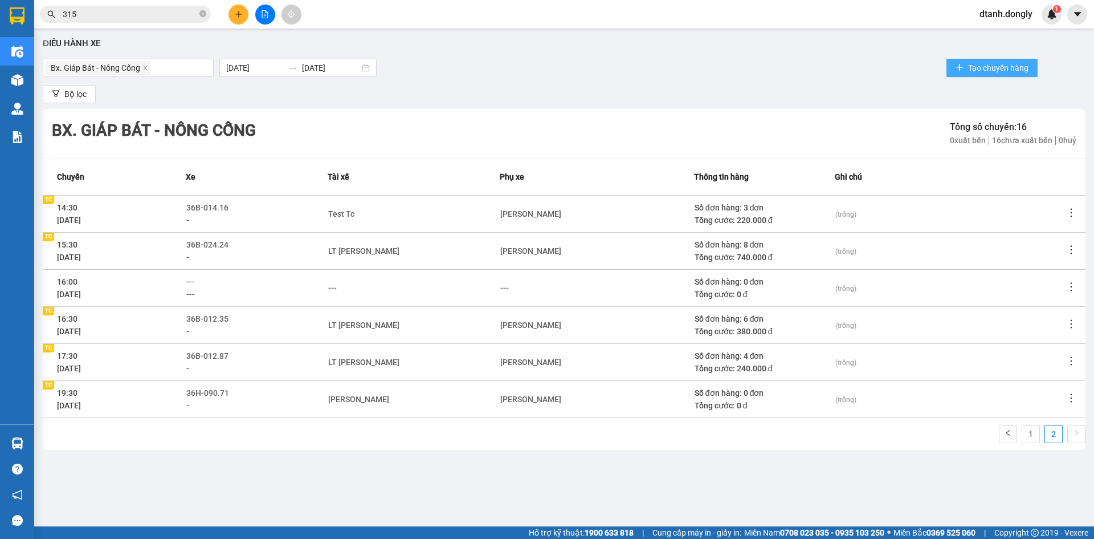
click at [996, 69] on span "Tạo chuyến hàng" at bounding box center [998, 68] width 60 height 13
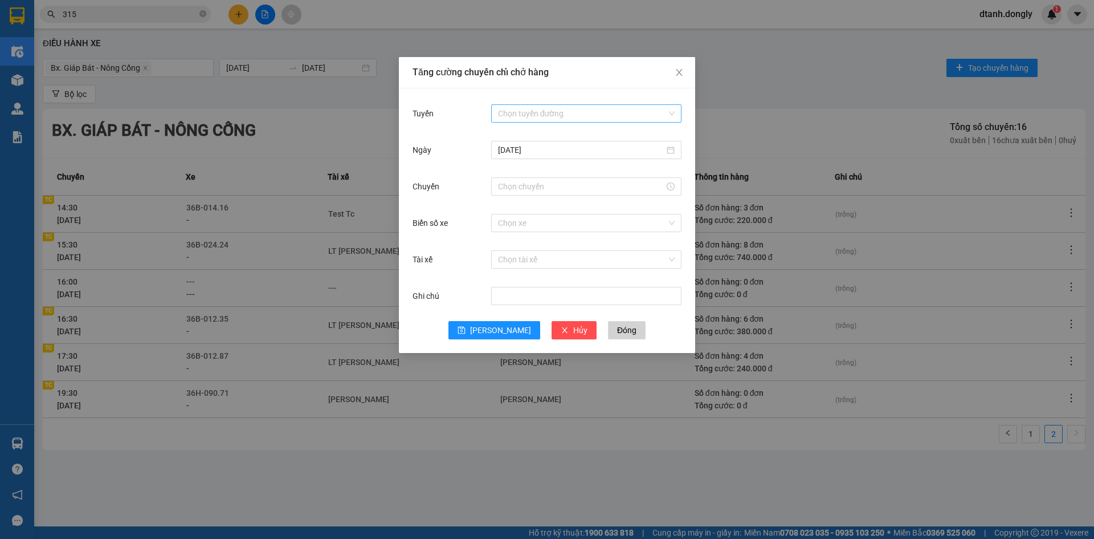
click at [522, 111] on input "Tuyến" at bounding box center [582, 113] width 169 height 17
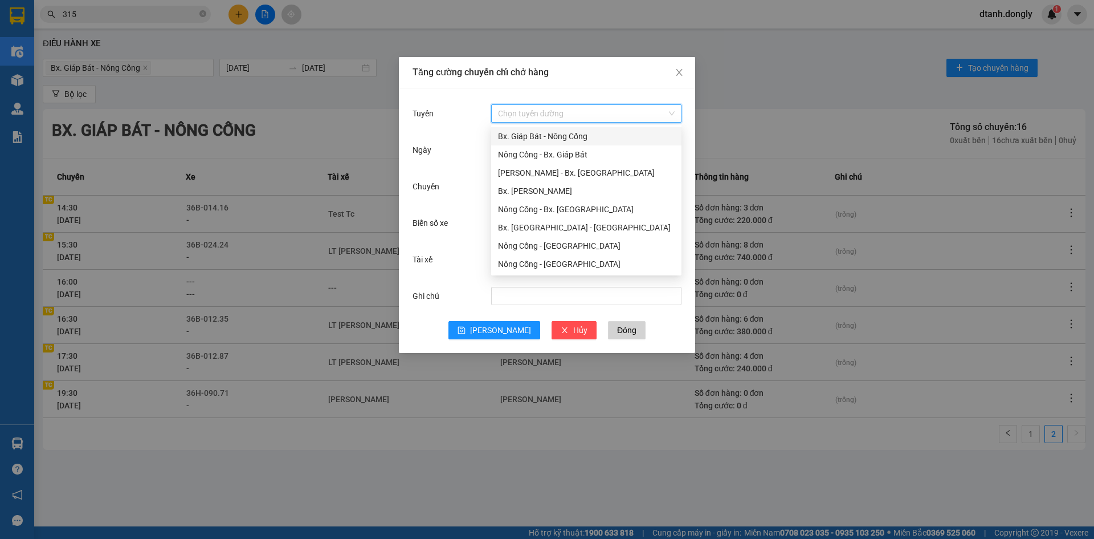
click at [516, 138] on div "Bx. Giáp Bát - Nông Cống" at bounding box center [586, 136] width 177 height 13
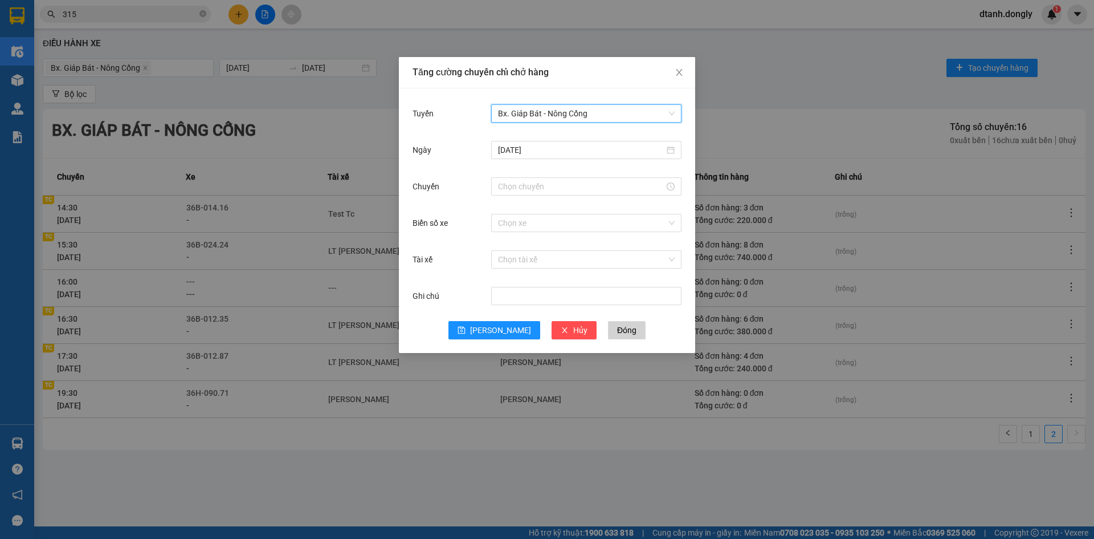
click at [526, 172] on div "[DATE]" at bounding box center [547, 157] width 269 height 36
click at [527, 181] on input "Chuyến" at bounding box center [581, 186] width 166 height 13
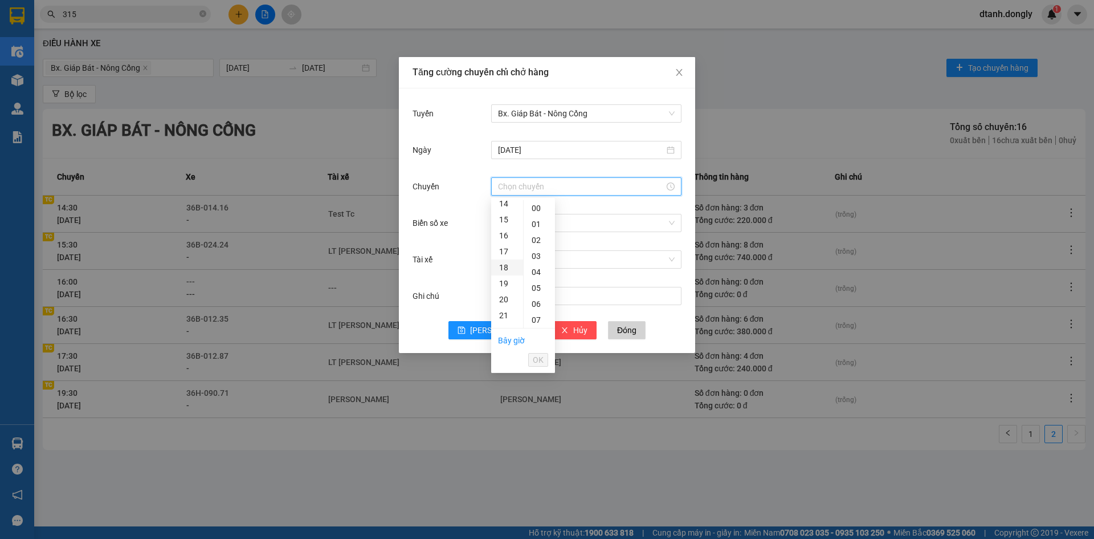
click at [507, 270] on div "18" at bounding box center [507, 267] width 32 height 16
drag, startPoint x: 535, startPoint y: 284, endPoint x: 544, endPoint y: 304, distance: 22.2
click at [535, 284] on div "30" at bounding box center [539, 288] width 31 height 16
type input "18:30"
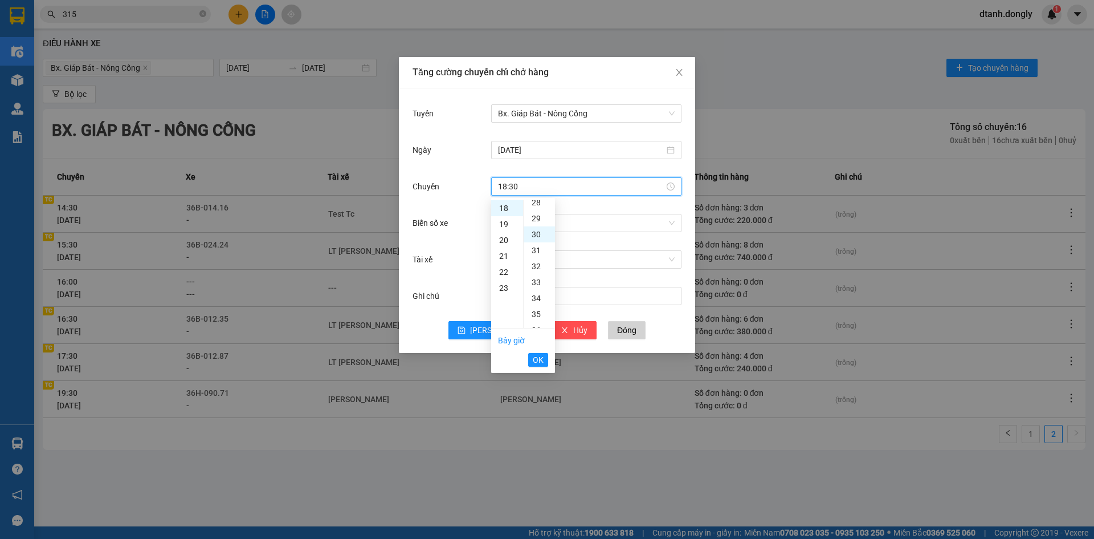
scroll to position [479, 0]
click at [540, 357] on span "OK" at bounding box center [538, 359] width 11 height 13
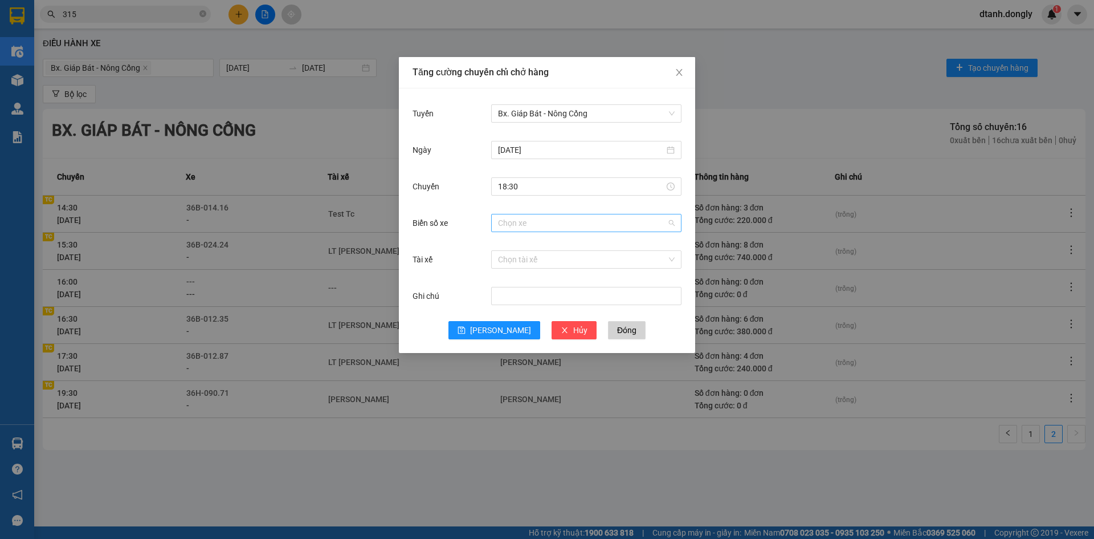
click at [531, 225] on input "Biển số xe" at bounding box center [582, 222] width 169 height 17
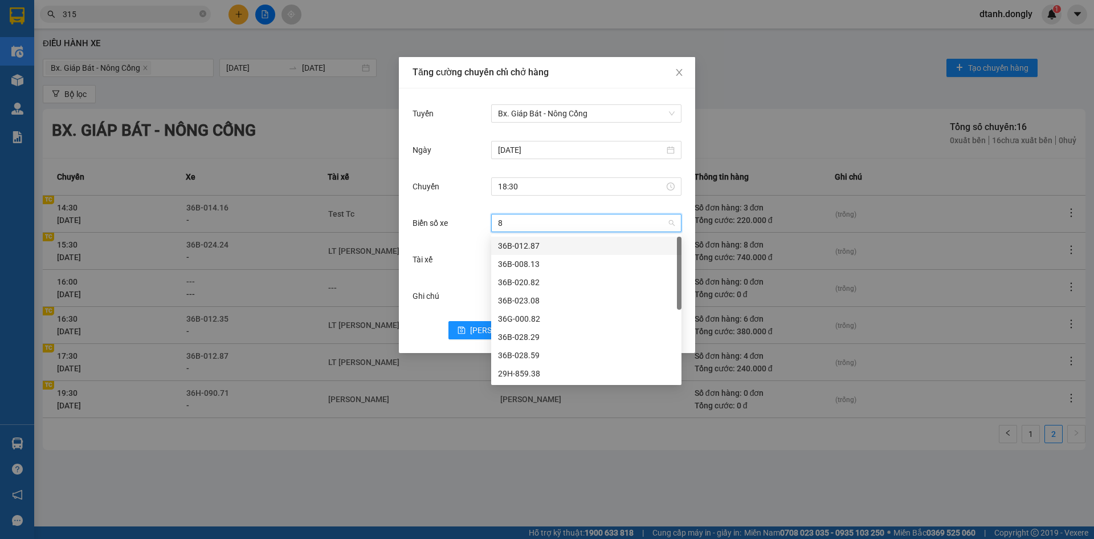
type input "82"
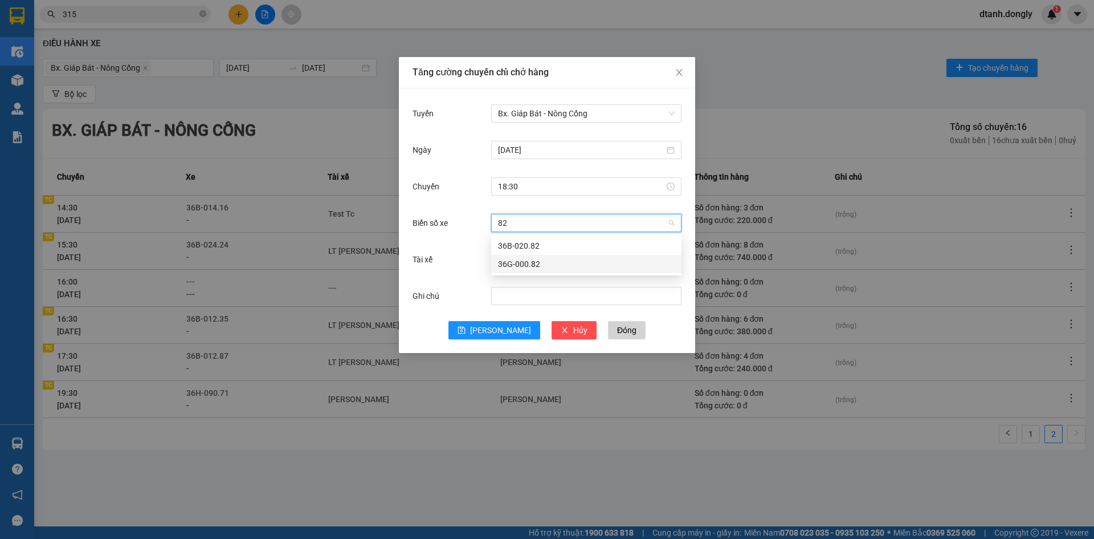
click at [514, 262] on div "36G-000.82" at bounding box center [586, 264] width 177 height 13
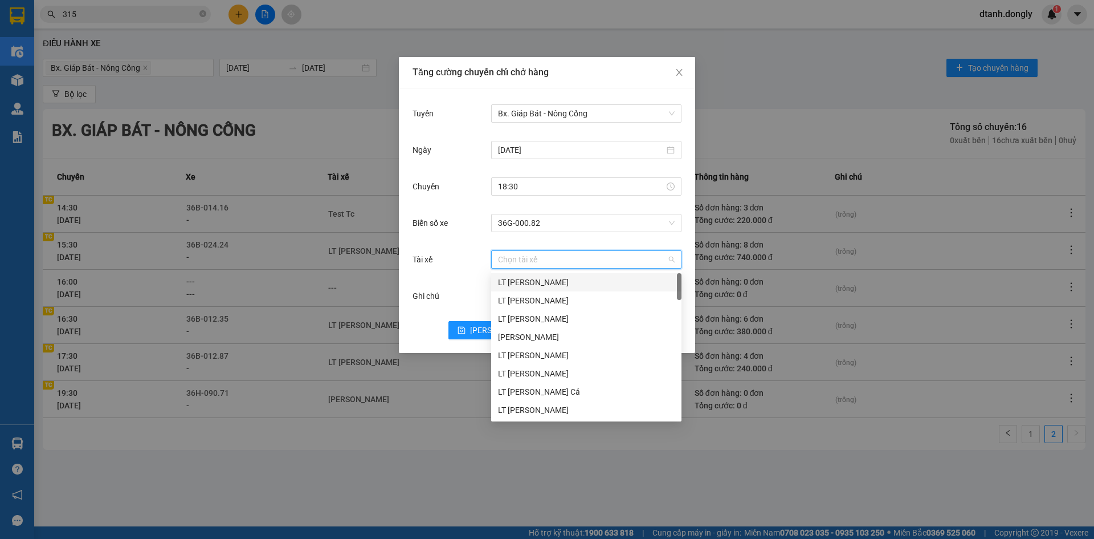
click at [514, 259] on input "Tài xế" at bounding box center [582, 259] width 169 height 17
type input "tha"
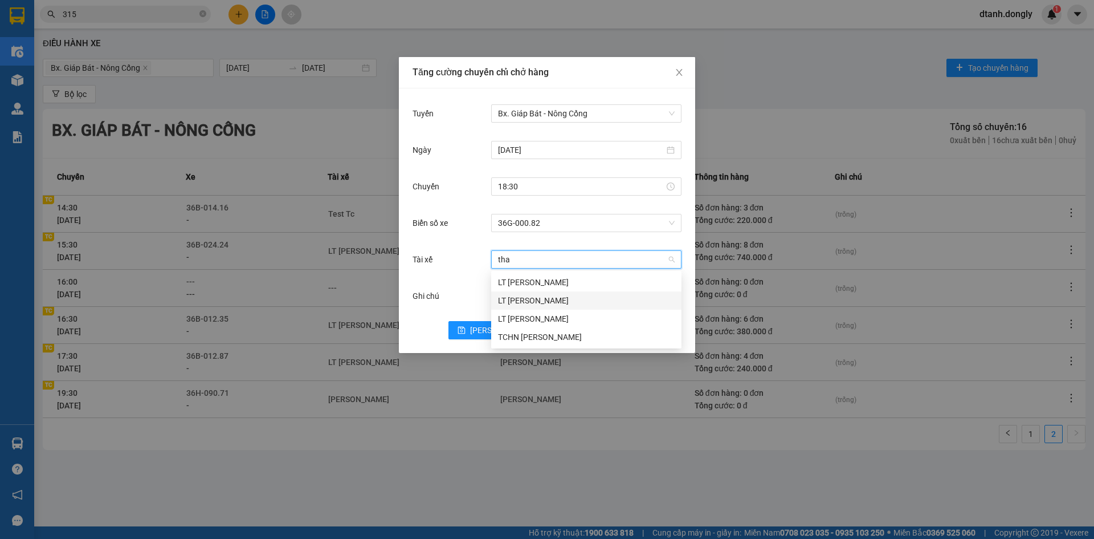
click at [523, 298] on div "LT [PERSON_NAME]" at bounding box center [586, 300] width 177 height 13
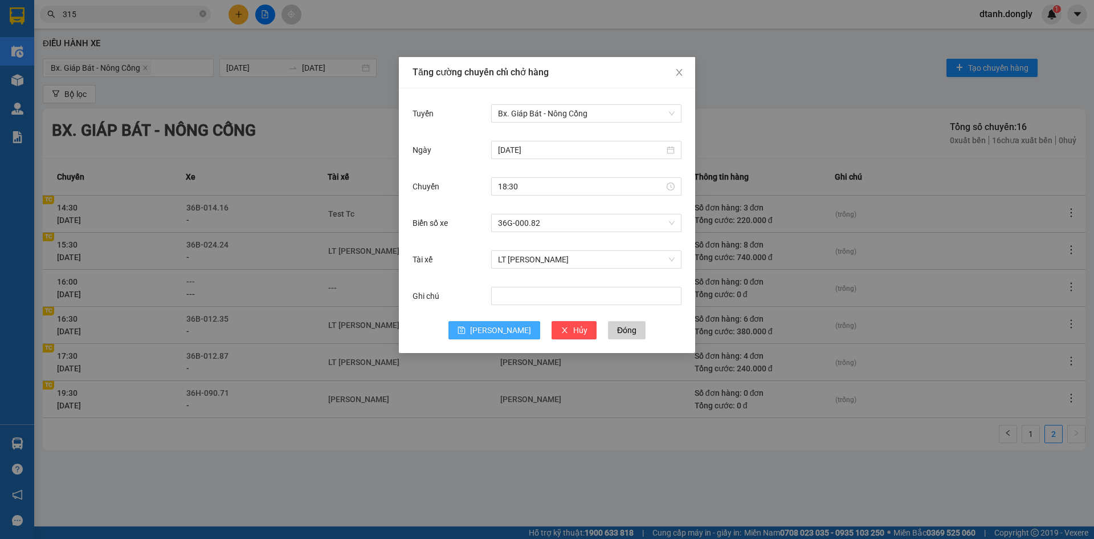
click at [466, 328] on icon "save" at bounding box center [462, 330] width 8 height 8
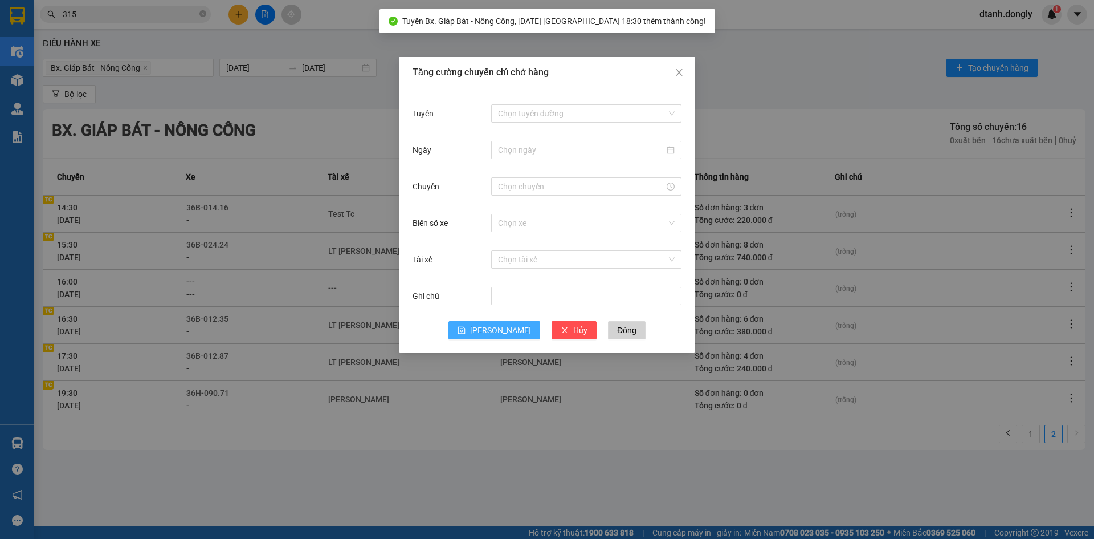
drag, startPoint x: 280, startPoint y: 126, endPoint x: 497, endPoint y: 32, distance: 236.1
click at [282, 124] on div "Tăng cường chuyến chỉ chở hàng Tuyến Chọn tuyến đường Ngày Chuyến Biển số xe Ch…" at bounding box center [547, 269] width 1094 height 539
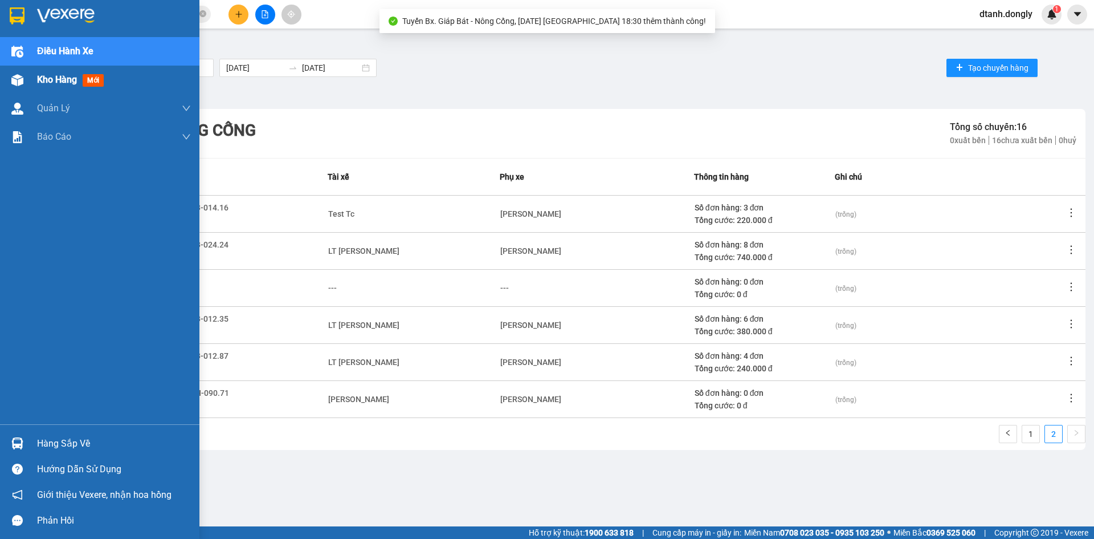
click at [23, 72] on div at bounding box center [17, 80] width 20 height 20
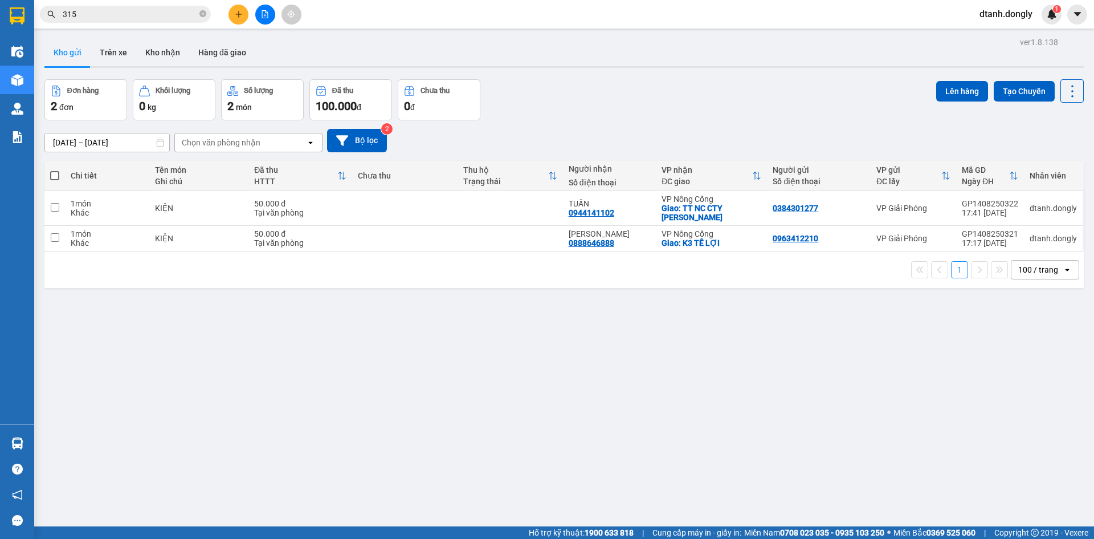
click at [57, 174] on span at bounding box center [54, 175] width 9 height 9
click at [55, 170] on input "checkbox" at bounding box center [55, 170] width 0 height 0
checkbox input "true"
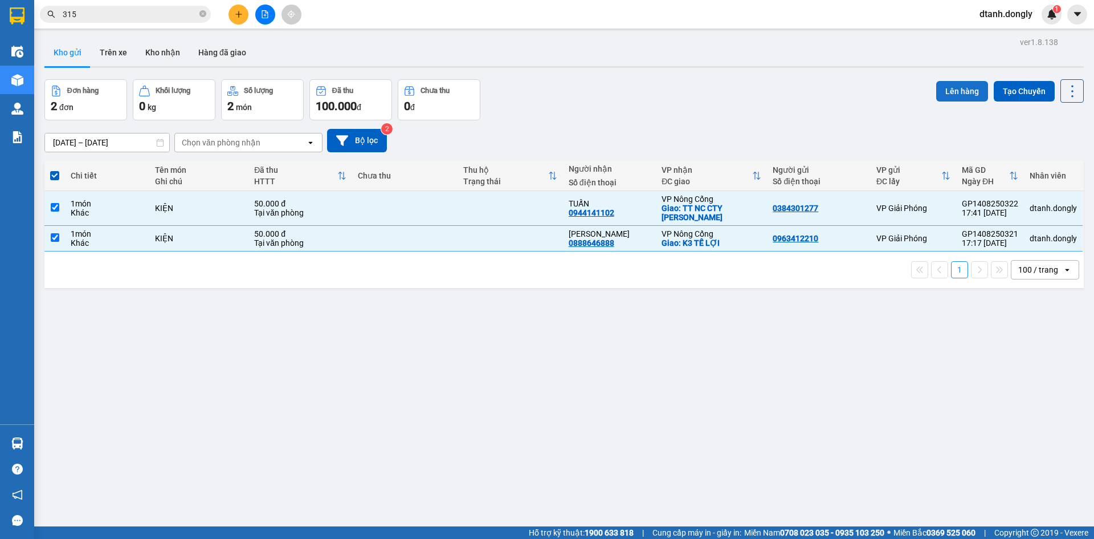
click at [958, 97] on button "Lên hàng" at bounding box center [962, 91] width 52 height 21
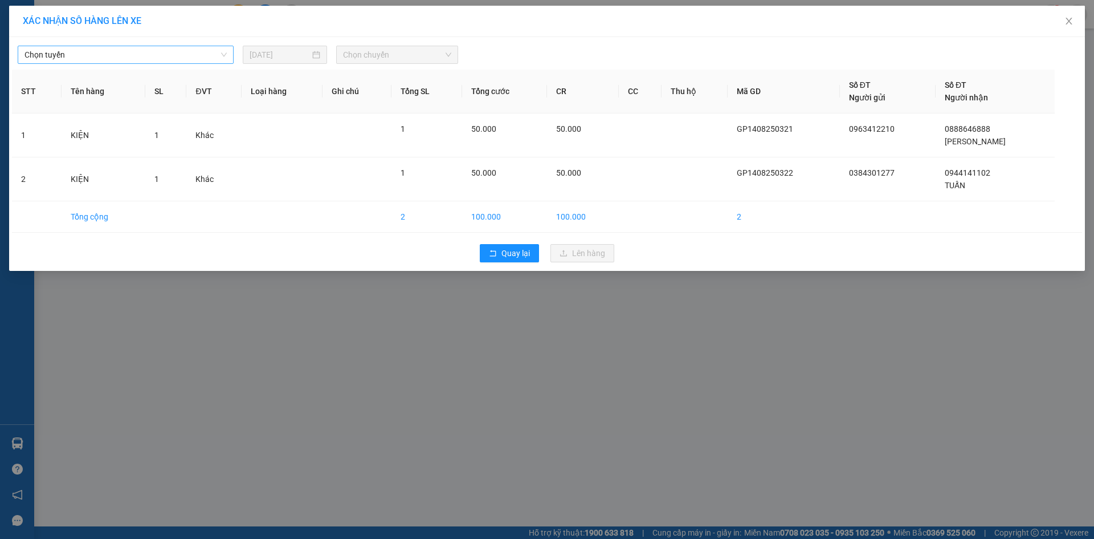
click at [119, 59] on span "Chọn tuyến" at bounding box center [126, 54] width 202 height 17
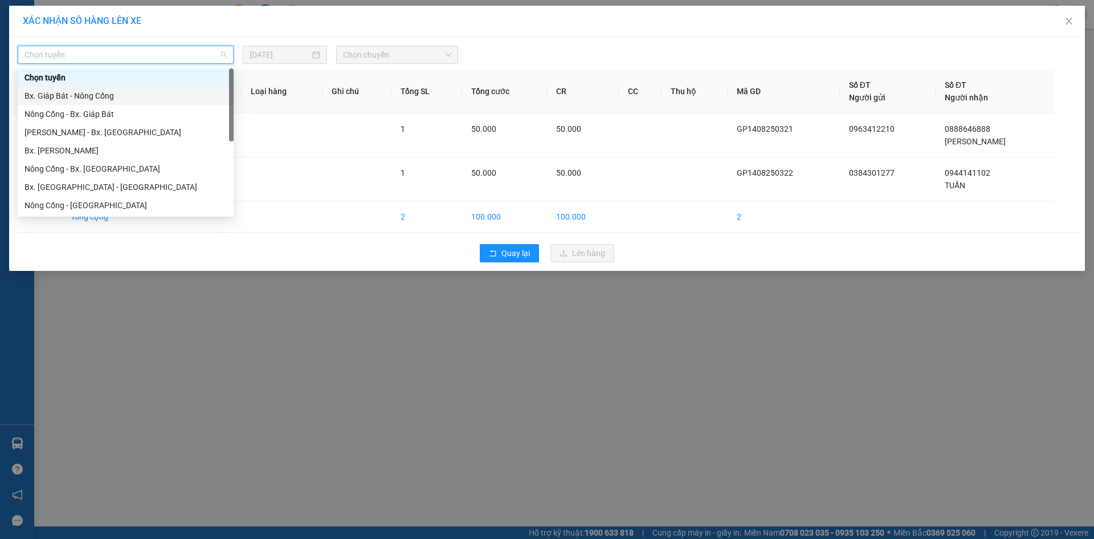
drag, startPoint x: 84, startPoint y: 96, endPoint x: 111, endPoint y: 97, distance: 26.2
click at [86, 97] on div "Bx. Giáp Bát - Nông Cống" at bounding box center [126, 95] width 202 height 13
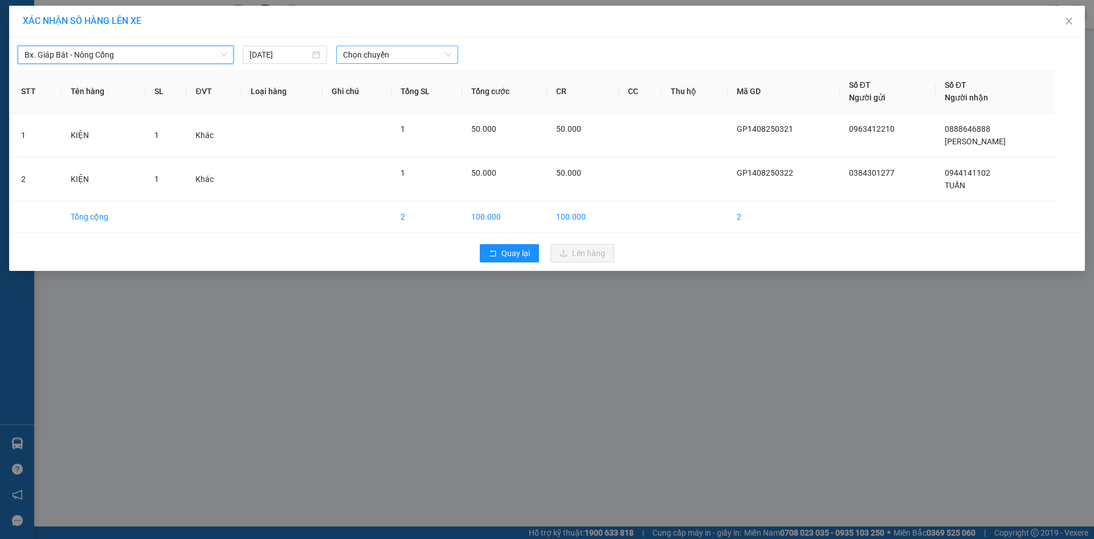
click at [348, 52] on span "Chọn chuyến" at bounding box center [397, 54] width 108 height 17
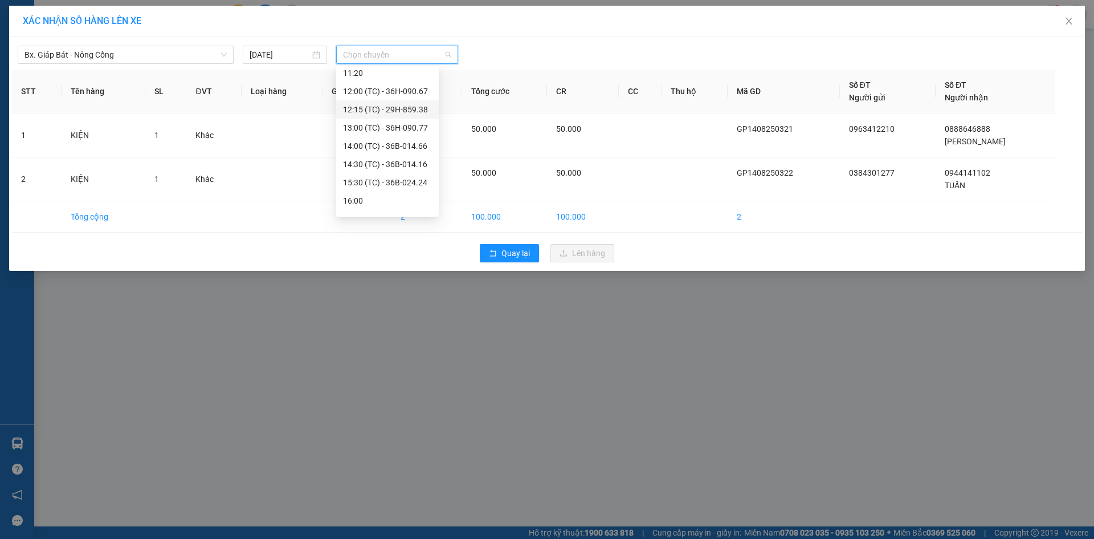
scroll to position [182, 0]
click at [376, 186] on div "18:30 (TC) - 36G-000.82" at bounding box center [387, 187] width 89 height 13
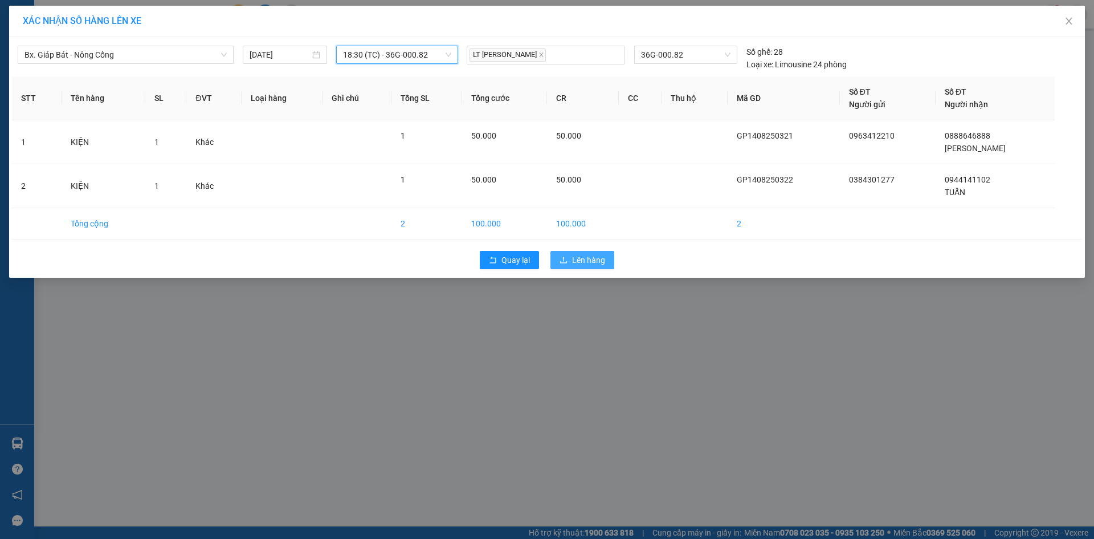
click at [577, 265] on span "Lên hàng" at bounding box center [588, 260] width 33 height 13
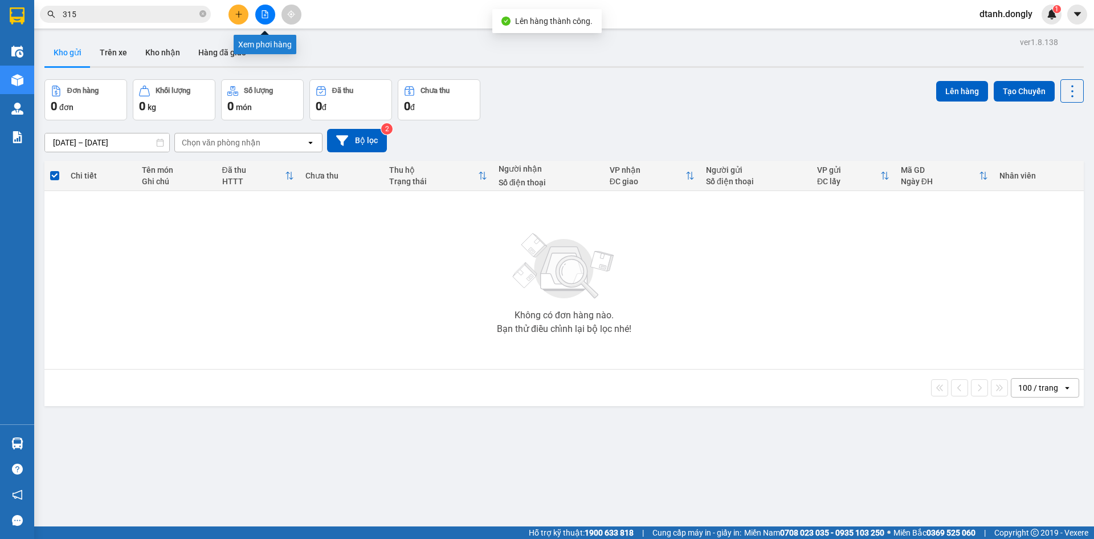
click at [262, 18] on button at bounding box center [265, 15] width 20 height 20
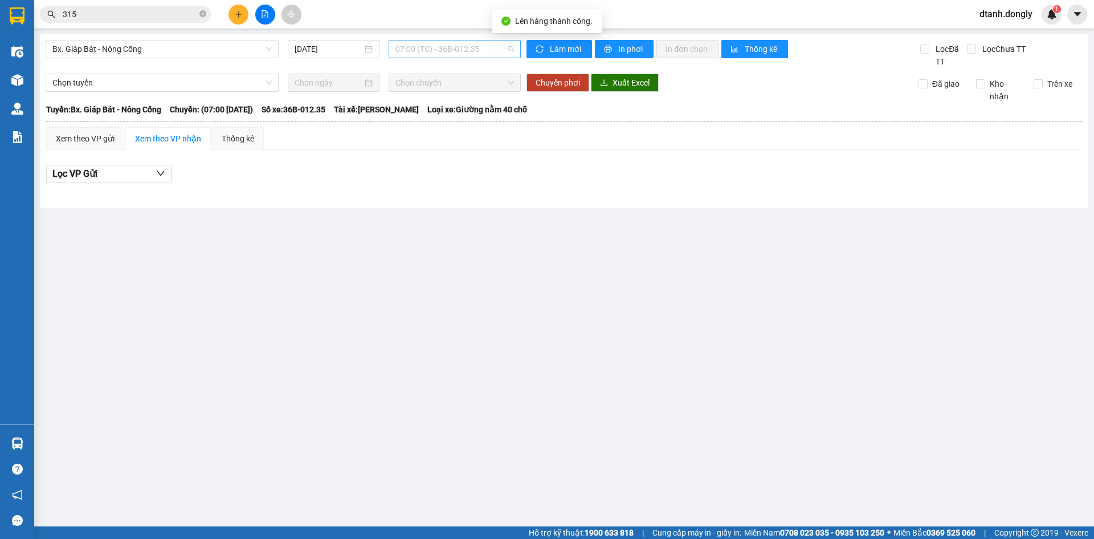
click at [422, 49] on span "07:00 (TC) - 36B-012.35" at bounding box center [455, 48] width 119 height 17
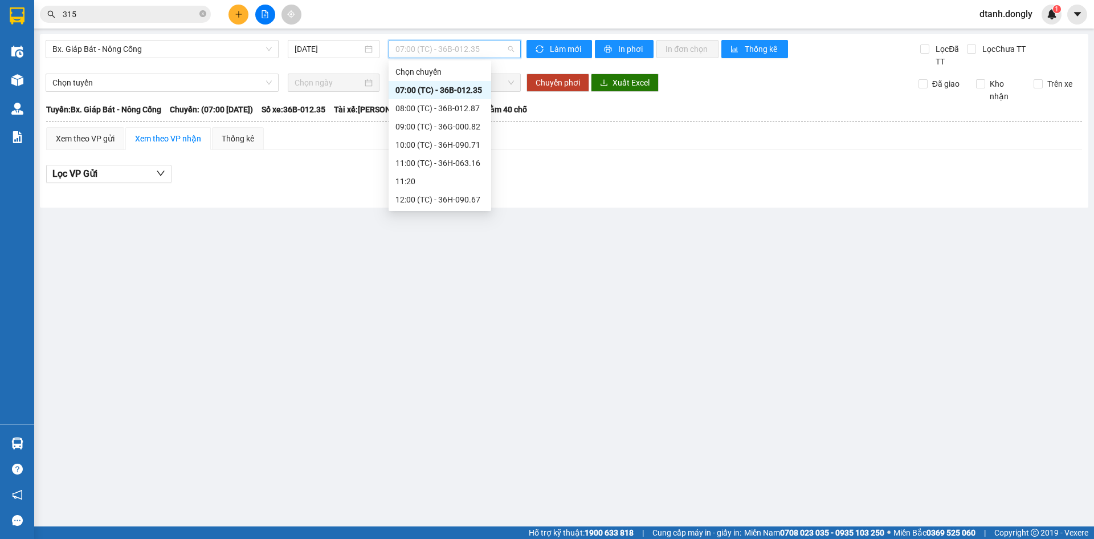
scroll to position [182, 0]
click at [418, 180] on div "18:30 (TC) - 36G-000.82" at bounding box center [440, 181] width 89 height 13
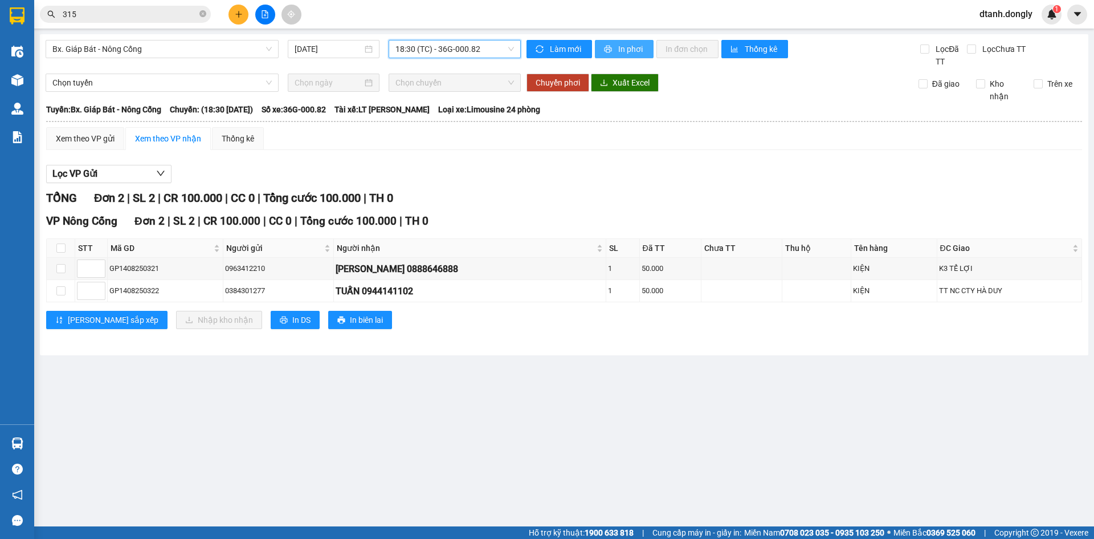
click at [613, 44] on button "In phơi" at bounding box center [624, 49] width 59 height 18
click at [245, 13] on button at bounding box center [239, 15] width 20 height 20
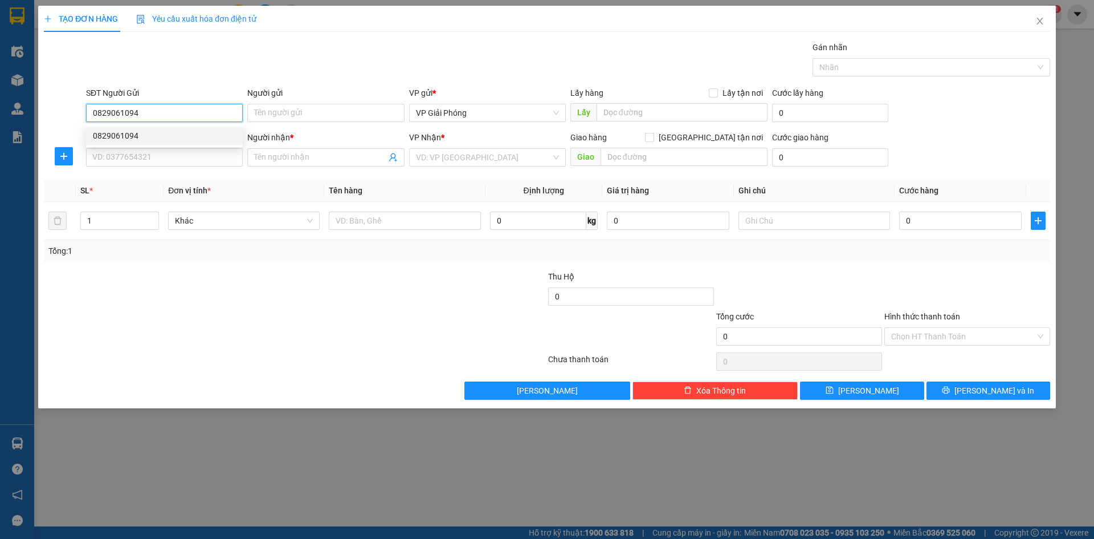
click at [121, 135] on div "0829061094" at bounding box center [164, 135] width 143 height 13
type input "0829061094"
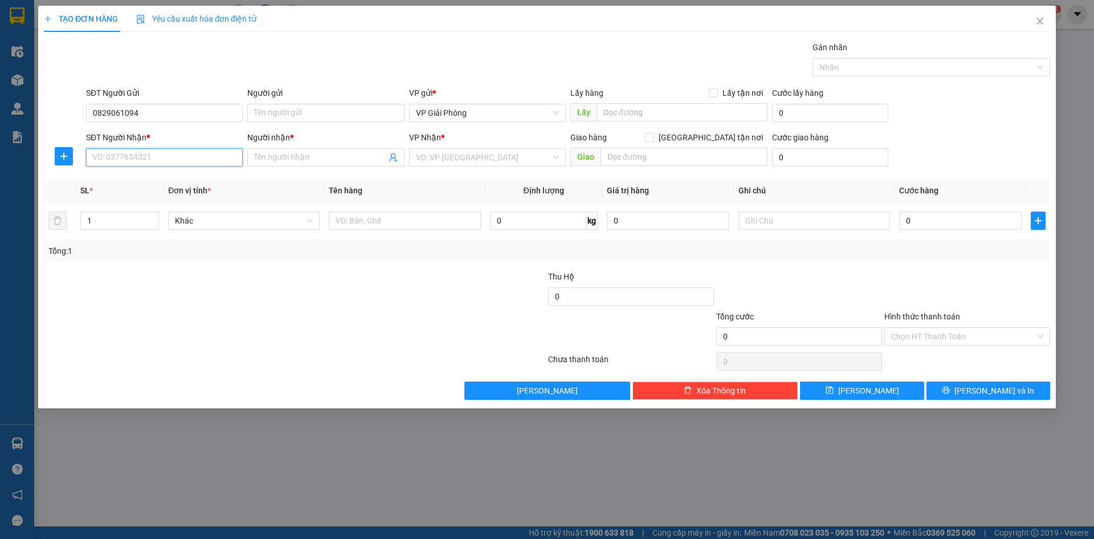
click at [127, 156] on input "SĐT Người Nhận *" at bounding box center [164, 157] width 157 height 18
click at [135, 178] on div "0867020388 - A HAI" at bounding box center [164, 180] width 143 height 13
type input "0867020388"
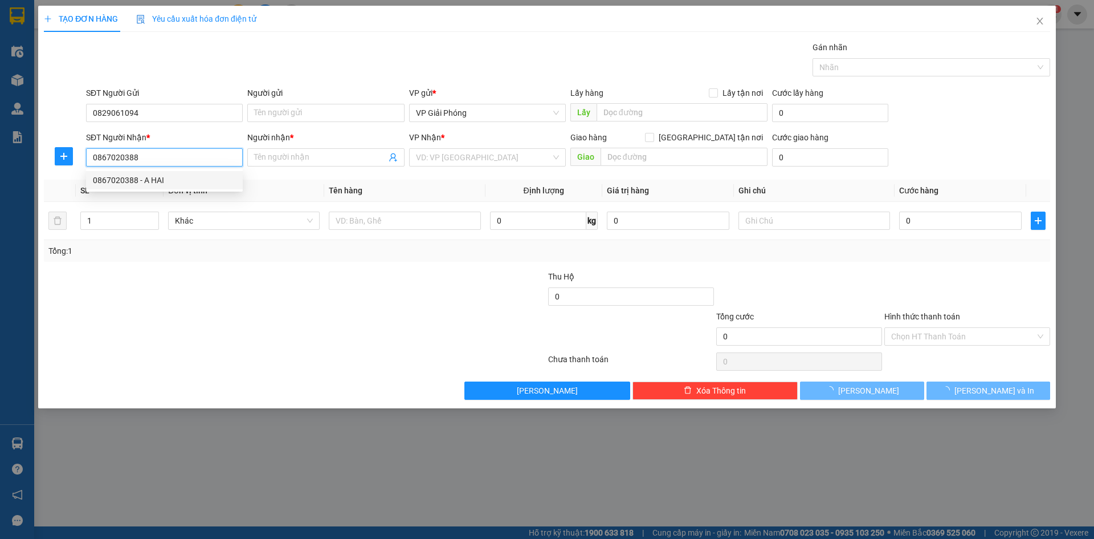
type input "A HAI"
checkbox input "true"
type input "TẾ THẮNG"
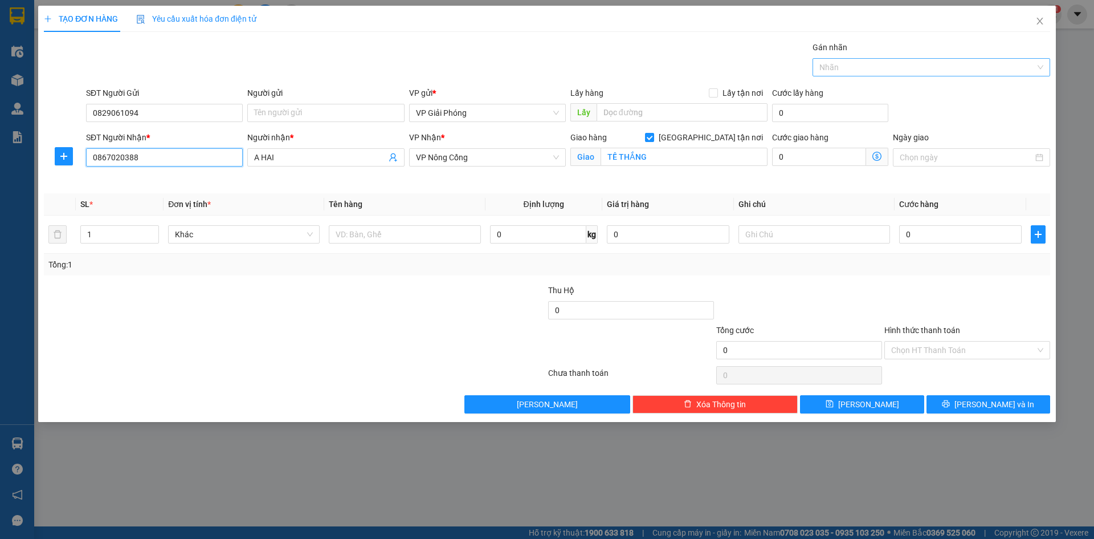
click at [837, 64] on div at bounding box center [926, 67] width 221 height 14
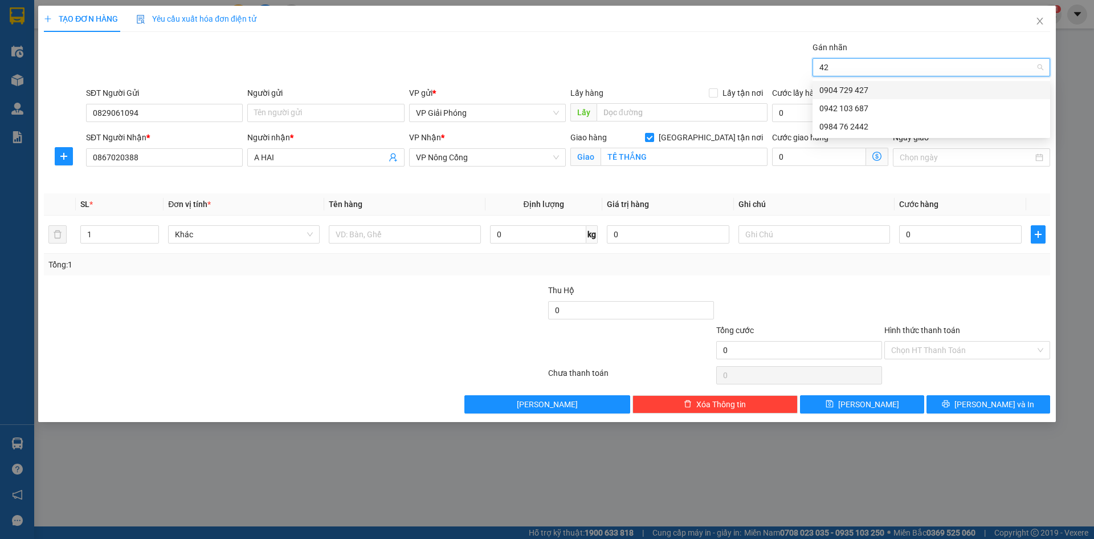
type input "427"
click at [842, 94] on div "0904 729 427" at bounding box center [932, 90] width 224 height 13
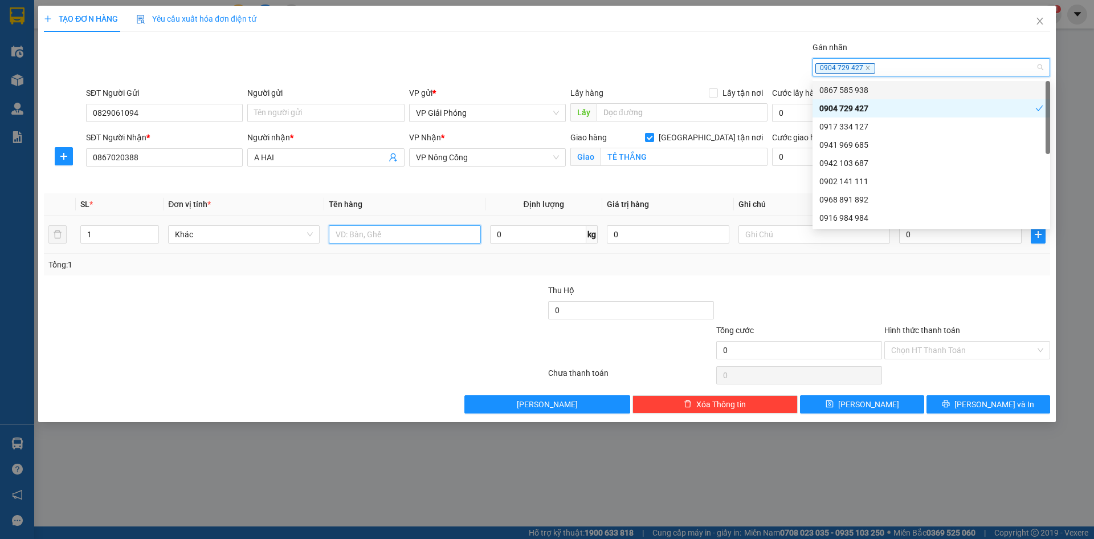
click at [387, 238] on input "text" at bounding box center [405, 234] width 152 height 18
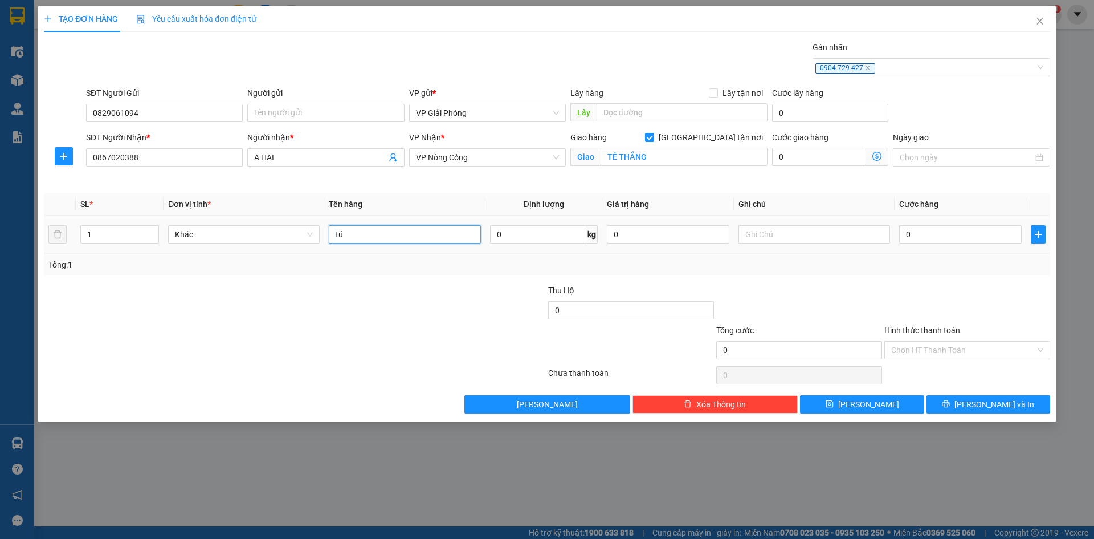
type input "t"
type input "KIỆN ĐEN"
click at [993, 239] on input "0" at bounding box center [960, 234] width 123 height 18
click at [917, 236] on input "0" at bounding box center [960, 234] width 123 height 18
type input "3"
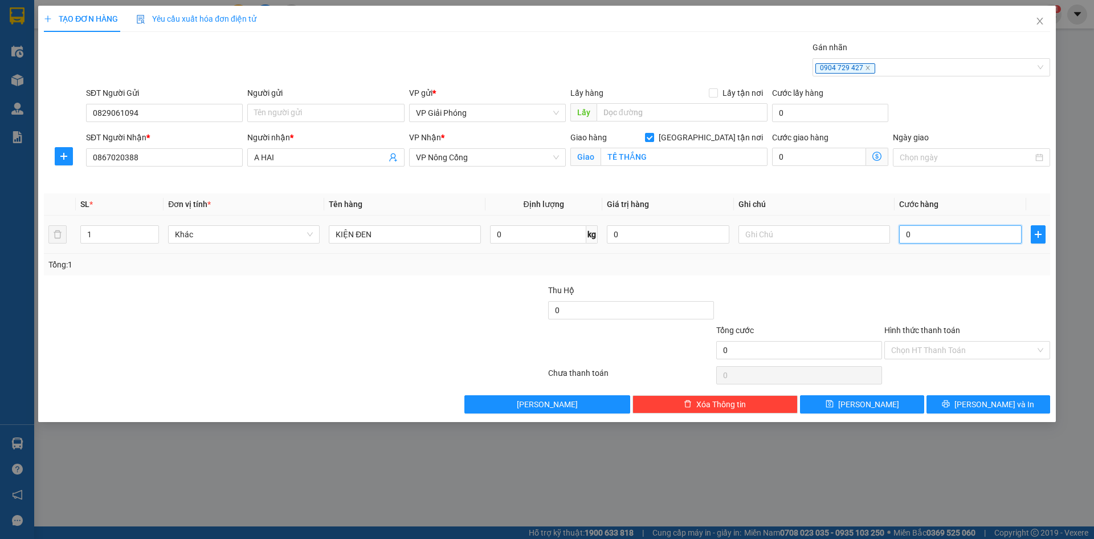
type input "3"
type input "30"
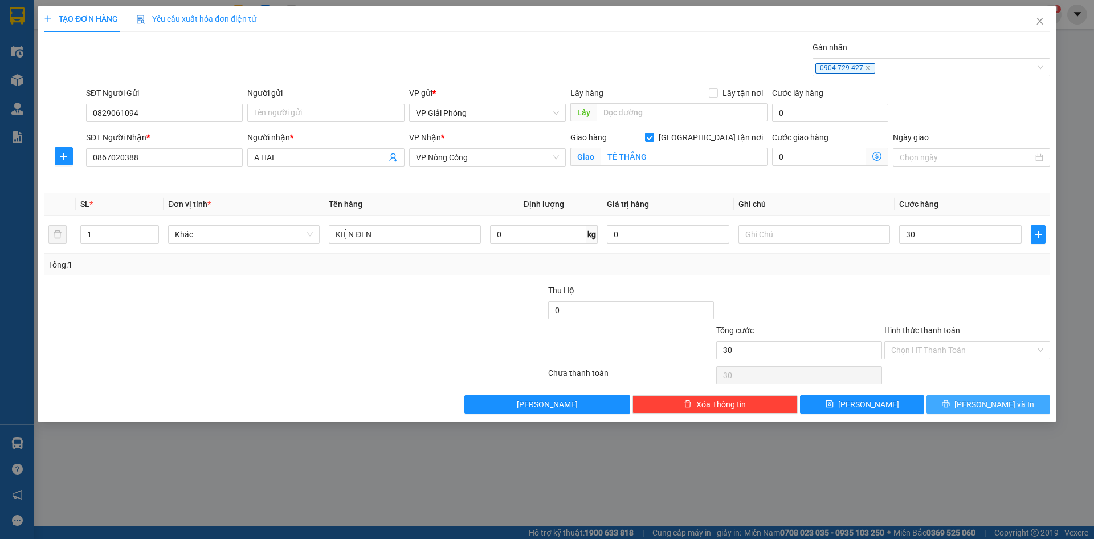
type input "30.000"
click at [964, 399] on button "[PERSON_NAME] và In" at bounding box center [989, 404] width 124 height 18
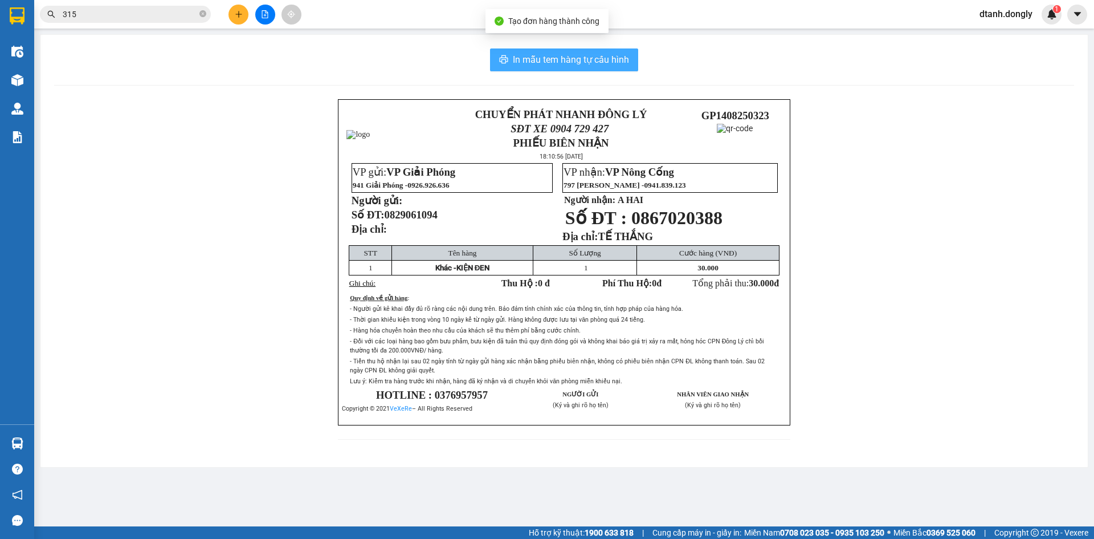
click at [566, 62] on span "In mẫu tem hàng tự cấu hình" at bounding box center [571, 59] width 116 height 14
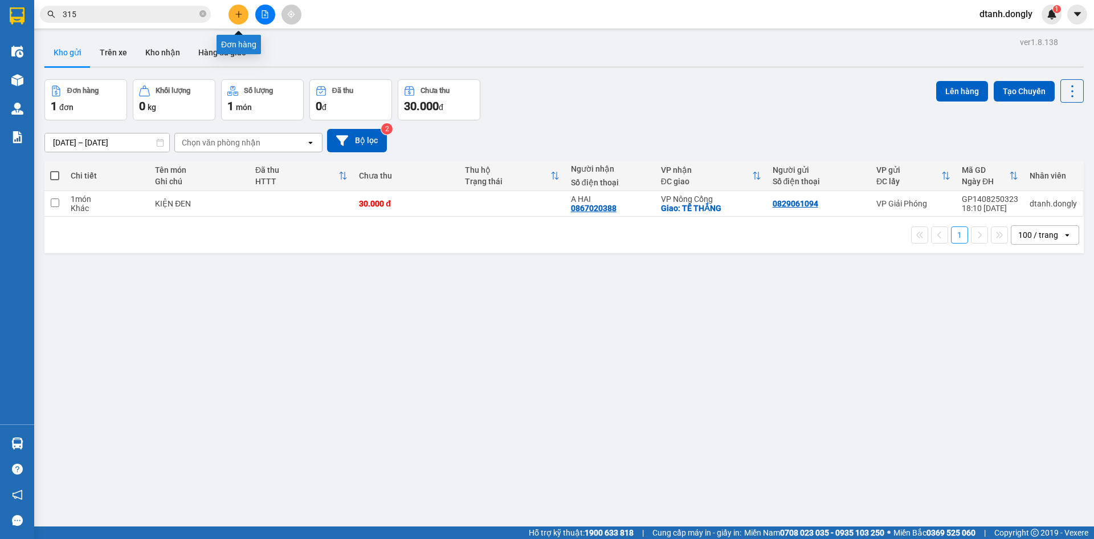
click at [245, 15] on button at bounding box center [239, 15] width 20 height 20
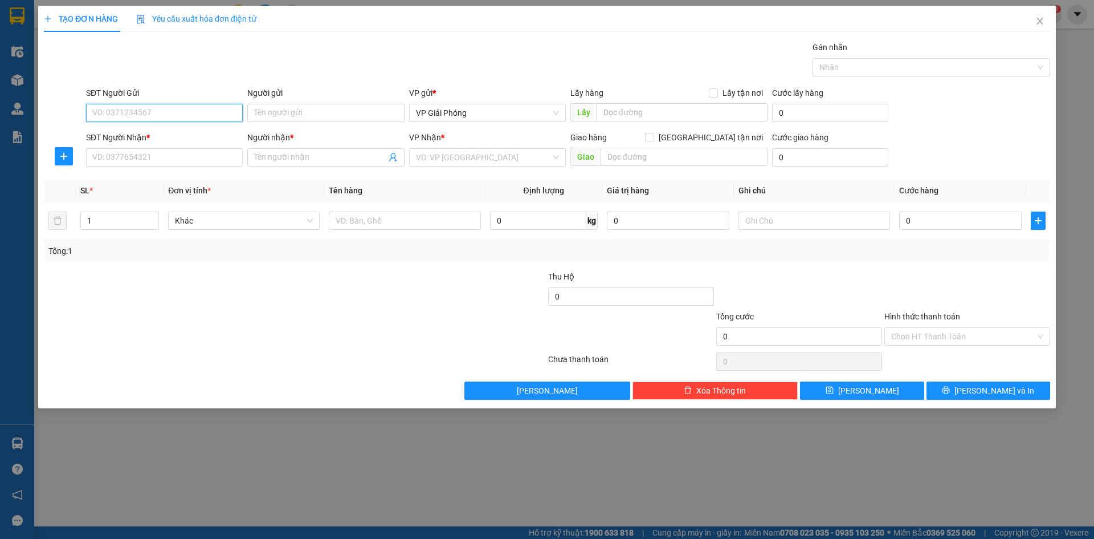
click at [156, 115] on input "SĐT Người Gửi" at bounding box center [164, 113] width 157 height 18
type input "0365932332"
click at [161, 162] on input "SĐT Người Nhận *" at bounding box center [164, 157] width 157 height 18
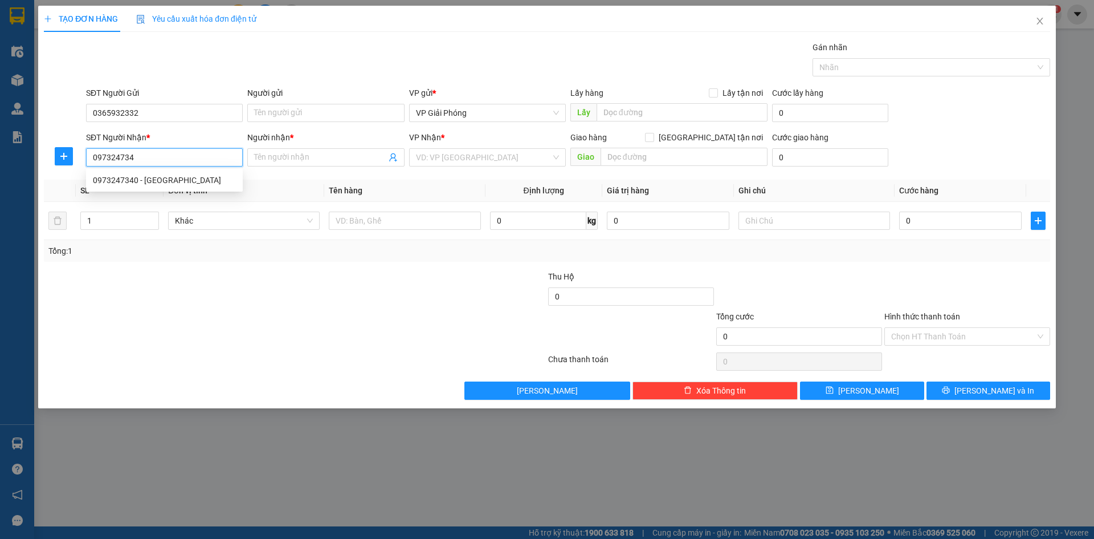
type input "0973247340"
click at [158, 178] on div "0973247340 - [GEOGRAPHIC_DATA]" at bounding box center [164, 180] width 143 height 13
type input "HÀ"
checkbox input "true"
type input "FPT CẦU QUAN"
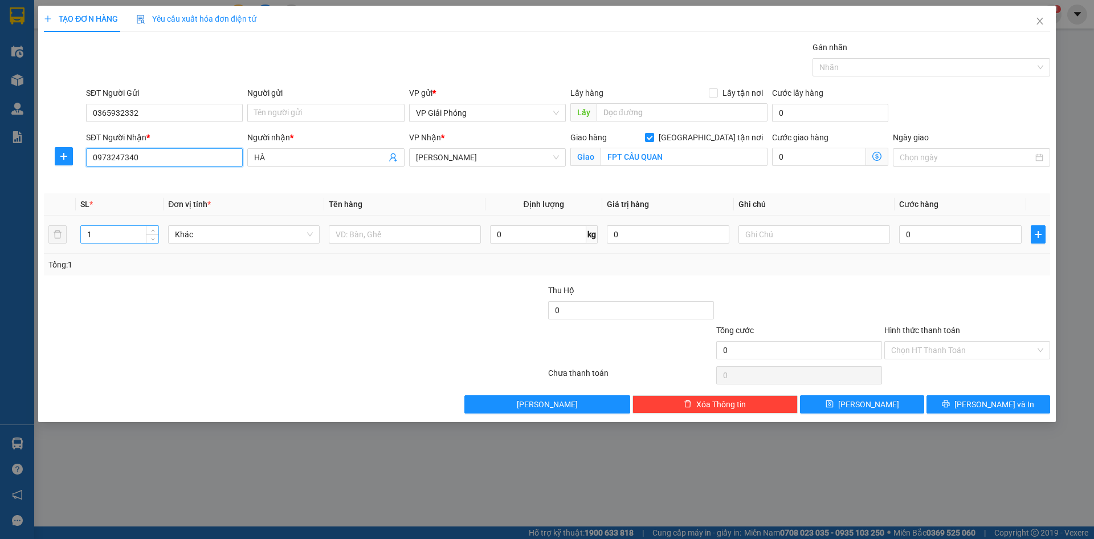
type input "0973247340"
click at [125, 240] on input "1" at bounding box center [120, 234] width 78 height 17
type input "4"
click at [353, 234] on input "text" at bounding box center [405, 234] width 152 height 18
type input "KIỆN"
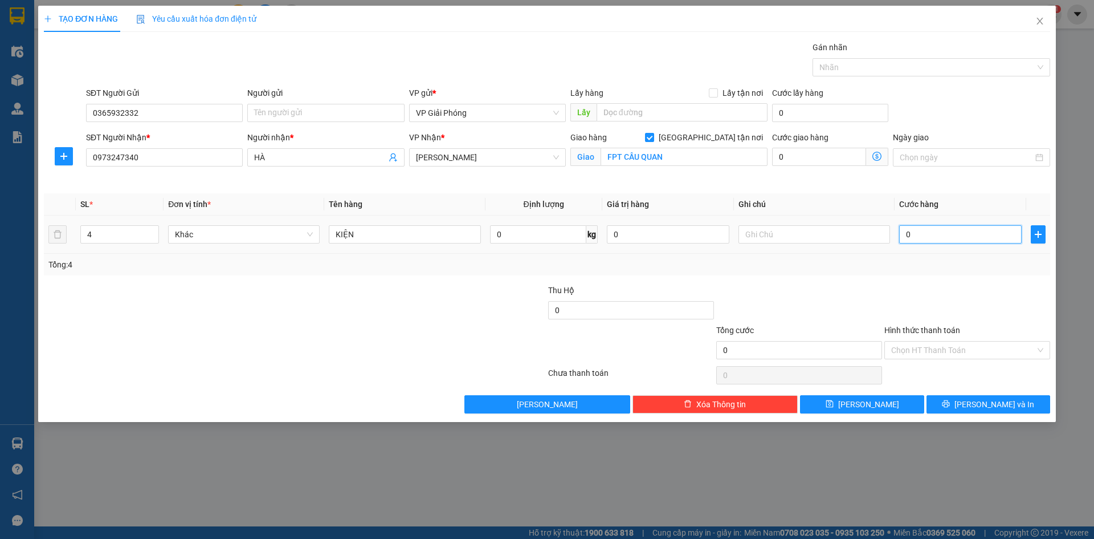
click at [942, 236] on input "0" at bounding box center [960, 234] width 123 height 18
type input "2"
type input "20"
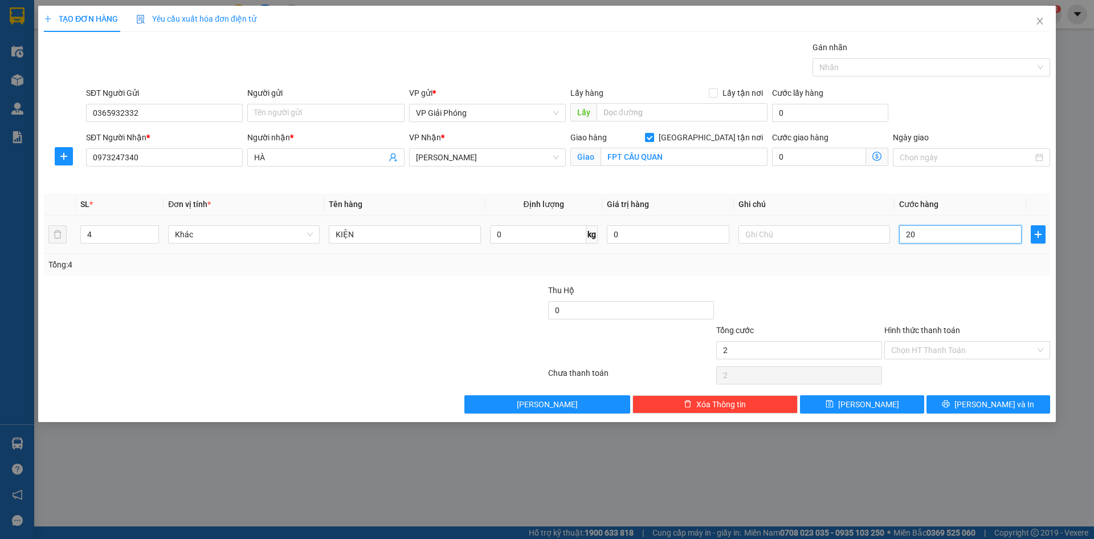
type input "20"
type input "200"
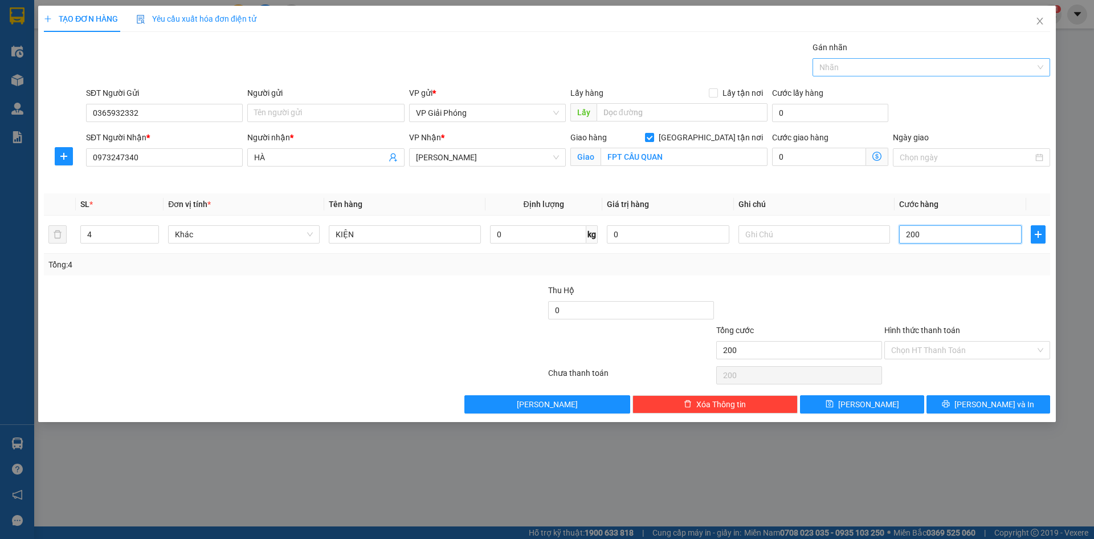
click at [843, 73] on div at bounding box center [926, 67] width 221 height 14
type input "200.000"
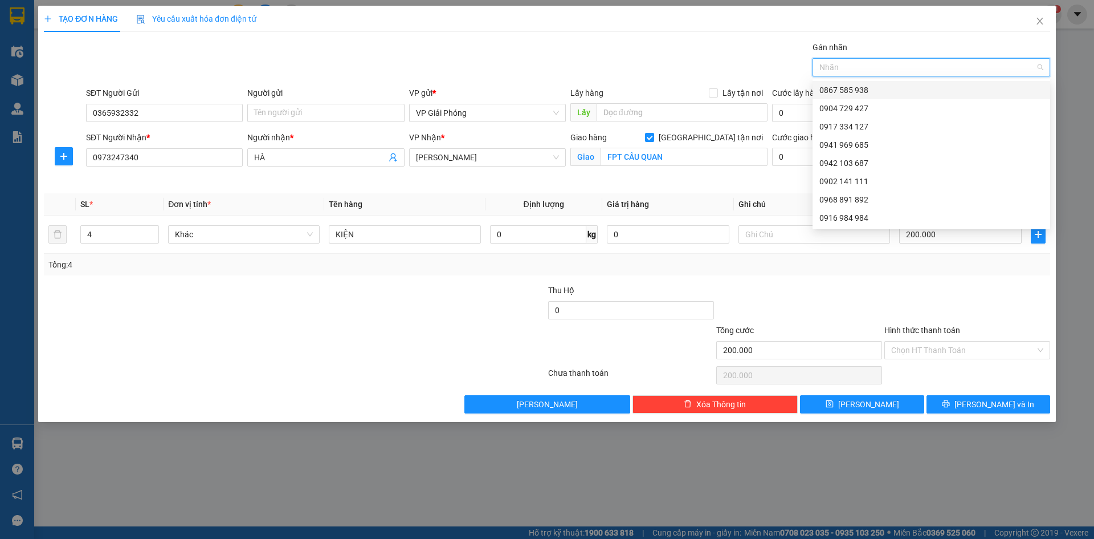
click at [860, 66] on div at bounding box center [926, 67] width 221 height 14
click at [876, 109] on div "0904 729 427" at bounding box center [932, 108] width 224 height 13
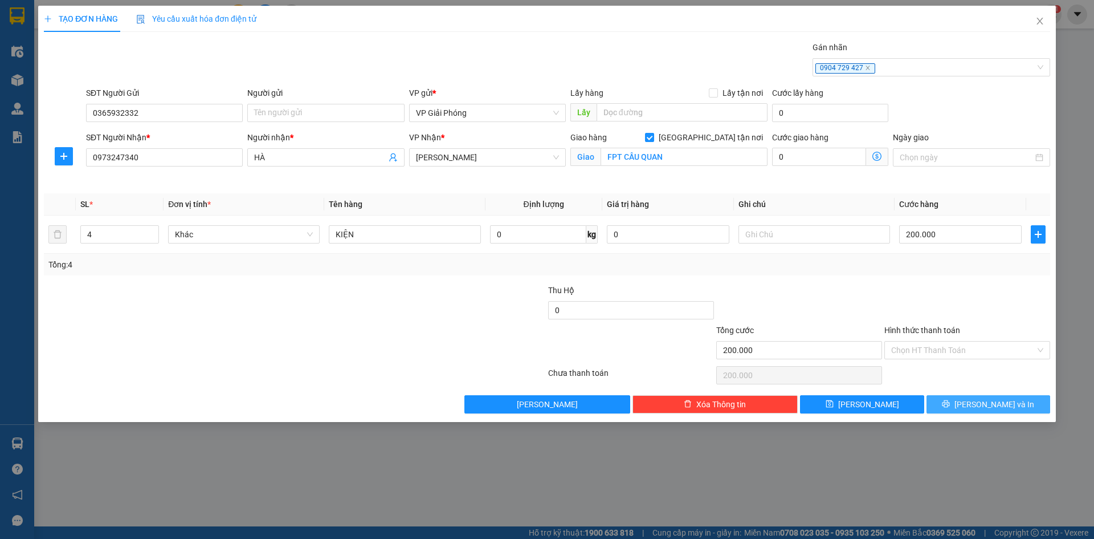
click at [991, 401] on span "[PERSON_NAME] và In" at bounding box center [995, 404] width 80 height 13
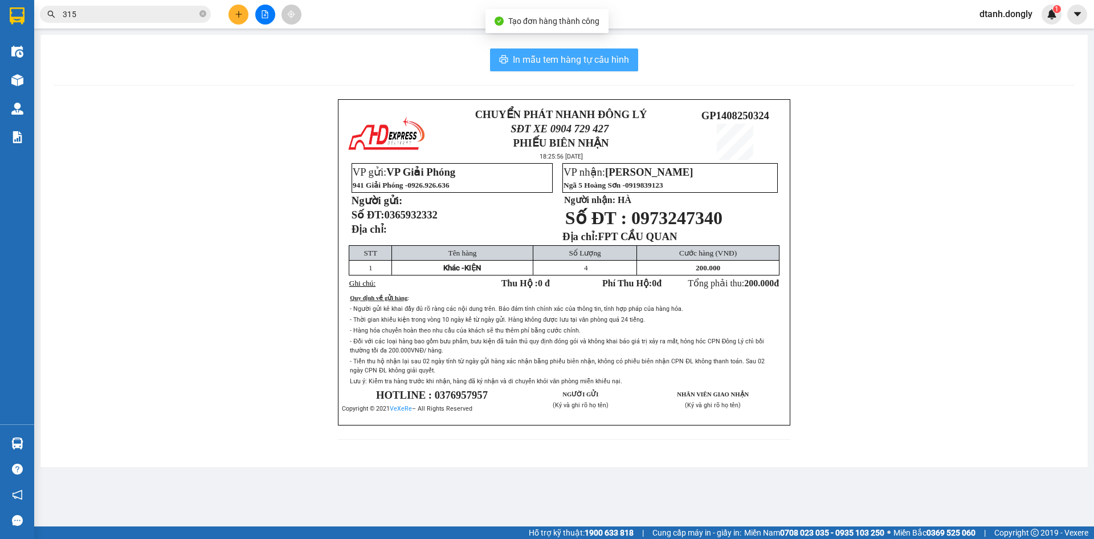
click at [593, 60] on span "In mẫu tem hàng tự cấu hình" at bounding box center [571, 59] width 116 height 14
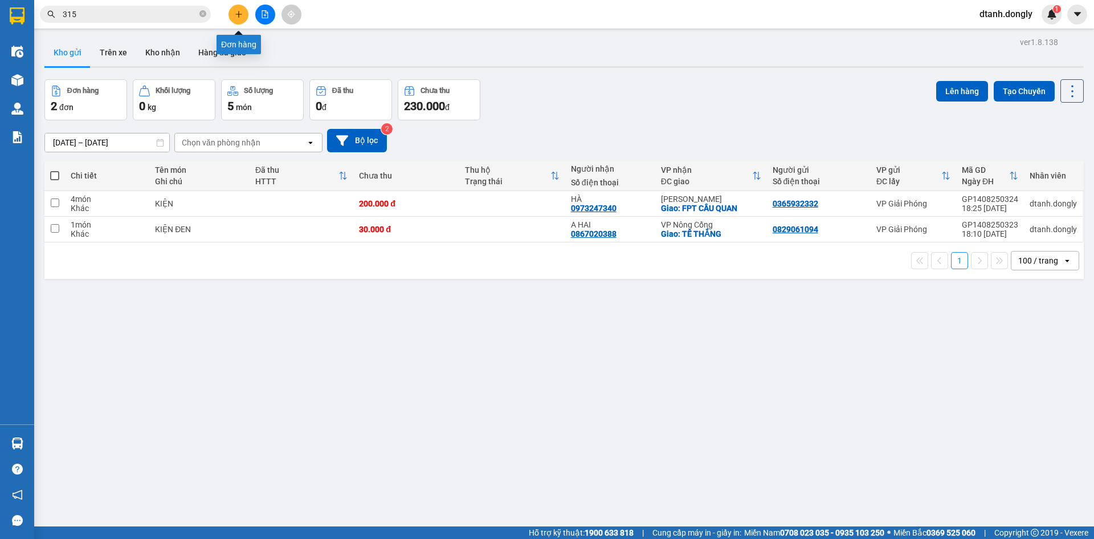
click at [233, 14] on button at bounding box center [239, 15] width 20 height 20
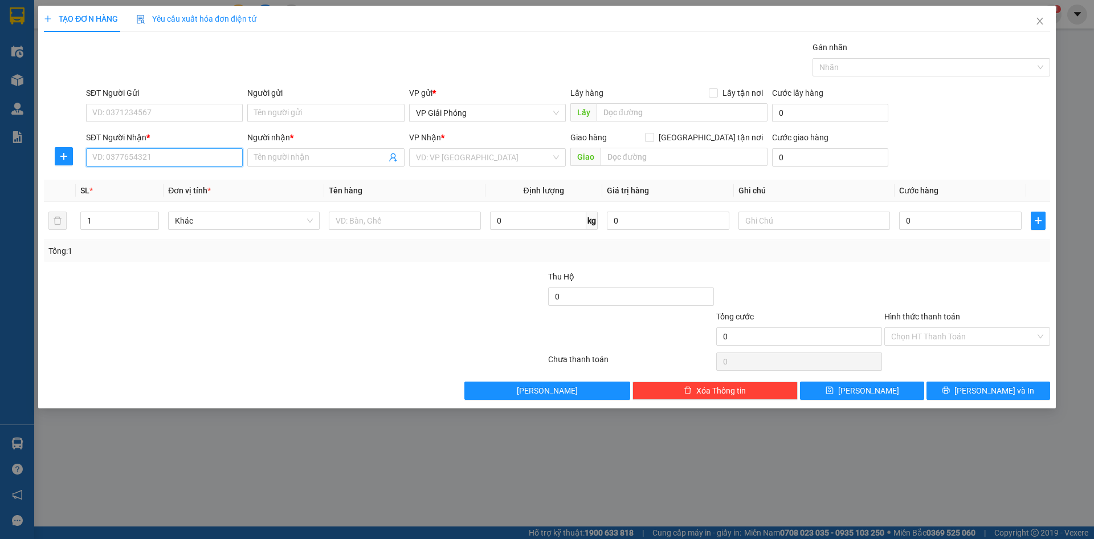
click at [169, 161] on input "SĐT Người Nhận *" at bounding box center [164, 157] width 157 height 18
type input "0963476789"
click at [178, 179] on div "0963476789 - CHƯƠNG" at bounding box center [164, 180] width 143 height 13
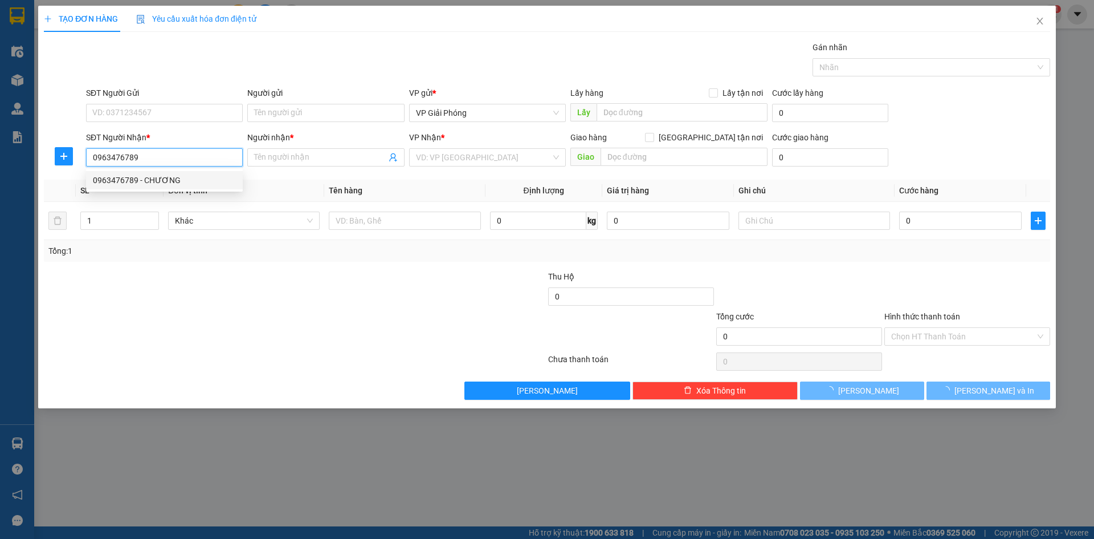
type input "CHƯƠNG"
checkbox input "true"
type input "TOYOTA"
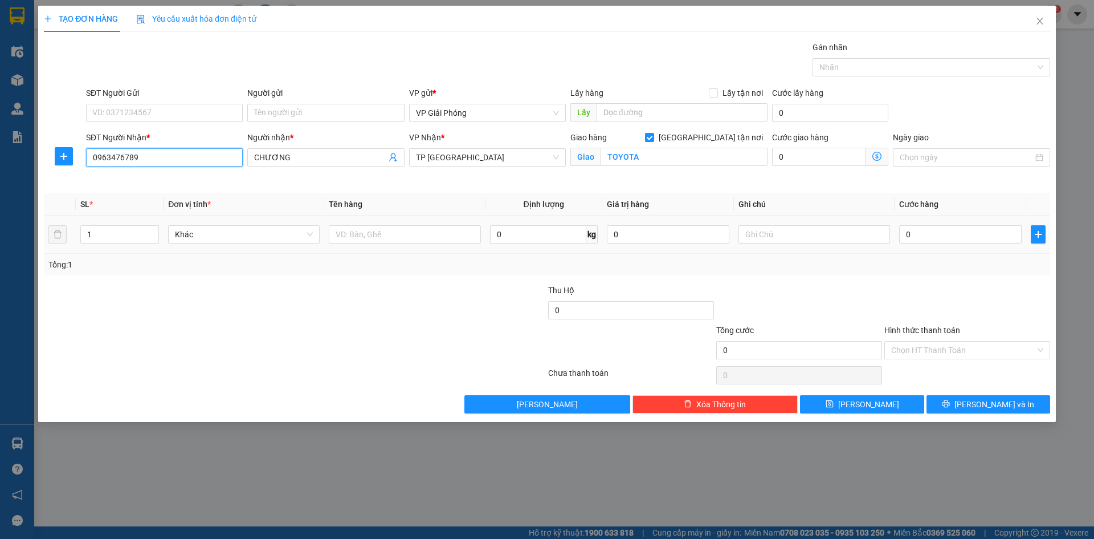
type input "0963476789"
click at [115, 244] on div "1" at bounding box center [119, 234] width 79 height 23
click at [125, 238] on input "1" at bounding box center [120, 234] width 78 height 17
type input "13"
click at [408, 238] on input "text" at bounding box center [405, 234] width 152 height 18
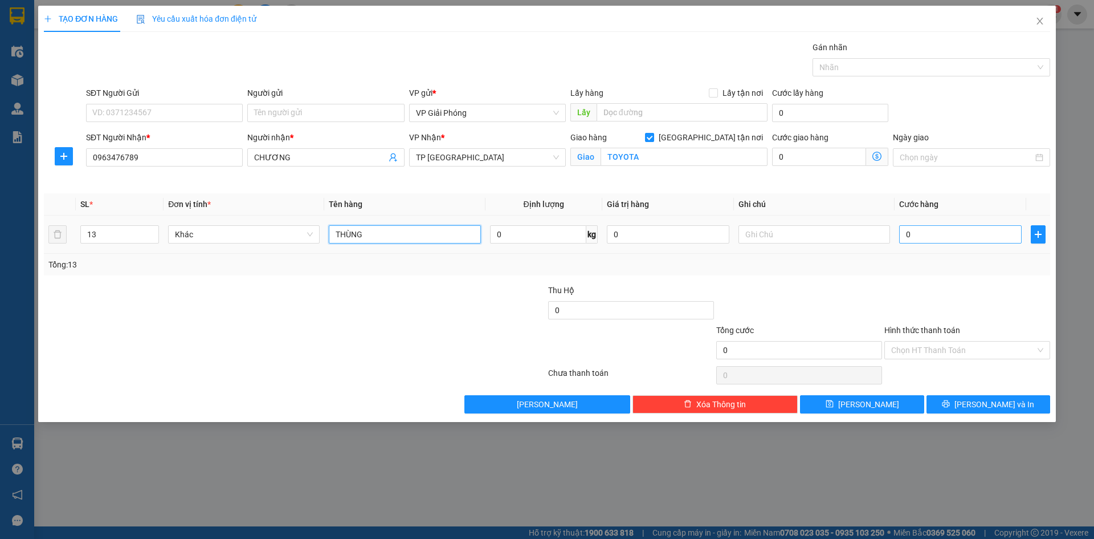
type input "THÙNG"
click at [914, 231] on input "0" at bounding box center [960, 234] width 123 height 18
type input "2"
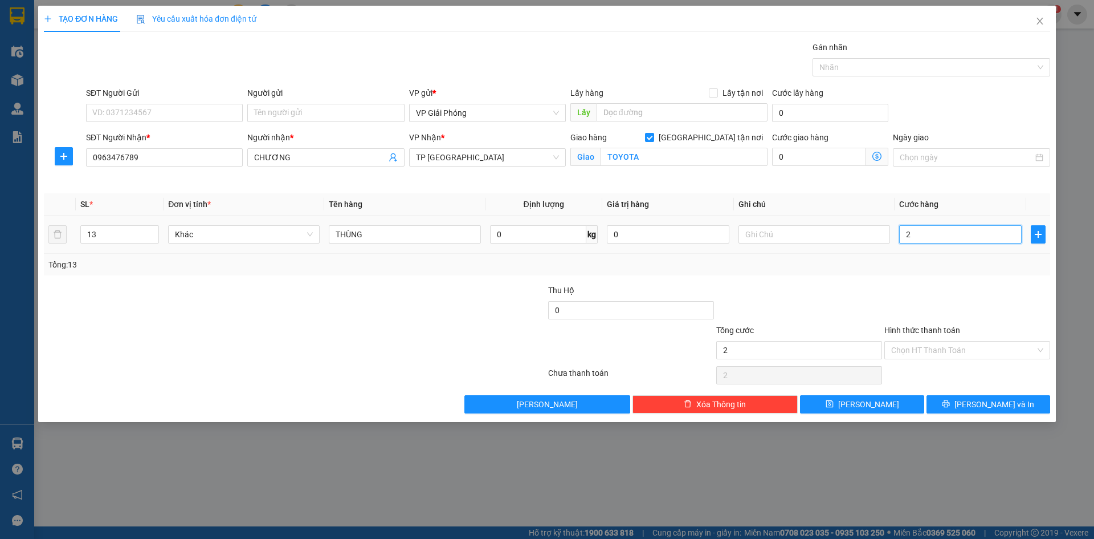
type input "26"
type input "260"
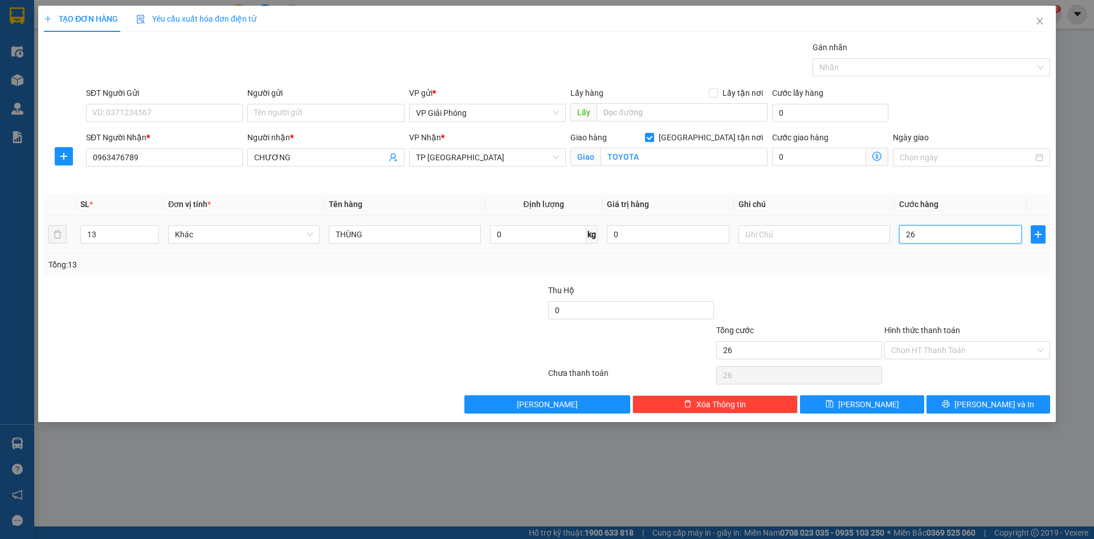
type input "260"
click at [854, 67] on div at bounding box center [926, 67] width 221 height 14
type input "260.000"
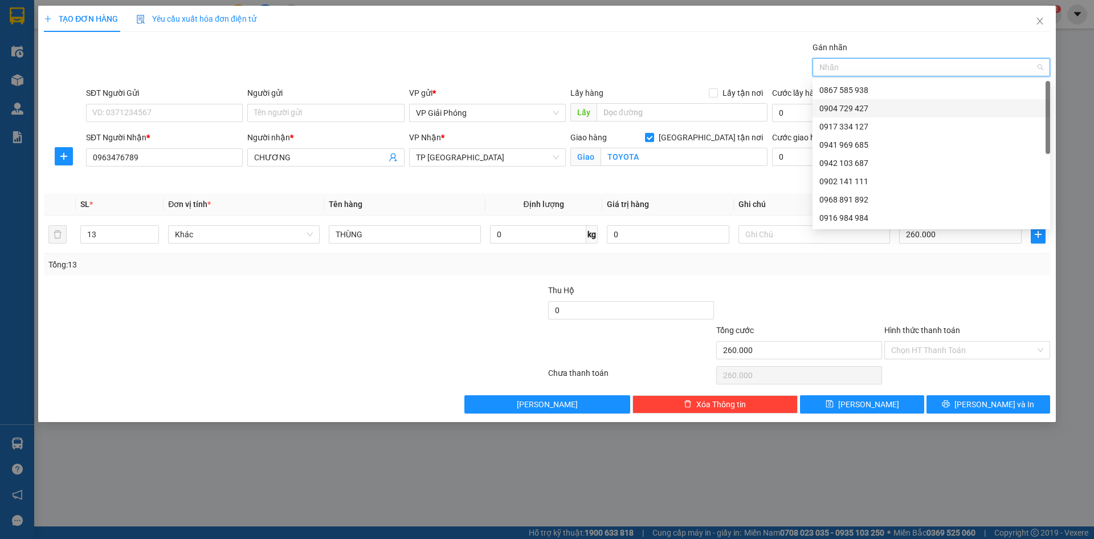
drag, startPoint x: 876, startPoint y: 109, endPoint x: 922, endPoint y: 150, distance: 62.6
click at [877, 109] on div "0904 729 427" at bounding box center [932, 108] width 224 height 13
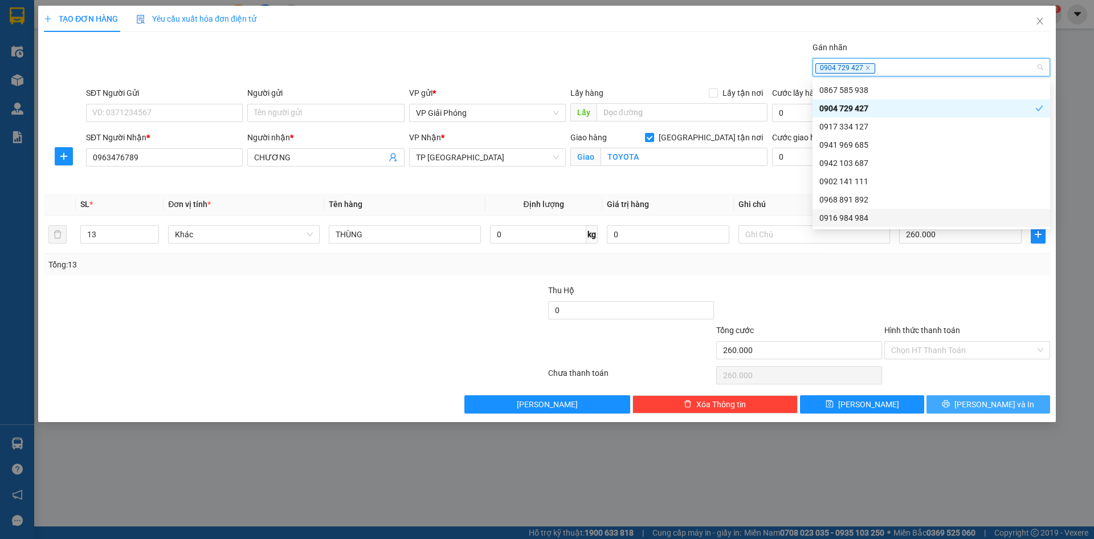
drag, startPoint x: 981, startPoint y: 404, endPoint x: 967, endPoint y: 394, distance: 17.2
click at [980, 404] on span "[PERSON_NAME] và In" at bounding box center [995, 404] width 80 height 13
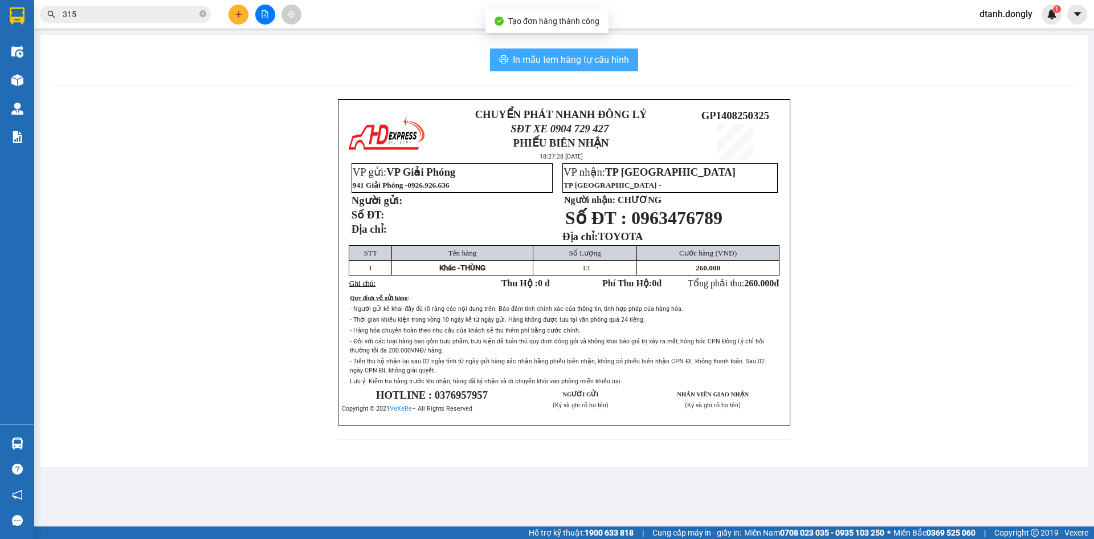
drag, startPoint x: 602, startPoint y: 54, endPoint x: 630, endPoint y: 54, distance: 27.9
click at [604, 56] on span "In mẫu tem hàng tự cấu hình" at bounding box center [571, 59] width 116 height 14
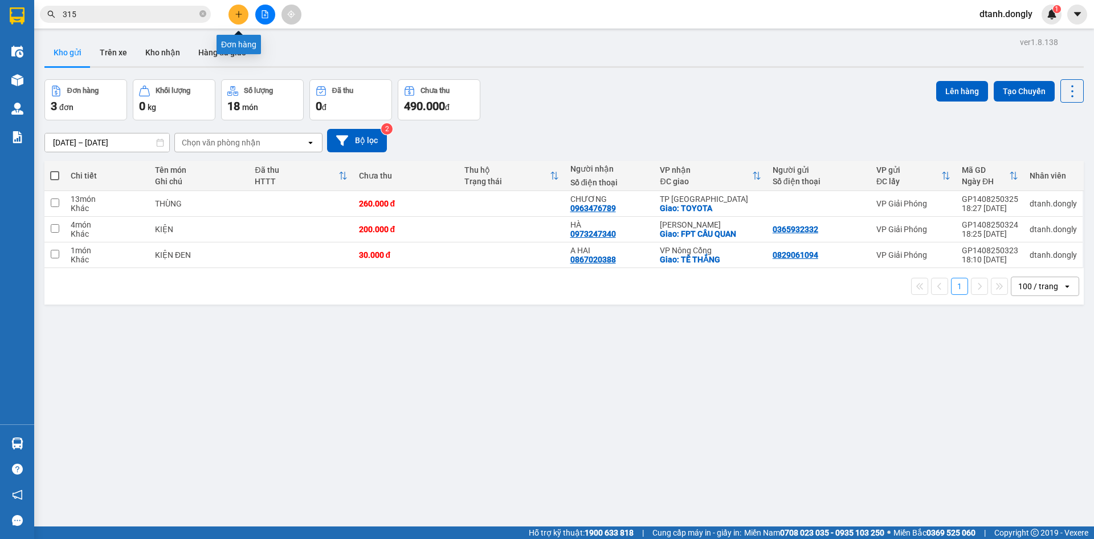
click at [246, 12] on button at bounding box center [239, 15] width 20 height 20
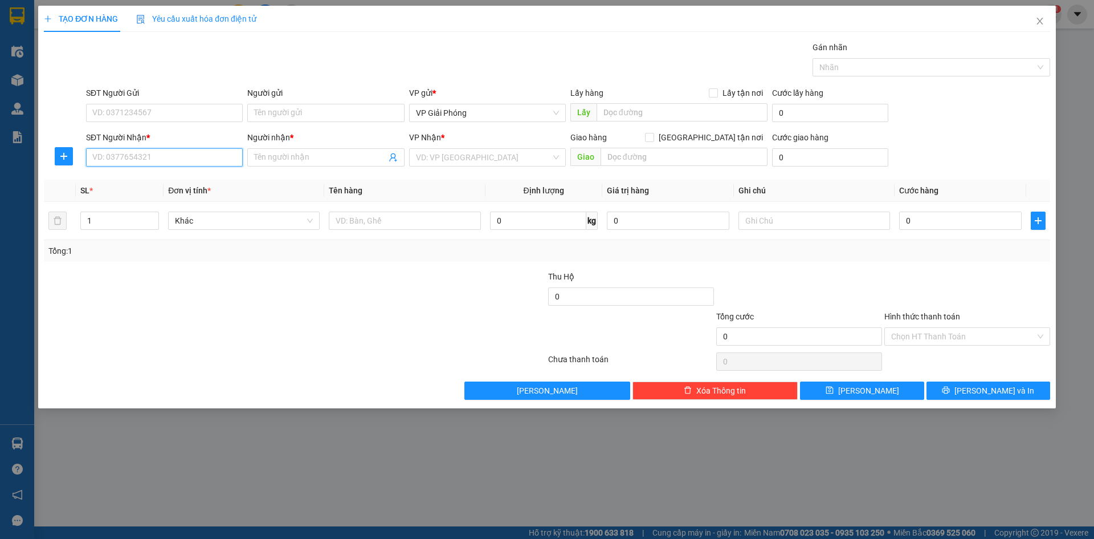
click at [198, 155] on input "SĐT Người Nhận *" at bounding box center [164, 157] width 157 height 18
click at [198, 157] on input "SĐT Người Nhận *" at bounding box center [164, 157] width 157 height 18
click at [119, 157] on input "09615577557" at bounding box center [164, 157] width 157 height 18
type input "0961577557"
click at [150, 178] on div "0961577557 - [PERSON_NAME]" at bounding box center [164, 180] width 143 height 13
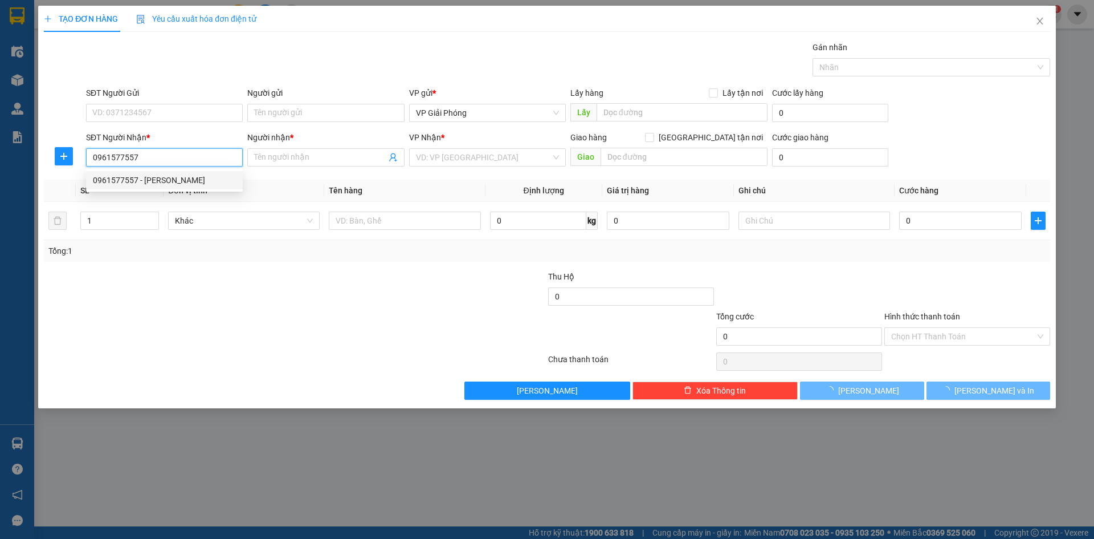
type input "[PERSON_NAME]"
checkbox input "true"
type input "[PERSON_NAME]"
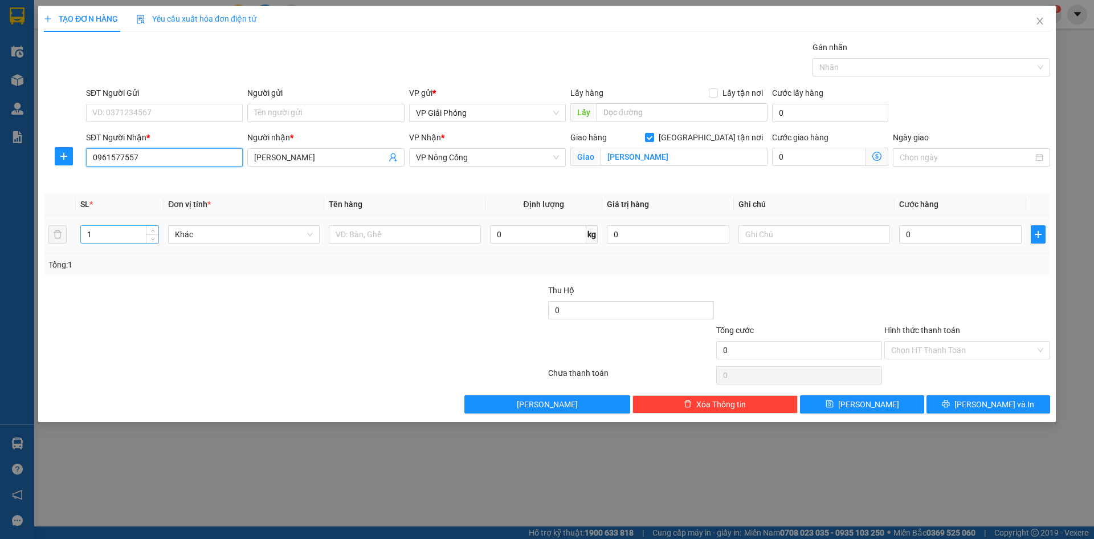
type input "0961577557"
click at [119, 232] on input "1" at bounding box center [120, 234] width 78 height 17
type input "2"
click at [394, 237] on input "text" at bounding box center [405, 234] width 152 height 18
type input "KIỆN"
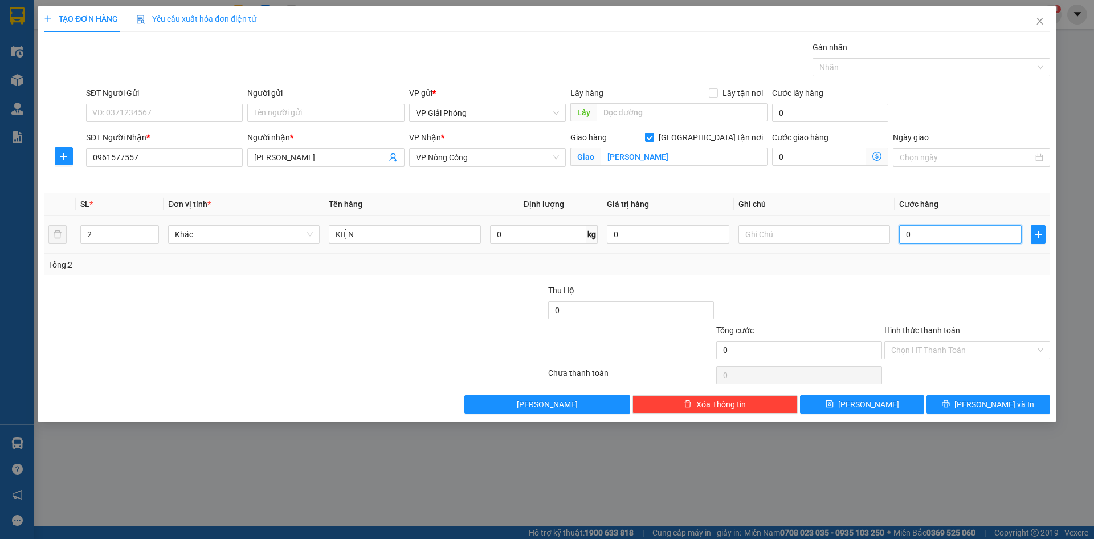
click at [937, 231] on input "0" at bounding box center [960, 234] width 123 height 18
type input "6"
type input "60"
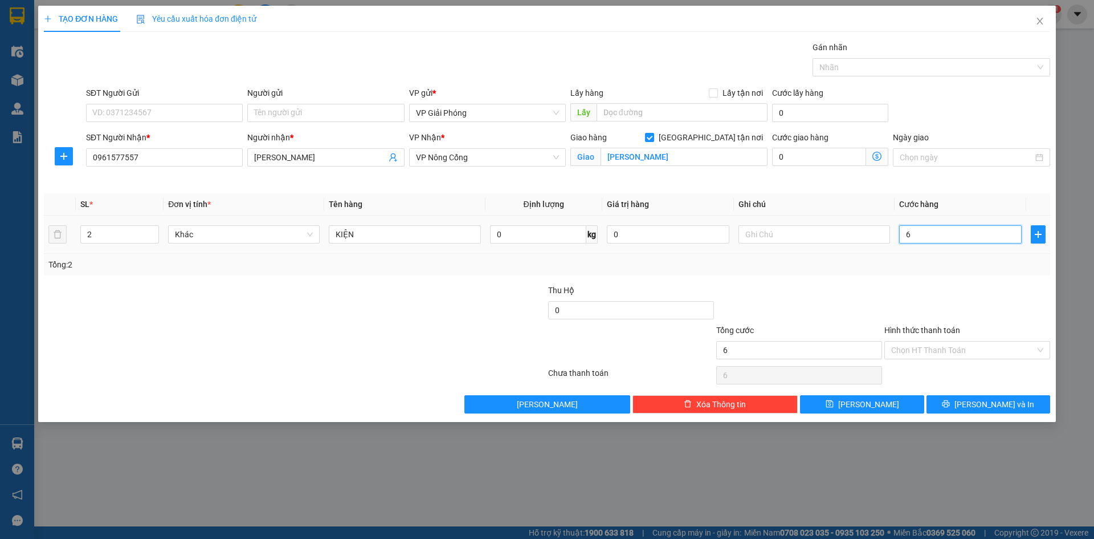
type input "60"
click at [868, 68] on div at bounding box center [926, 67] width 221 height 14
type input "60.000"
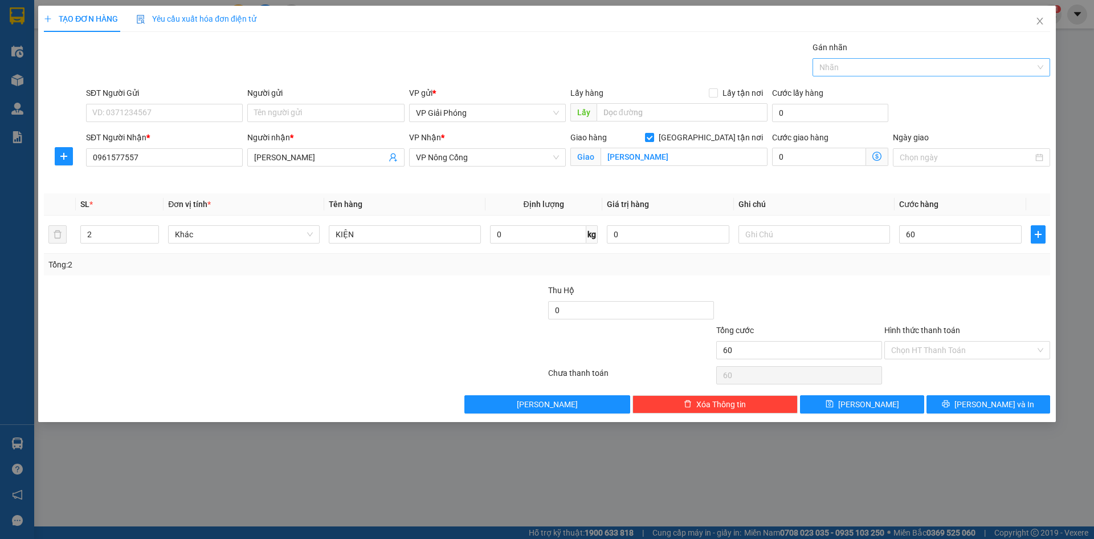
type input "60.000"
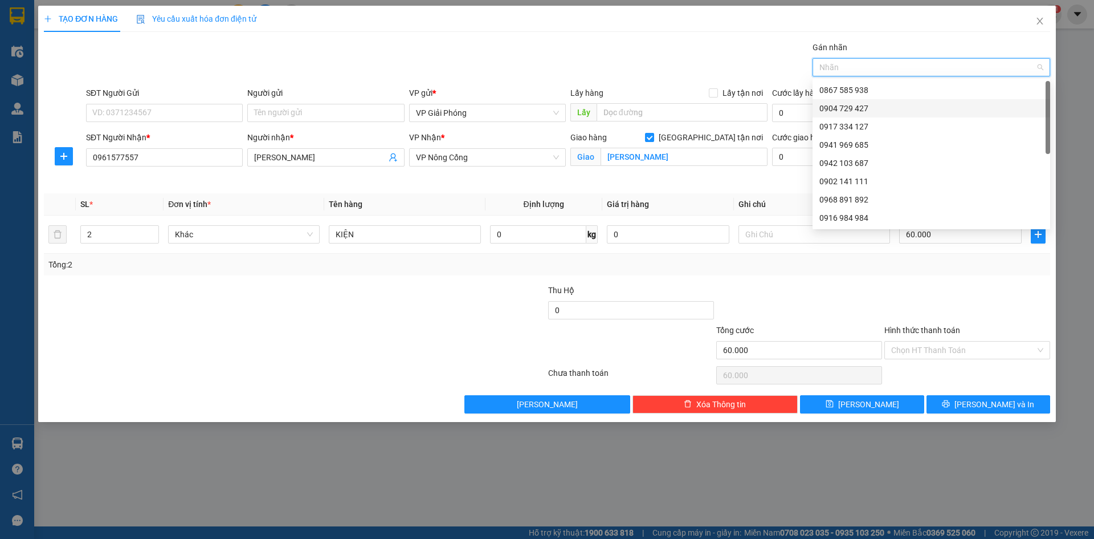
click at [870, 109] on div "0904 729 427" at bounding box center [932, 108] width 224 height 13
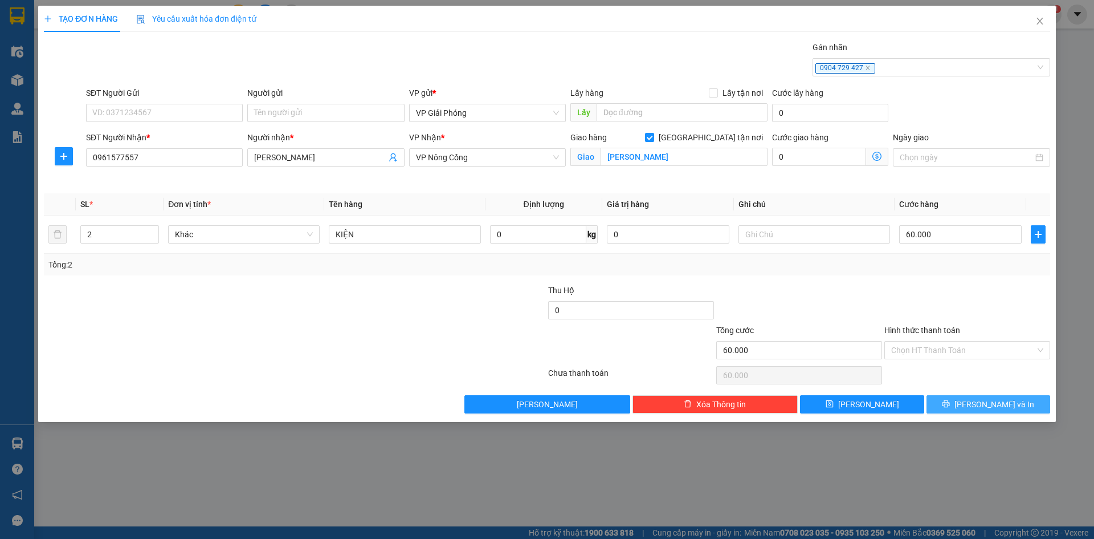
drag, startPoint x: 990, startPoint y: 401, endPoint x: 924, endPoint y: 371, distance: 72.2
click at [988, 401] on span "[PERSON_NAME] và In" at bounding box center [995, 404] width 80 height 13
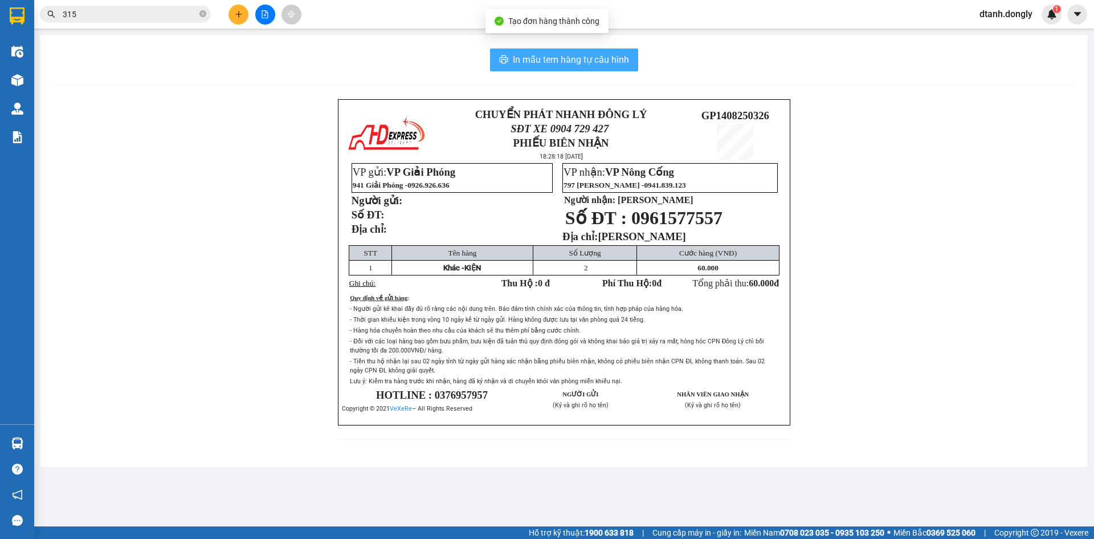
click at [571, 58] on span "In mẫu tem hàng tự cấu hình" at bounding box center [571, 59] width 116 height 14
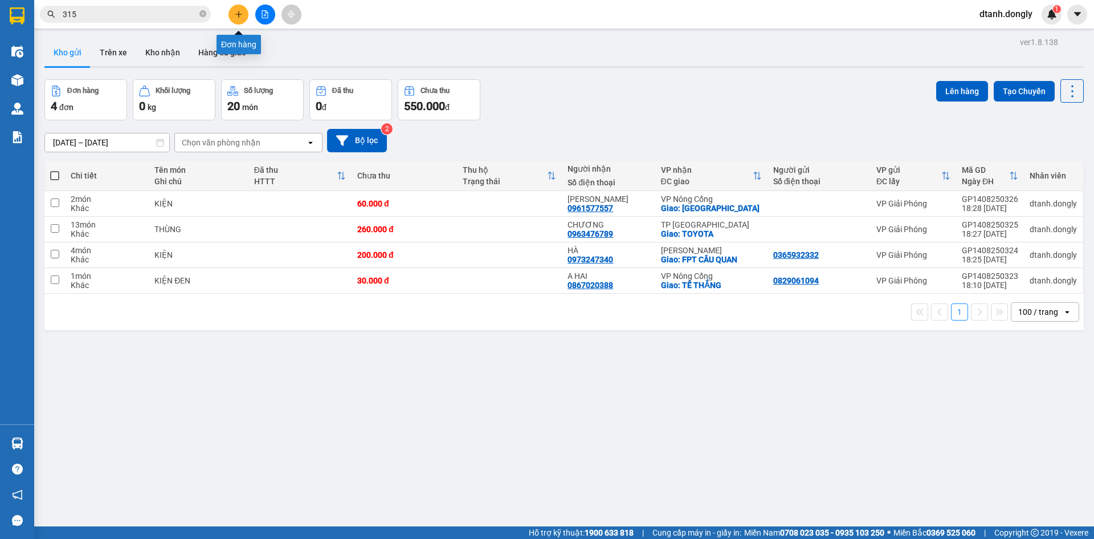
click at [233, 16] on button at bounding box center [239, 15] width 20 height 20
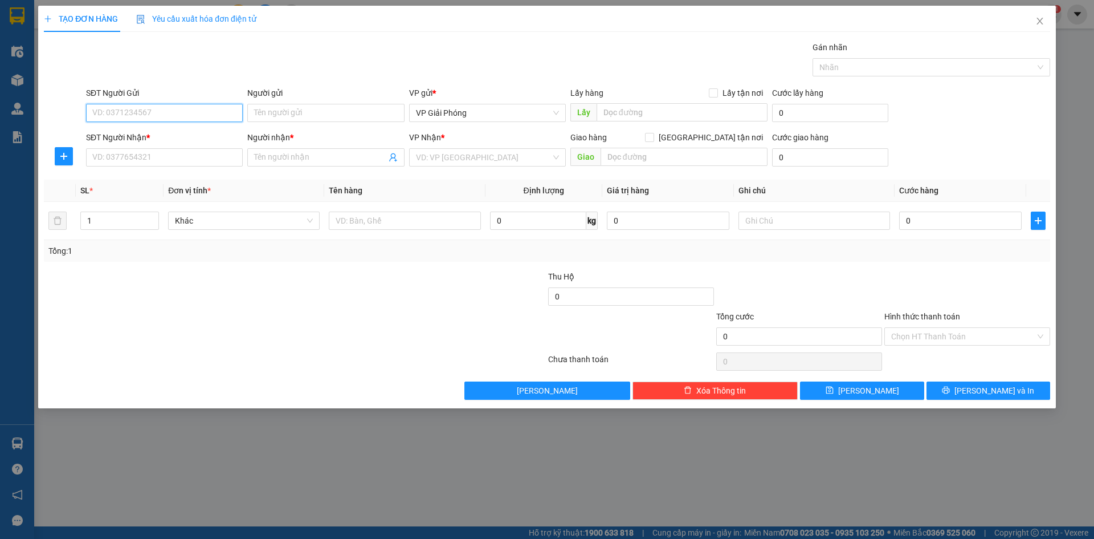
click at [173, 118] on input "SĐT Người Gửi" at bounding box center [164, 113] width 157 height 18
type input "0941902255"
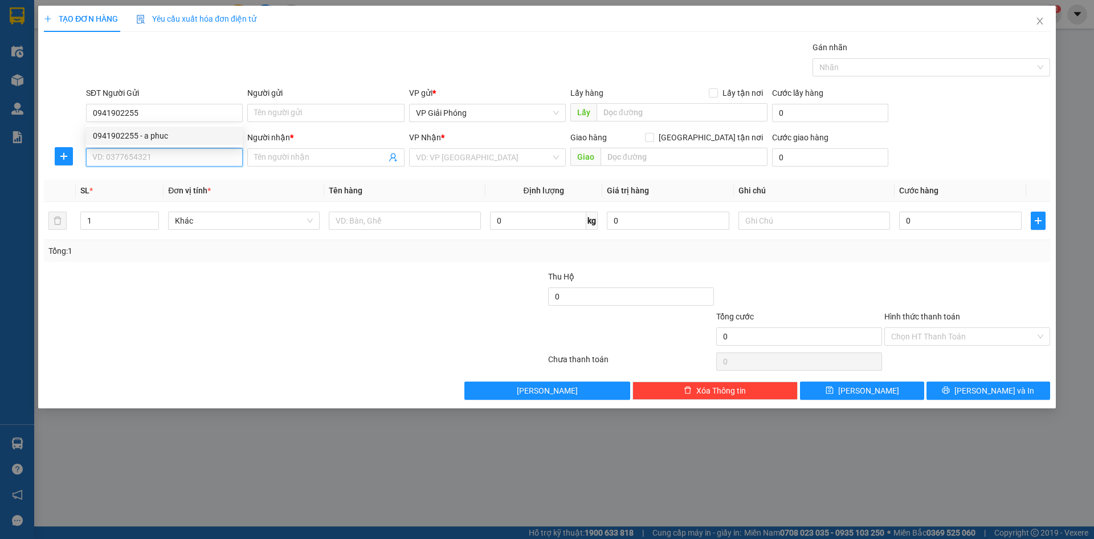
click at [139, 150] on input "SĐT Người Nhận *" at bounding box center [164, 157] width 157 height 18
type input "0916945950"
drag, startPoint x: 170, startPoint y: 177, endPoint x: 156, endPoint y: 176, distance: 14.4
click at [169, 178] on div "0916945950 - DUYÊN" at bounding box center [164, 180] width 143 height 13
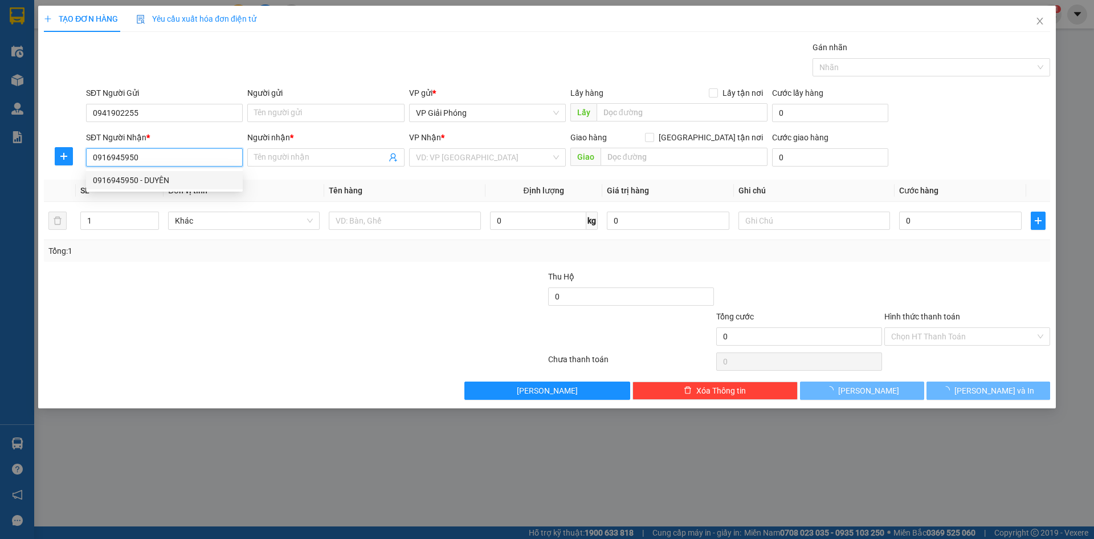
type input "DUYÊN"
checkbox input "true"
type input "VPHS"
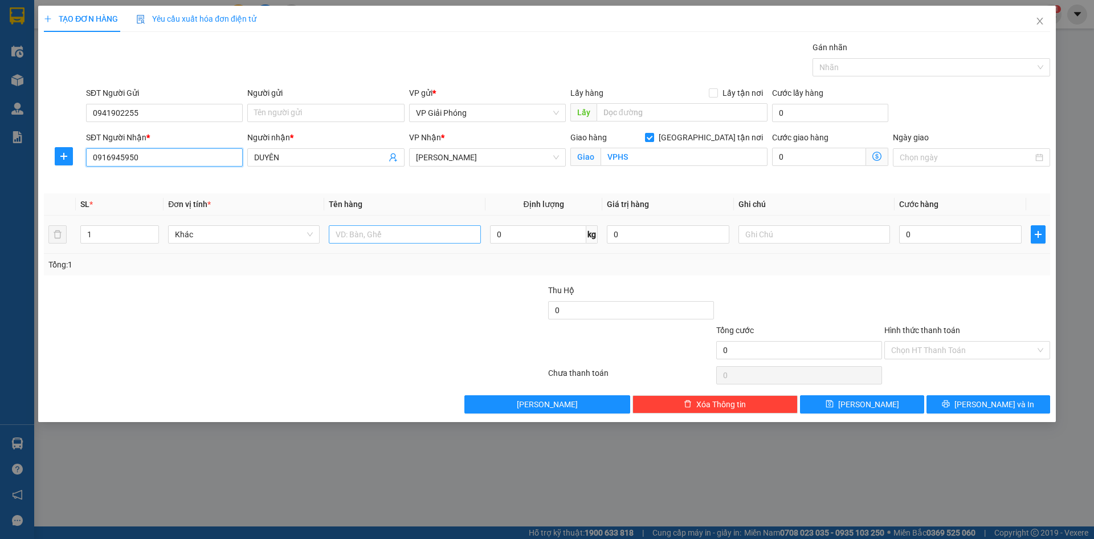
type input "0916945950"
click at [369, 234] on input "text" at bounding box center [405, 234] width 152 height 18
type input "KIỆN"
click at [931, 241] on input "0" at bounding box center [960, 234] width 123 height 18
type input "3"
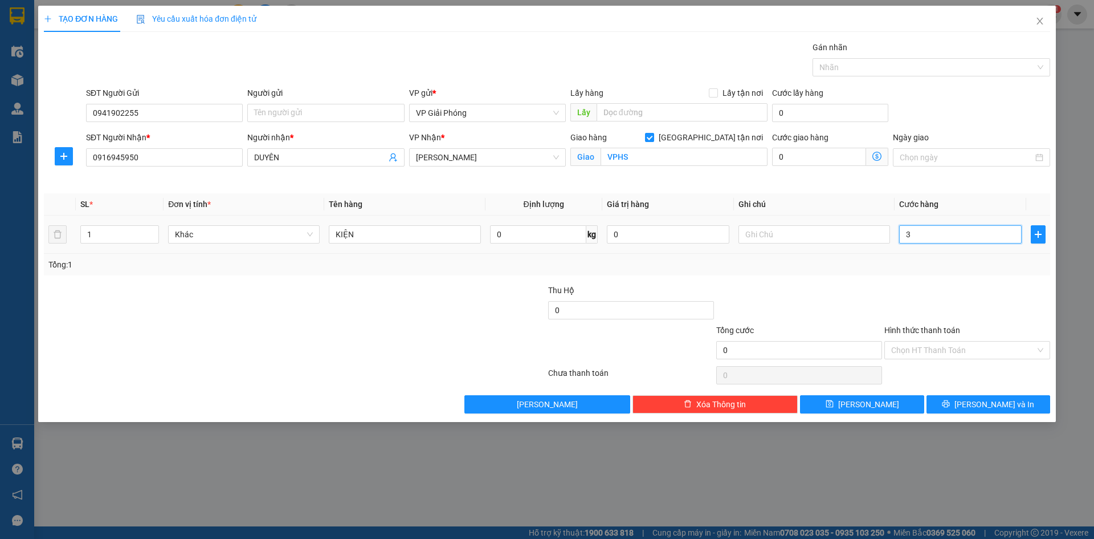
type input "3"
type input "30"
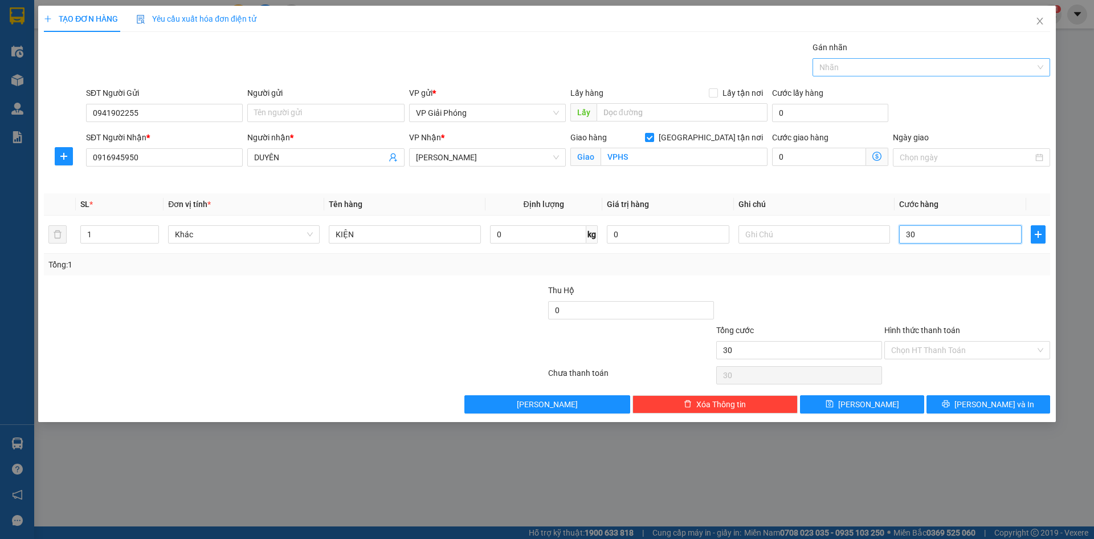
click at [876, 68] on div at bounding box center [926, 67] width 221 height 14
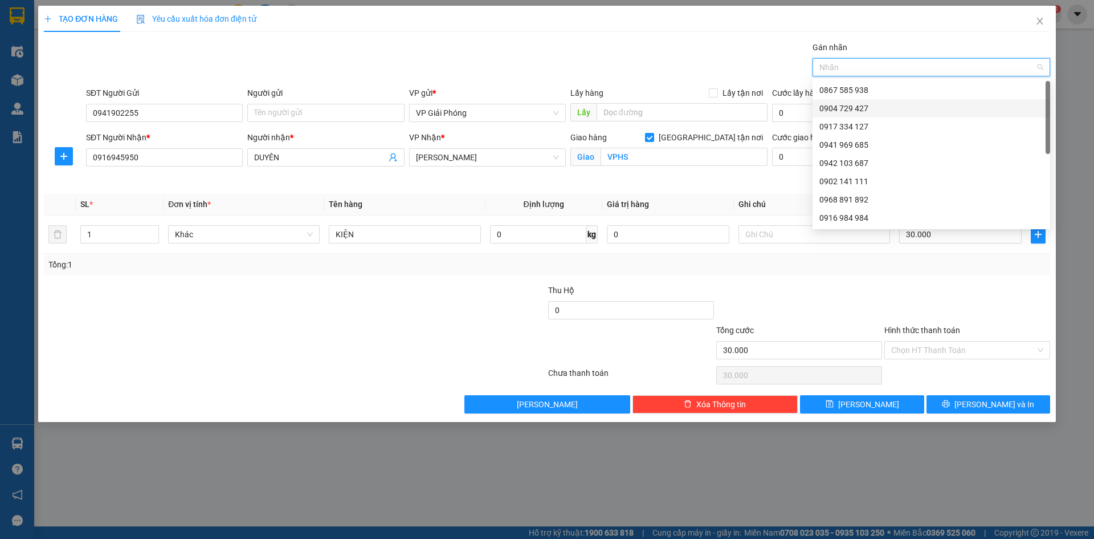
click at [884, 108] on div "0904 729 427" at bounding box center [932, 108] width 224 height 13
drag, startPoint x: 972, startPoint y: 402, endPoint x: 961, endPoint y: 389, distance: 17.0
click at [950, 401] on icon "printer" at bounding box center [946, 403] width 7 height 7
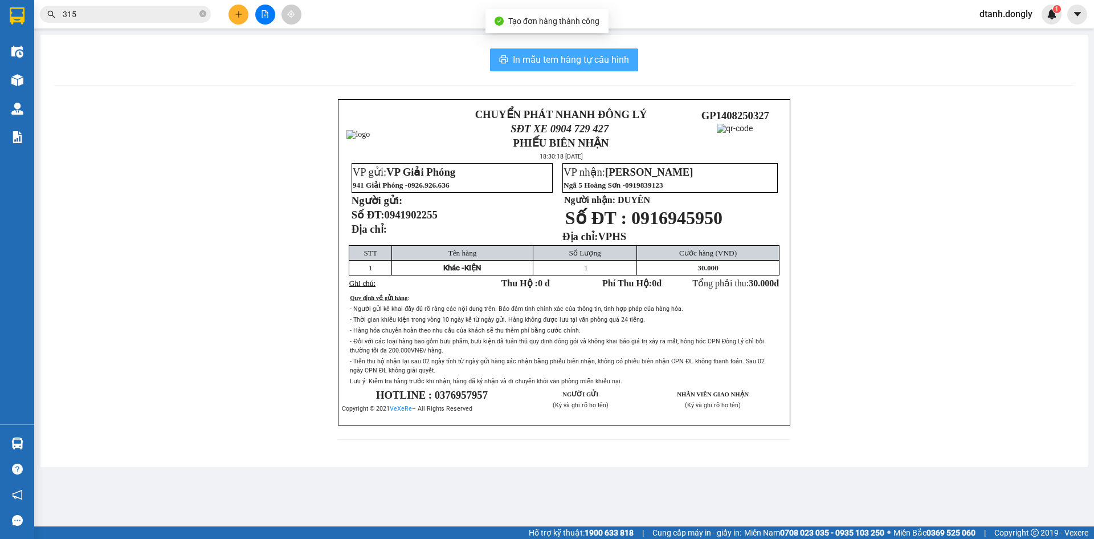
click at [541, 56] on span "In mẫu tem hàng tự cấu hình" at bounding box center [571, 59] width 116 height 14
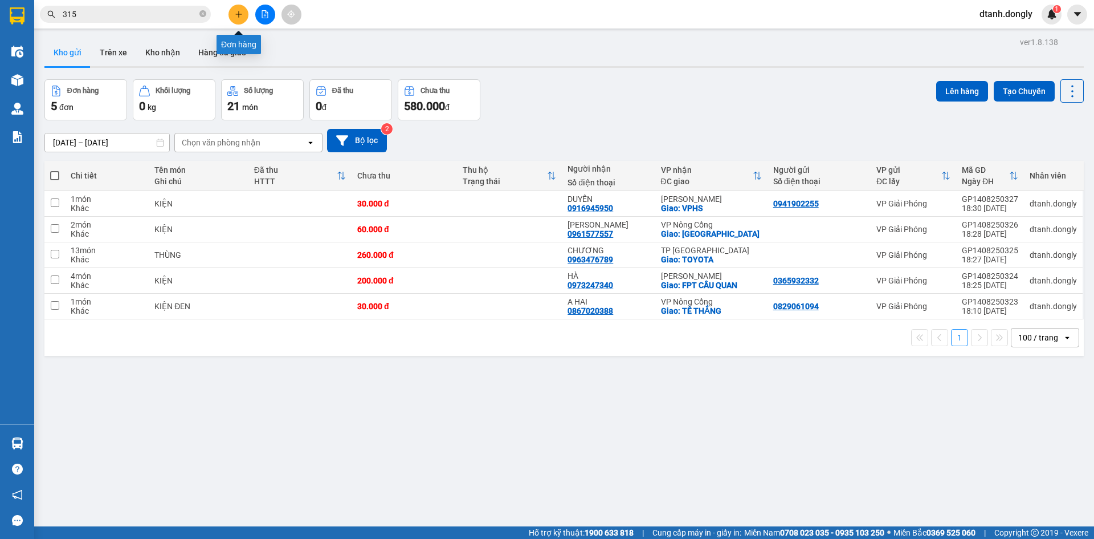
click at [248, 7] on div at bounding box center [264, 15] width 85 height 20
click at [239, 8] on button at bounding box center [239, 15] width 20 height 20
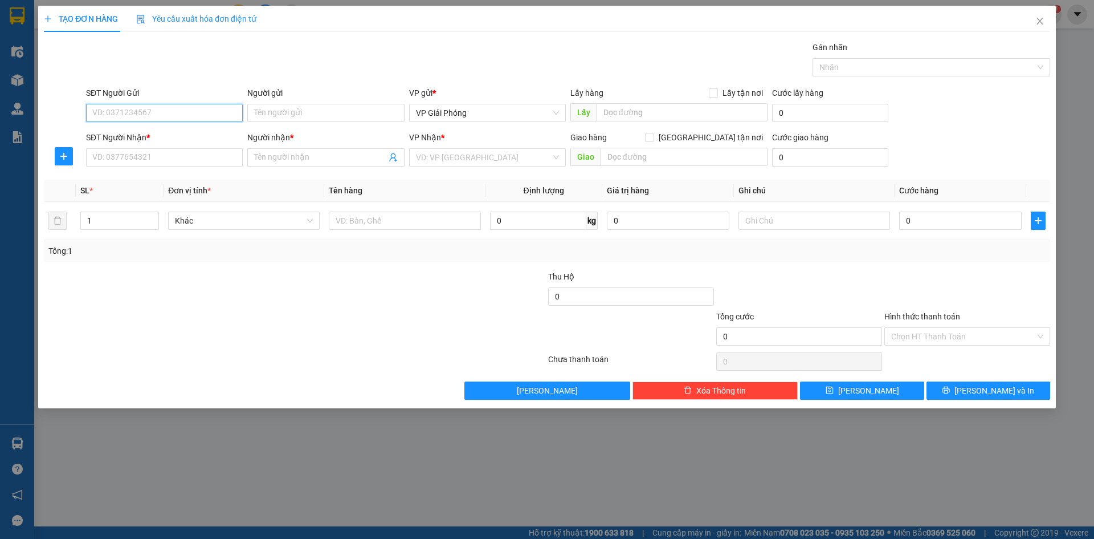
click at [165, 115] on input "SĐT Người Gửi" at bounding box center [164, 113] width 157 height 18
type input "0853399333"
click at [141, 161] on input "SĐT Người Nhận *" at bounding box center [164, 157] width 157 height 18
click at [133, 157] on input "SĐT Người Nhận *" at bounding box center [164, 157] width 157 height 18
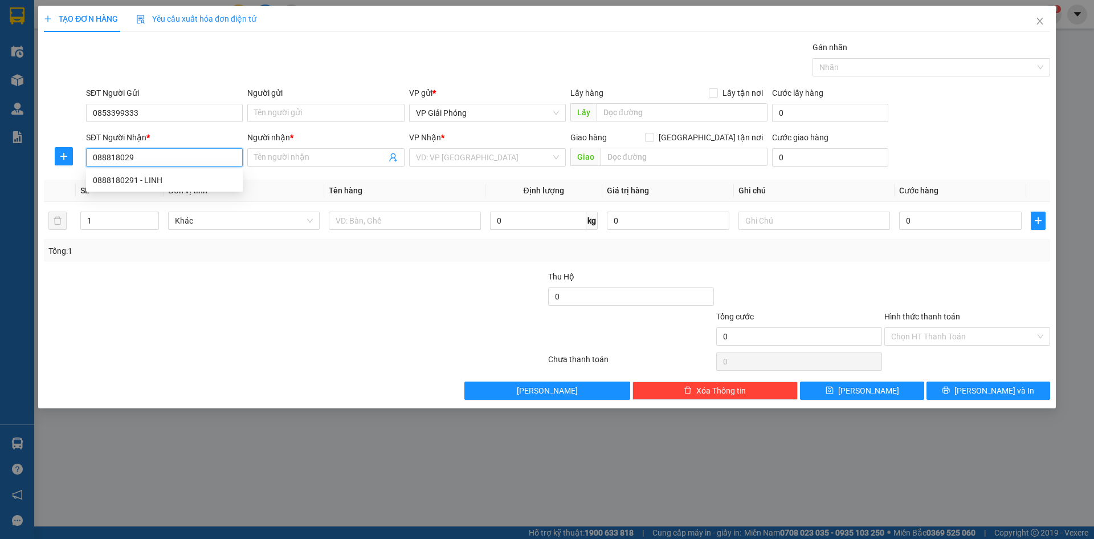
type input "0888180291"
drag, startPoint x: 139, startPoint y: 177, endPoint x: 148, endPoint y: 178, distance: 9.7
click at [140, 178] on div "0888180291 - LINH" at bounding box center [164, 180] width 143 height 13
type input "LINH"
checkbox input "true"
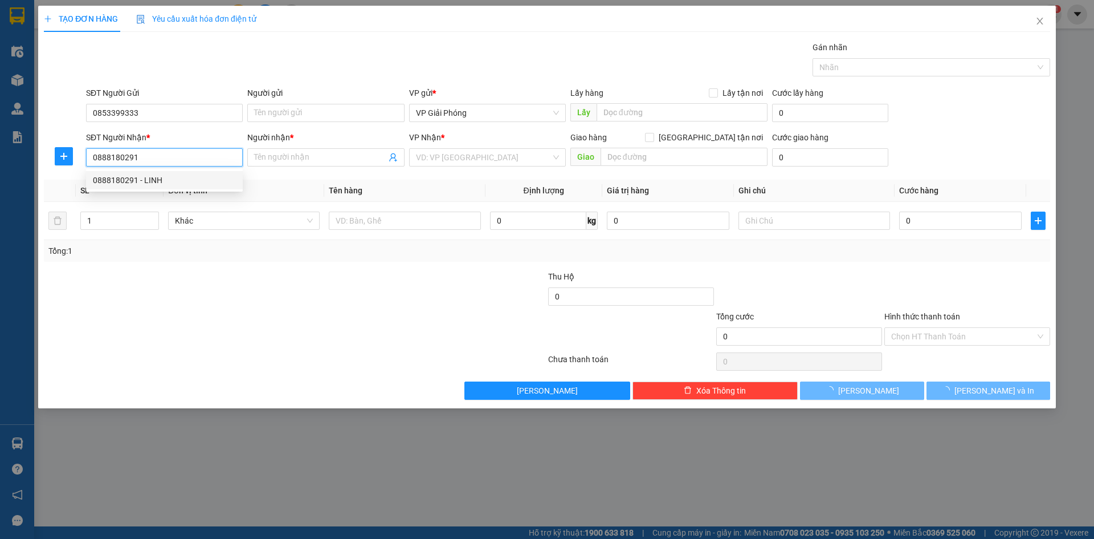
type input "TOYOTA DOANH THU"
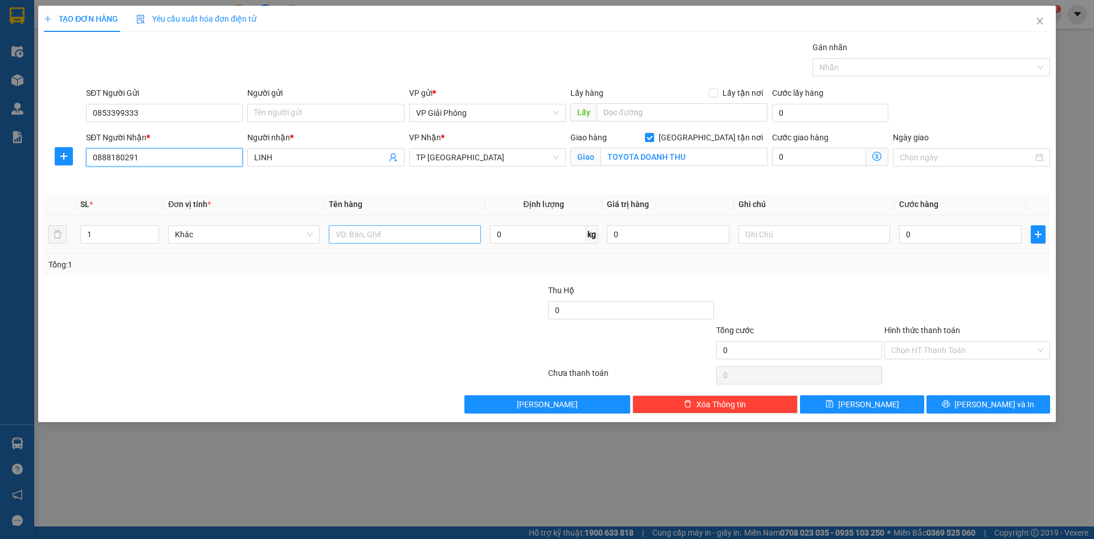
type input "0888180291"
click at [407, 230] on input "text" at bounding box center [405, 234] width 152 height 18
type input "KIỆN"
click at [913, 229] on input "0" at bounding box center [960, 234] width 123 height 18
type input "5"
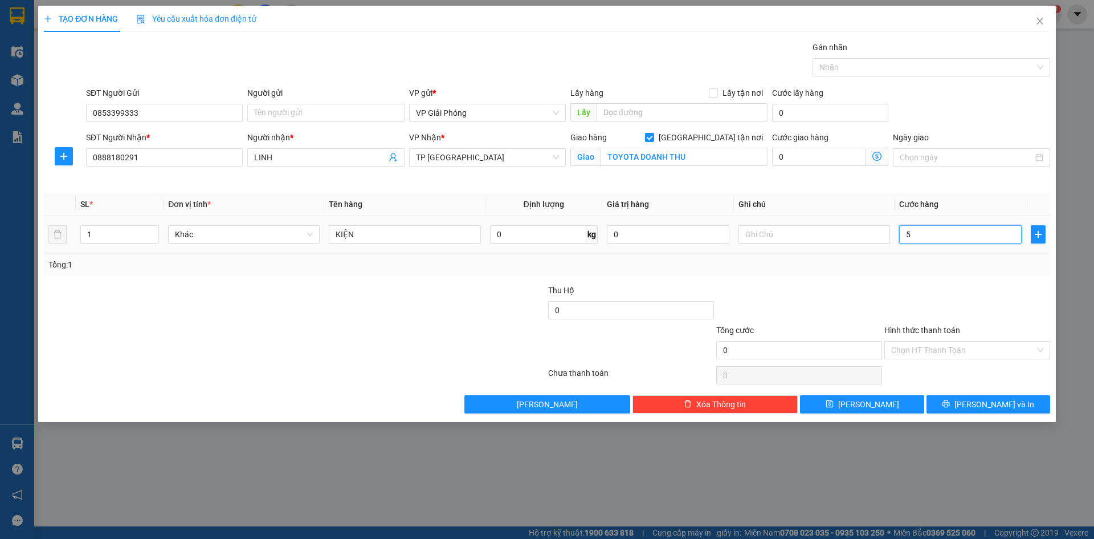
type input "5"
type input "50"
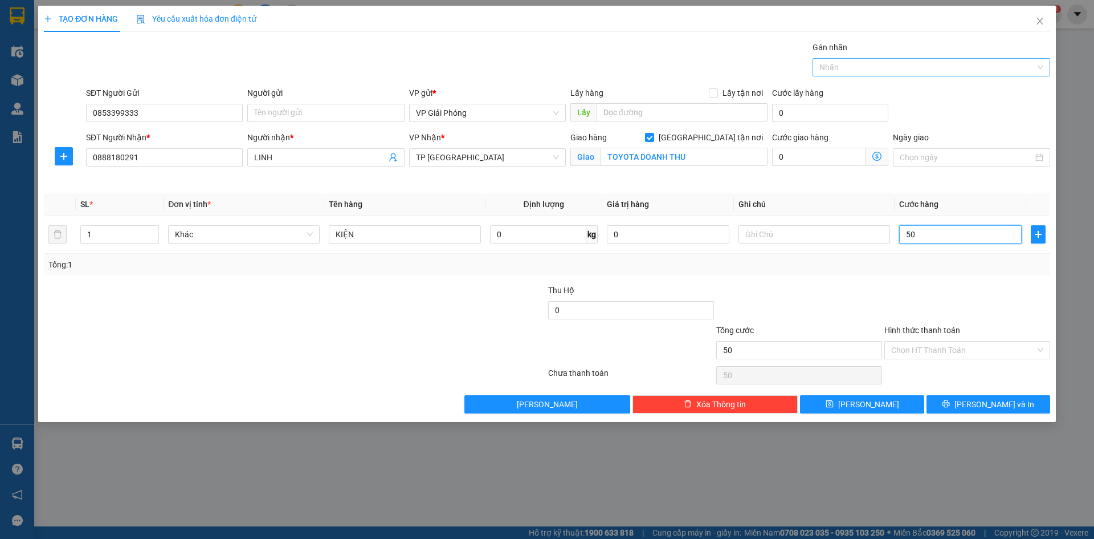
click at [866, 69] on div at bounding box center [926, 67] width 221 height 14
type input "50.000"
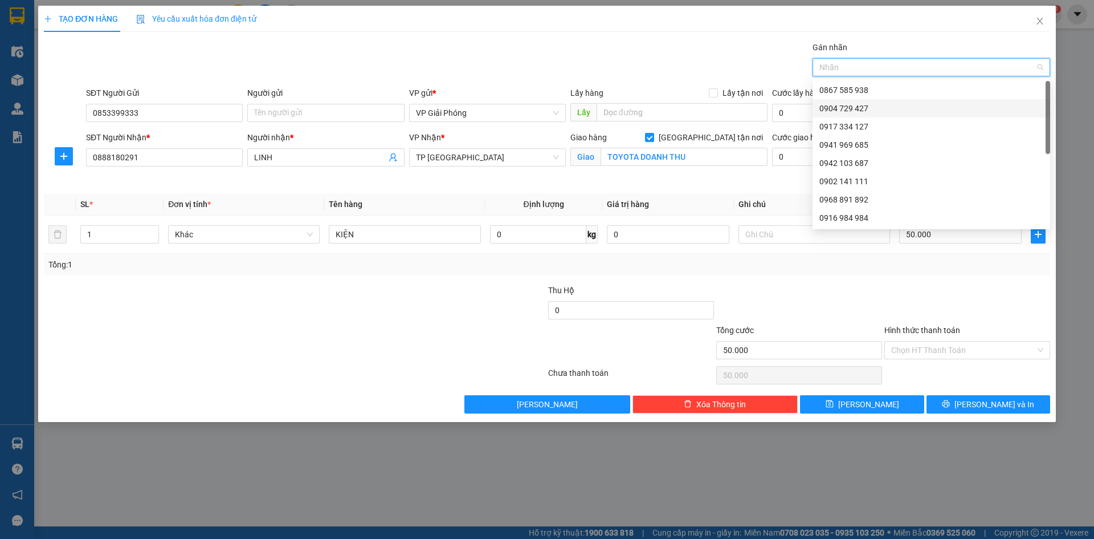
click at [872, 104] on div "0904 729 427" at bounding box center [932, 108] width 224 height 13
drag, startPoint x: 998, startPoint y: 405, endPoint x: 892, endPoint y: 369, distance: 111.8
click at [996, 405] on span "[PERSON_NAME] và In" at bounding box center [995, 404] width 80 height 13
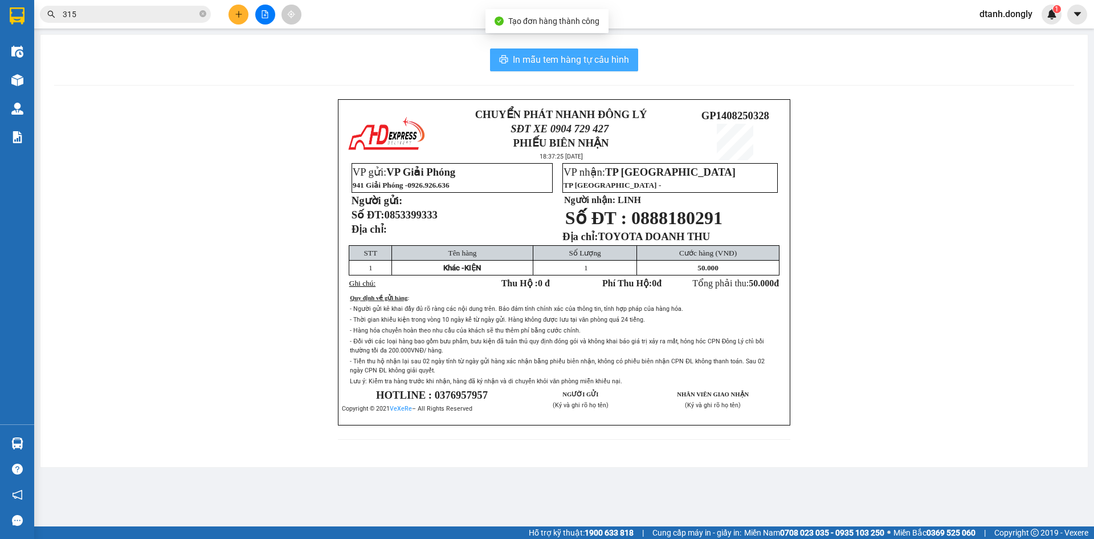
drag, startPoint x: 561, startPoint y: 55, endPoint x: 606, endPoint y: 66, distance: 46.2
click at [564, 55] on span "In mẫu tem hàng tự cấu hình" at bounding box center [571, 59] width 116 height 14
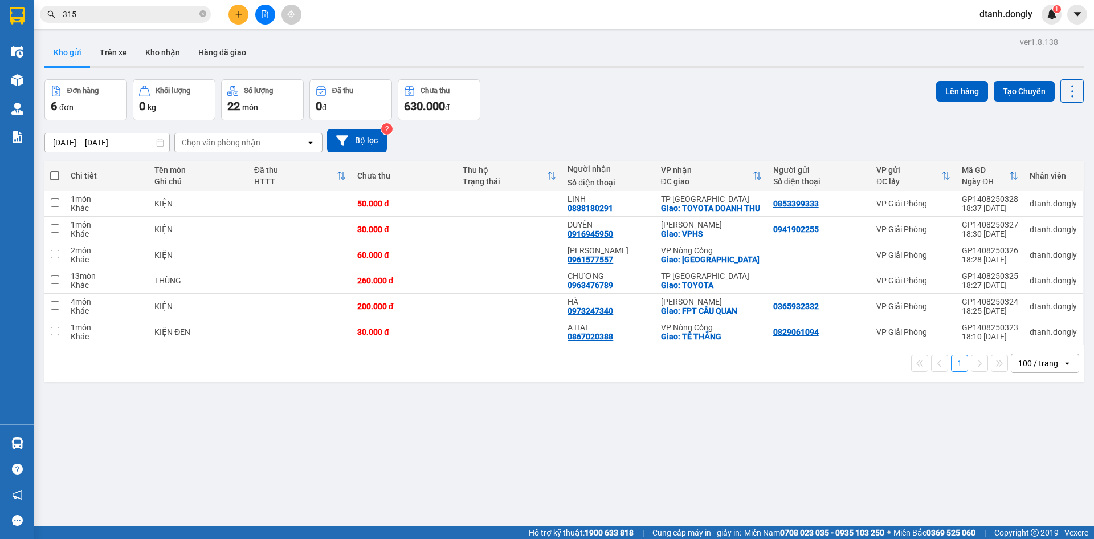
click at [240, 16] on icon "plus" at bounding box center [239, 14] width 8 height 8
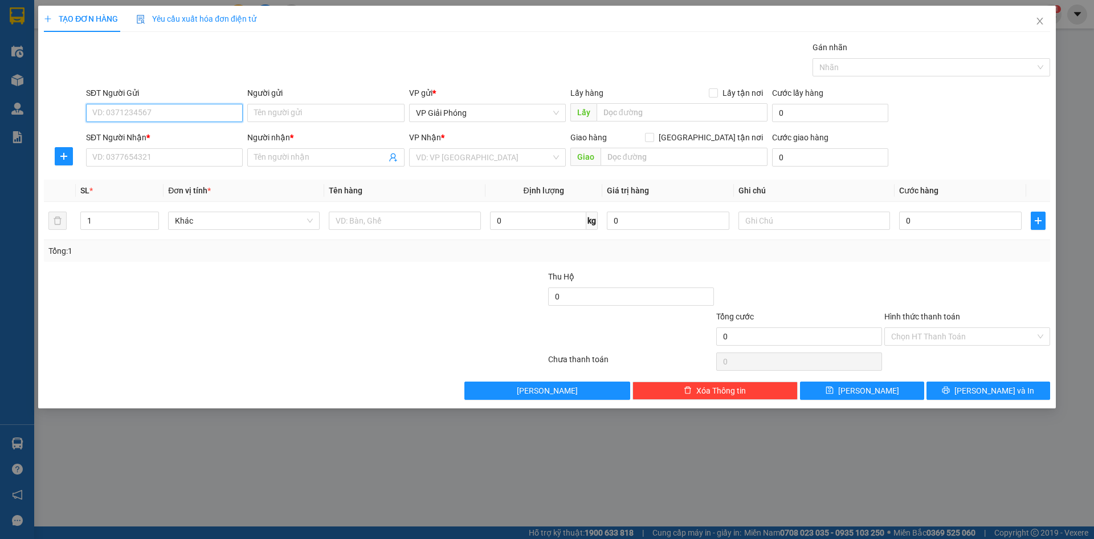
click at [186, 113] on input "SĐT Người Gửi" at bounding box center [164, 113] width 157 height 18
type input "0384981624"
click at [187, 133] on div "0384981624 - MANH" at bounding box center [164, 135] width 143 height 13
type input "MANH"
type input "0384981624"
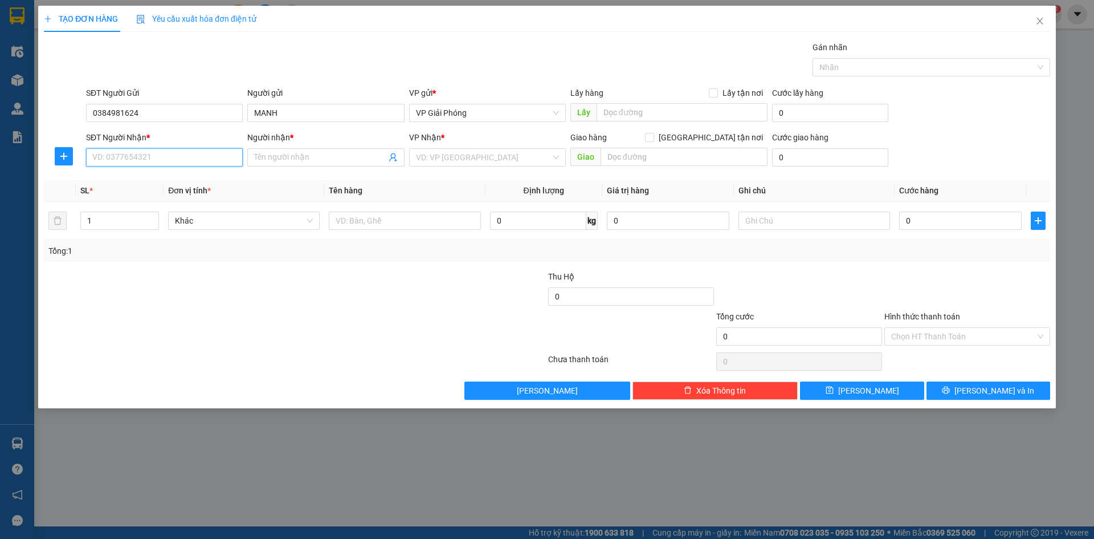
click at [161, 153] on input "SĐT Người Nhận *" at bounding box center [164, 157] width 157 height 18
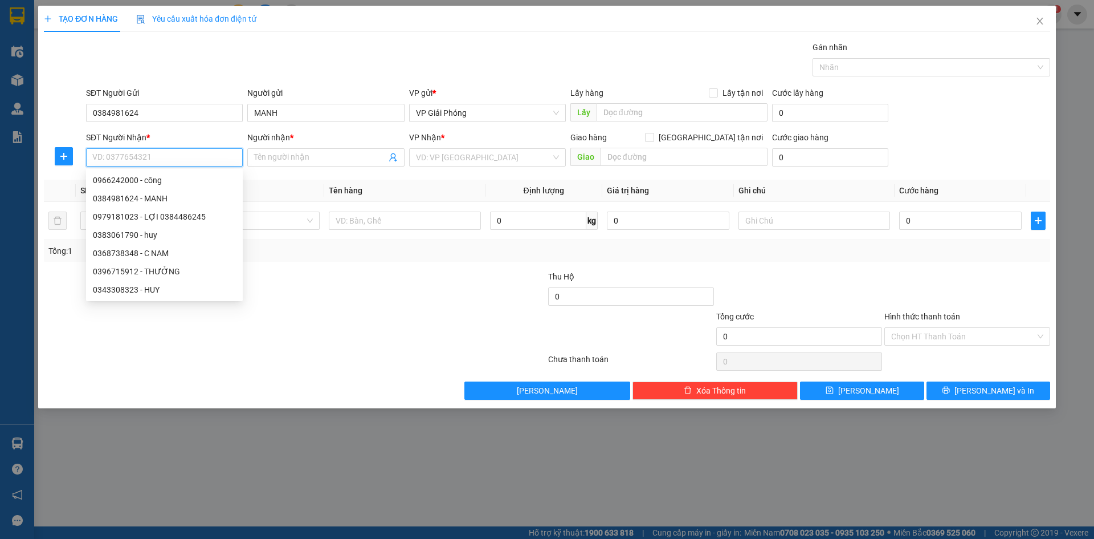
click at [161, 153] on input "SĐT Người Nhận *" at bounding box center [164, 157] width 157 height 18
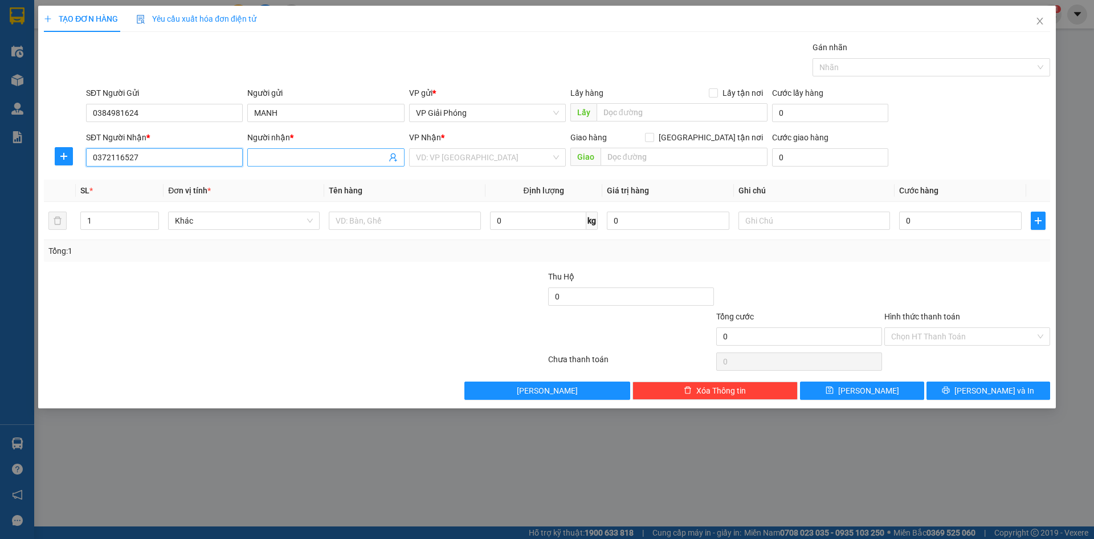
type input "0372116527"
click at [286, 163] on input "Người nhận *" at bounding box center [320, 157] width 132 height 13
type input "HIỀN"
click at [431, 155] on input "search" at bounding box center [483, 157] width 135 height 17
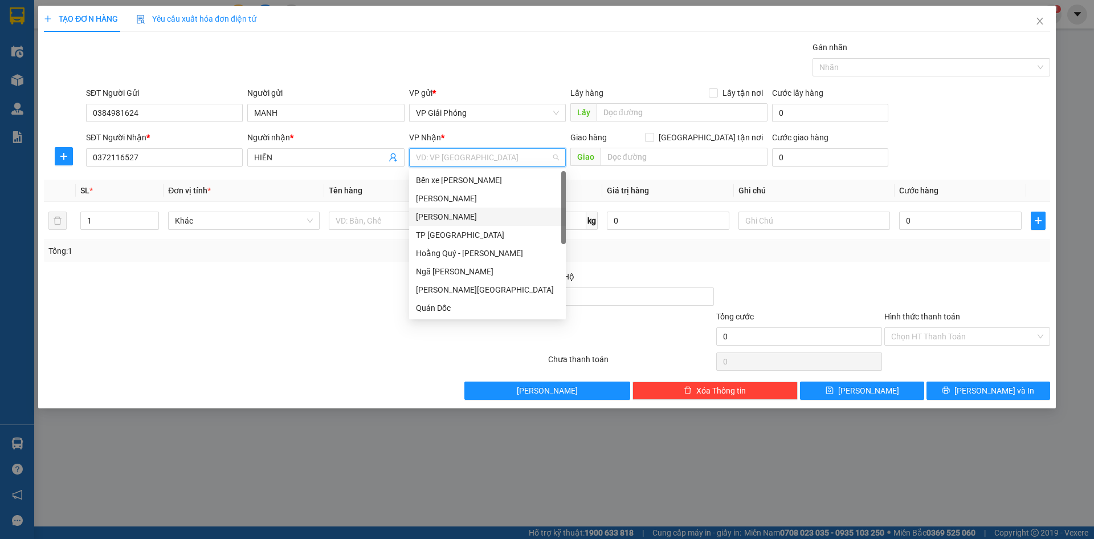
click at [452, 212] on div "[PERSON_NAME]" at bounding box center [487, 216] width 143 height 13
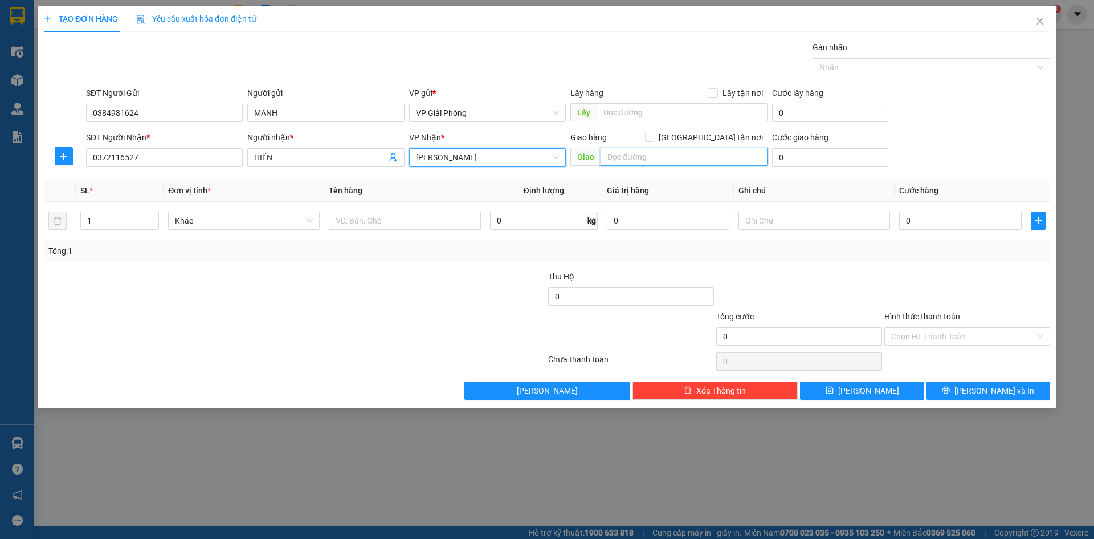
click at [705, 153] on input "text" at bounding box center [684, 157] width 167 height 18
type input "VP HS"
click at [653, 137] on input "[GEOGRAPHIC_DATA] tận nơi" at bounding box center [649, 137] width 8 height 8
checkbox input "true"
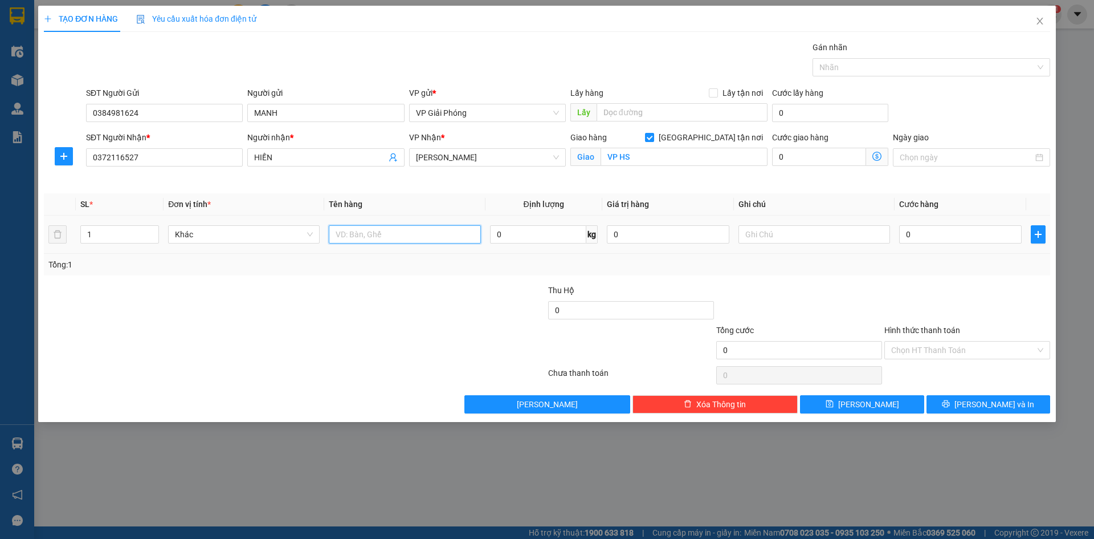
click at [369, 235] on input "text" at bounding box center [405, 234] width 152 height 18
type input "D"
type input "Đ THOẠI"
type input "5"
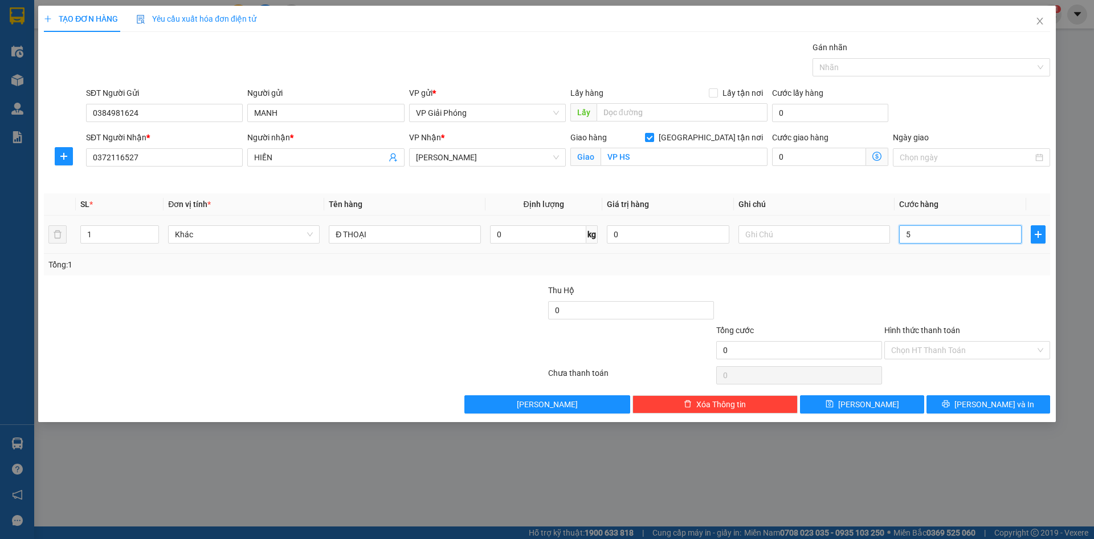
type input "5"
type input "50"
click at [866, 66] on div at bounding box center [926, 67] width 221 height 14
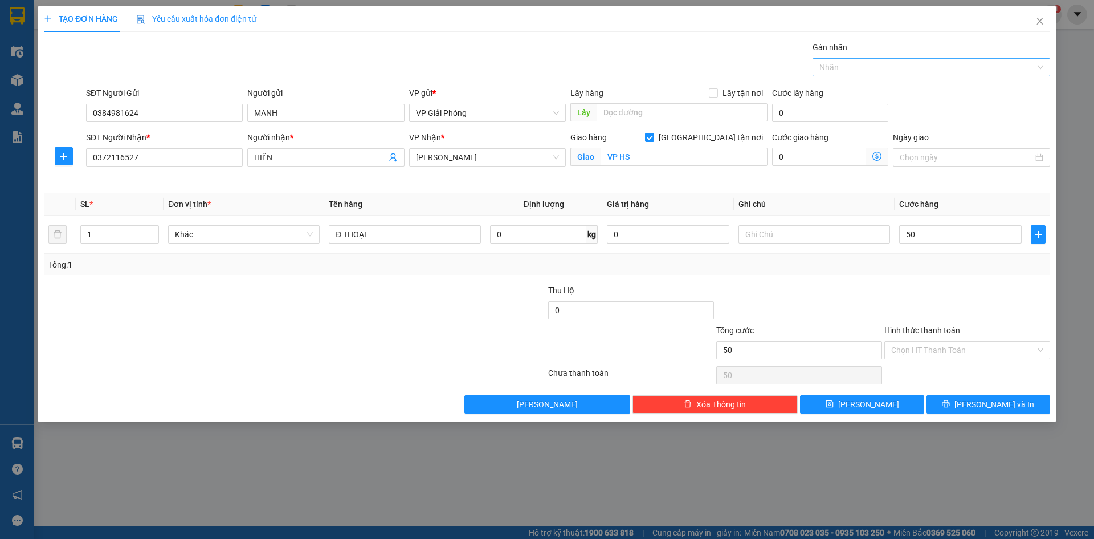
type input "50.000"
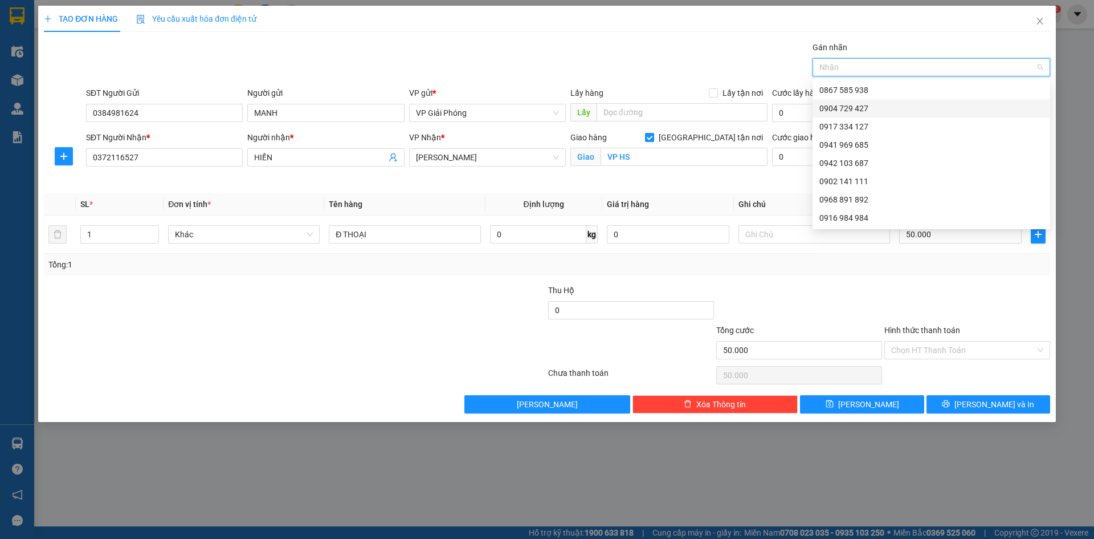
click at [869, 104] on div "0904 729 427" at bounding box center [932, 108] width 224 height 13
click at [951, 344] on input "Hình thức thanh toán" at bounding box center [963, 349] width 144 height 17
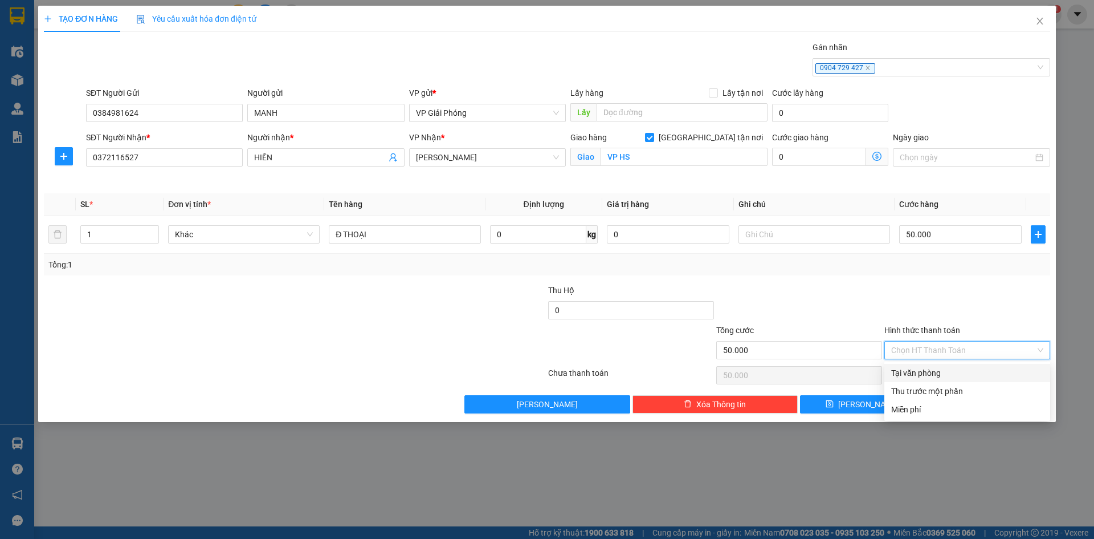
click at [956, 374] on div "Tại văn phòng" at bounding box center [967, 373] width 152 height 13
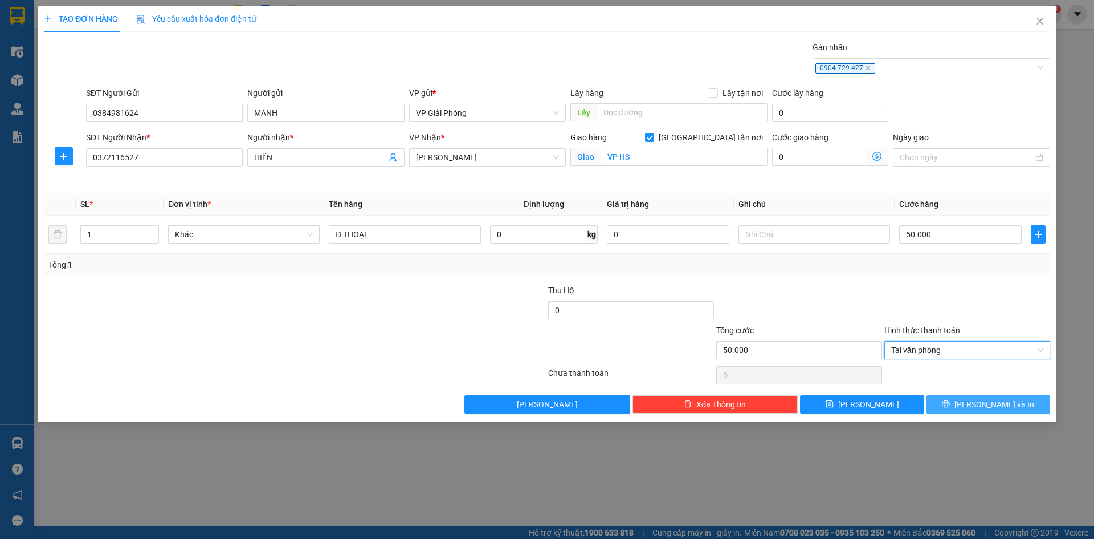
click at [950, 407] on icon "printer" at bounding box center [946, 403] width 7 height 7
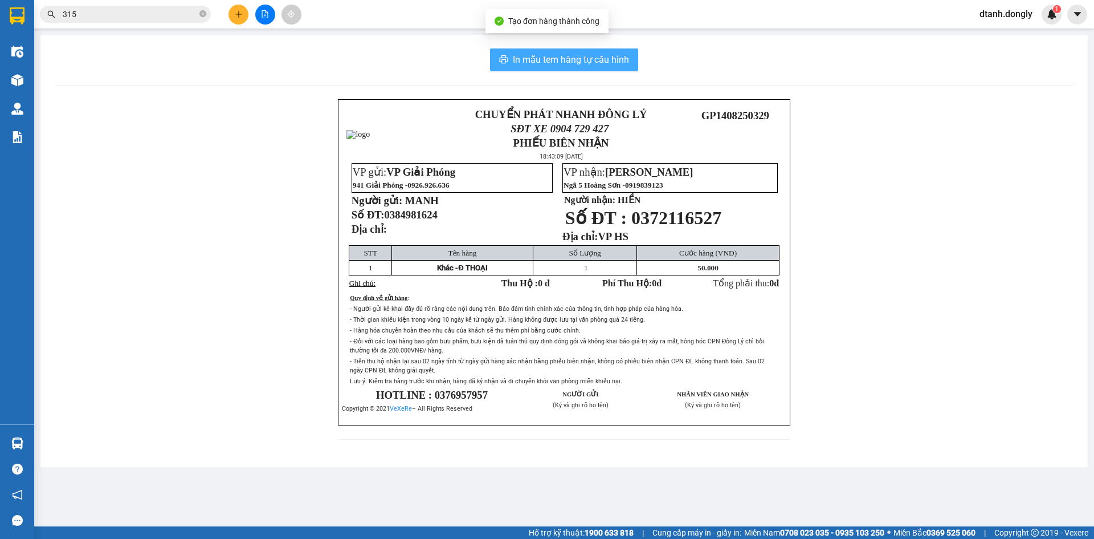
click at [599, 66] on span "In mẫu tem hàng tự cấu hình" at bounding box center [571, 59] width 116 height 14
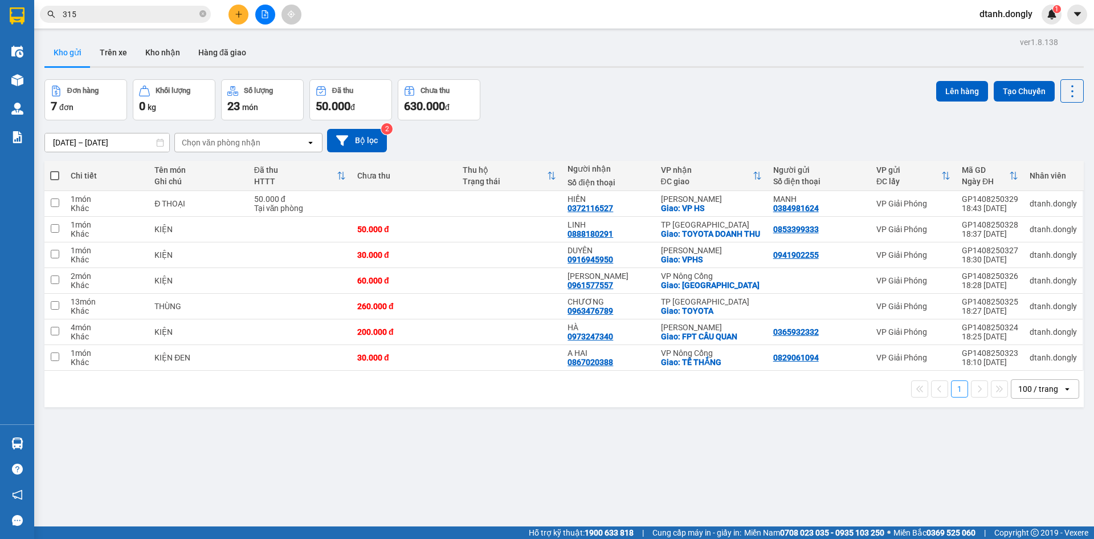
drag, startPoint x: 54, startPoint y: 176, endPoint x: 59, endPoint y: 173, distance: 6.4
click at [54, 176] on span at bounding box center [54, 175] width 9 height 9
click at [55, 170] on input "checkbox" at bounding box center [55, 170] width 0 height 0
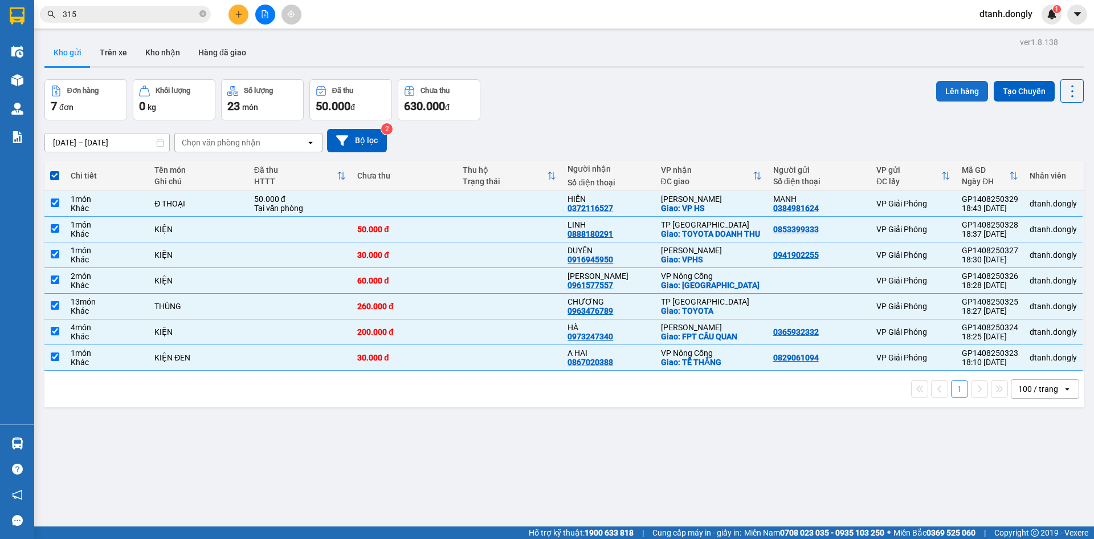
drag, startPoint x: 955, startPoint y: 90, endPoint x: 950, endPoint y: 91, distance: 5.7
click at [952, 90] on button "Lên hàng" at bounding box center [962, 91] width 52 height 21
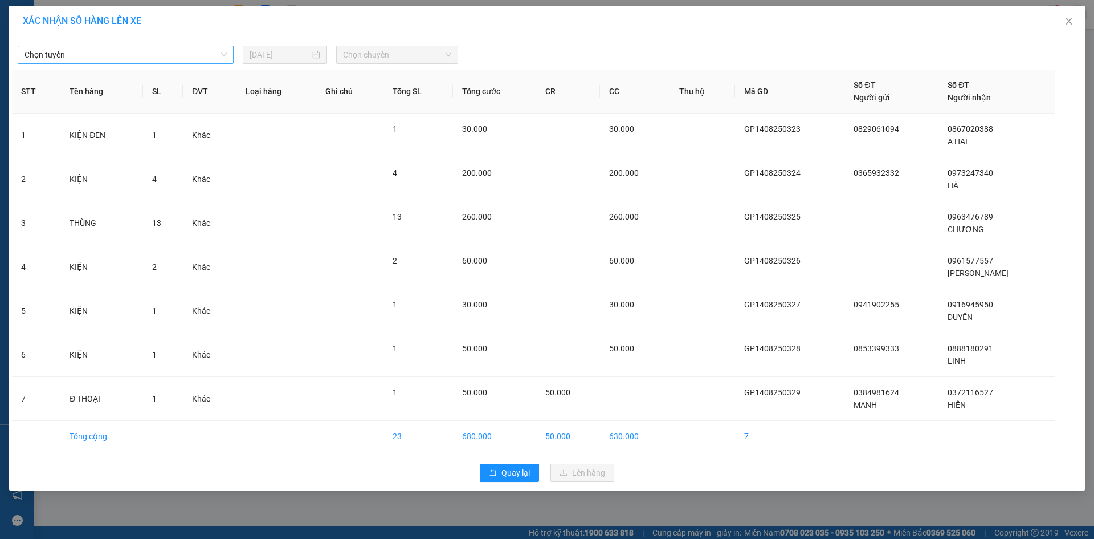
click at [217, 51] on span "Chọn tuyến" at bounding box center [126, 54] width 202 height 17
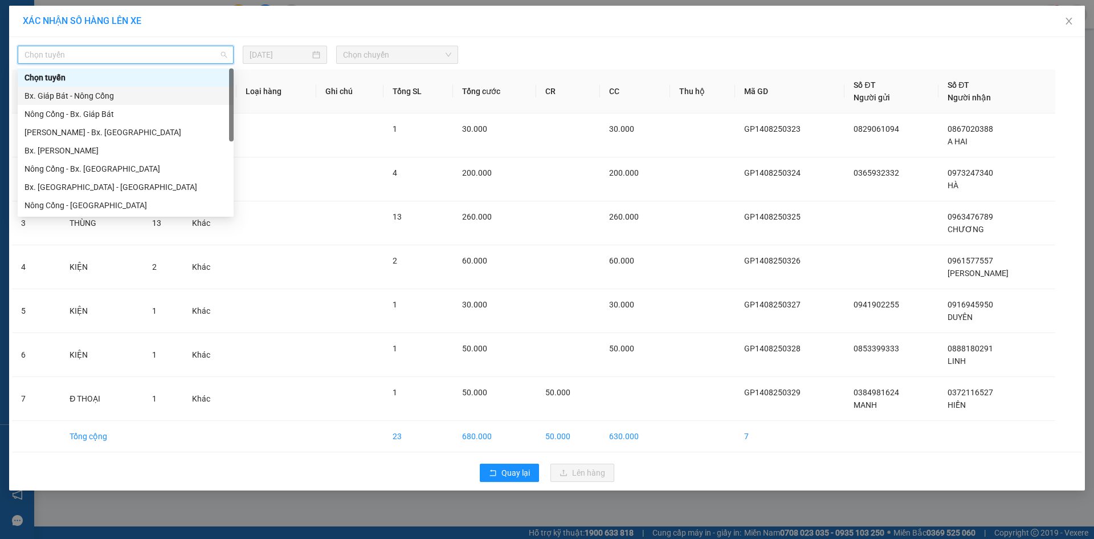
click at [197, 94] on div "Bx. Giáp Bát - Nông Cống" at bounding box center [126, 95] width 202 height 13
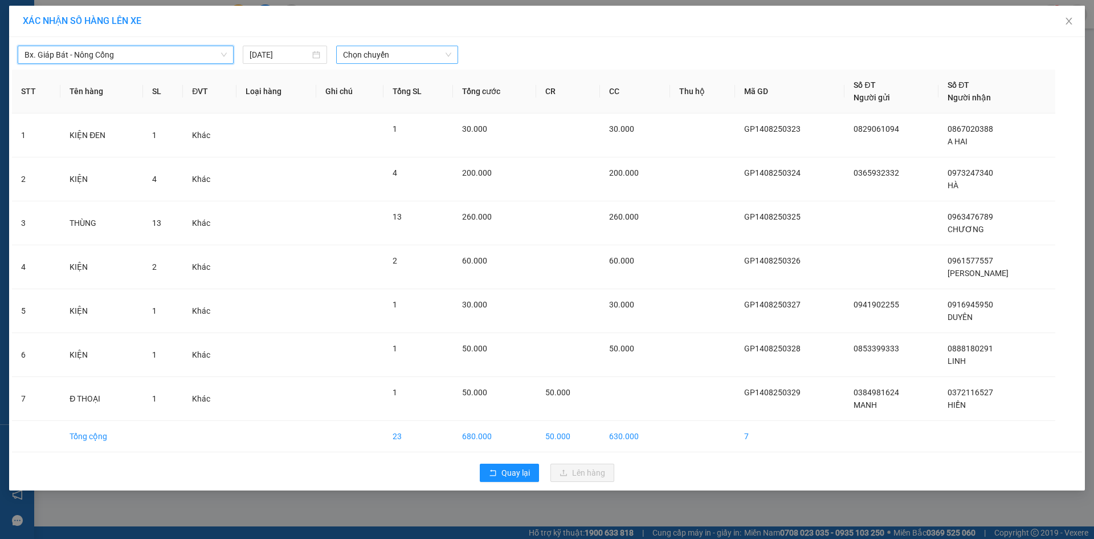
click at [440, 56] on span "Chọn chuyến" at bounding box center [397, 54] width 108 height 17
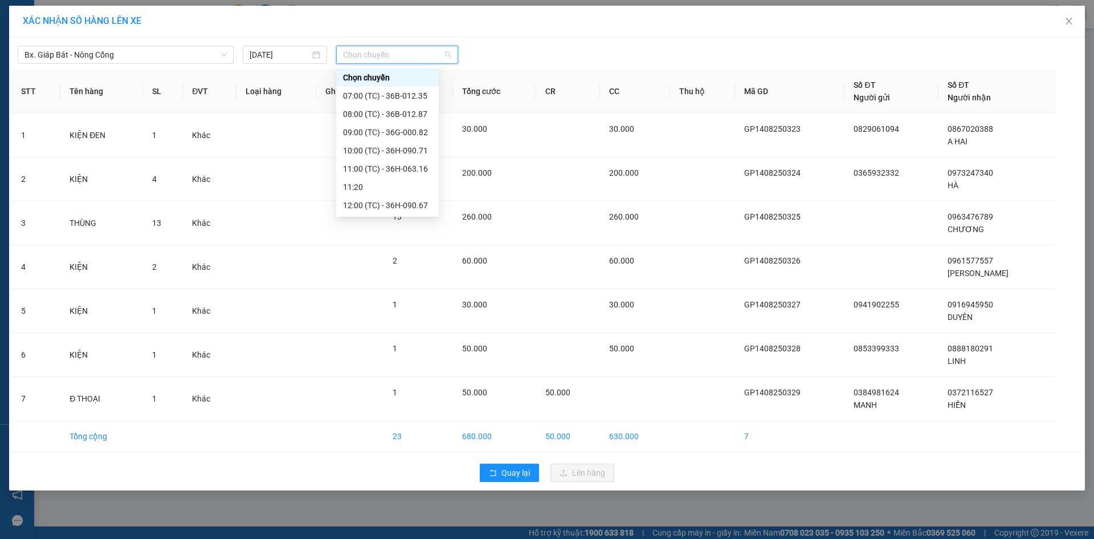
click at [381, 381] on div "19:30 (TC) - 36H-090.71" at bounding box center [387, 387] width 89 height 13
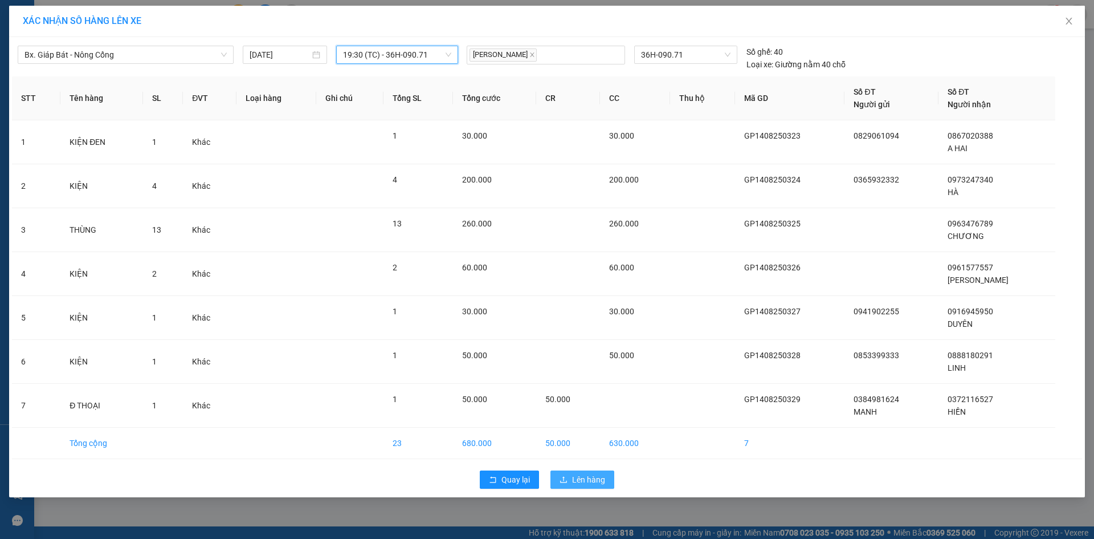
click at [590, 482] on span "Lên hàng" at bounding box center [588, 479] width 33 height 13
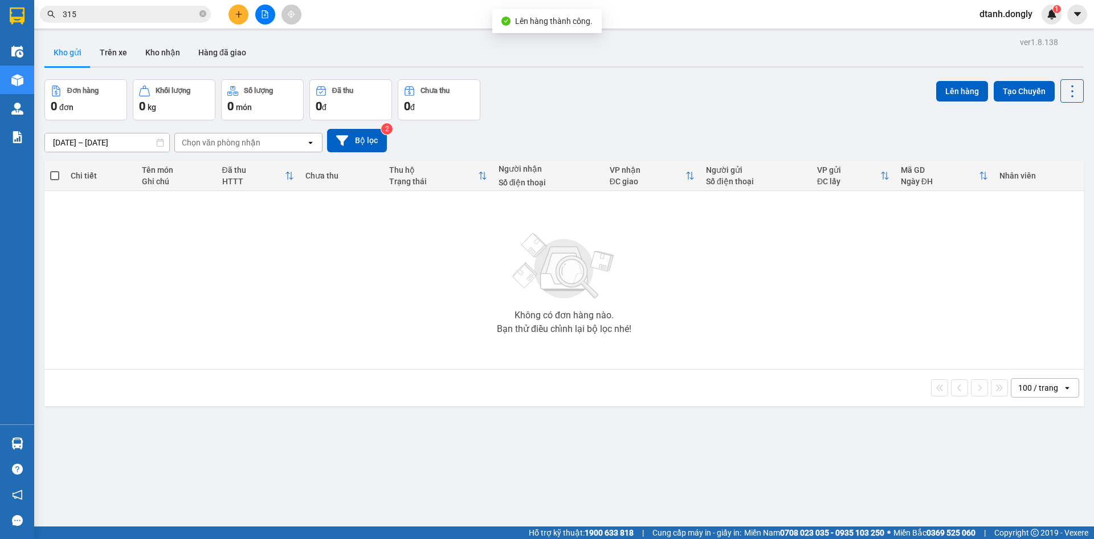
click at [264, 10] on icon "file-add" at bounding box center [265, 14] width 6 height 8
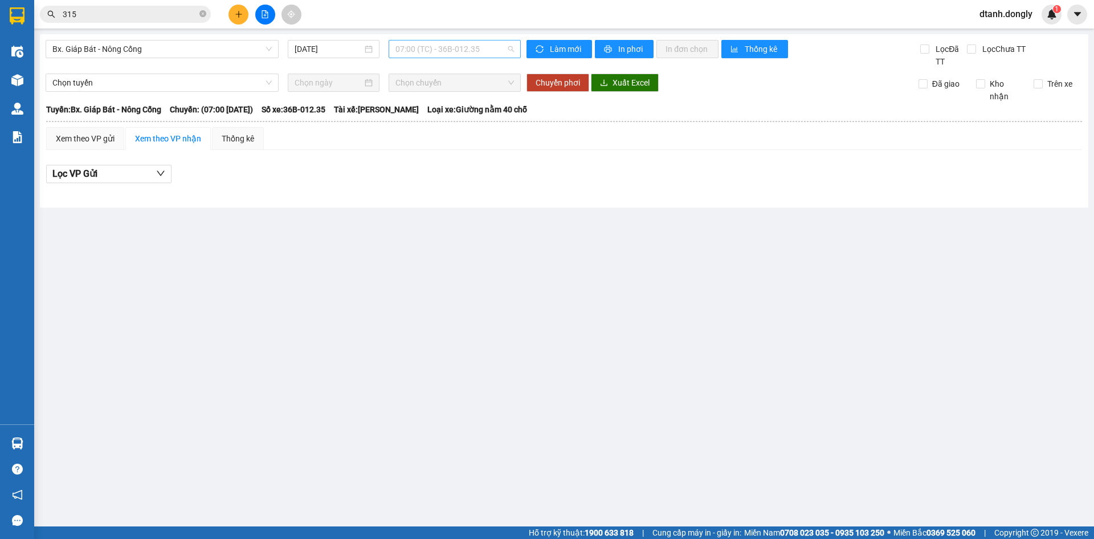
click at [511, 54] on span "07:00 (TC) - 36B-012.35" at bounding box center [455, 48] width 119 height 17
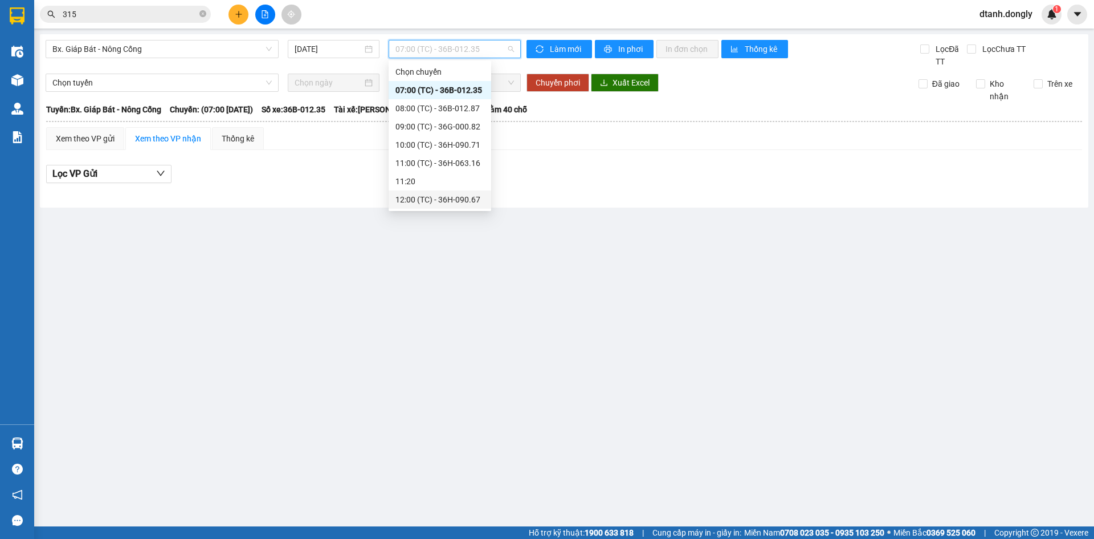
click at [461, 376] on div "19:30 (TC) - 36H-090.71" at bounding box center [440, 382] width 89 height 13
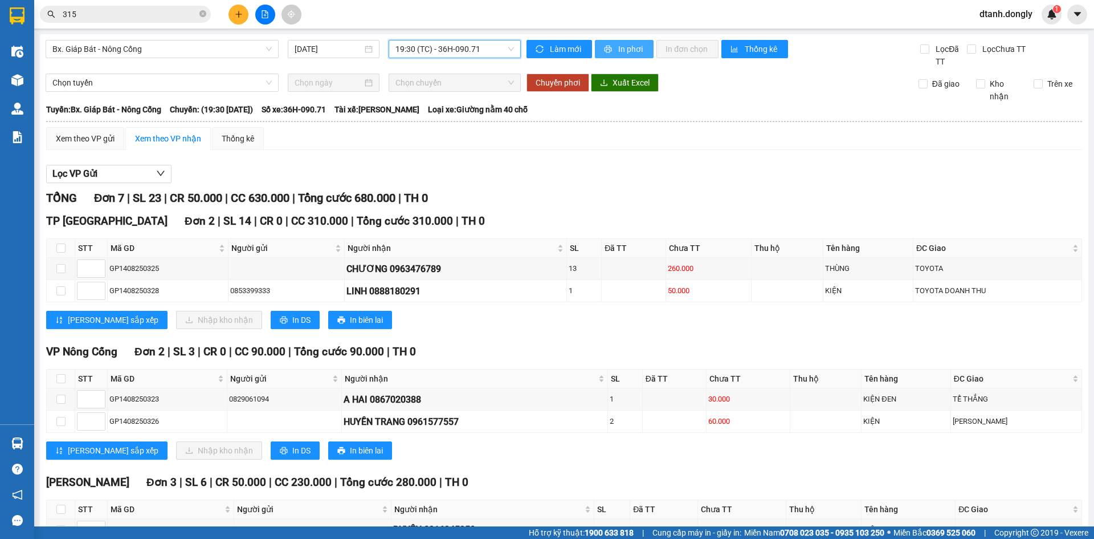
click at [619, 48] on span "In phơi" at bounding box center [631, 49] width 26 height 13
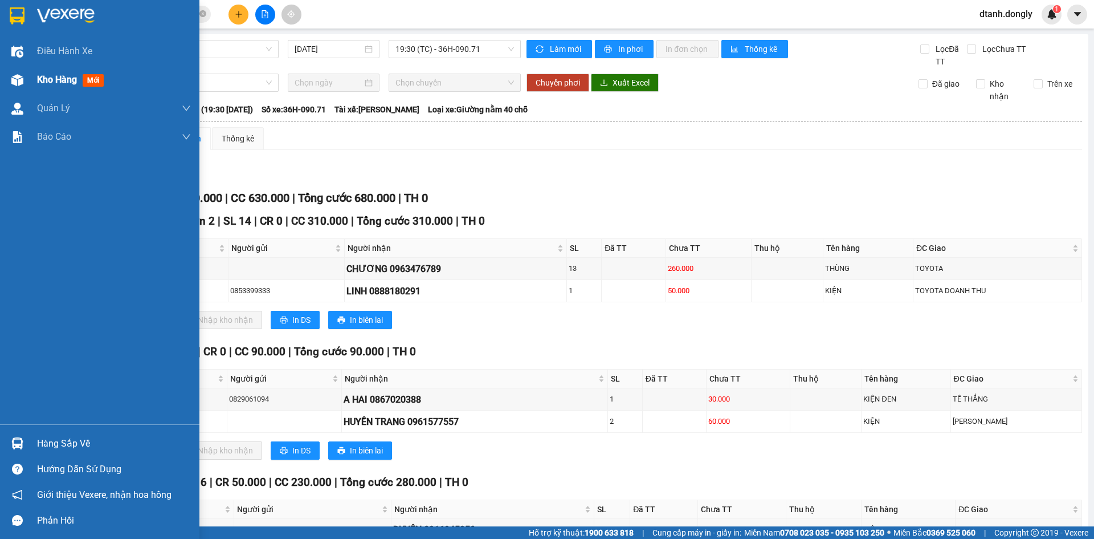
click at [48, 72] on div "Kho hàng mới" at bounding box center [114, 80] width 154 height 28
